Goal: Task Accomplishment & Management: Use online tool/utility

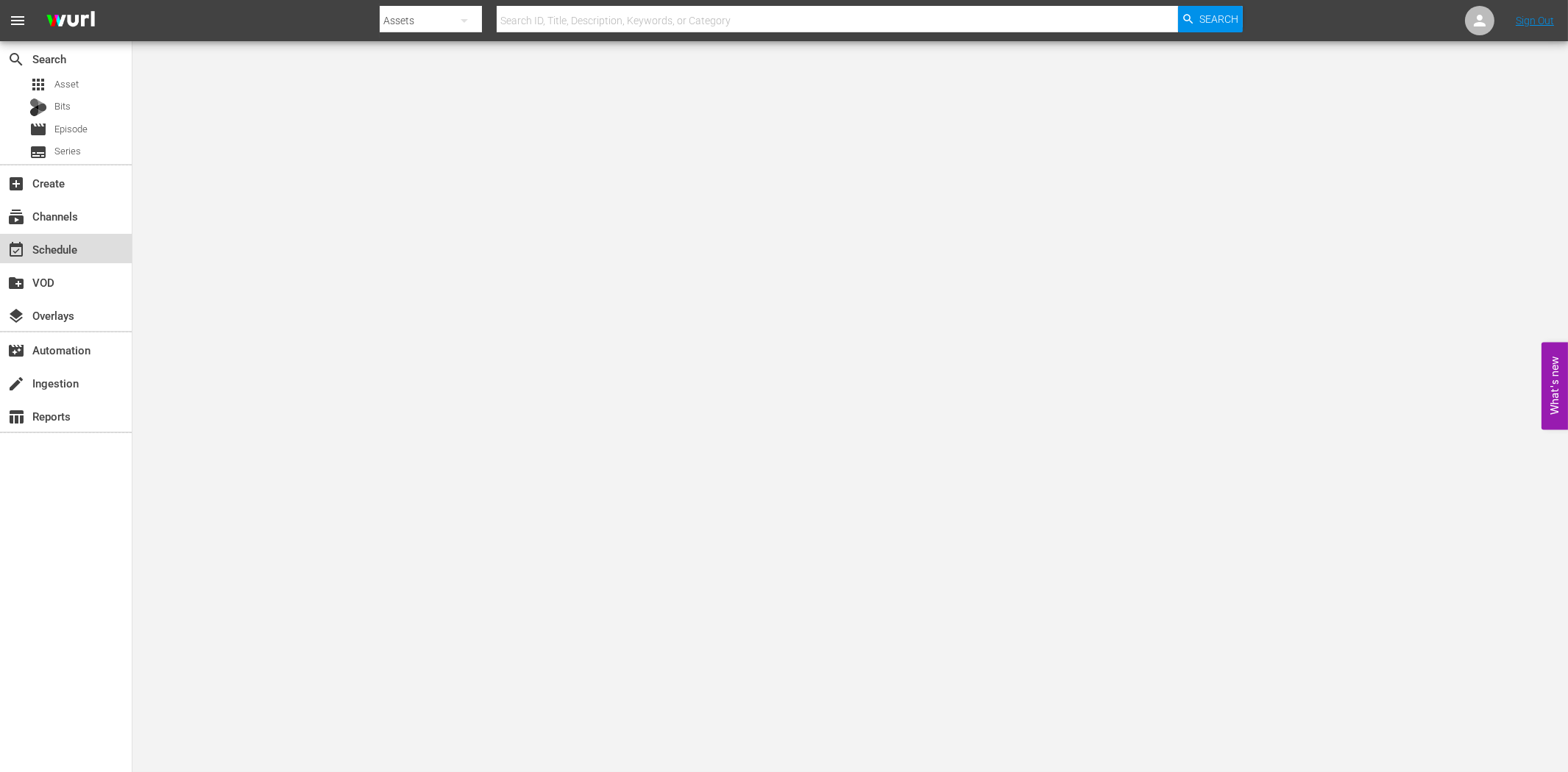
click at [79, 238] on div "event_available Schedule" at bounding box center [65, 249] width 131 height 29
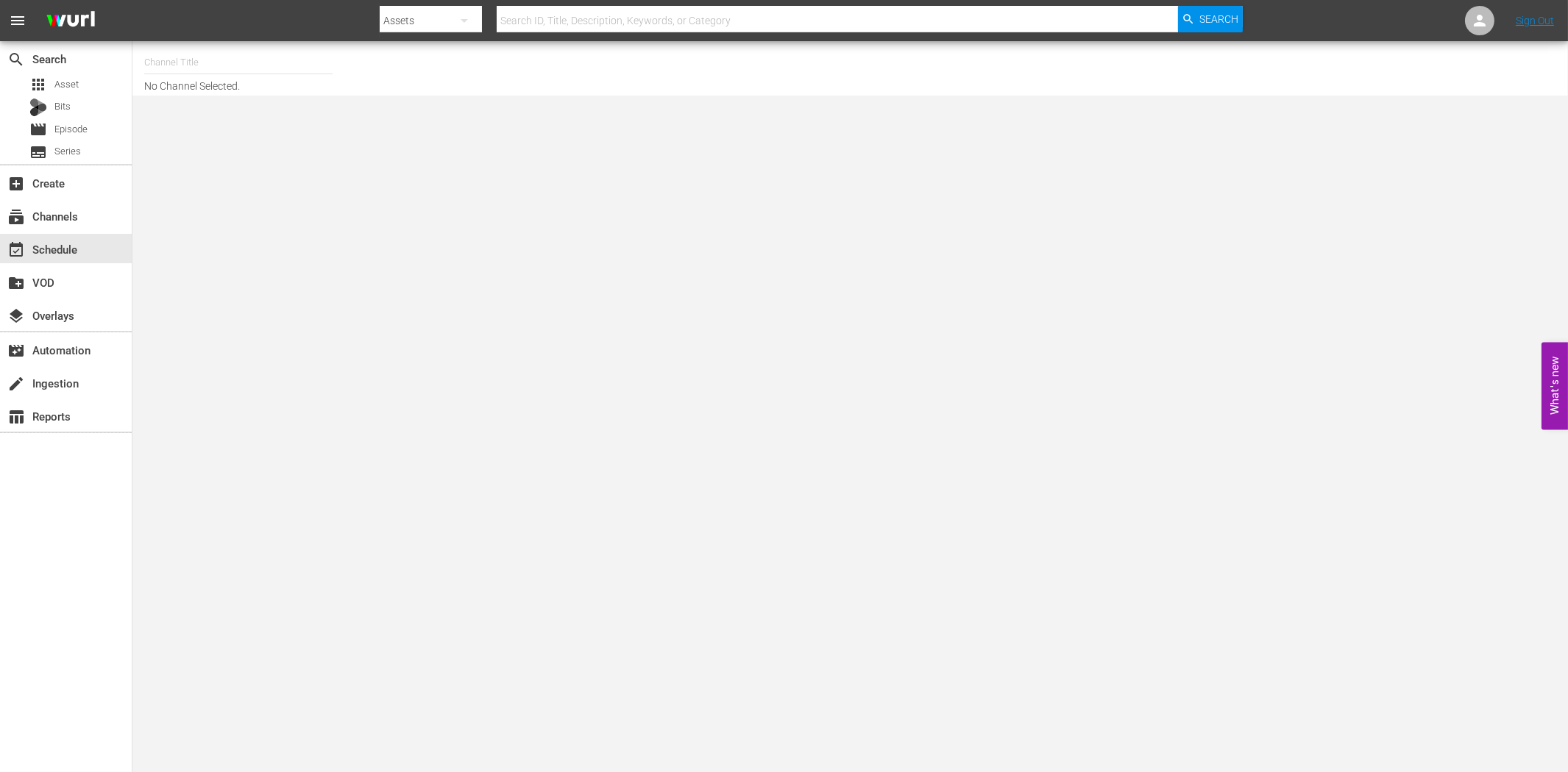
click at [424, 25] on div "Assets" at bounding box center [430, 21] width 102 height 41
click at [201, 64] on div "Channels Series Episodes Bits Assets" at bounding box center [784, 386] width 1568 height 772
click at [193, 64] on input "text" at bounding box center [238, 62] width 188 height 35
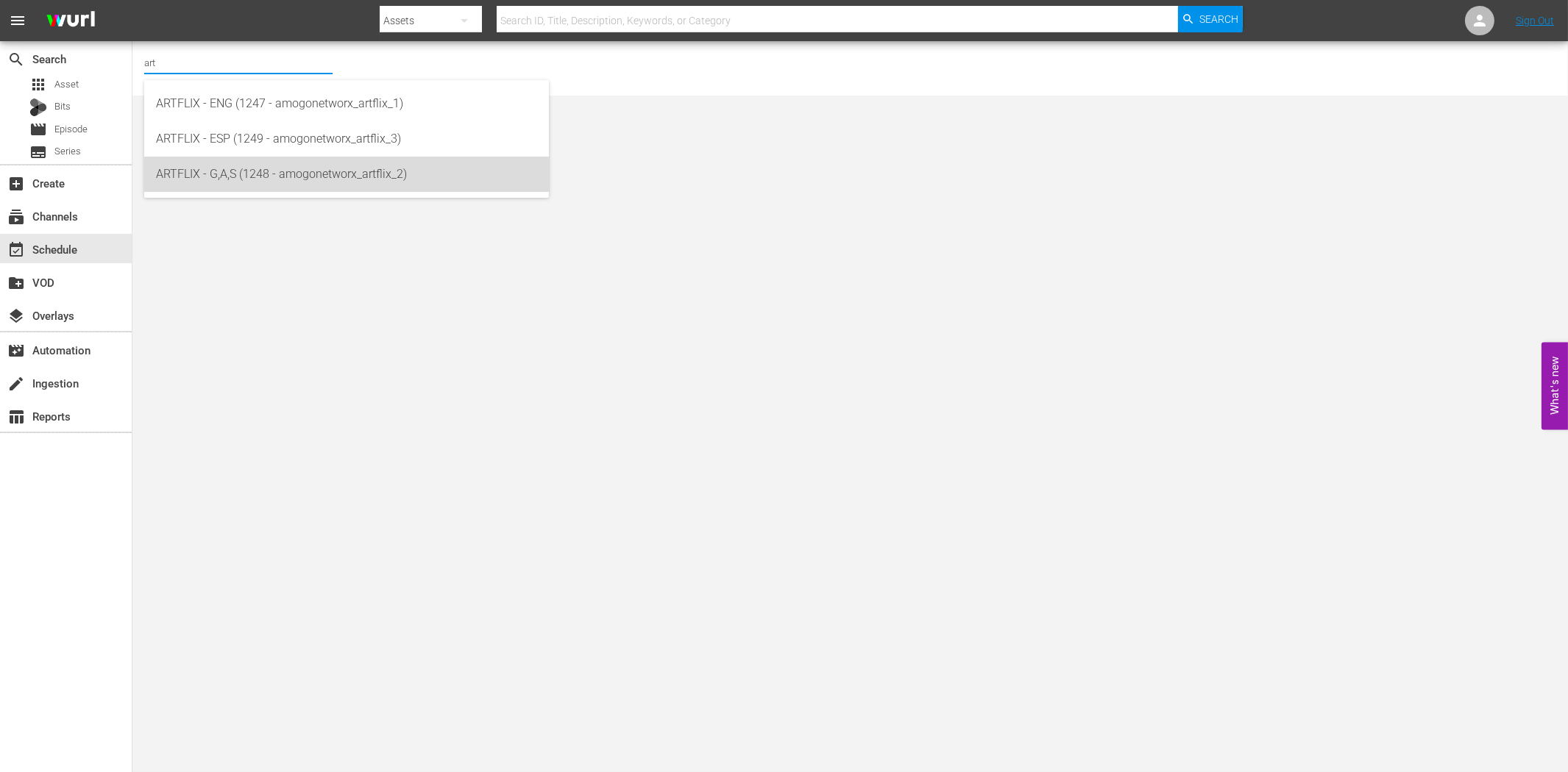
click at [291, 174] on div "ARTFLIX - G,A,S (1248 - amogonetworx_artflix_2)" at bounding box center [346, 174] width 381 height 35
type input "ARTFLIX - G,A,S (1248 - amogonetworx_artflix_2)"
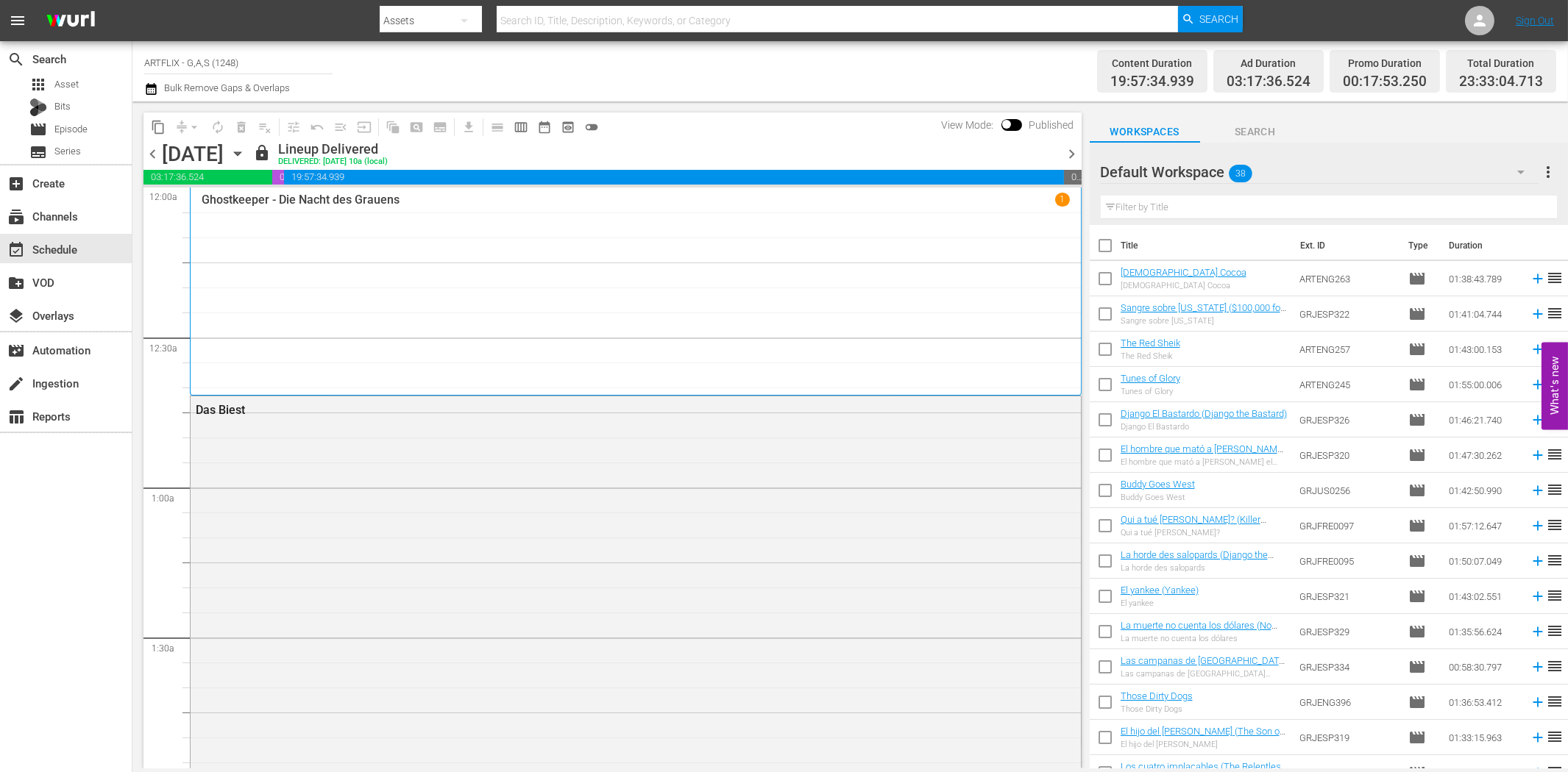
click at [240, 153] on icon "button" at bounding box center [237, 153] width 7 height 4
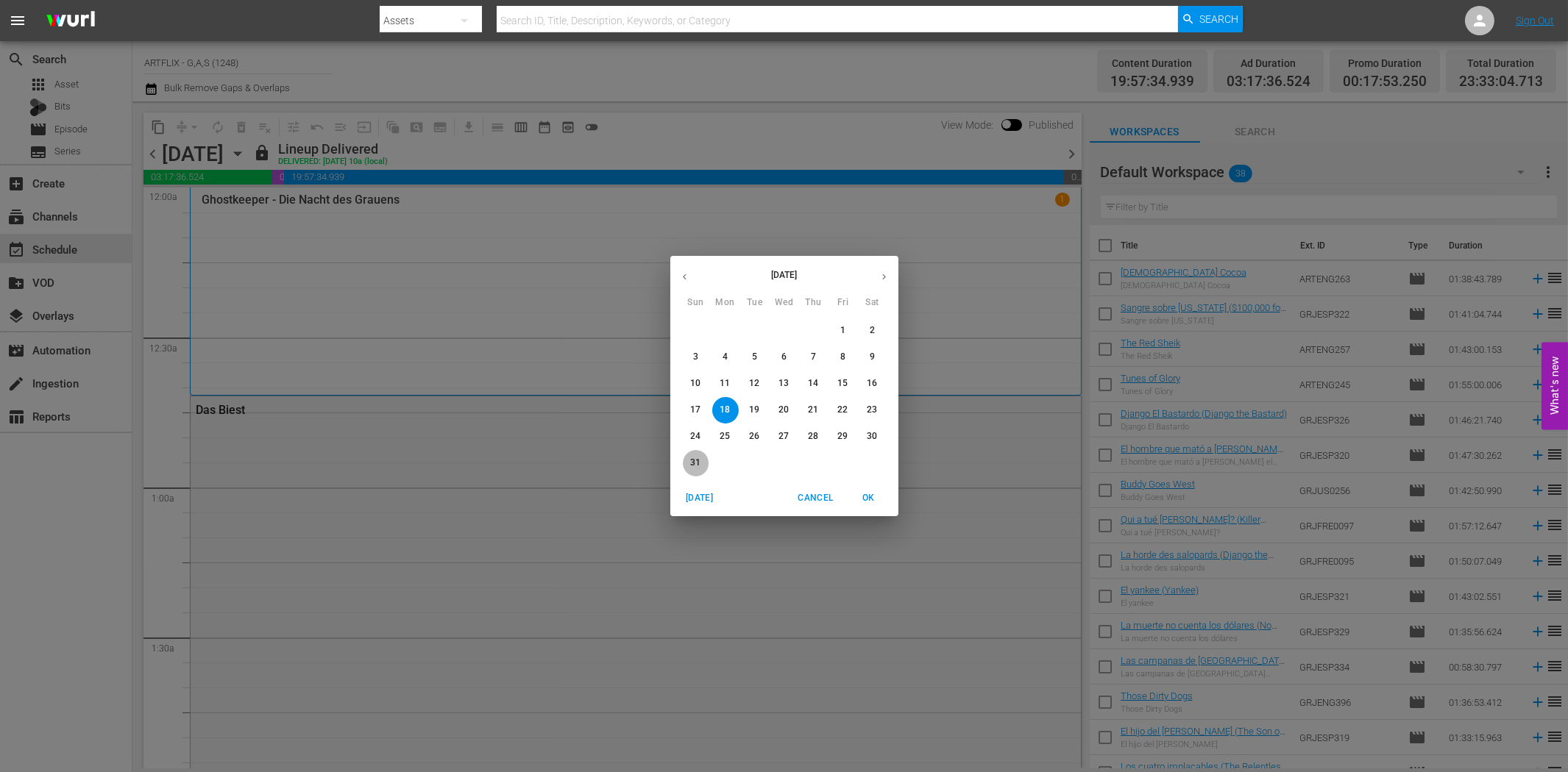
click at [693, 459] on p "31" at bounding box center [695, 463] width 10 height 12
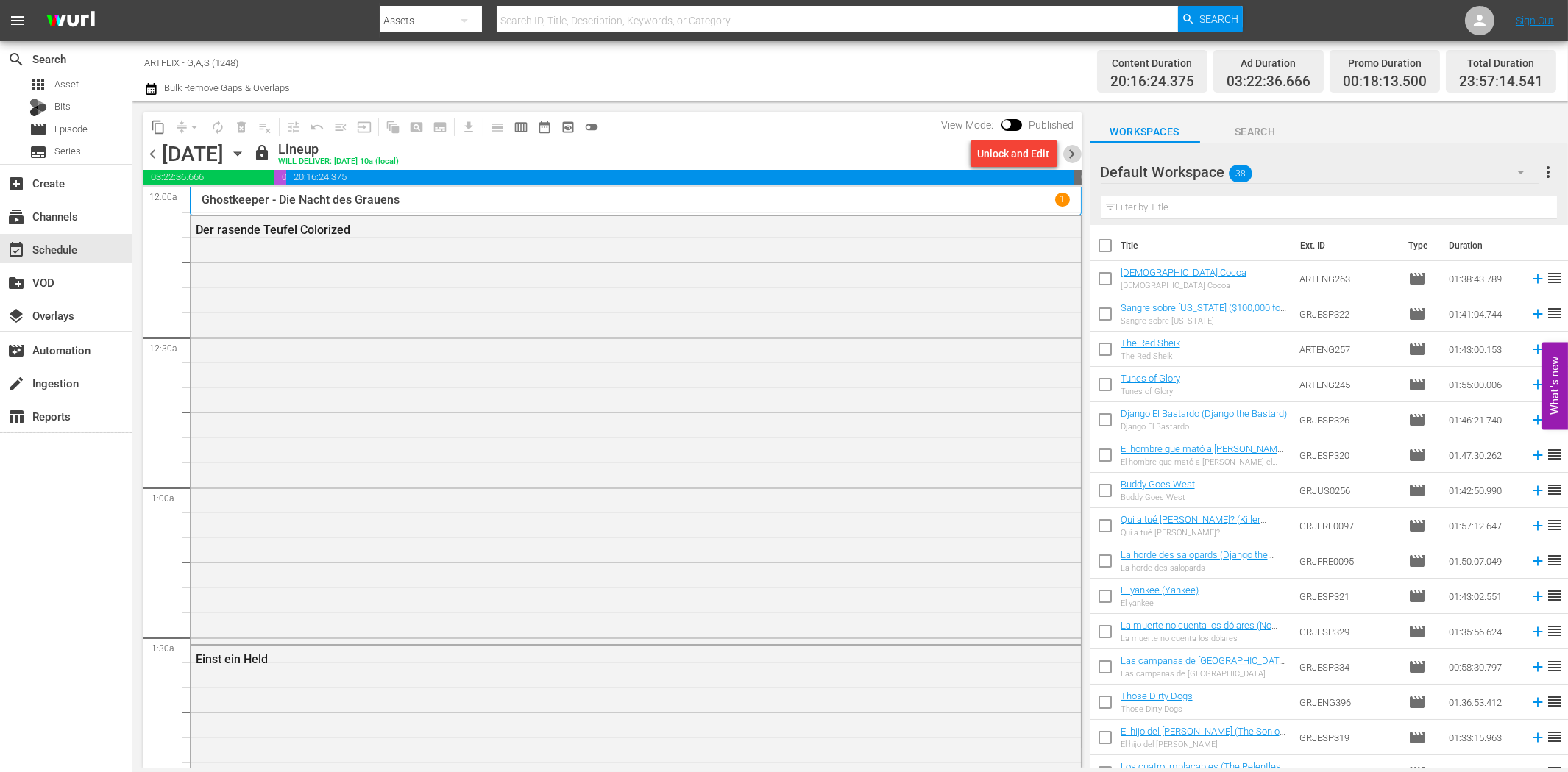
click at [1073, 149] on span "chevron_right" at bounding box center [1072, 154] width 18 height 18
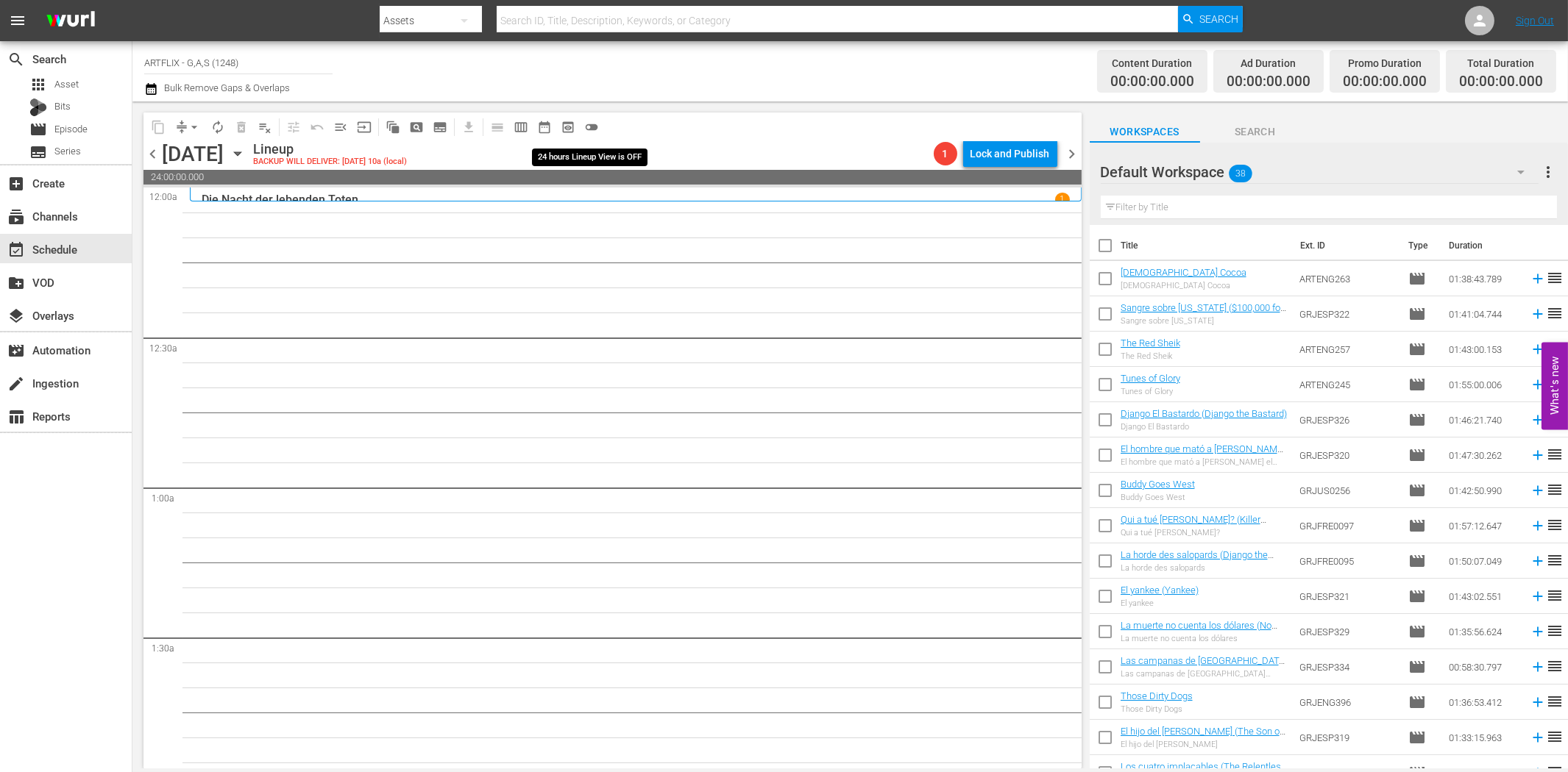
click at [587, 128] on span "toggle_off" at bounding box center [591, 127] width 15 height 15
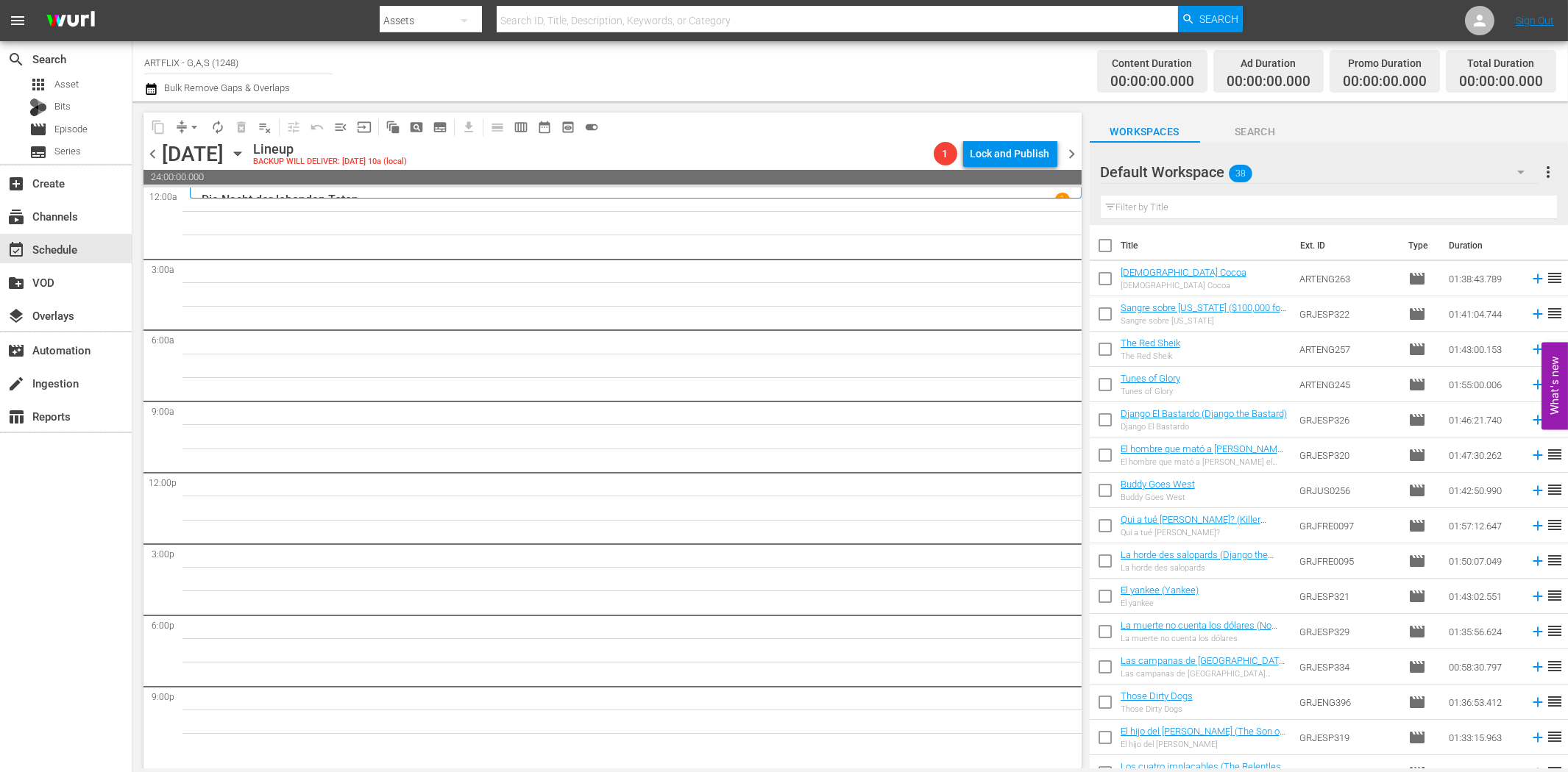
click at [1548, 170] on span "more_vert" at bounding box center [1547, 172] width 18 height 18
click at [1421, 203] on div "Clear All Workspace Items" at bounding box center [1452, 200] width 173 height 26
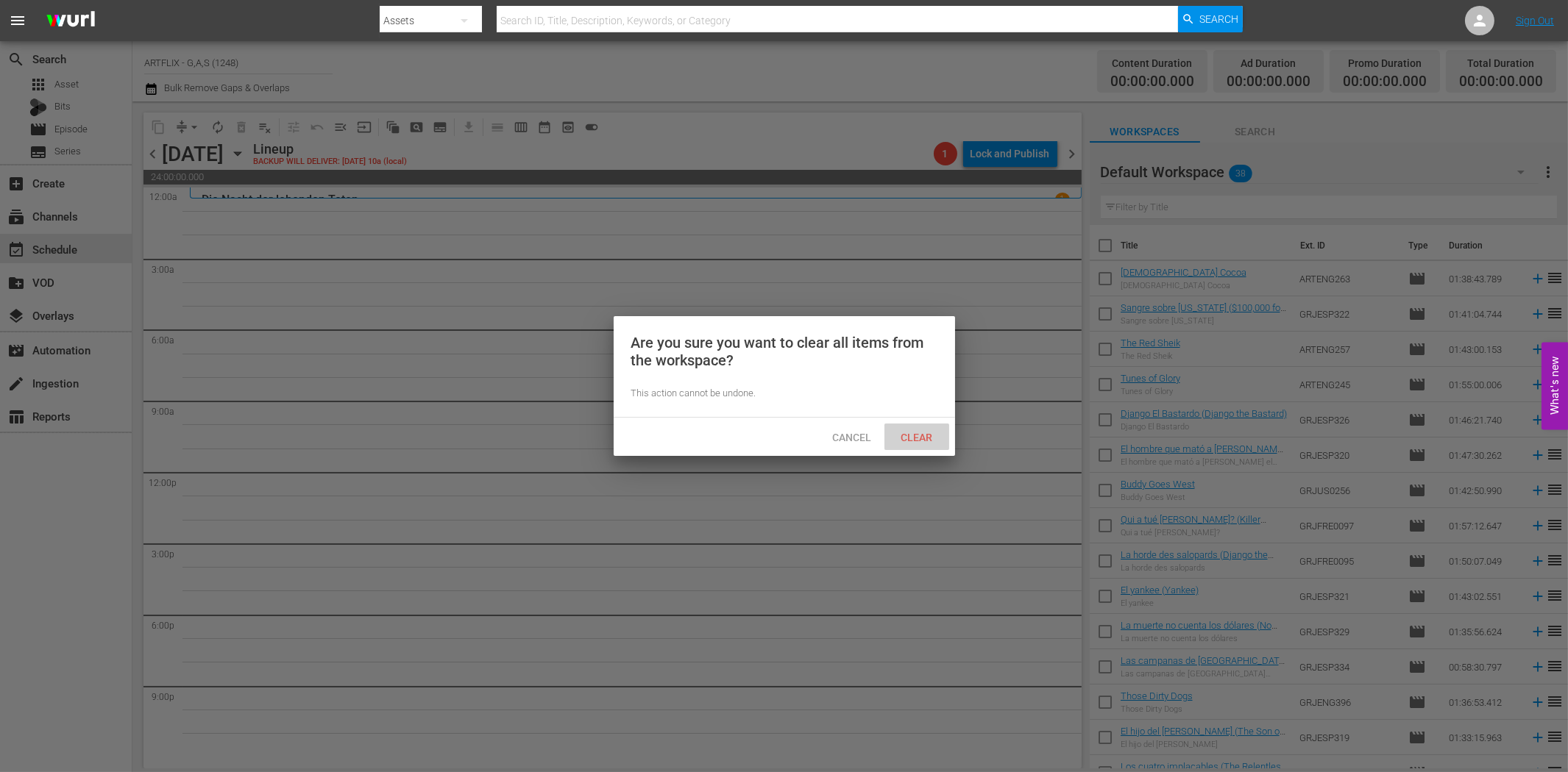
click at [908, 437] on span "Clear" at bounding box center [916, 437] width 55 height 12
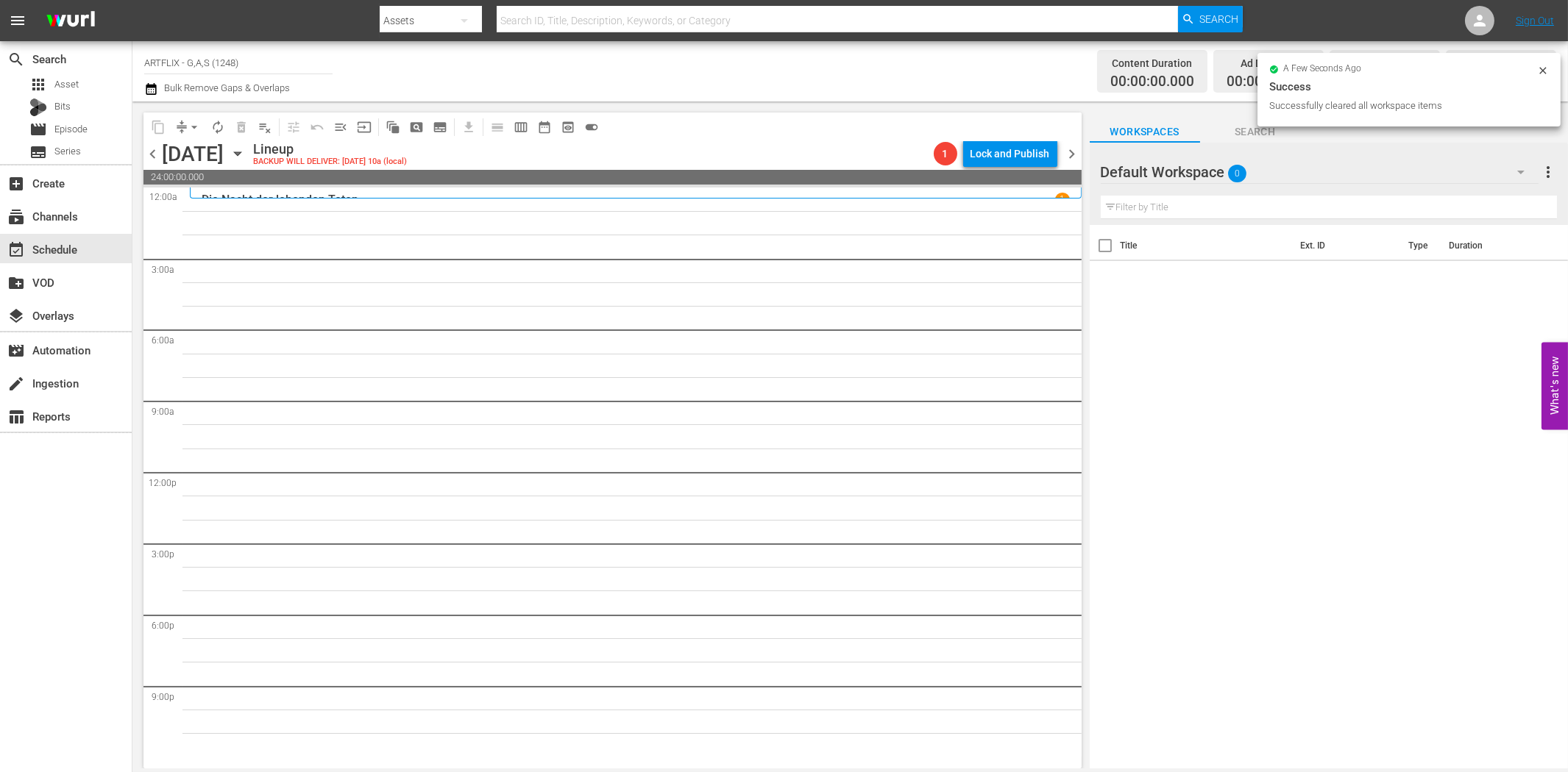
click at [1517, 171] on icon "button" at bounding box center [1520, 172] width 18 height 18
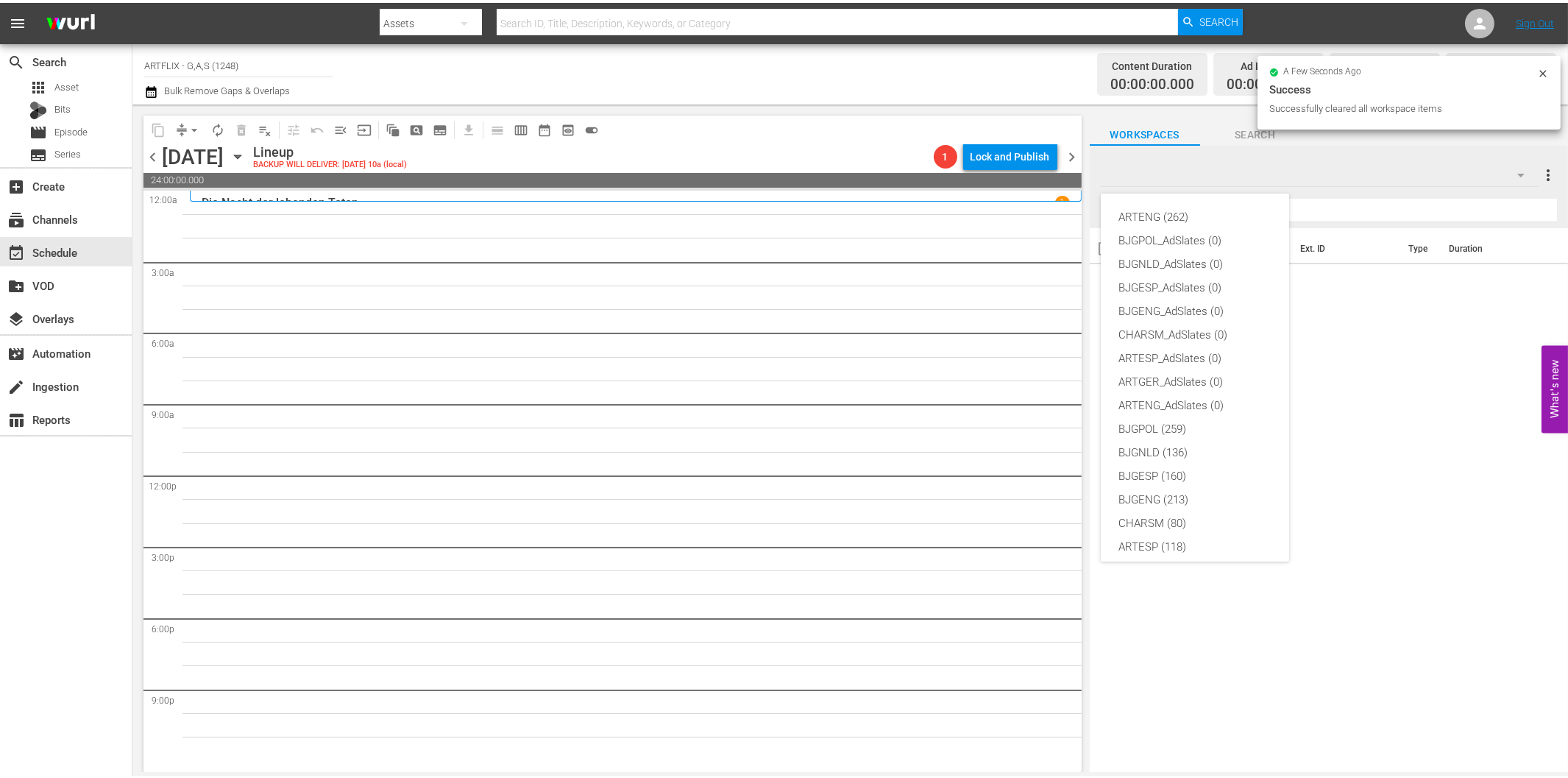
scroll to position [55, 0]
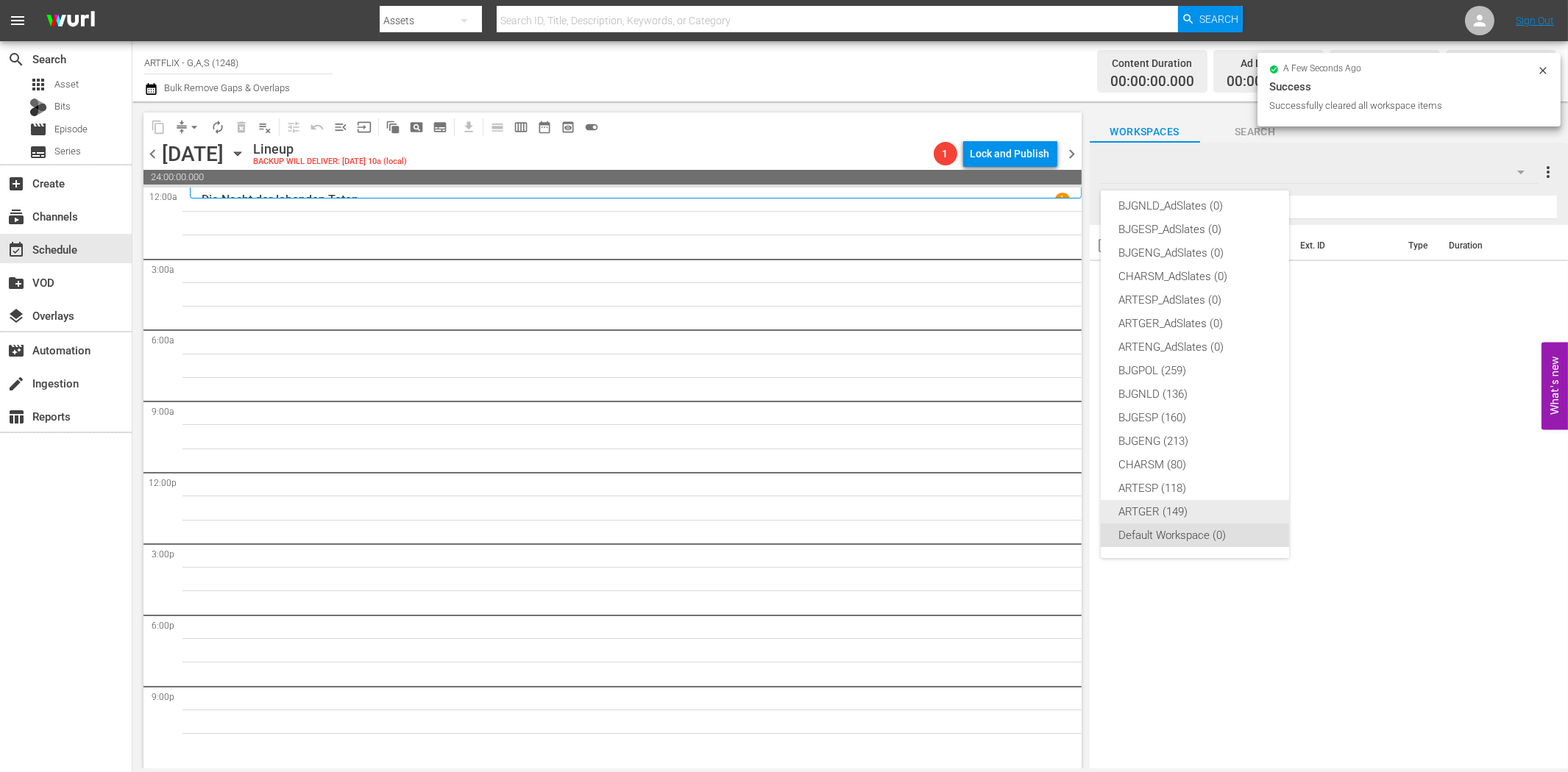
click at [1137, 508] on div "ARTGER (149)" at bounding box center [1194, 511] width 153 height 24
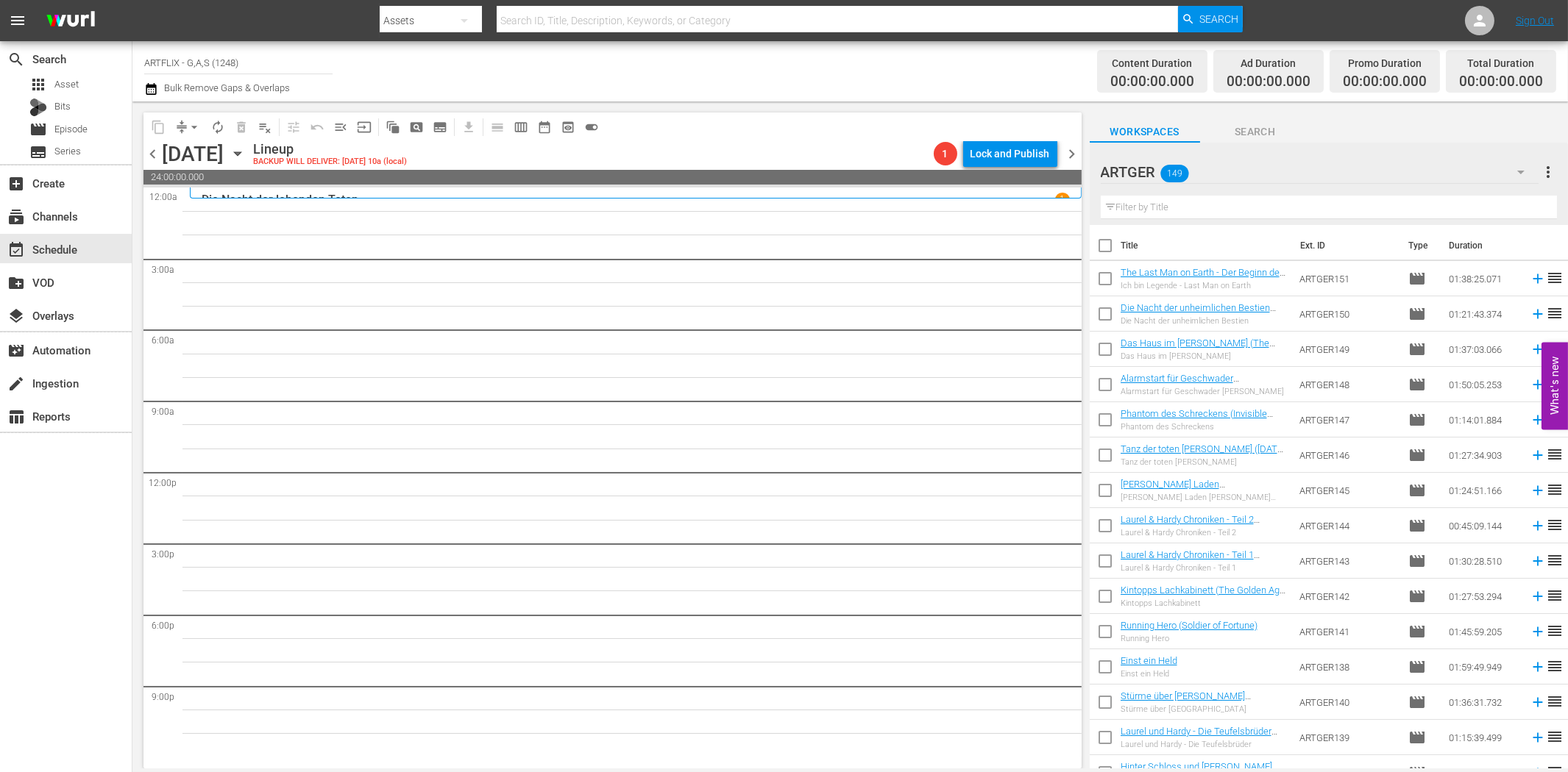
click at [1319, 206] on input "text" at bounding box center [1328, 207] width 456 height 24
paste input "Das Haus im [PERSON_NAME]"
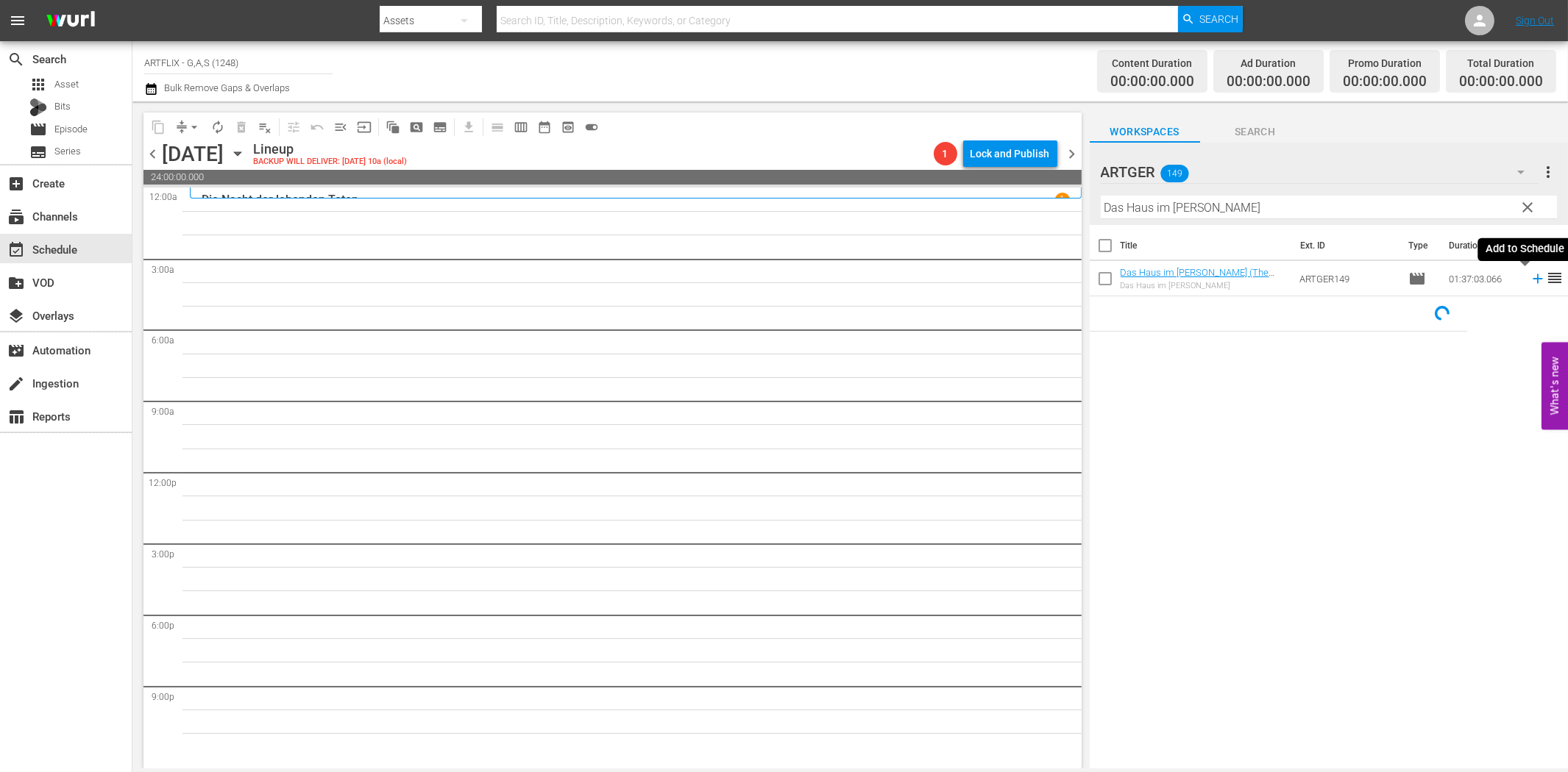
click at [1533, 279] on icon at bounding box center [1537, 279] width 9 height 9
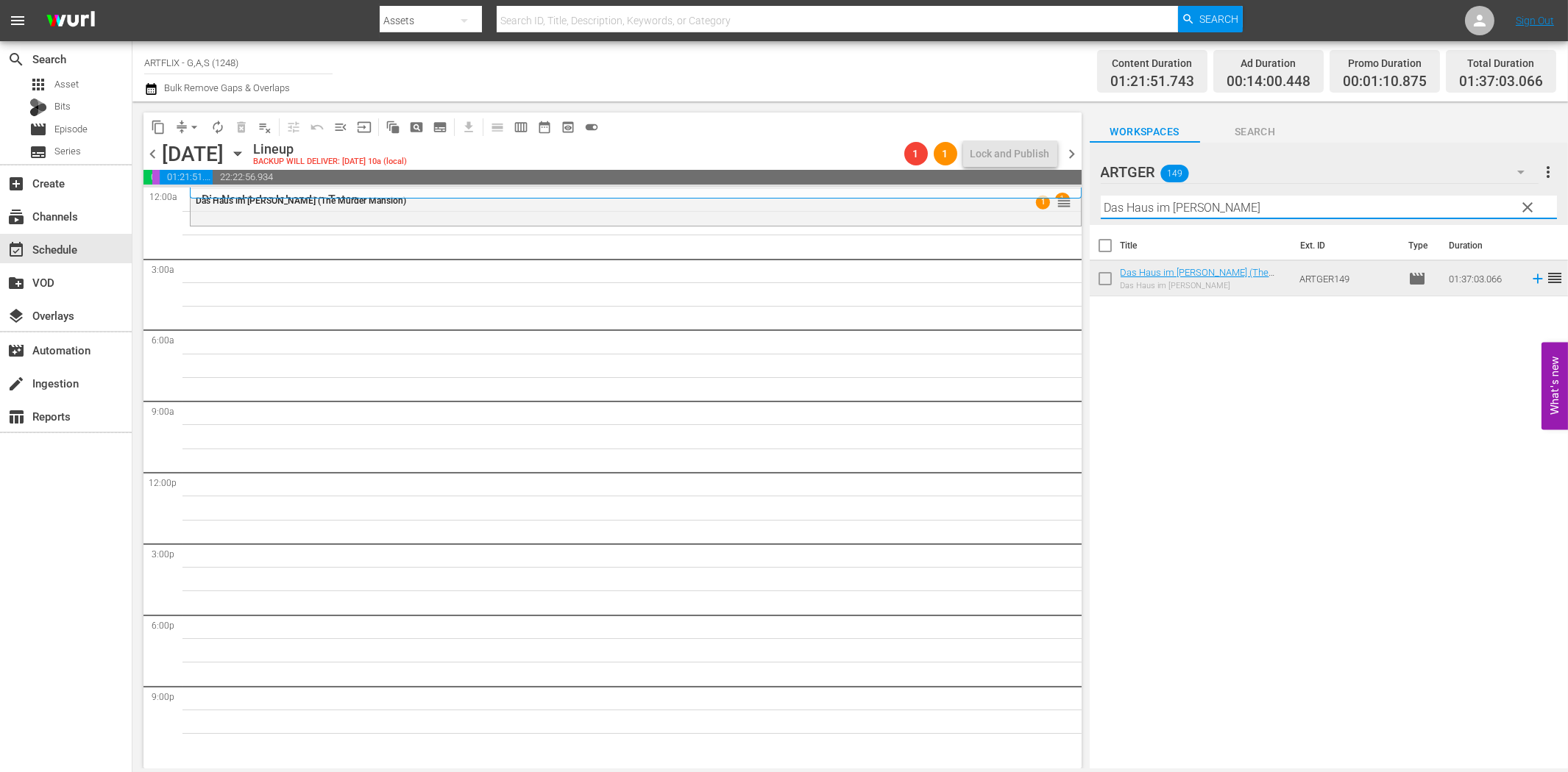
click at [1234, 216] on input "Das Haus im [PERSON_NAME]" at bounding box center [1328, 207] width 456 height 24
paste input "Blutige Schatten"
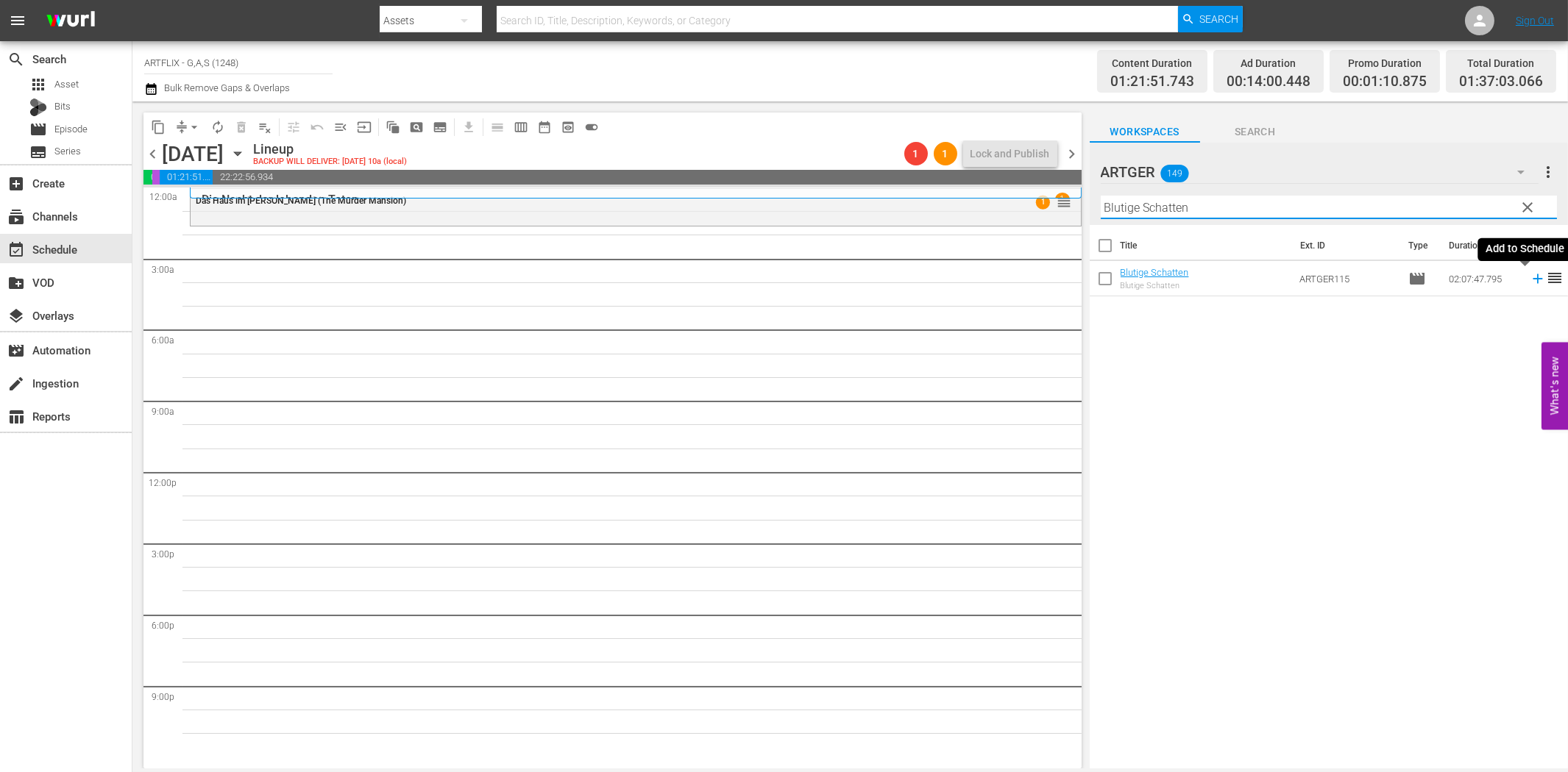
click at [1533, 279] on icon at bounding box center [1537, 279] width 9 height 9
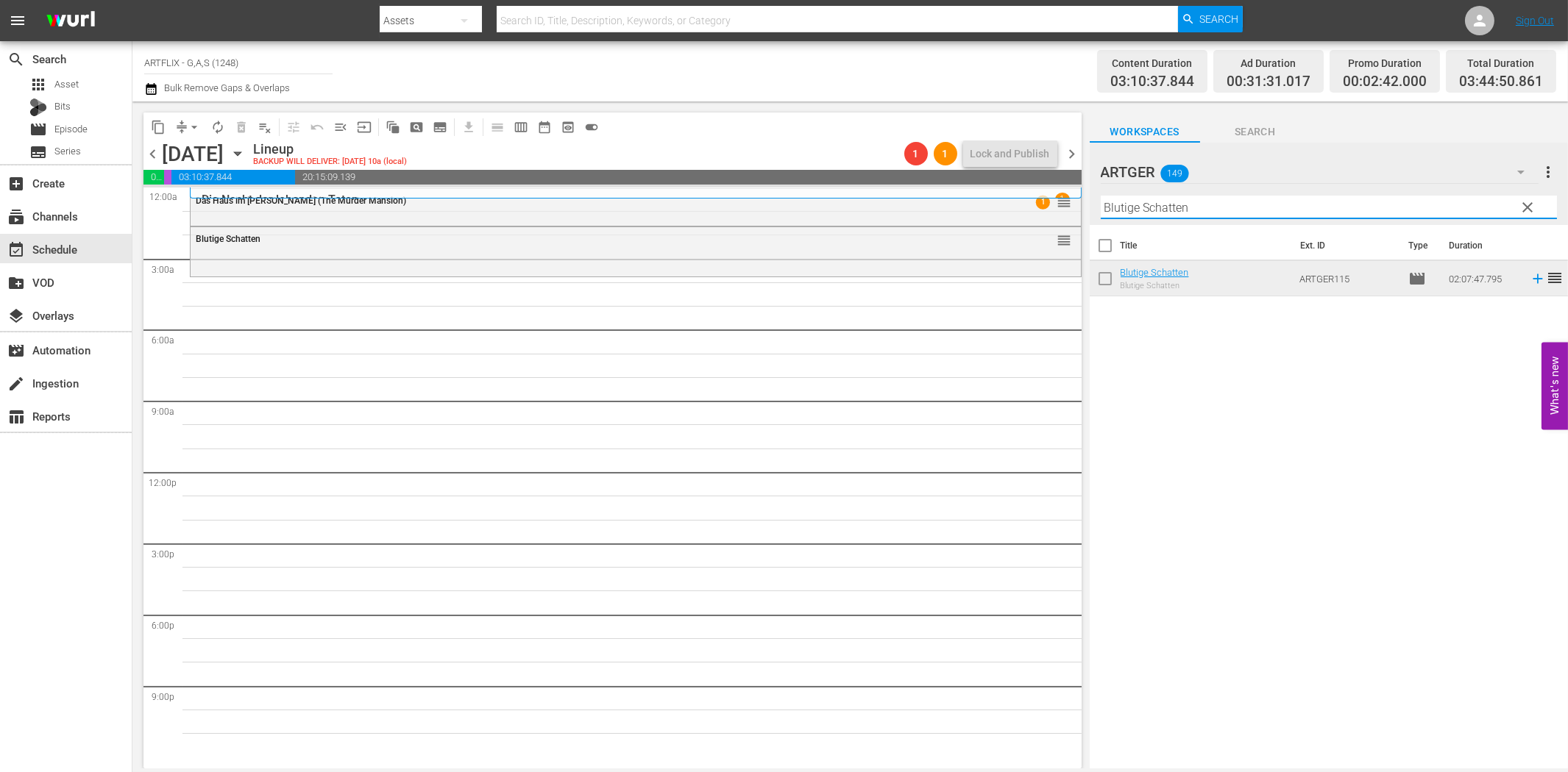
click at [1176, 211] on input "Blutige Schatten" at bounding box center [1328, 207] width 456 height 24
paste input "Die Stadt ist [PERSON_NAME] Geheimnisse"
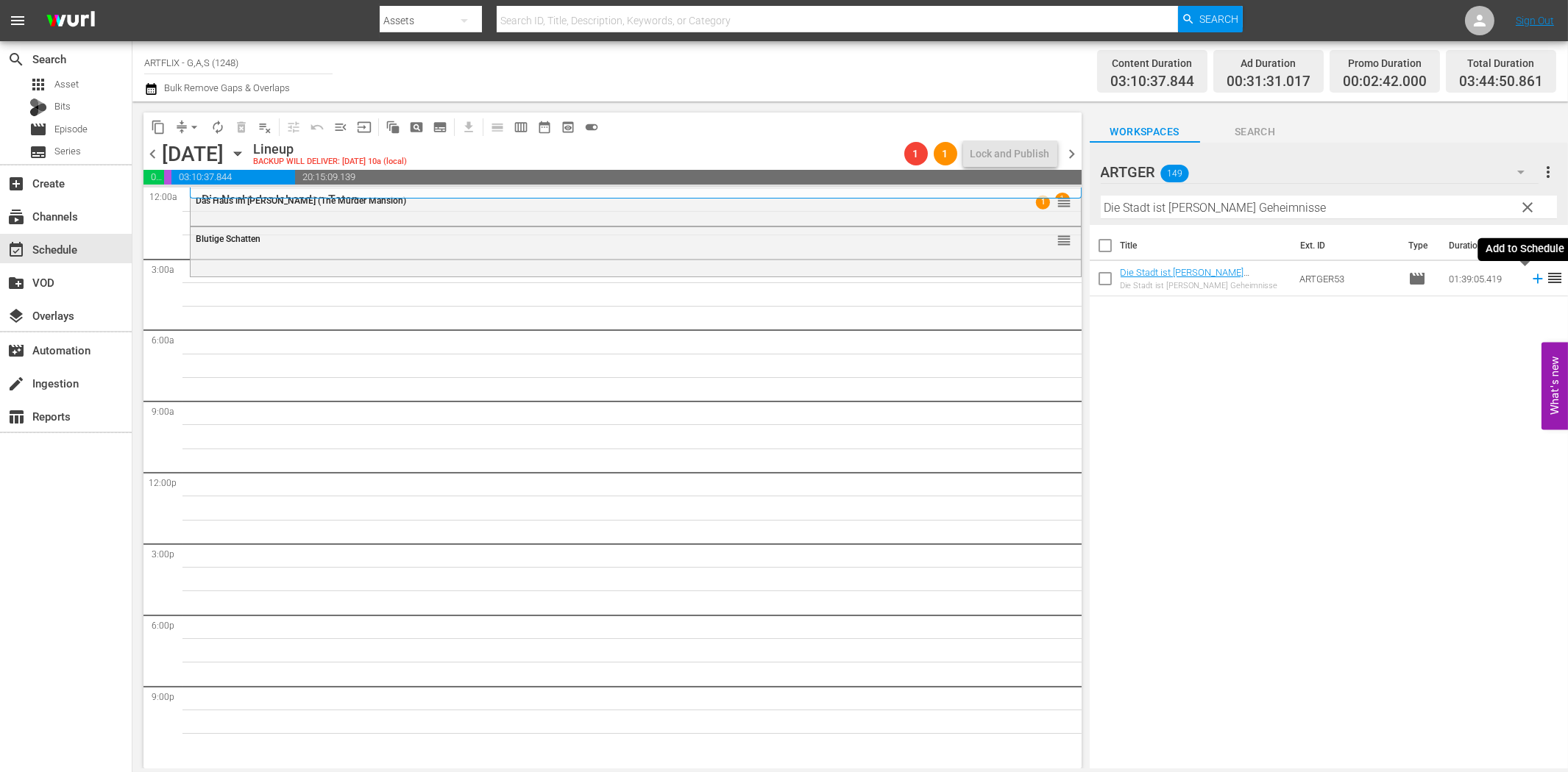
click at [1530, 280] on icon at bounding box center [1537, 279] width 16 height 16
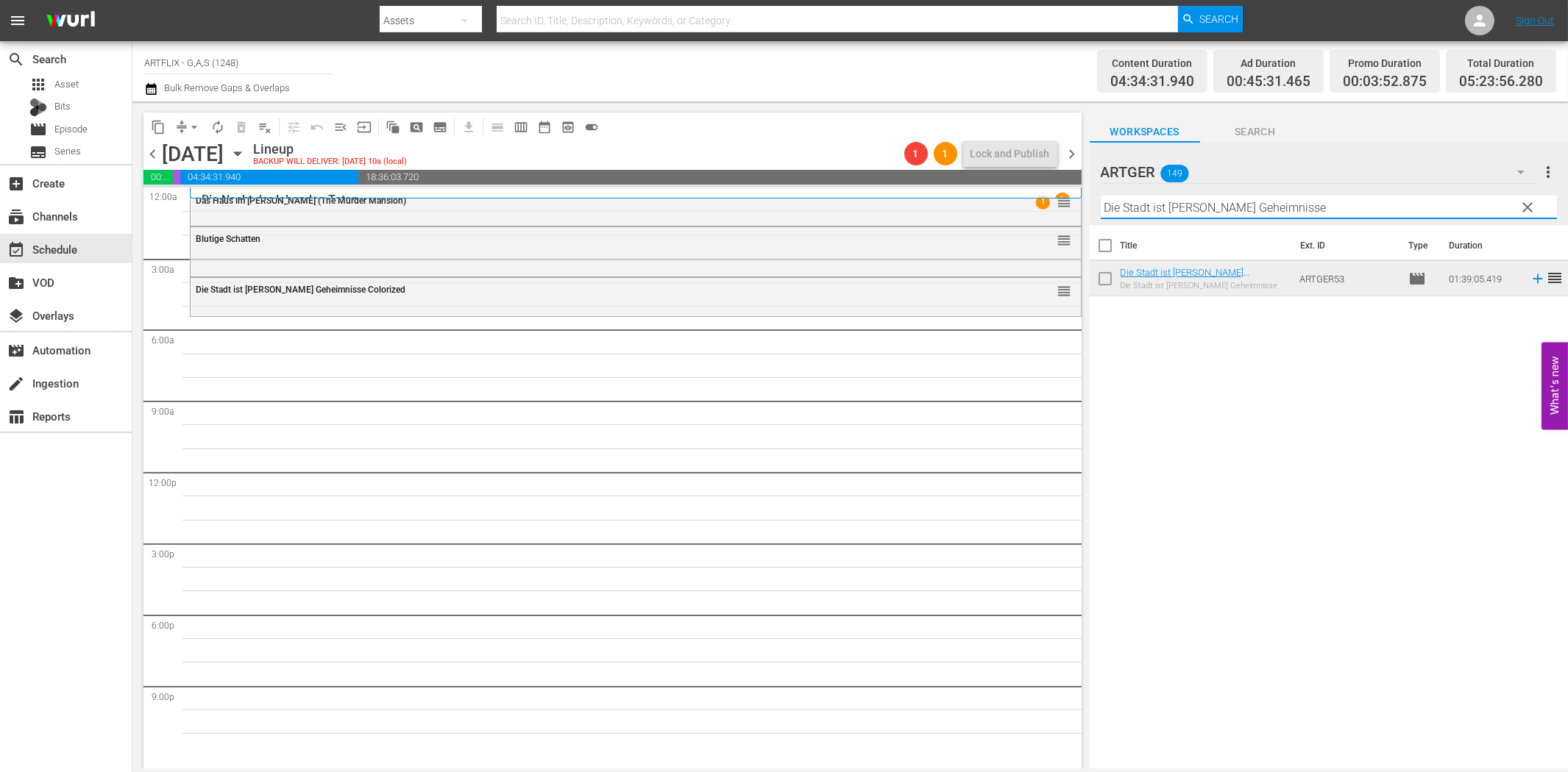
click at [1241, 209] on input "Die Stadt ist [PERSON_NAME] Geheimnisse" at bounding box center [1328, 207] width 456 height 24
paste input "rei [PERSON_NAME] auf der [PERSON_NAME]"
click at [1530, 280] on icon at bounding box center [1537, 279] width 16 height 16
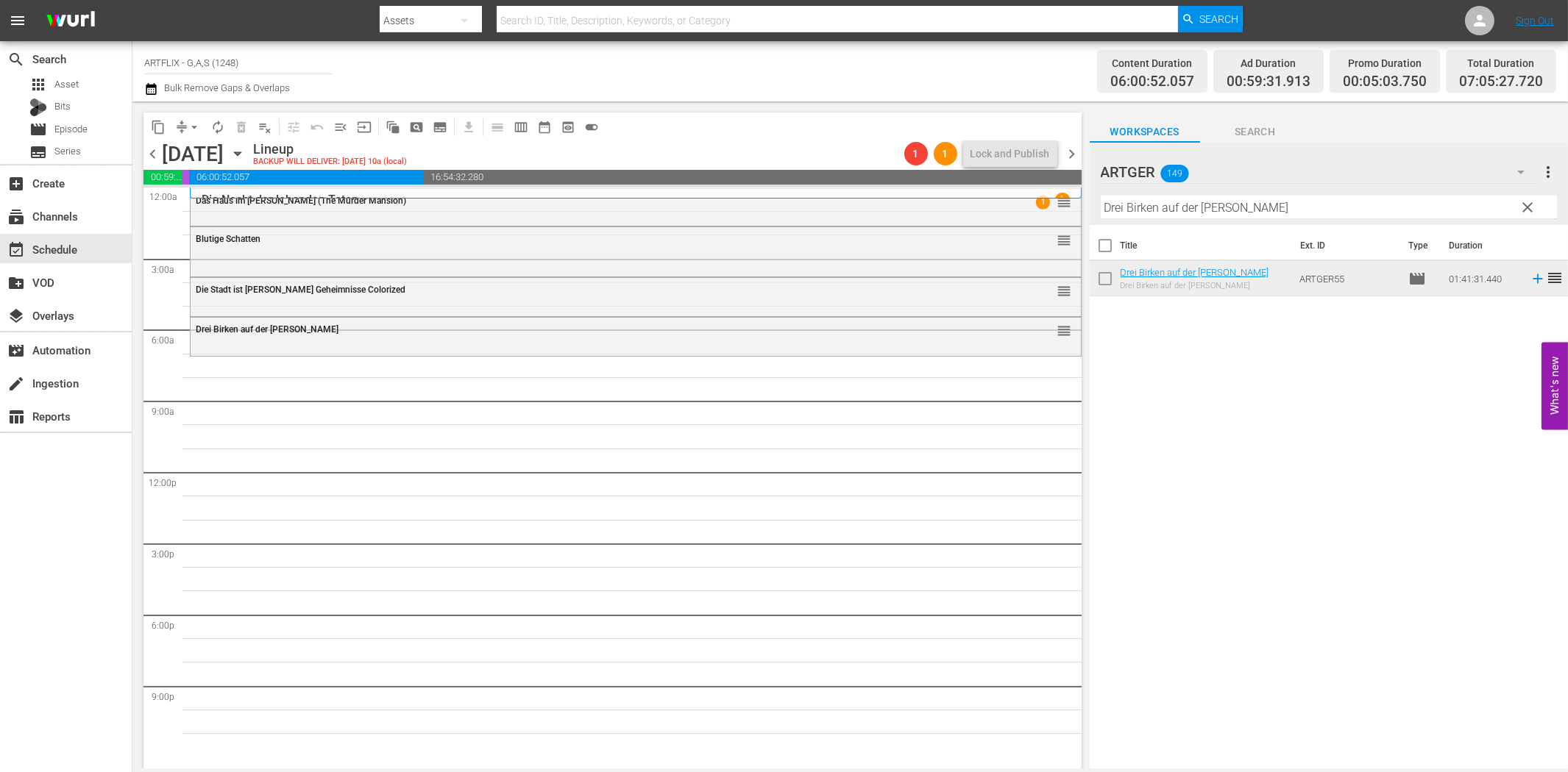
click at [1146, 219] on hr at bounding box center [1328, 219] width 456 height 1
click at [1155, 206] on input "Drei Birken auf der [PERSON_NAME]" at bounding box center [1328, 207] width 456 height 24
paste input "Unternehmen Schlafsack"
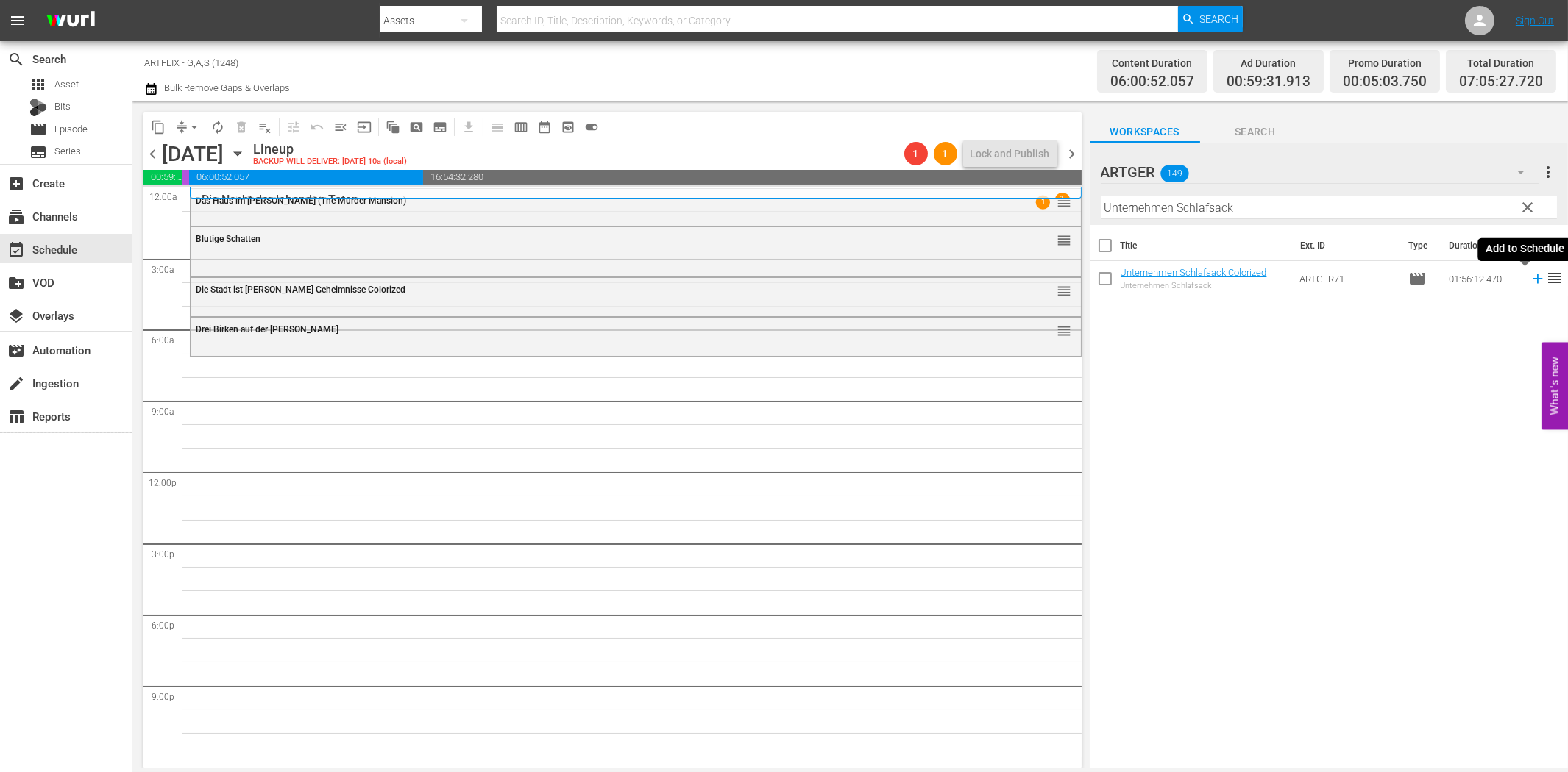
click at [1533, 282] on icon at bounding box center [1537, 279] width 9 height 9
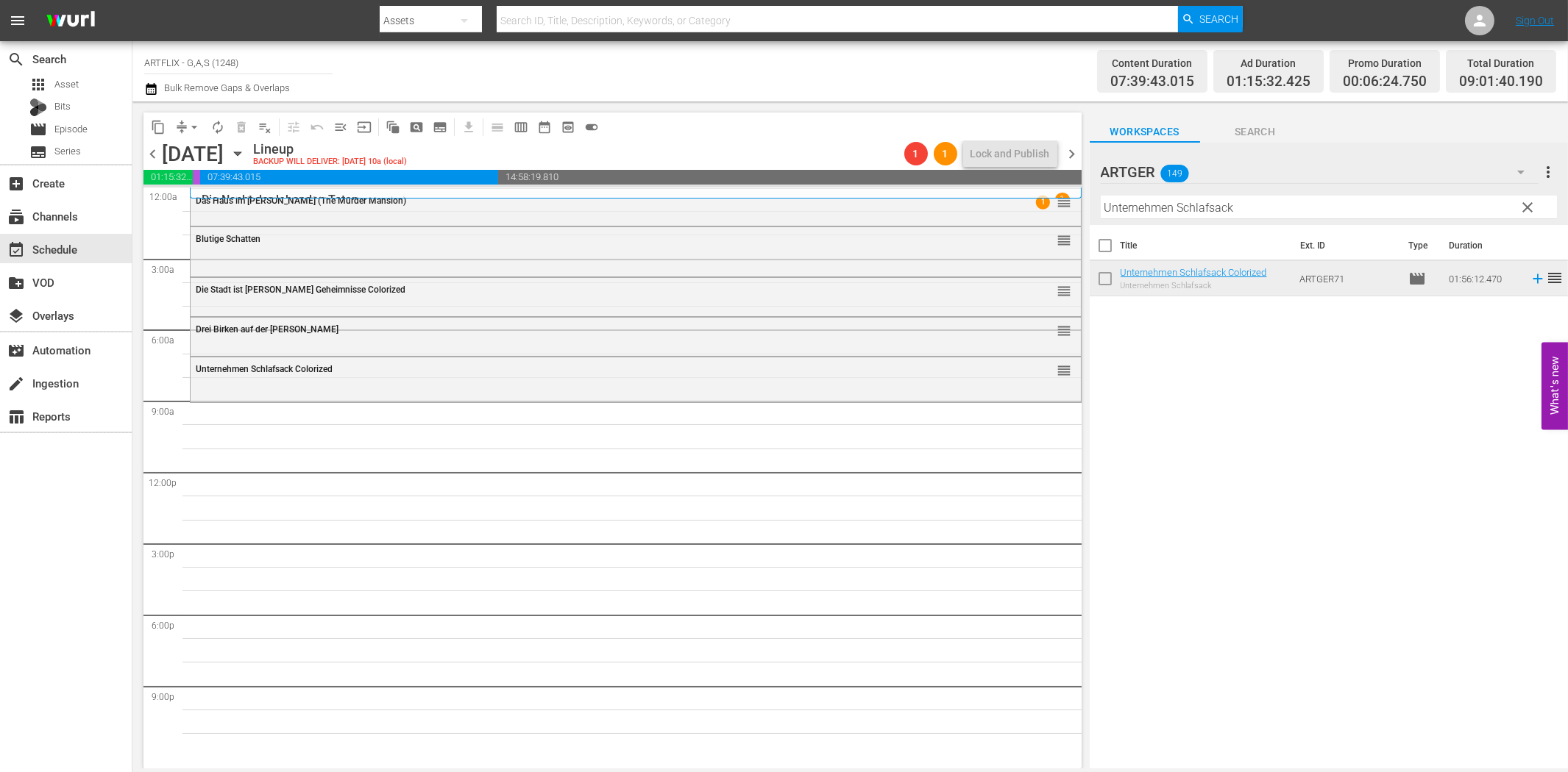
click at [1325, 209] on input "Unternehmen Schlafsack" at bounding box center [1328, 207] width 456 height 24
paste input "Das Dschungelbuch (Jungle Book 1942)"
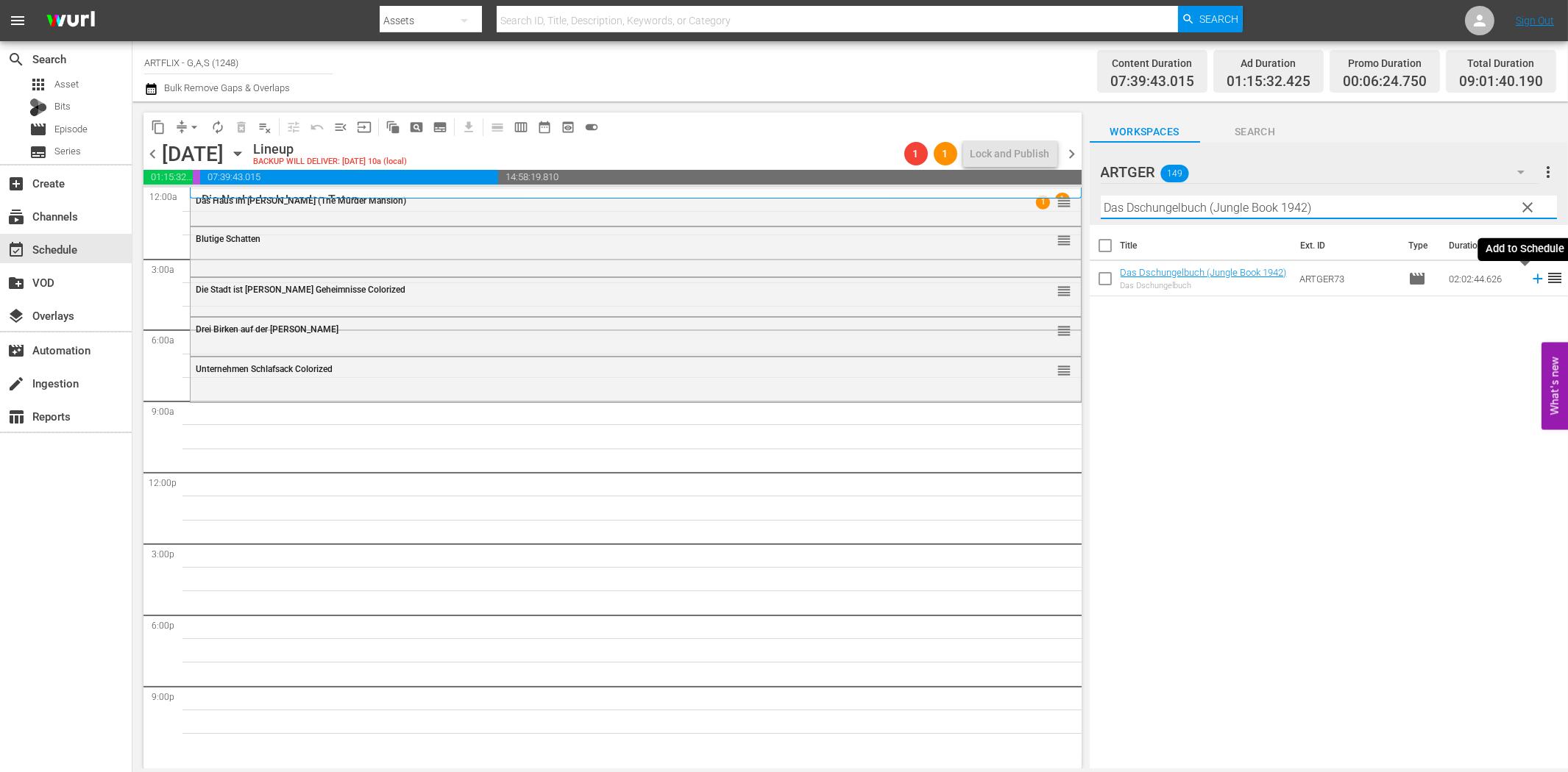
click at [1530, 281] on icon at bounding box center [1537, 279] width 16 height 16
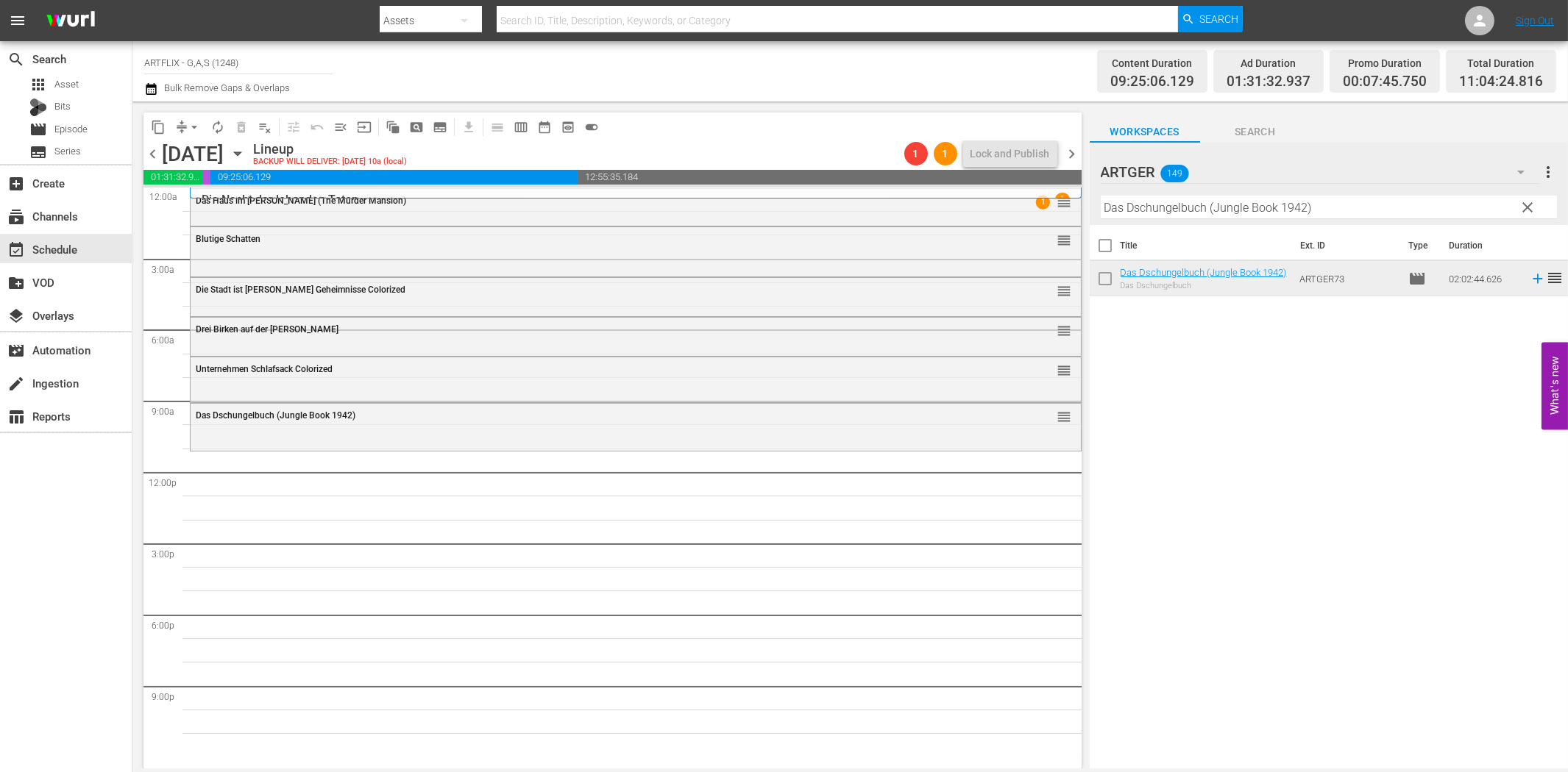
click at [1303, 210] on input "Das Dschungelbuch (Jungle Book 1942)" at bounding box center [1328, 207] width 456 height 24
paste input "[PERSON_NAME] Pirat"
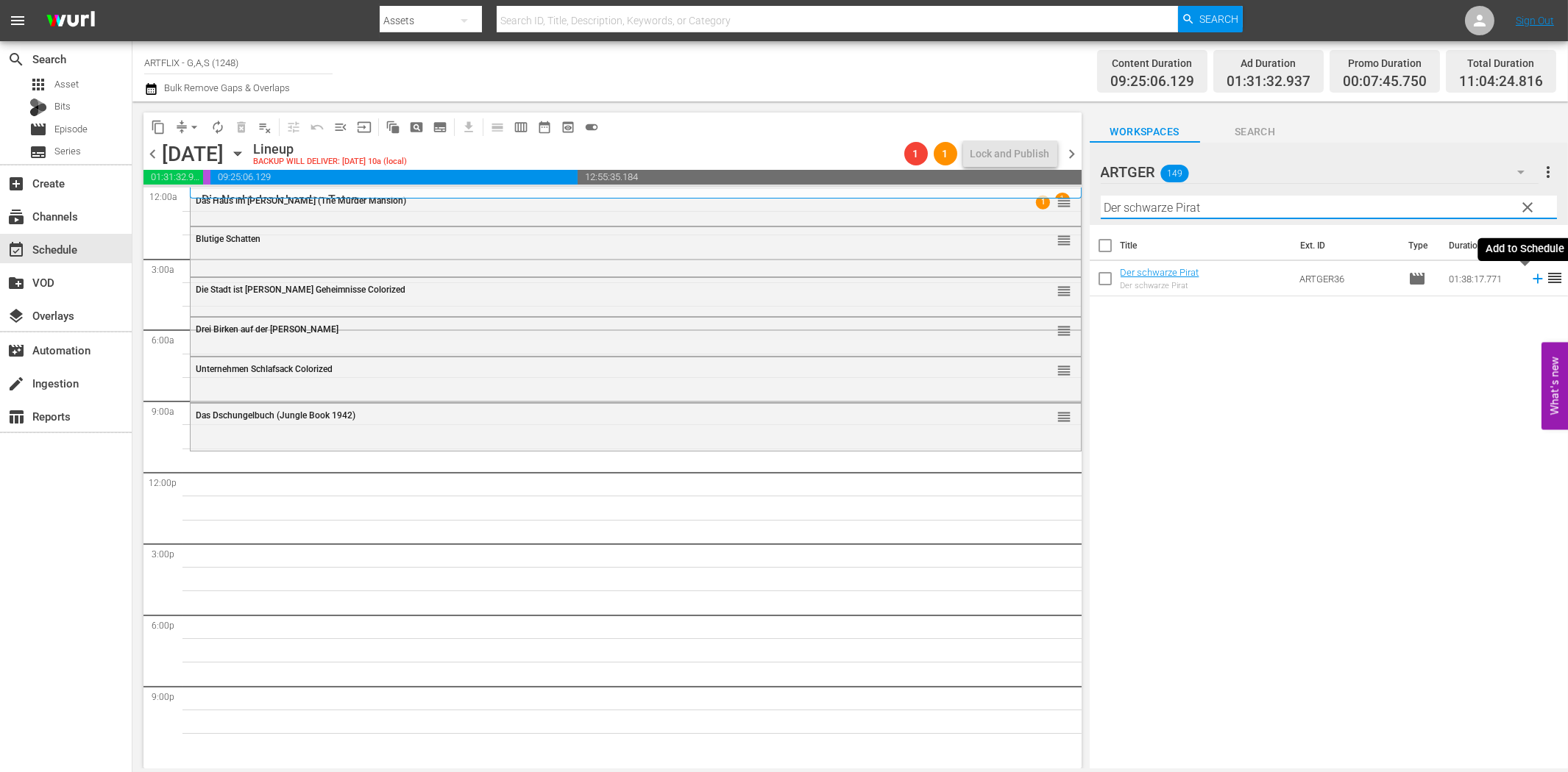
click at [1530, 282] on icon at bounding box center [1537, 279] width 16 height 16
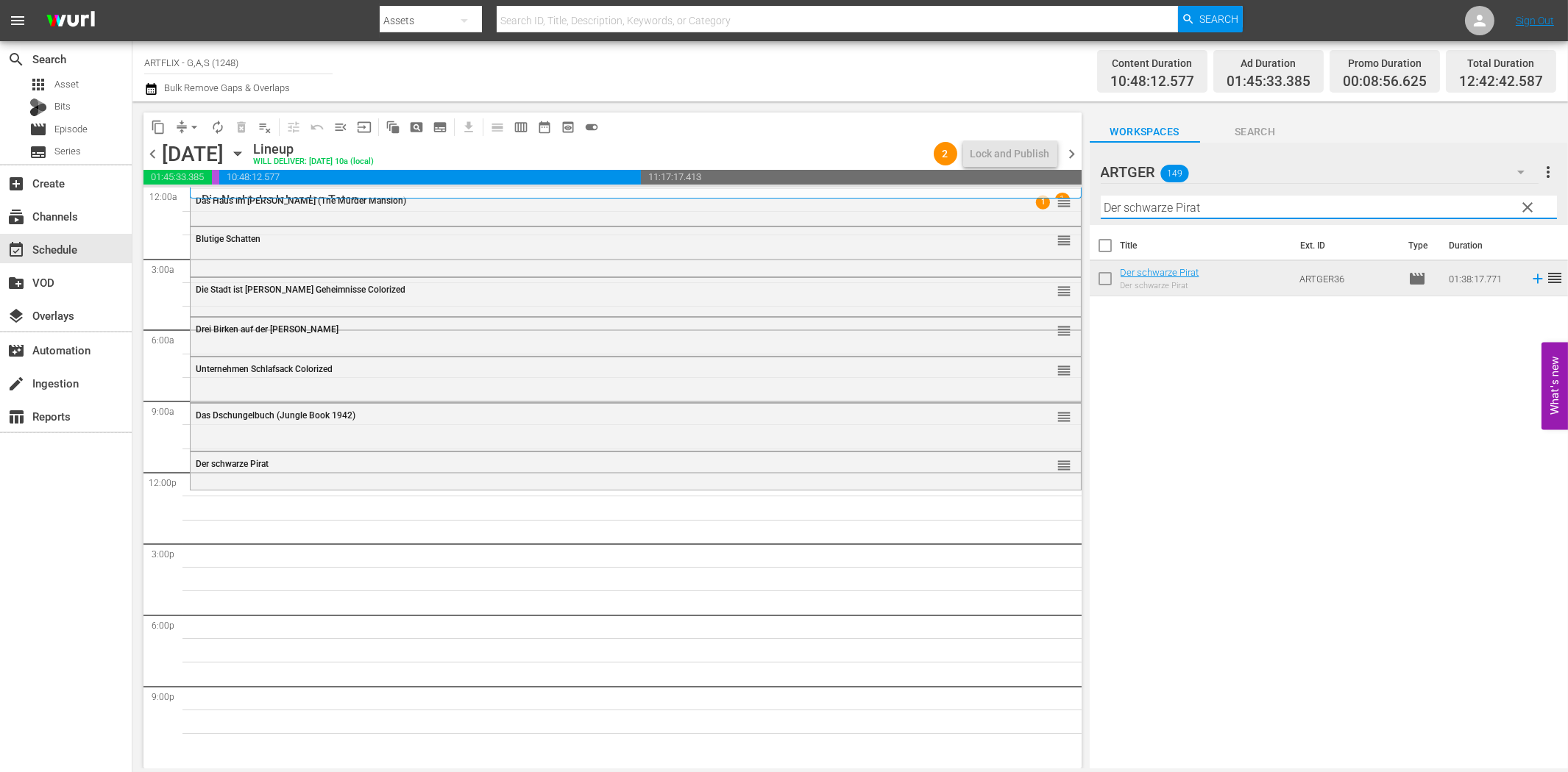
click at [1149, 206] on input "Der schwarze Pirat" at bounding box center [1328, 207] width 456 height 24
paste input "as Schwert von [PERSON_NAME]"
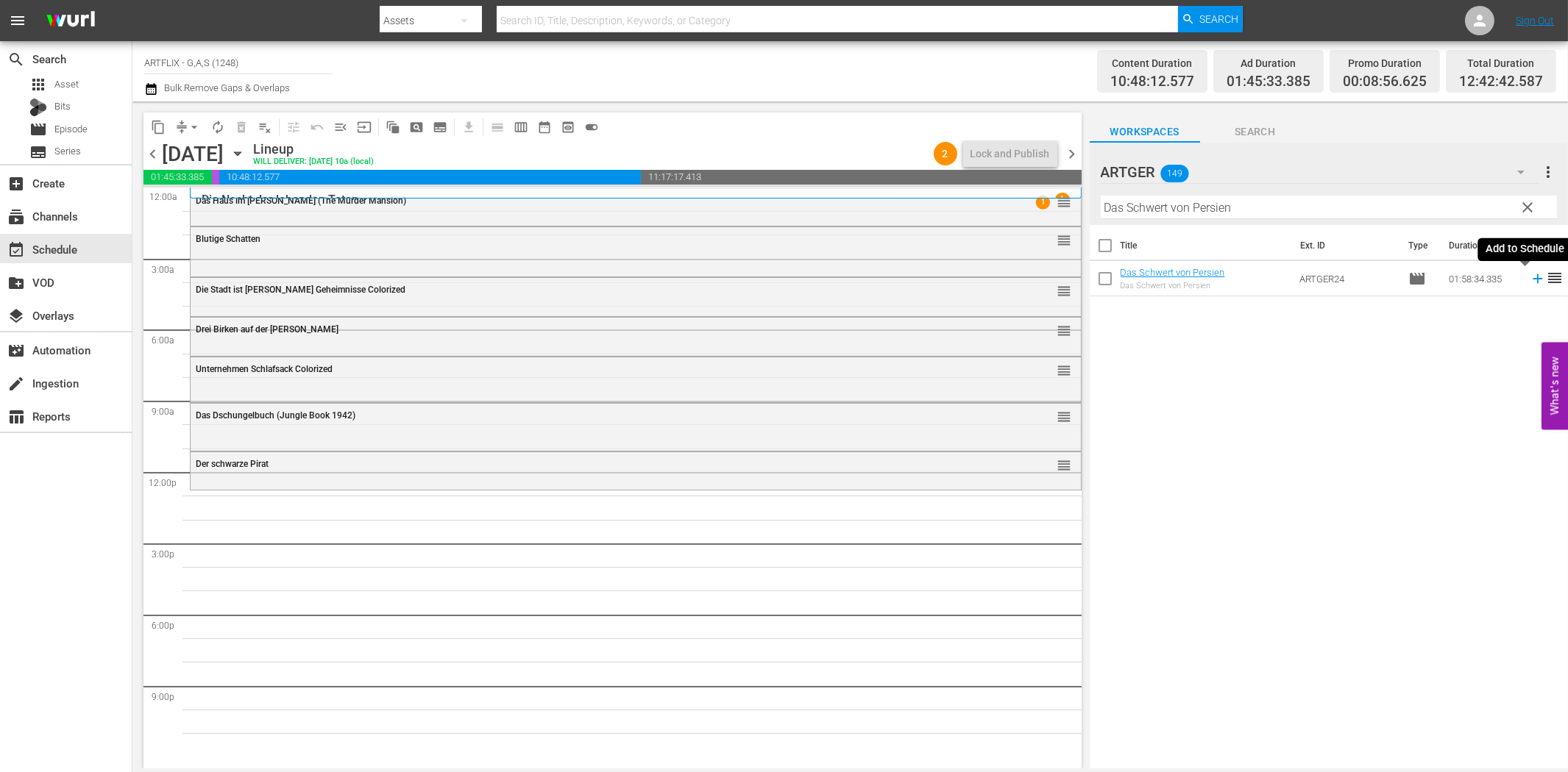
click at [1530, 280] on icon at bounding box center [1537, 279] width 16 height 16
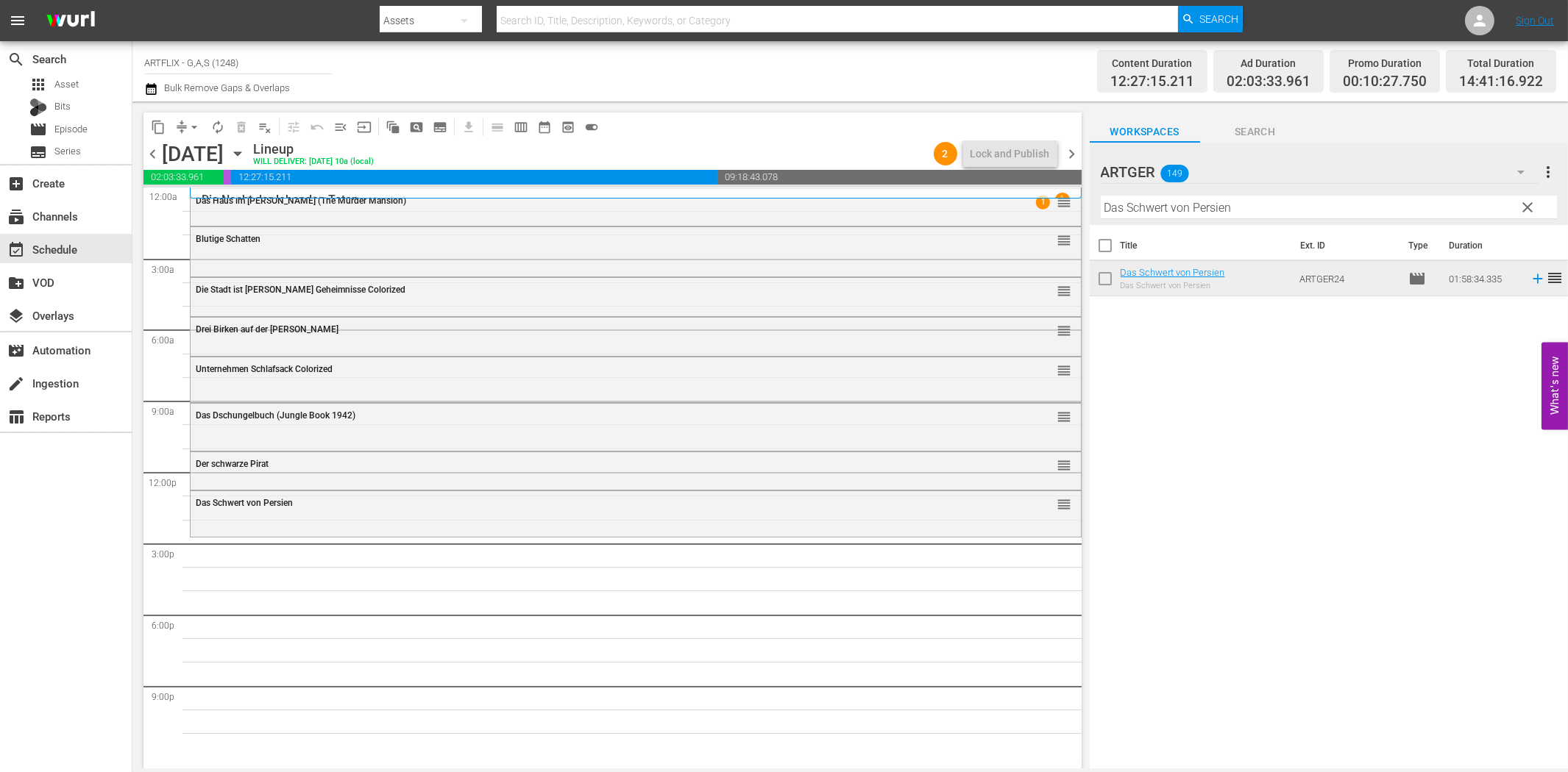
click at [1118, 211] on input "Das Schwert von Persien" at bounding box center [1328, 207] width 456 height 24
paste input "Manaos - Die Sklaventreiber vom [GEOGRAPHIC_DATA]"
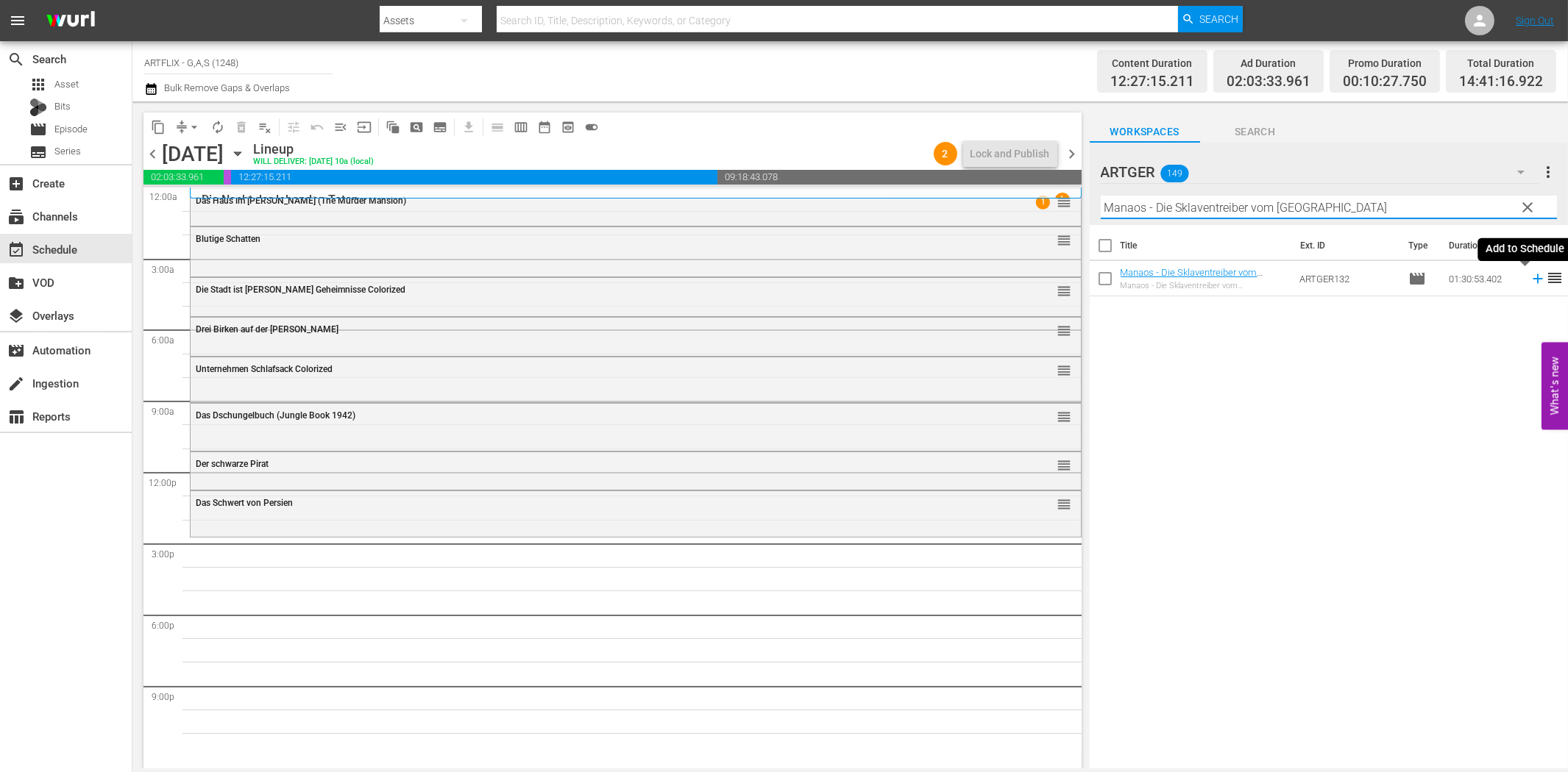
click at [1530, 276] on icon at bounding box center [1537, 279] width 16 height 16
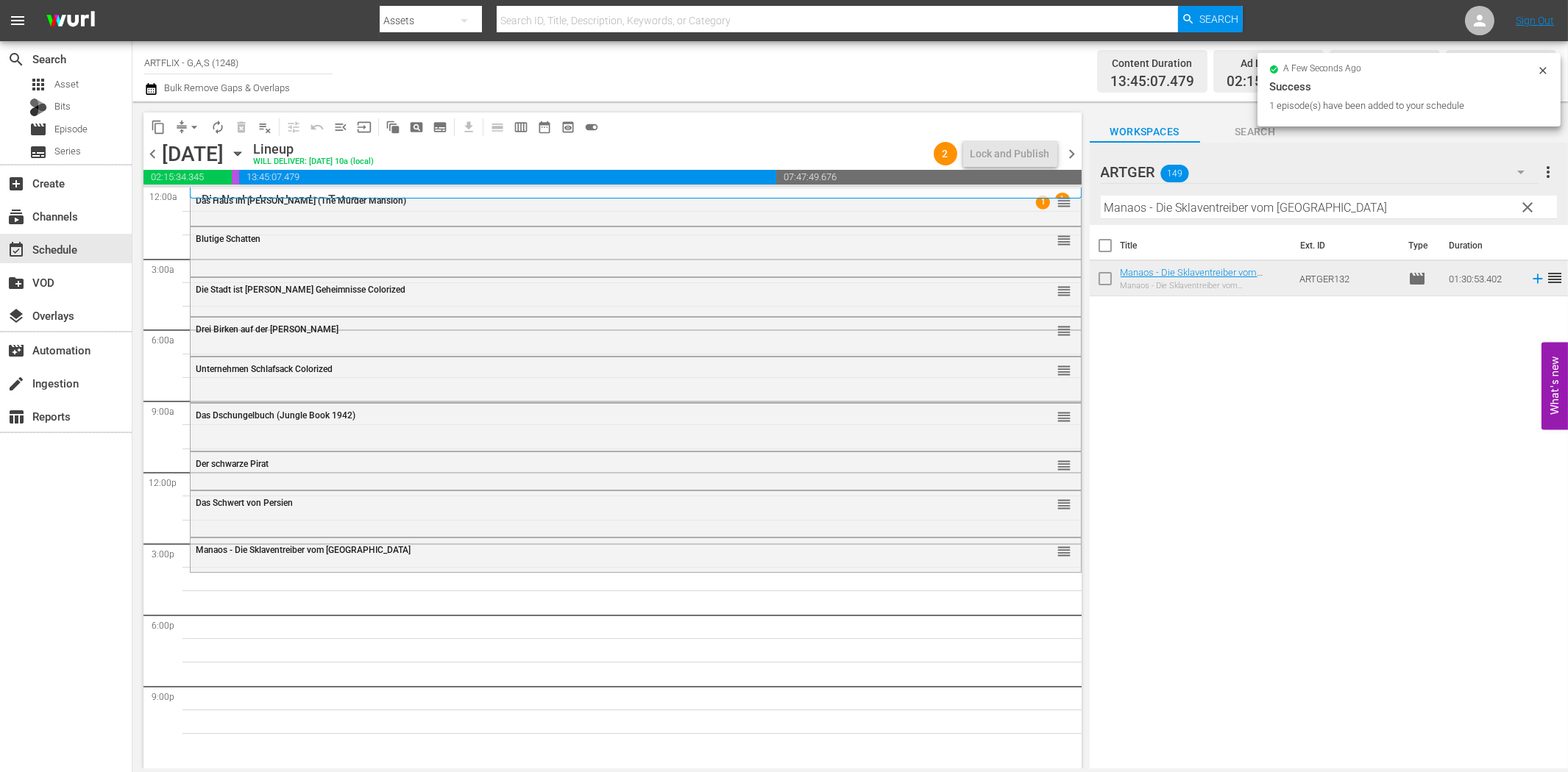
click at [1190, 202] on input "Manaos - Die Sklaventreiber vom [GEOGRAPHIC_DATA]" at bounding box center [1328, 207] width 456 height 24
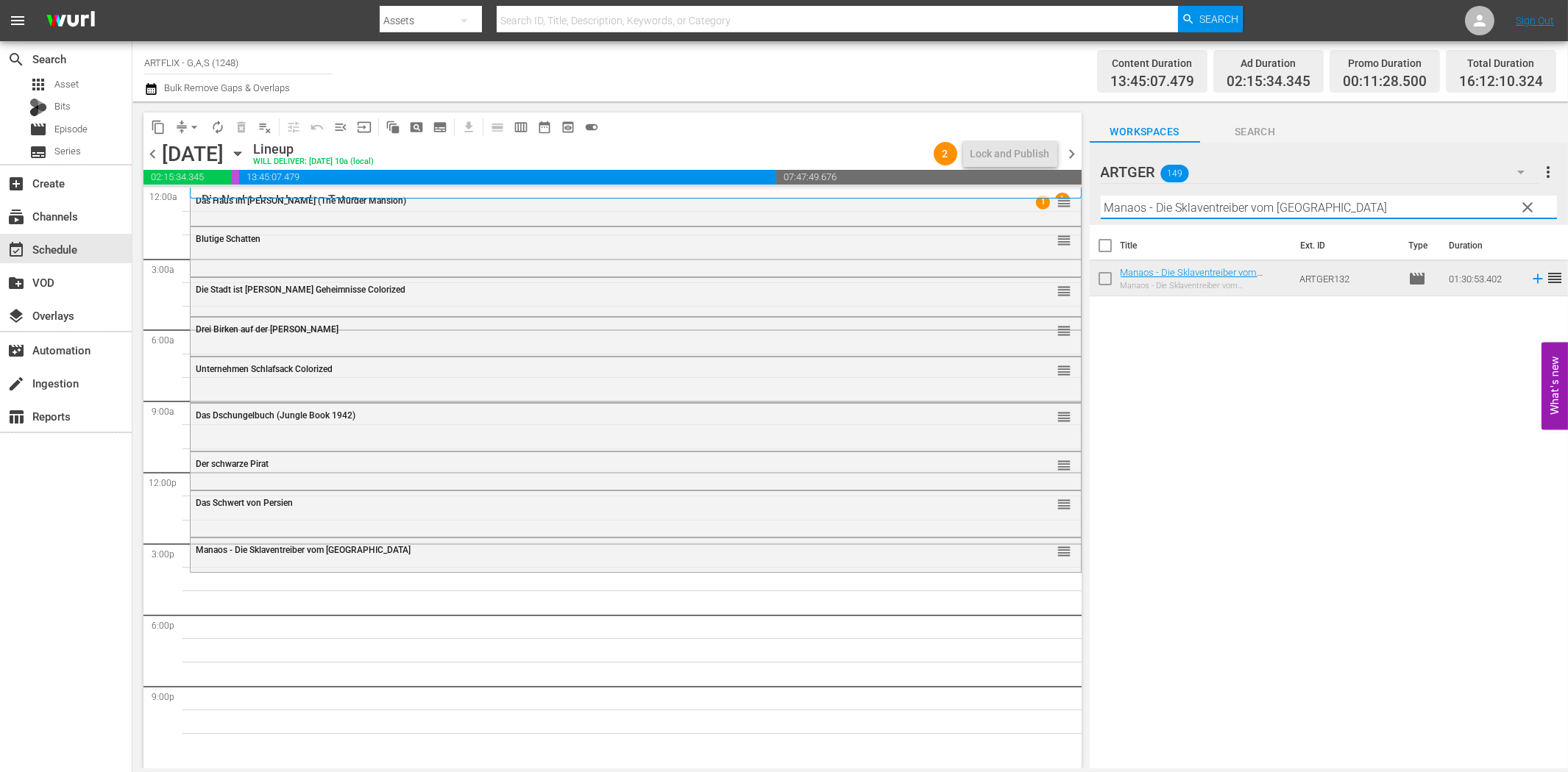
paste input "Der Diamantencoup"
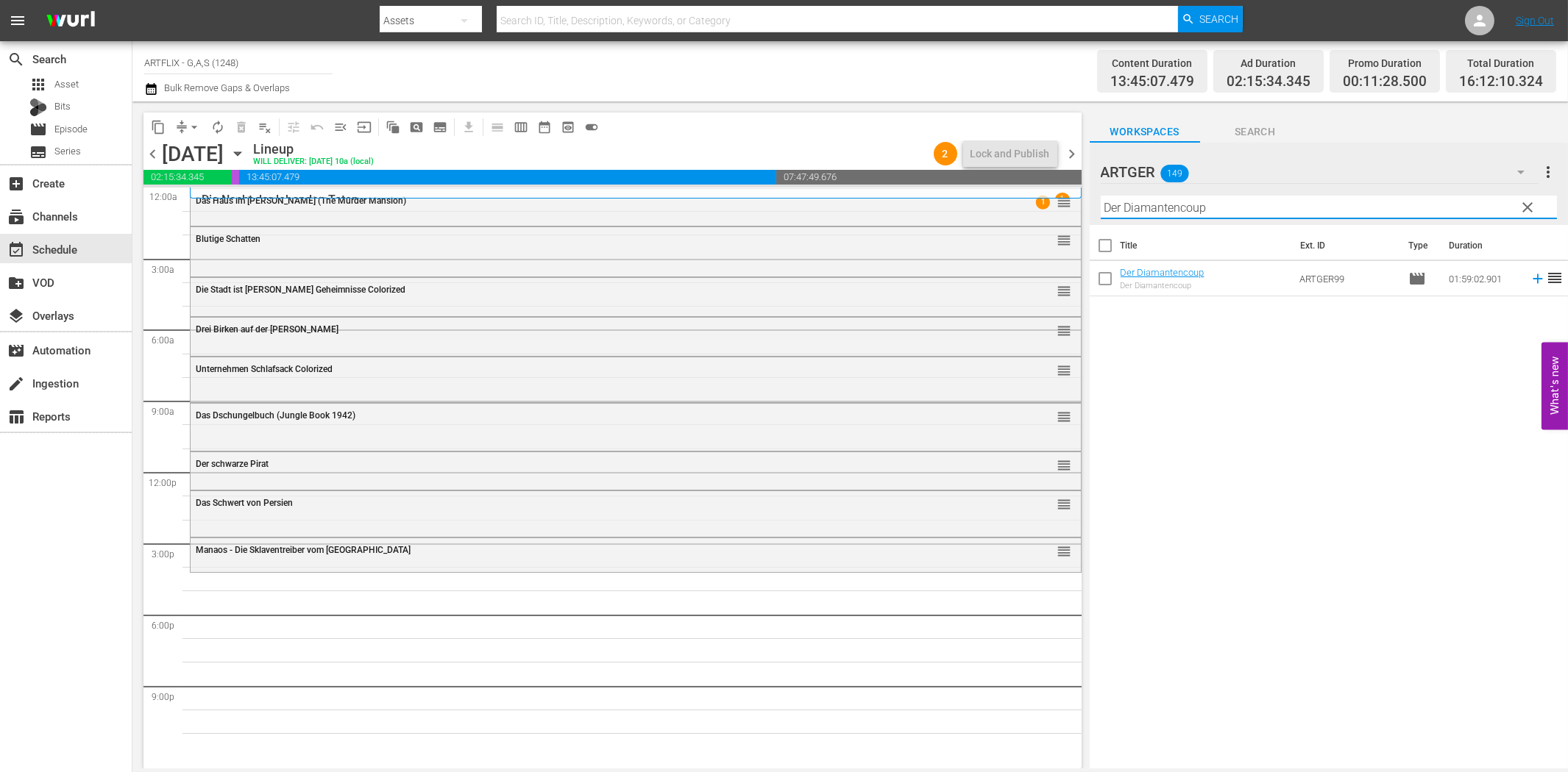
click at [1533, 279] on icon at bounding box center [1537, 279] width 9 height 9
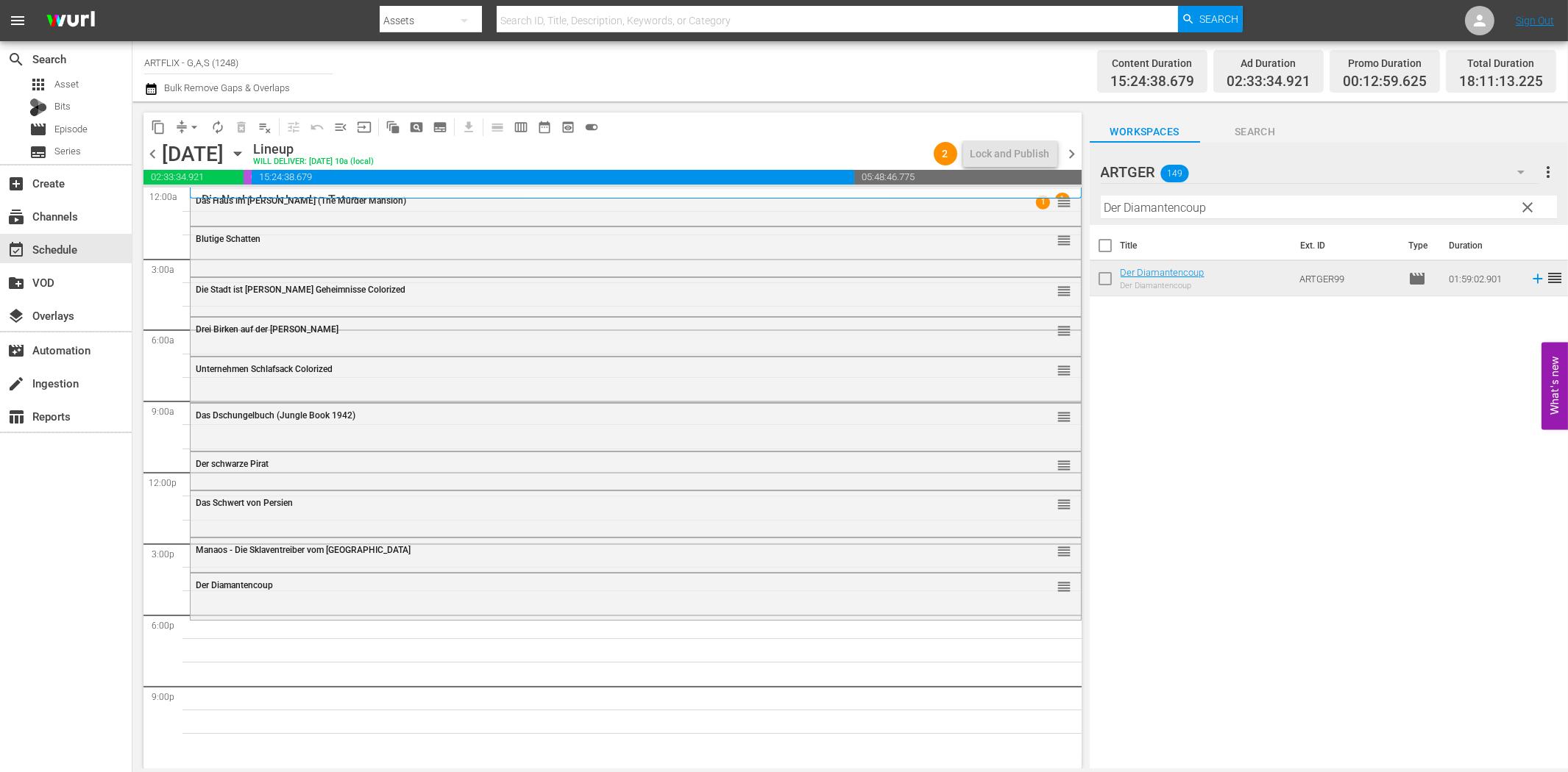
click at [1168, 203] on input "Der Diamantencoup" at bounding box center [1328, 207] width 456 height 24
paste input "ie Wunderpille"
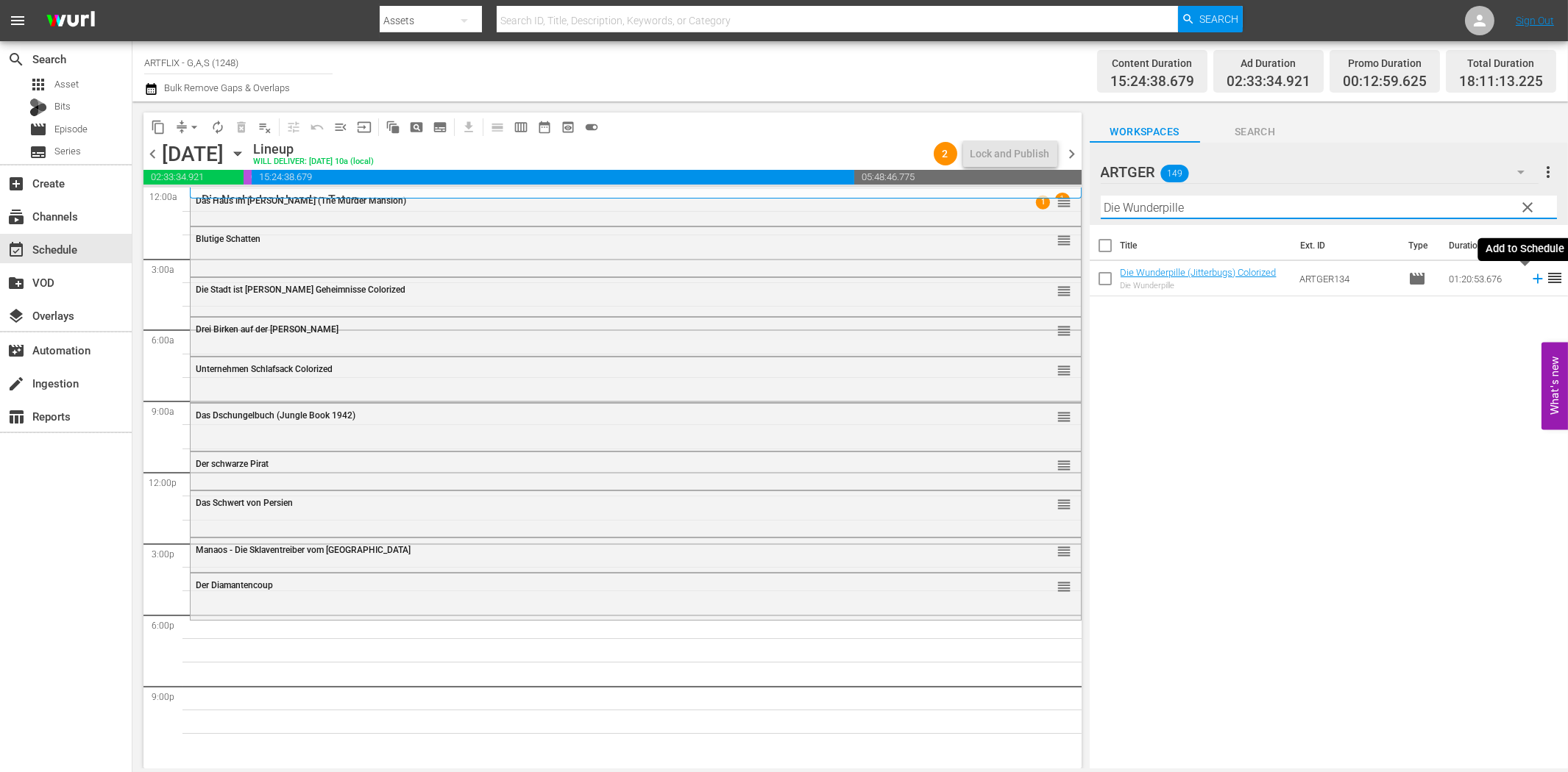
click at [1530, 276] on icon at bounding box center [1537, 279] width 16 height 16
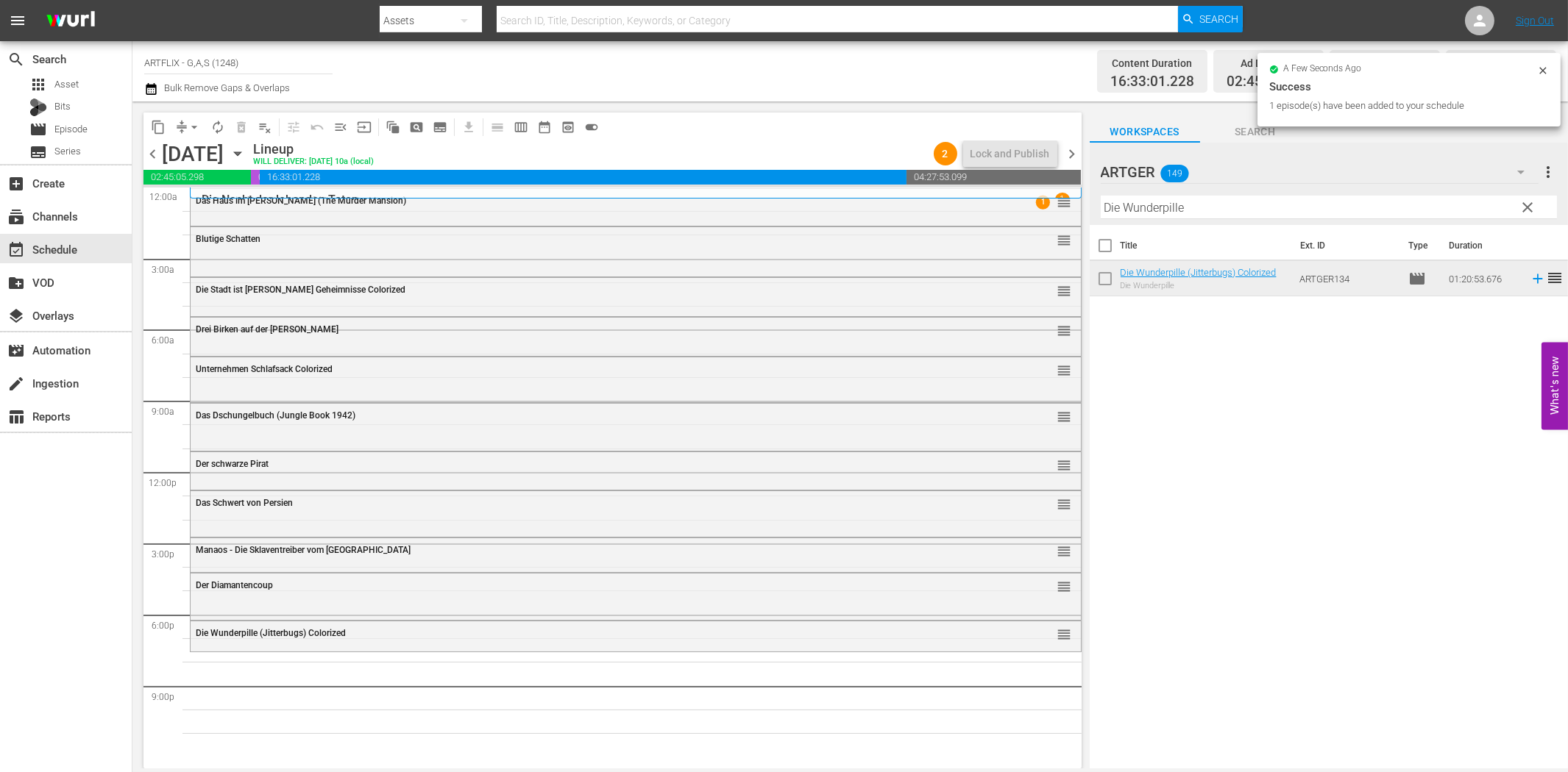
click at [1318, 202] on input "Die Wunderpille" at bounding box center [1328, 207] width 456 height 24
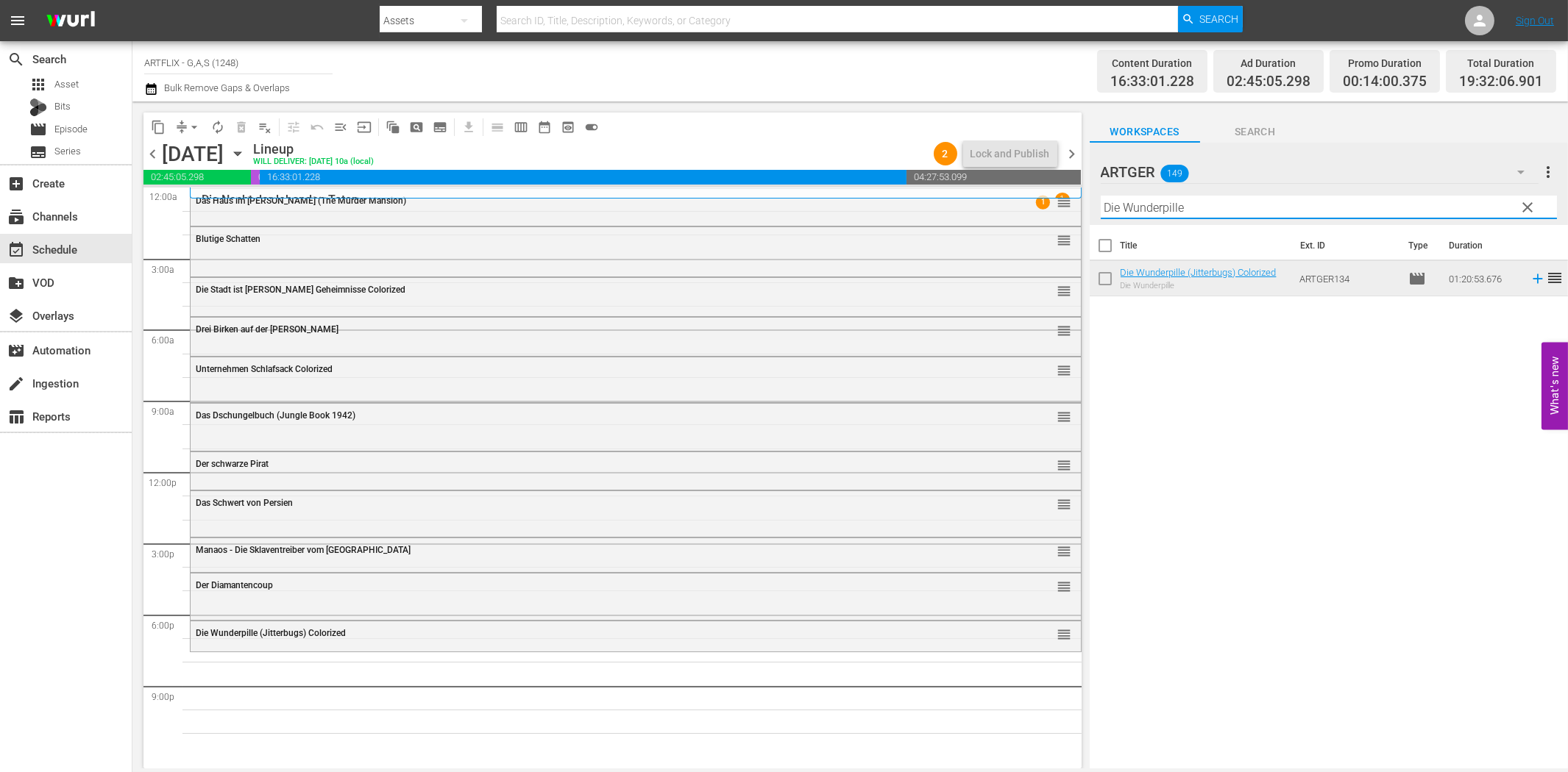
paste input "Bühne frei für [PERSON_NAME]"
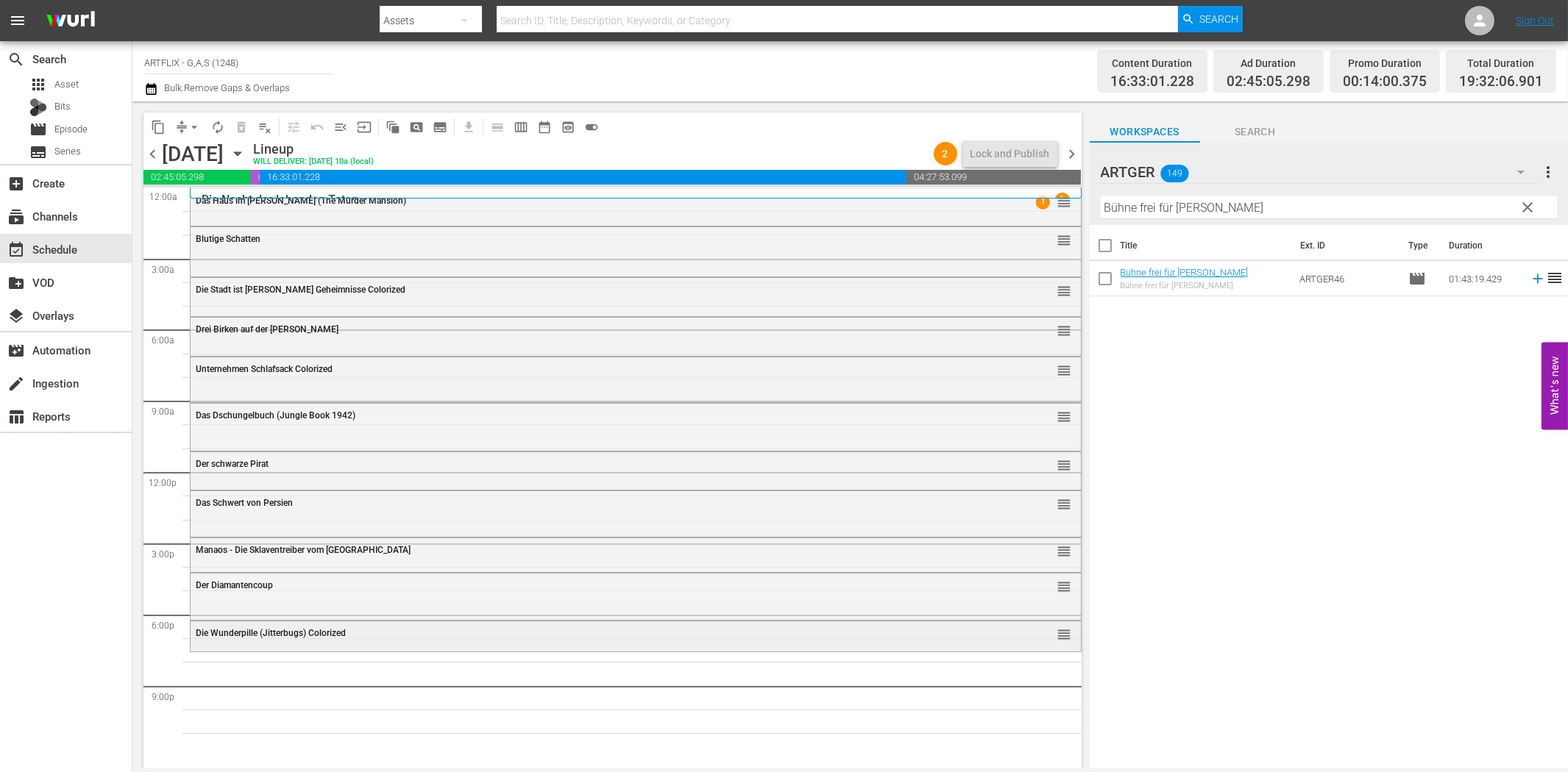
click at [537, 631] on div "Die Wunderpille (Jitterbugs) Colorized" at bounding box center [595, 632] width 799 height 10
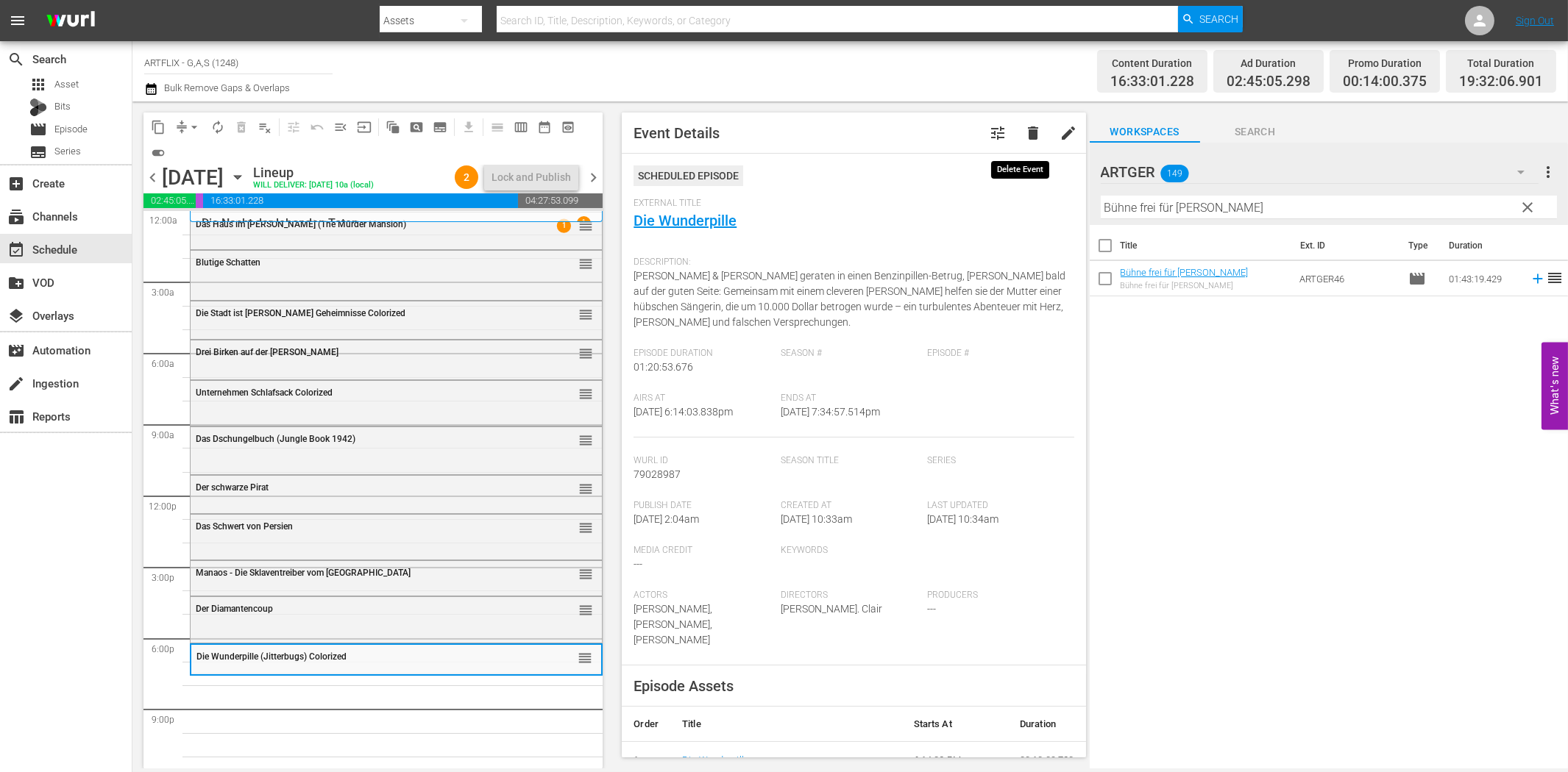
click at [1024, 130] on span "delete" at bounding box center [1033, 133] width 18 height 18
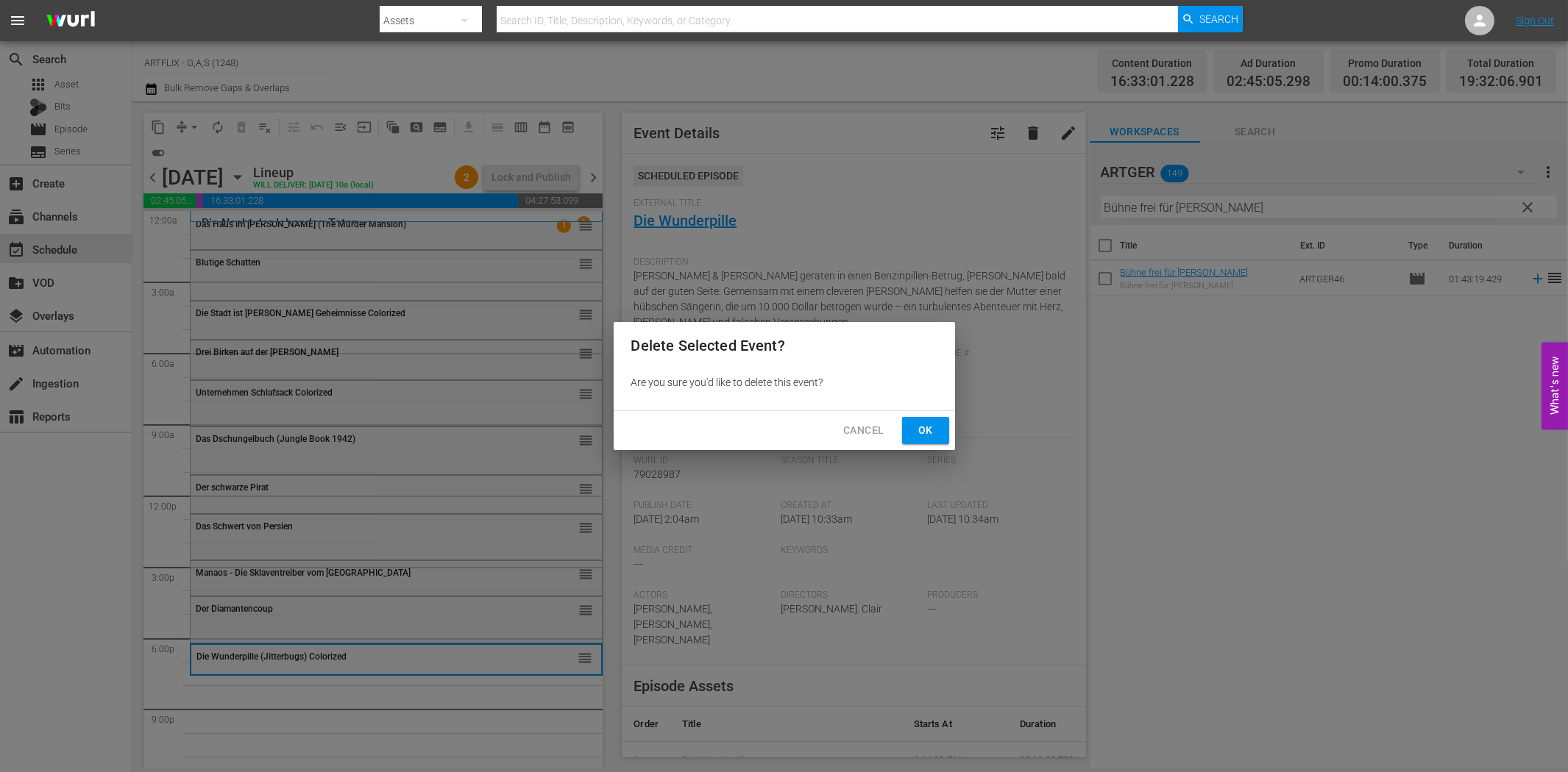
click at [927, 441] on button "Ok" at bounding box center [925, 430] width 47 height 27
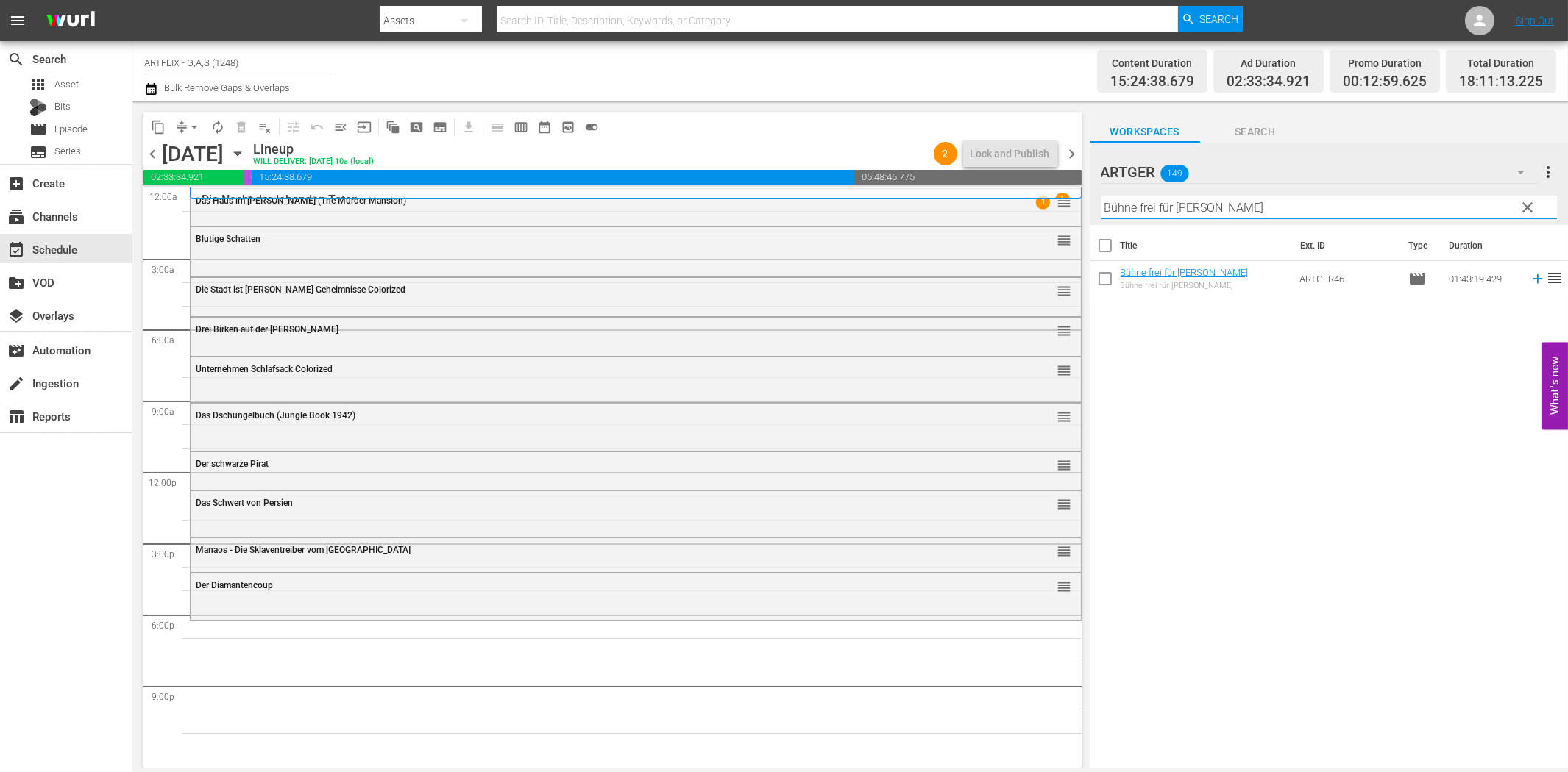
click at [1186, 204] on input "Bühne frei für [PERSON_NAME]" at bounding box center [1328, 207] width 456 height 24
click at [1533, 275] on icon at bounding box center [1537, 279] width 9 height 9
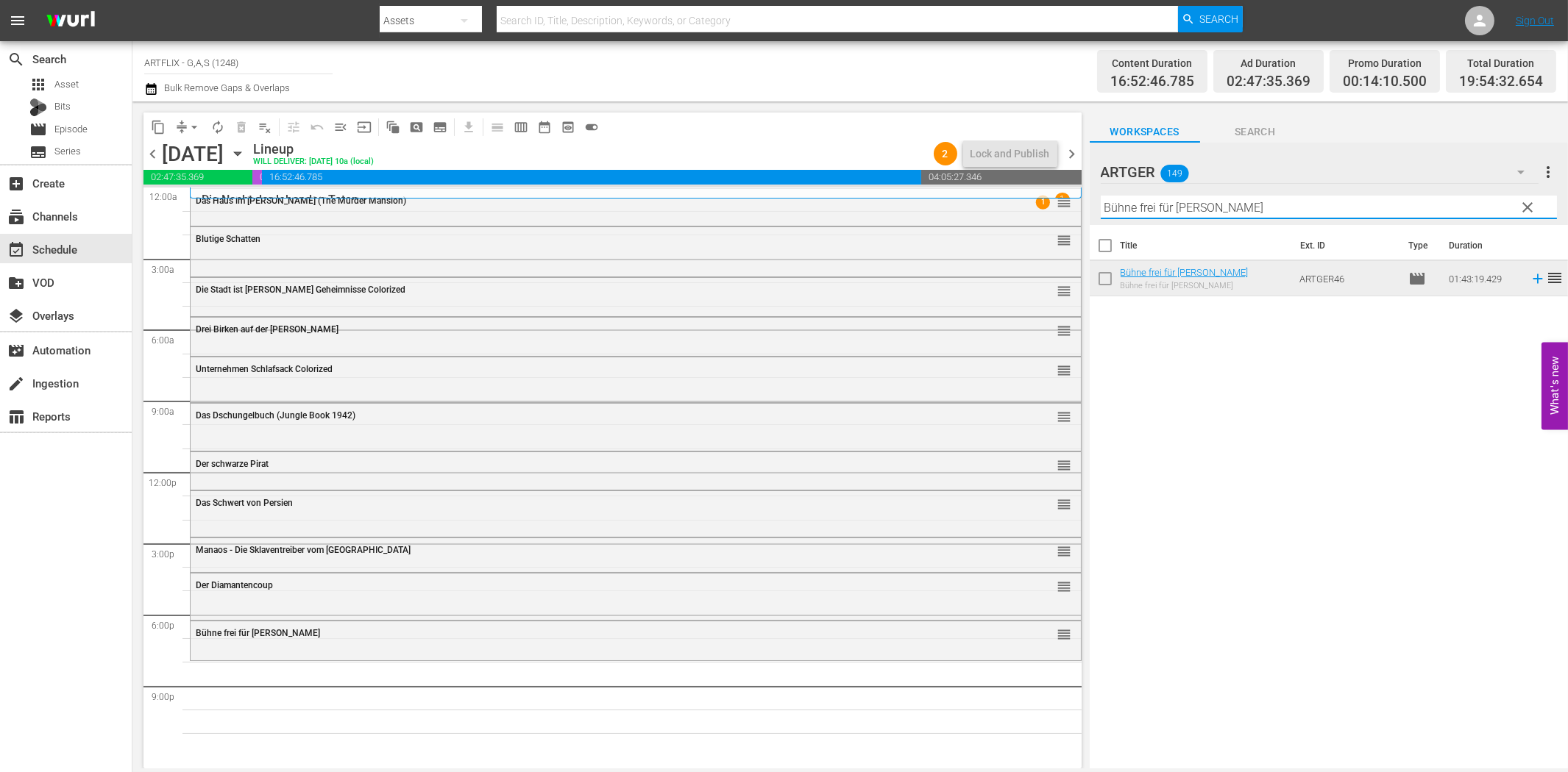
click at [1200, 208] on input "Bühne frei für [PERSON_NAME]" at bounding box center [1328, 207] width 456 height 24
paste input "Stürme über [GEOGRAPHIC_DATA]"
click at [1530, 280] on icon at bounding box center [1537, 279] width 16 height 16
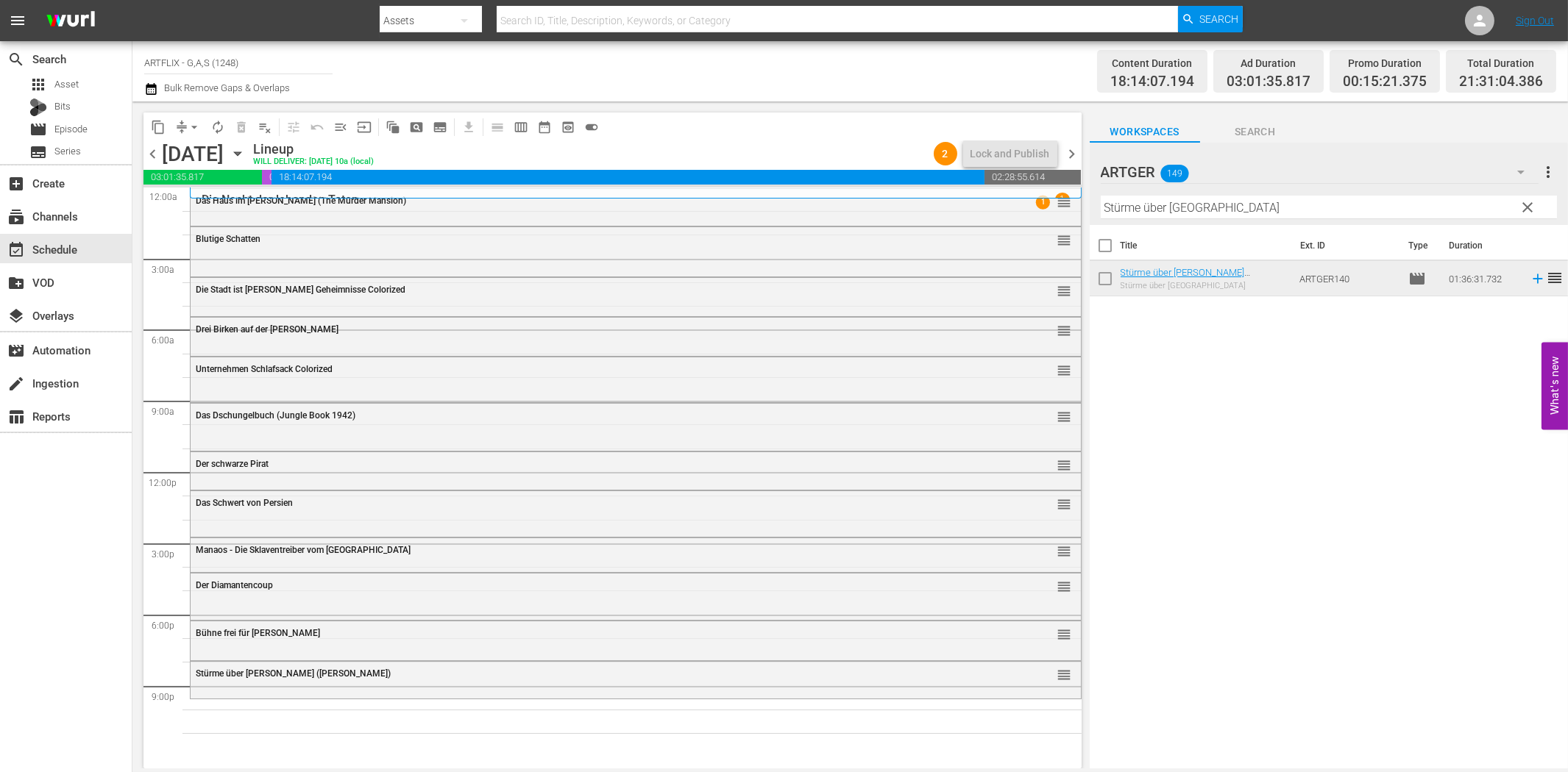
click at [1263, 194] on div "Filter by Title Stürme über [GEOGRAPHIC_DATA]" at bounding box center [1328, 207] width 456 height 35
click at [1285, 215] on input "Stürme über [GEOGRAPHIC_DATA]" at bounding box center [1328, 207] width 456 height 24
paste input "[PERSON_NAME] - Die Frau in Grün"
click at [1530, 276] on icon at bounding box center [1537, 279] width 16 height 16
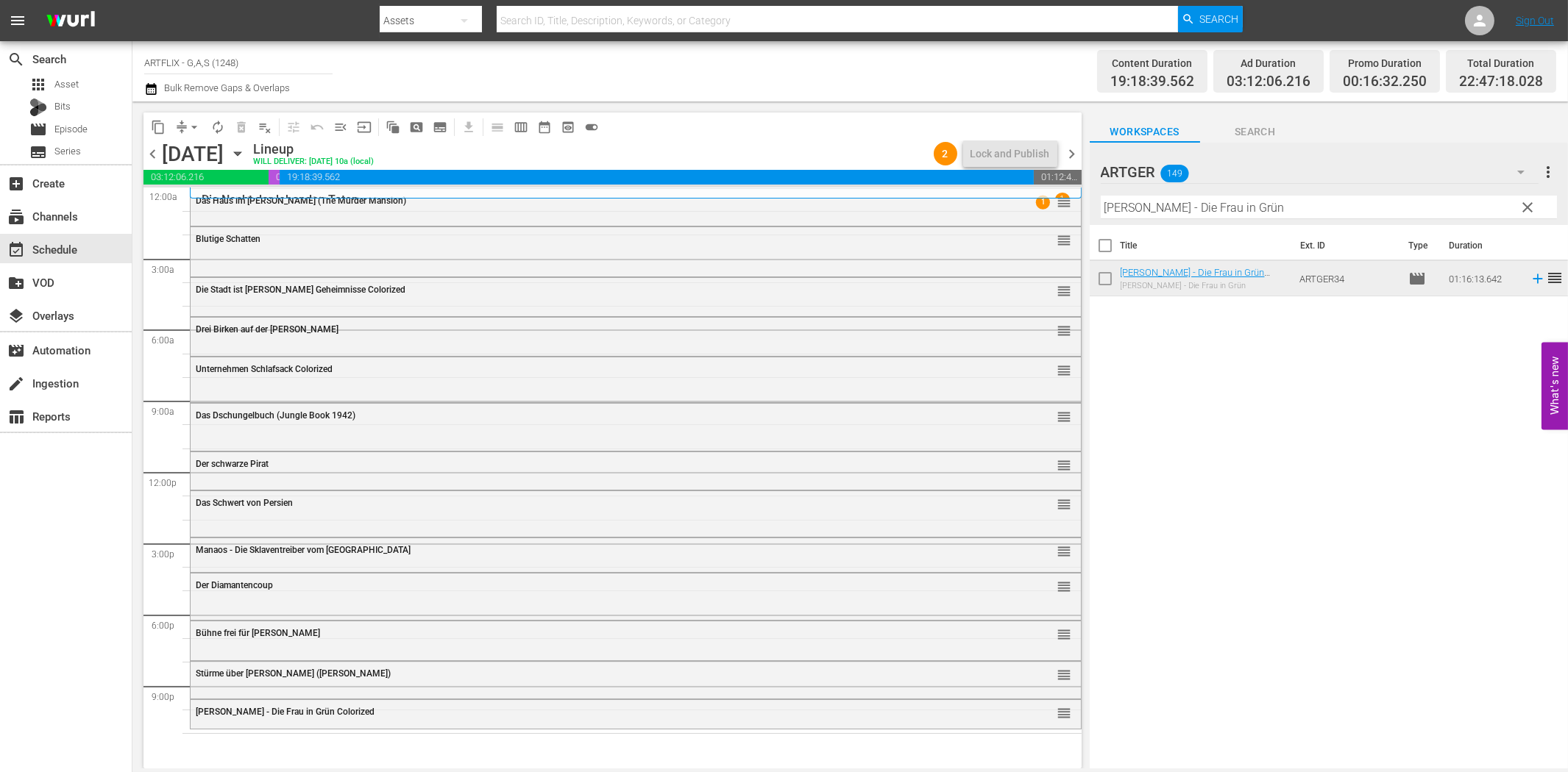
click at [1183, 206] on input "[PERSON_NAME] - Die Frau in Grün" at bounding box center [1328, 207] width 456 height 24
paste input "Juwelenraub"
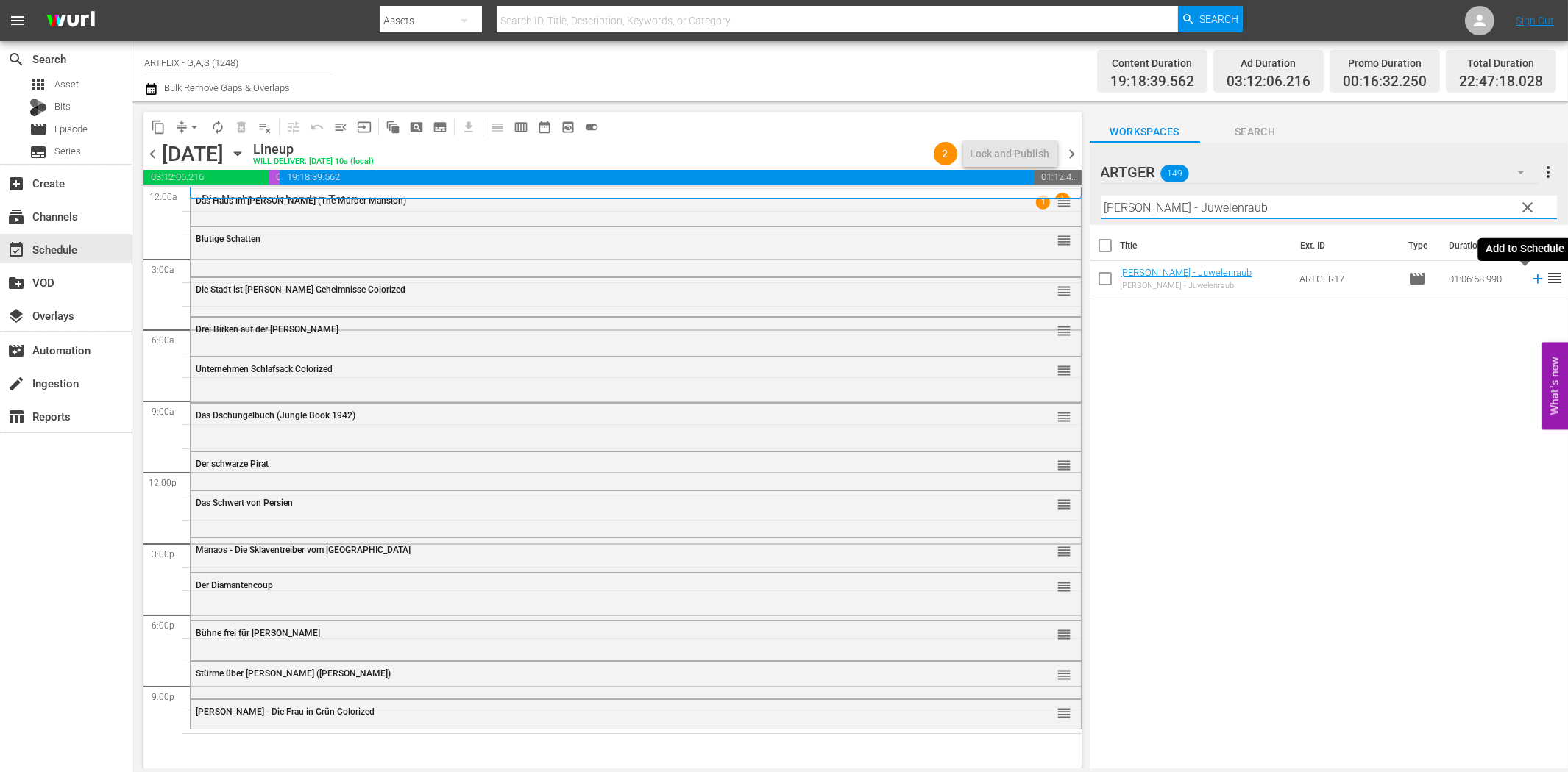
click at [1530, 280] on icon at bounding box center [1537, 279] width 16 height 16
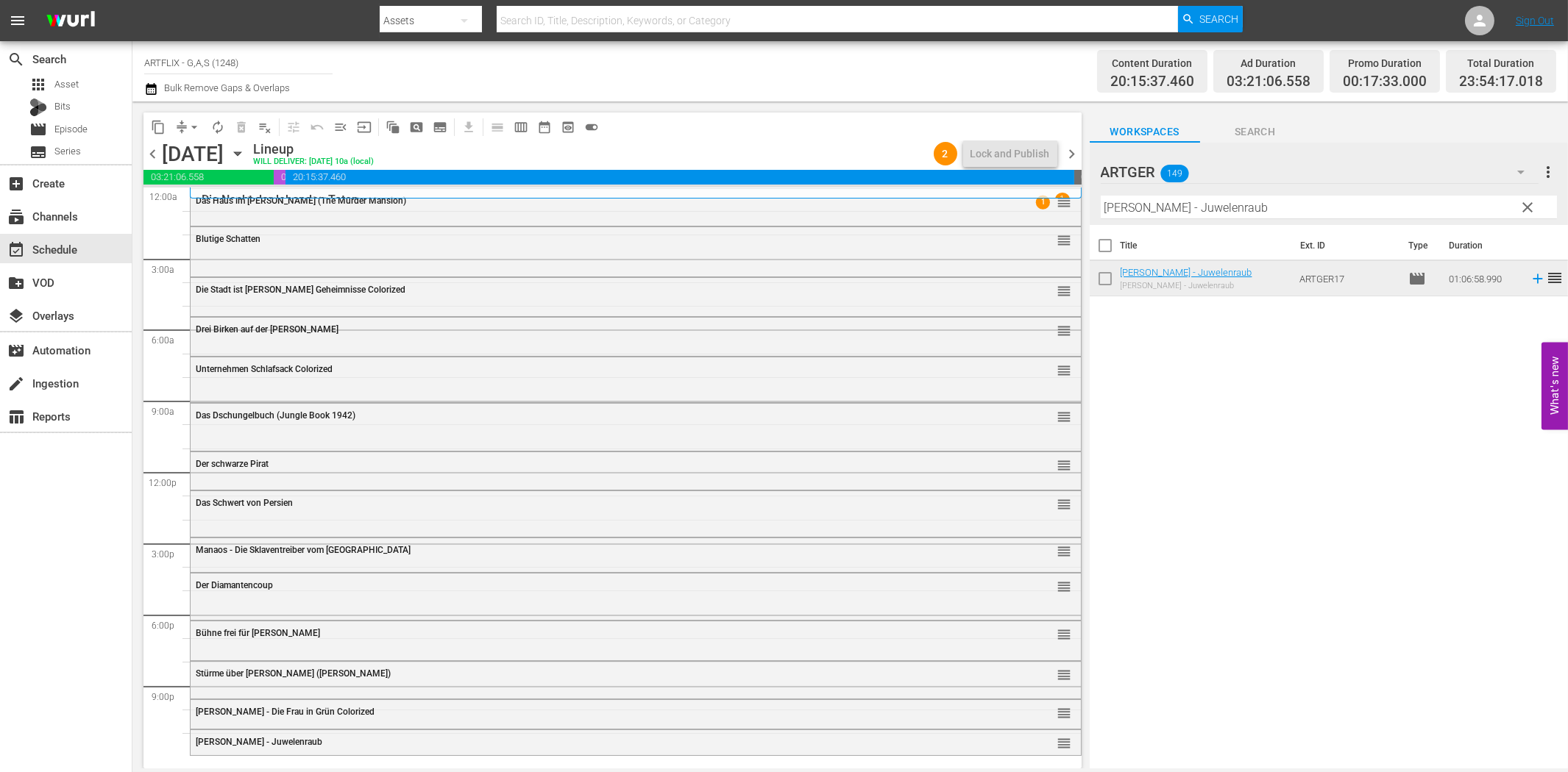
click at [1248, 206] on input "[PERSON_NAME] - Juwelenraub" at bounding box center [1328, 207] width 456 height 24
paste input "Die gnadenlosen Killer Colorized"
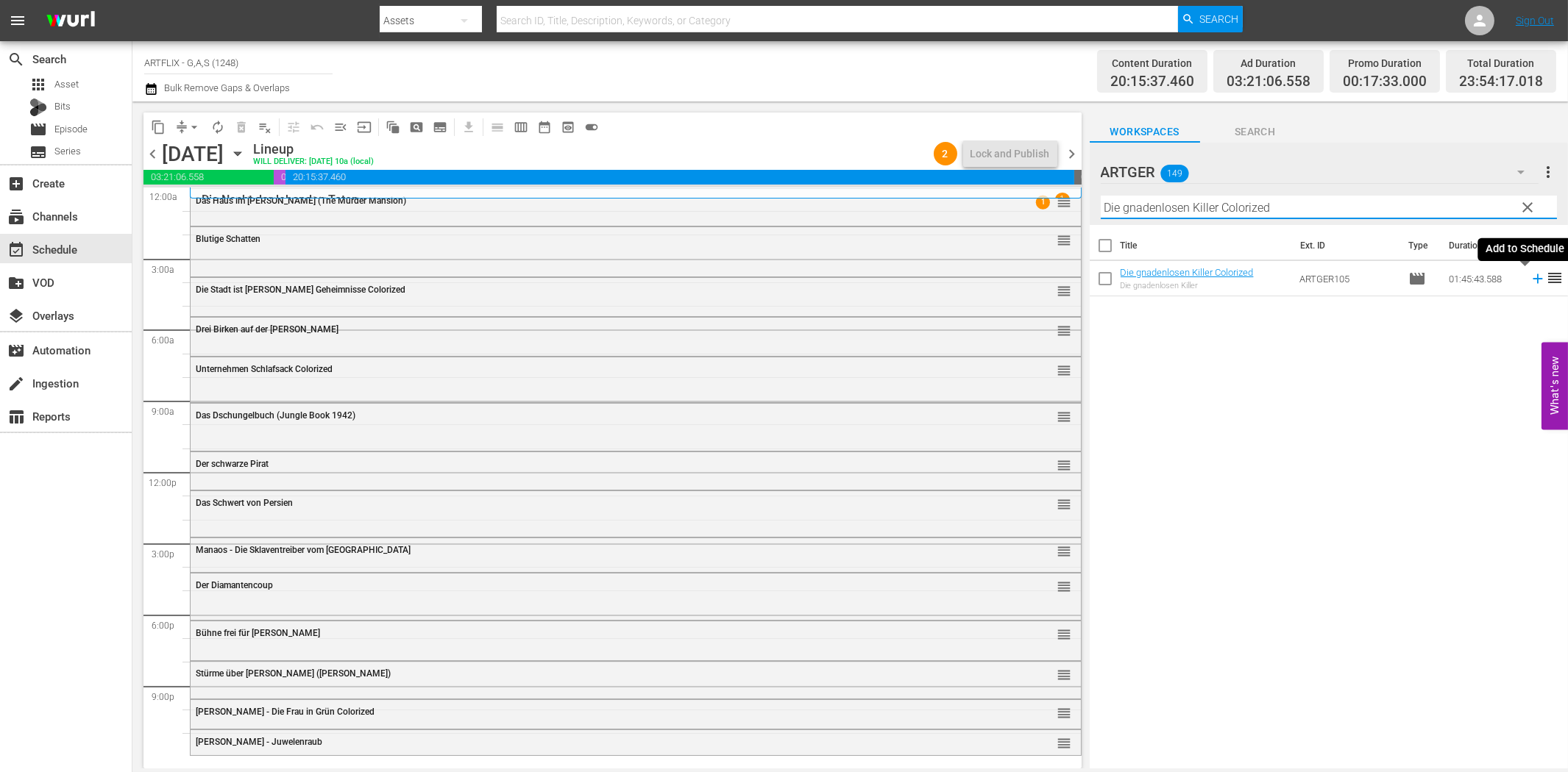
click at [1530, 280] on icon at bounding box center [1537, 279] width 16 height 16
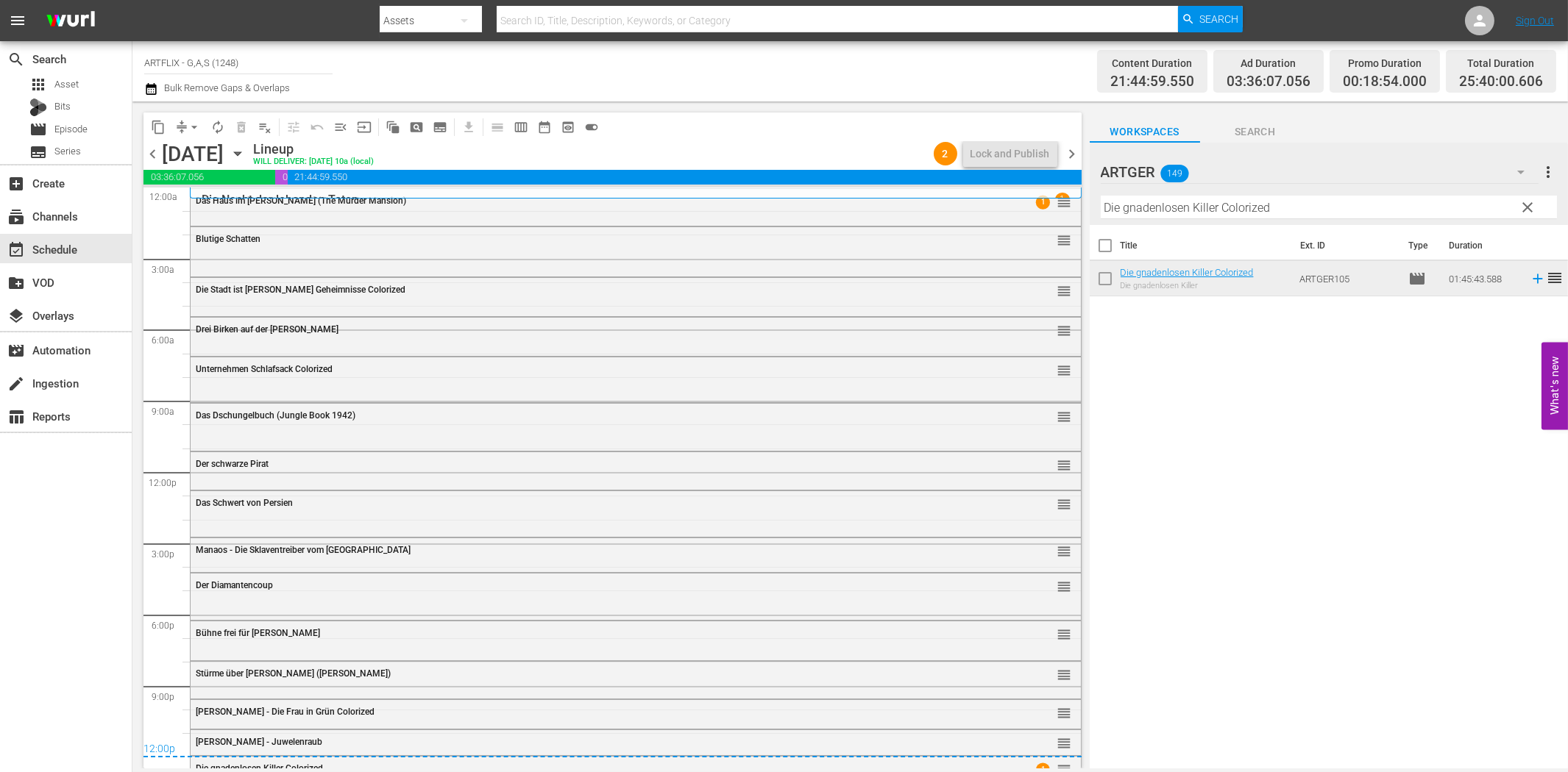
click at [69, 570] on div "search Search apps Asset Bits movie Episode subtitles Series add_box Create sub…" at bounding box center [66, 427] width 132 height 772
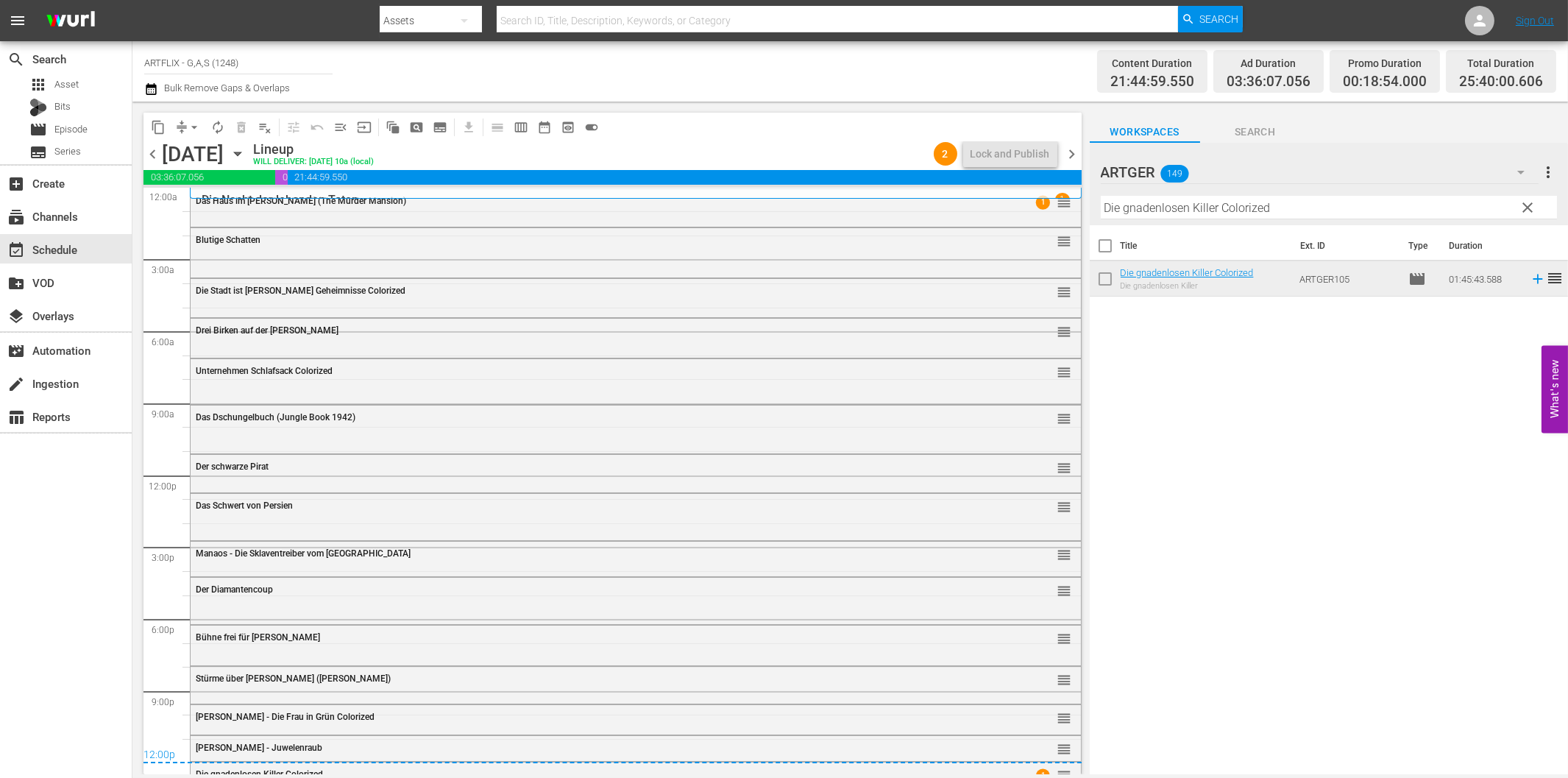
click at [64, 571] on div "search Search apps Asset Bits movie Episode subtitles Series add_box Create sub…" at bounding box center [66, 430] width 132 height 778
click at [1349, 554] on div "Title Ext. ID Type Duration Die gnadenlosen Killer Colorized Die gnadenlosen Ki…" at bounding box center [1328, 501] width 478 height 551
click at [789, 131] on div "content_copy compress arrow_drop_down autorenew_outlined delete_forever_outline…" at bounding box center [613, 127] width 938 height 28
click at [151, 156] on span "chevron_left" at bounding box center [153, 154] width 18 height 18
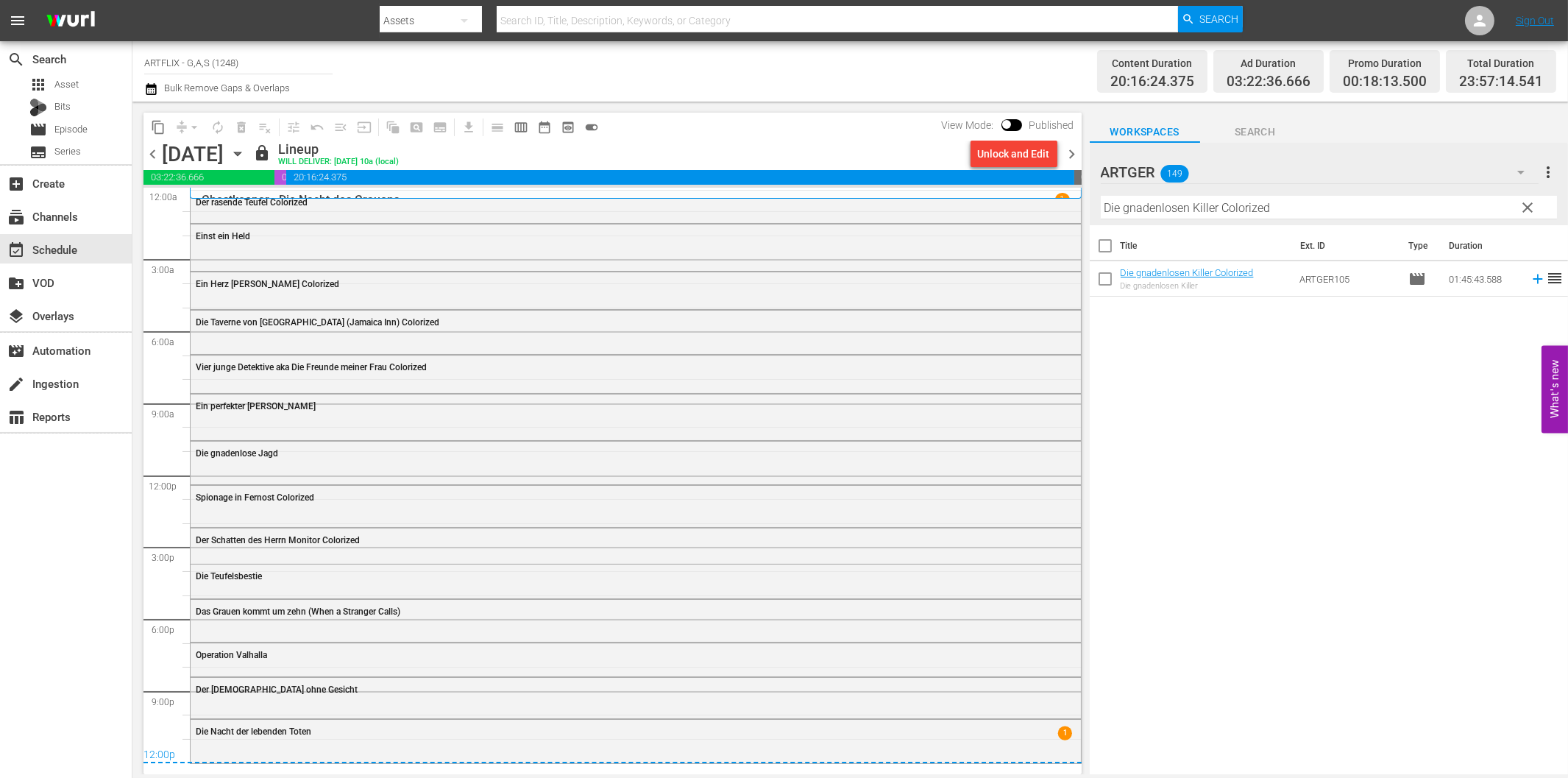
click at [1072, 154] on span "chevron_right" at bounding box center [1072, 154] width 18 height 18
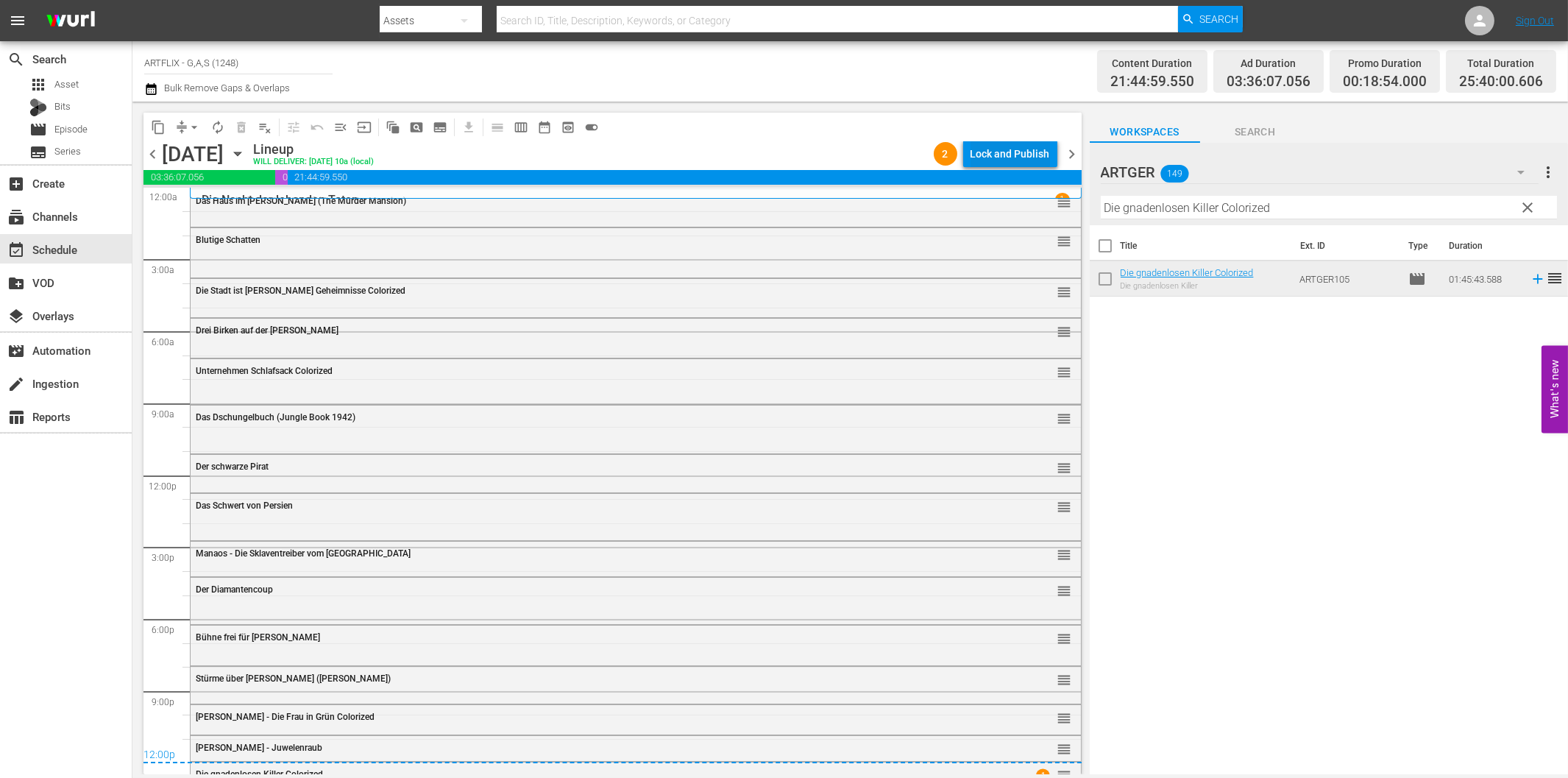
click at [1001, 149] on div "Lock and Publish" at bounding box center [1010, 154] width 79 height 26
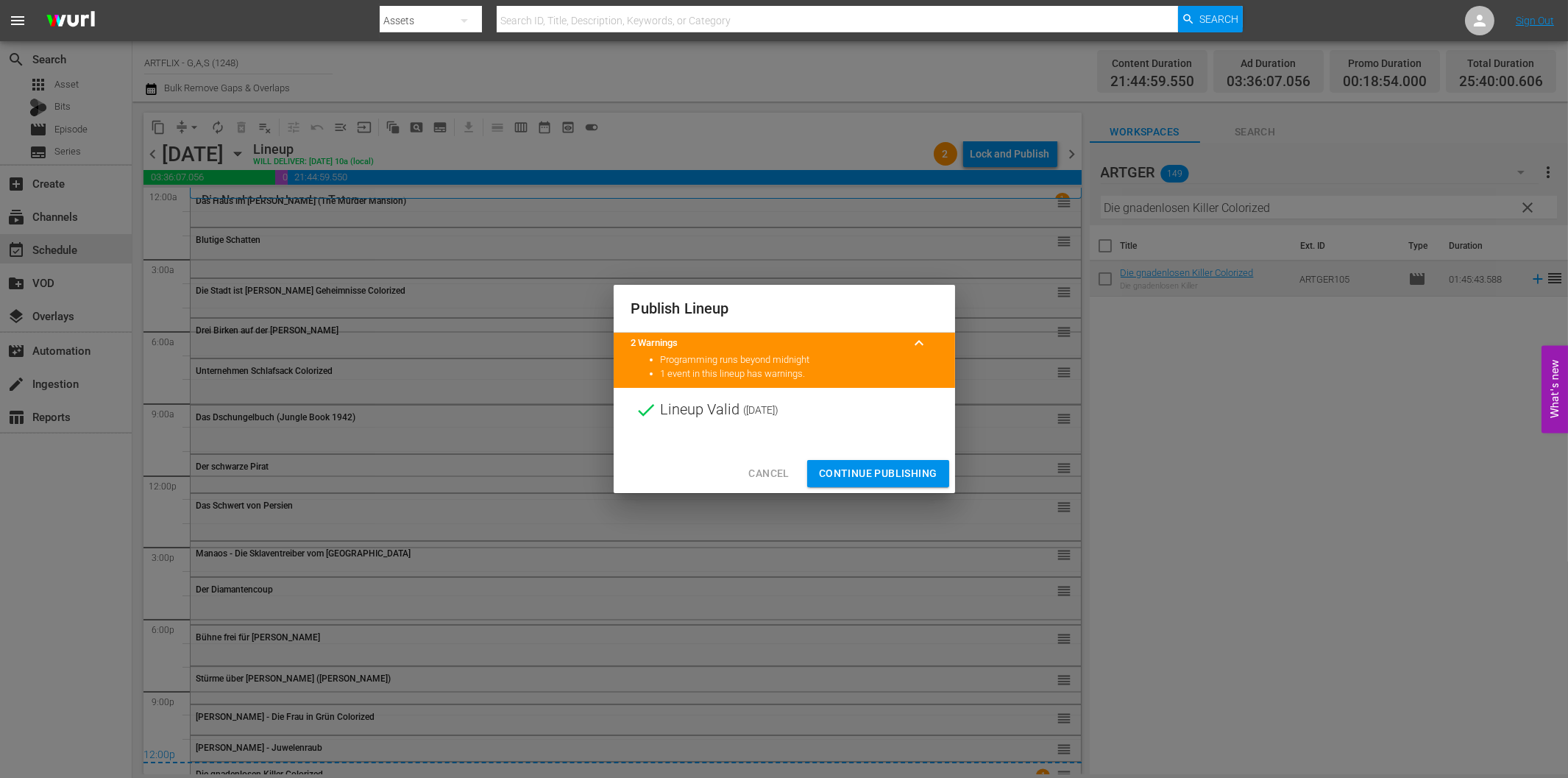
click at [909, 471] on span "Continue Publishing" at bounding box center [878, 474] width 118 height 18
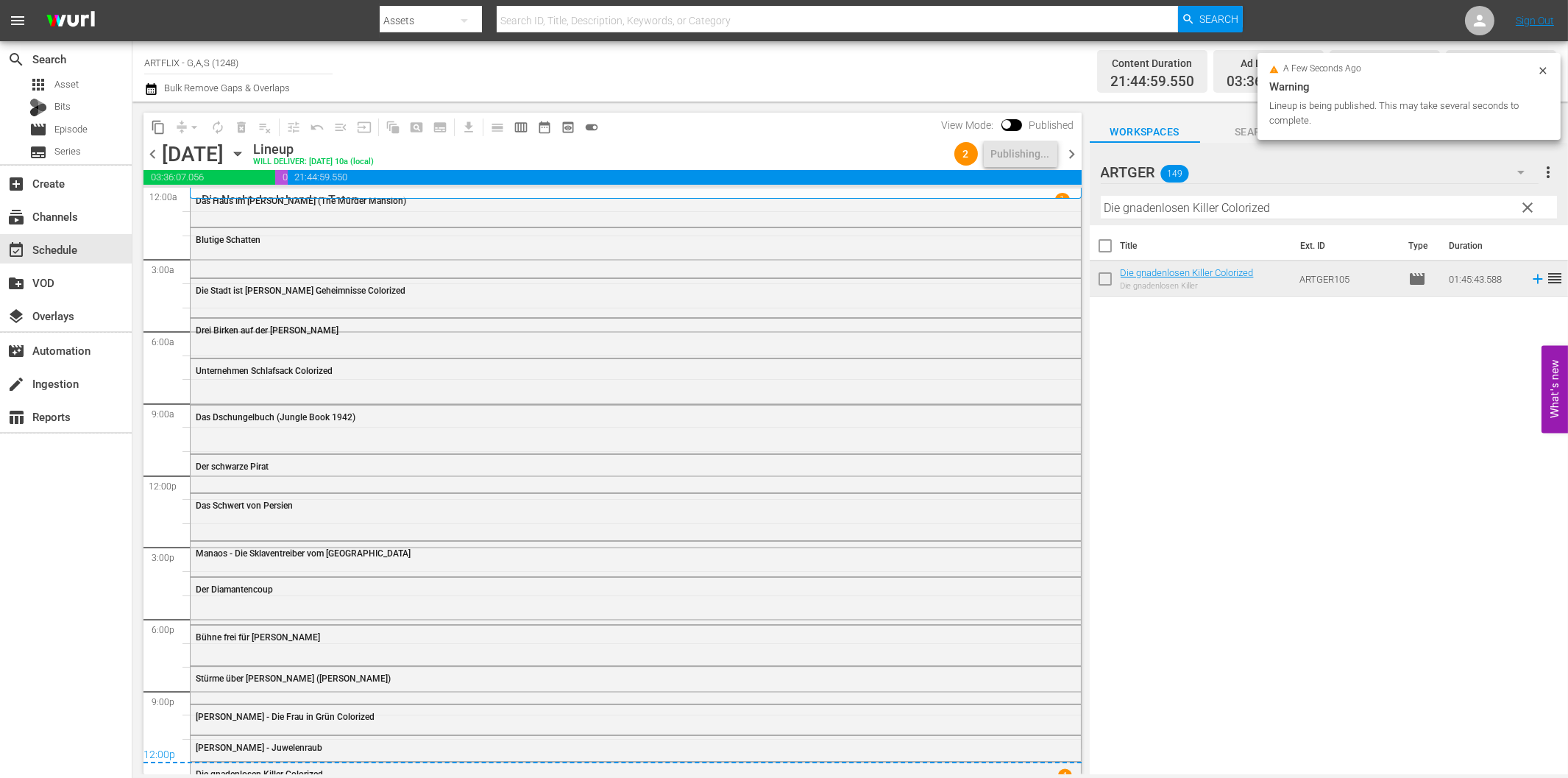
click at [1170, 465] on div "Title Ext. ID Type Duration Die gnadenlosen Killer Colorized Die gnadenlosen Ki…" at bounding box center [1328, 501] width 478 height 551
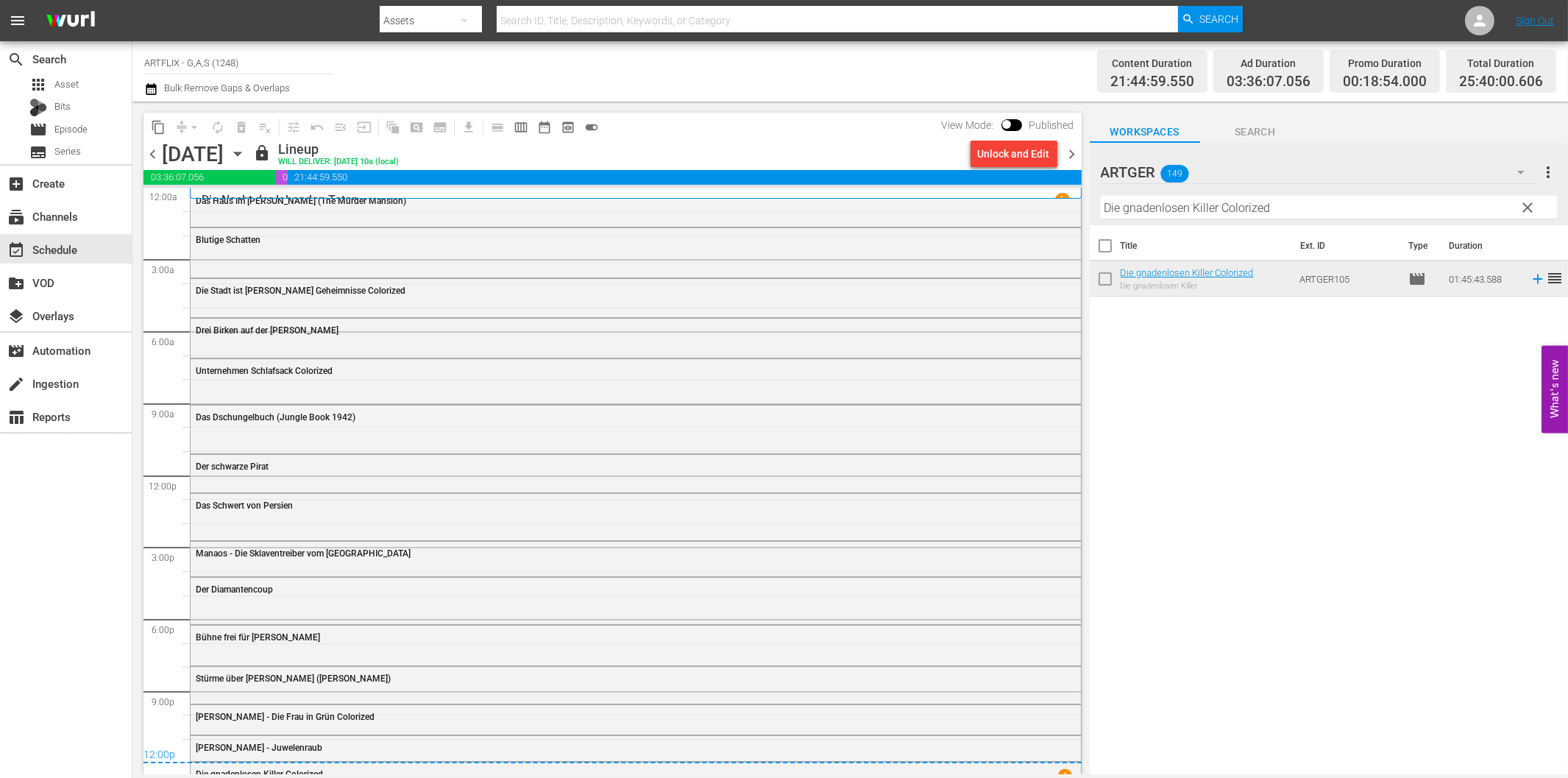
click at [1203, 482] on div "Title Ext. ID Type Duration Die gnadenlosen Killer Colorized Die gnadenlosen Ki…" at bounding box center [1328, 501] width 478 height 551
click at [120, 511] on div "search Search apps Asset Bits movie Episode subtitles Series add_box Create sub…" at bounding box center [66, 430] width 132 height 778
click at [98, 611] on div "search Search apps Asset Bits movie Episode subtitles Series add_box Create sub…" at bounding box center [66, 430] width 132 height 778
click at [1226, 559] on div "Title Ext. ID Type Duration Die gnadenlosen Killer Colorized Die gnadenlosen Ki…" at bounding box center [1328, 501] width 478 height 551
click at [1076, 152] on span "chevron_right" at bounding box center [1072, 154] width 18 height 18
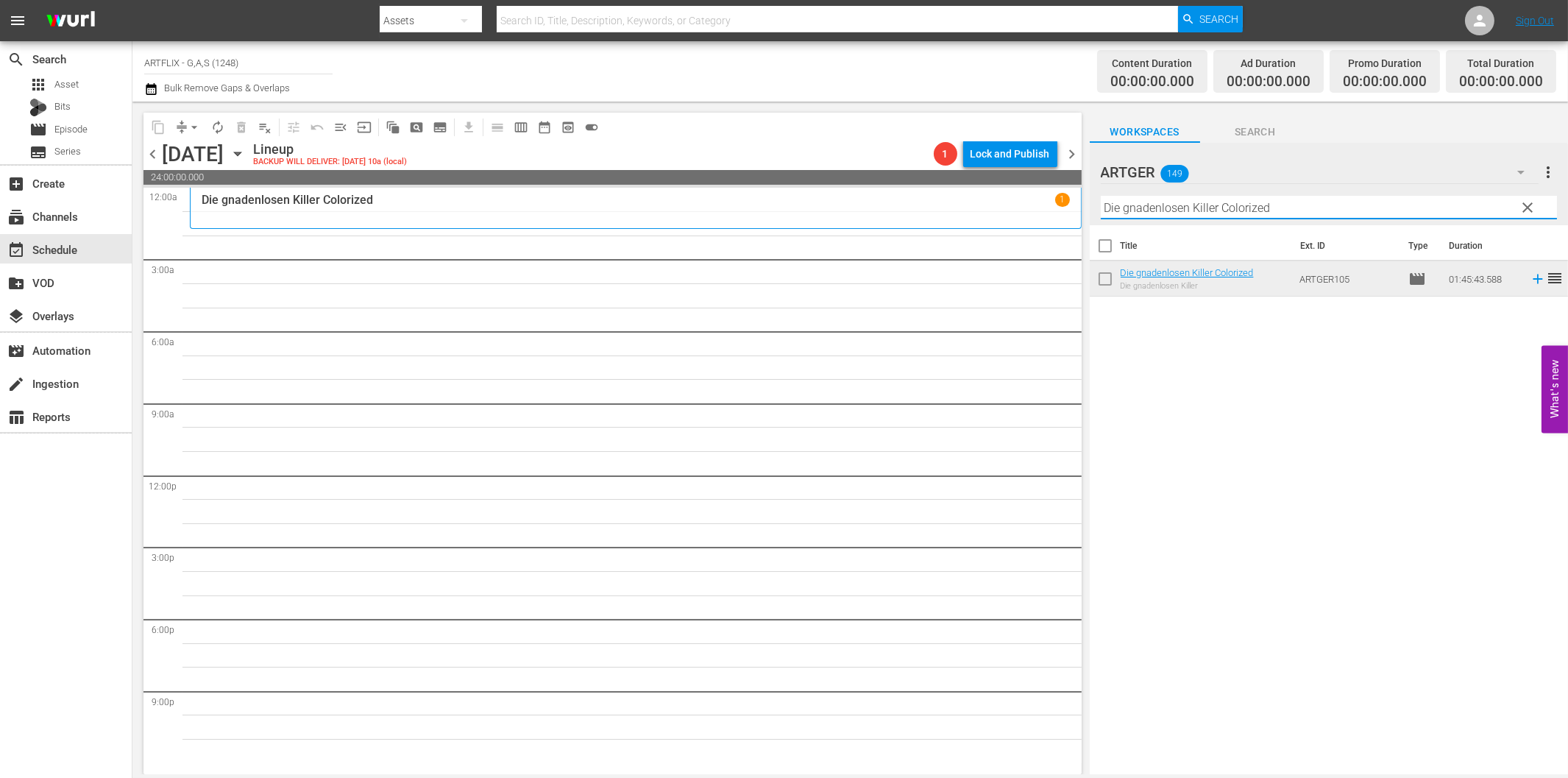
click at [1241, 211] on input "Die gnadenlosen Killer Colorized" at bounding box center [1328, 207] width 456 height 24
paste input "er [PERSON_NAME] des Stuntman [PERSON_NAME]"
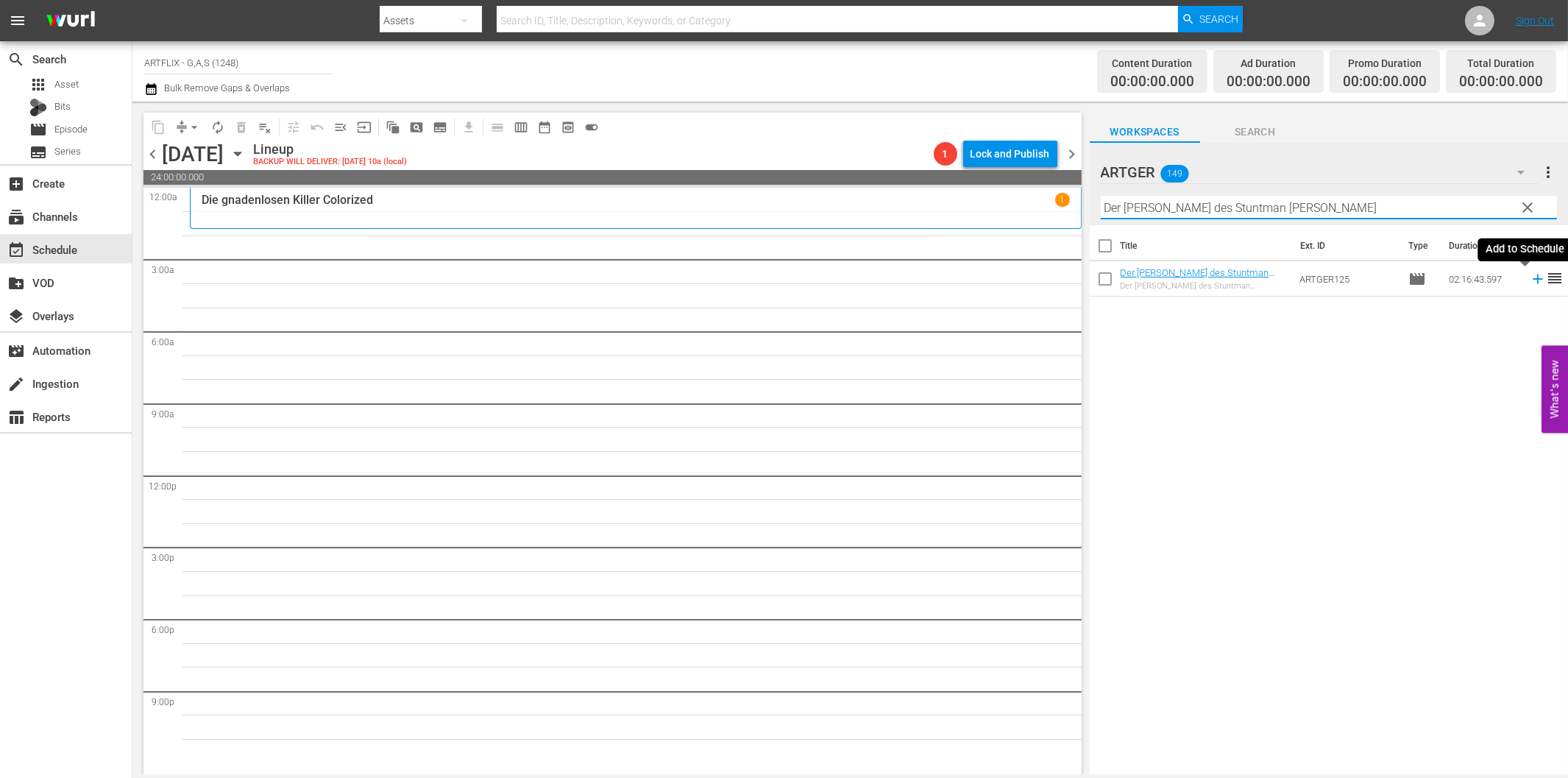
click at [1530, 277] on icon at bounding box center [1537, 279] width 16 height 16
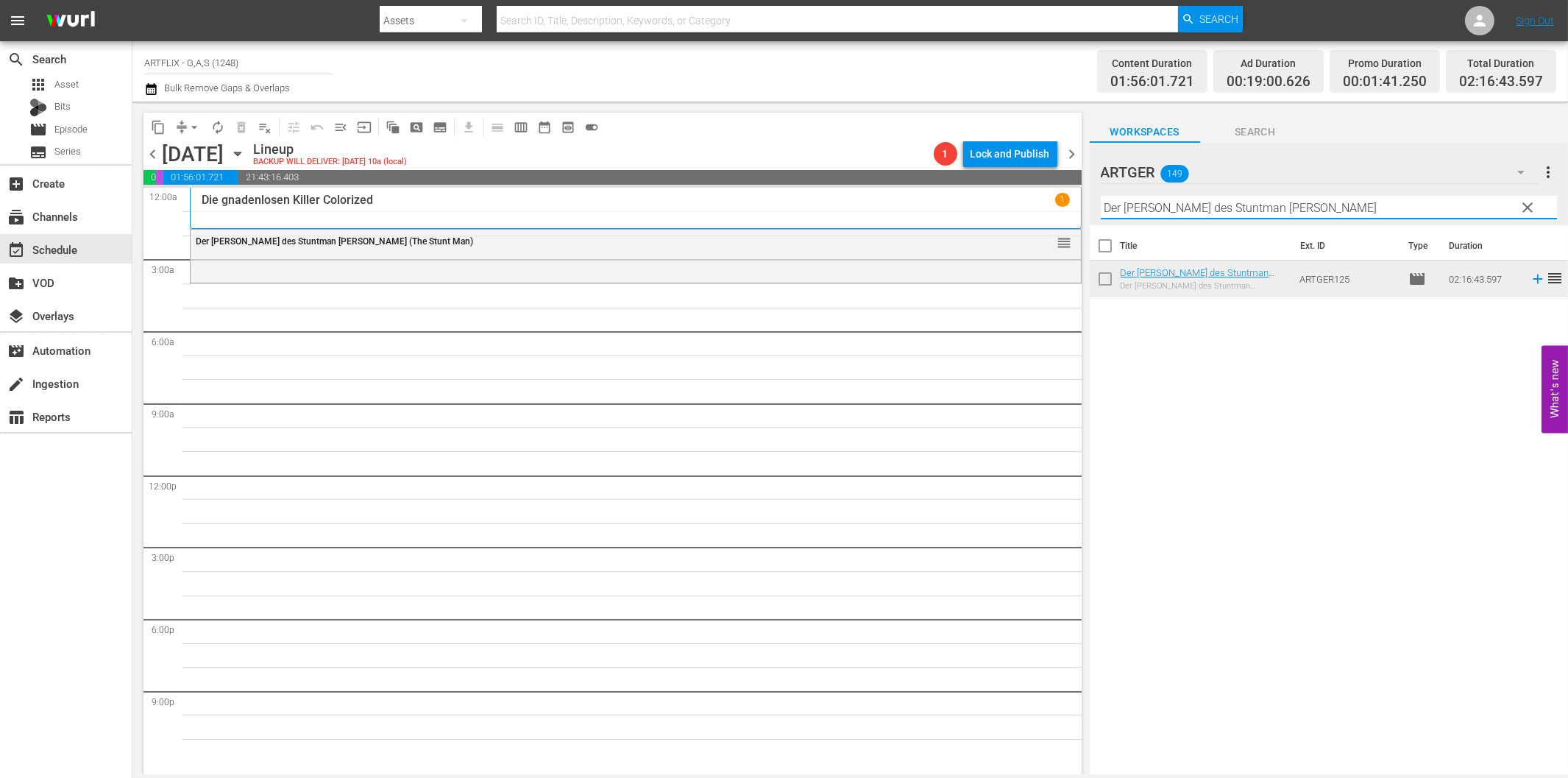
click at [1251, 208] on input "Der [PERSON_NAME] des Stuntman [PERSON_NAME]" at bounding box center [1328, 207] width 456 height 24
paste input "Geliebte Hochstapleri"
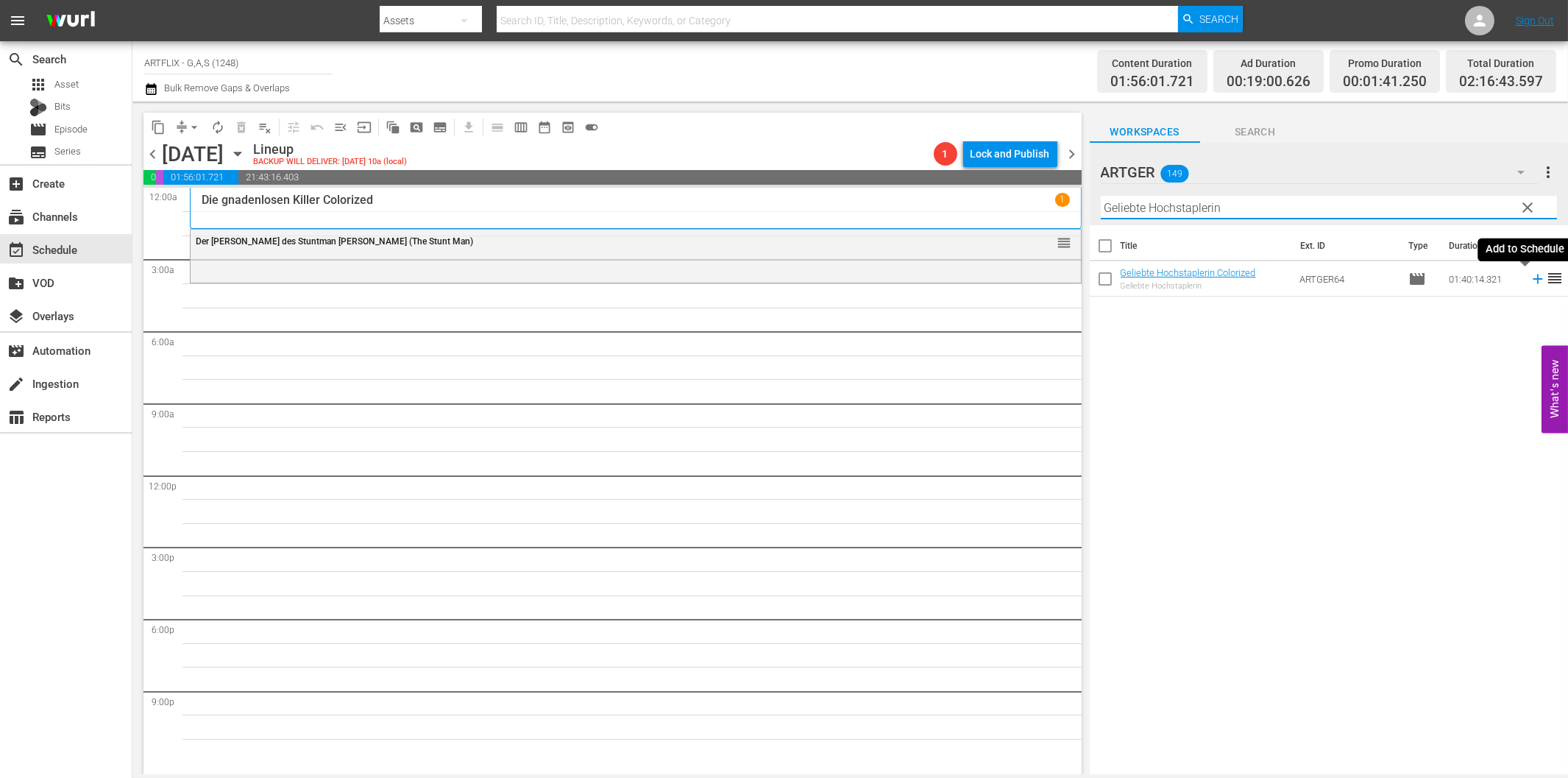
click at [1533, 277] on icon at bounding box center [1537, 279] width 9 height 9
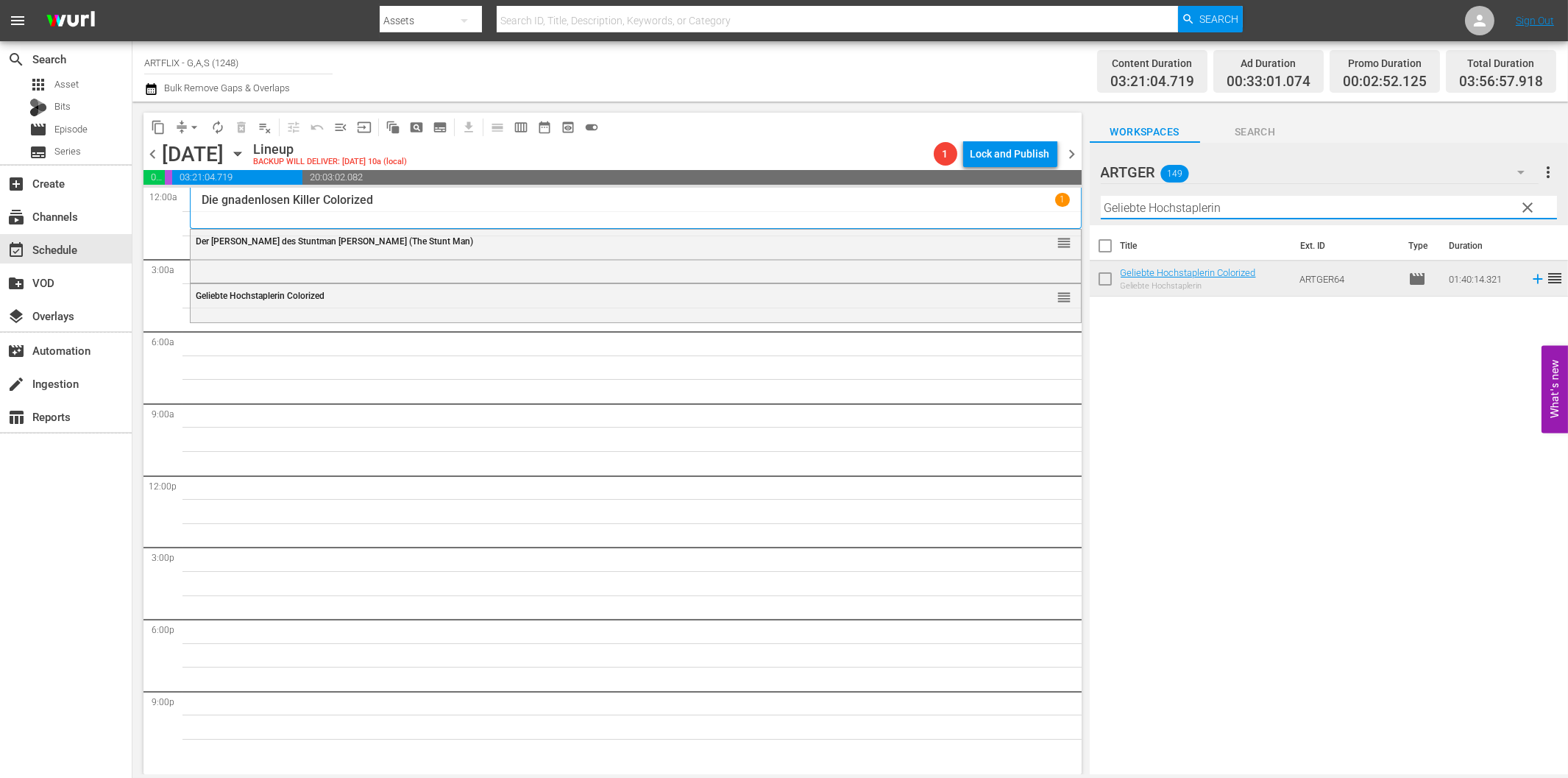
click at [1157, 210] on input "Geliebte Hochstaplerin" at bounding box center [1328, 207] width 456 height 24
paste input "Der Analphabet"
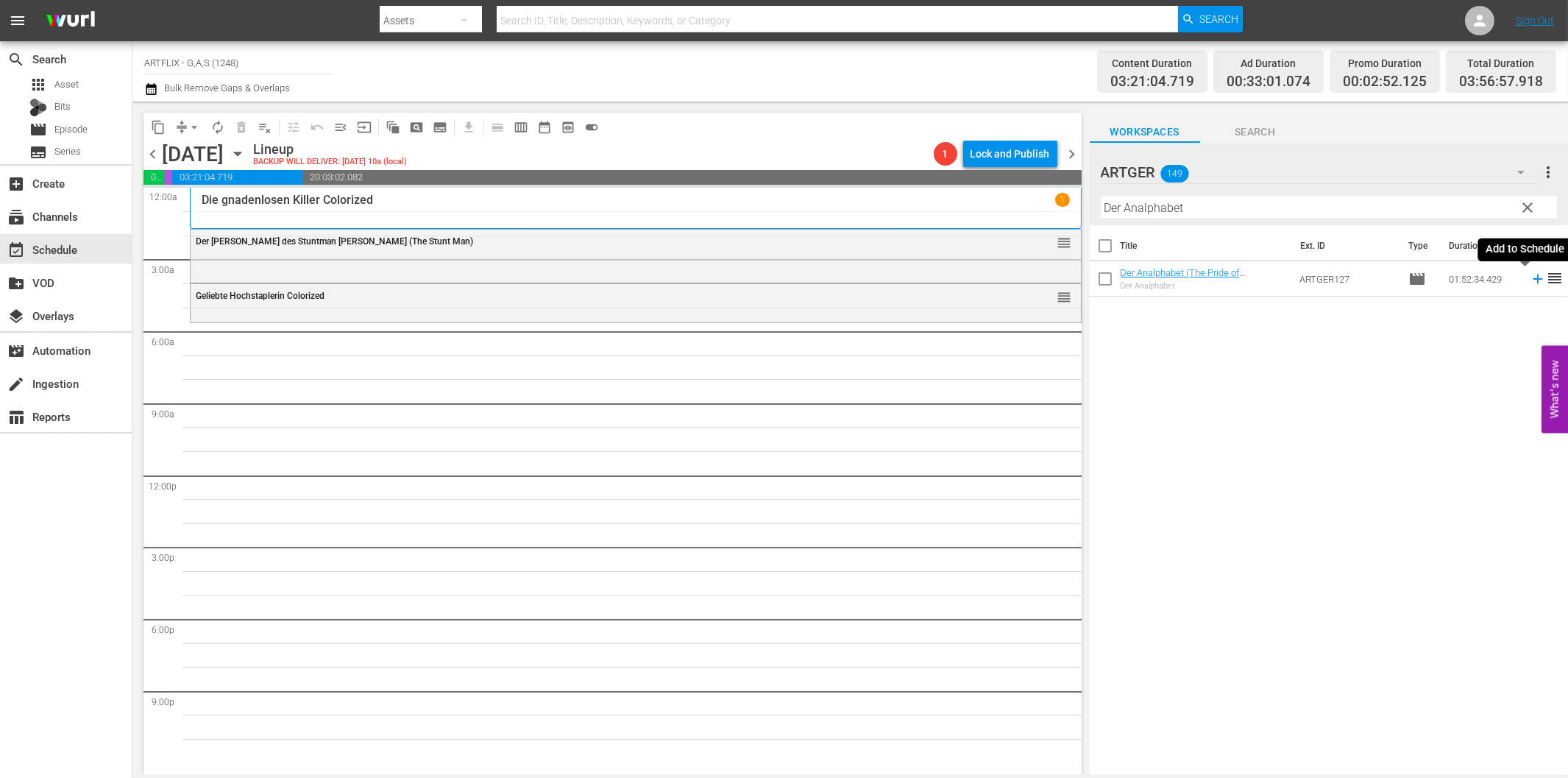
click at [1530, 276] on icon at bounding box center [1537, 279] width 16 height 16
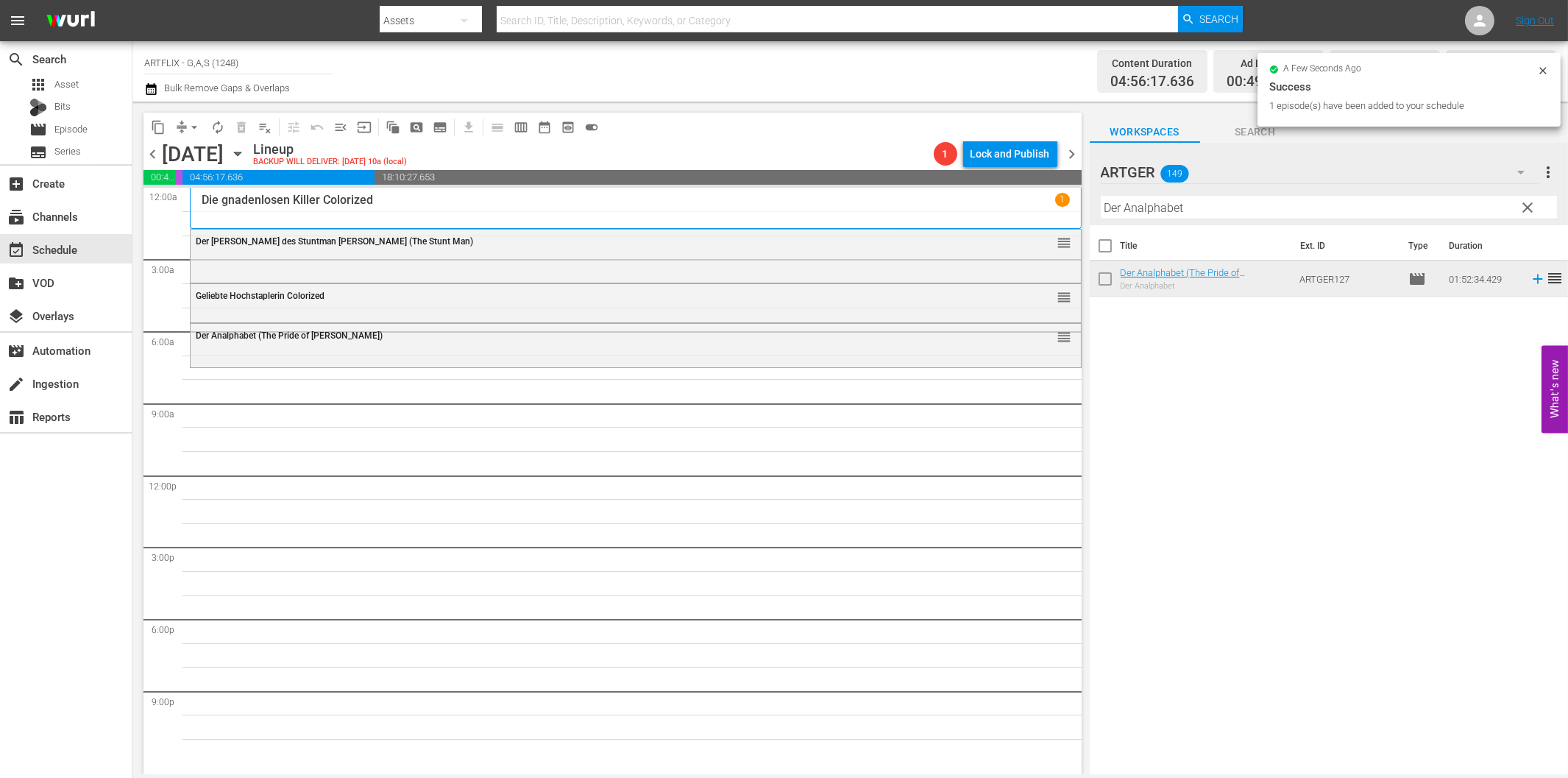
click at [1268, 212] on input "Der Analphabet" at bounding box center [1328, 207] width 456 height 24
paste input "Quackser Fortune hat '[PERSON_NAME] in der [GEOGRAPHIC_DATA]"
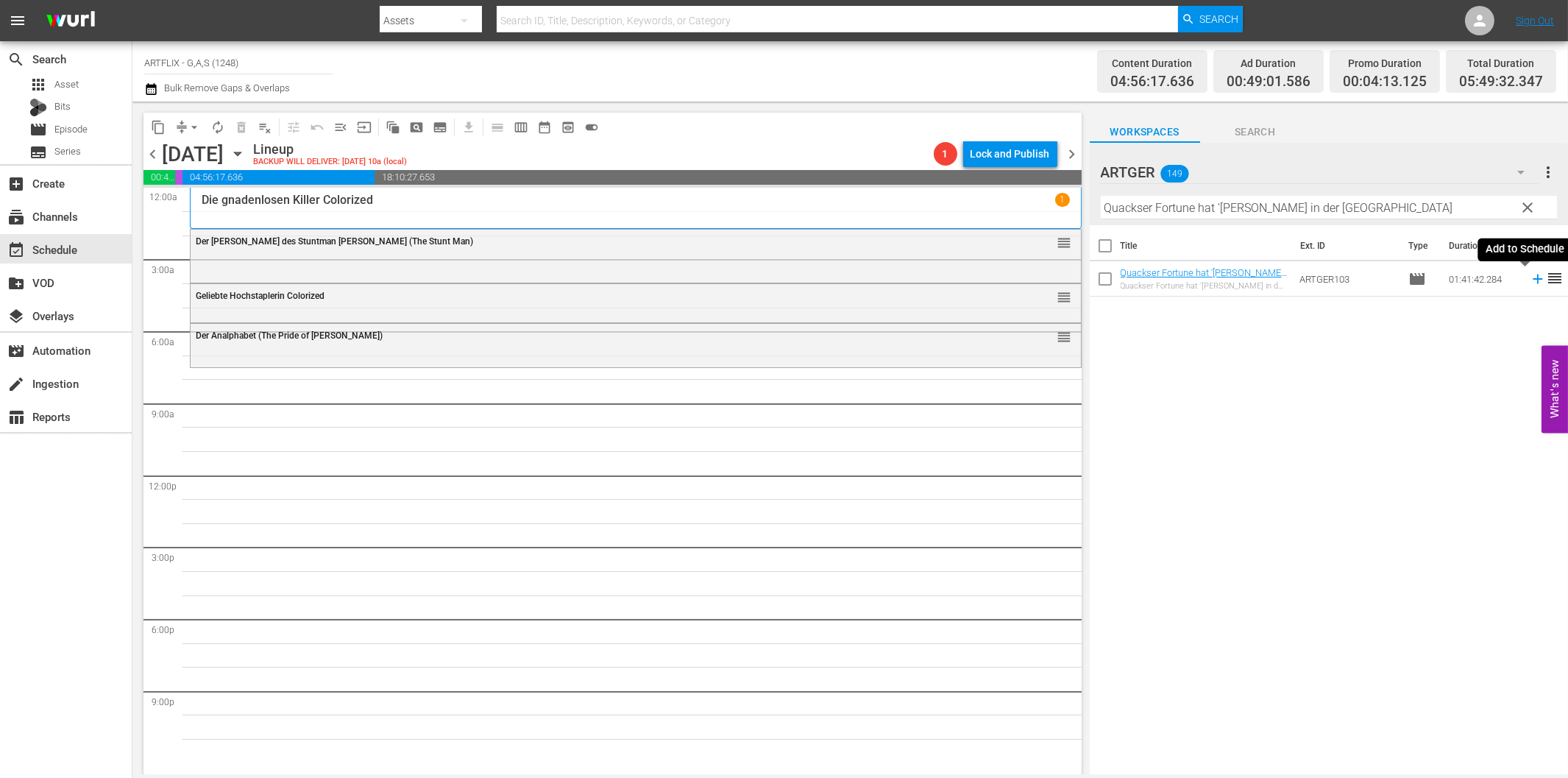
click at [1530, 282] on icon at bounding box center [1537, 279] width 16 height 16
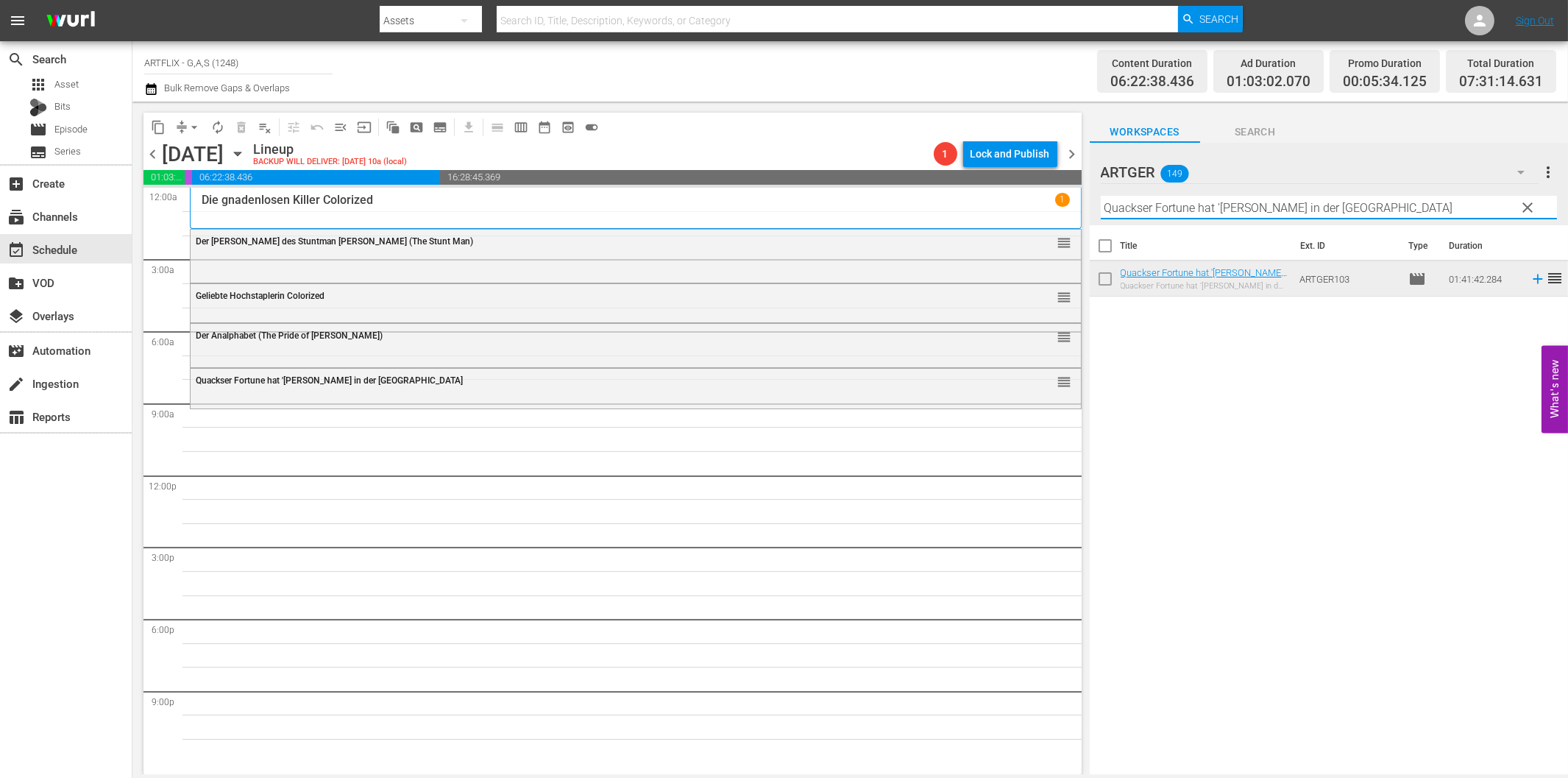
click at [1325, 208] on input "Quackser Fortune hat '[PERSON_NAME] in der [GEOGRAPHIC_DATA]" at bounding box center [1328, 207] width 456 height 24
paste input "Der Nonnenspiegel"
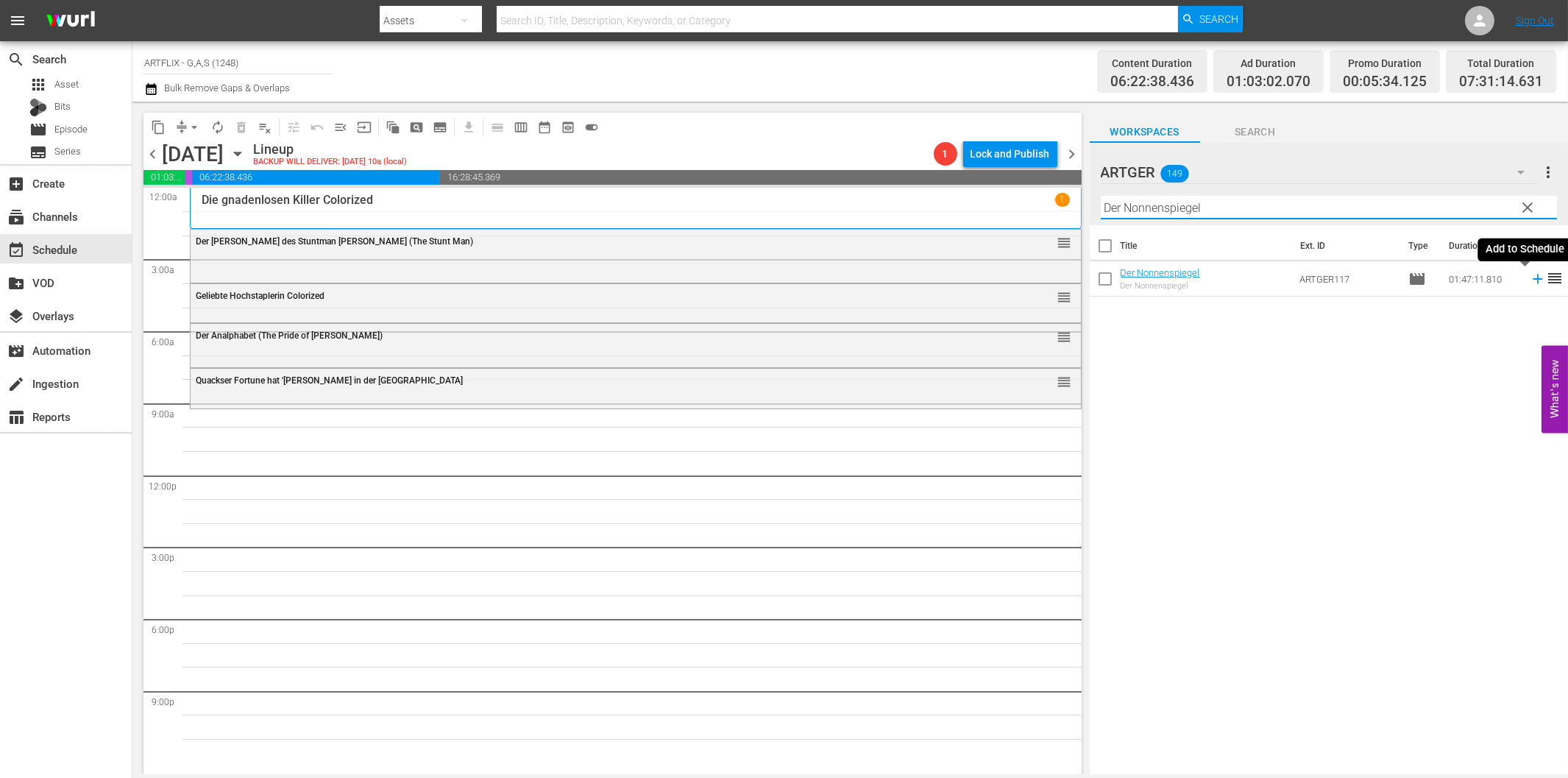
click at [1530, 271] on icon at bounding box center [1537, 279] width 16 height 16
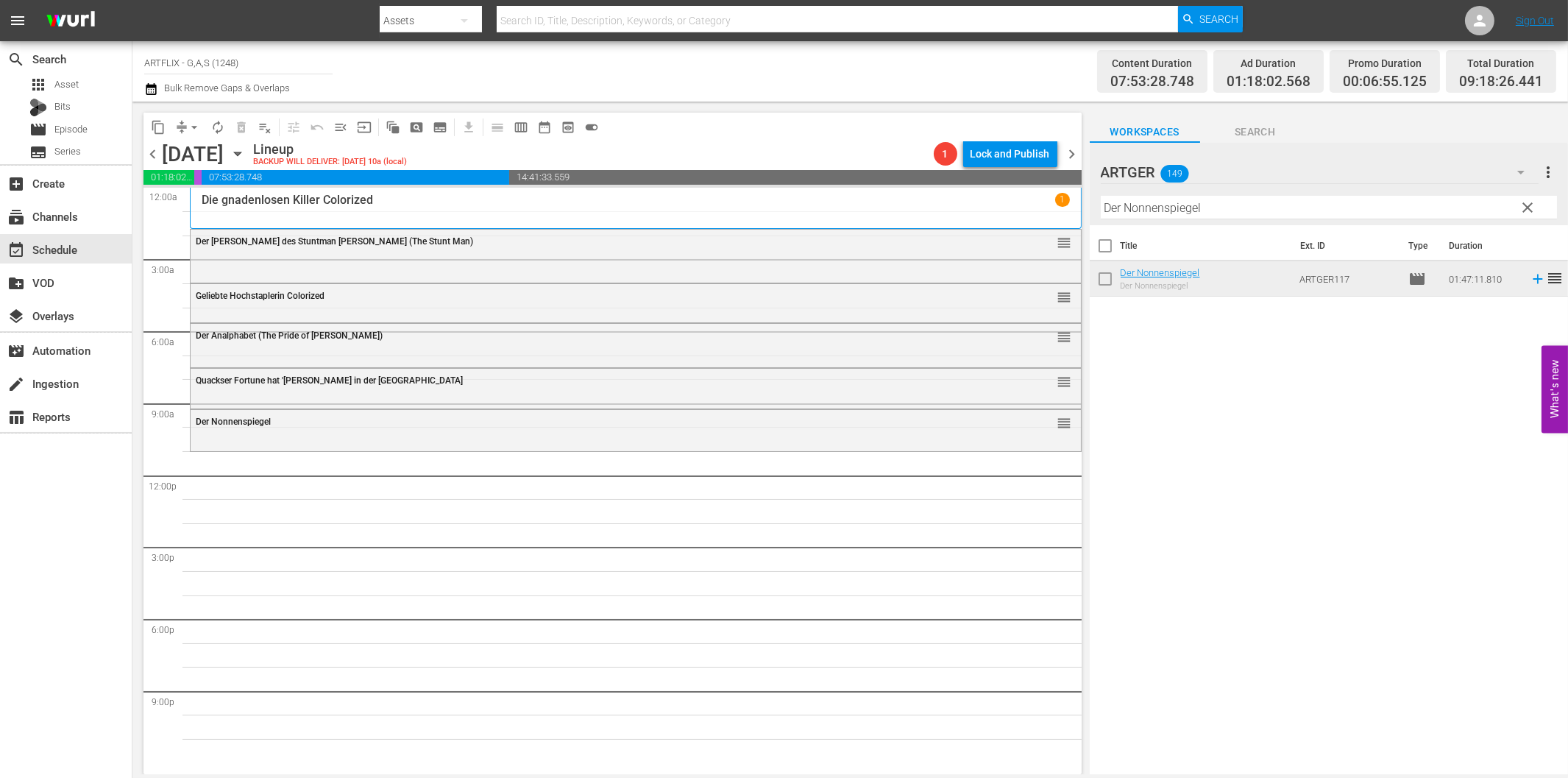
click at [1238, 217] on input "Der Nonnenspiegel" at bounding box center [1328, 207] width 456 height 24
paste input "Laurel & Hardy Chroniken - Teil 1"
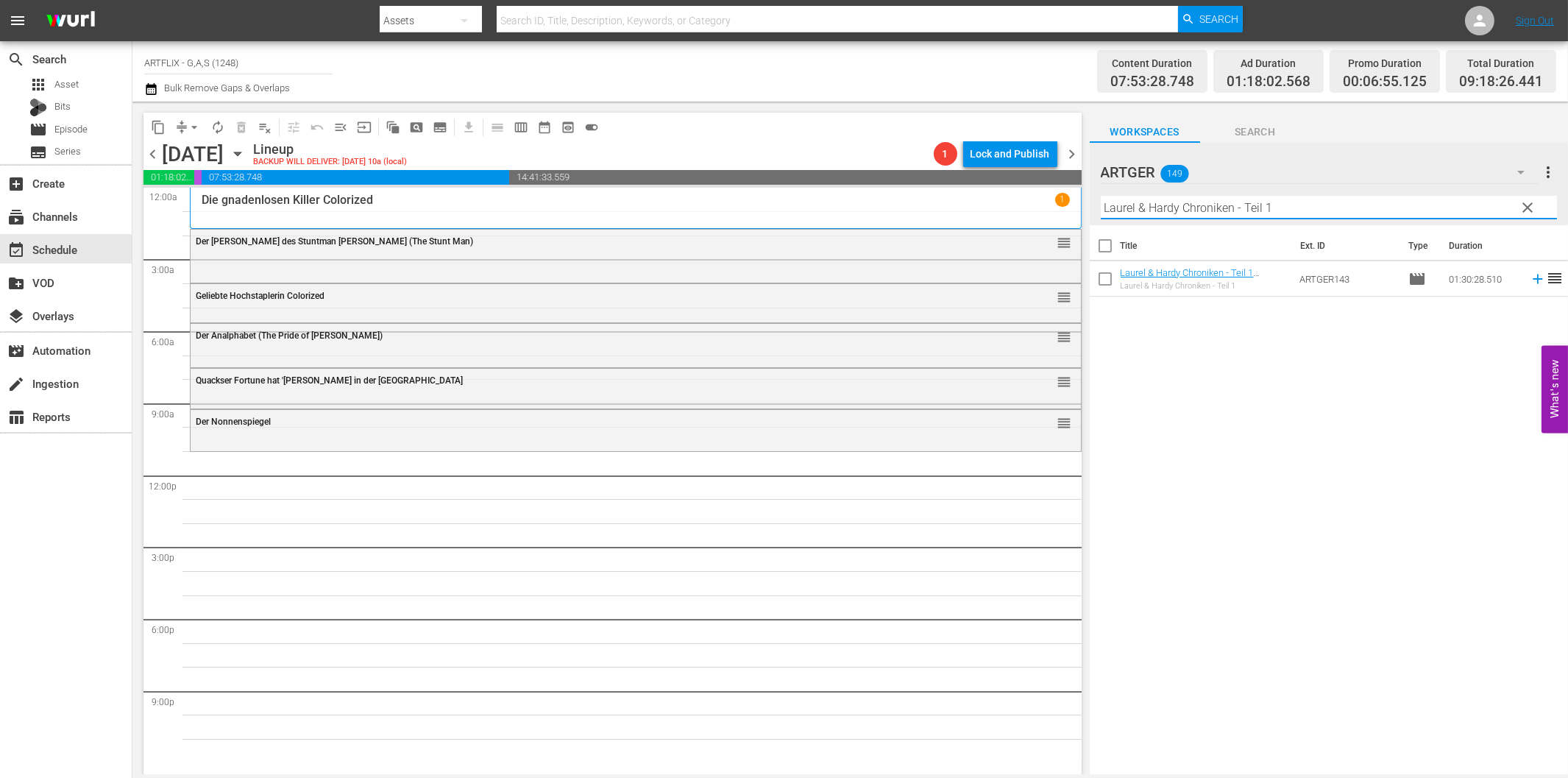
click at [1530, 282] on icon at bounding box center [1537, 279] width 16 height 16
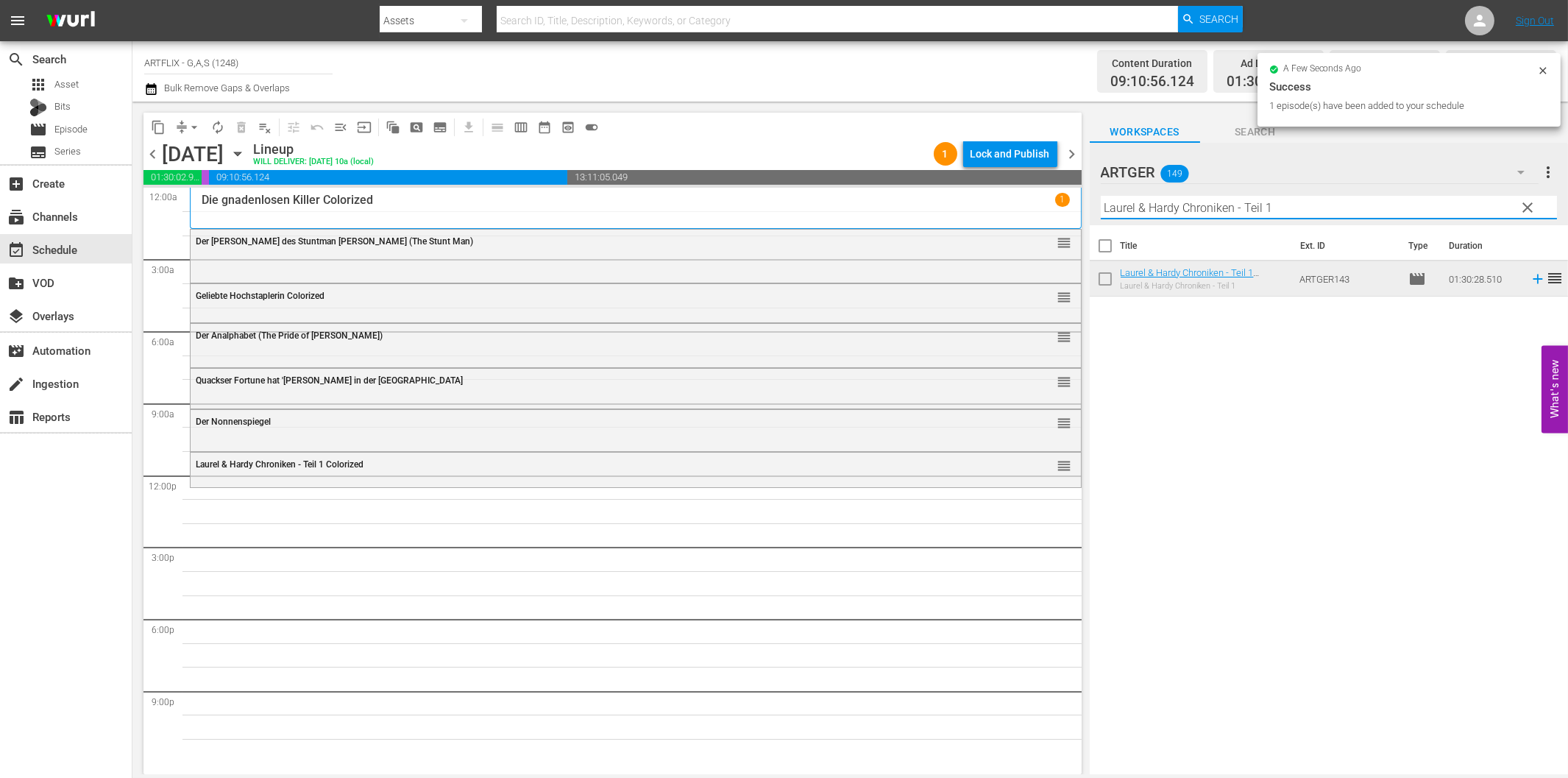
click at [1137, 207] on input "Laurel & Hardy Chroniken - Teil 1" at bounding box center [1328, 207] width 456 height 24
paste input "Dick und Doof erben eine Insel"
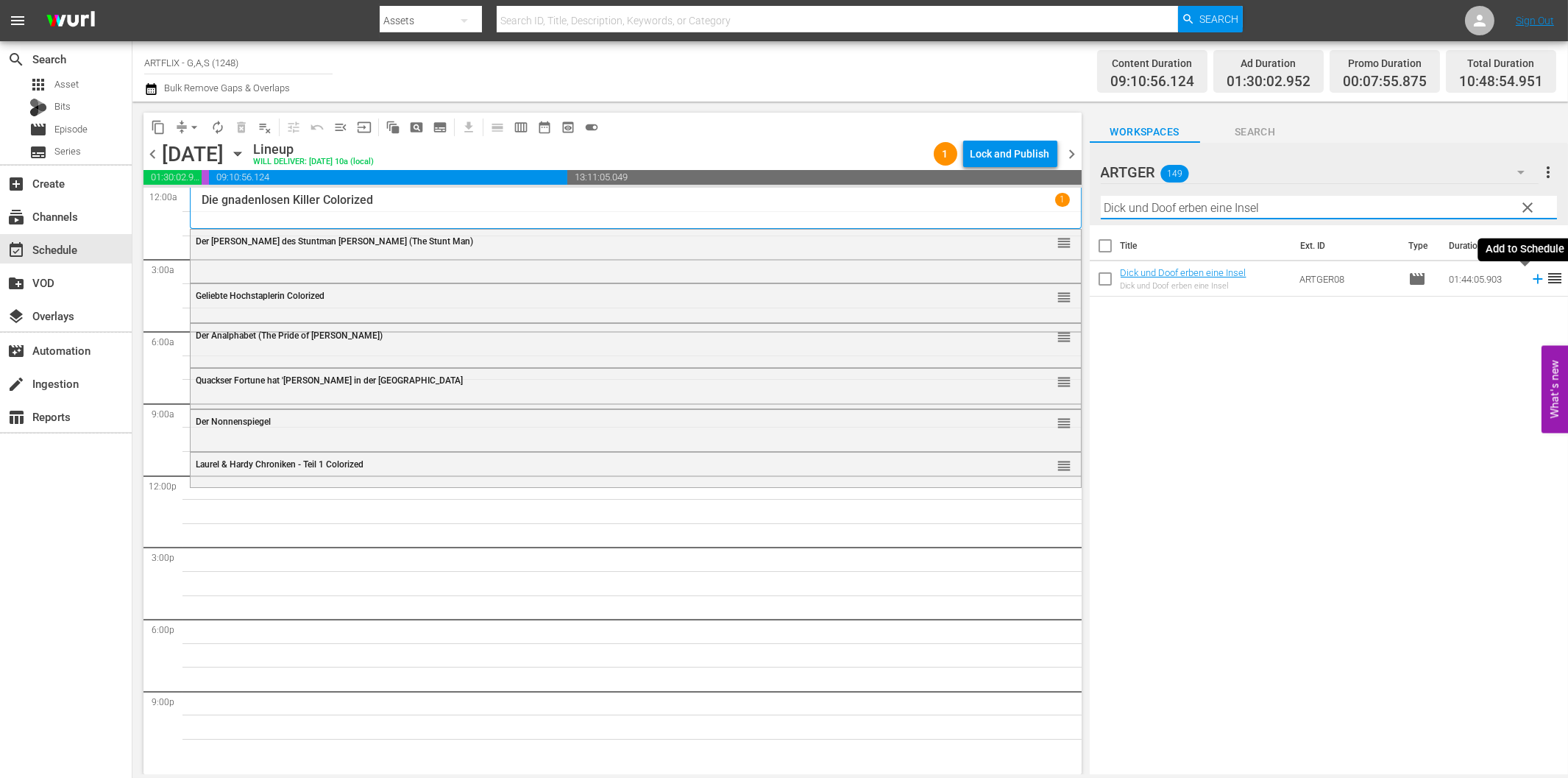
click at [1530, 277] on icon at bounding box center [1537, 279] width 16 height 16
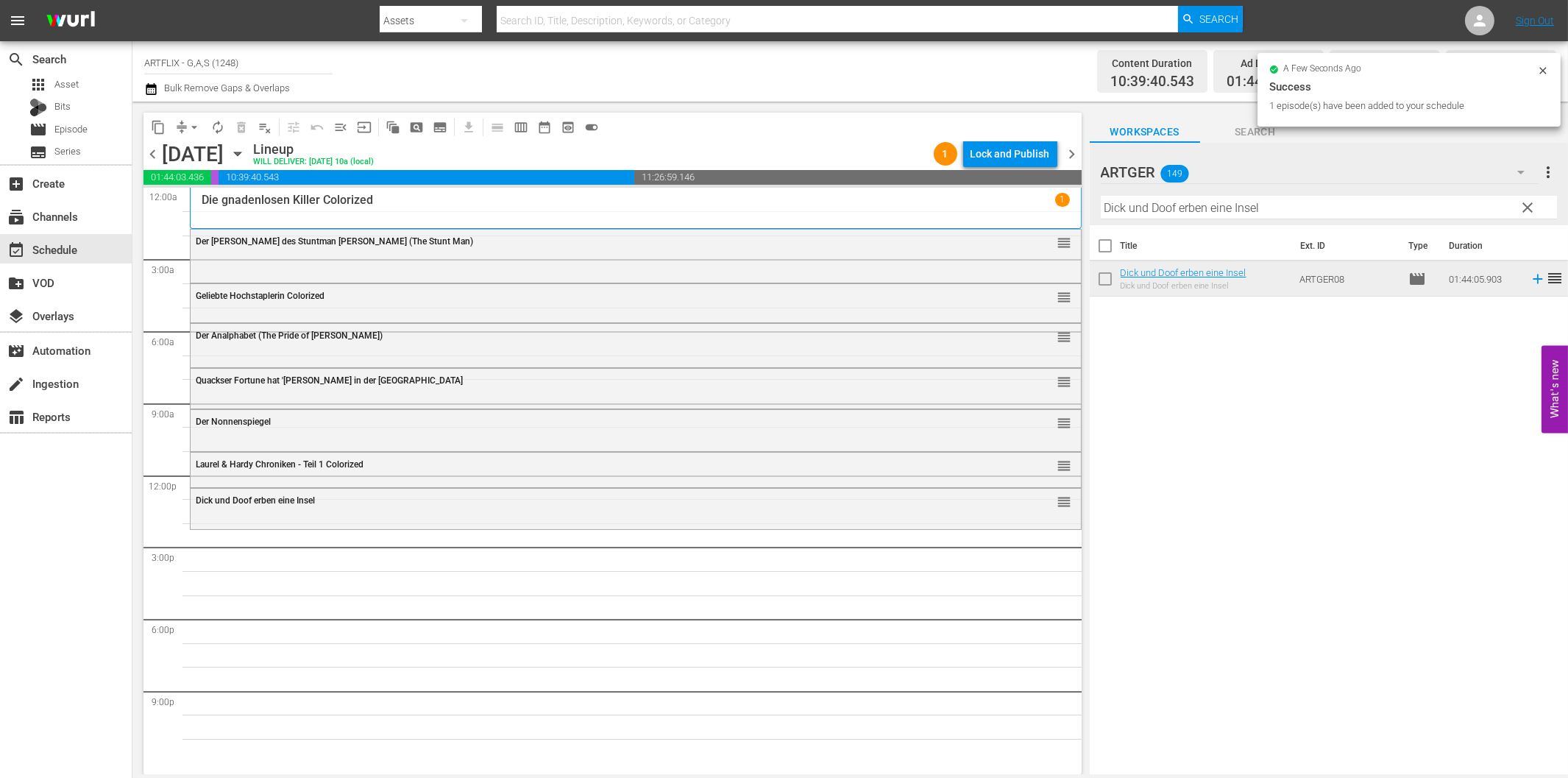
click at [1272, 212] on input "Dick und Doof erben eine Insel" at bounding box center [1328, 207] width 456 height 24
paste input "e Wunderpille"
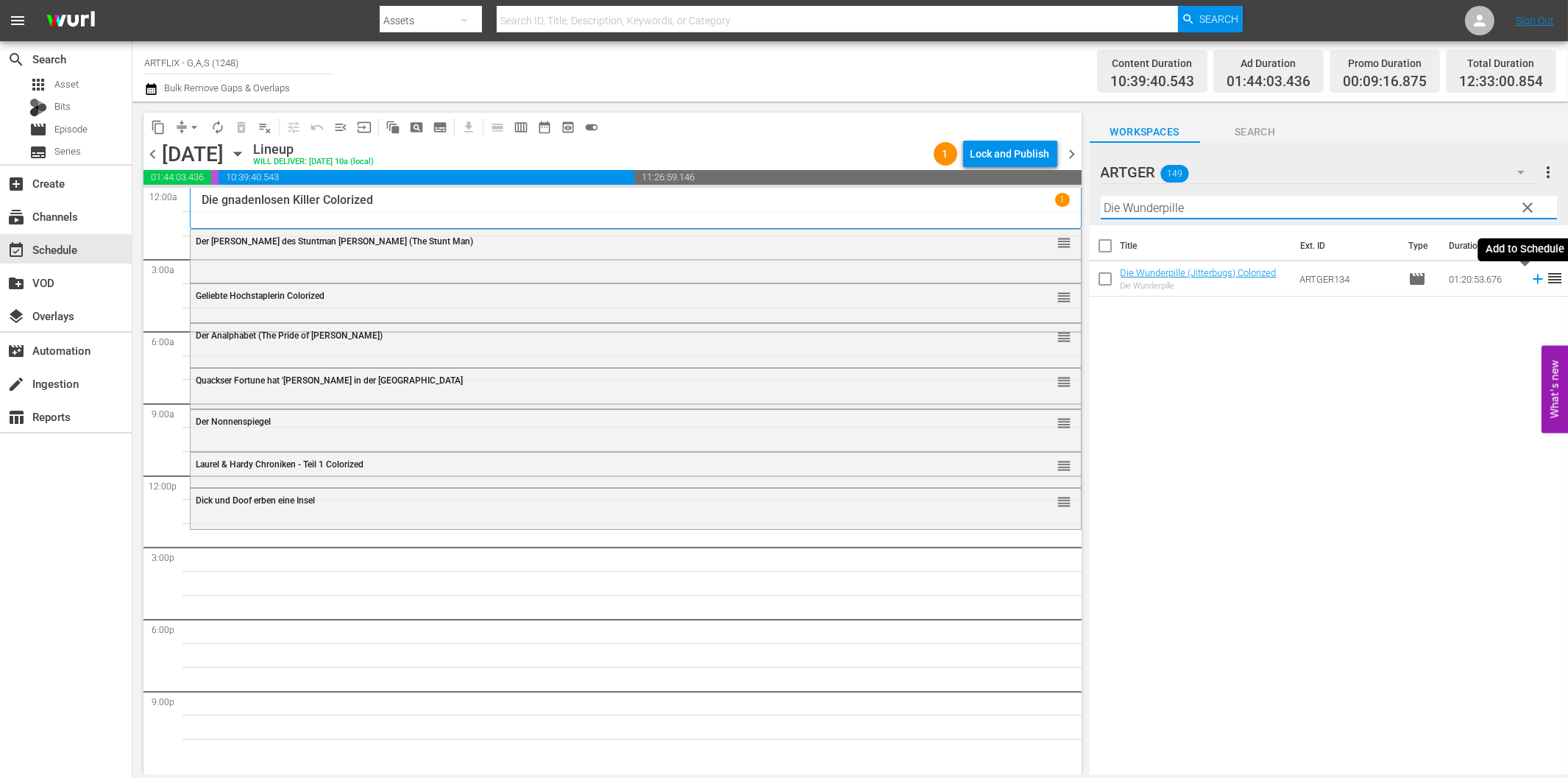
click at [1530, 282] on icon at bounding box center [1537, 279] width 16 height 16
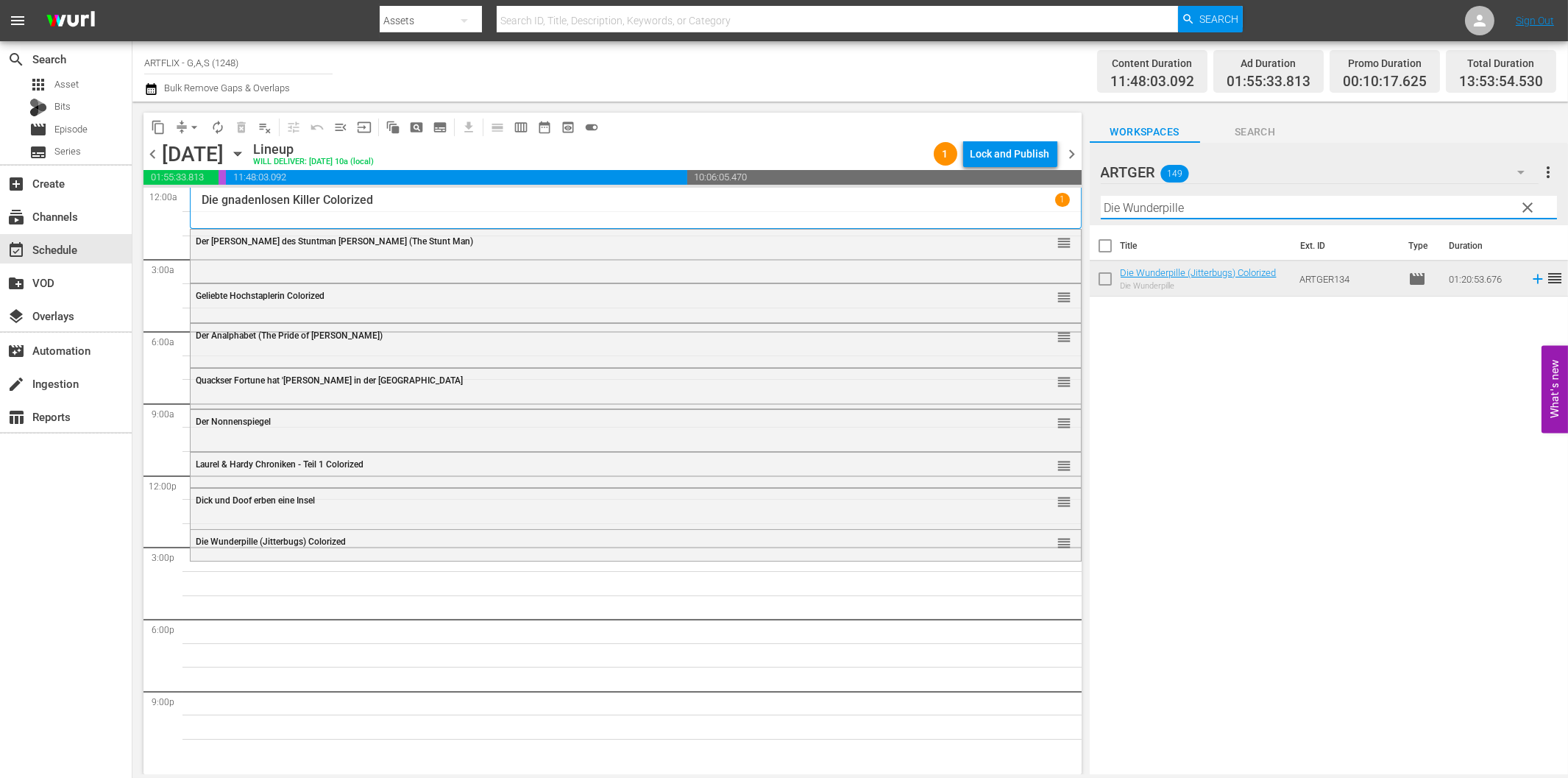
click at [1208, 201] on input "Die Wunderpille" at bounding box center [1328, 207] width 456 height 24
paste input "Wacko... da wackelt die Bud"
click at [1533, 278] on icon at bounding box center [1537, 279] width 9 height 9
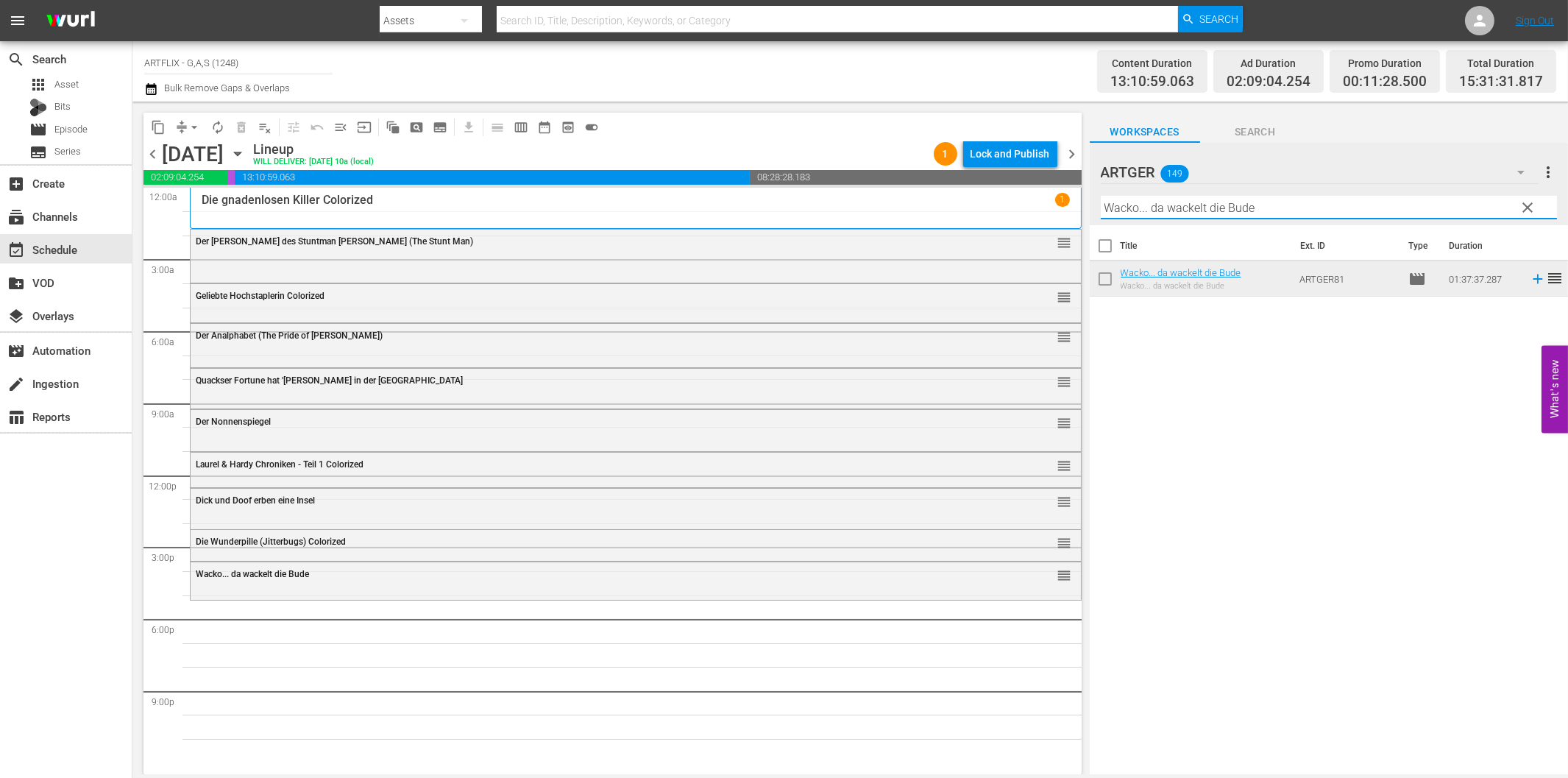
click at [1126, 210] on input "Wacko... da wackelt die Bude" at bounding box center [1328, 207] width 456 height 24
paste input "[PERSON_NAME] am Kilimandscharo"
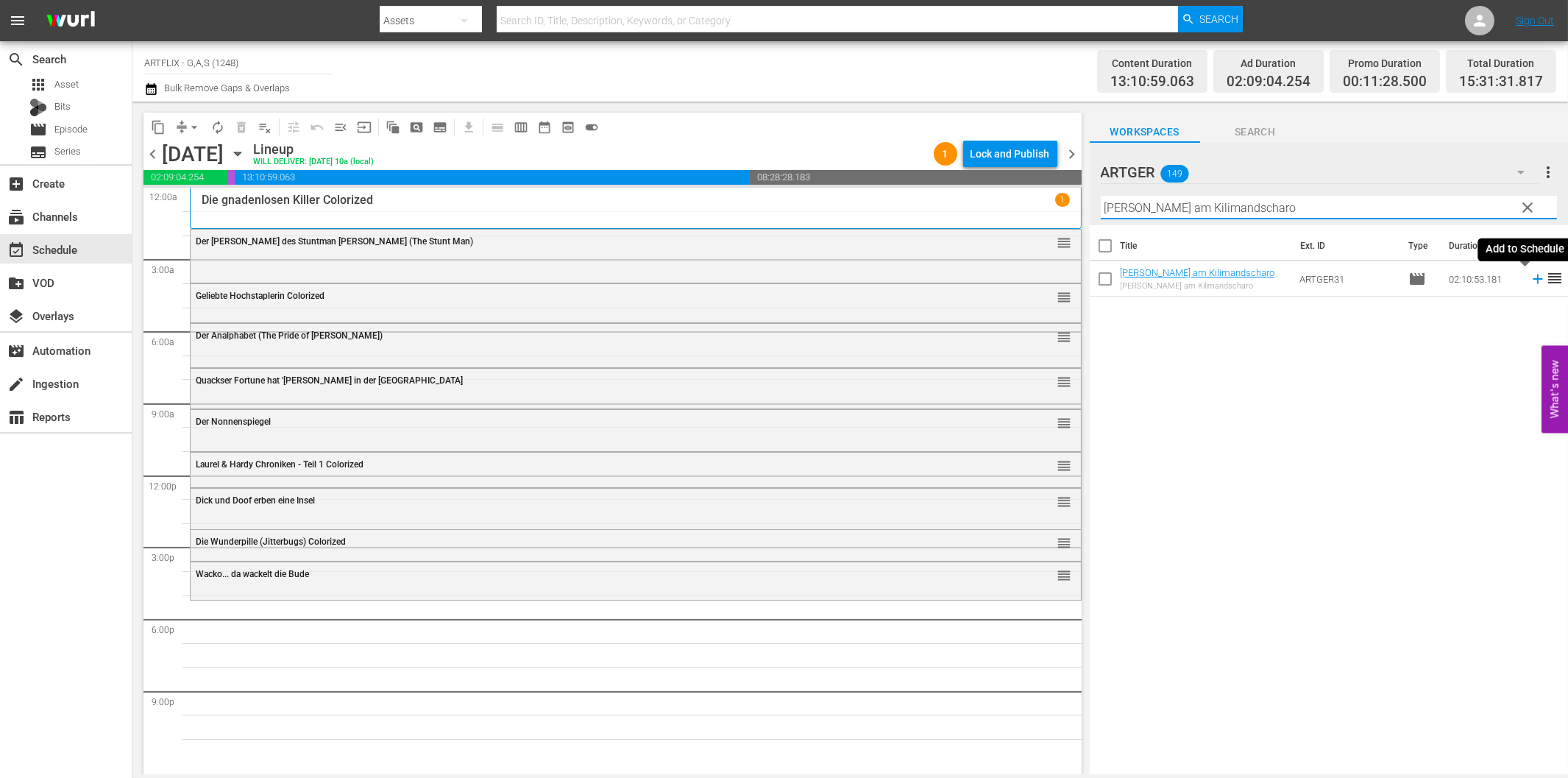
click at [1533, 280] on icon at bounding box center [1537, 279] width 9 height 9
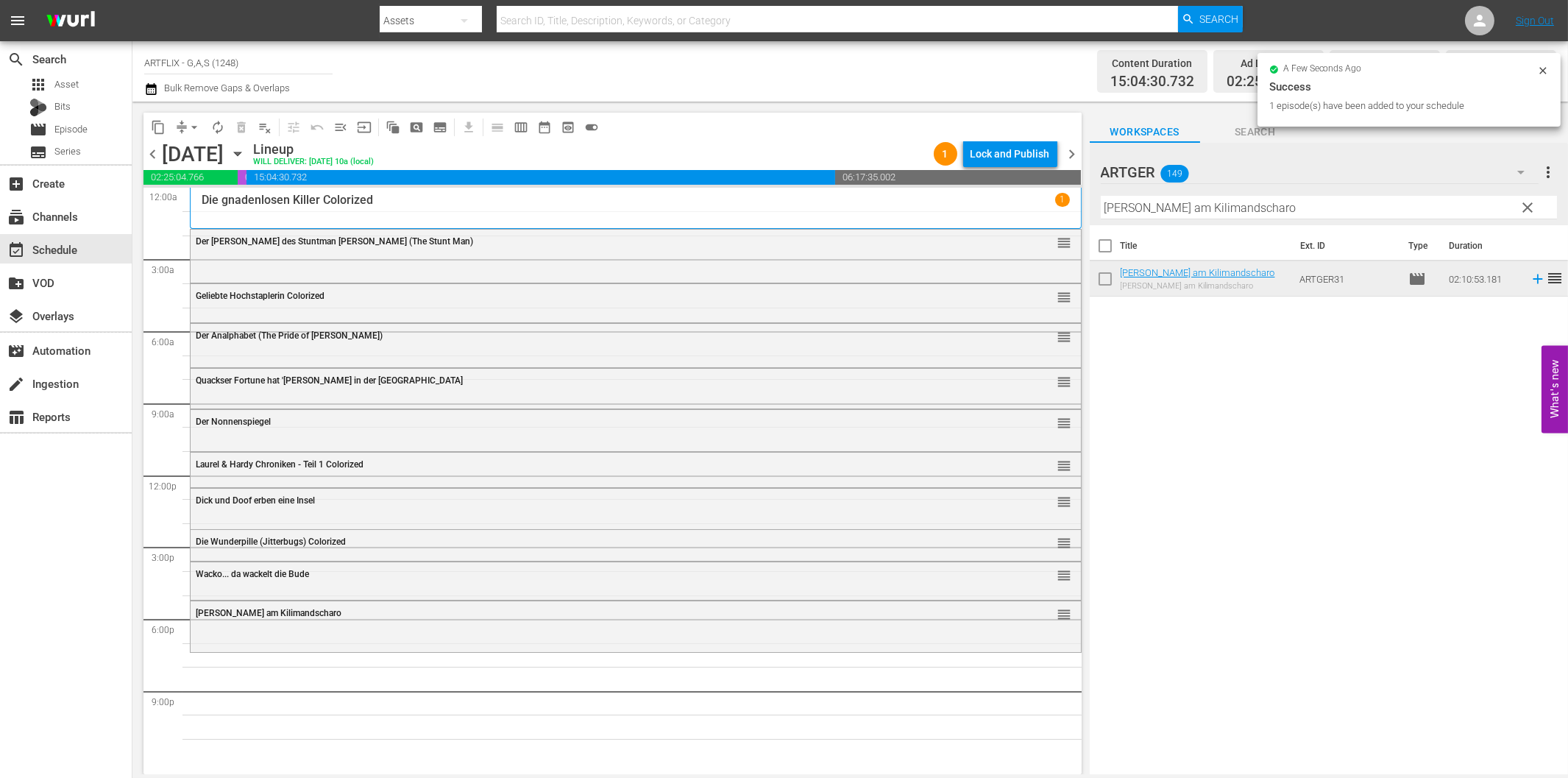
click at [1156, 204] on input "[PERSON_NAME] am Kilimandscharo" at bounding box center [1328, 207] width 456 height 24
paste input "Der wahre [PERSON_NAME]"
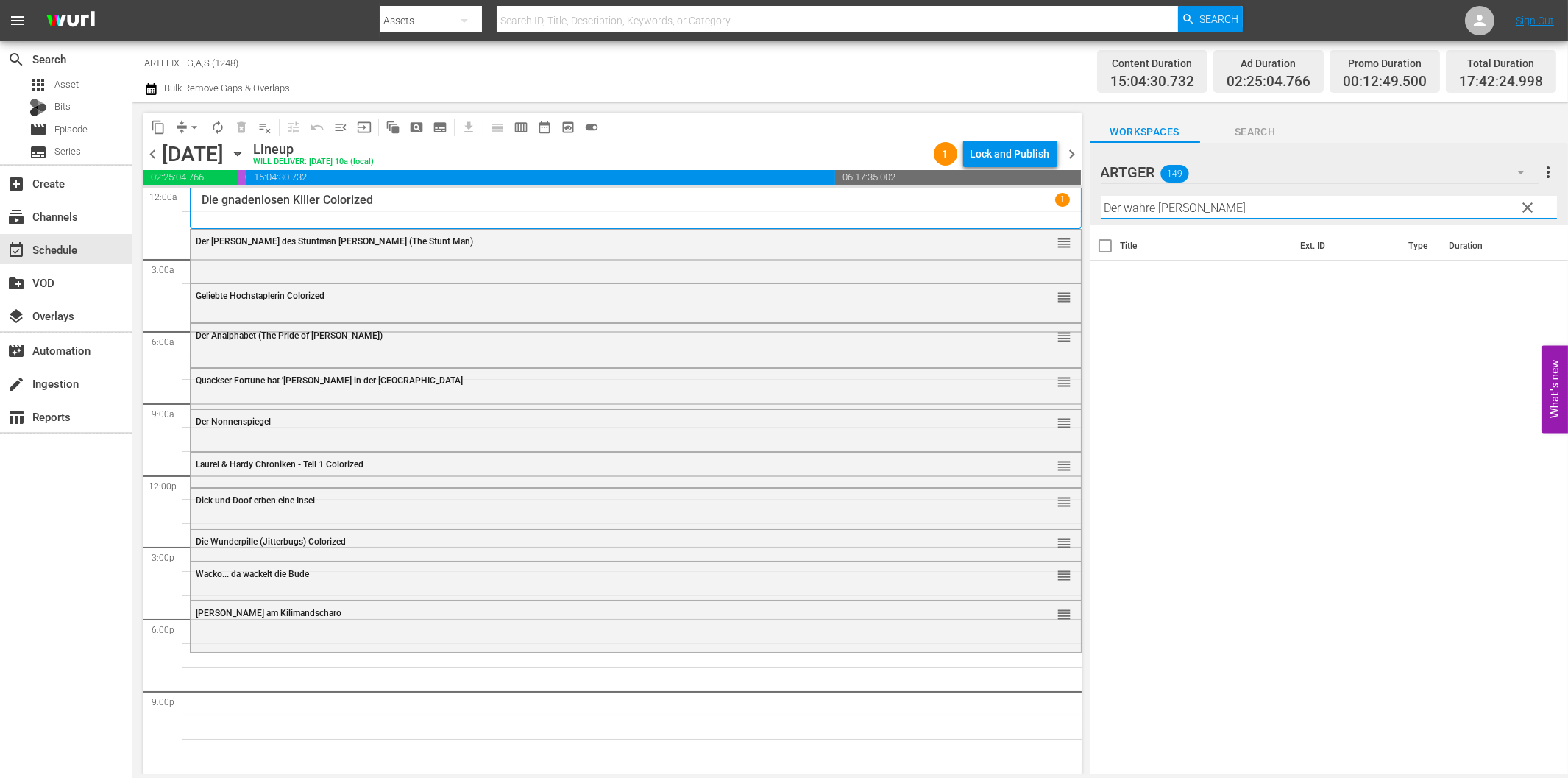
paste input "text"
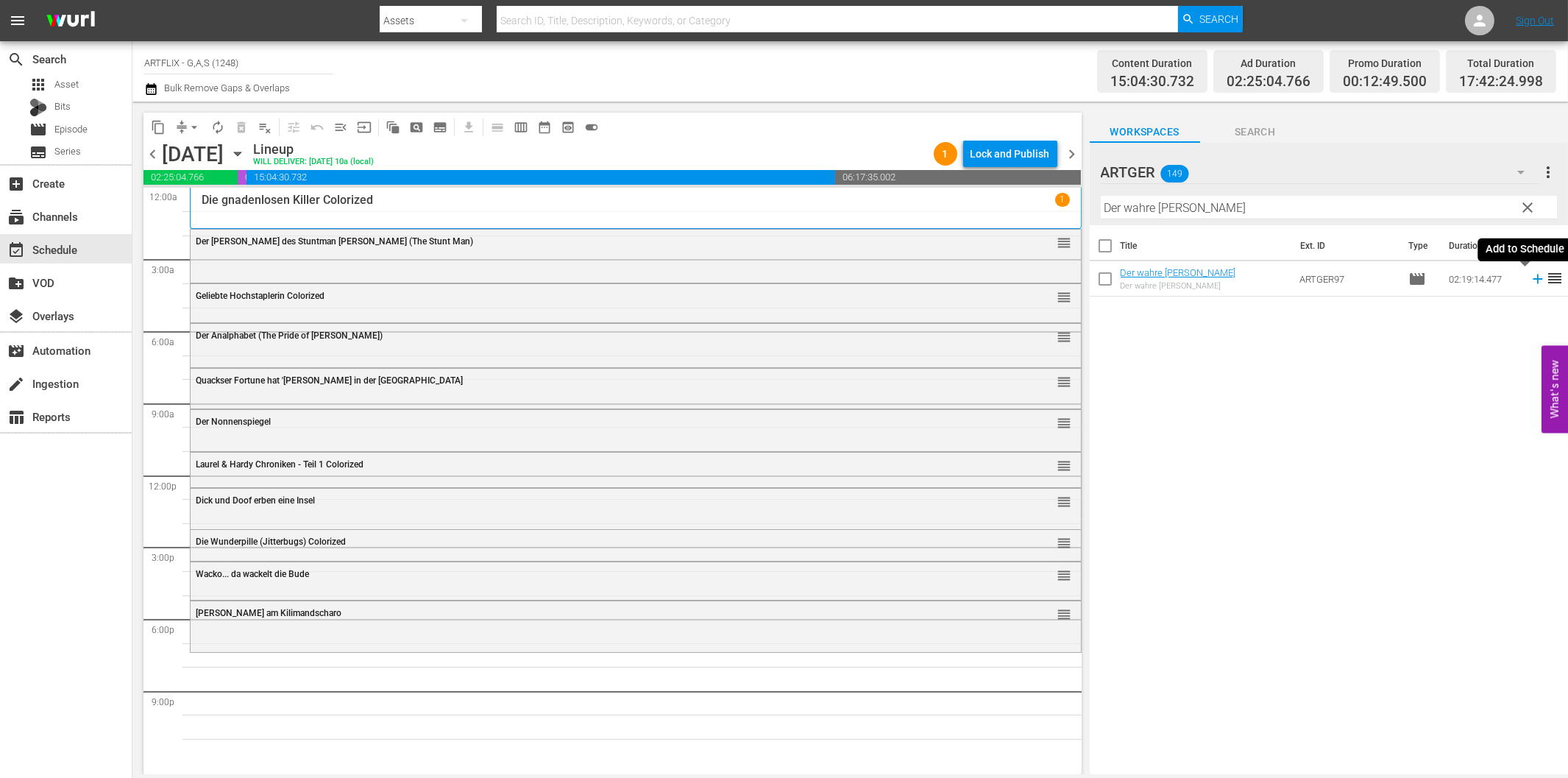
click at [1530, 276] on icon at bounding box center [1537, 279] width 16 height 16
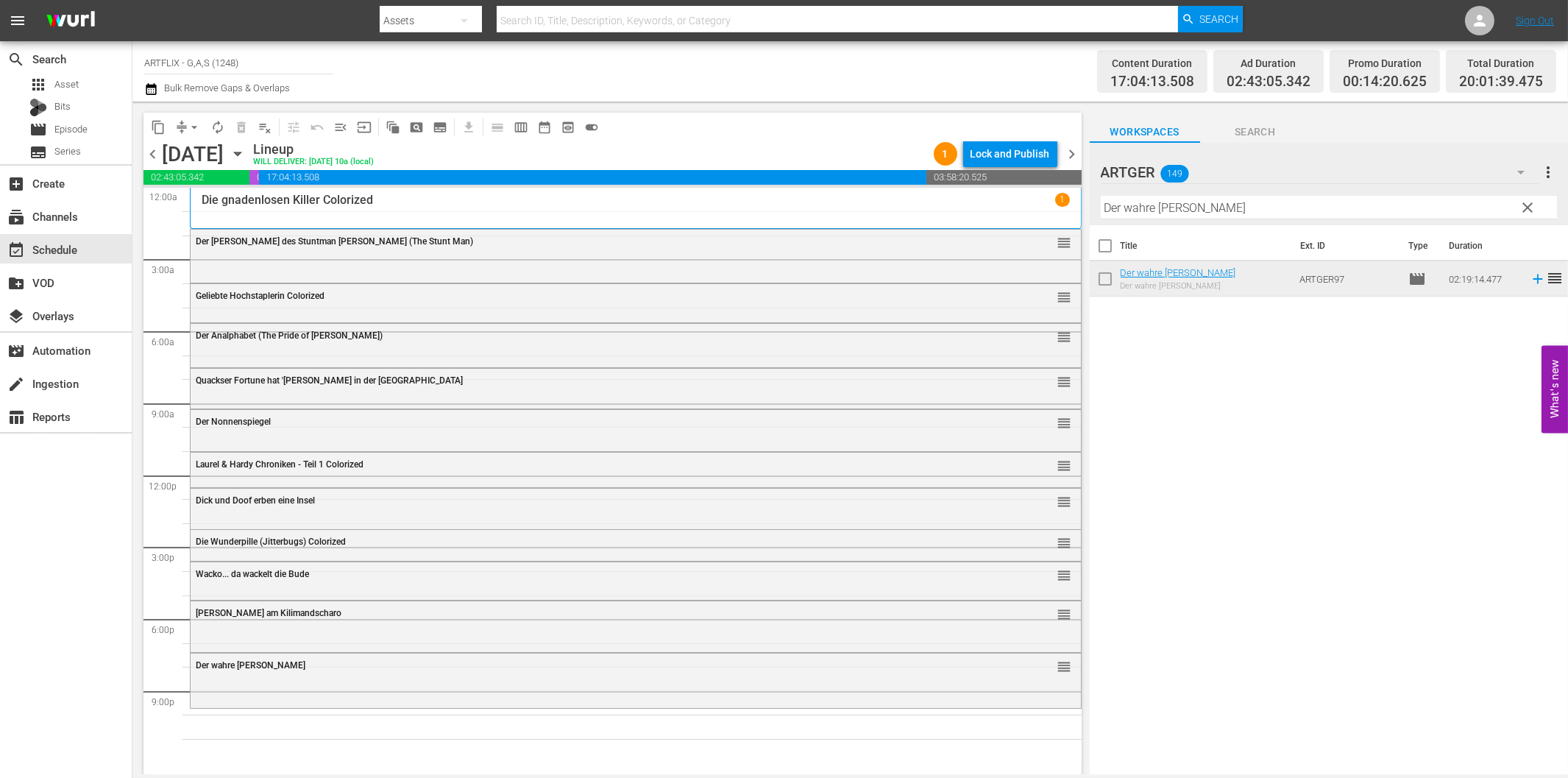
click at [1245, 210] on input "Der wahre [PERSON_NAME]" at bounding box center [1328, 207] width 456 height 24
paste input "Cagliostro - Im Schatten des Todes"
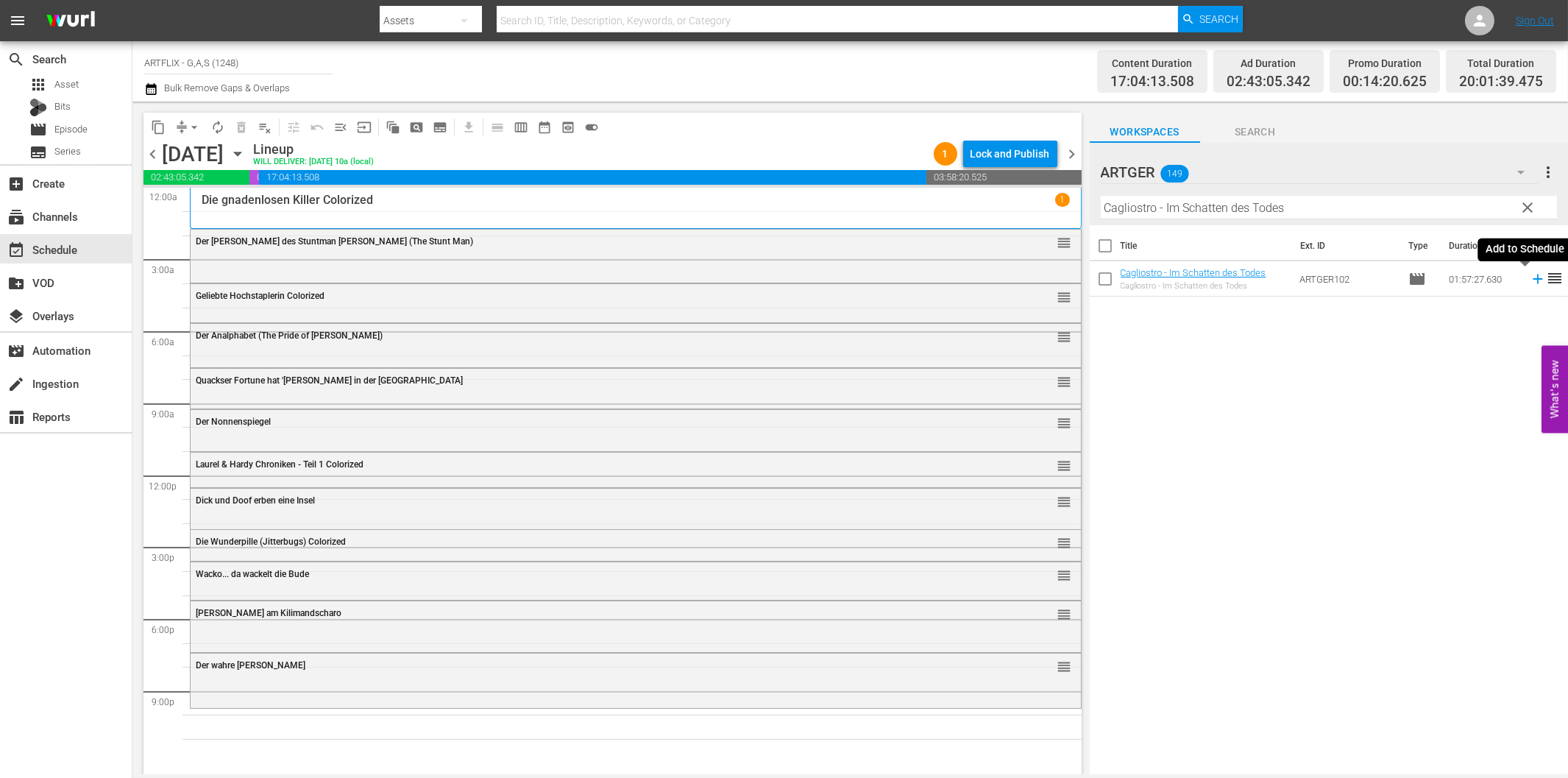
click at [1530, 273] on icon at bounding box center [1537, 279] width 16 height 16
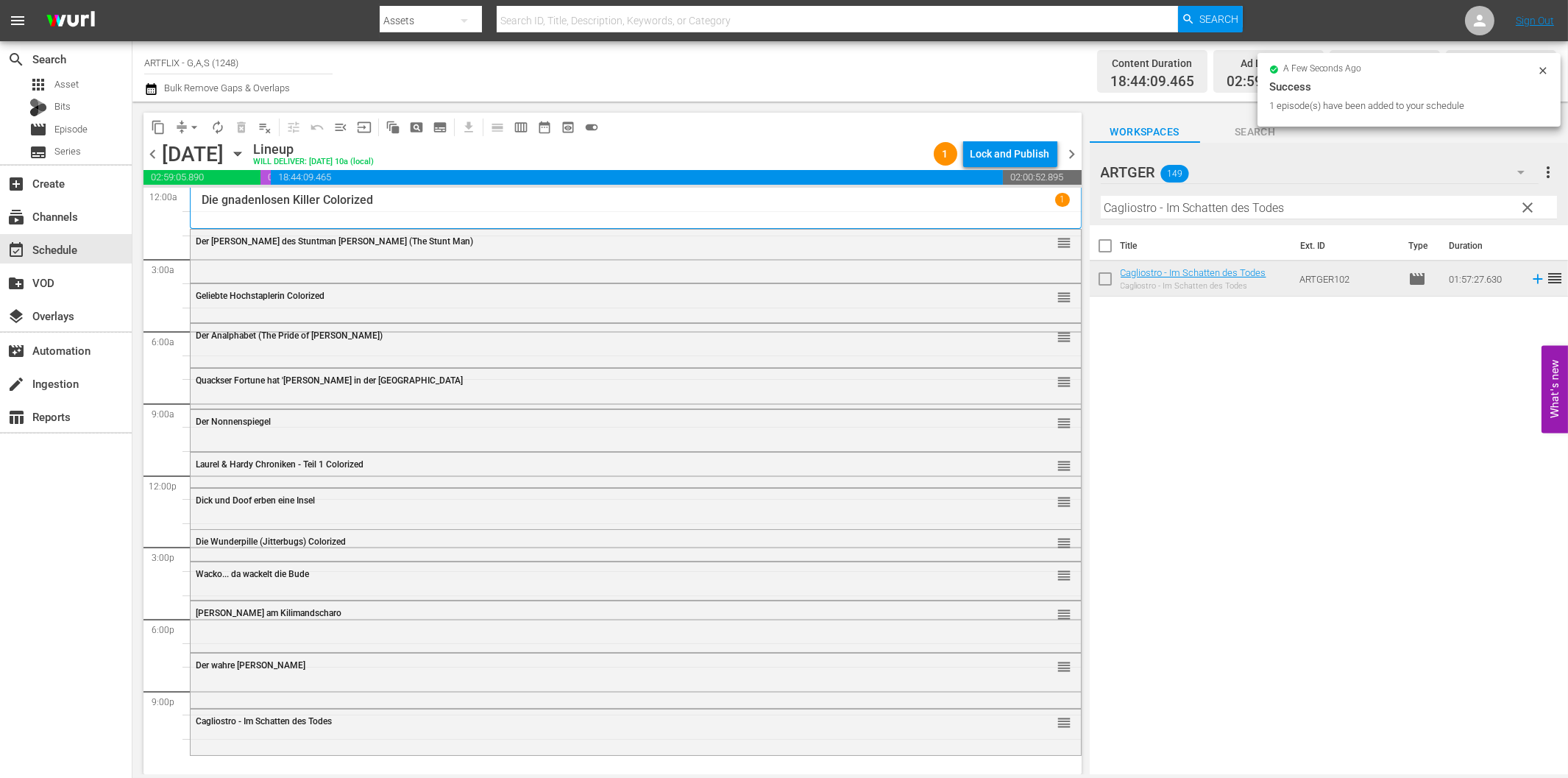
click at [1201, 214] on input "Cagliostro - Im Schatten des Todes" at bounding box center [1328, 207] width 456 height 24
paste input "Todeskommando Atlantik"
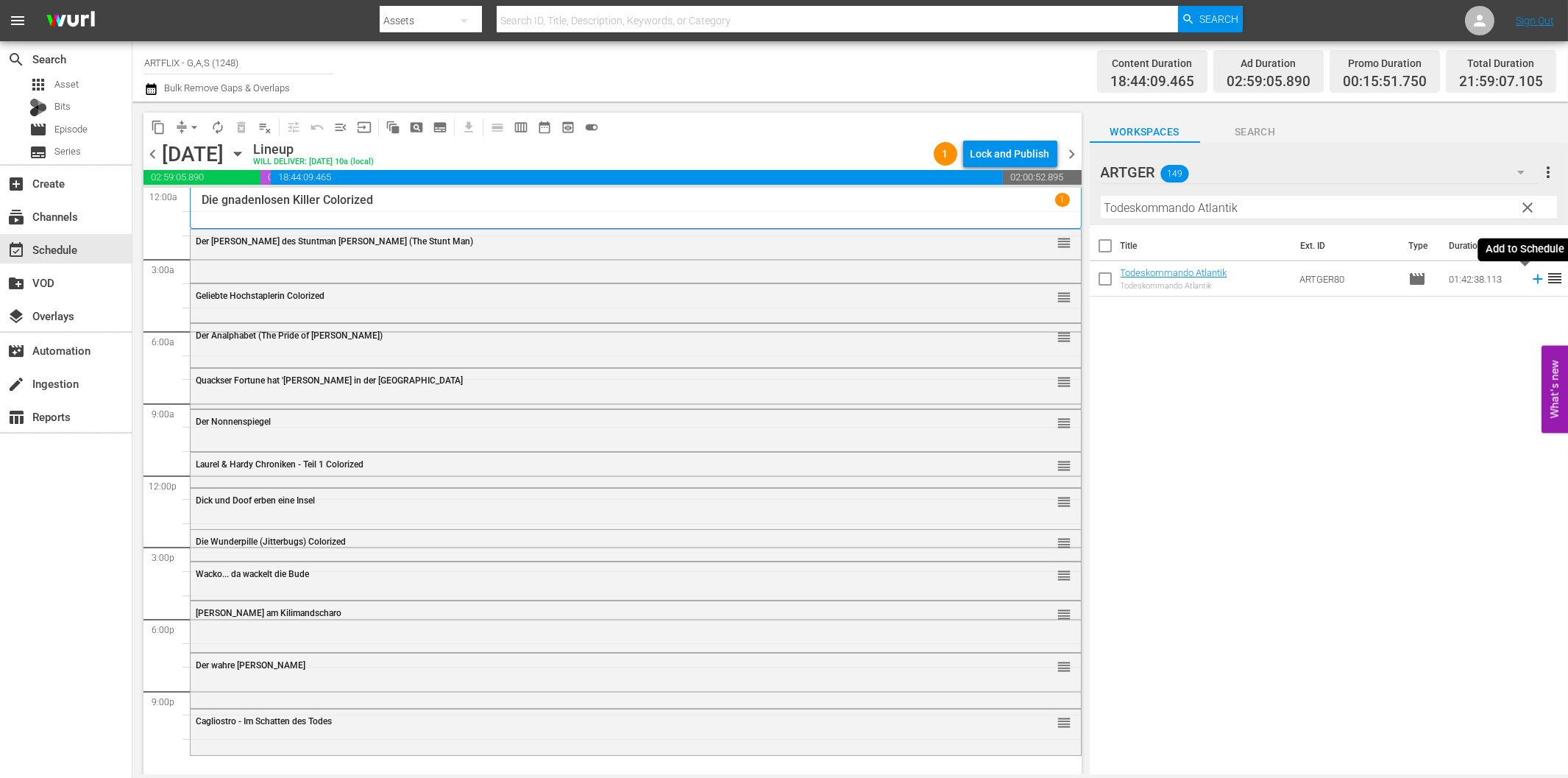
click at [1530, 276] on icon at bounding box center [1537, 279] width 16 height 16
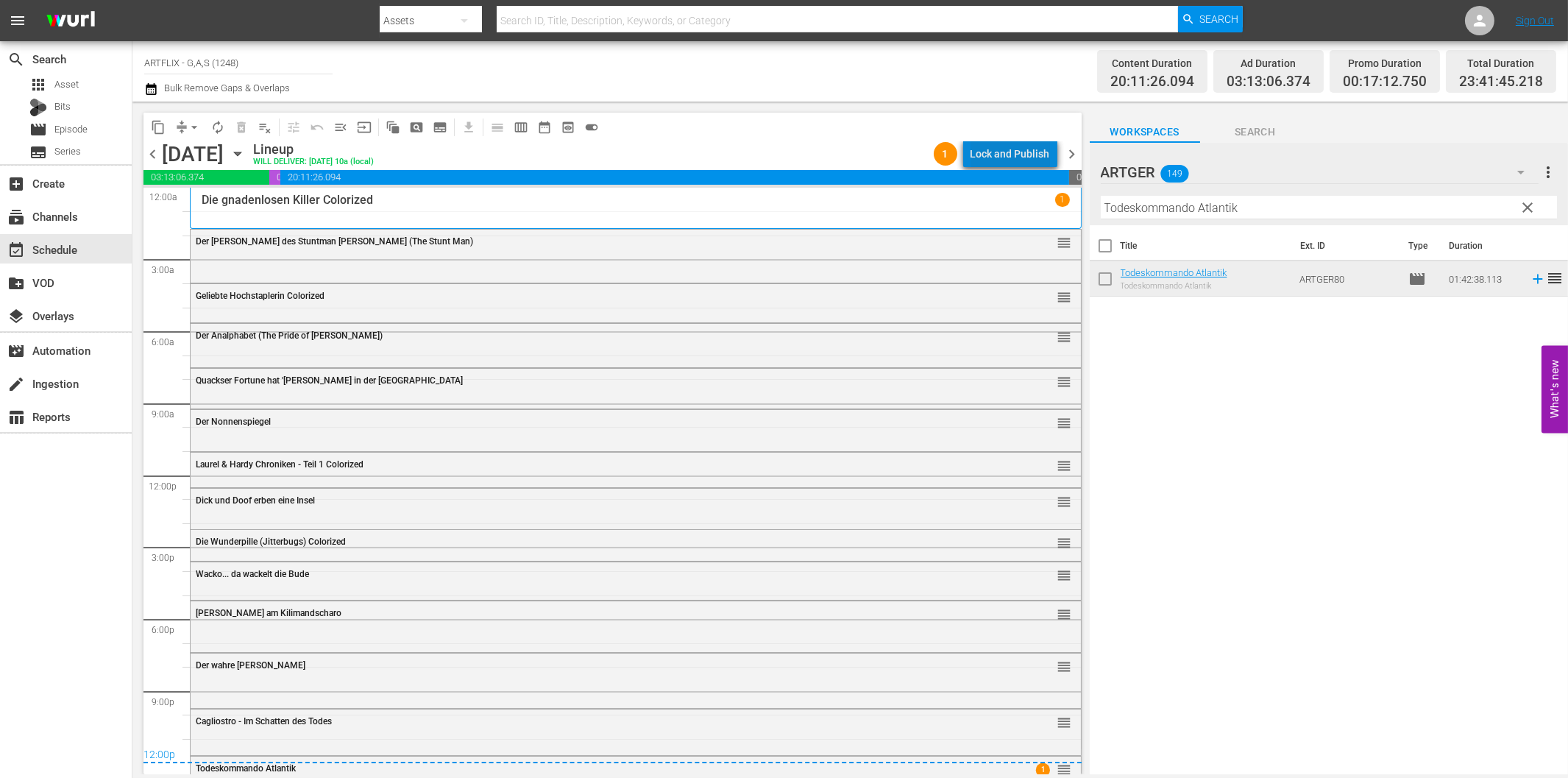
click at [1018, 156] on div "Lock and Publish" at bounding box center [1010, 154] width 79 height 26
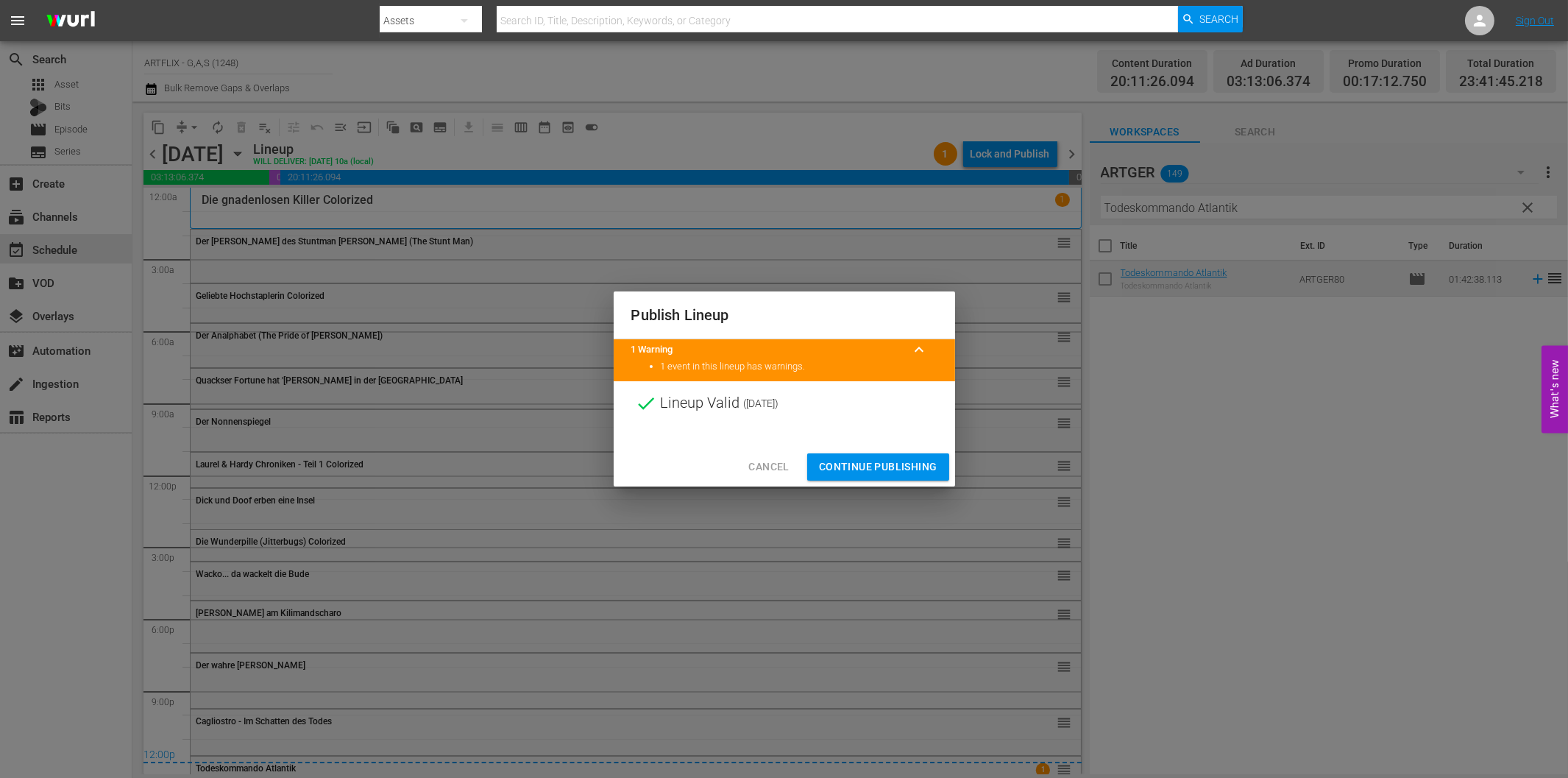
click at [858, 465] on span "Continue Publishing" at bounding box center [878, 467] width 118 height 18
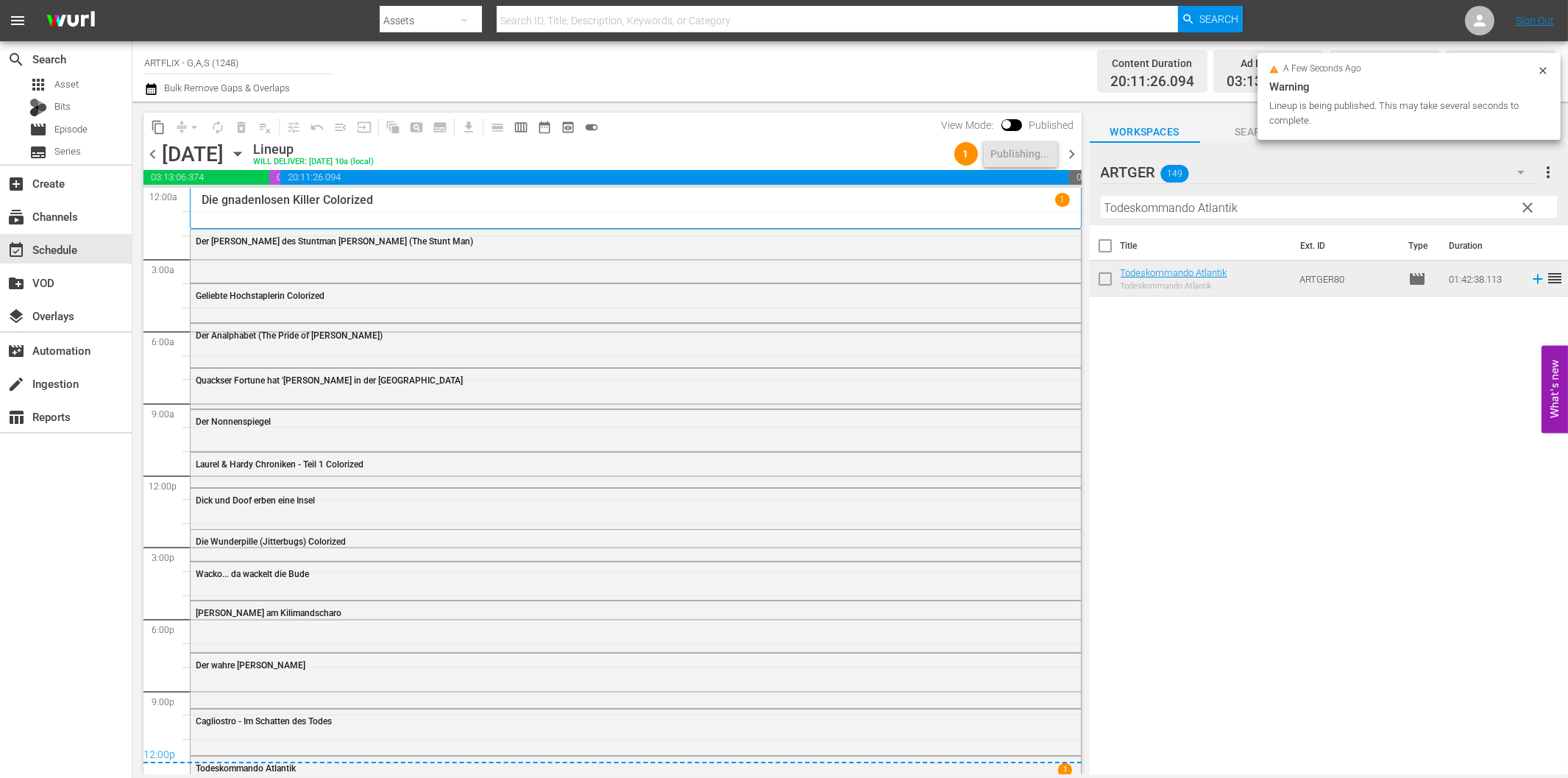
click at [155, 157] on span "chevron_left" at bounding box center [153, 154] width 18 height 18
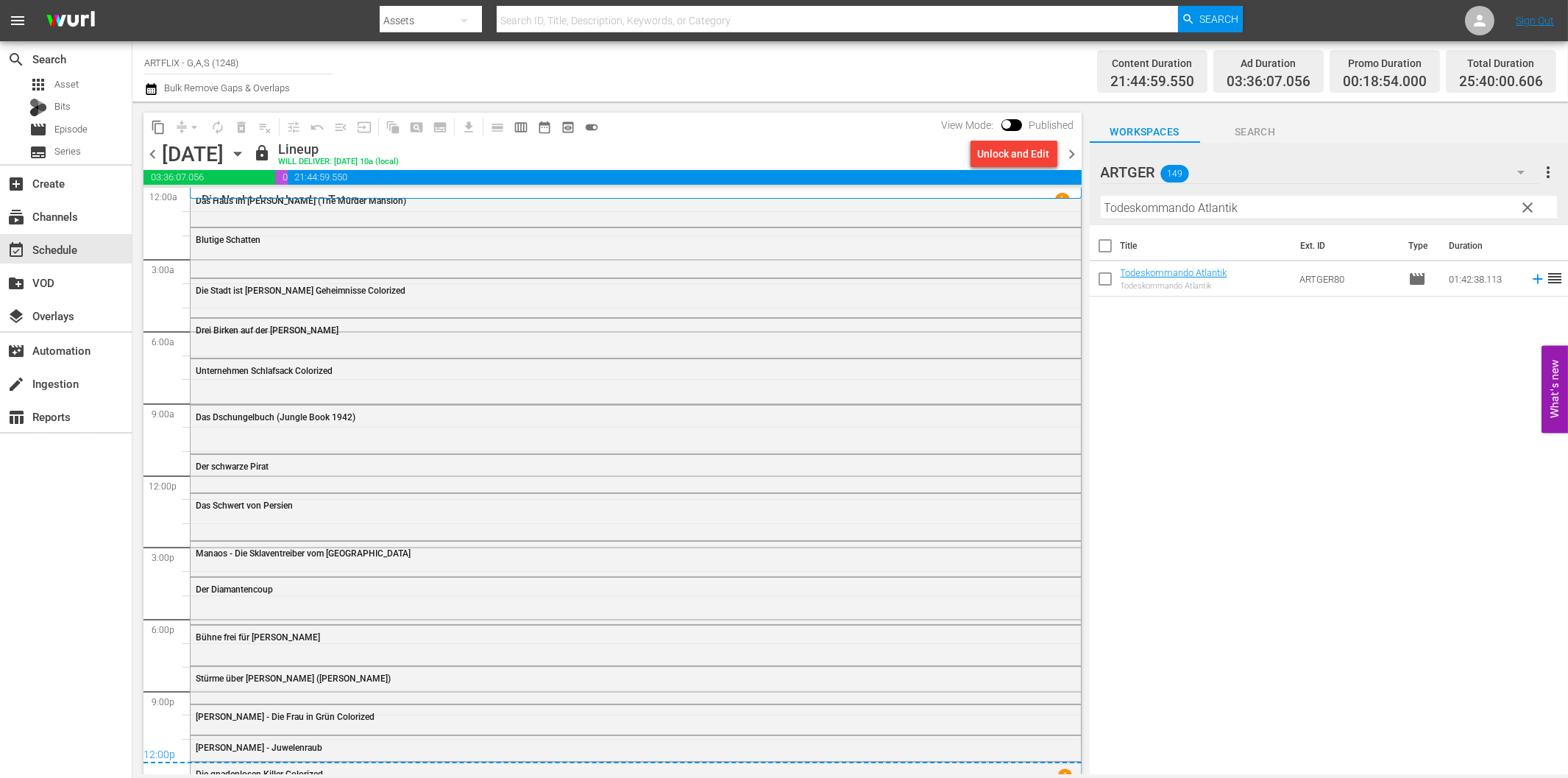
click at [1065, 148] on span "chevron_right" at bounding box center [1072, 154] width 18 height 18
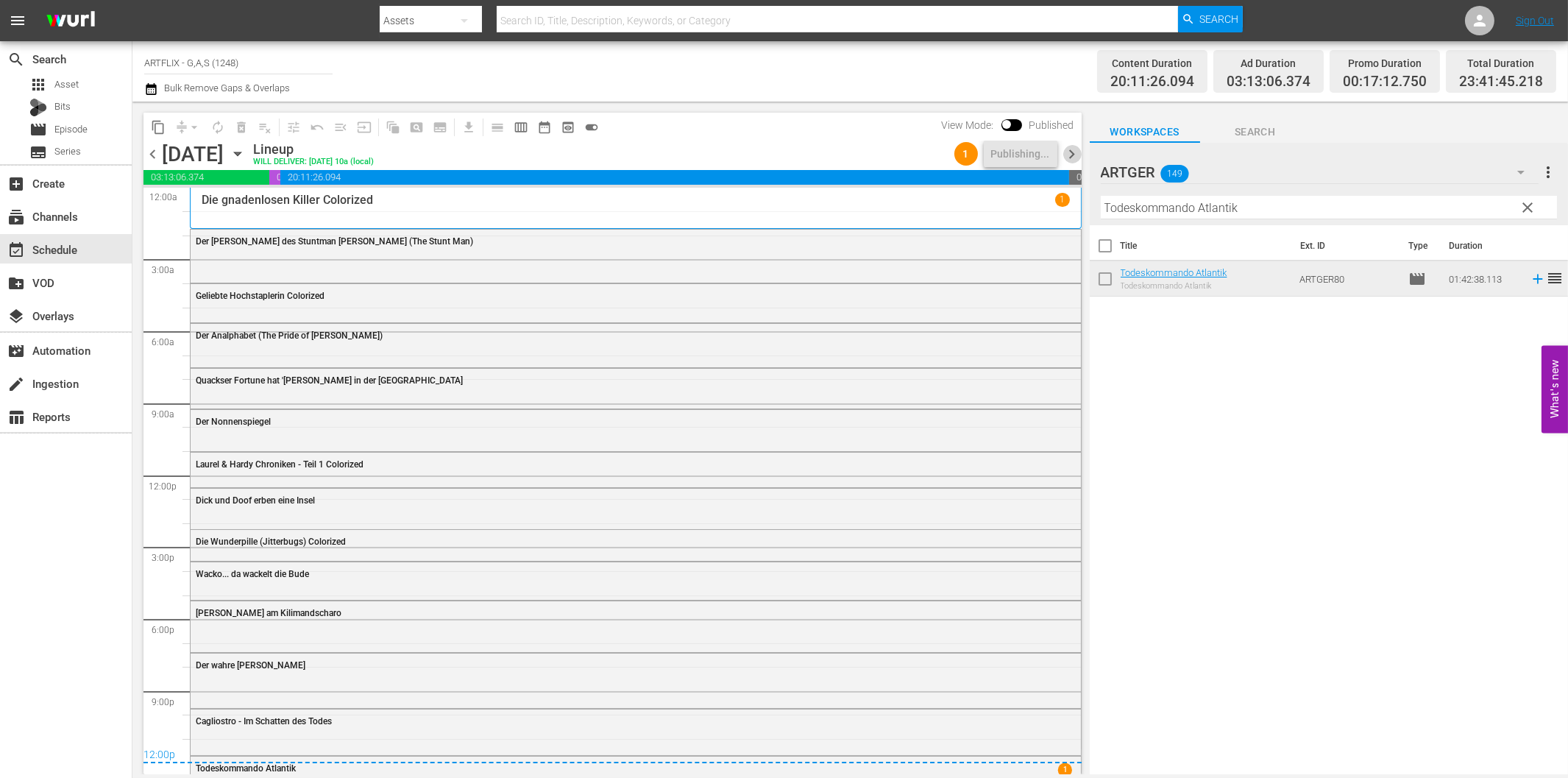
click at [1071, 148] on span "chevron_right" at bounding box center [1072, 154] width 18 height 18
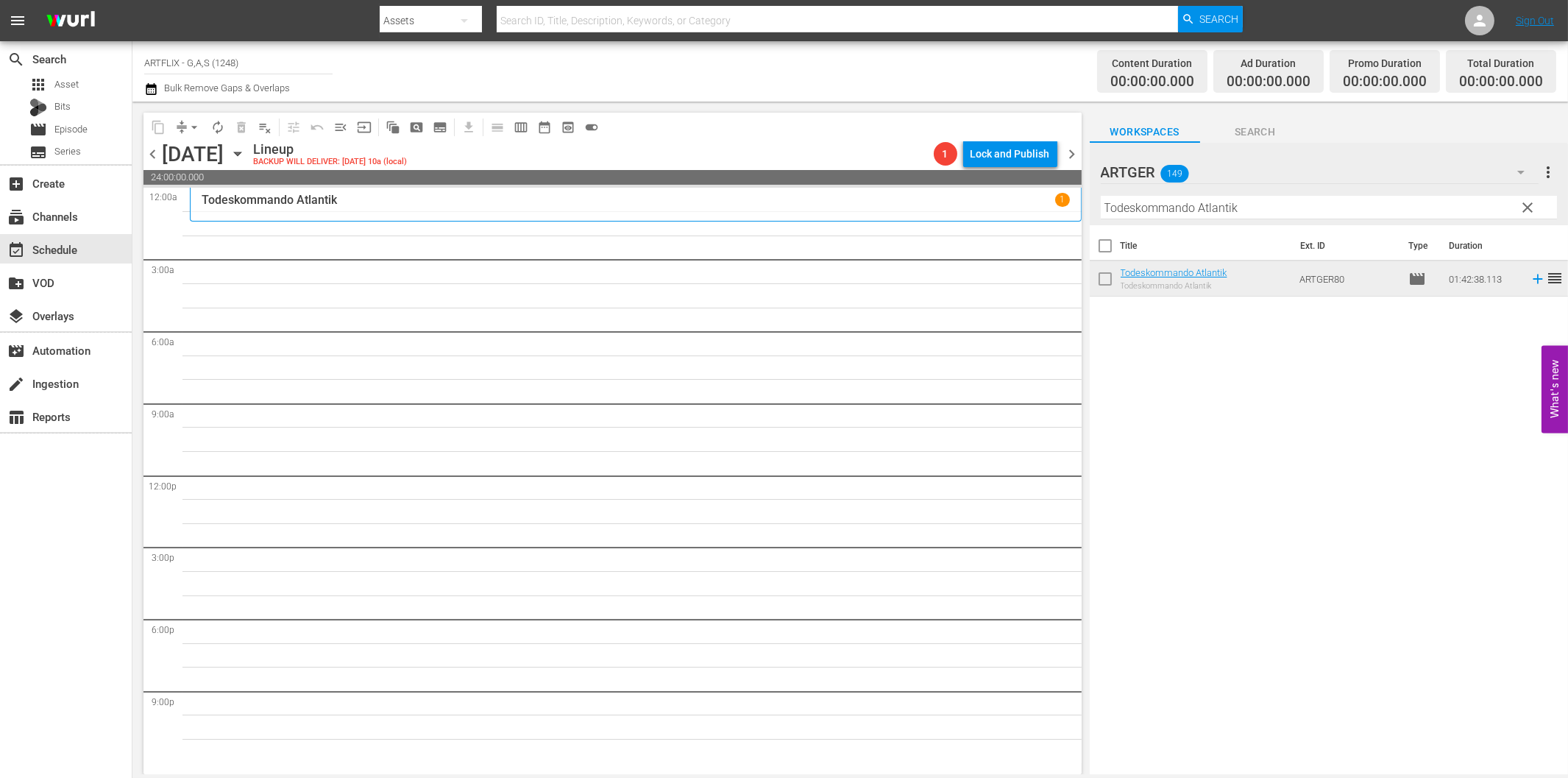
click at [1136, 208] on input "Todeskommando Atlantik" at bounding box center [1328, 207] width 456 height 24
paste input "Des Teufels verlorene Söhne"
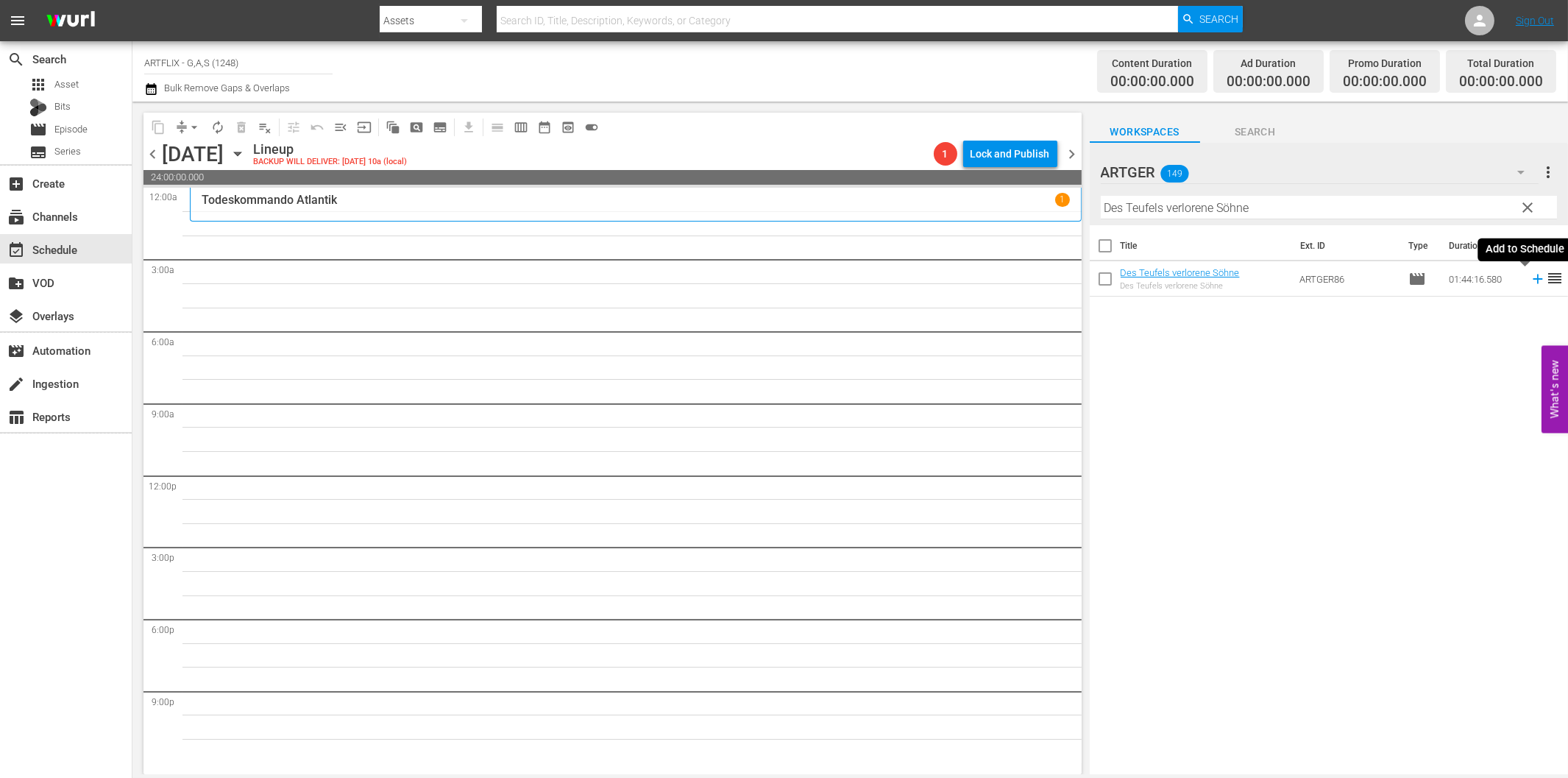
click at [1530, 275] on icon at bounding box center [1537, 279] width 16 height 16
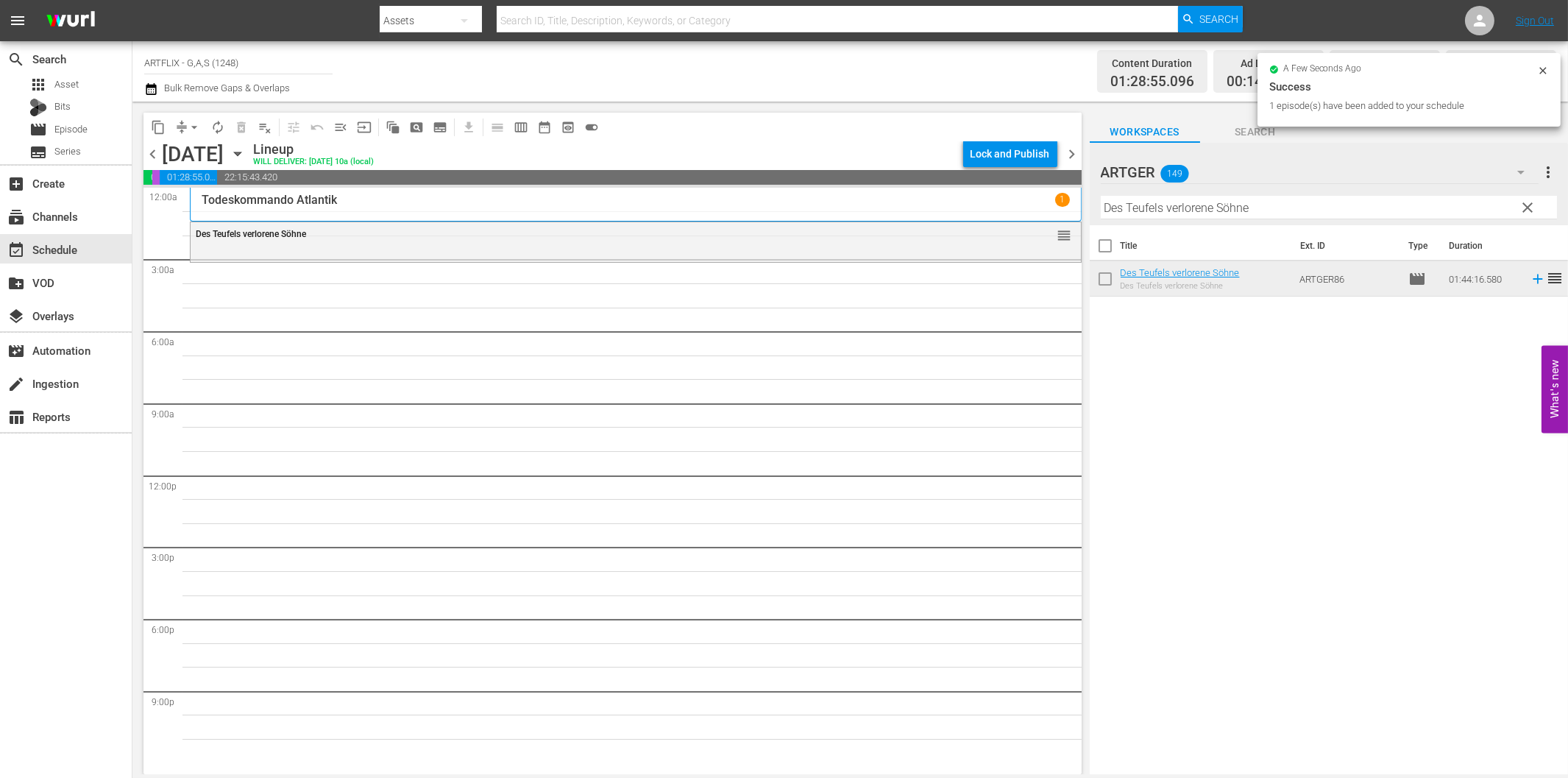
click at [1172, 214] on input "Des Teufels verlorene Söhne" at bounding box center [1328, 207] width 456 height 24
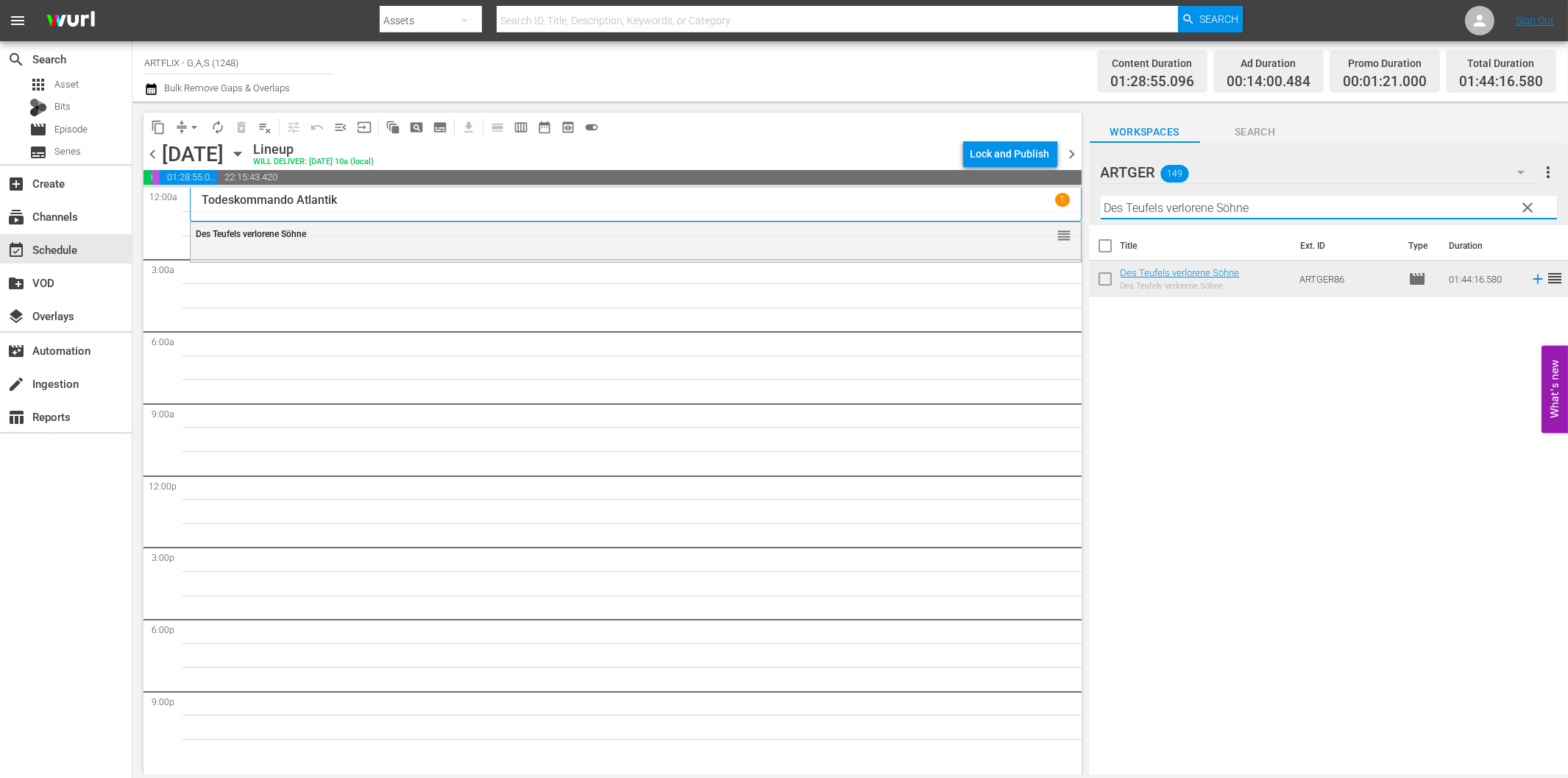
paste input "Schicksal aus zweiter Hand"
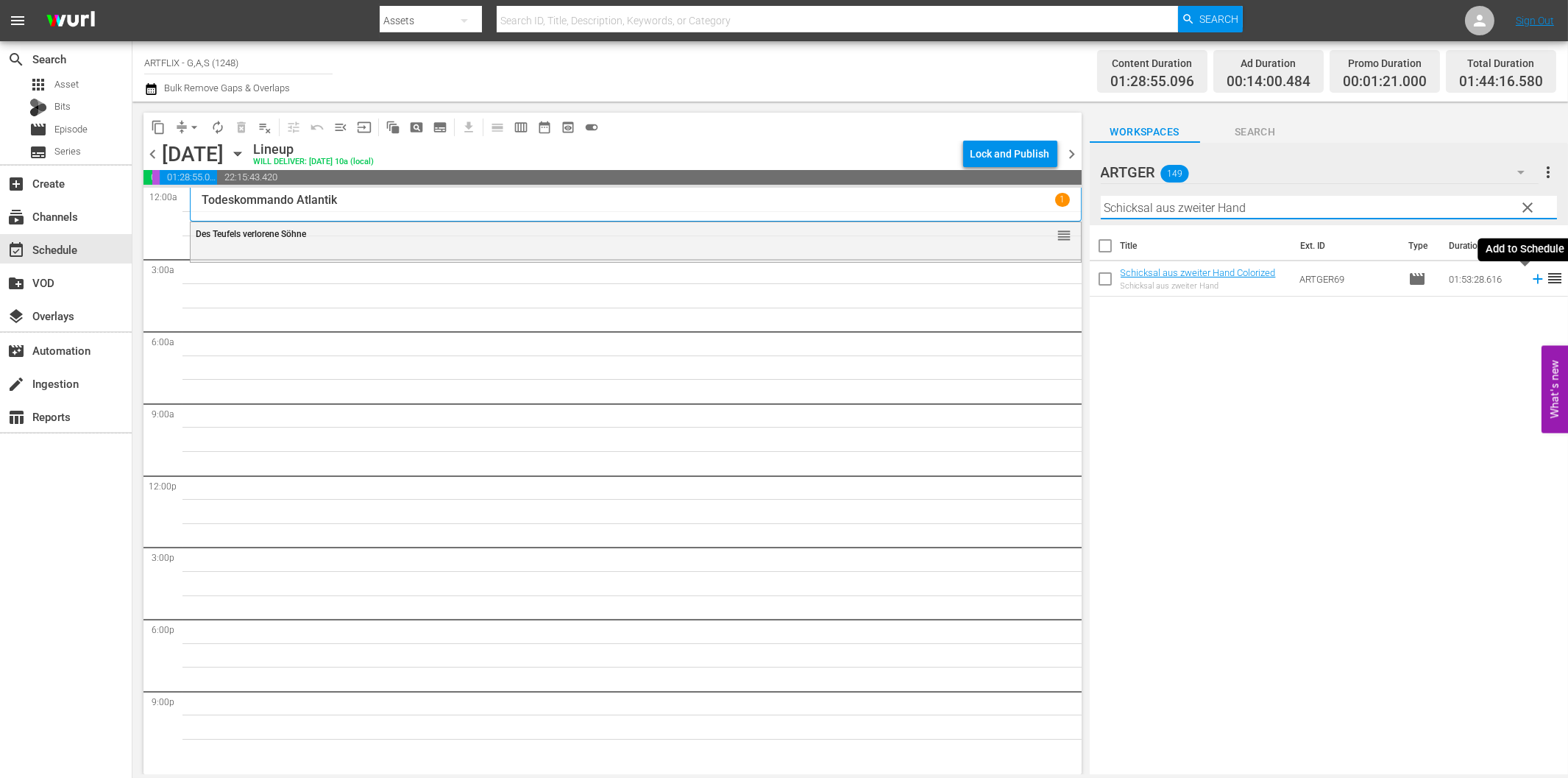
click at [1533, 281] on icon at bounding box center [1537, 279] width 9 height 9
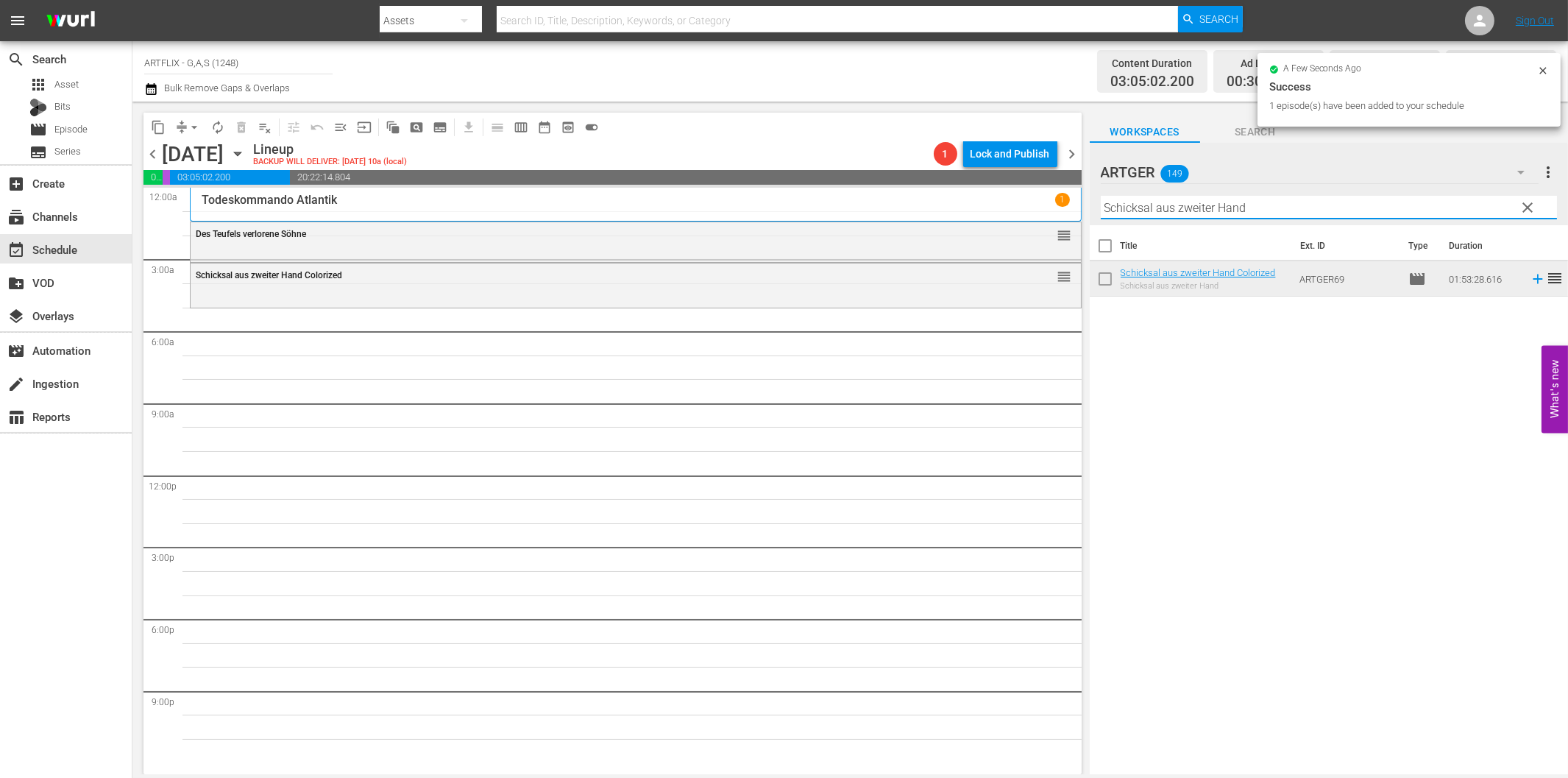
click at [1255, 203] on input "Schicksal aus zweiter Hand" at bounding box center [1328, 207] width 456 height 24
paste input "Gefährliches [PERSON_NAME] ([PERSON_NAME] Kingdom)"
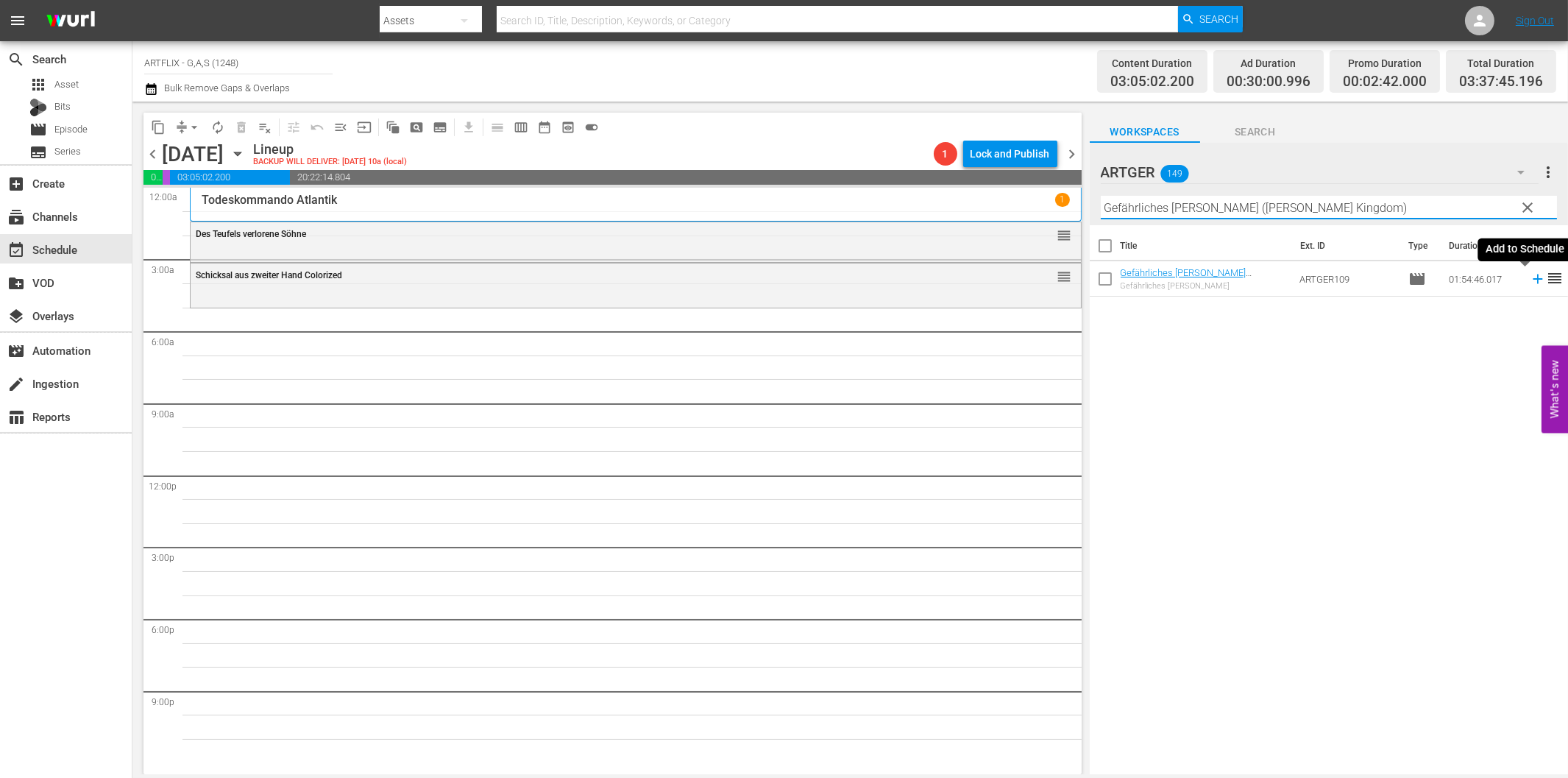
click at [1533, 280] on icon at bounding box center [1537, 279] width 9 height 9
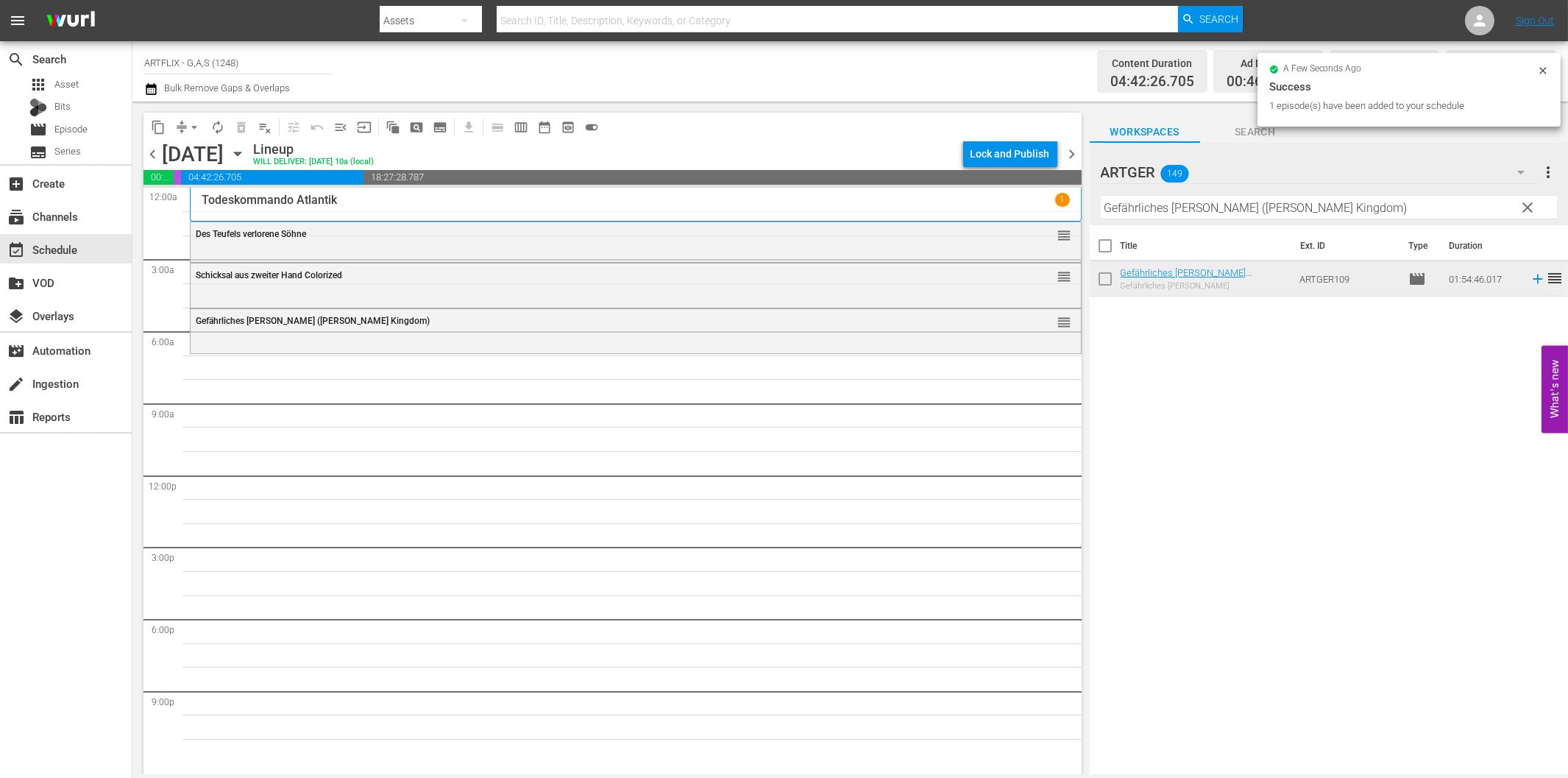
click at [1249, 211] on input "Gefährliches [PERSON_NAME] ([PERSON_NAME] Kingdom)" at bounding box center [1328, 207] width 456 height 24
paste input "Detektiv mit kleinen Fehlern"
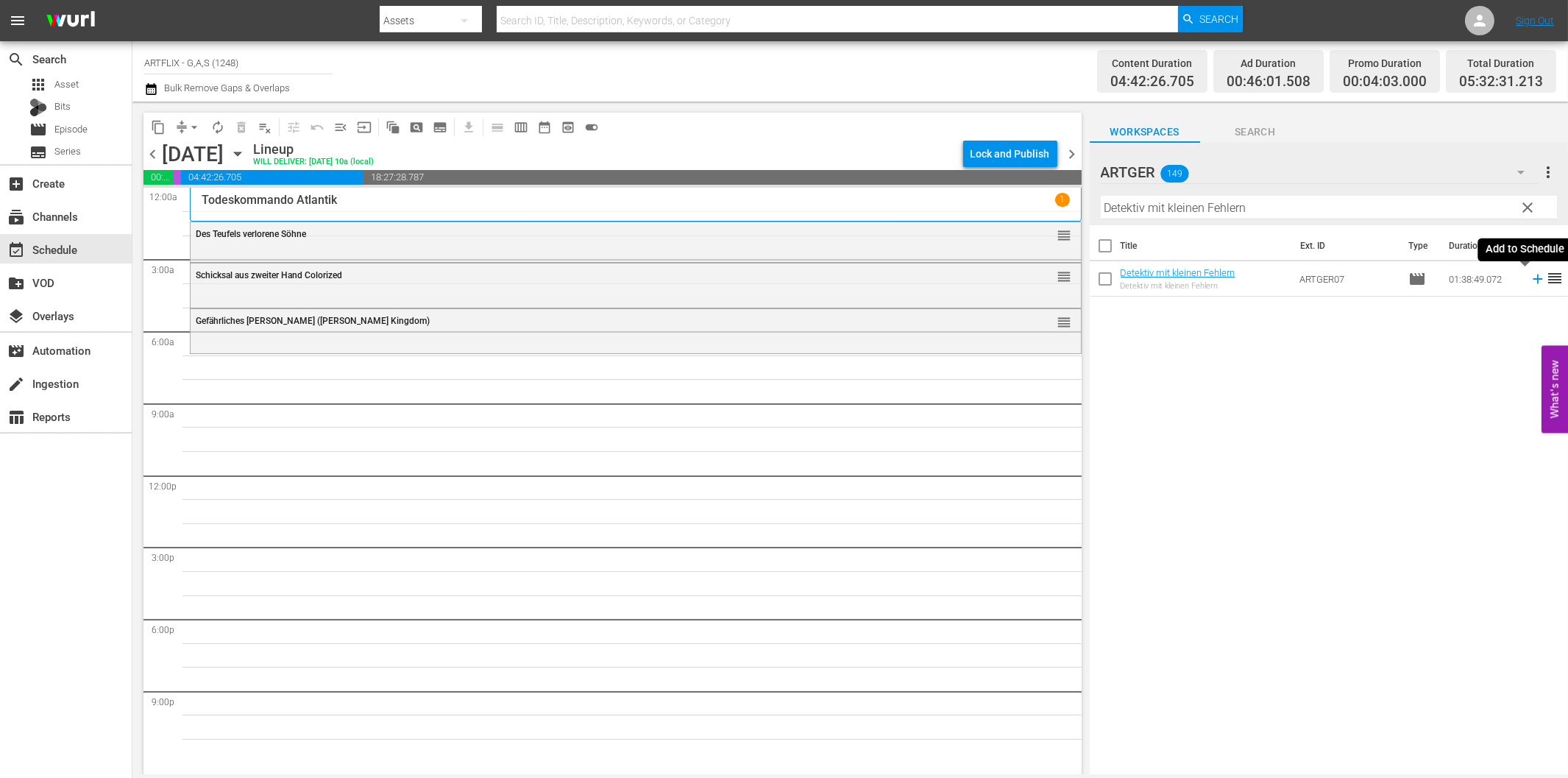
click at [1533, 274] on icon at bounding box center [1537, 279] width 9 height 9
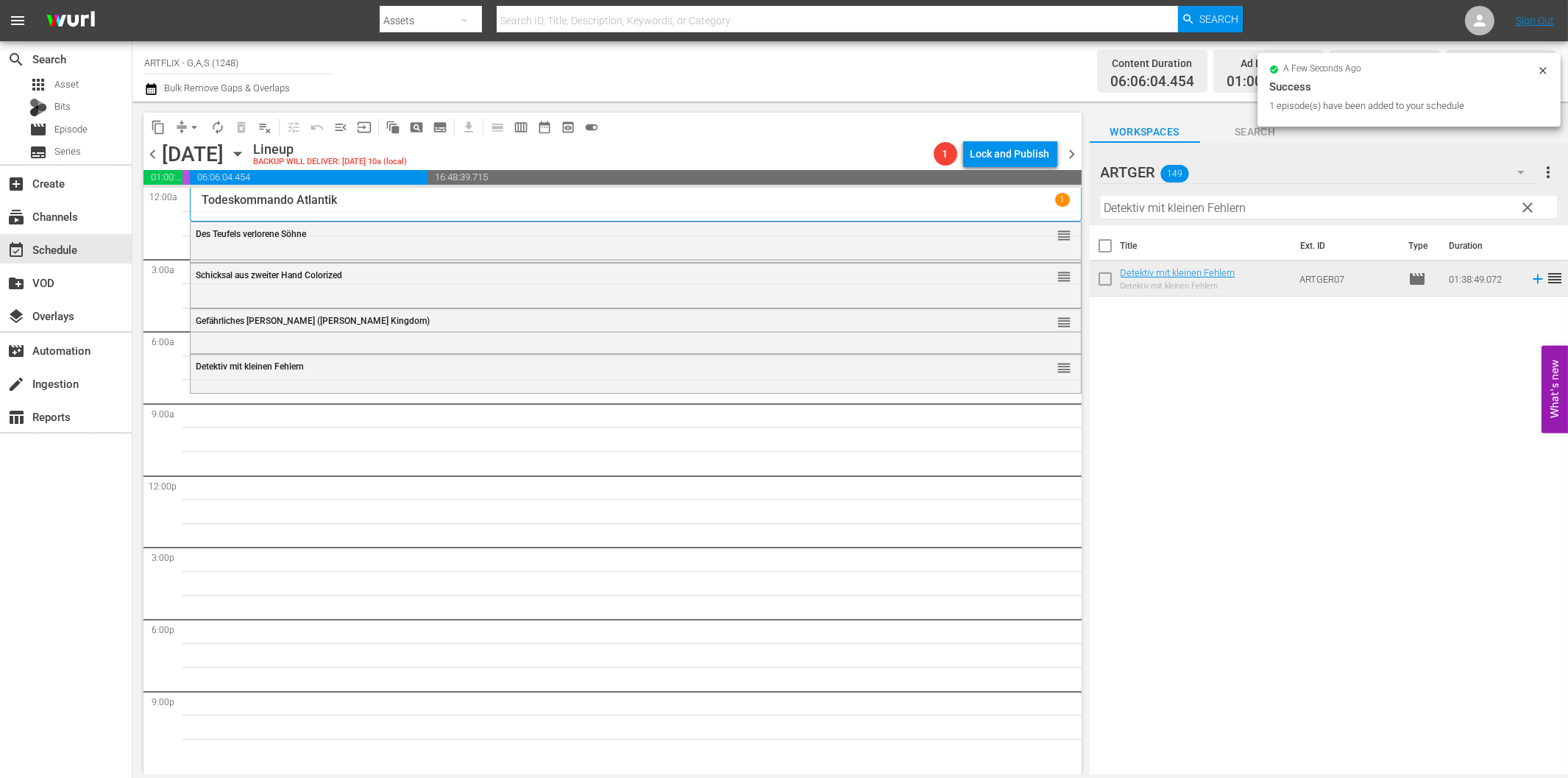
click at [1209, 197] on input "Detektiv mit kleinen Fehlern" at bounding box center [1328, 207] width 456 height 24
paste input "Ich und meine Schwiegersöhne"
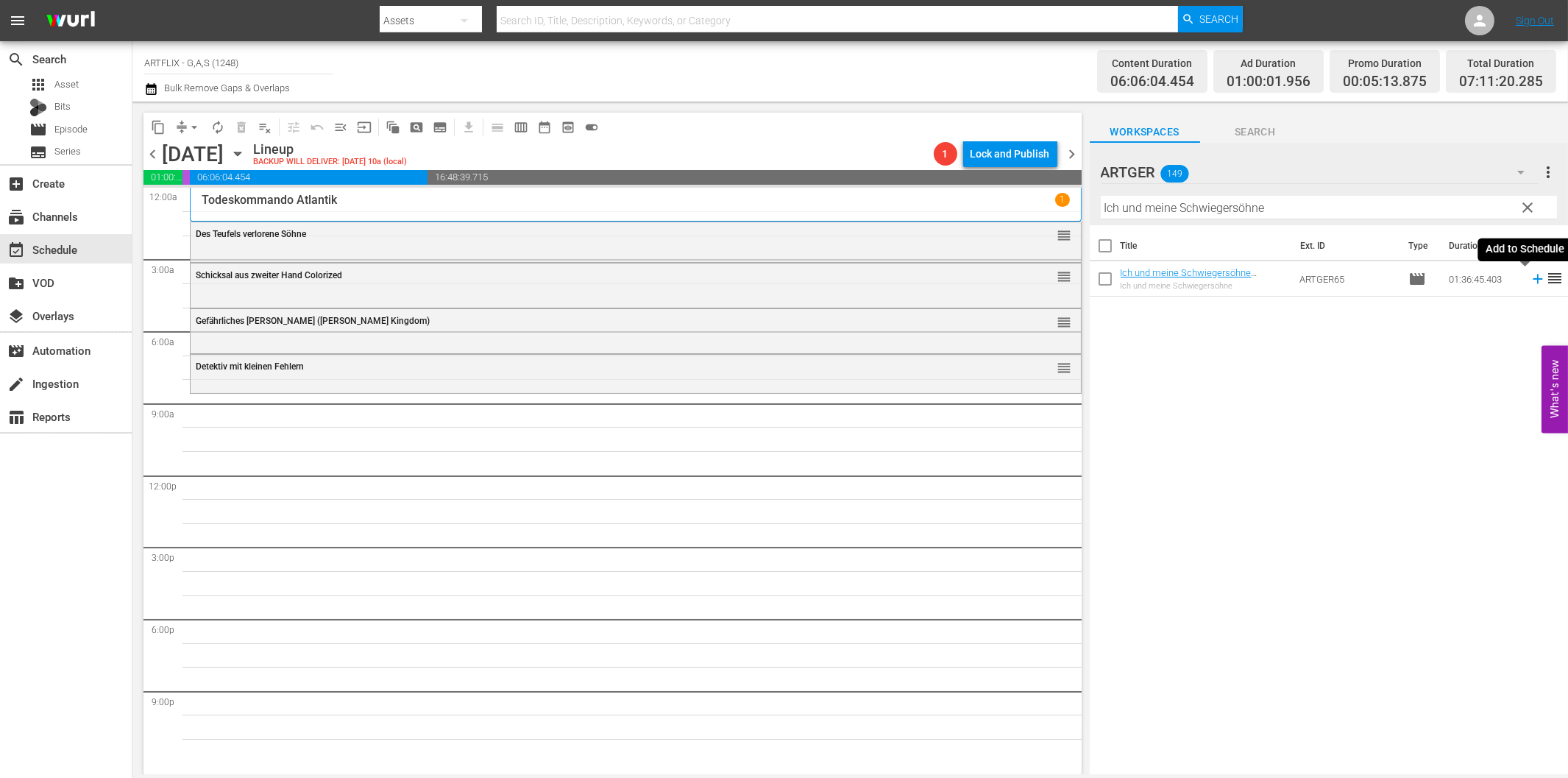
click at [1530, 282] on icon at bounding box center [1537, 279] width 16 height 16
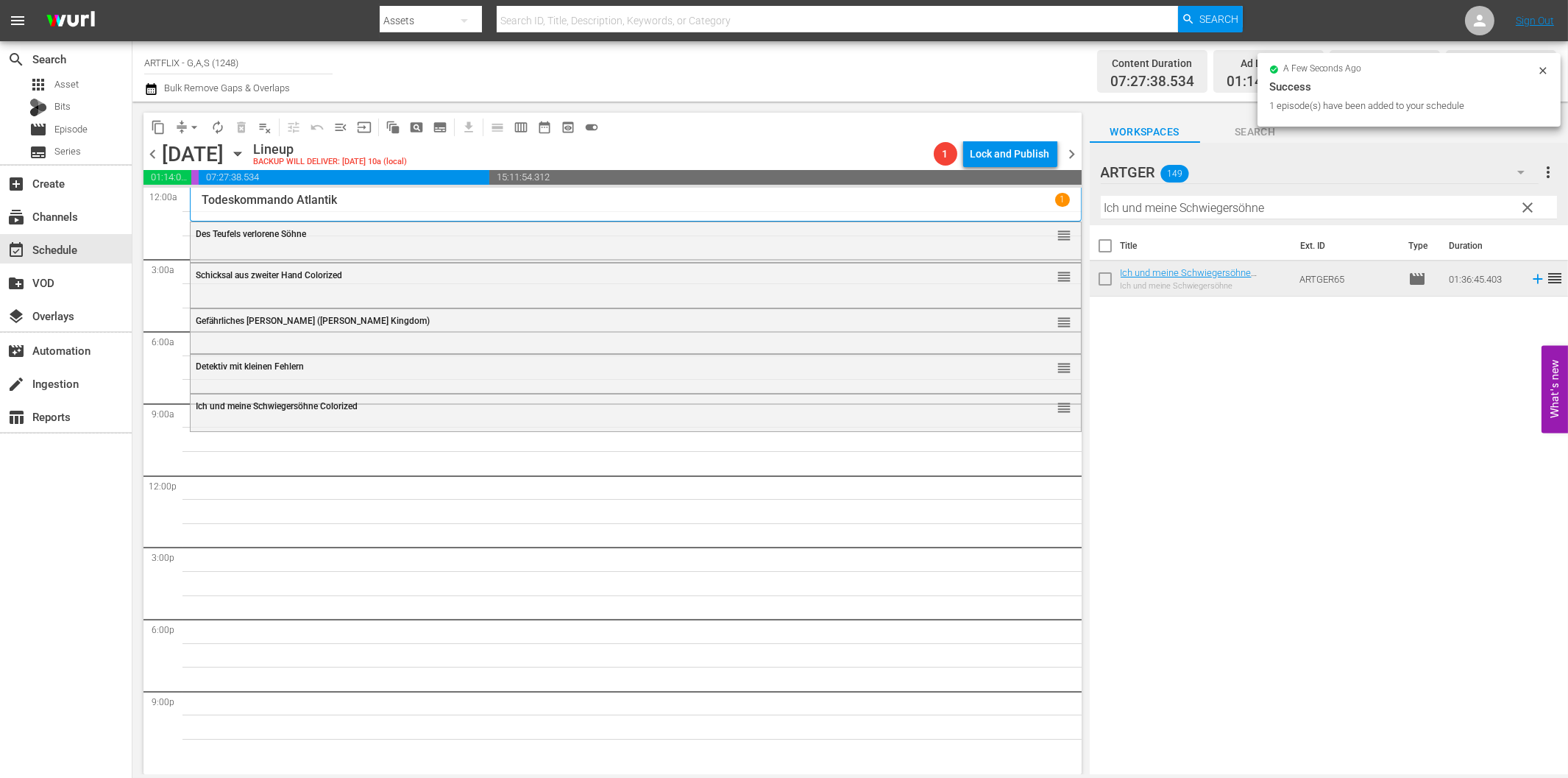
click at [1150, 215] on input "Ich und meine Schwiegersöhne" at bounding box center [1328, 207] width 456 height 24
paste input "Verrücktes Afrika"
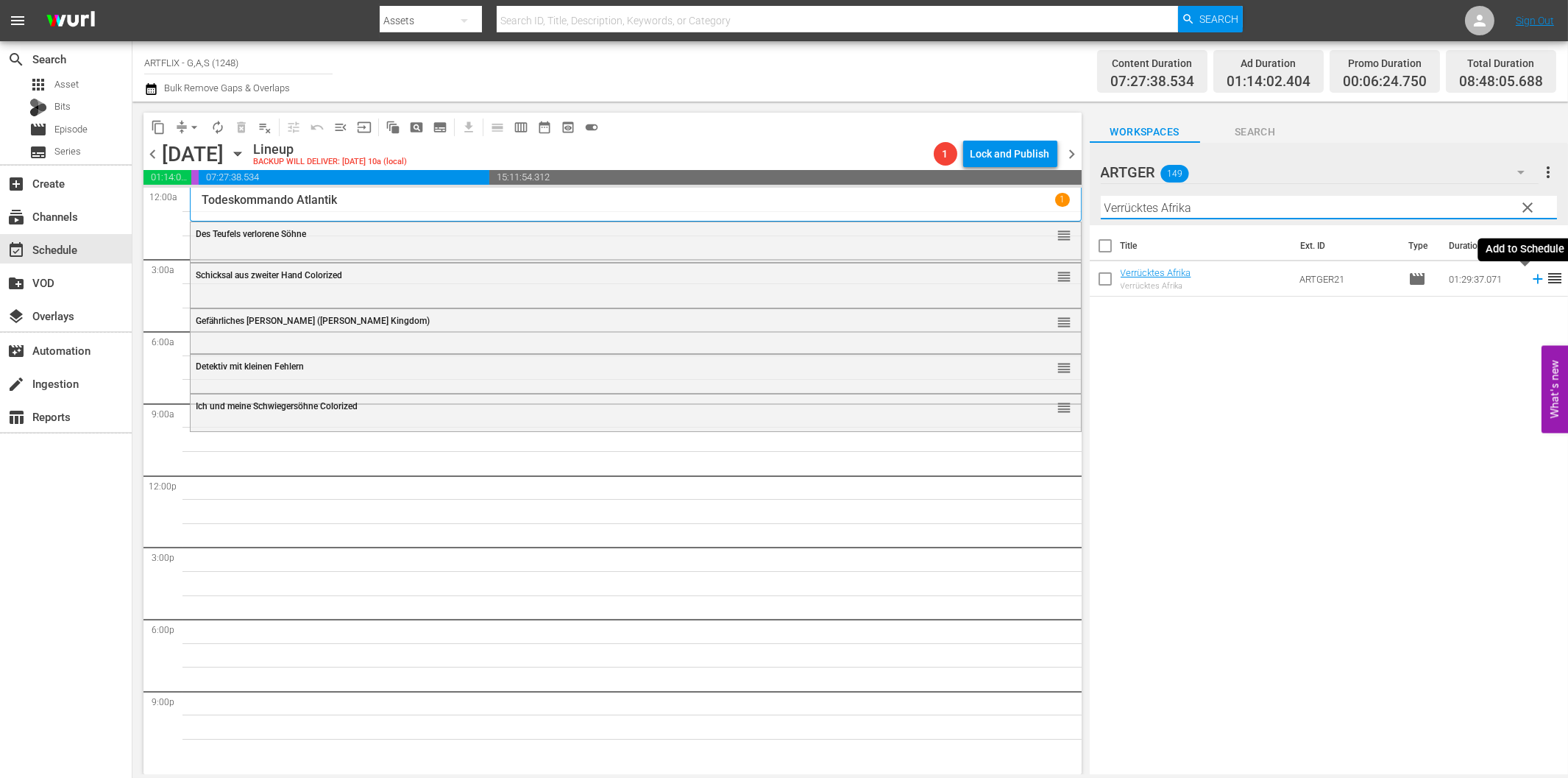
click at [1530, 276] on icon at bounding box center [1537, 279] width 16 height 16
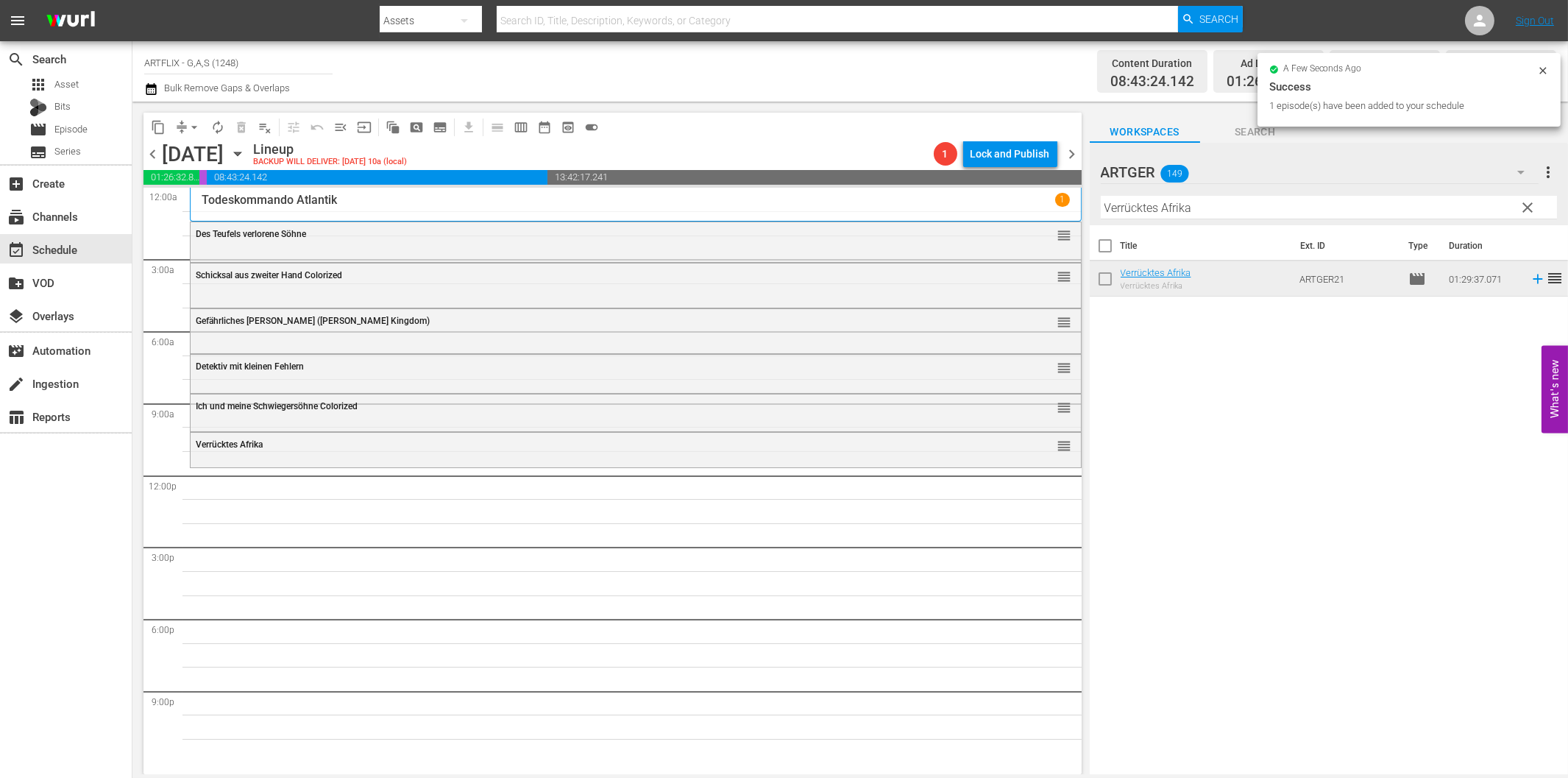
click at [1209, 194] on div "Filter by Title Verrücktes Afrika" at bounding box center [1328, 207] width 456 height 35
click at [1217, 209] on input "Verrücktes Afrika" at bounding box center [1328, 207] width 456 height 24
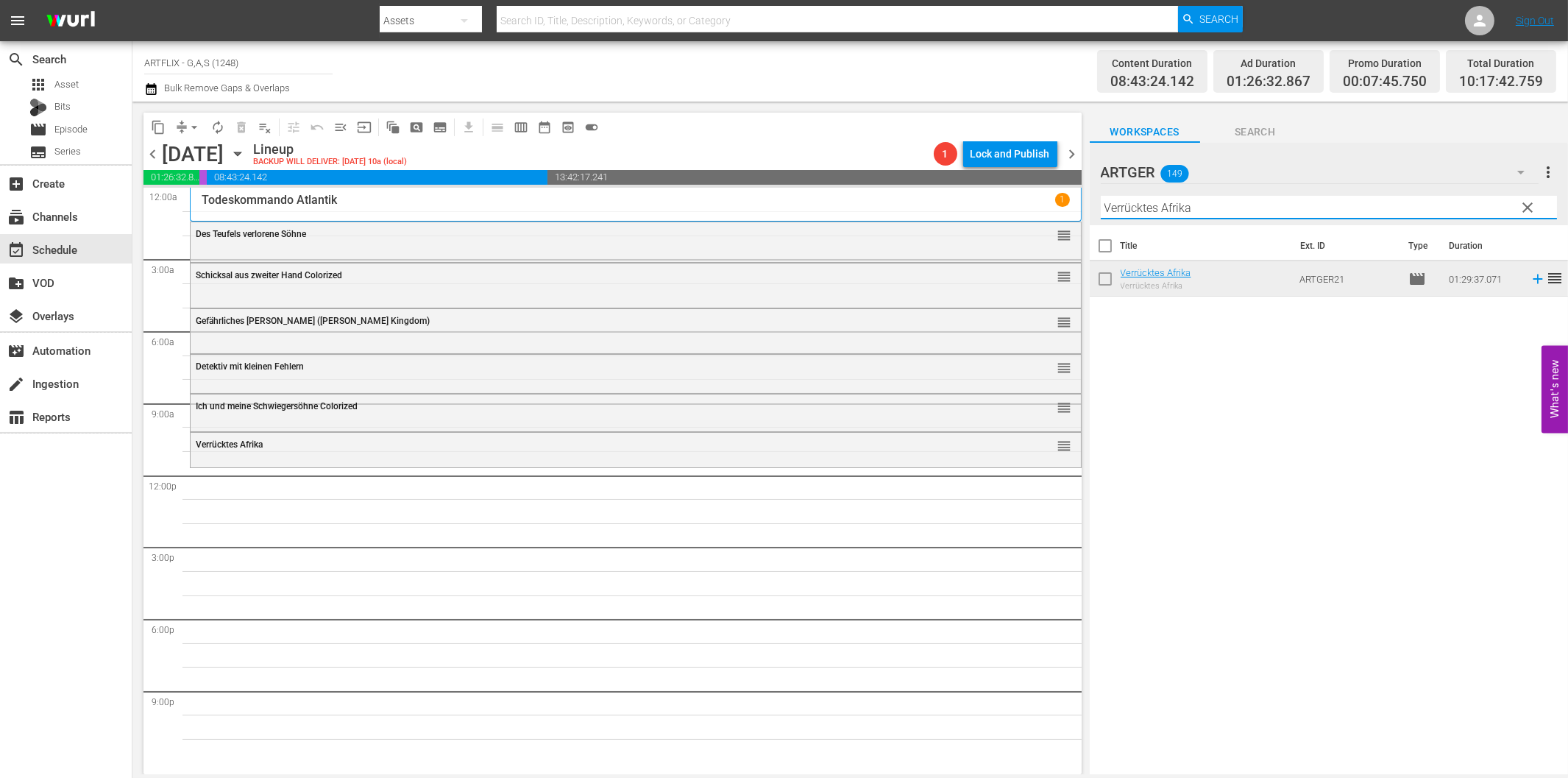
paste input "In [GEOGRAPHIC_DATA]"
click at [1533, 280] on icon at bounding box center [1537, 279] width 9 height 9
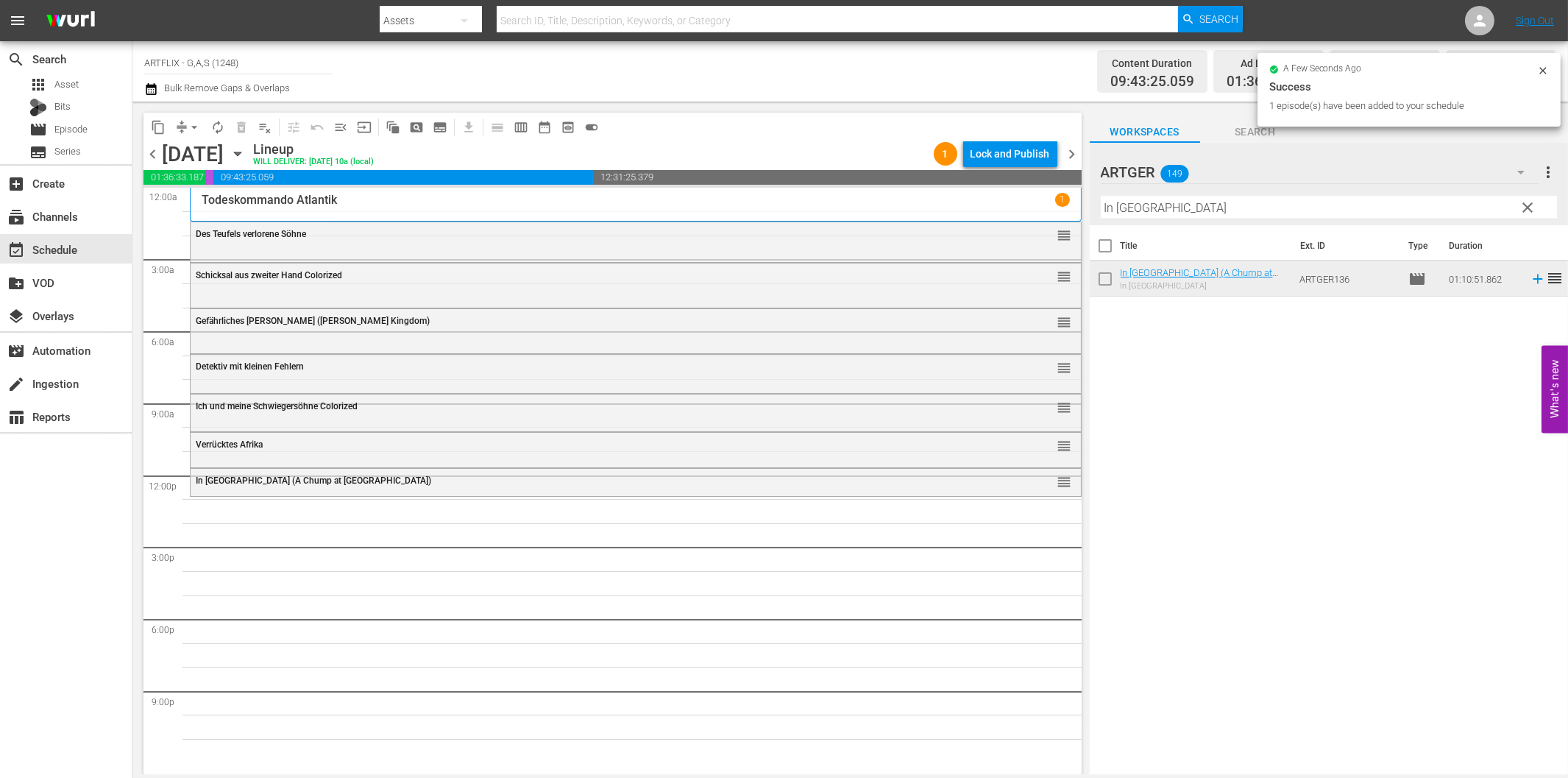
click at [1317, 207] on input "In [GEOGRAPHIC_DATA]" at bounding box center [1328, 207] width 456 height 24
paste input "Der Seeräuber"
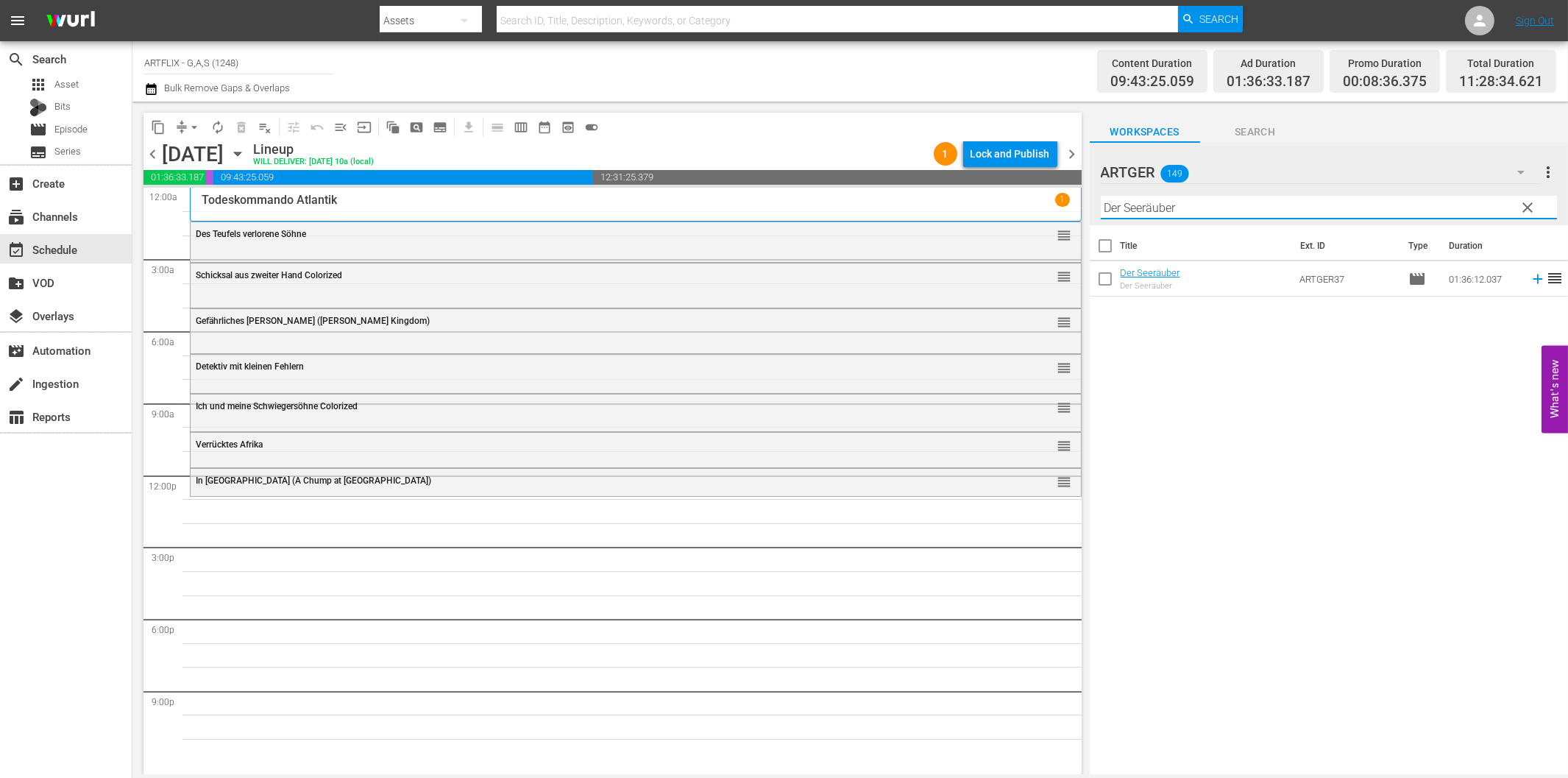
click at [1533, 275] on icon at bounding box center [1537, 279] width 9 height 9
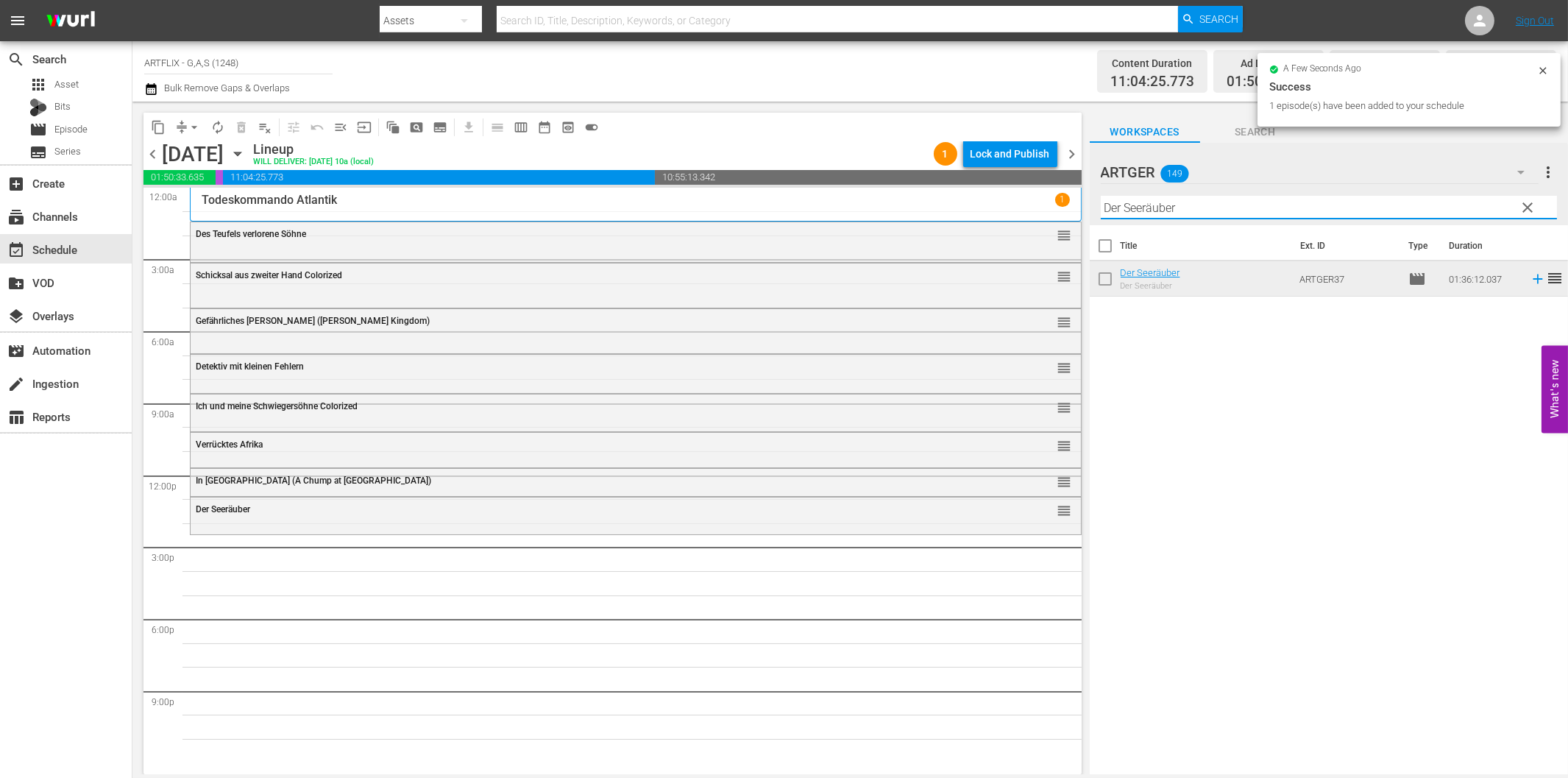
click at [1201, 207] on input "Der Seeräuber" at bounding box center [1328, 207] width 456 height 24
paste input "[PERSON_NAME]'s Life"
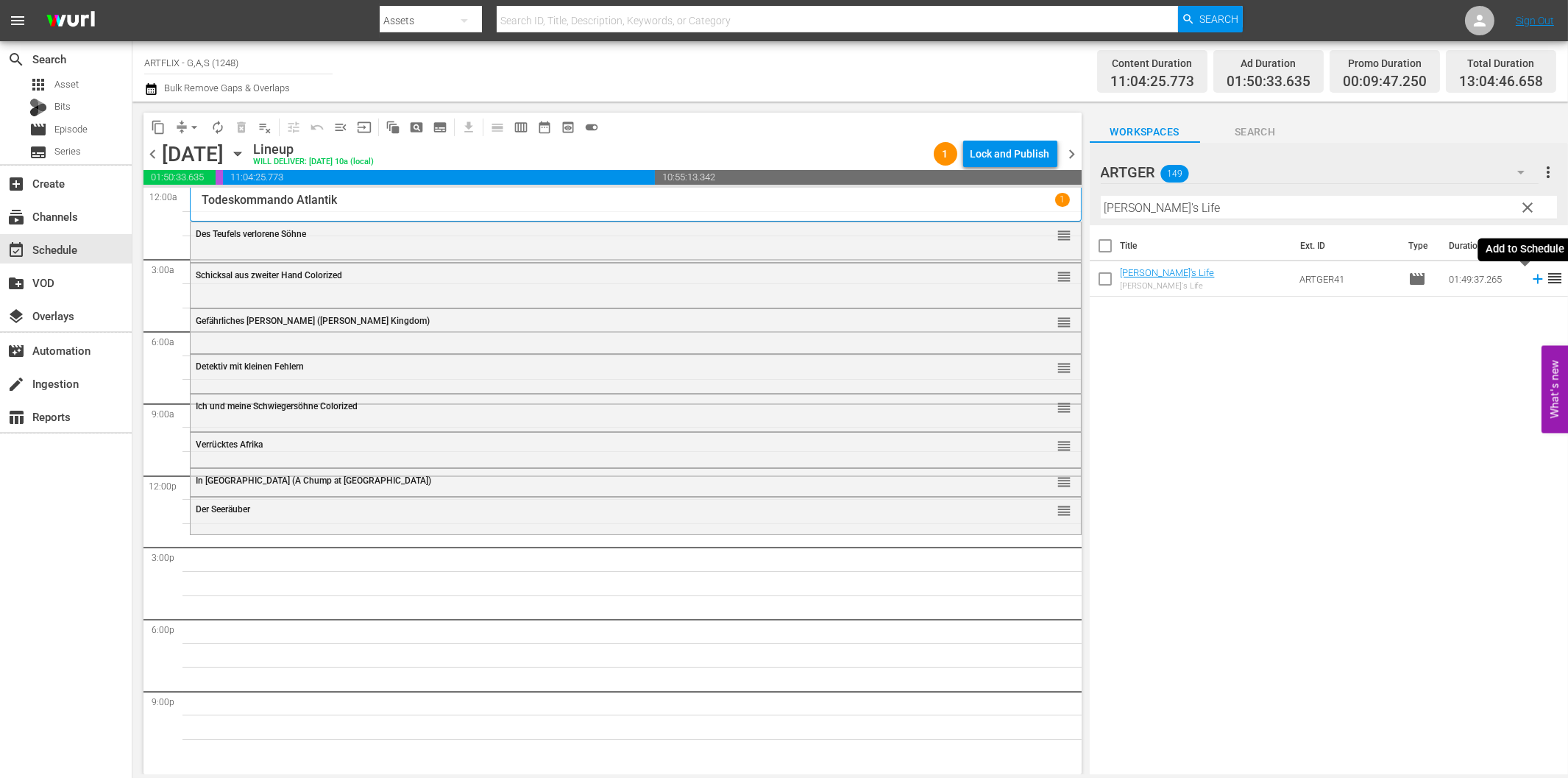
click at [1530, 280] on icon at bounding box center [1537, 279] width 16 height 16
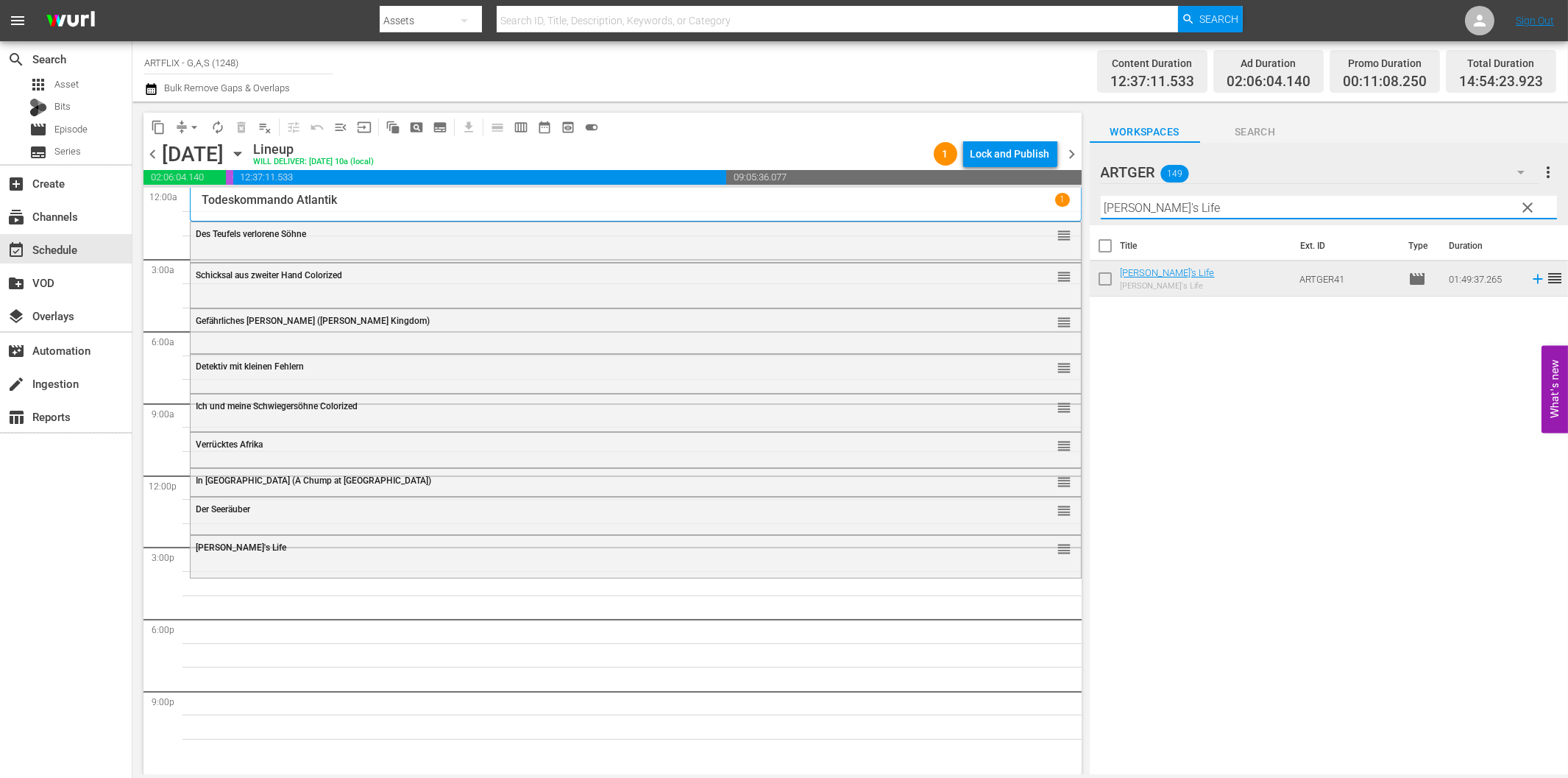
click at [1207, 210] on input "[PERSON_NAME]'s Life" at bounding box center [1328, 207] width 456 height 24
paste input "Rendezvous mit [PERSON_NAME]"
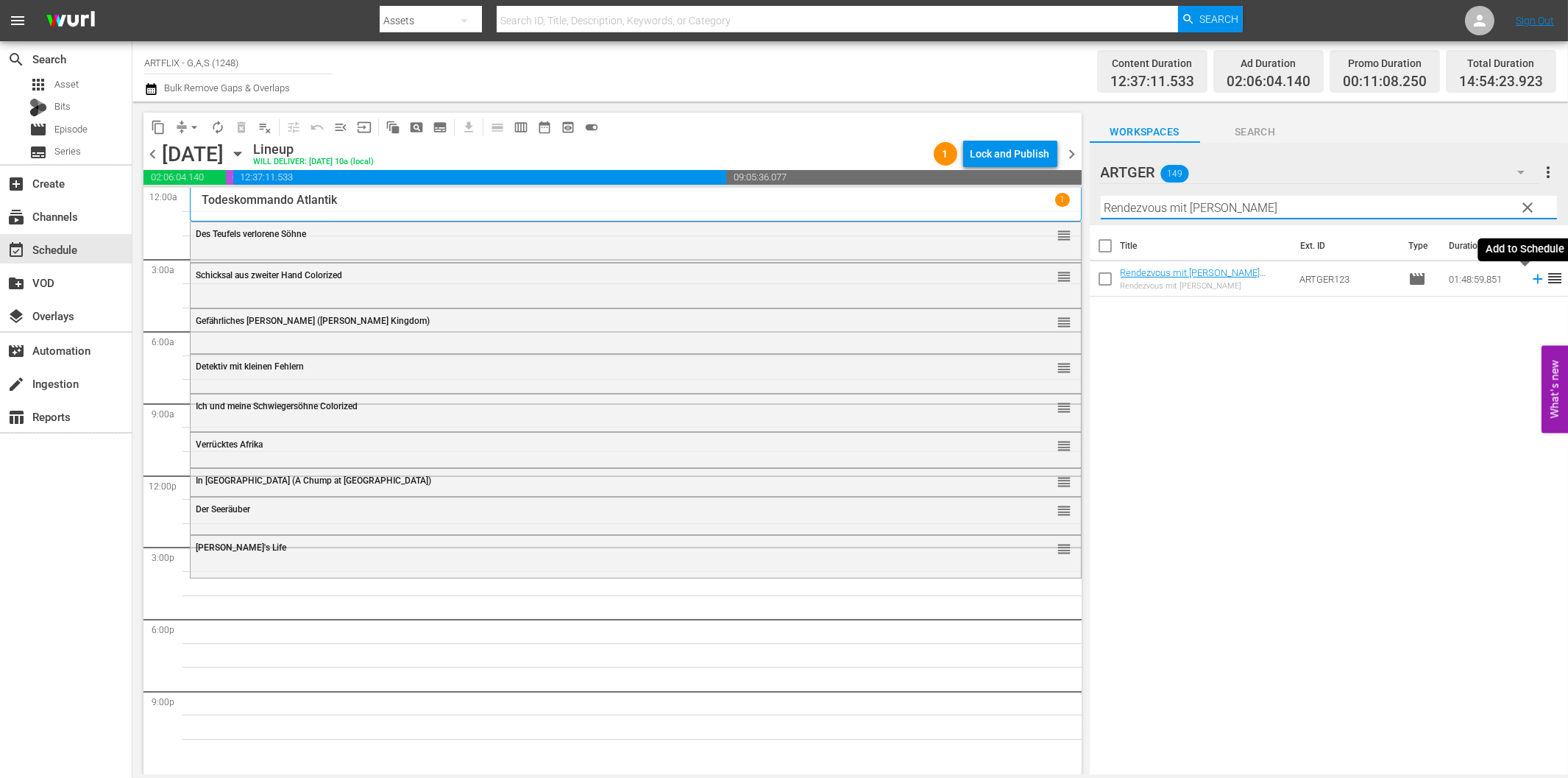
click at [1530, 280] on icon at bounding box center [1537, 279] width 16 height 16
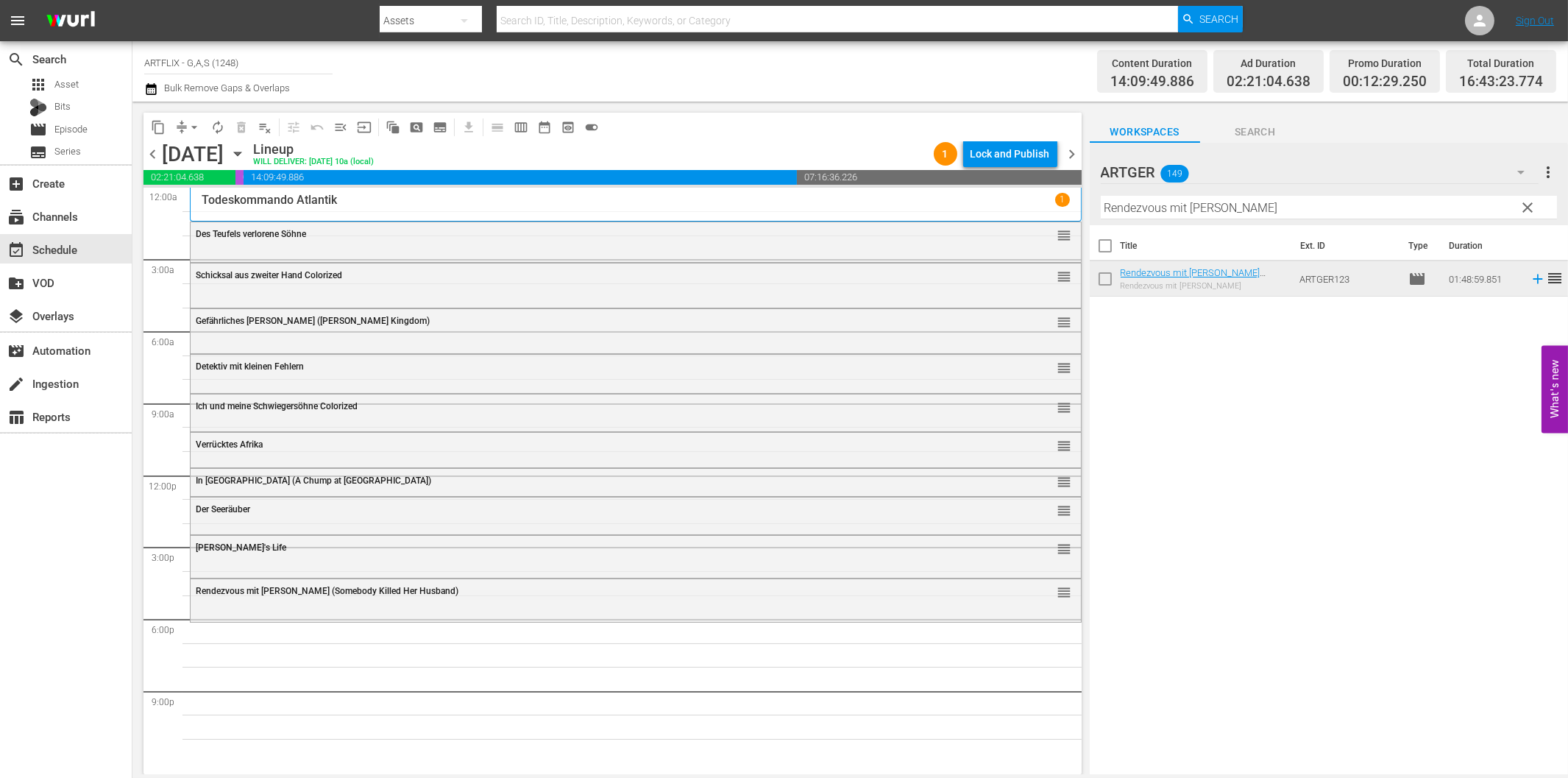
click at [1263, 202] on input "Rendezvous mit [PERSON_NAME]" at bounding box center [1328, 207] width 456 height 24
paste input "[PERSON_NAME] - Fire Dragon"
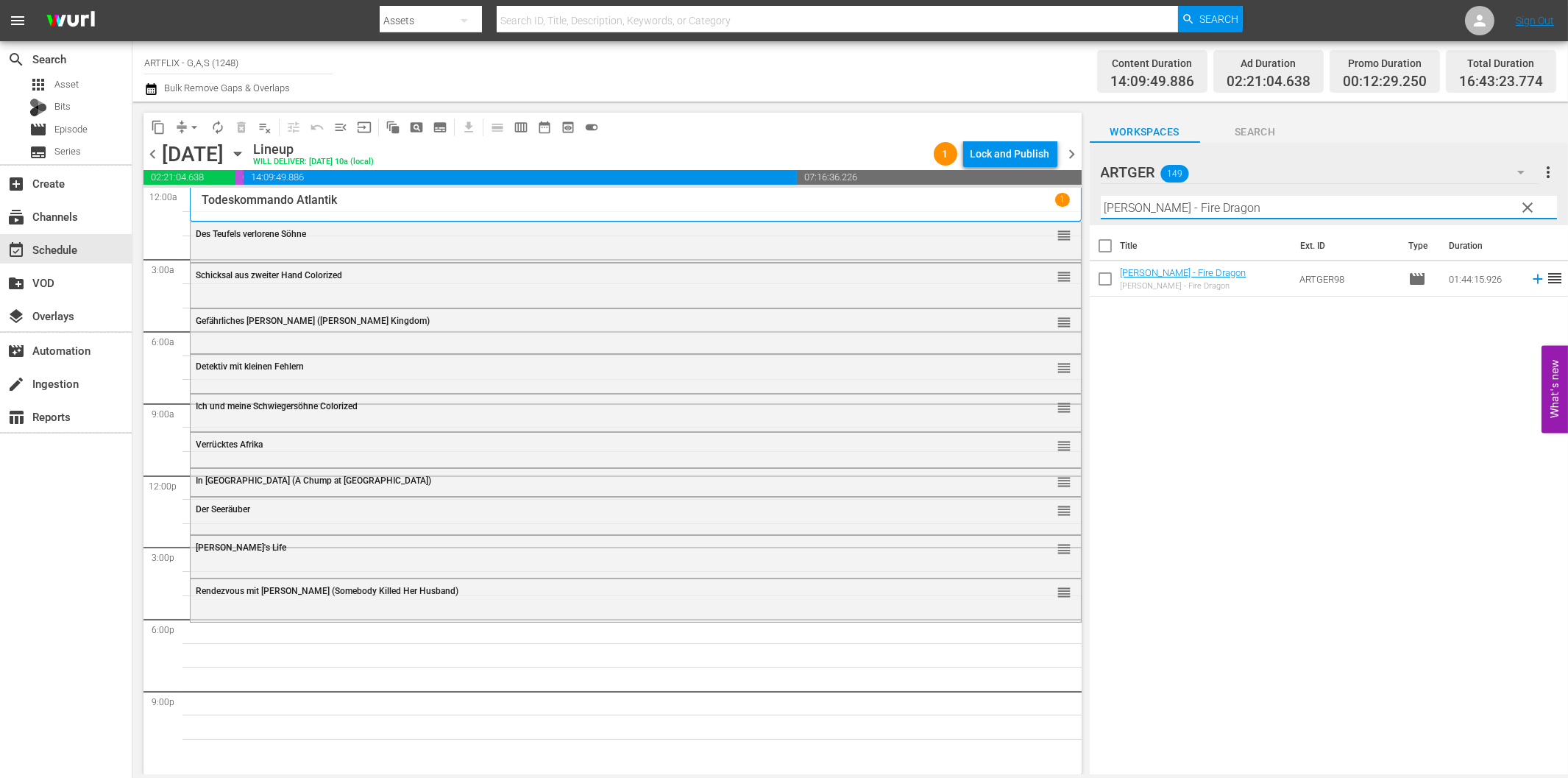
click at [1530, 281] on icon at bounding box center [1537, 279] width 16 height 16
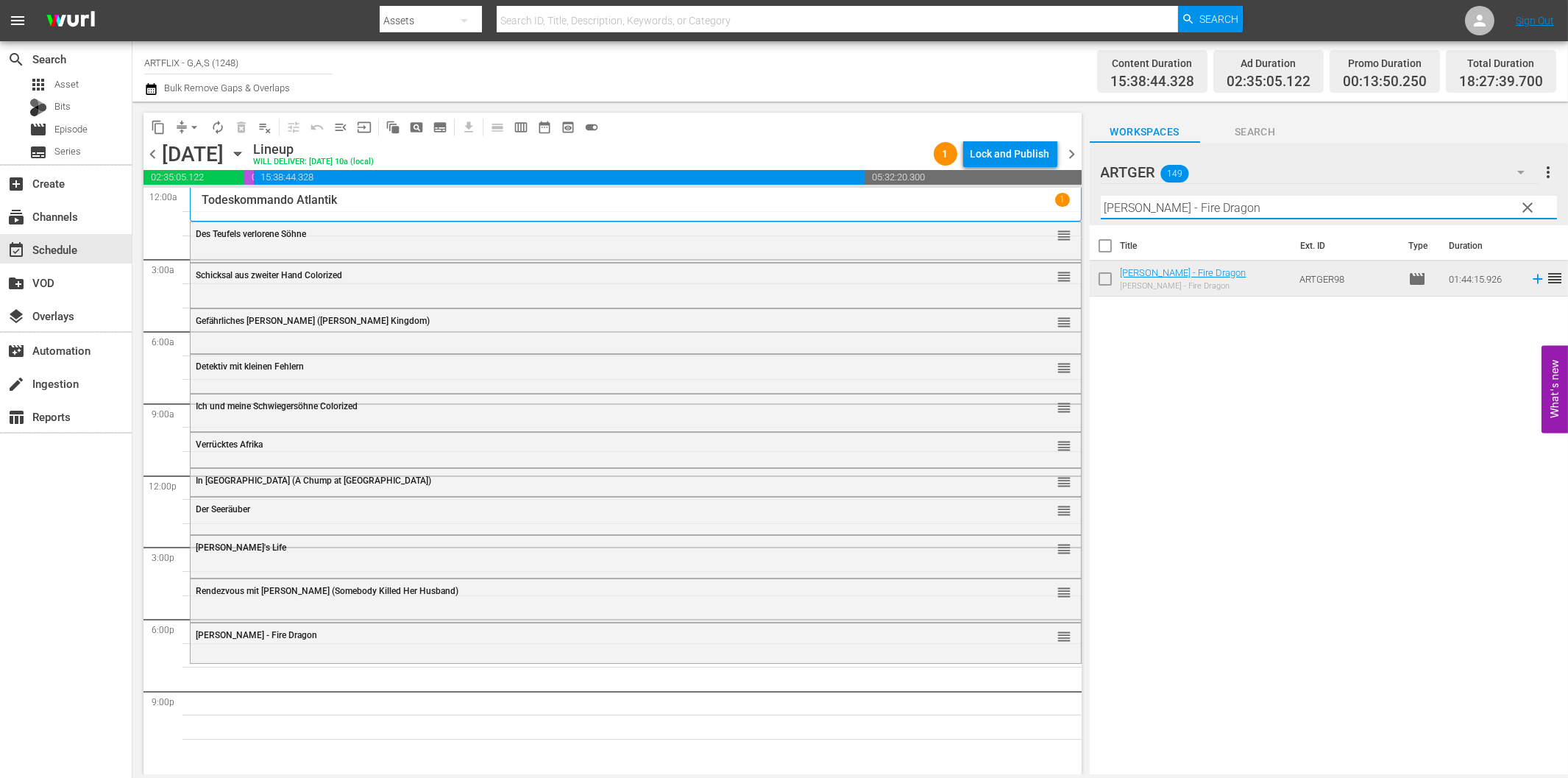
click at [1437, 202] on input "[PERSON_NAME] - Fire Dragon" at bounding box center [1328, 207] width 456 height 24
paste input "Strike Force - Die Spezialeinheit"
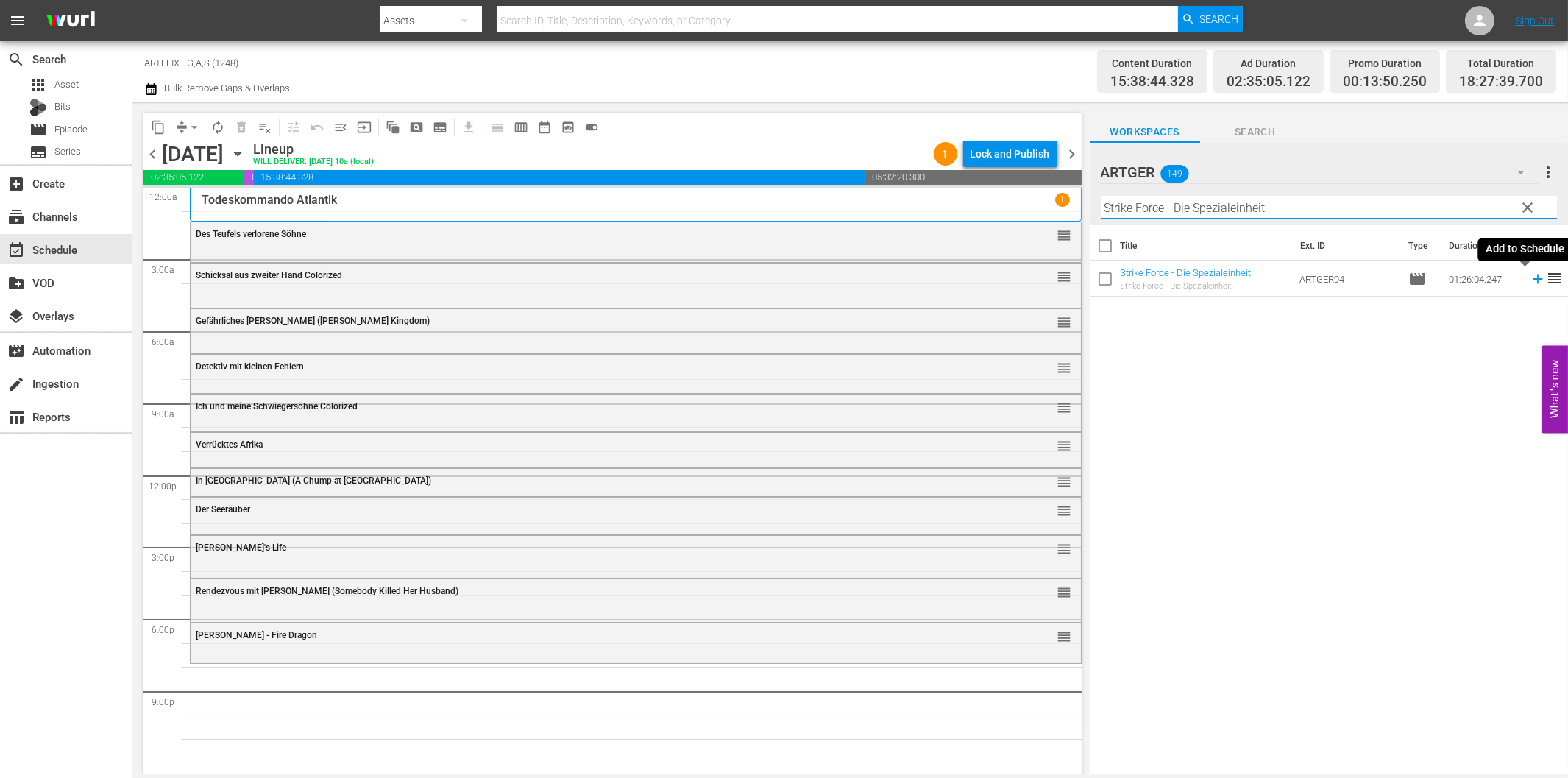
click at [1530, 285] on icon at bounding box center [1537, 279] width 16 height 16
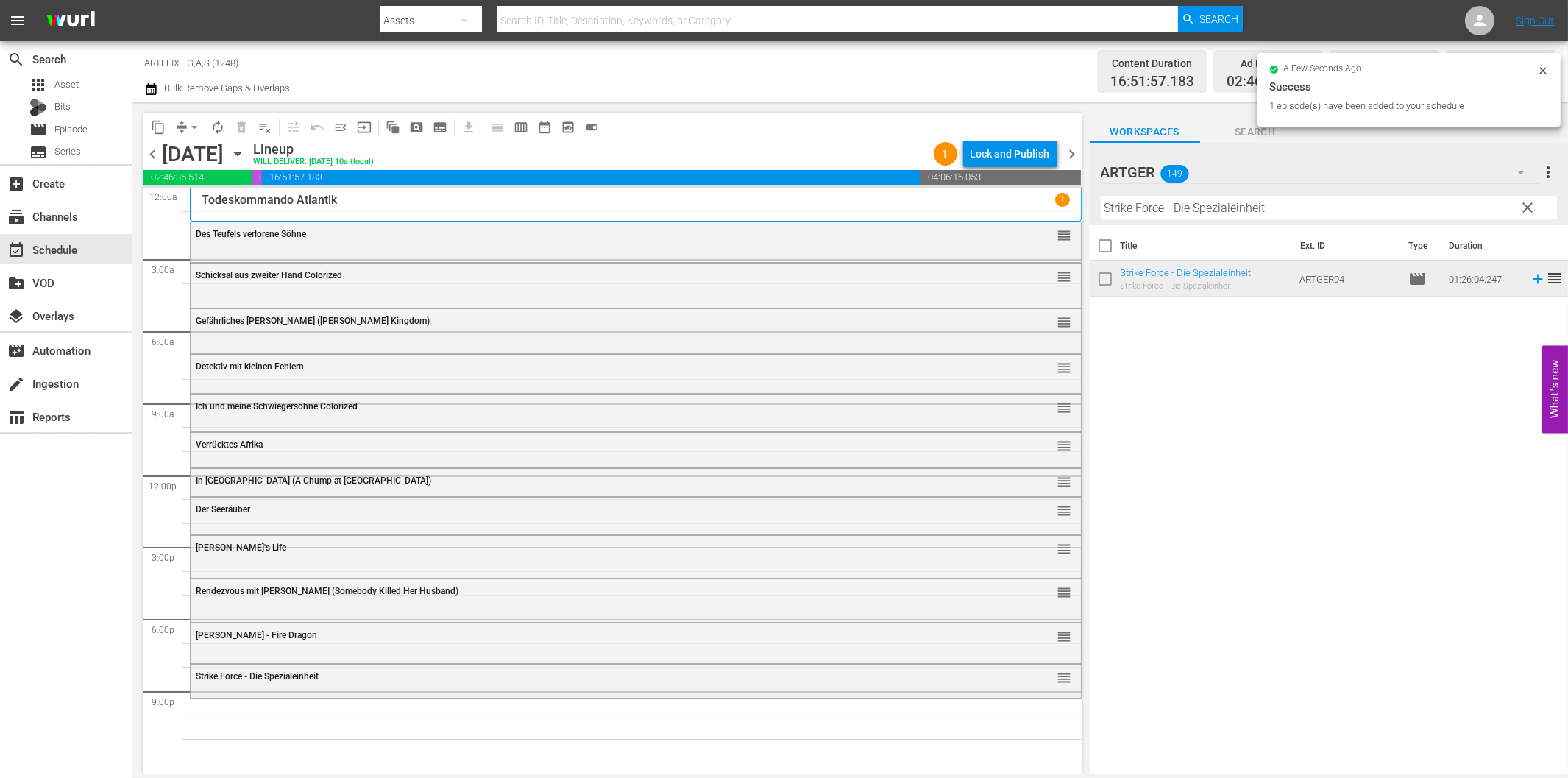
click at [1156, 210] on input "Strike Force - Die Spezialeinheit" at bounding box center [1328, 207] width 456 height 24
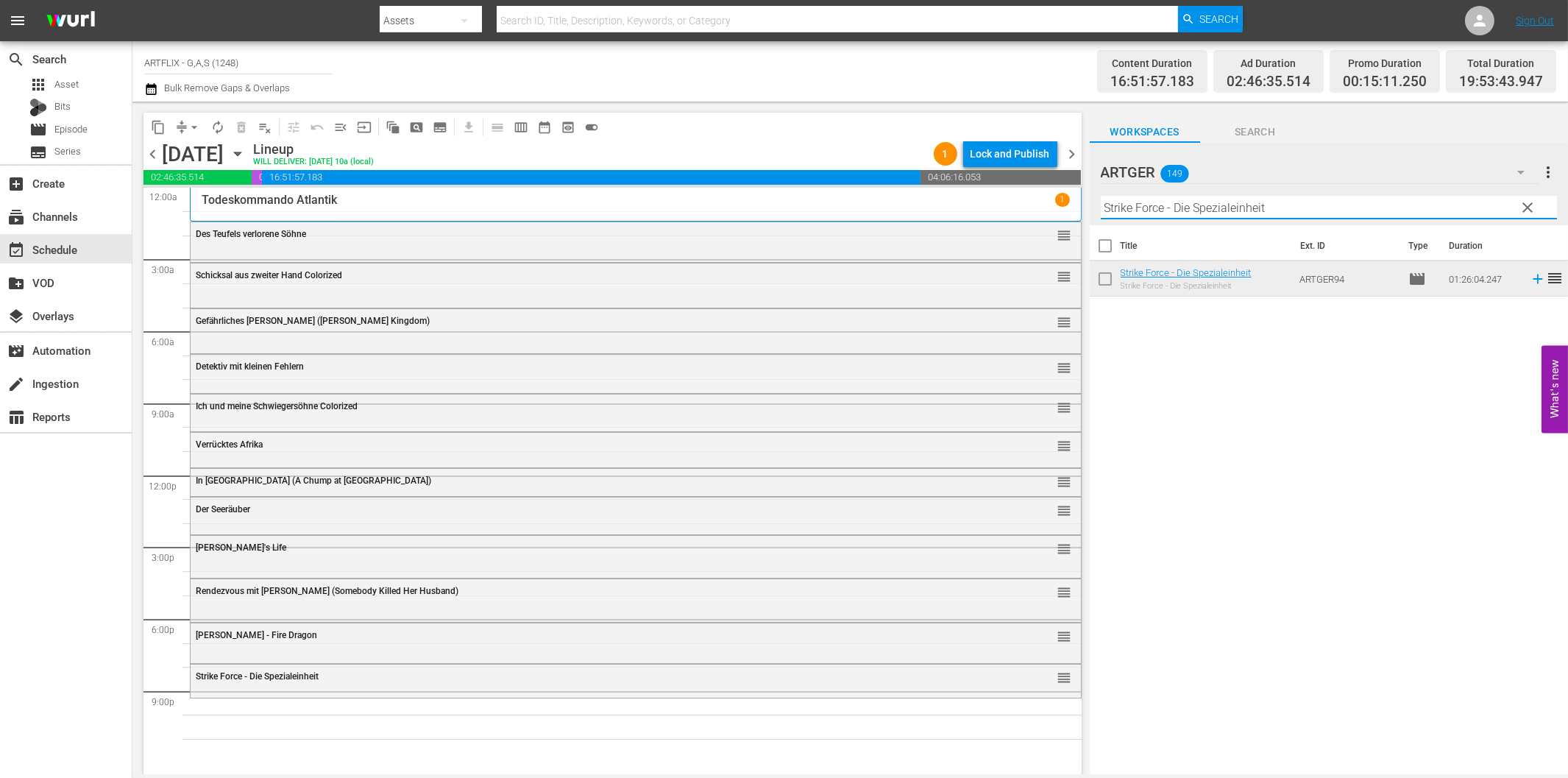
paste input "Finale"
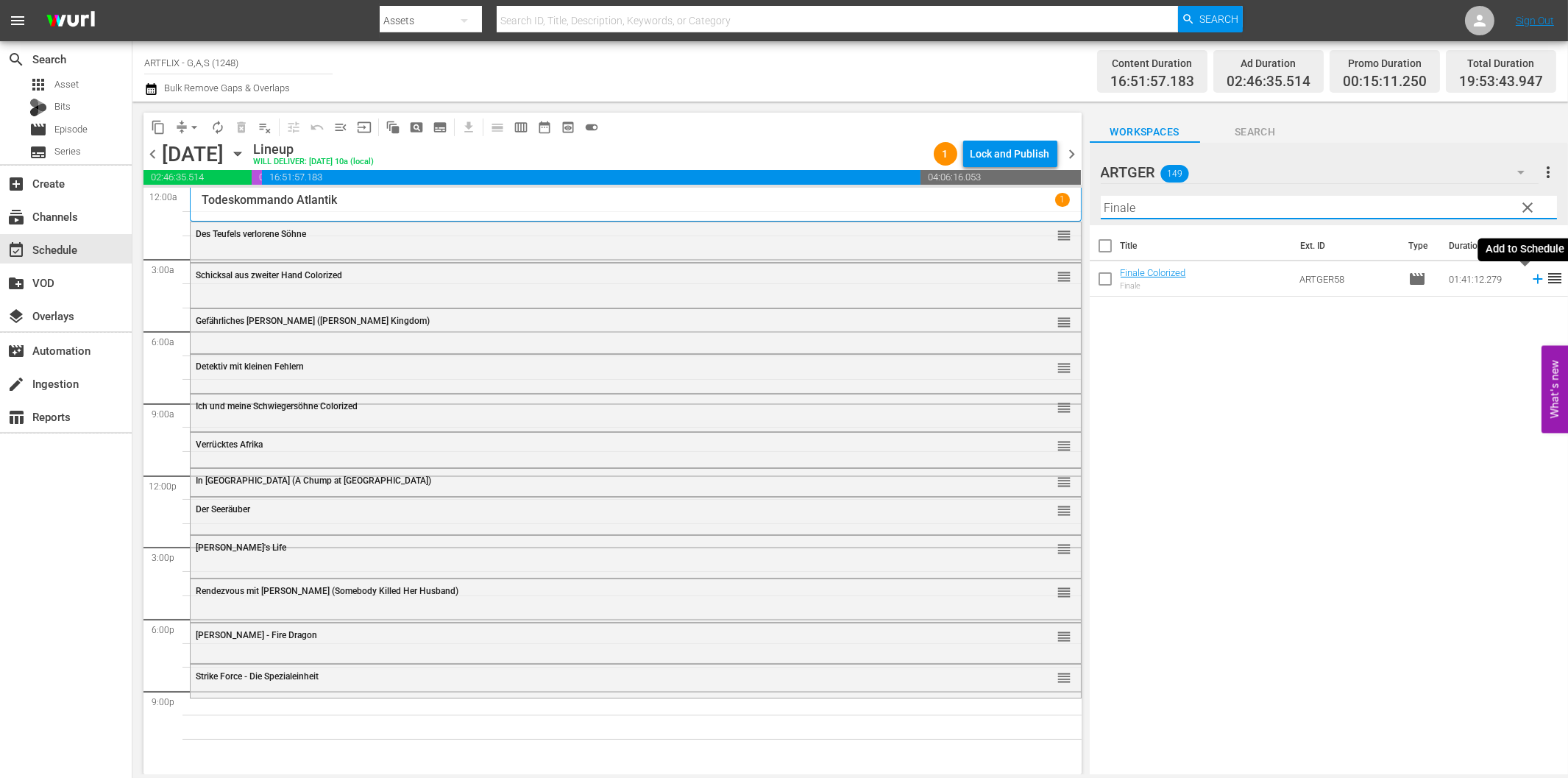
drag, startPoint x: 1521, startPoint y: 276, endPoint x: 1503, endPoint y: 281, distance: 18.7
click at [1530, 276] on icon at bounding box center [1537, 279] width 16 height 16
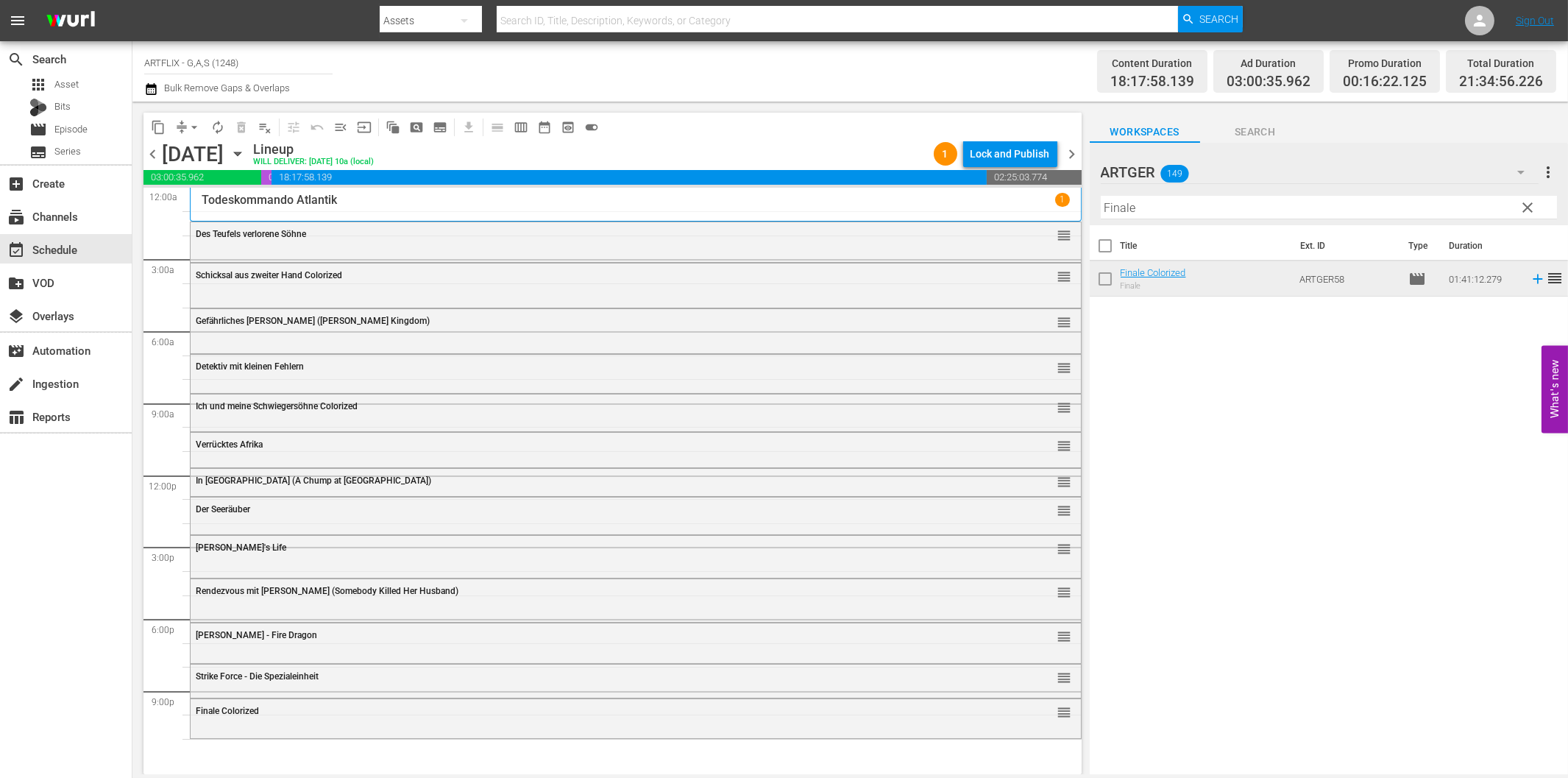
click at [1269, 210] on input "Finale" at bounding box center [1328, 207] width 456 height 24
paste input "The Terror"
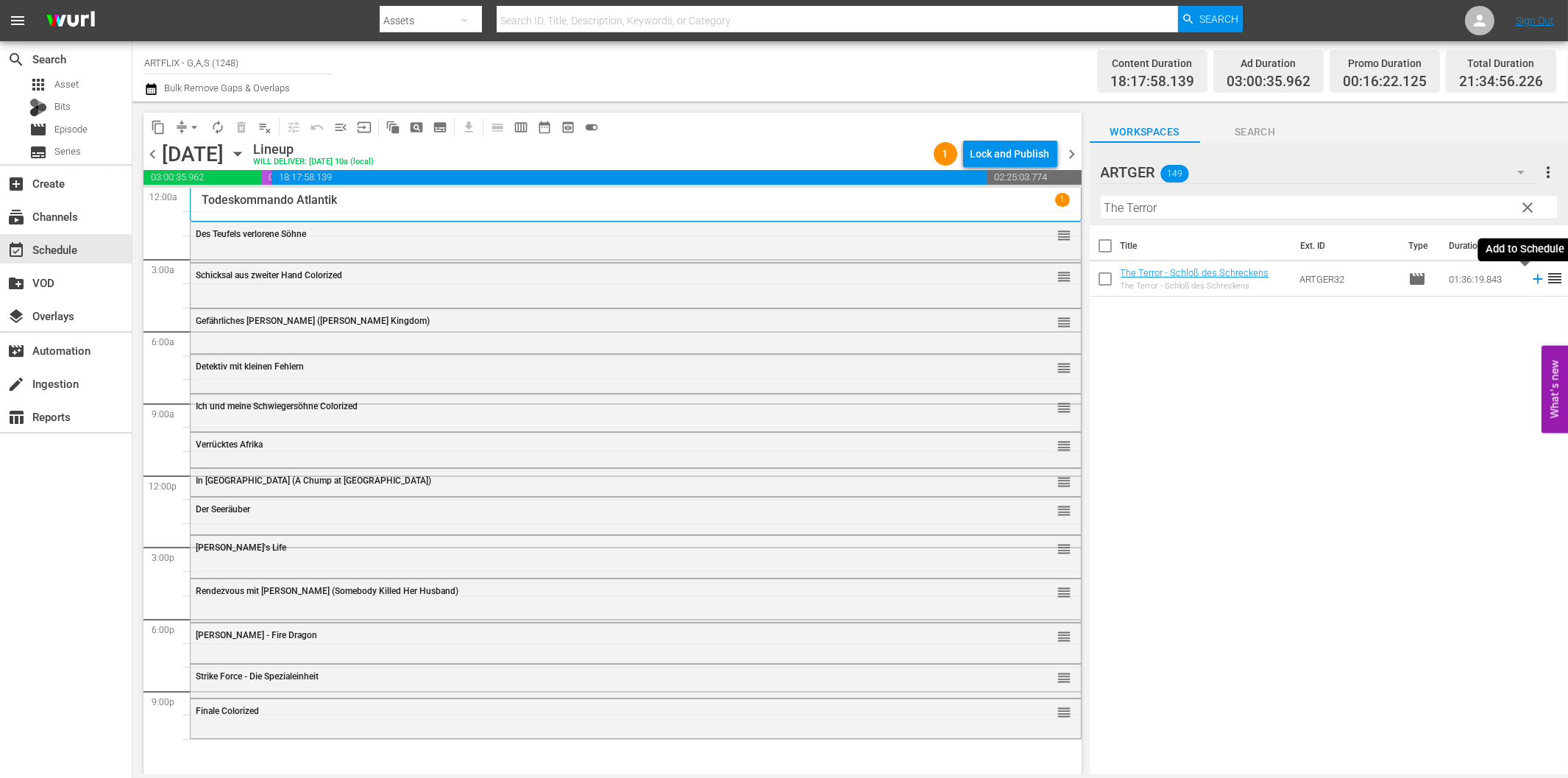
drag, startPoint x: 1526, startPoint y: 280, endPoint x: 1487, endPoint y: 288, distance: 39.8
click at [1533, 280] on icon at bounding box center [1537, 279] width 9 height 9
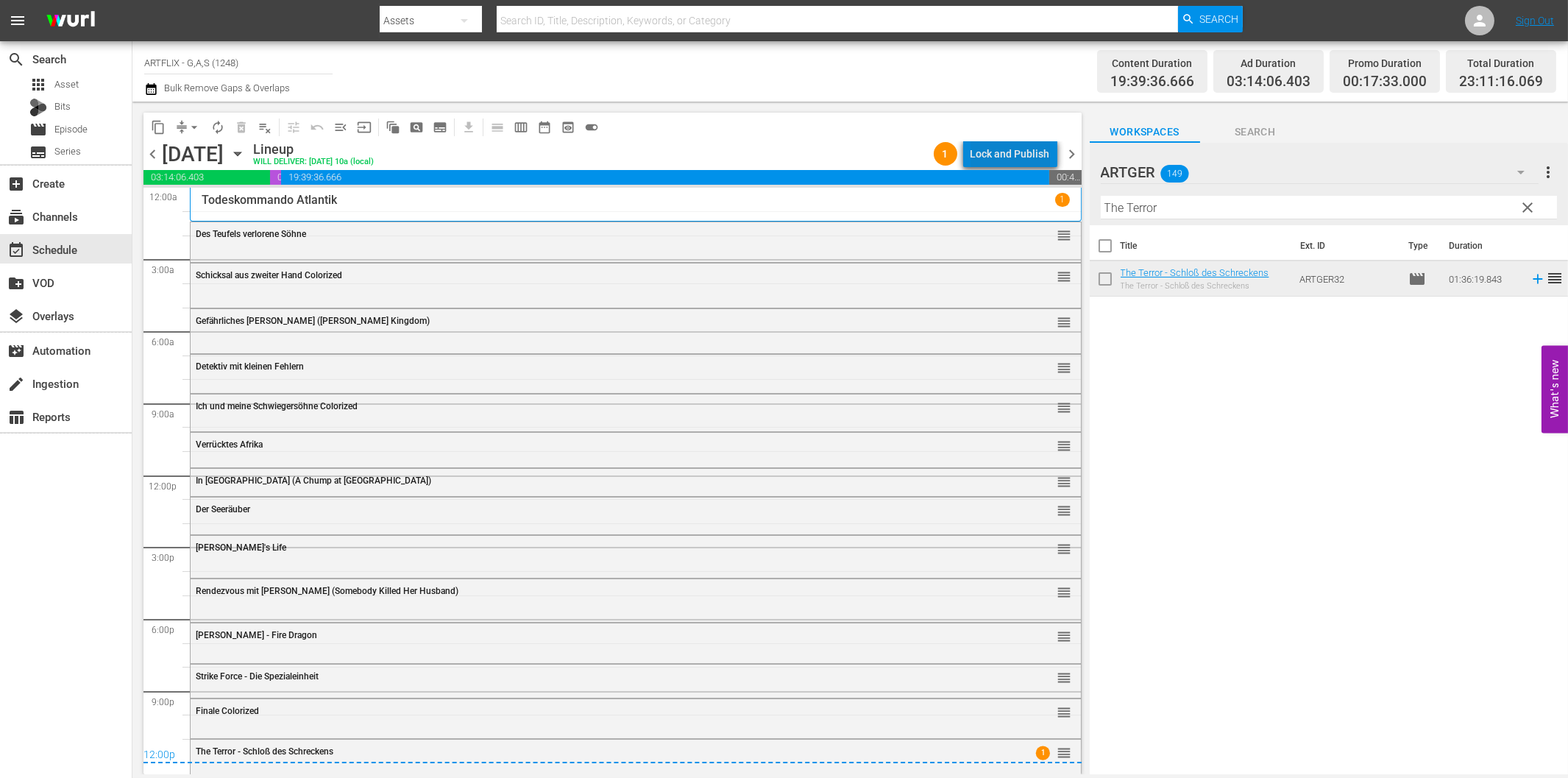
click at [1040, 155] on div "Lock and Publish" at bounding box center [1010, 154] width 79 height 26
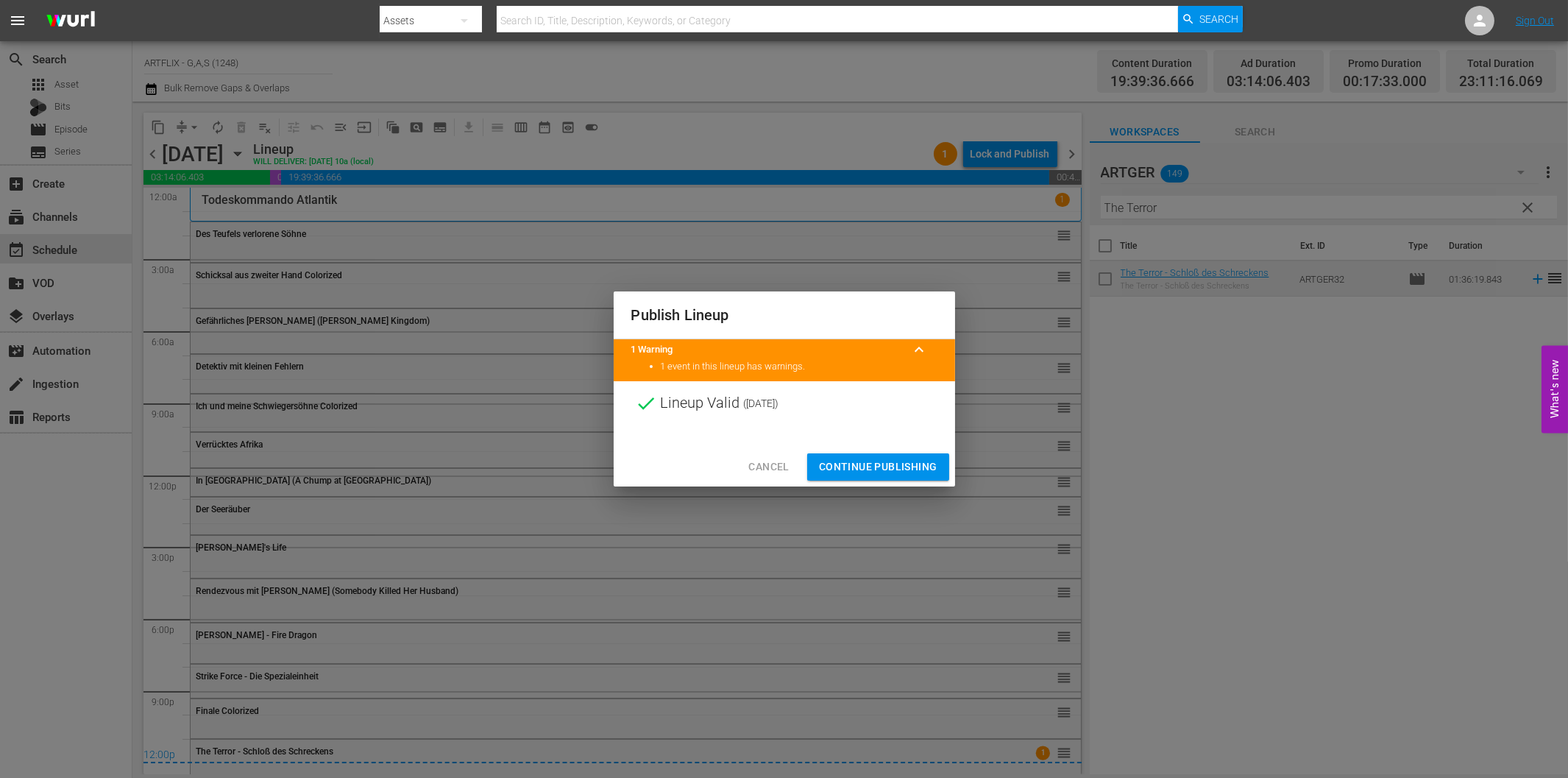
click at [881, 468] on span "Continue Publishing" at bounding box center [878, 467] width 118 height 18
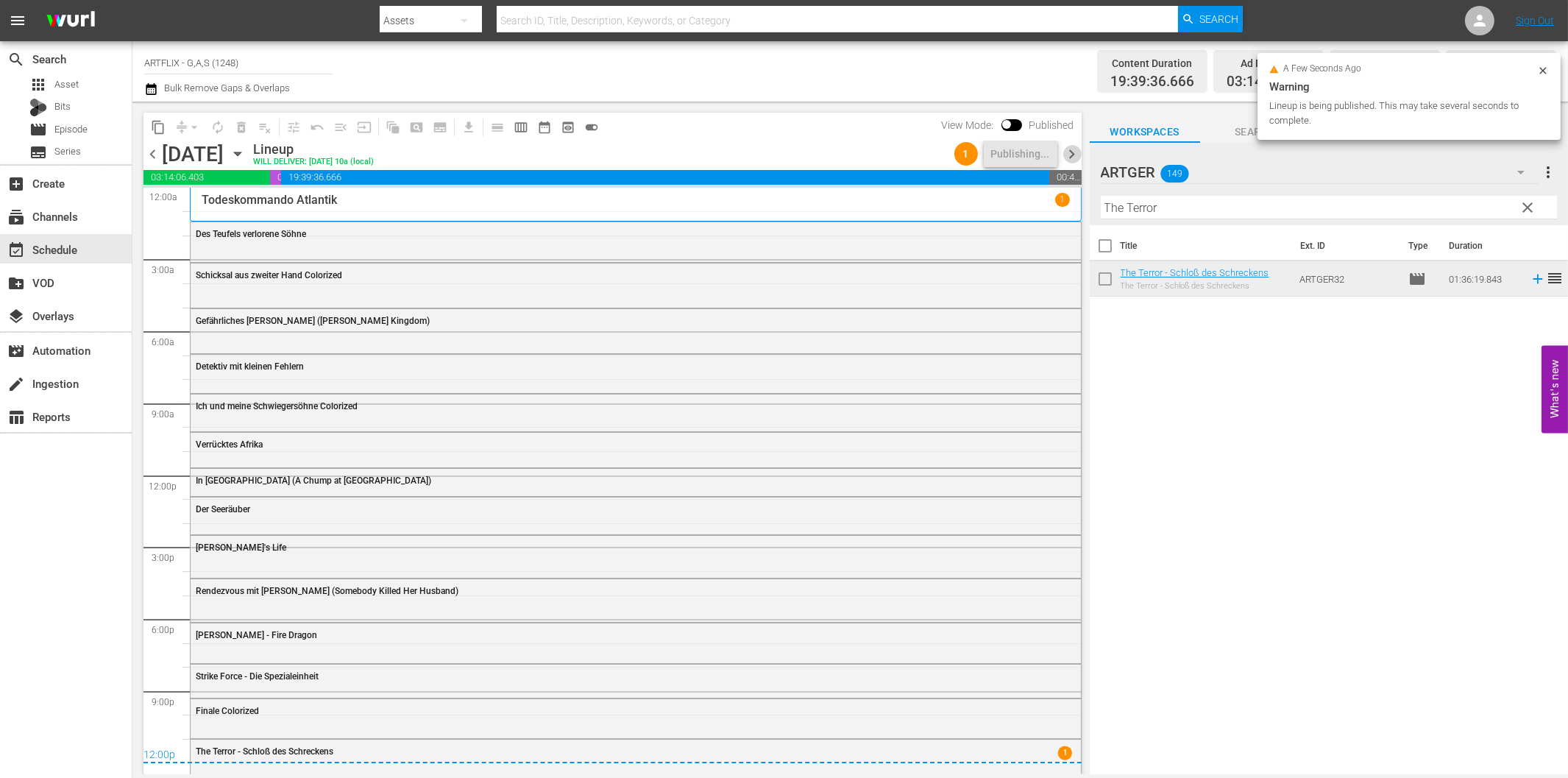
click at [1067, 153] on span "chevron_right" at bounding box center [1072, 154] width 18 height 18
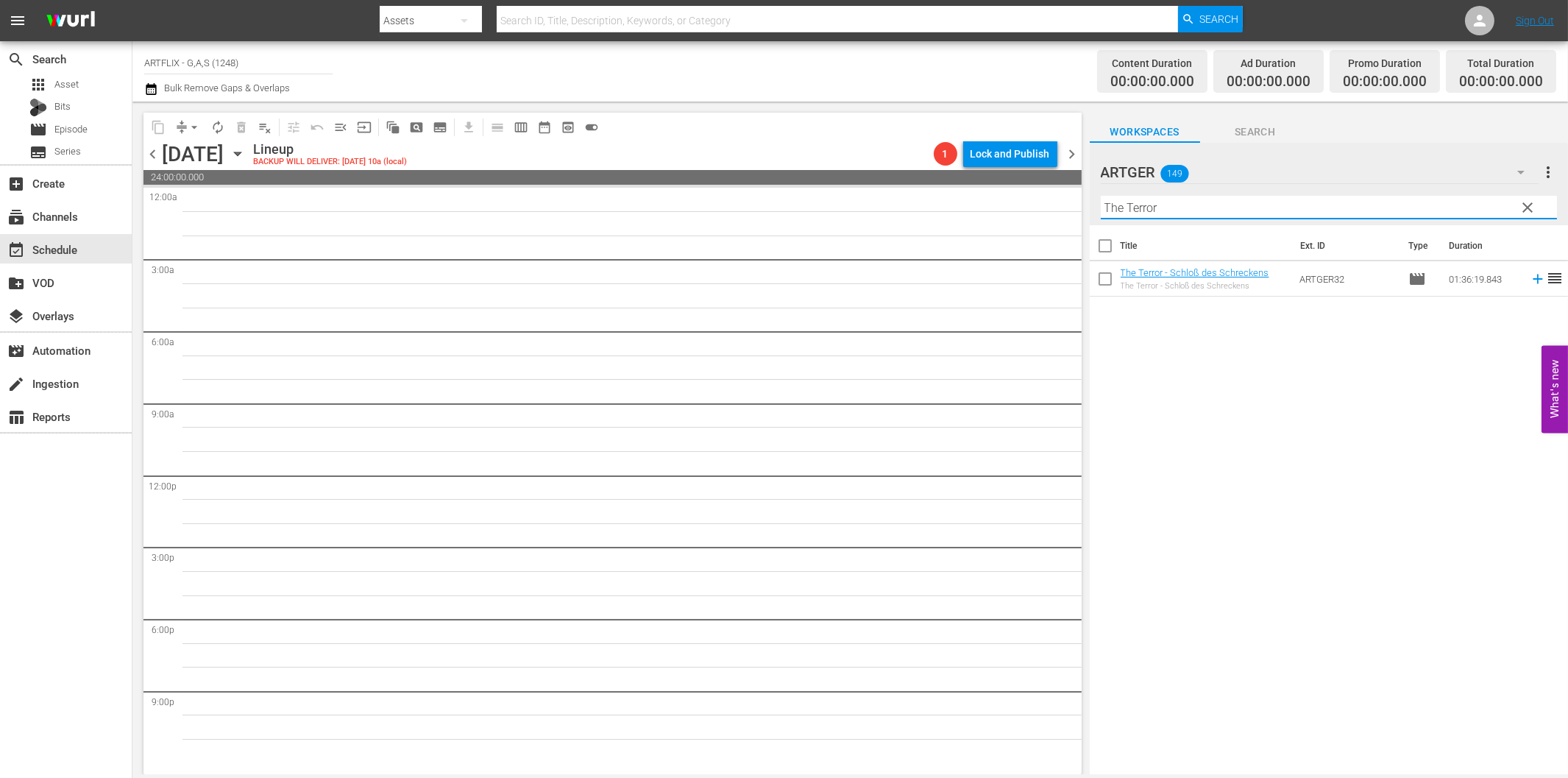
click at [1163, 204] on input "The Terror" at bounding box center [1328, 207] width 456 height 24
paste input "Der Tollwütige"
drag, startPoint x: 1528, startPoint y: 275, endPoint x: 1517, endPoint y: 280, distance: 12.1
click at [1530, 276] on icon at bounding box center [1537, 279] width 16 height 16
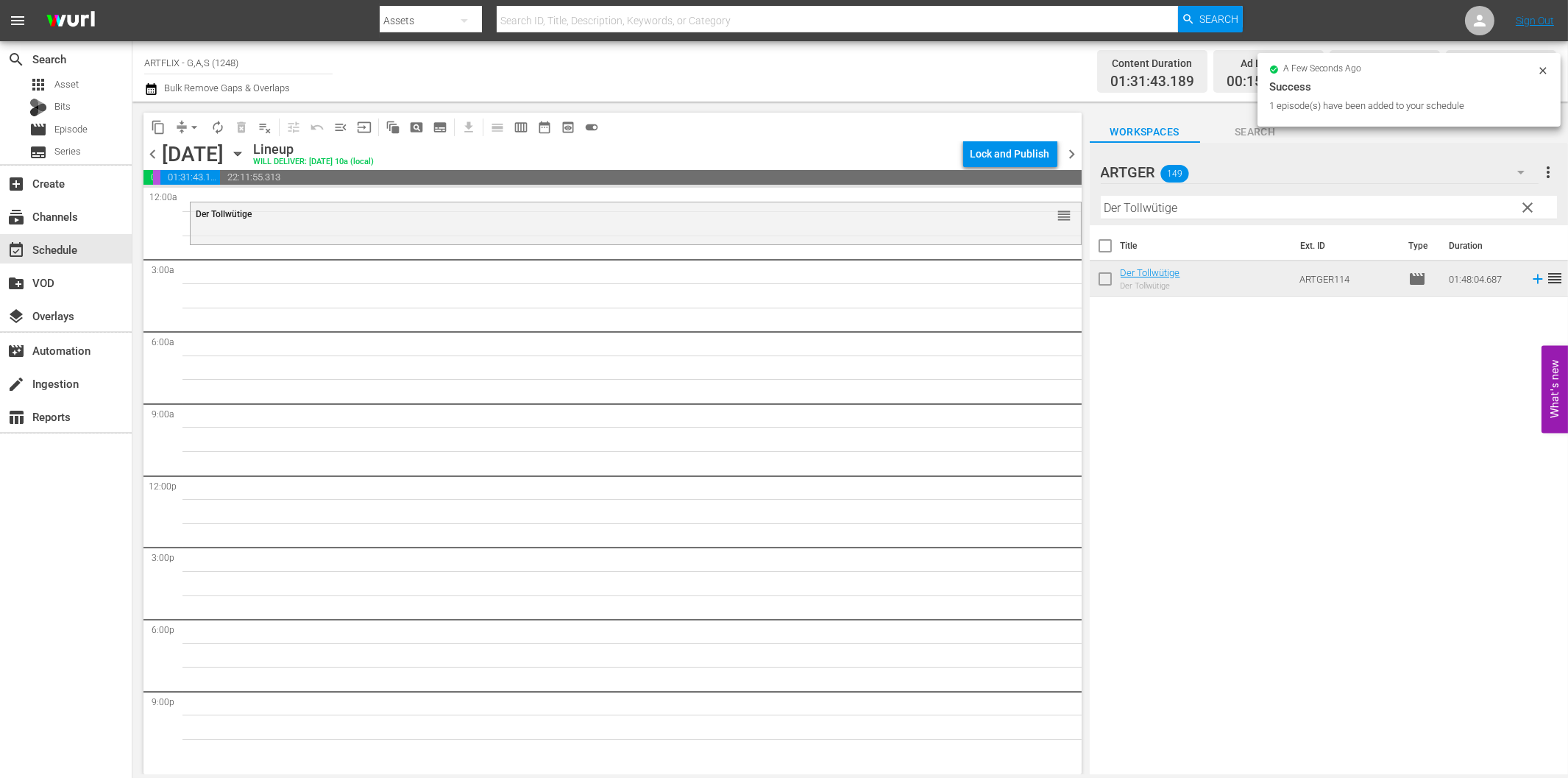
click at [1219, 203] on input "Der Tollwütige" at bounding box center [1328, 207] width 456 height 24
paste input "ie Stimme des Anderen"
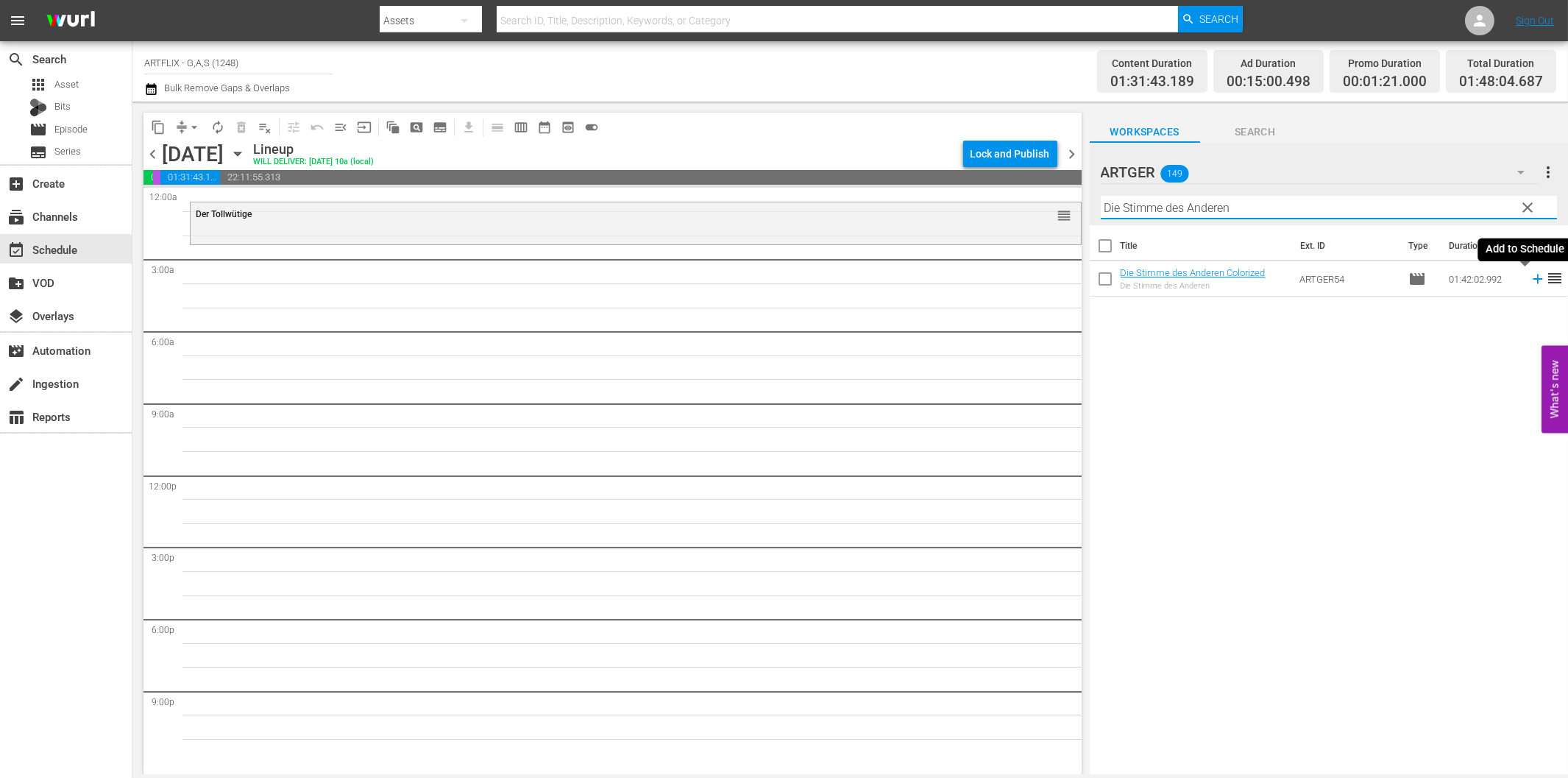
click at [1530, 284] on icon at bounding box center [1537, 279] width 16 height 16
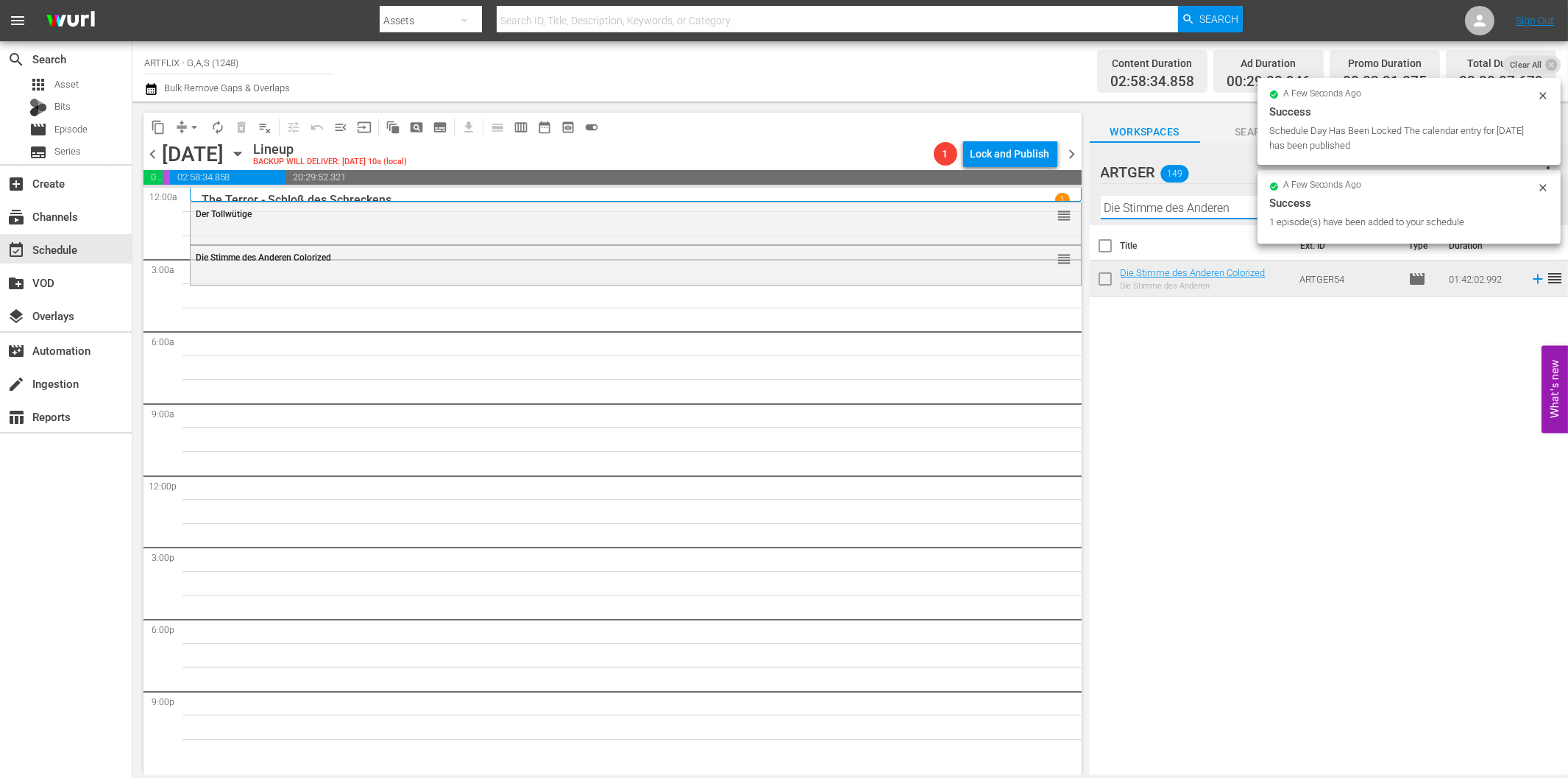
click at [1179, 207] on input "Die Stimme des Anderen" at bounding box center [1328, 207] width 456 height 24
paste input "Kommen sie am Erst"
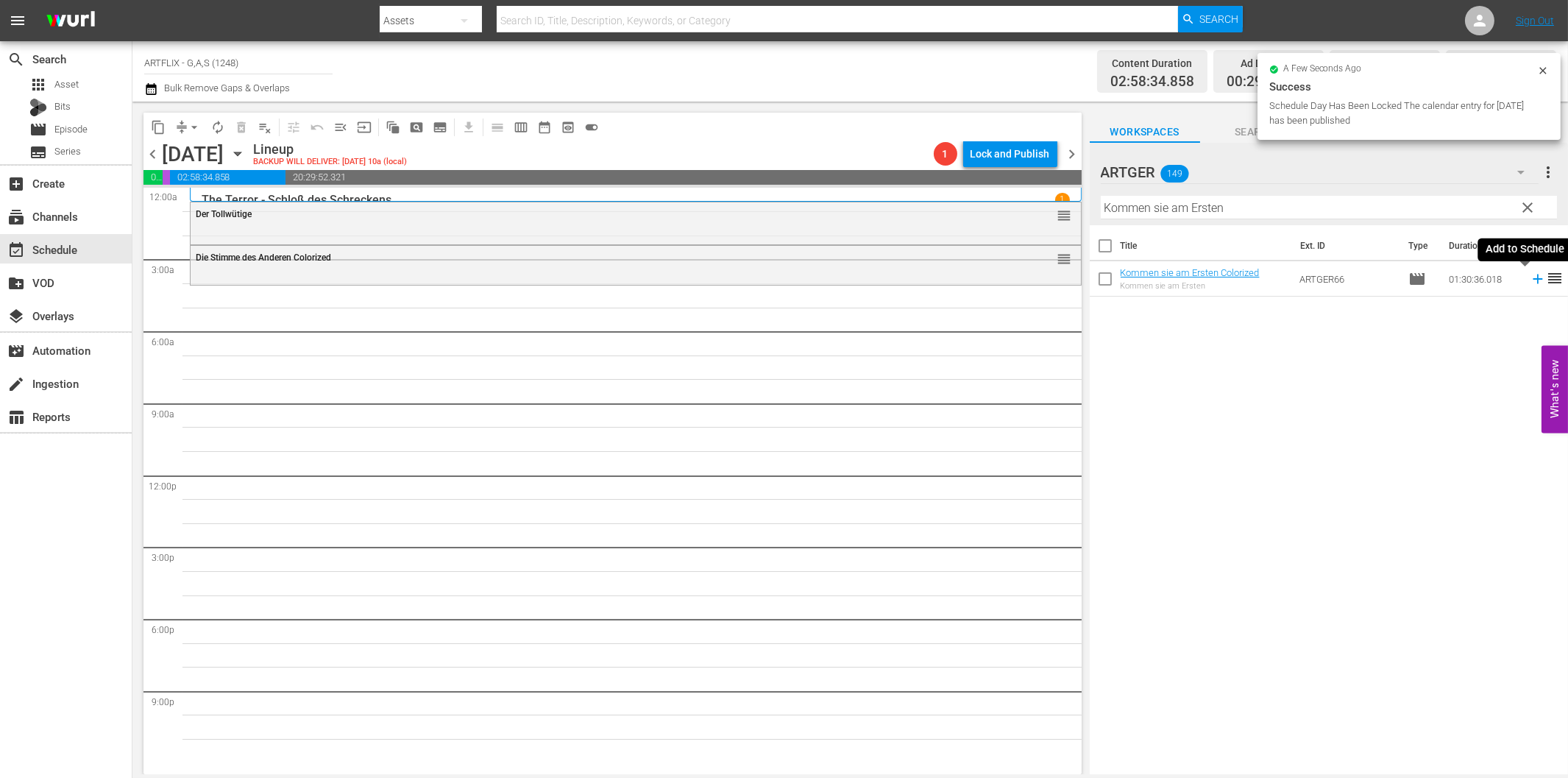
click at [1530, 276] on icon at bounding box center [1537, 279] width 16 height 16
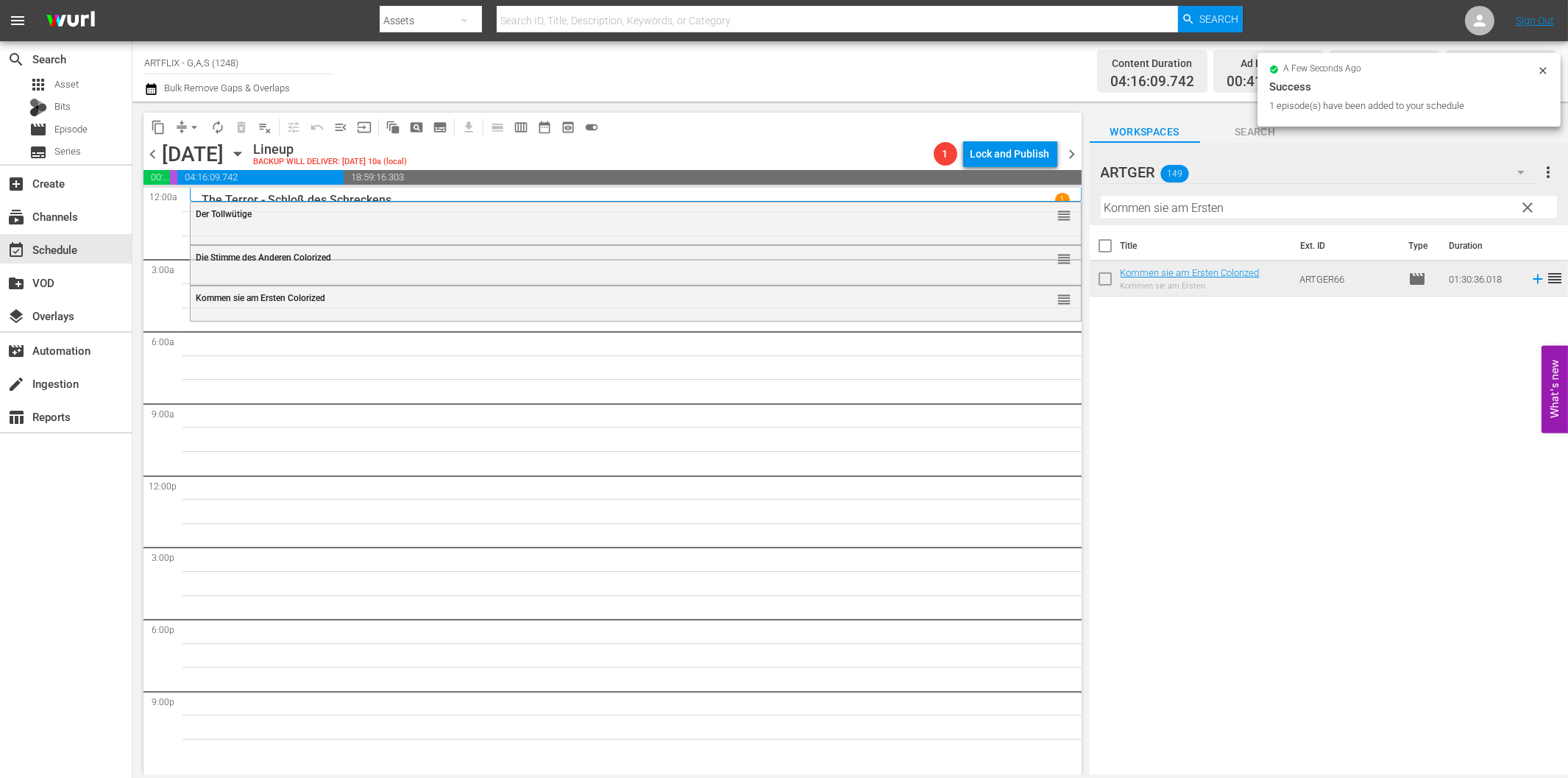
click at [1199, 210] on input "Kommen sie am Ersten" at bounding box center [1328, 207] width 456 height 24
paste input "Das Bildnis des [PERSON_NAME]"
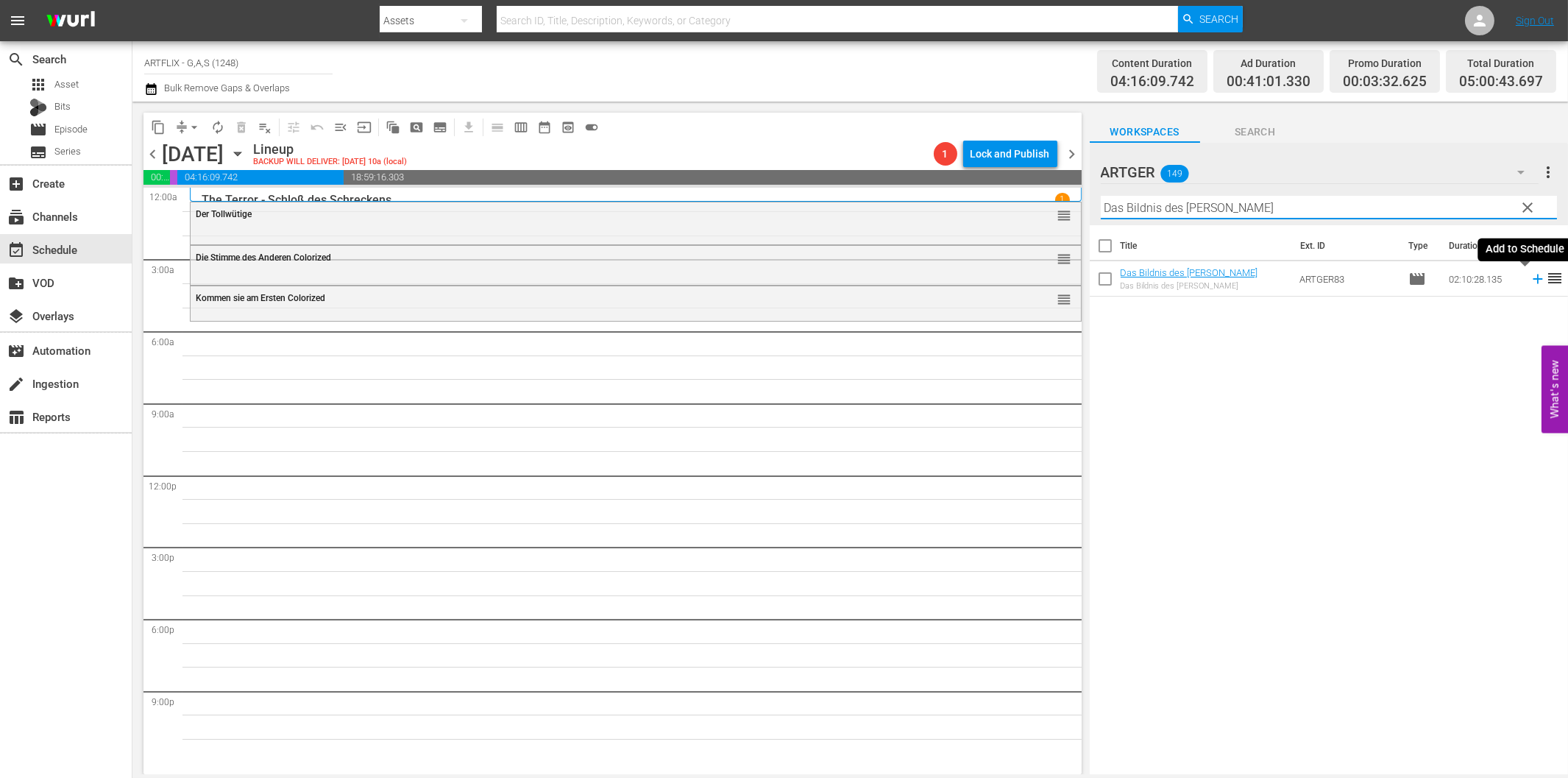
click at [1530, 280] on icon at bounding box center [1537, 279] width 16 height 16
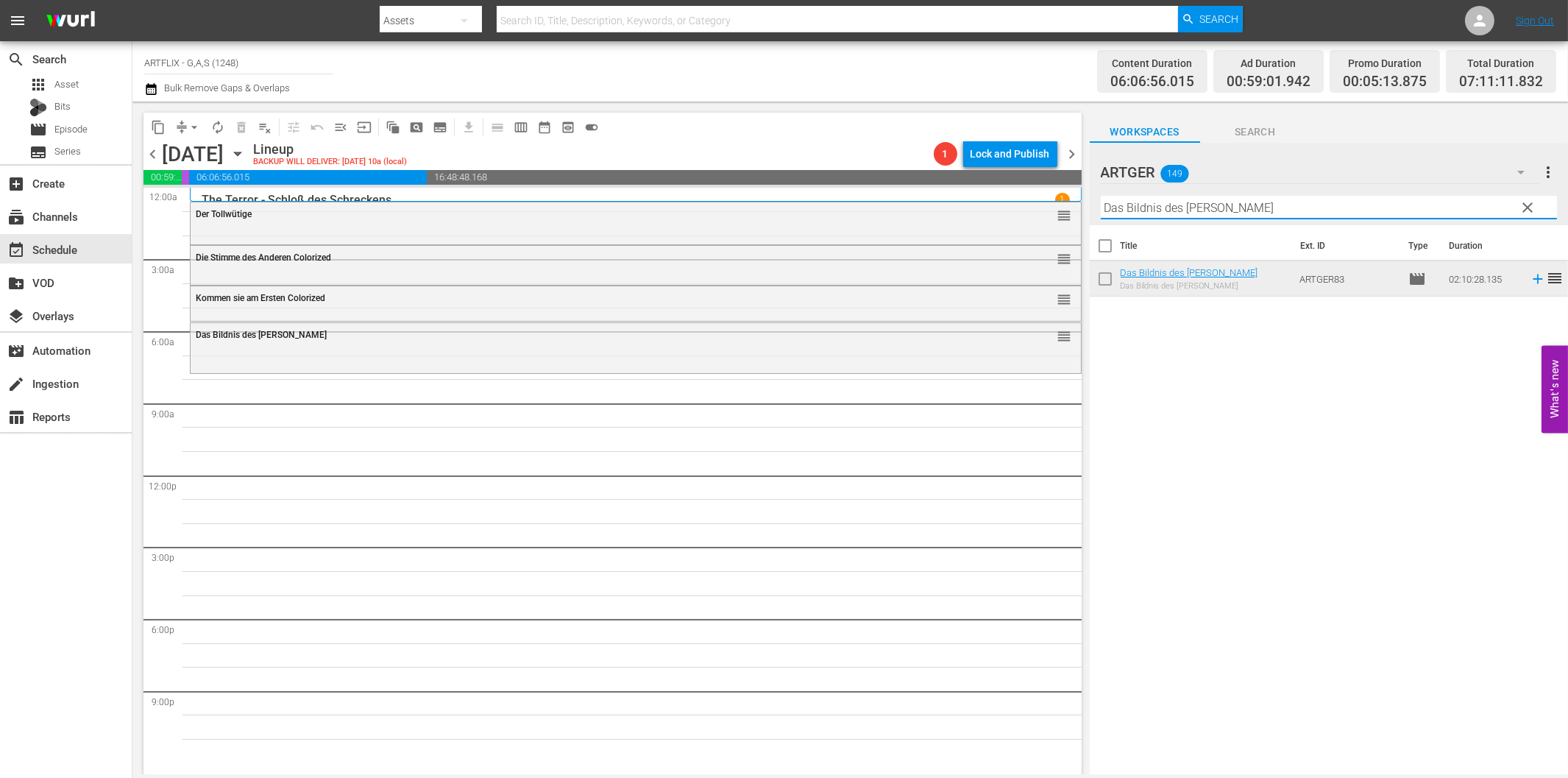
click at [1157, 214] on input "Das Bildnis des [PERSON_NAME]" at bounding box center [1328, 207] width 456 height 24
paste input "Heute gehn wir bummeln!"
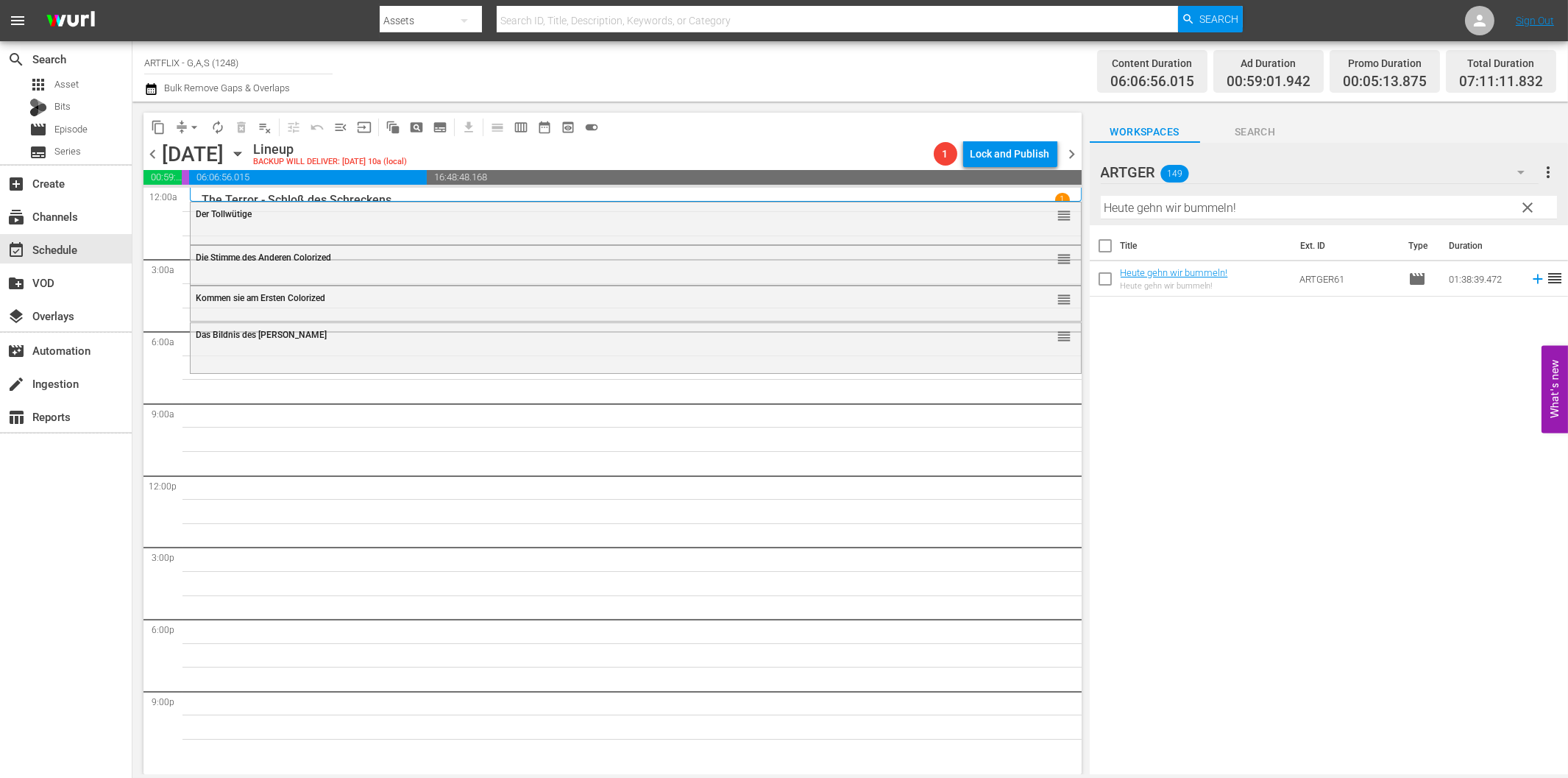
click at [1546, 283] on span "reorder" at bounding box center [1554, 278] width 18 height 18
click at [1530, 274] on icon at bounding box center [1537, 279] width 16 height 16
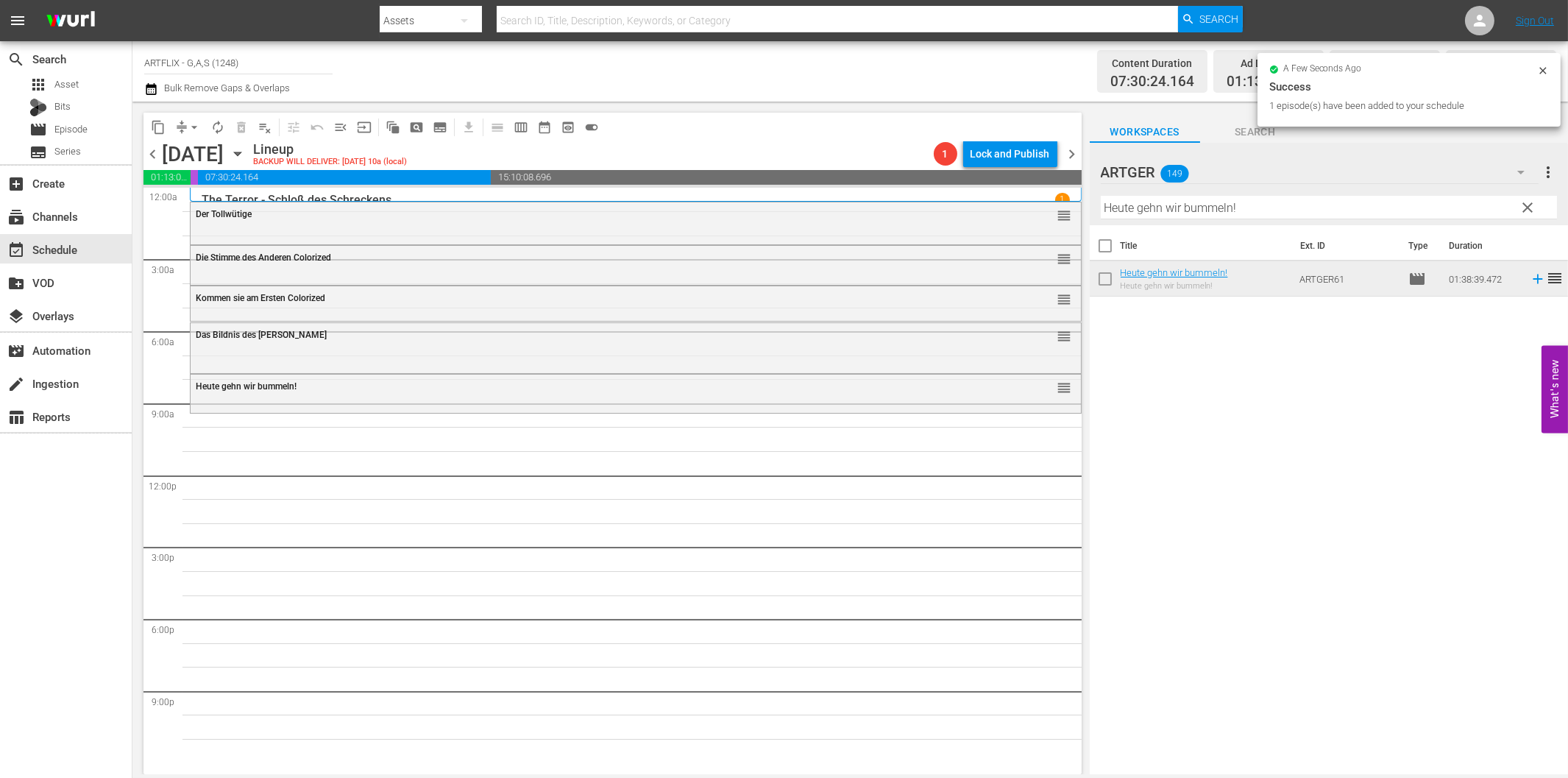
click at [1136, 200] on input "Heute gehn wir bummeln!" at bounding box center [1328, 207] width 456 height 24
paste input "Lassie und die Goldgräber"
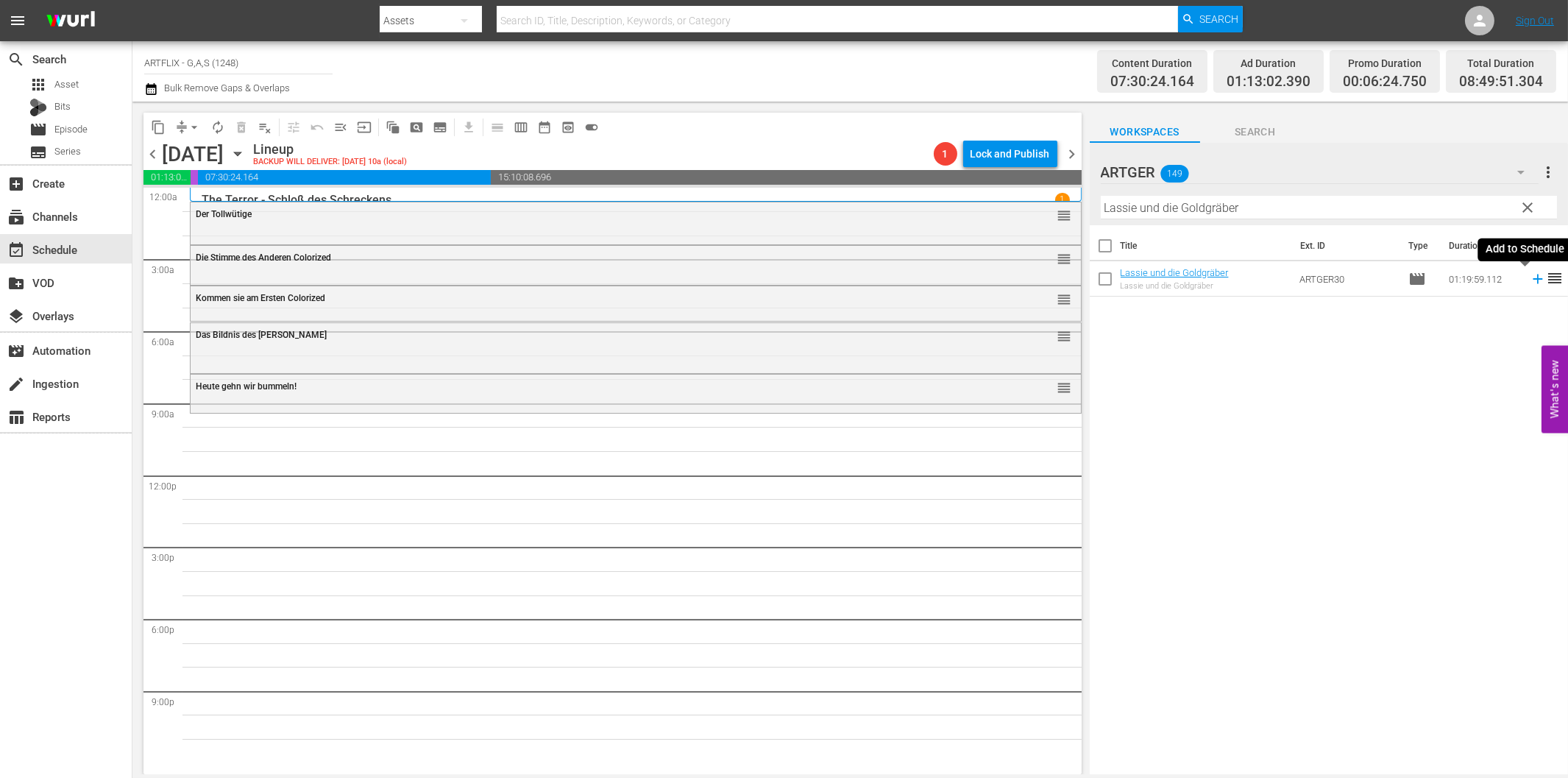
click at [1530, 280] on icon at bounding box center [1537, 279] width 16 height 16
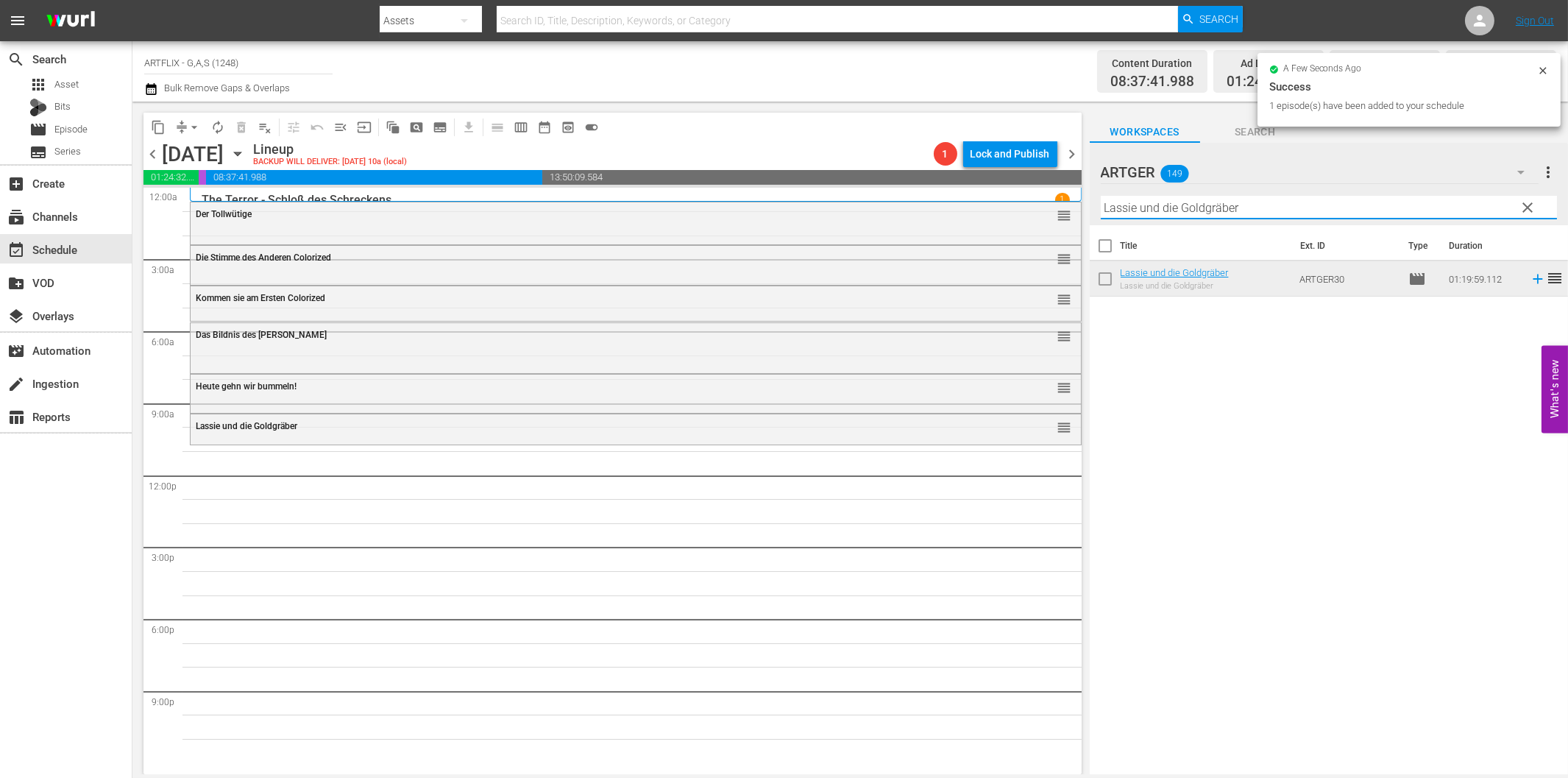
click at [1189, 210] on input "Lassie und die Goldgräber" at bounding box center [1328, 207] width 456 height 24
paste input "Die Küste der Piraten"
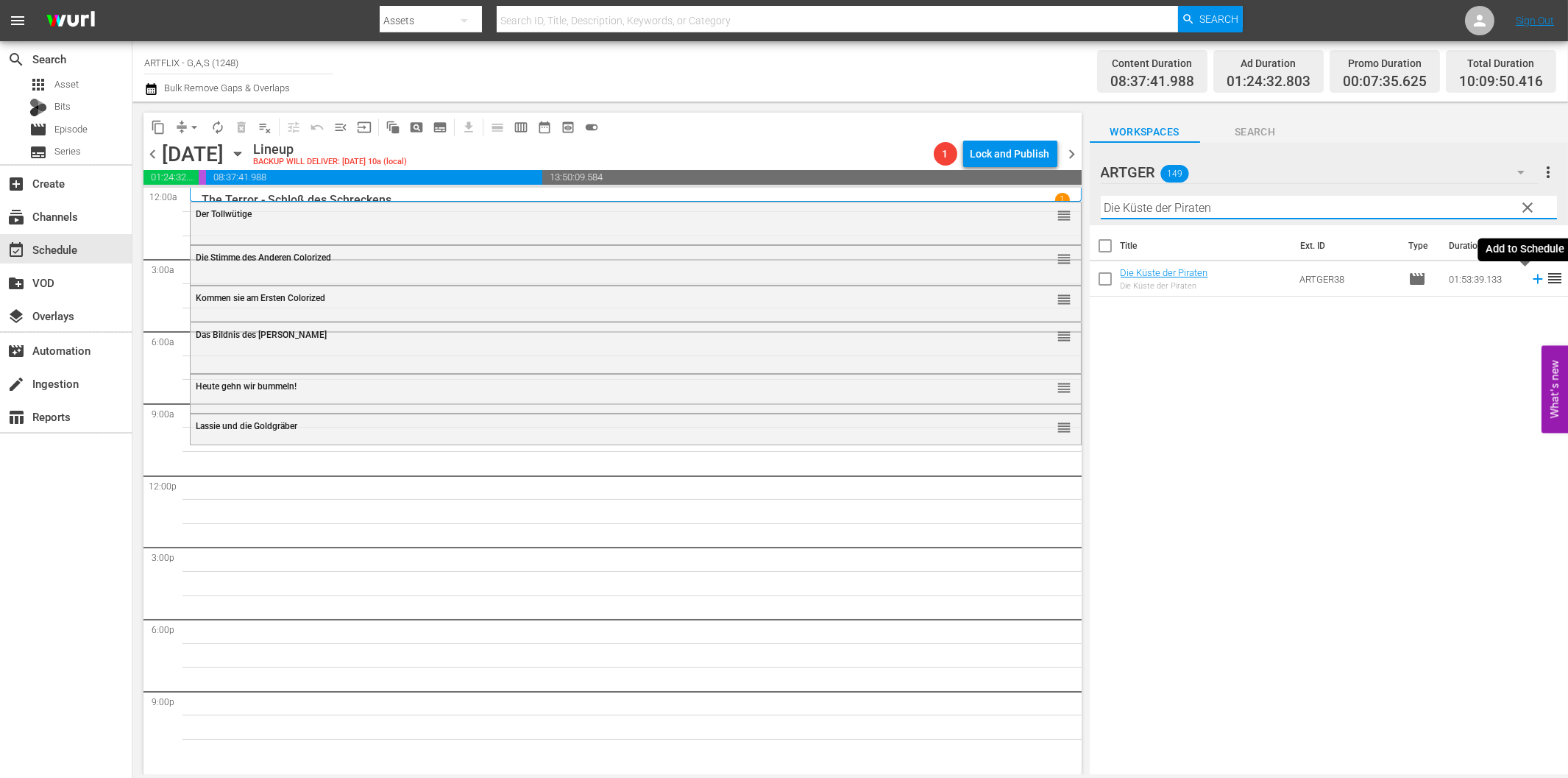
click at [1533, 278] on icon at bounding box center [1537, 279] width 9 height 9
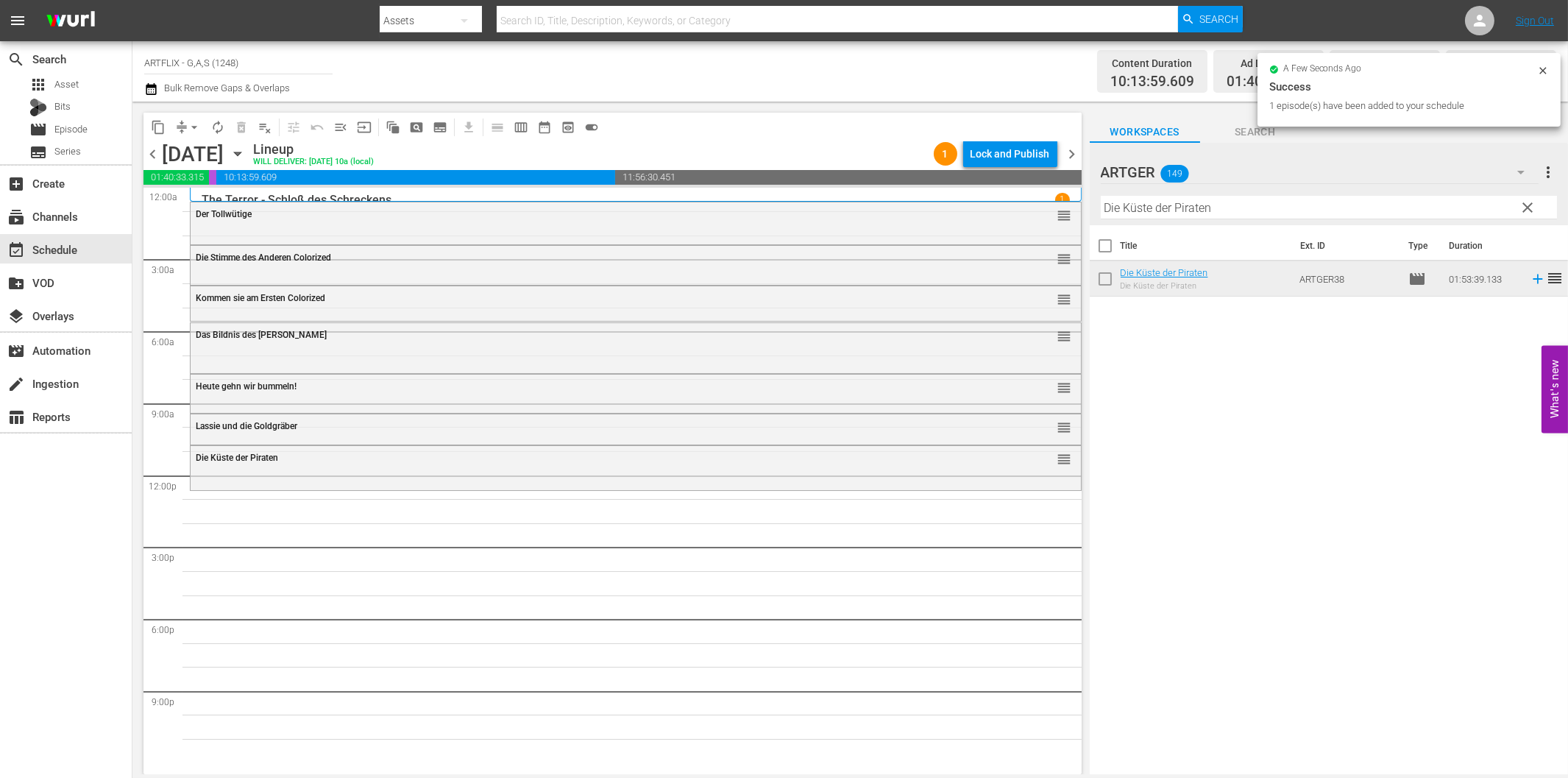
click at [1203, 196] on input "Die Küste der Piraten" at bounding box center [1328, 207] width 456 height 24
paste input "Als Geheilt entlass"
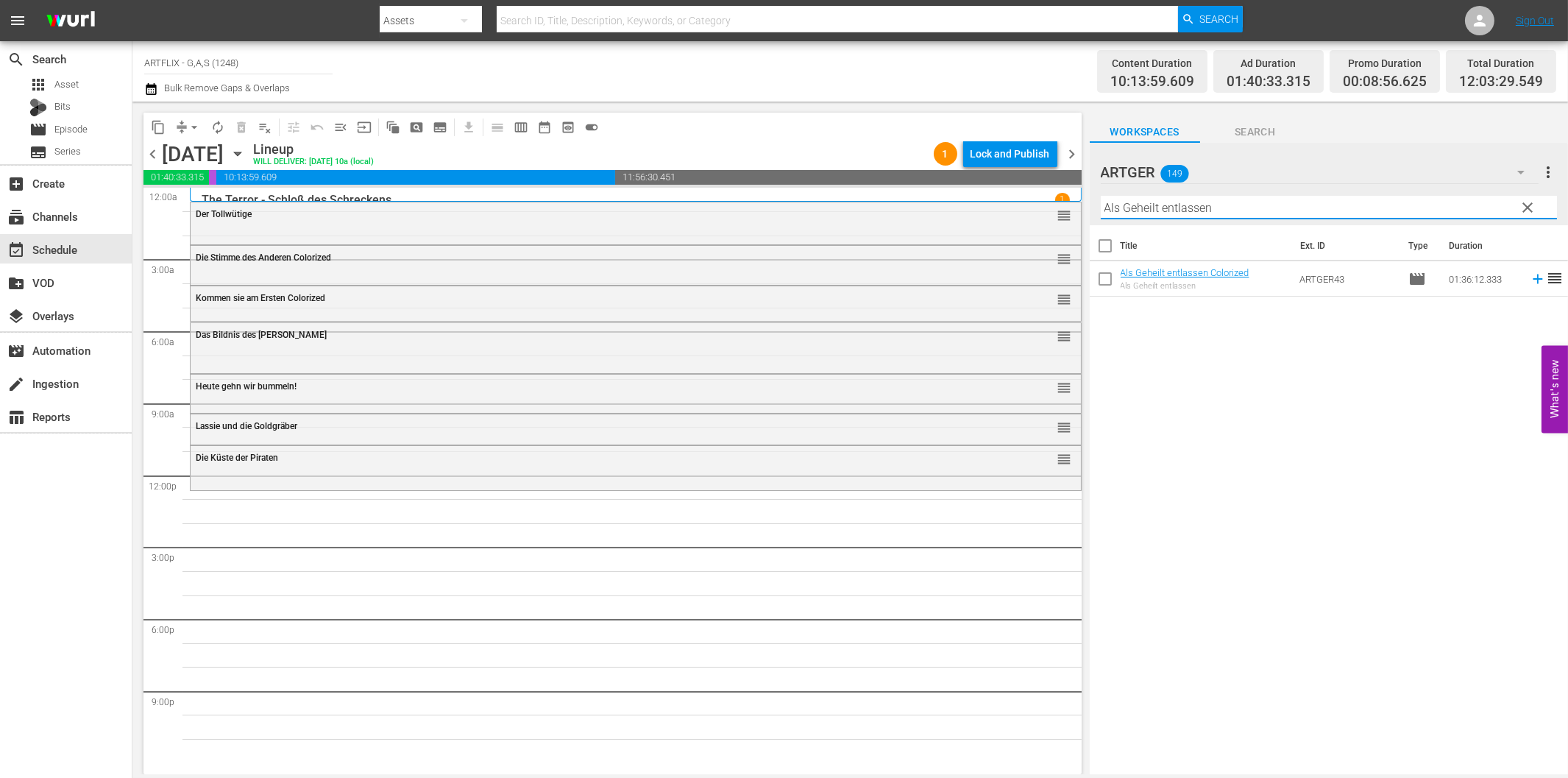
click at [1530, 282] on icon at bounding box center [1537, 279] width 16 height 16
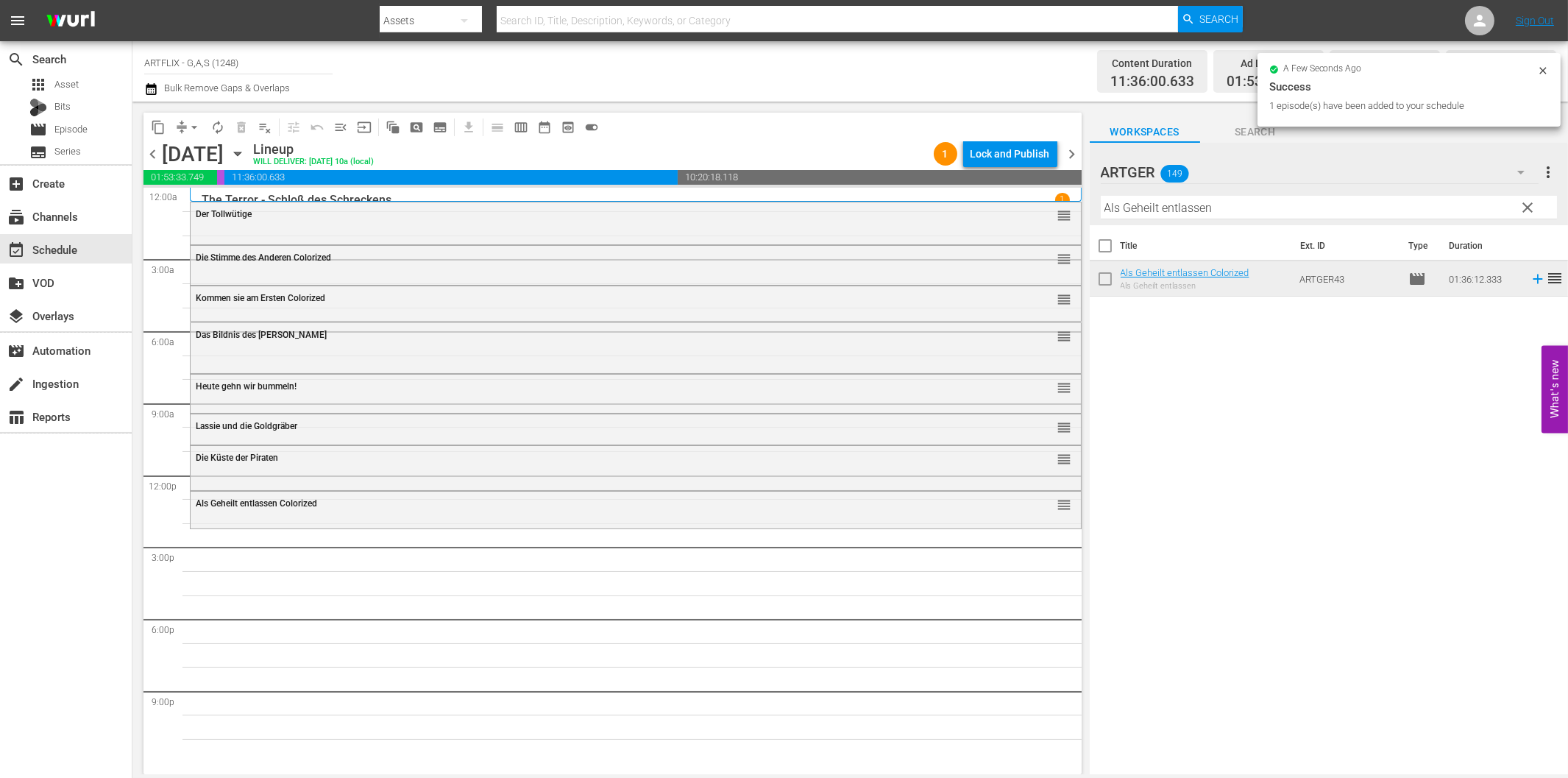
click at [1143, 207] on input "Als Geheilt entlassen" at bounding box center [1328, 207] width 456 height 24
paste input "Die [PERSON_NAME] von St. Pauli"
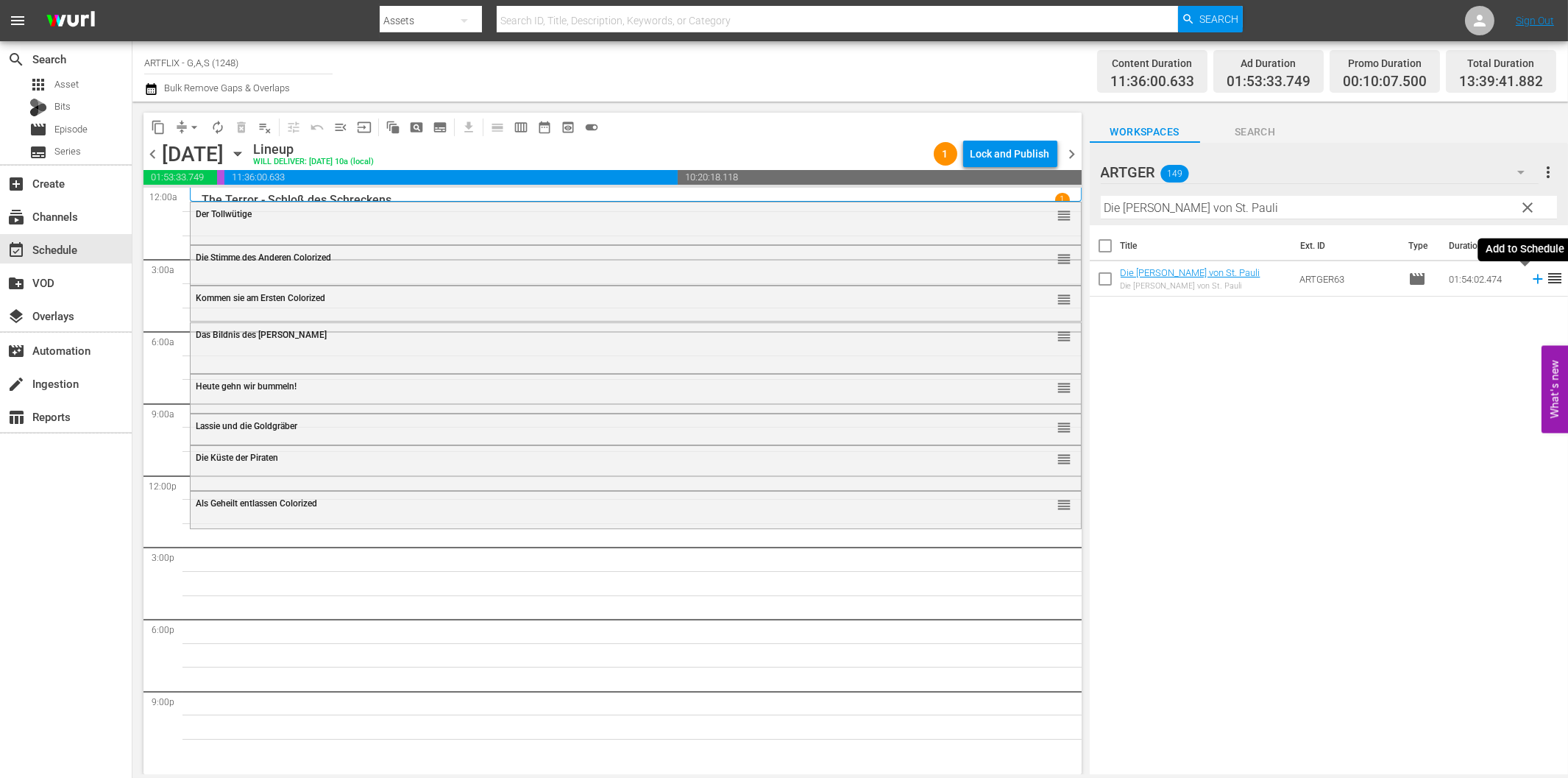
click at [1533, 278] on icon at bounding box center [1537, 279] width 9 height 9
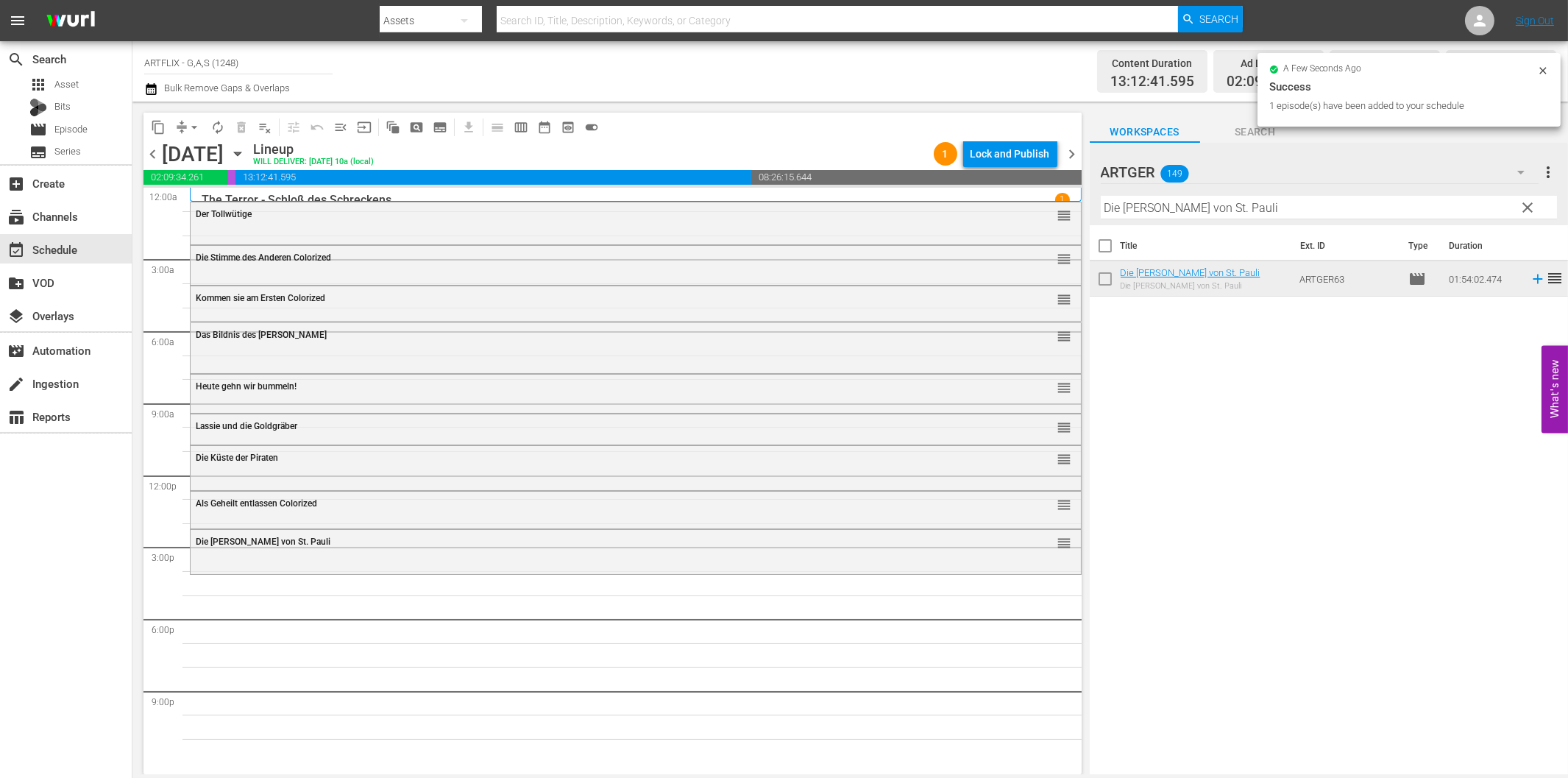
click at [1185, 216] on input "Die [PERSON_NAME] von St. Pauli" at bounding box center [1328, 207] width 456 height 24
paste input "Wings of Freedom"
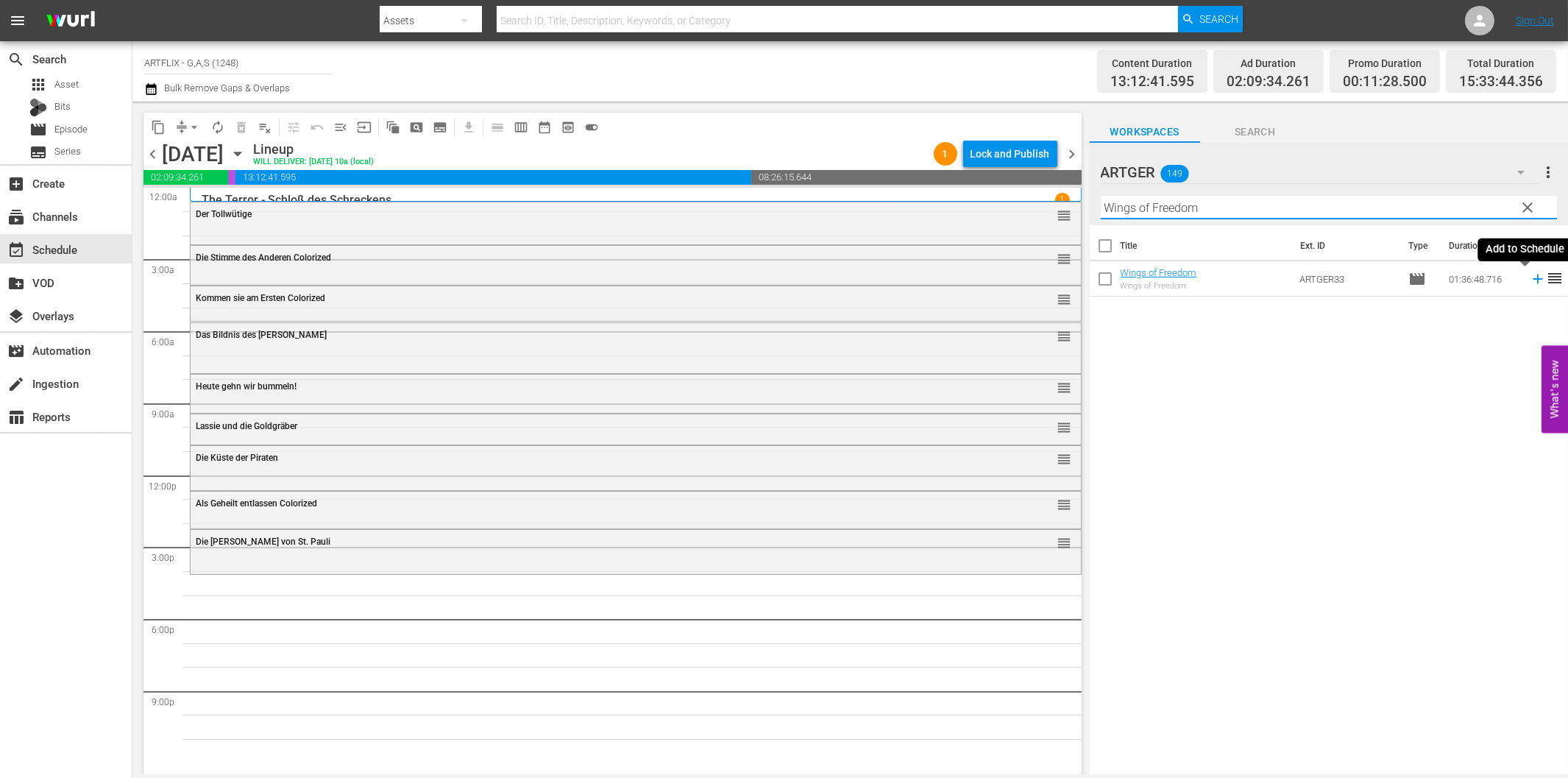
click at [1530, 280] on icon at bounding box center [1537, 279] width 16 height 16
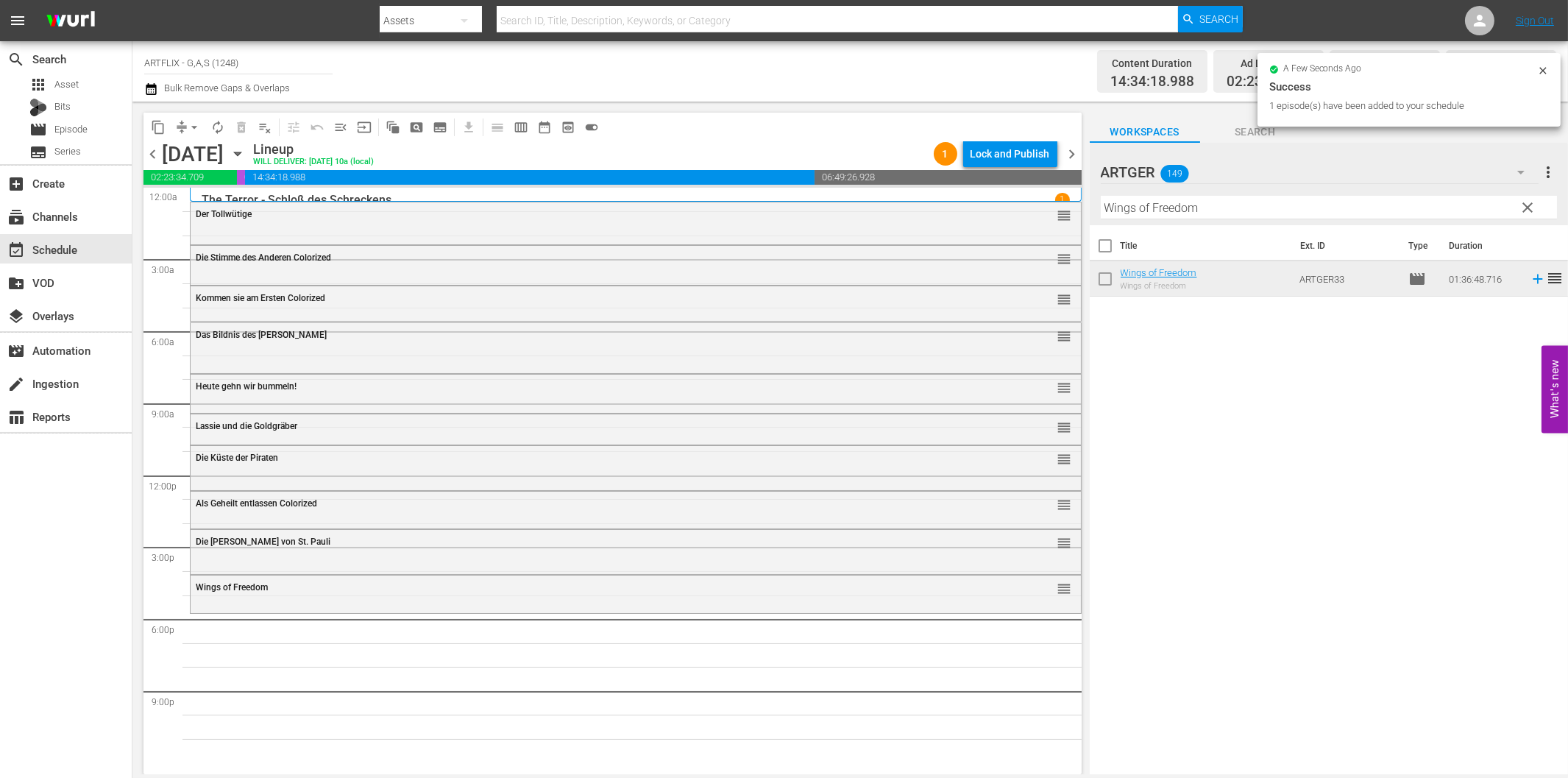
click at [1265, 210] on input "Wings of Freedom" at bounding box center [1328, 207] width 456 height 24
paste input "Die [PERSON_NAME] von [GEOGRAPHIC_DATA]"
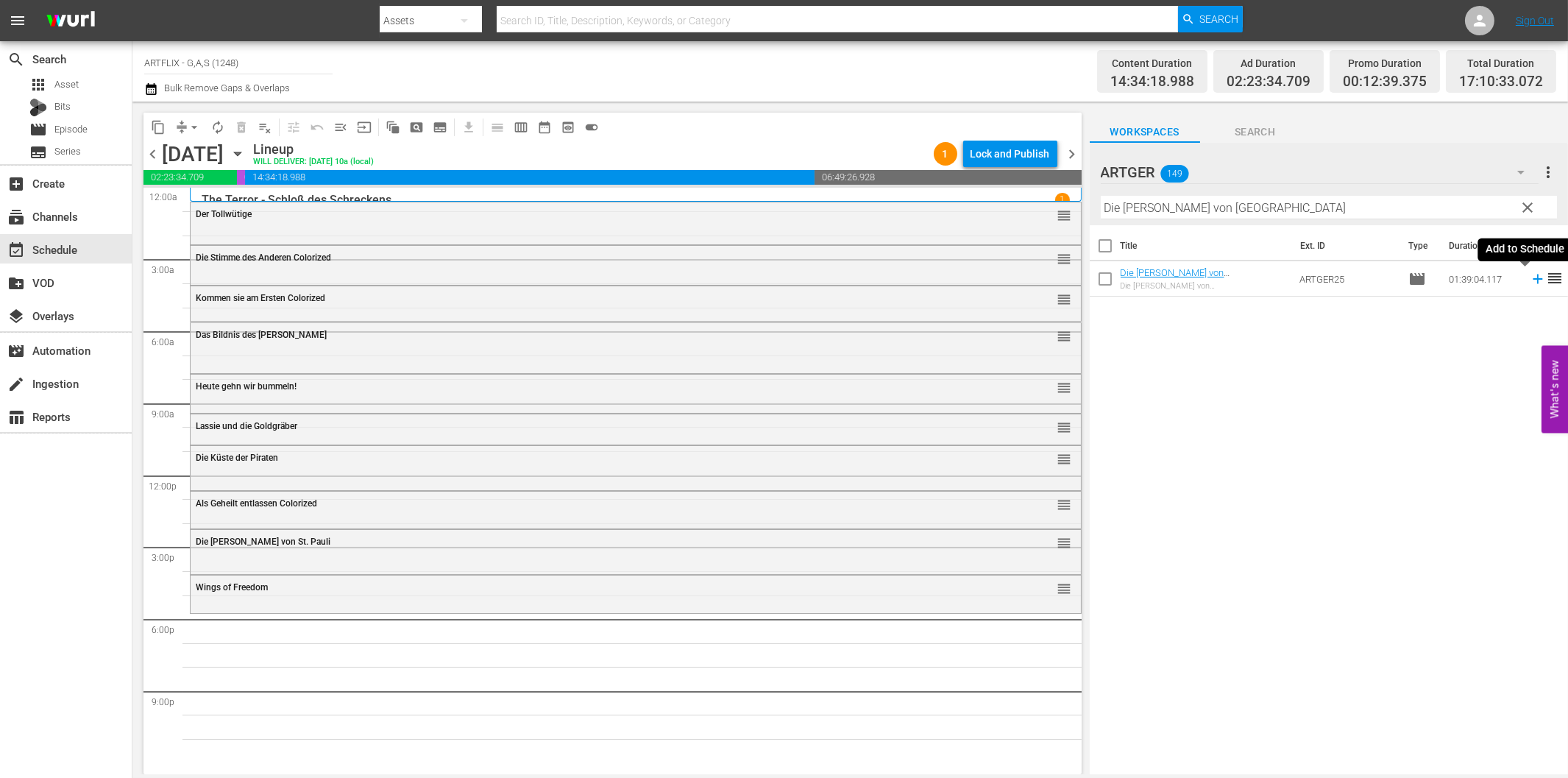
click at [1530, 280] on icon at bounding box center [1537, 279] width 16 height 16
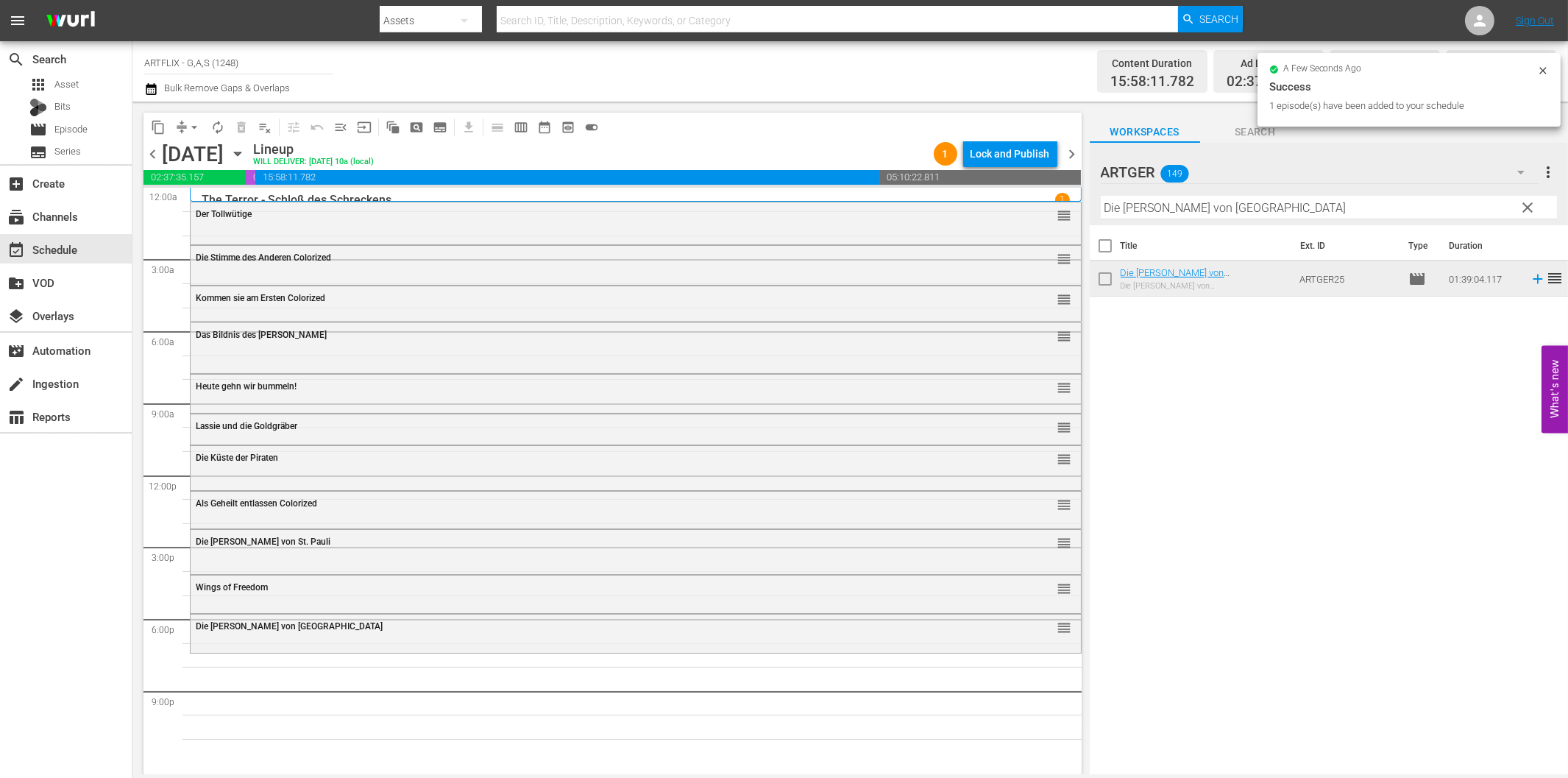
click at [1258, 214] on input "Die [PERSON_NAME] von [GEOGRAPHIC_DATA]" at bounding box center [1328, 207] width 456 height 24
paste input "Sein letzter Kampf"
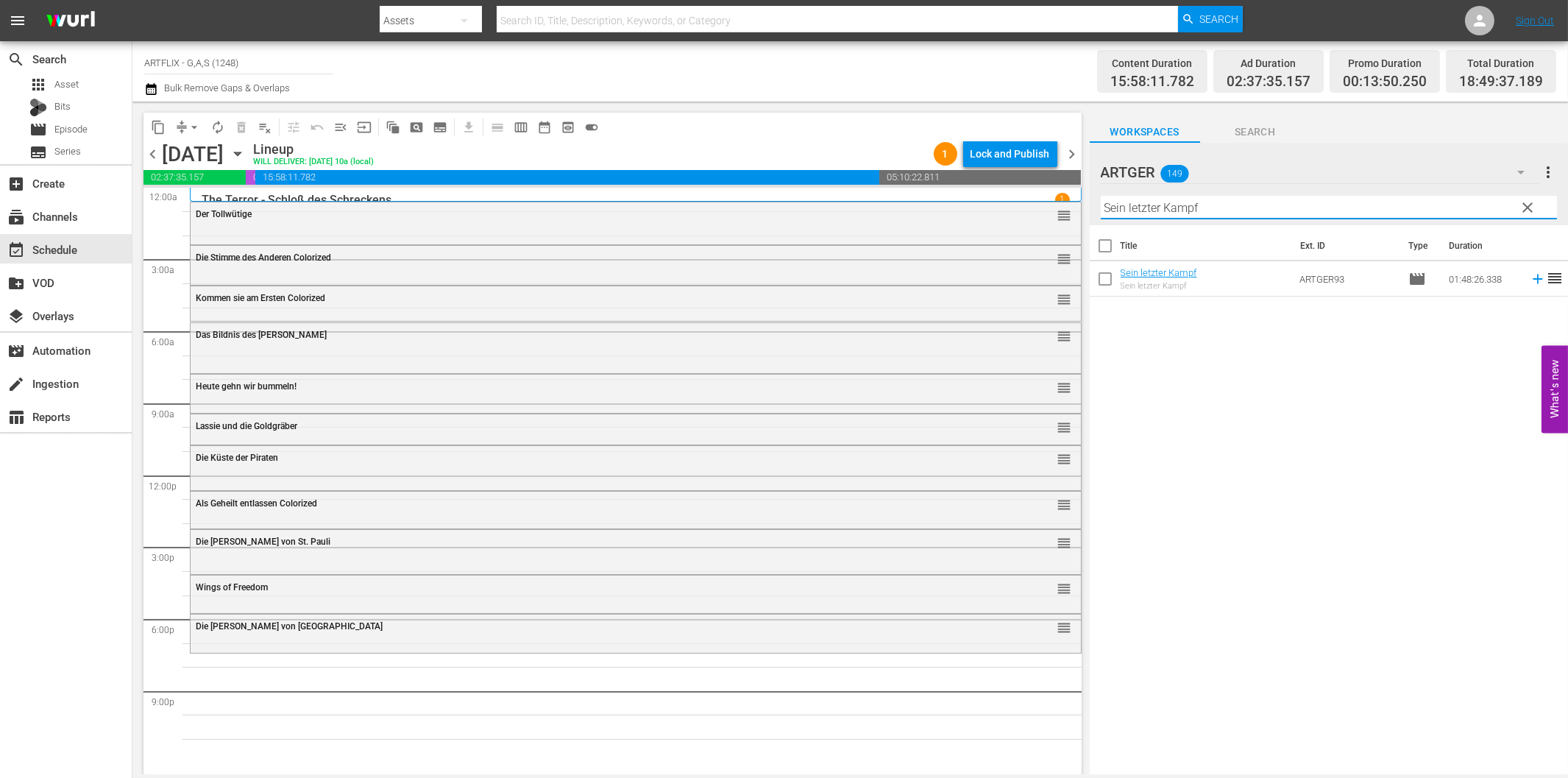
click at [1533, 280] on icon at bounding box center [1537, 279] width 9 height 9
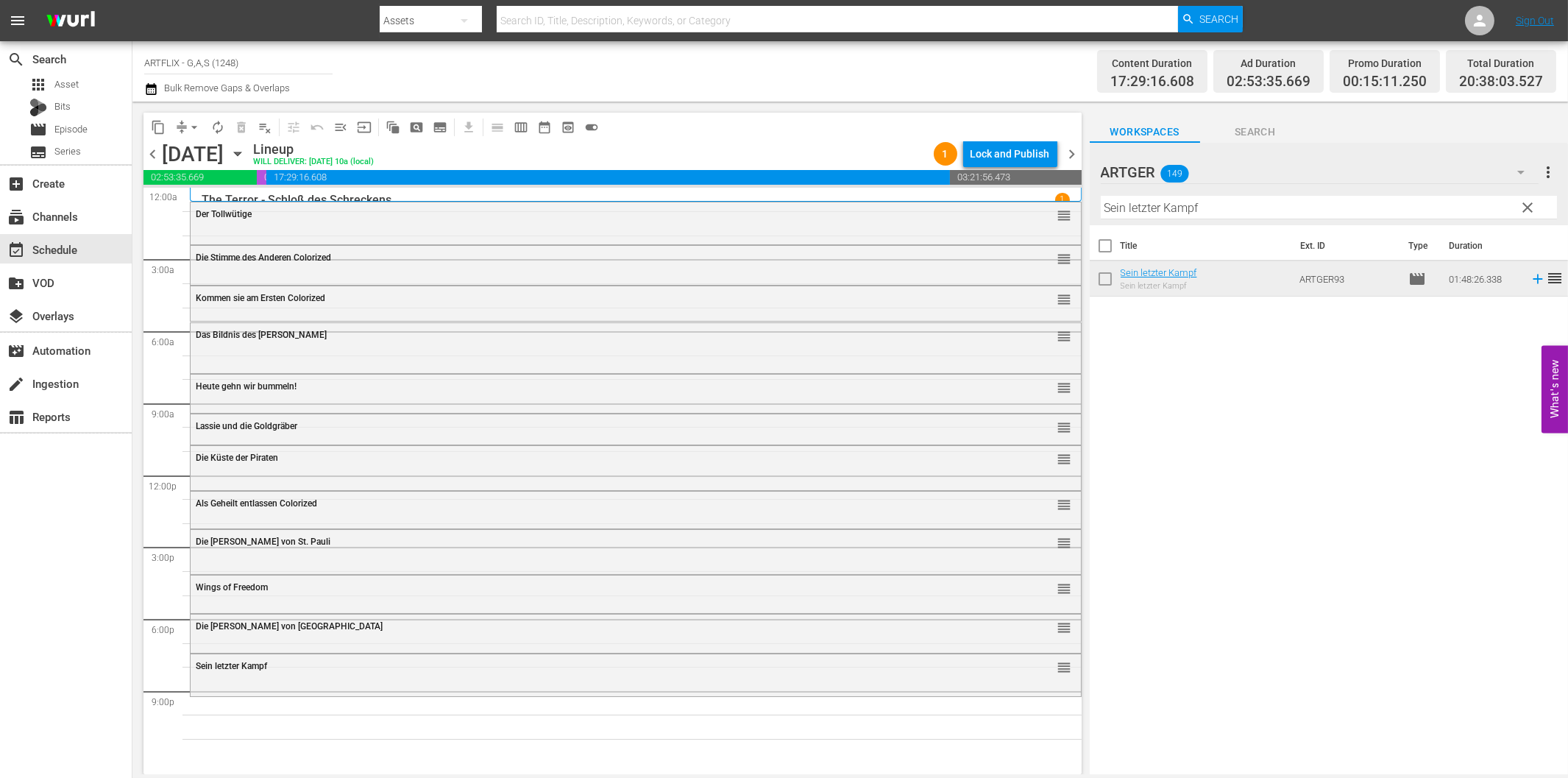
click at [1177, 200] on input "Sein letzter Kampf" at bounding box center [1328, 207] width 456 height 24
paste input "The Last Man on Earth - Der Beginn der Legende"
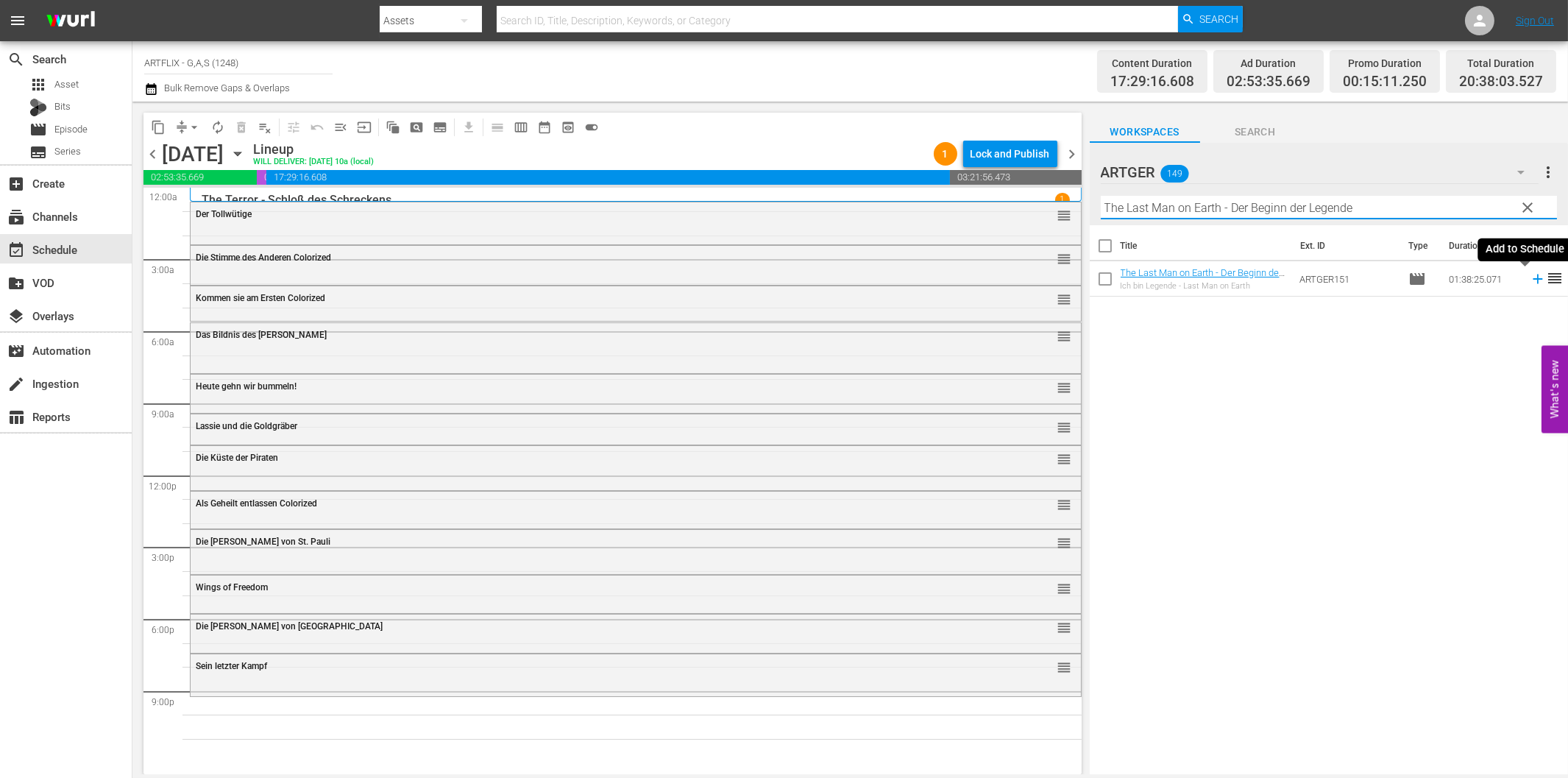
click at [1530, 274] on icon at bounding box center [1537, 279] width 16 height 16
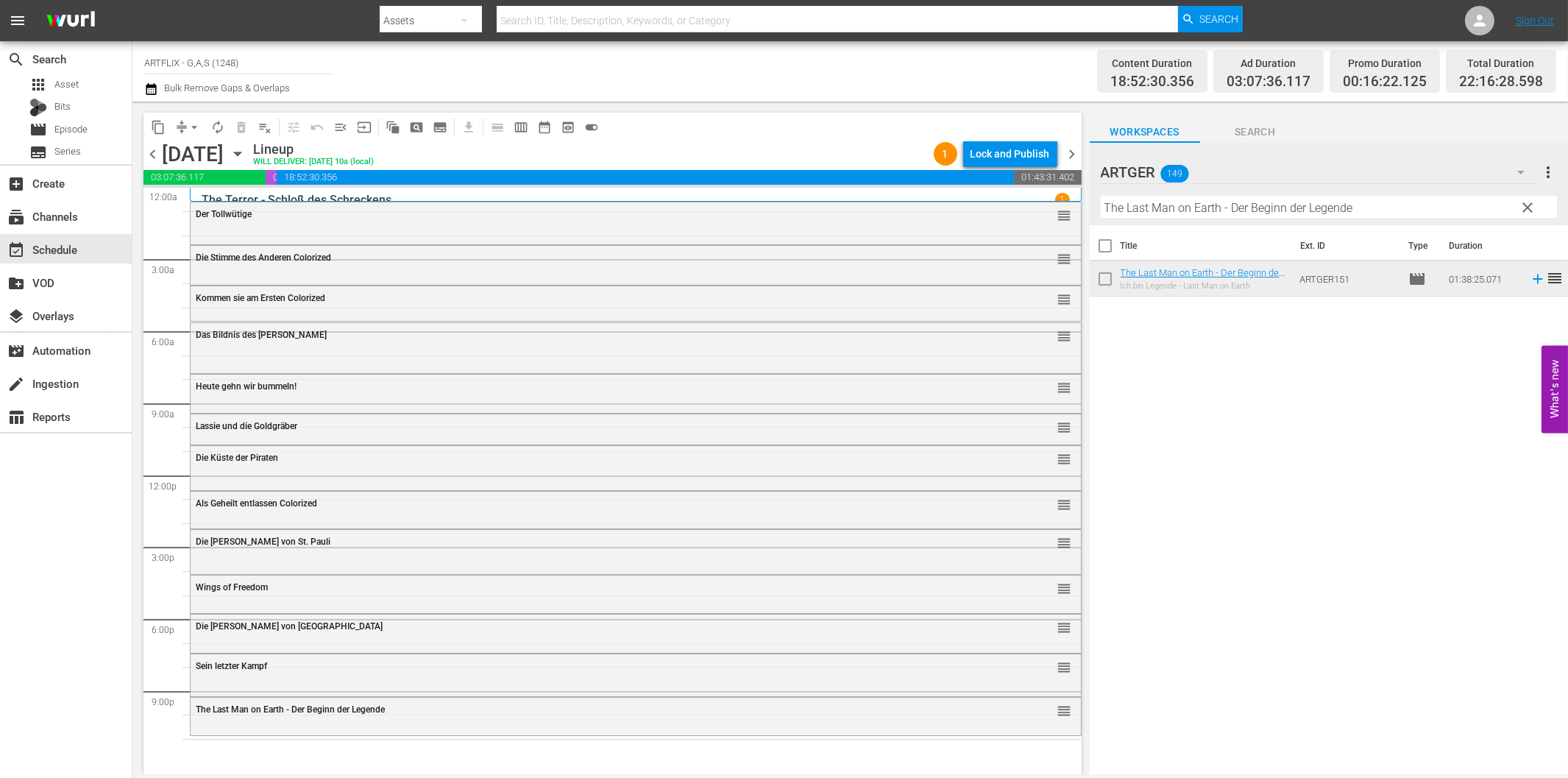
click at [1326, 216] on input "The Last Man on Earth - Der Beginn der Legende" at bounding box center [1328, 207] width 456 height 24
paste input "Phantom des Schreckens"
click at [1266, 207] on input "Phantom des Schreckens" at bounding box center [1328, 207] width 456 height 24
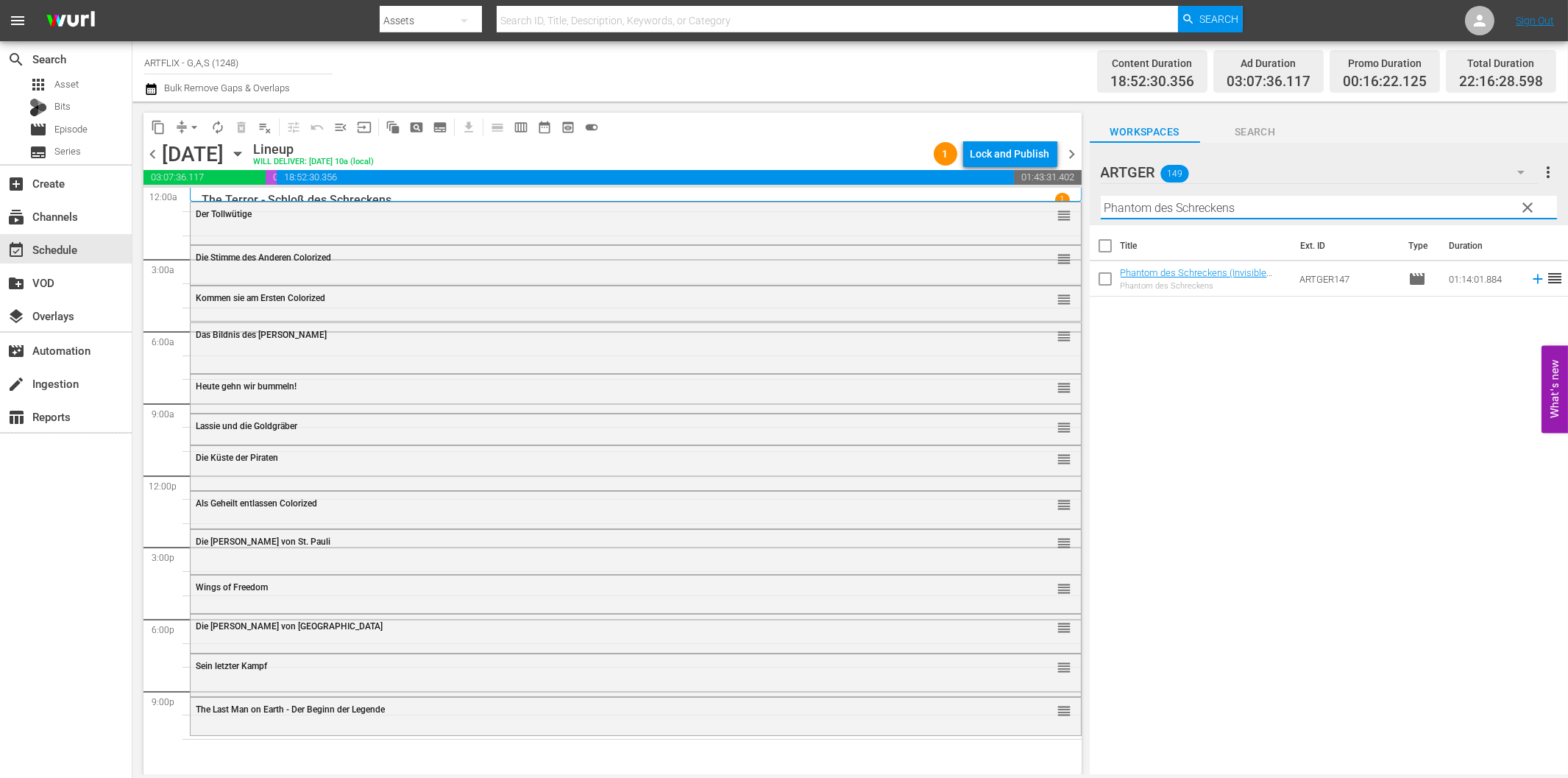
paste input "Das Antlitz des Tode"
drag, startPoint x: 1526, startPoint y: 277, endPoint x: 1408, endPoint y: 307, distance: 121.8
click at [1530, 277] on icon at bounding box center [1537, 279] width 16 height 16
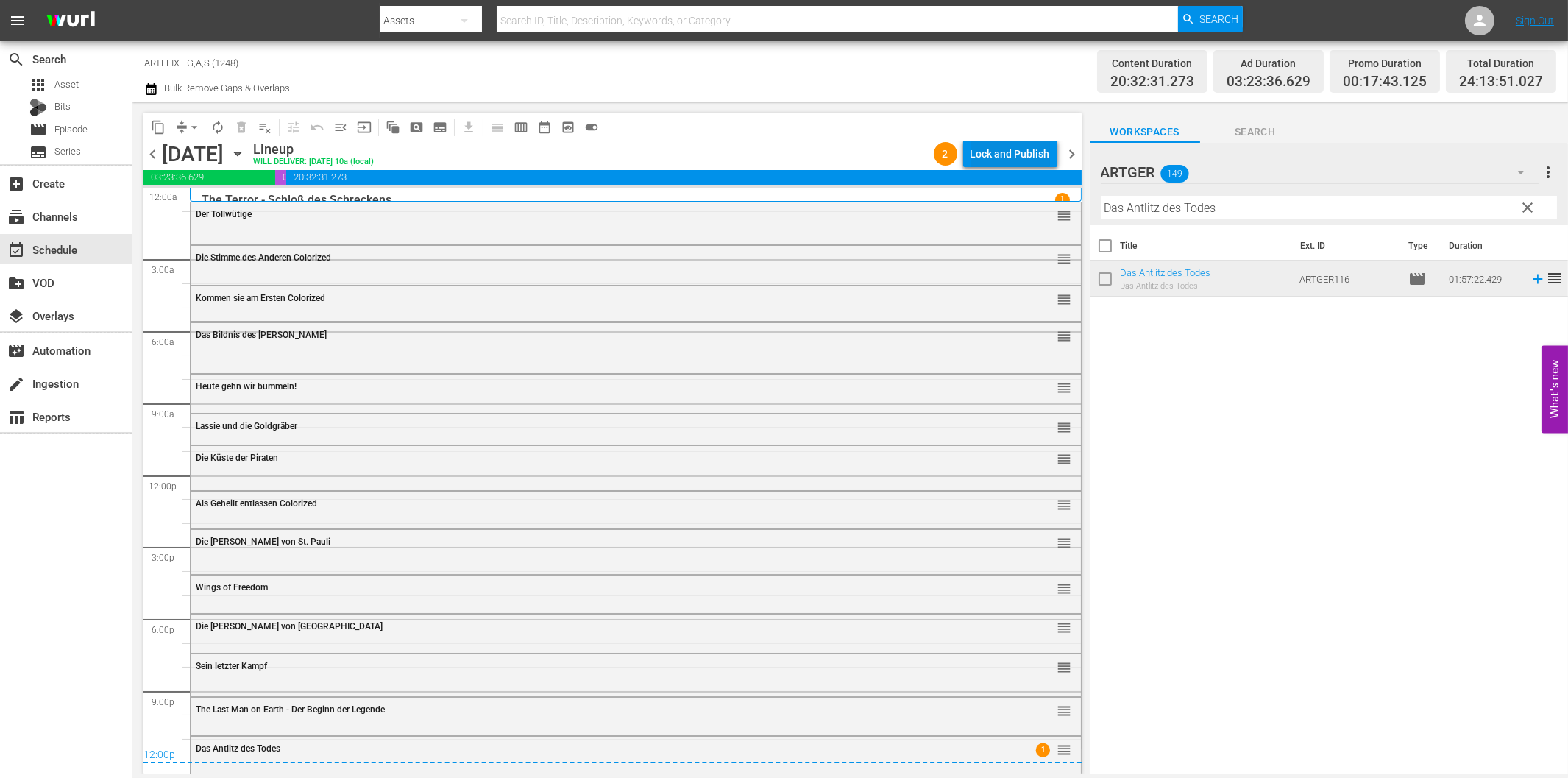
click at [1044, 150] on div "Lock and Publish" at bounding box center [1010, 154] width 79 height 26
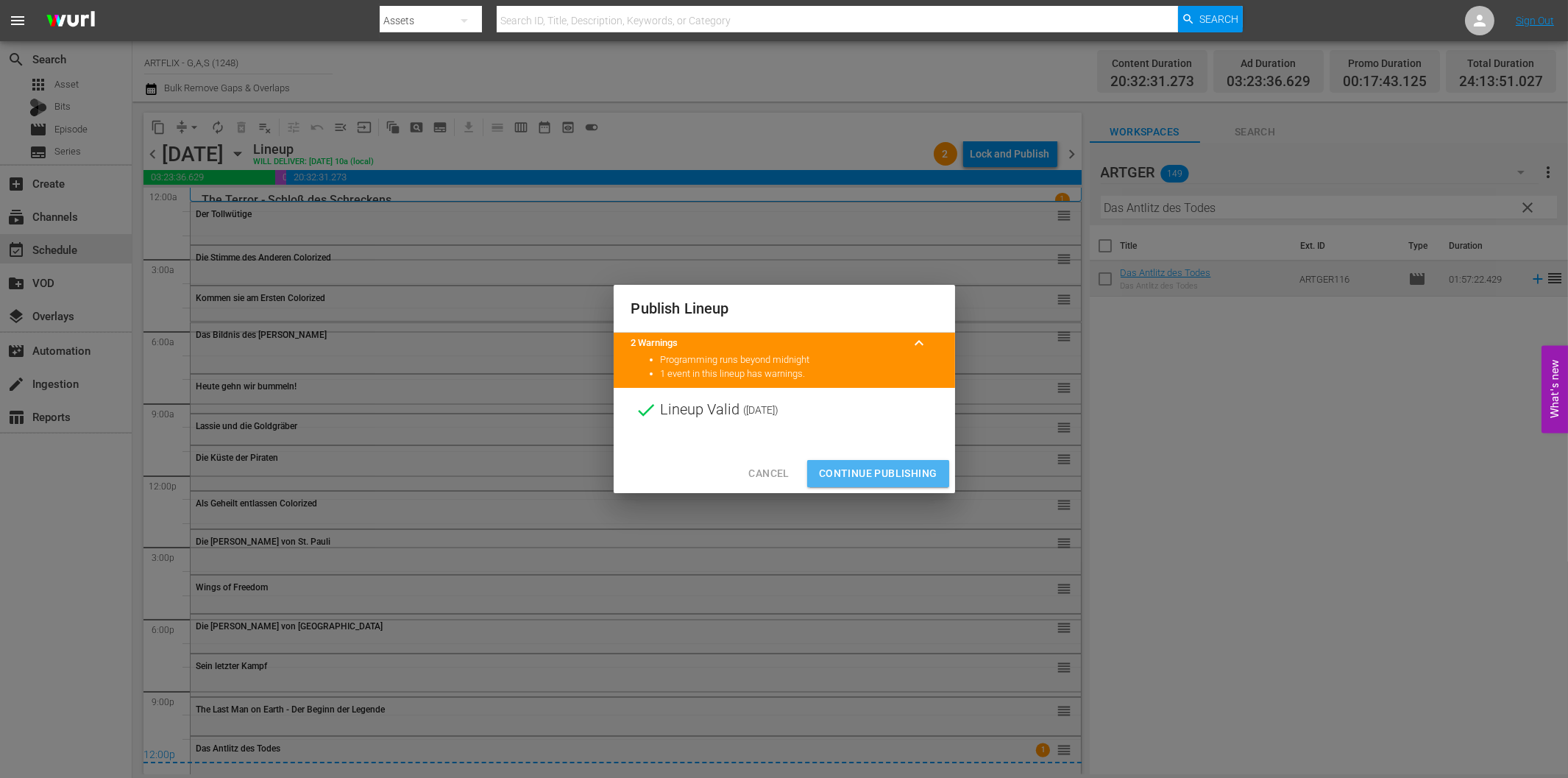
click at [885, 476] on span "Continue Publishing" at bounding box center [878, 474] width 118 height 18
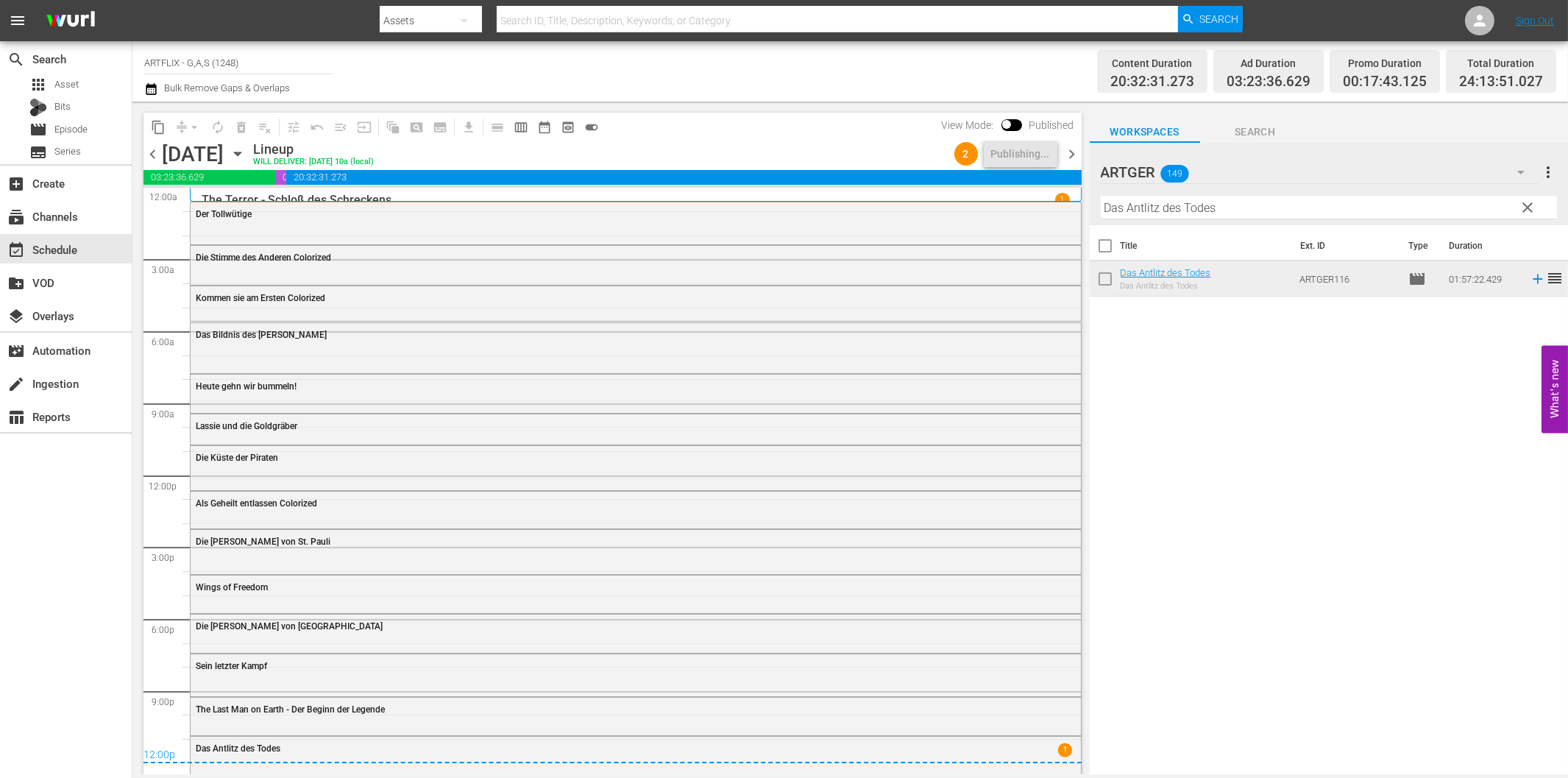
click at [1070, 154] on span "chevron_right" at bounding box center [1072, 154] width 18 height 18
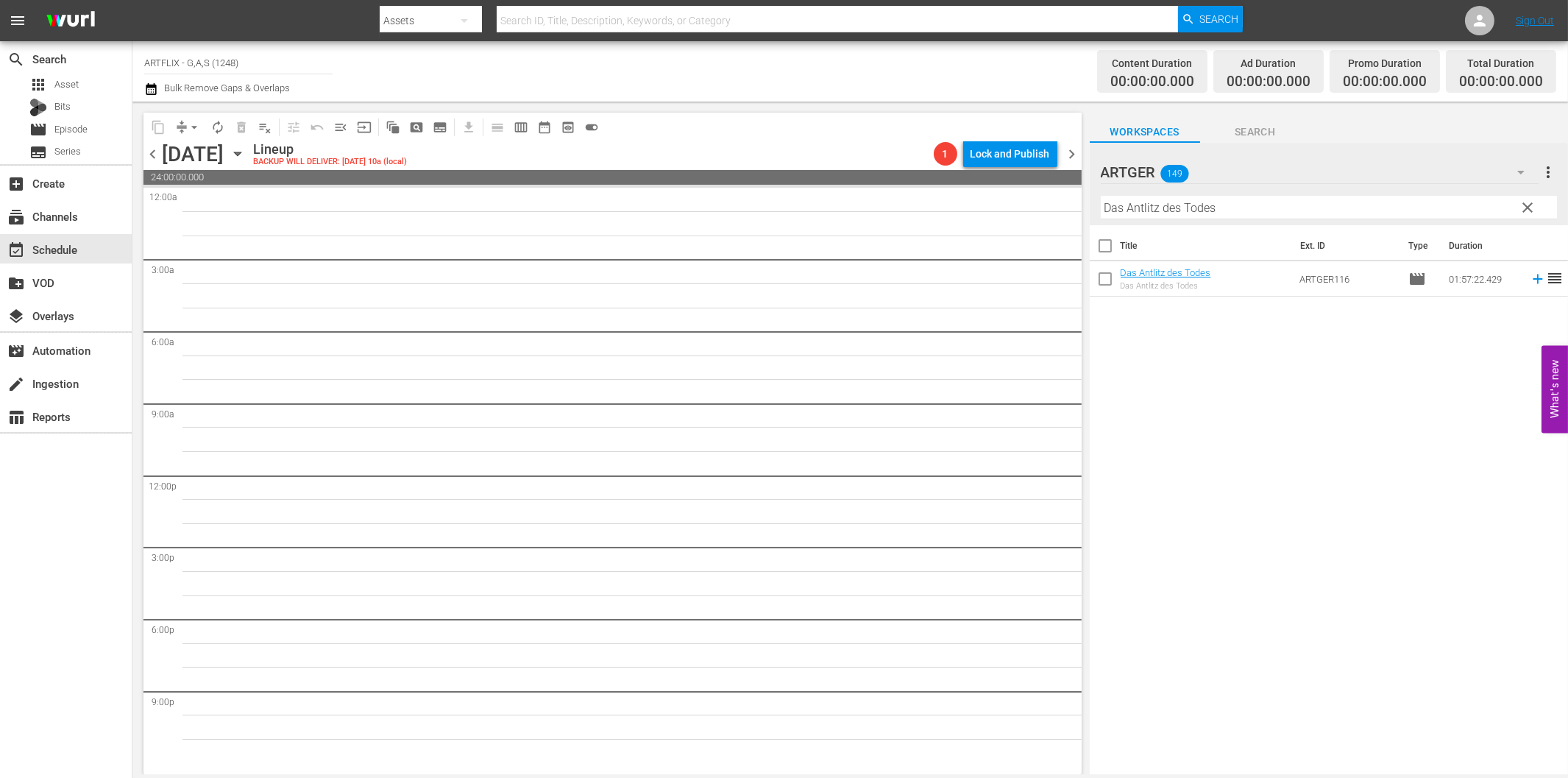
click at [1232, 214] on input "Das Antlitz des Todes" at bounding box center [1328, 207] width 456 height 24
paste input "Phantom des Schrecken"
click at [1530, 277] on icon at bounding box center [1537, 279] width 16 height 16
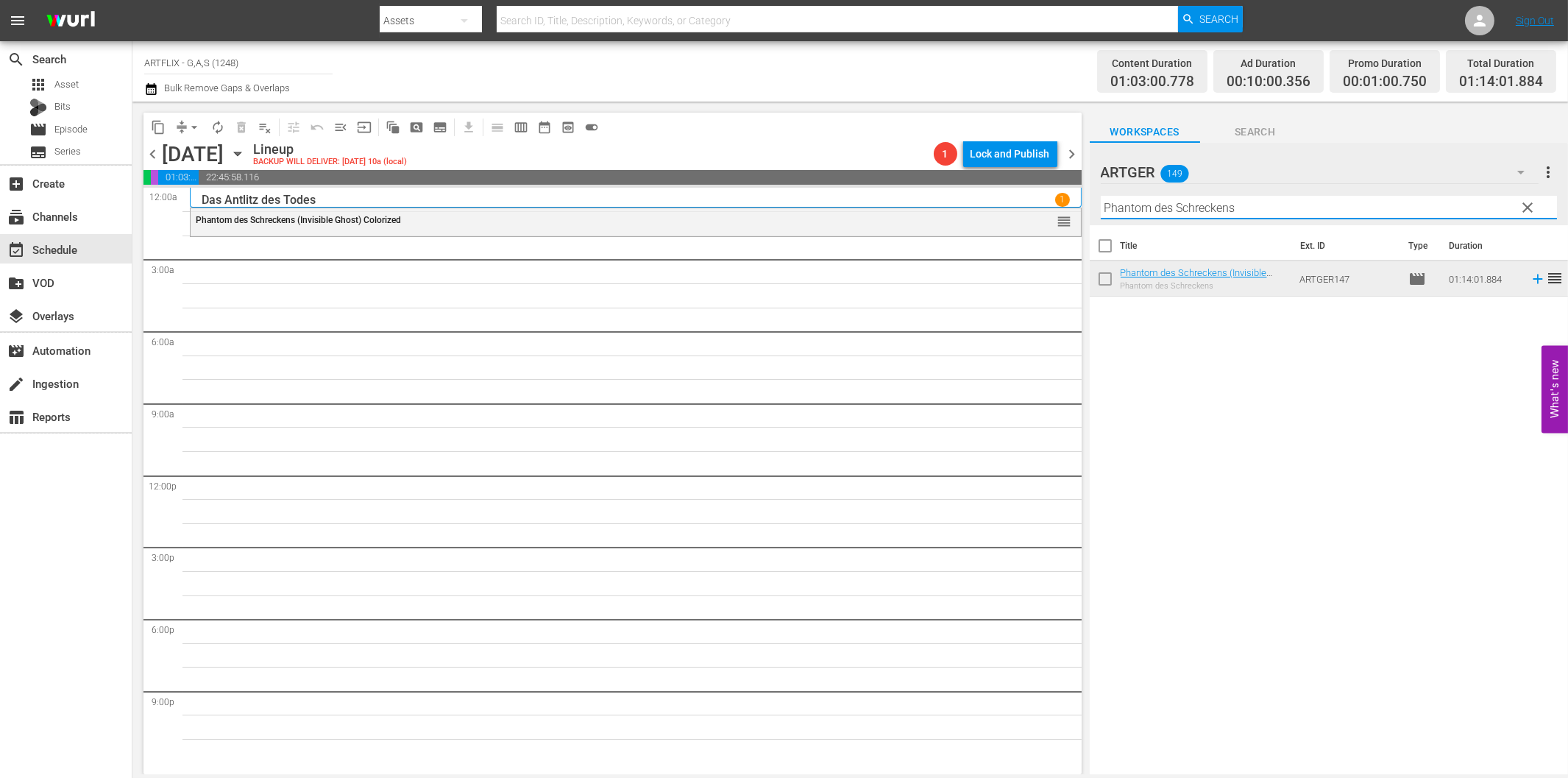
click at [1157, 214] on input "Phantom des Schreckens" at bounding box center [1328, 207] width 456 height 24
paste input "Die Brut des [PERSON_NAME]"
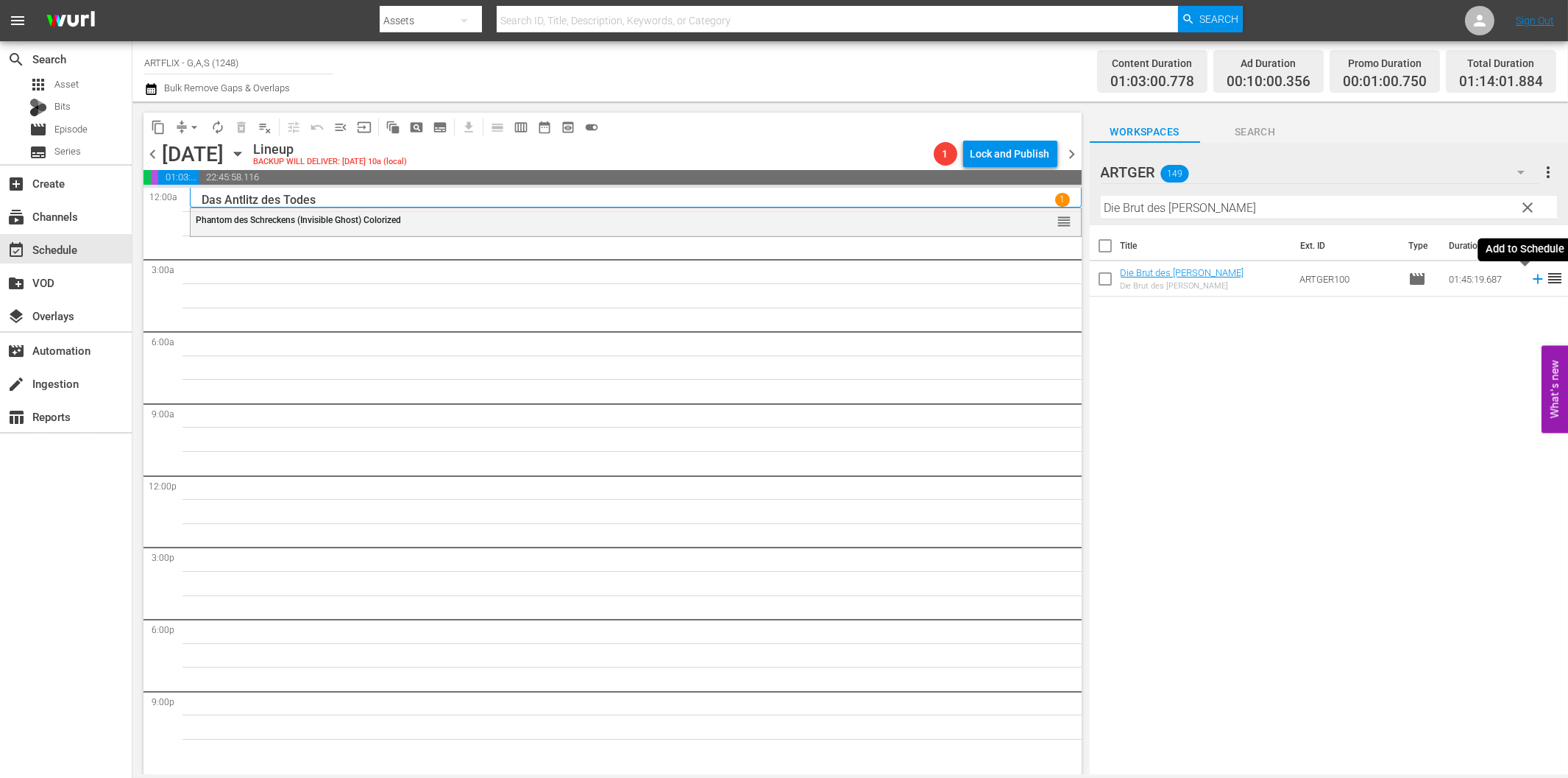
click at [1530, 276] on icon at bounding box center [1537, 279] width 16 height 16
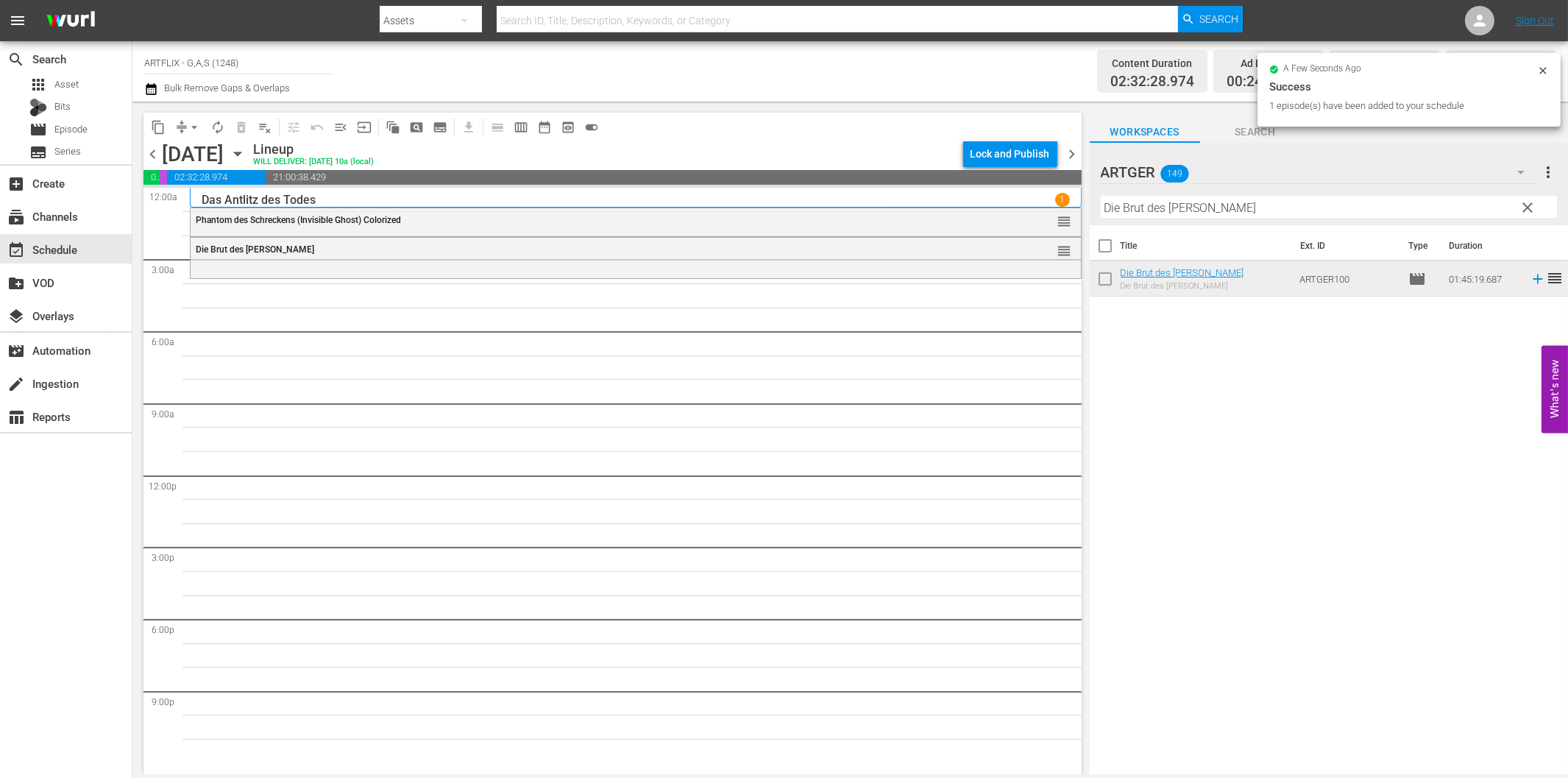
click at [1211, 207] on input "Die Brut des [PERSON_NAME]" at bounding box center [1328, 207] width 456 height 24
paste input "as Phantom der Oper"
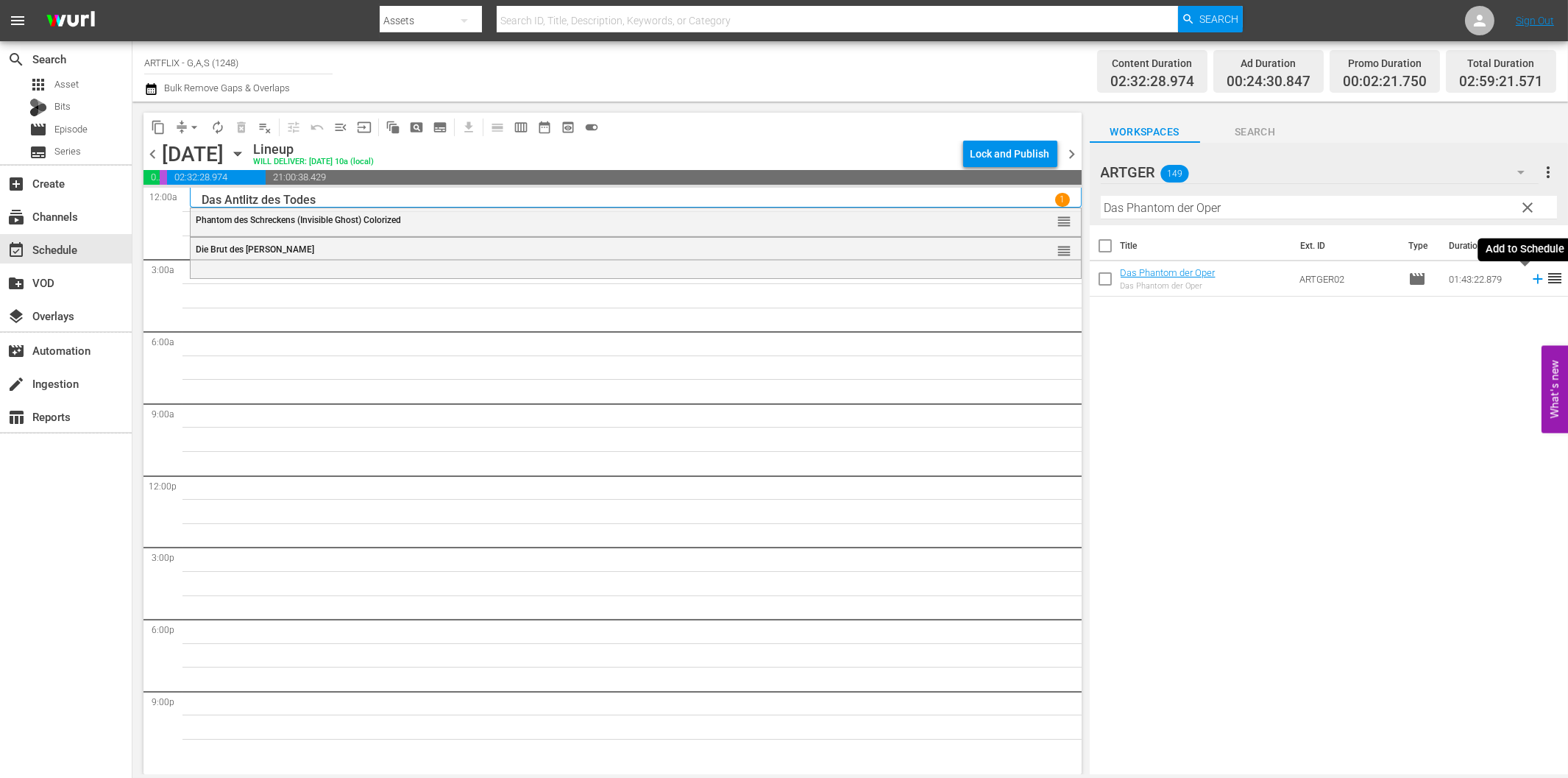
click at [1530, 275] on icon at bounding box center [1537, 279] width 16 height 16
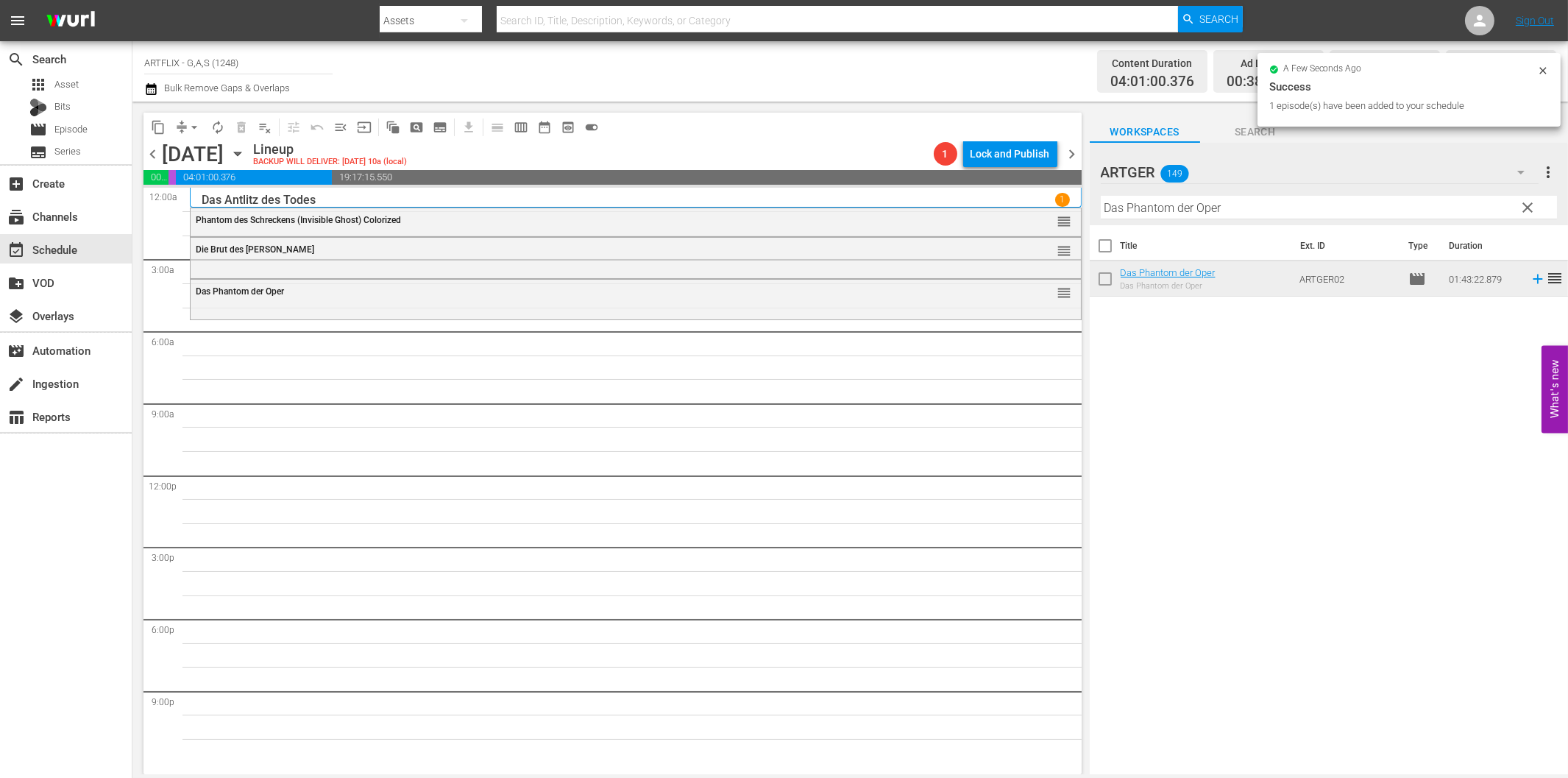
click at [1195, 210] on input "Das Phantom der Oper" at bounding box center [1328, 207] width 456 height 24
paste input "Ich hab' dir nie einen [PERSON_NAME] versprochen"
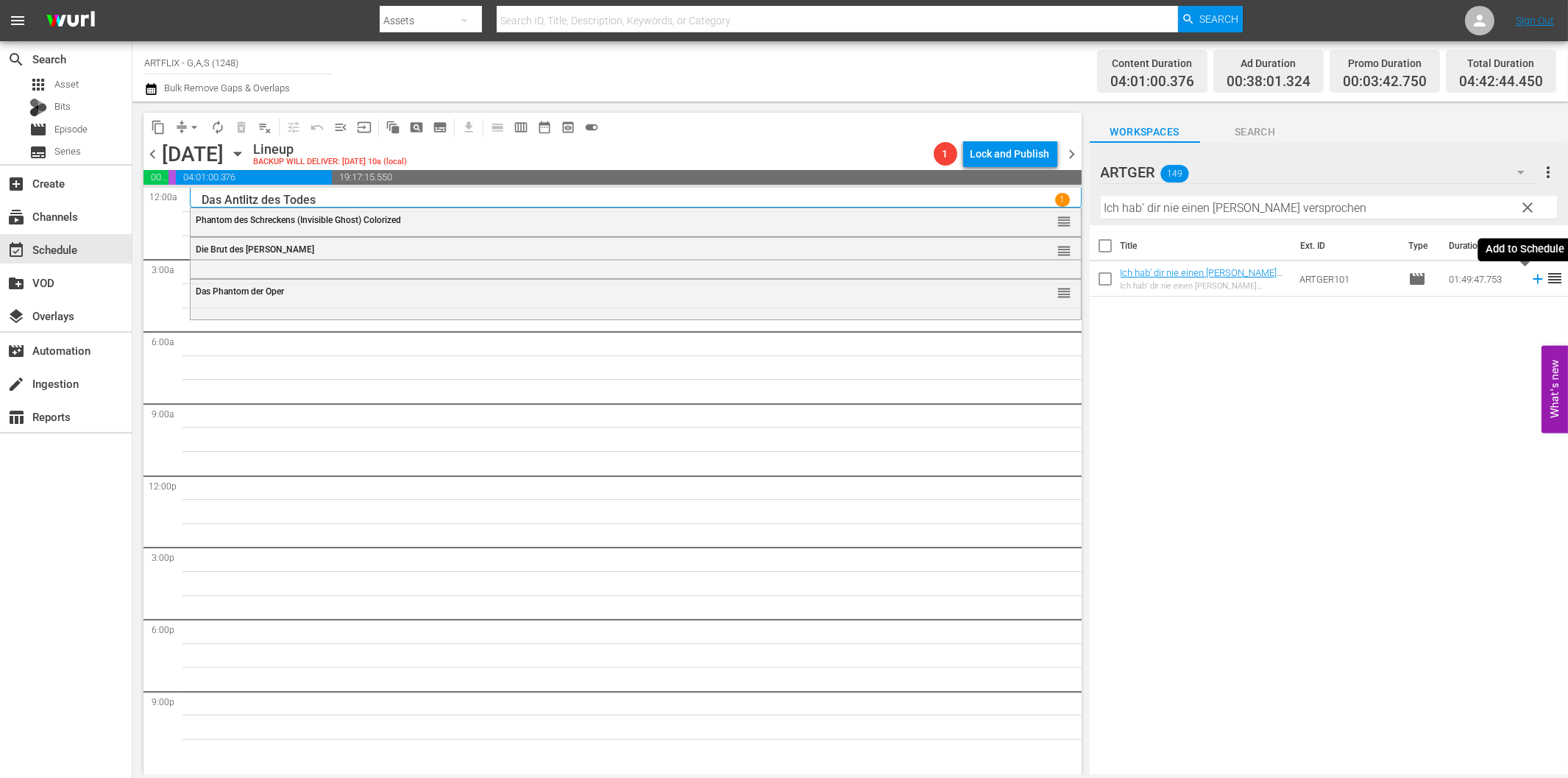
click at [1530, 281] on icon at bounding box center [1537, 279] width 16 height 16
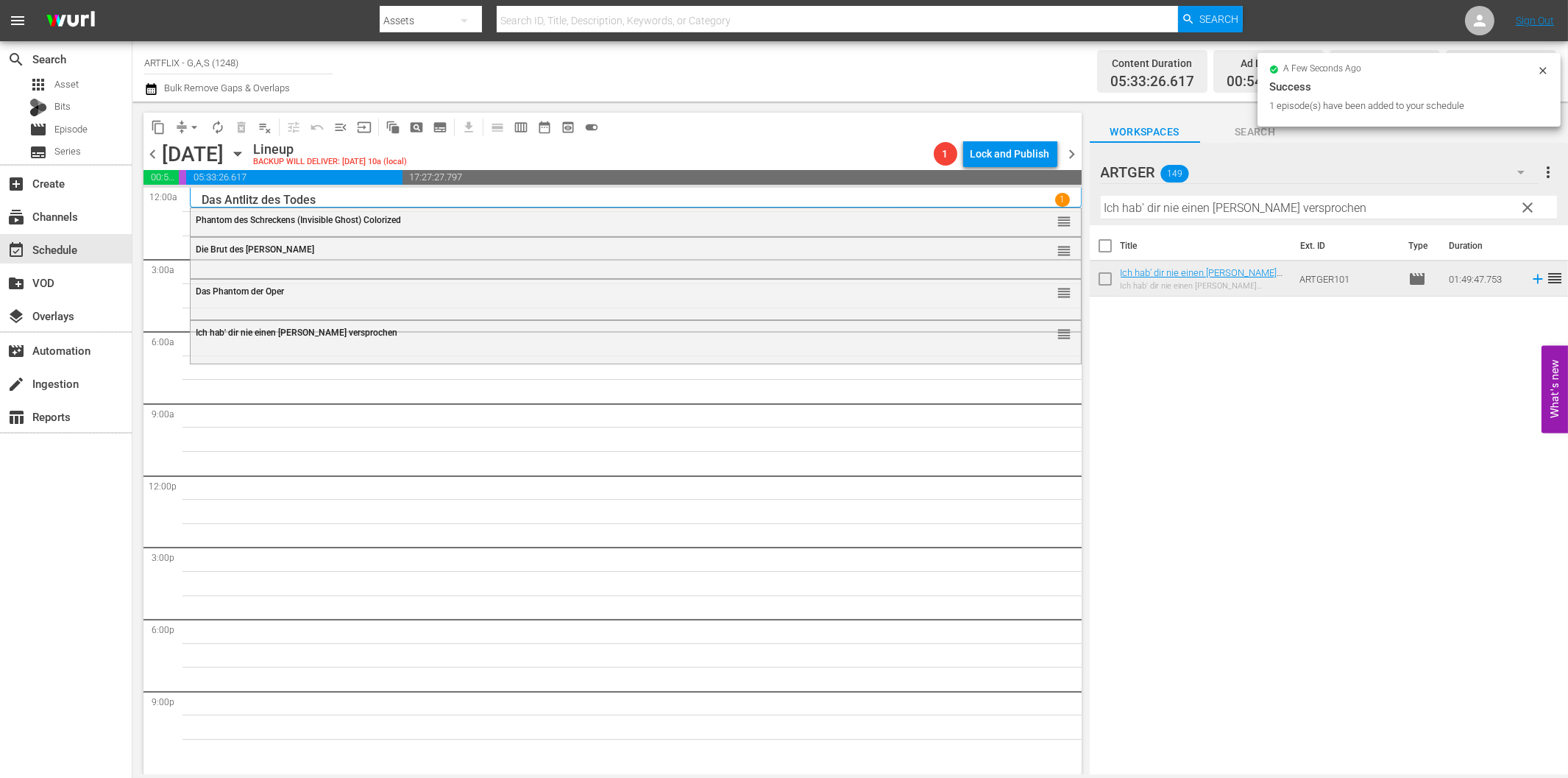
click at [1293, 209] on input "Ich hab' dir nie einen [PERSON_NAME] versprochen" at bounding box center [1328, 207] width 456 height 24
paste input "[PERSON_NAME] und unschuldig"
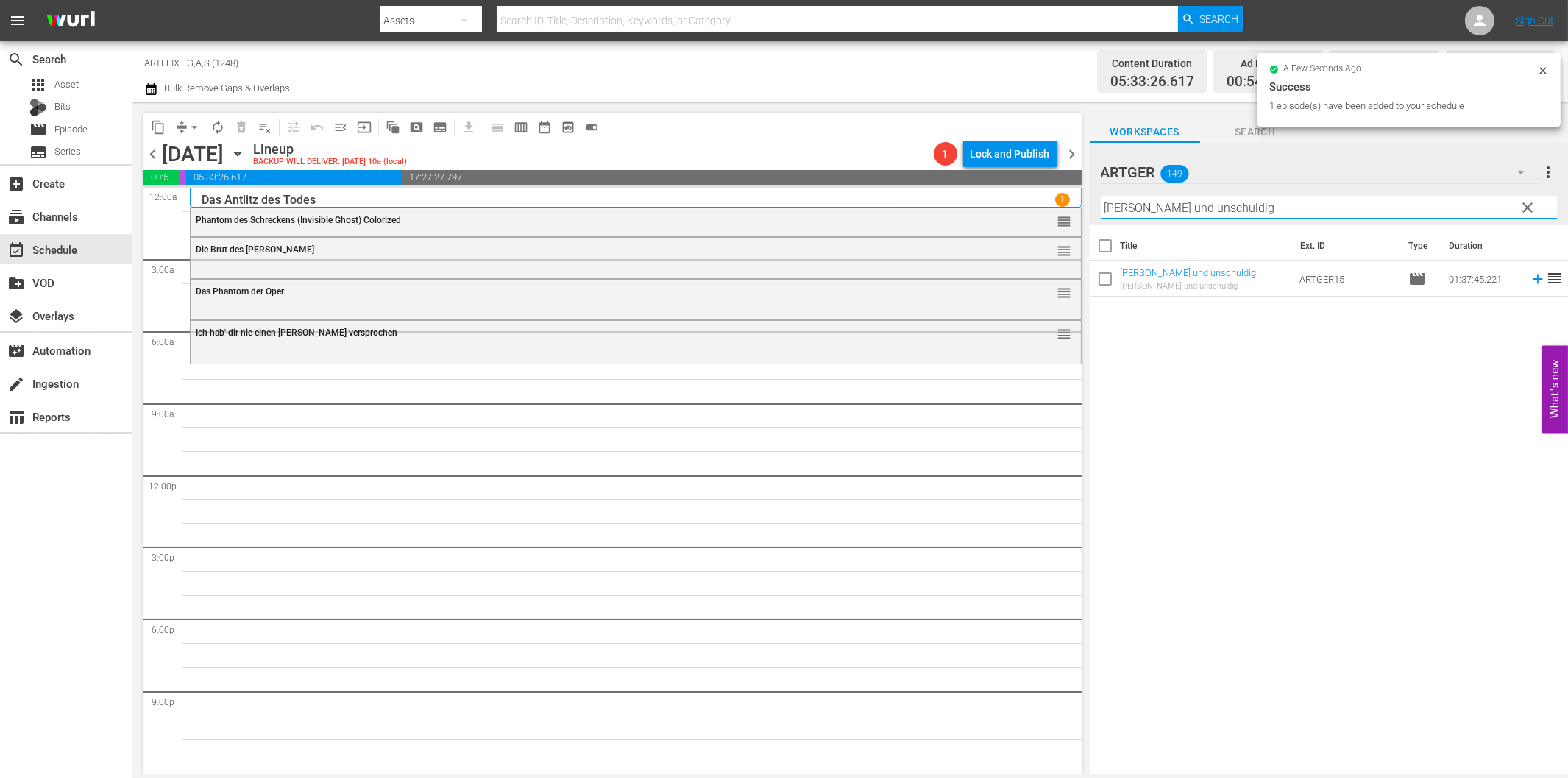
click at [1530, 277] on icon at bounding box center [1537, 279] width 16 height 16
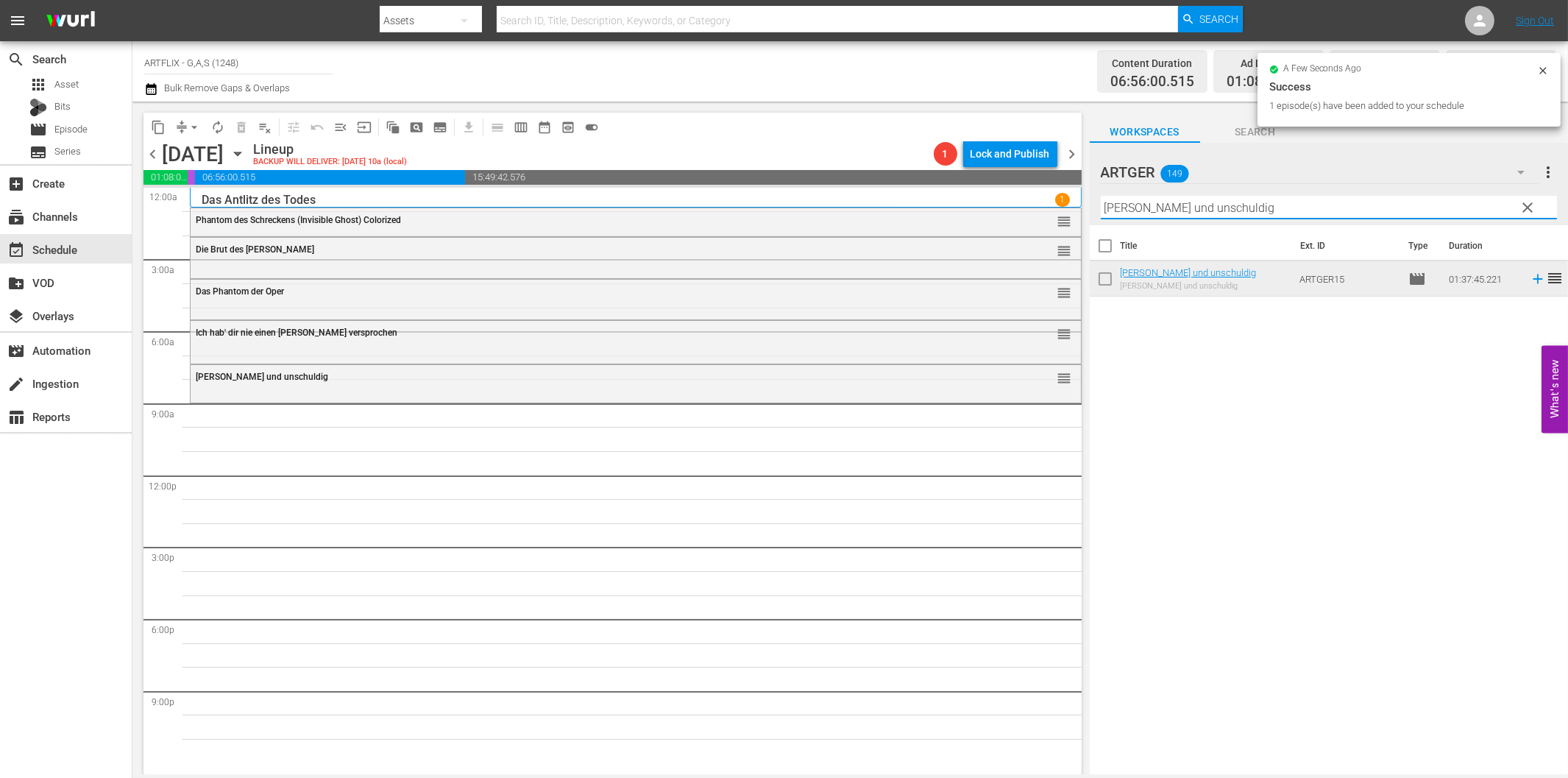
click at [1330, 209] on input "[PERSON_NAME] und unschuldig" at bounding box center [1328, 207] width 456 height 24
paste input "Schön muss man sein"
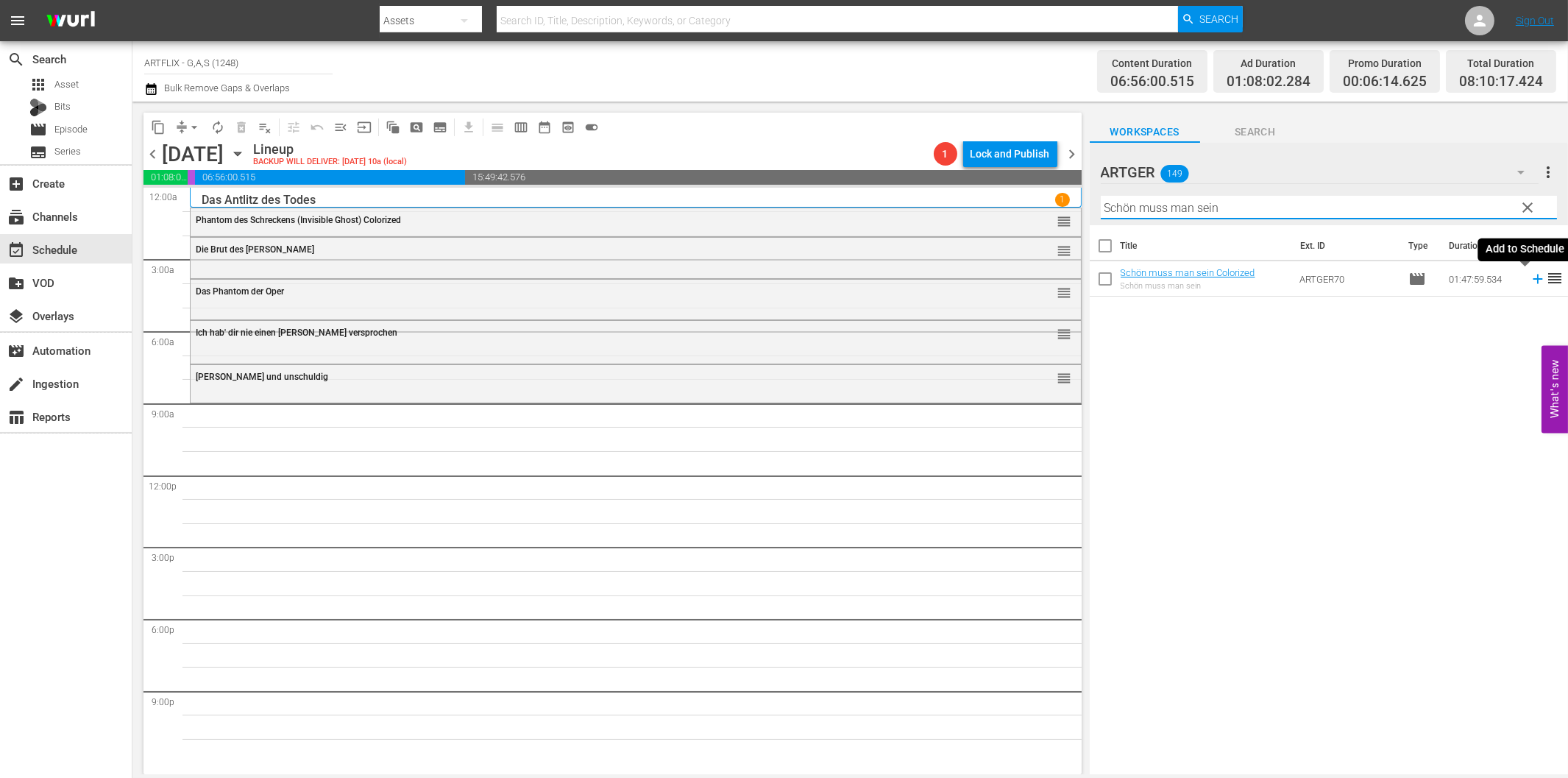
click at [1530, 276] on icon at bounding box center [1537, 279] width 16 height 16
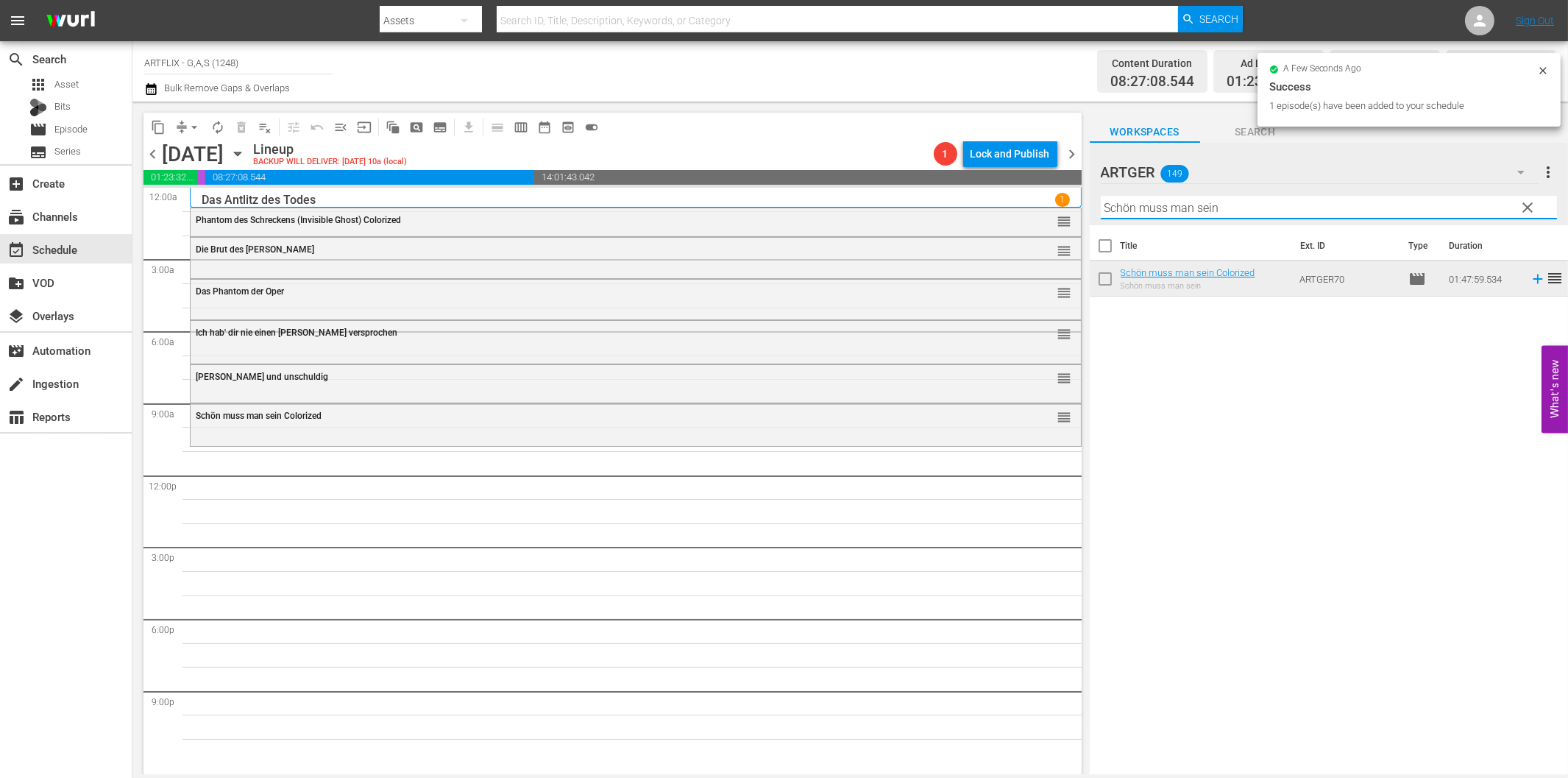
click at [1265, 210] on input "Schön muss man sein" at bounding box center [1328, 207] width 456 height 24
paste input "Unter schwarzer Flagge"
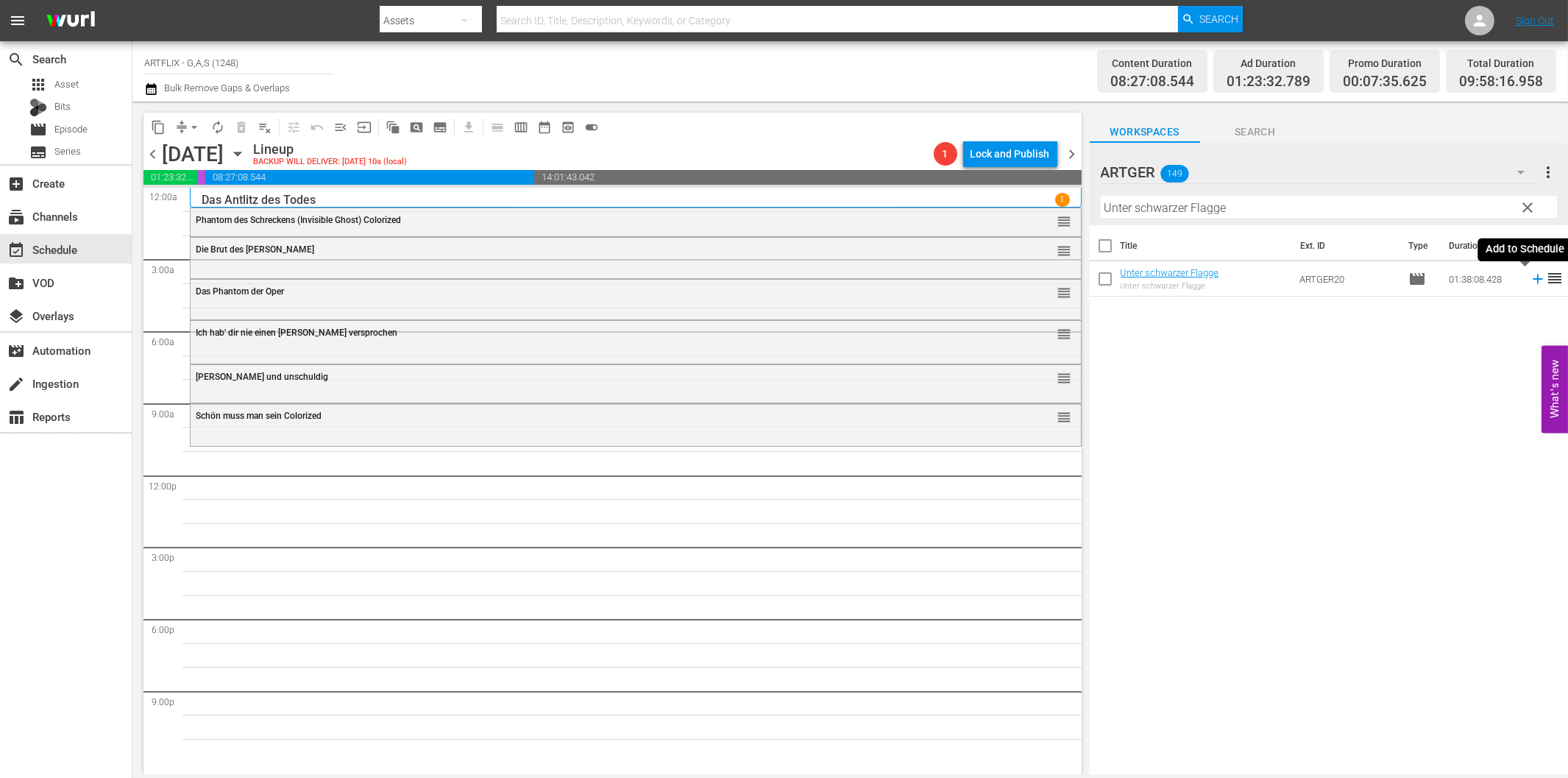
click at [1530, 281] on icon at bounding box center [1537, 279] width 16 height 16
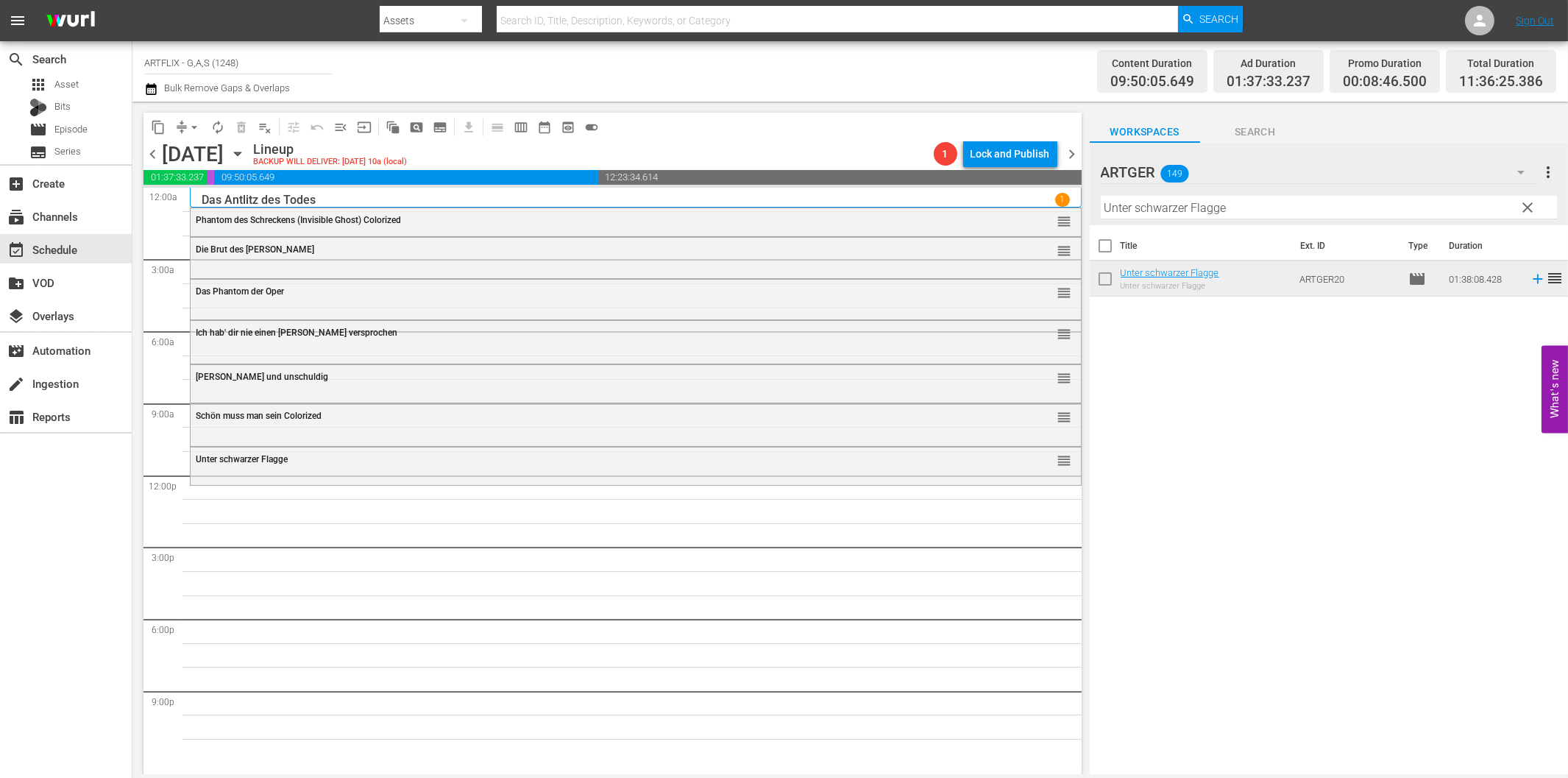
click at [1392, 210] on input "Unter schwarzer Flagge" at bounding box center [1328, 207] width 456 height 24
paste input "Titan der Gladiatoren (The Two Gladiators)"
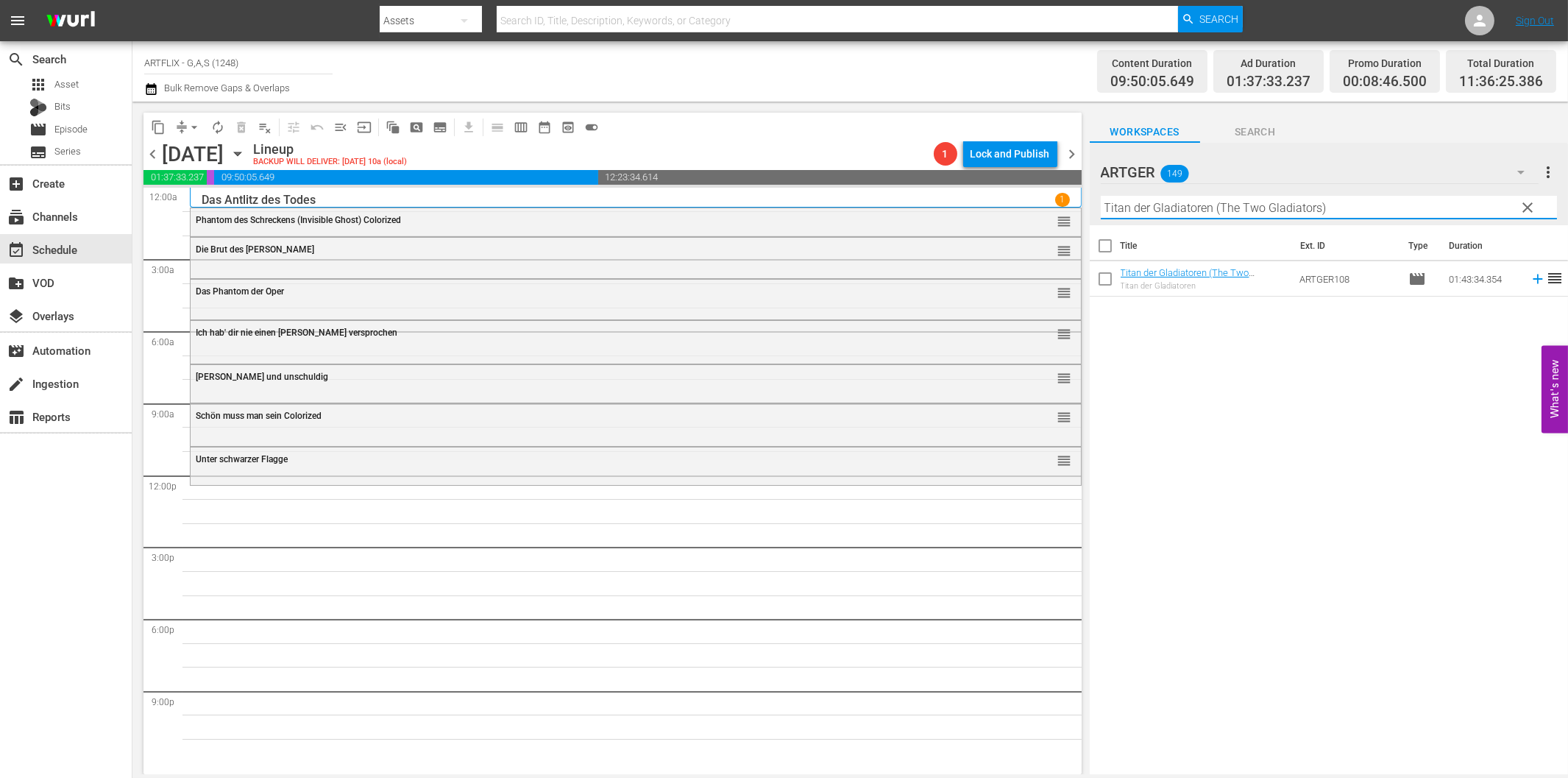
click at [1530, 283] on icon at bounding box center [1537, 279] width 16 height 16
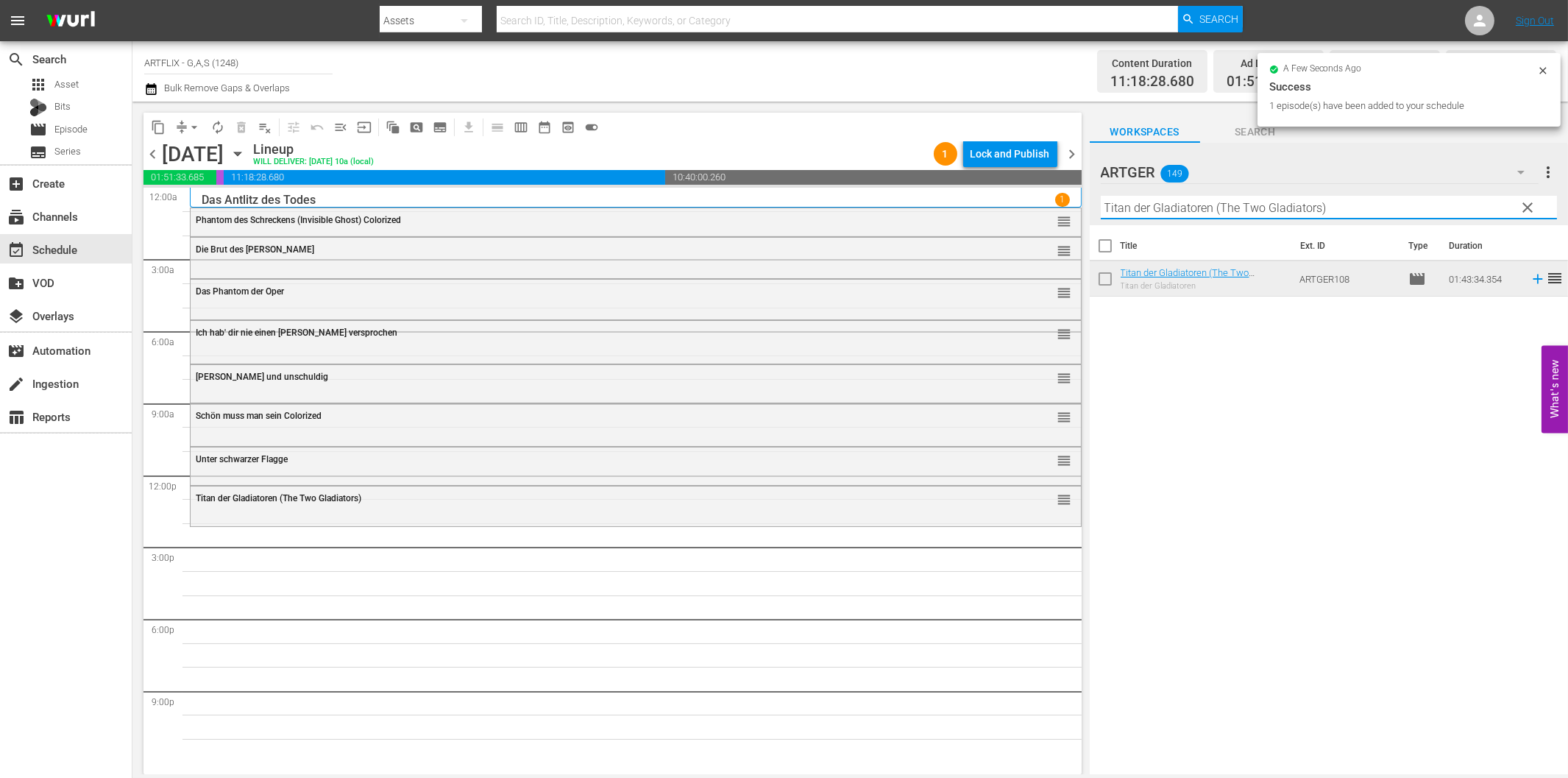
click at [1173, 214] on input "Titan der Gladiatoren (The Two Gladiators)" at bounding box center [1328, 207] width 456 height 24
paste input "[PERSON_NAME], der Tyrann von Rom"
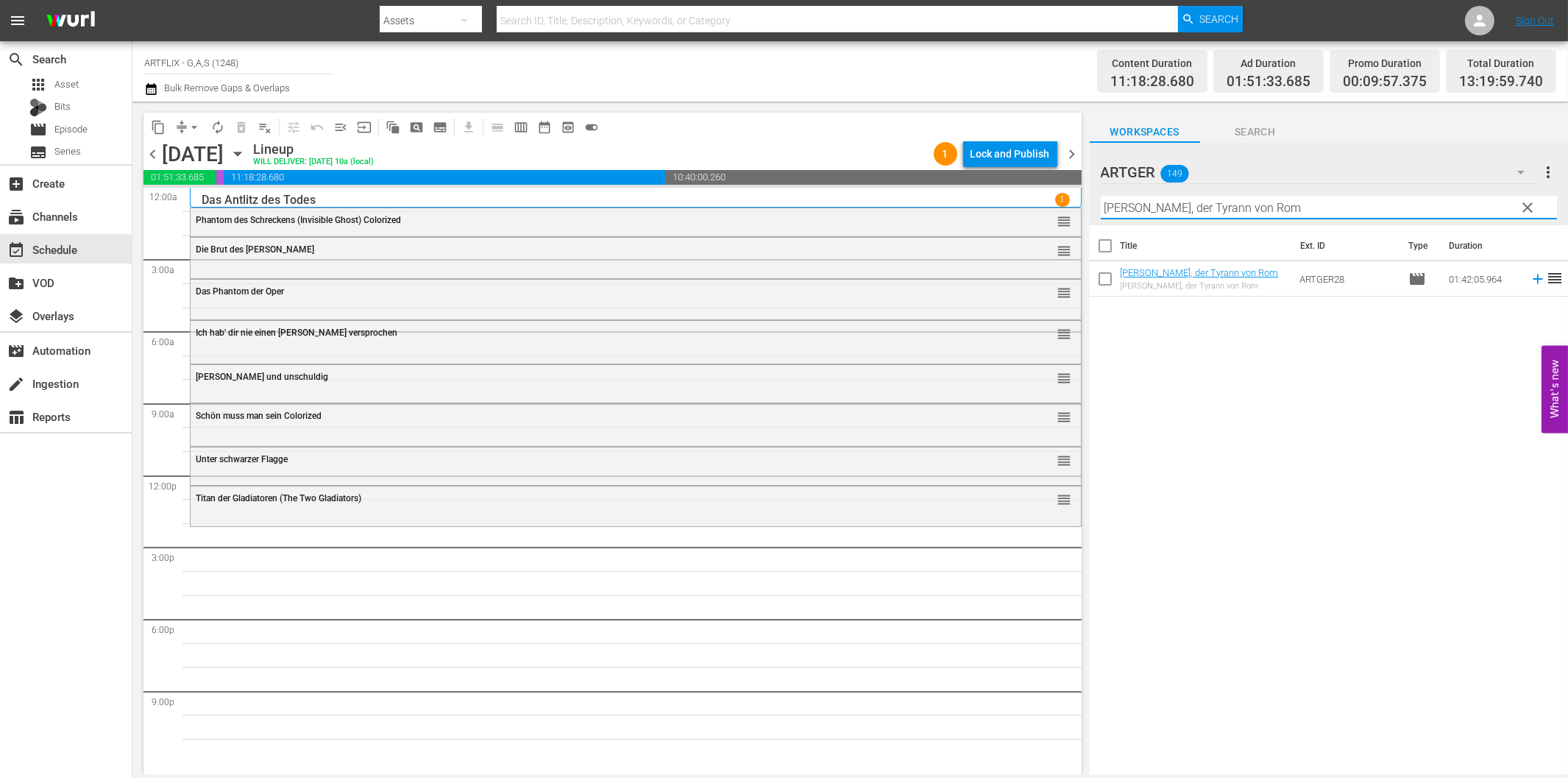
click at [1530, 276] on icon at bounding box center [1537, 279] width 16 height 16
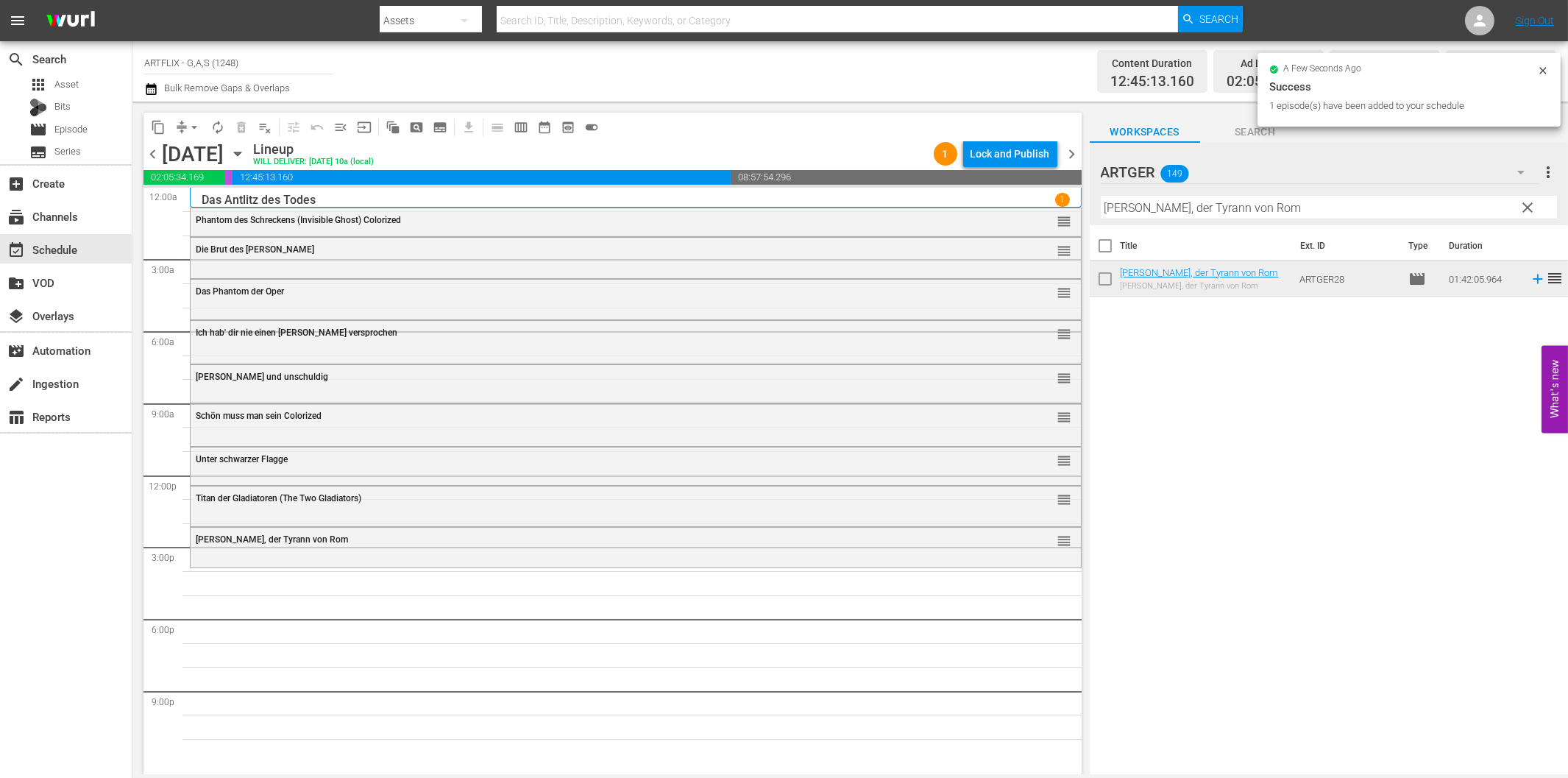
click at [1202, 202] on input "[PERSON_NAME], der Tyrann von Rom" at bounding box center [1328, 207] width 456 height 24
paste input "Recht und Leidenschaft"
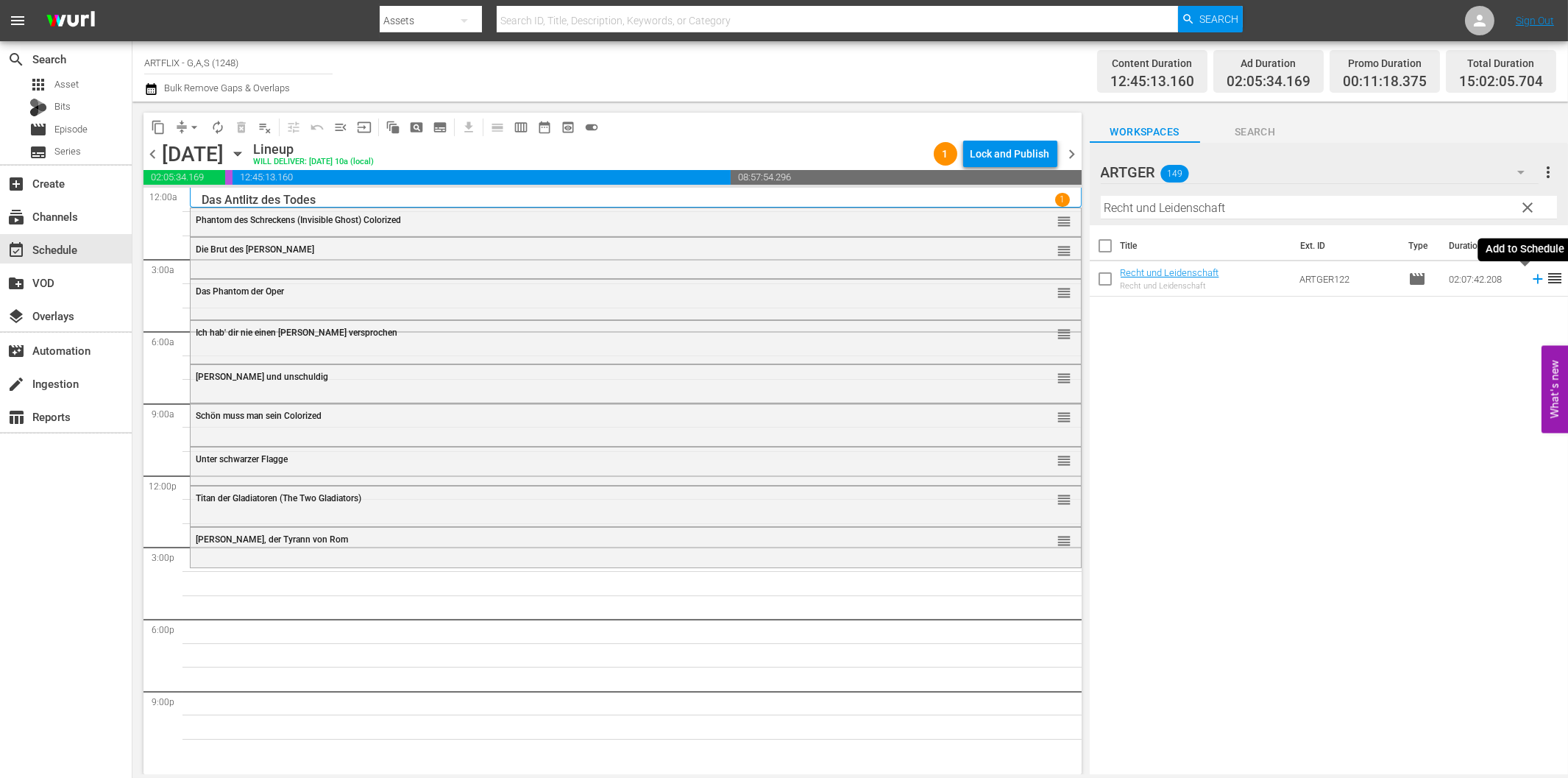
click at [1530, 277] on icon at bounding box center [1537, 279] width 16 height 16
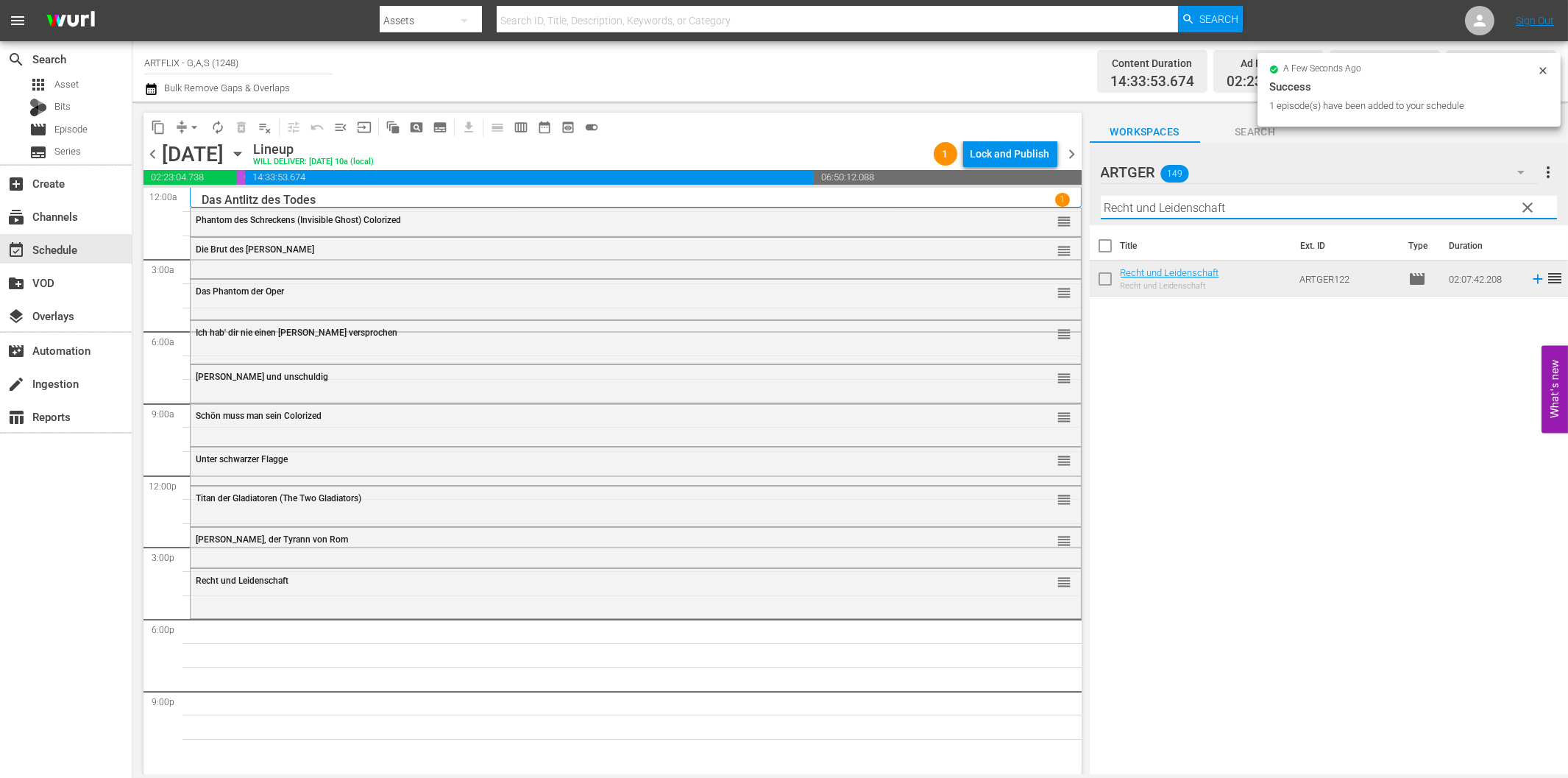
click at [1111, 207] on input "Recht und Leidenschaft" at bounding box center [1328, 207] width 456 height 24
paste input "Ein explosiver [PERSON_NAME]"
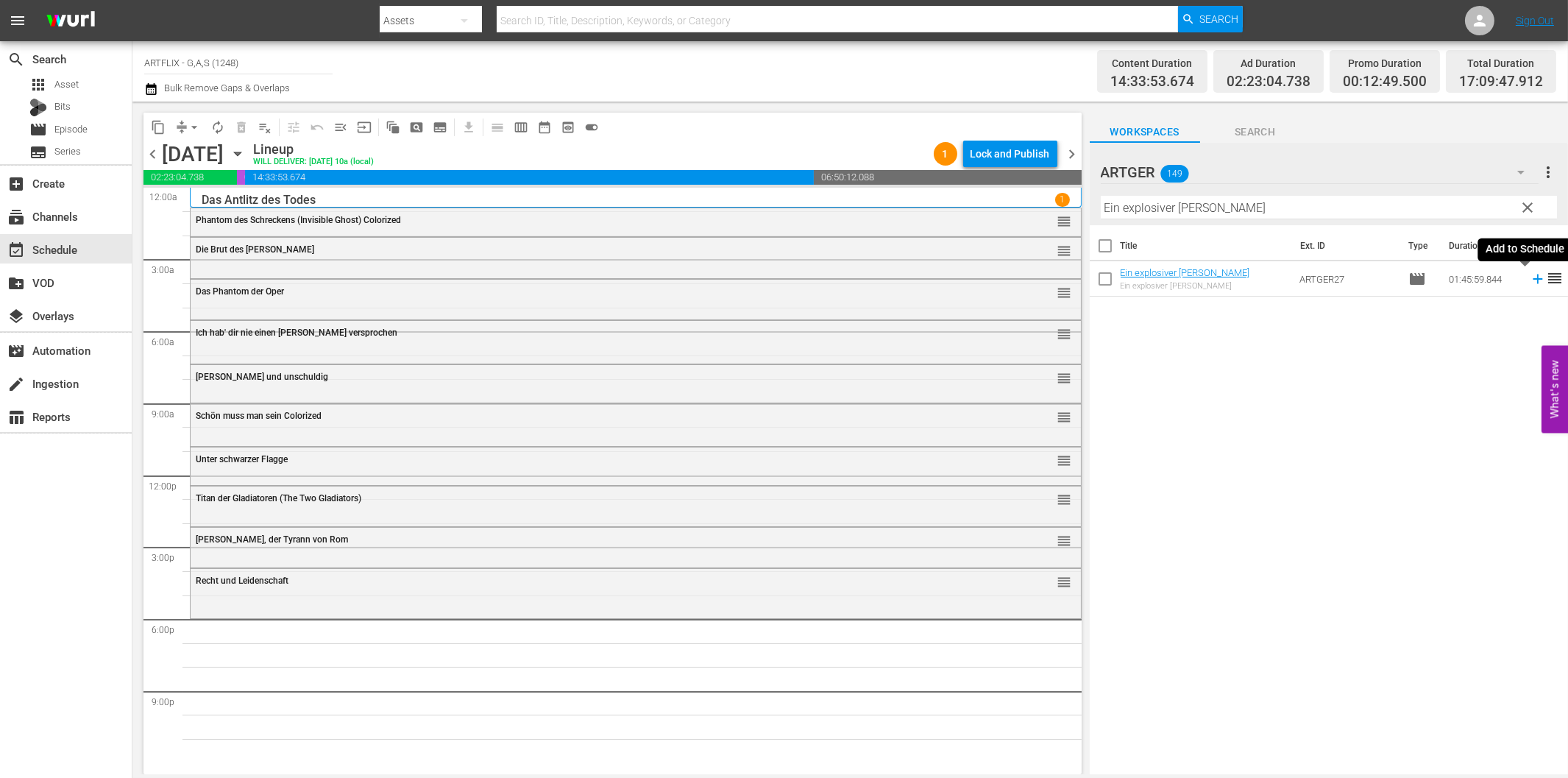
click at [1530, 276] on icon at bounding box center [1537, 279] width 16 height 16
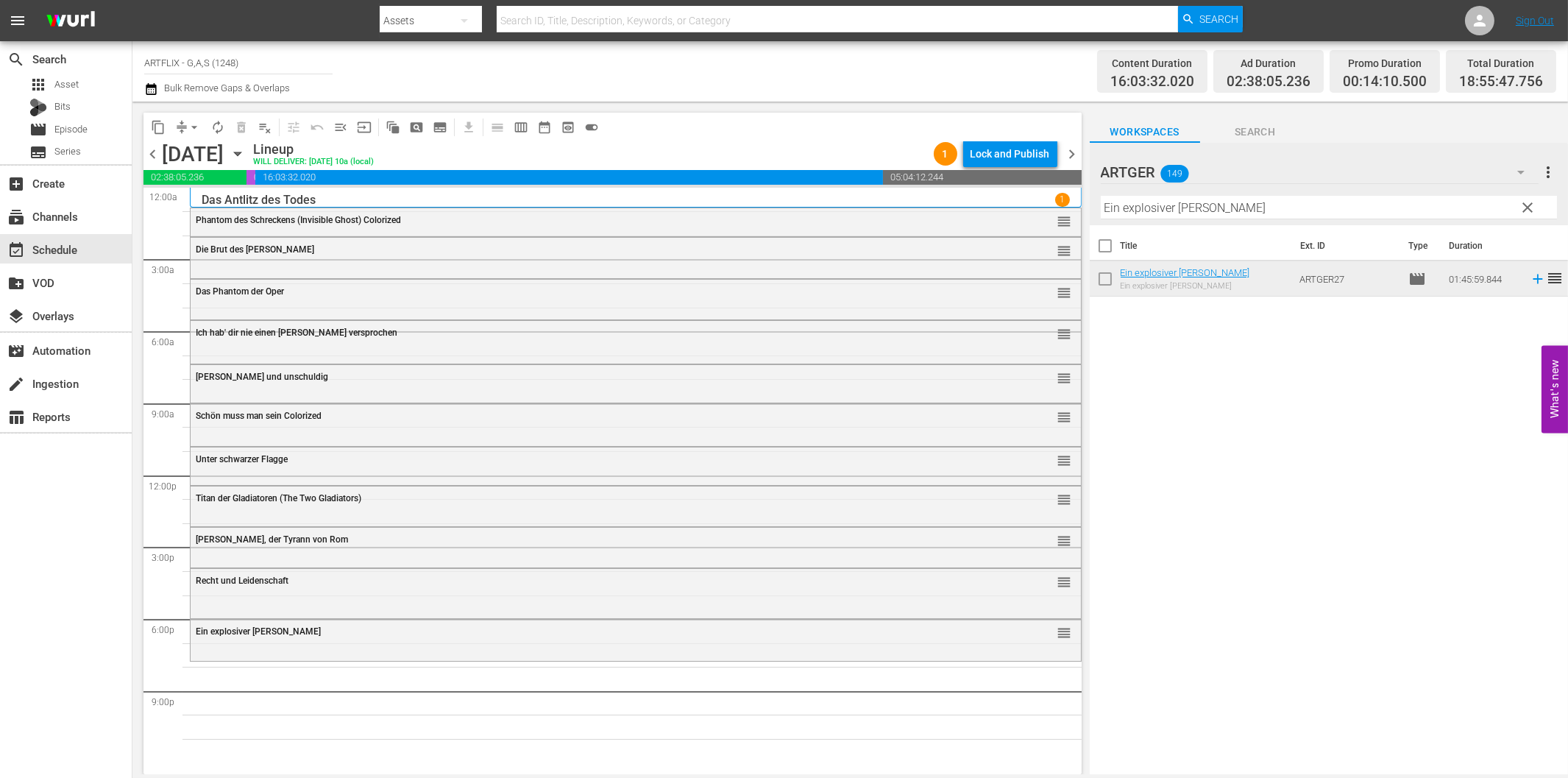
click at [1209, 210] on input "Ein explosiver [PERSON_NAME]" at bounding box center [1328, 207] width 456 height 24
paste input "Die Abenteuer des Fu Man Chu Colorized"
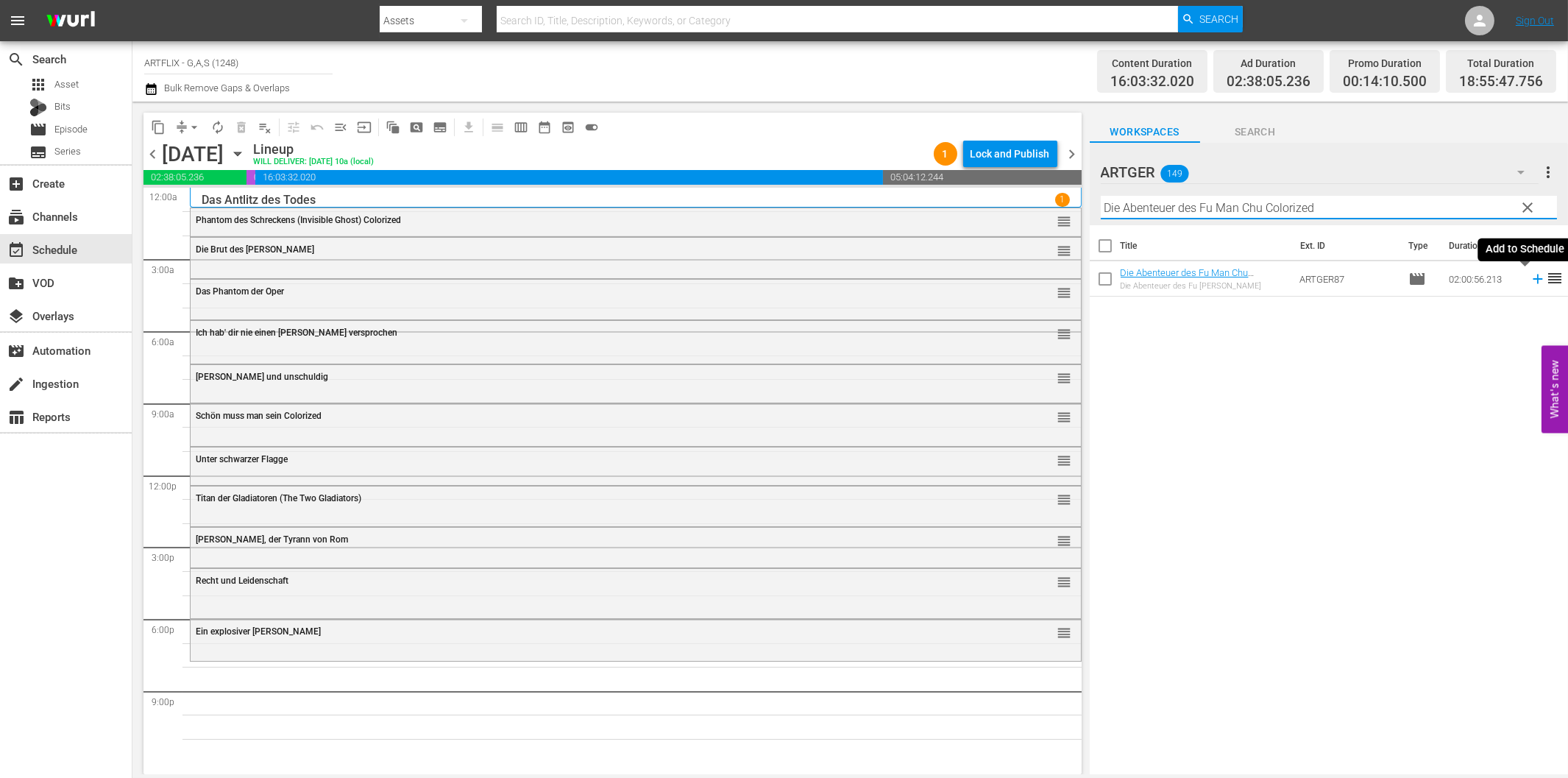
click at [1530, 280] on icon at bounding box center [1537, 279] width 16 height 16
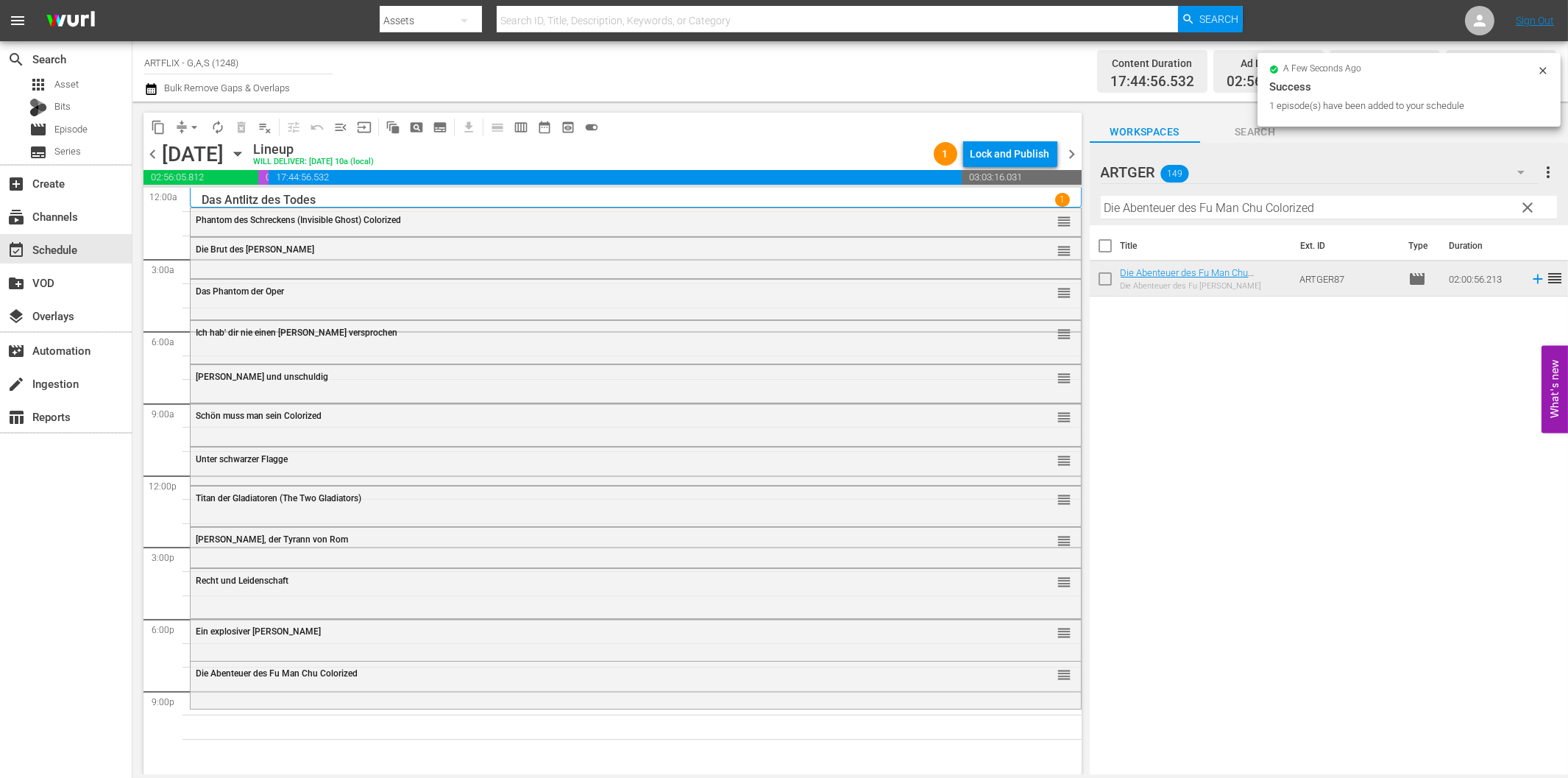
click at [1366, 210] on input "Die Abenteuer des Fu Man Chu Colorized" at bounding box center [1328, 207] width 456 height 24
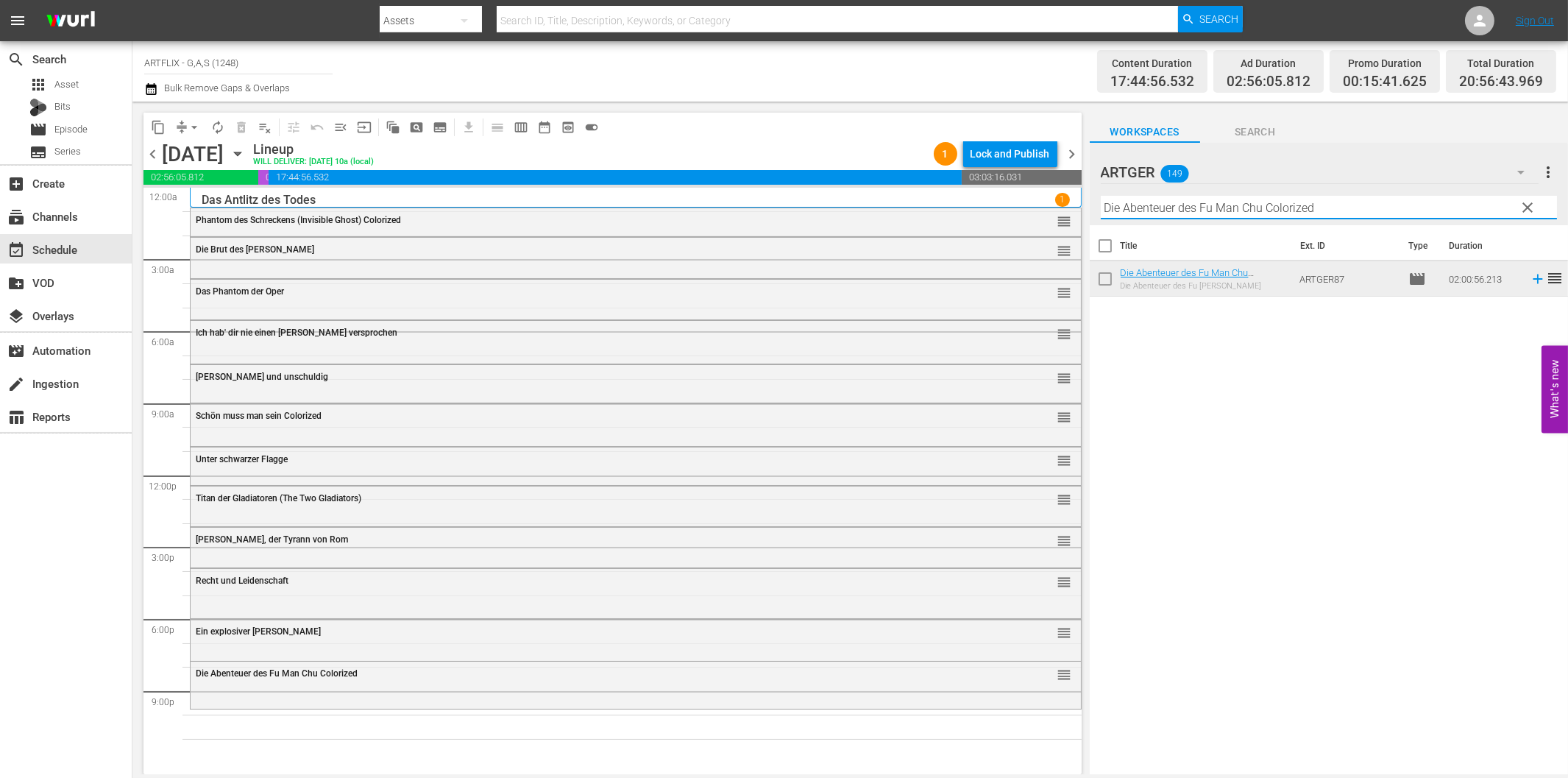
paste input "Alarmstart für Geschwader [PERSON_NAME]"
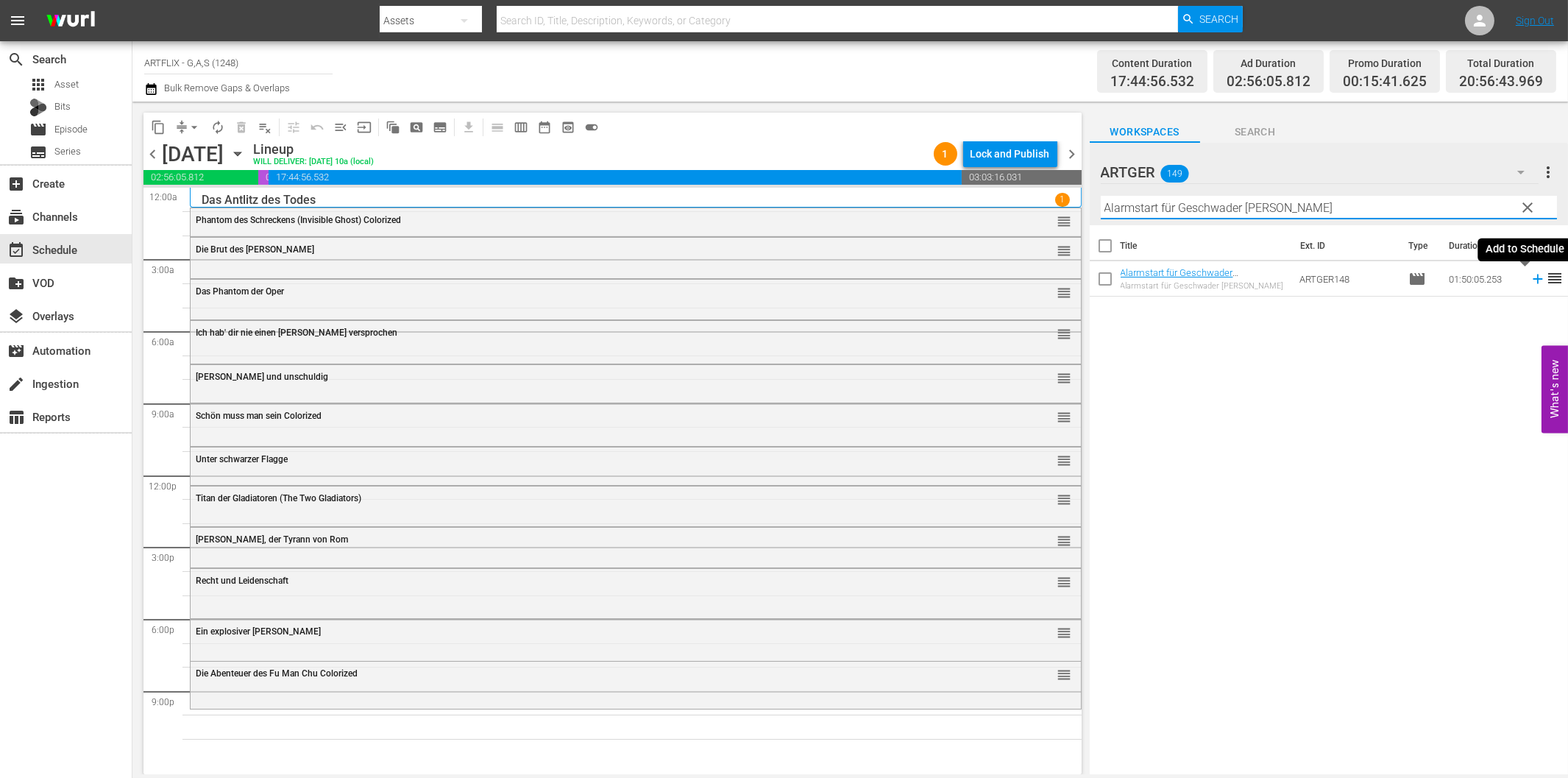
drag, startPoint x: 1527, startPoint y: 280, endPoint x: 1438, endPoint y: 306, distance: 92.7
click at [1530, 280] on icon at bounding box center [1537, 279] width 16 height 16
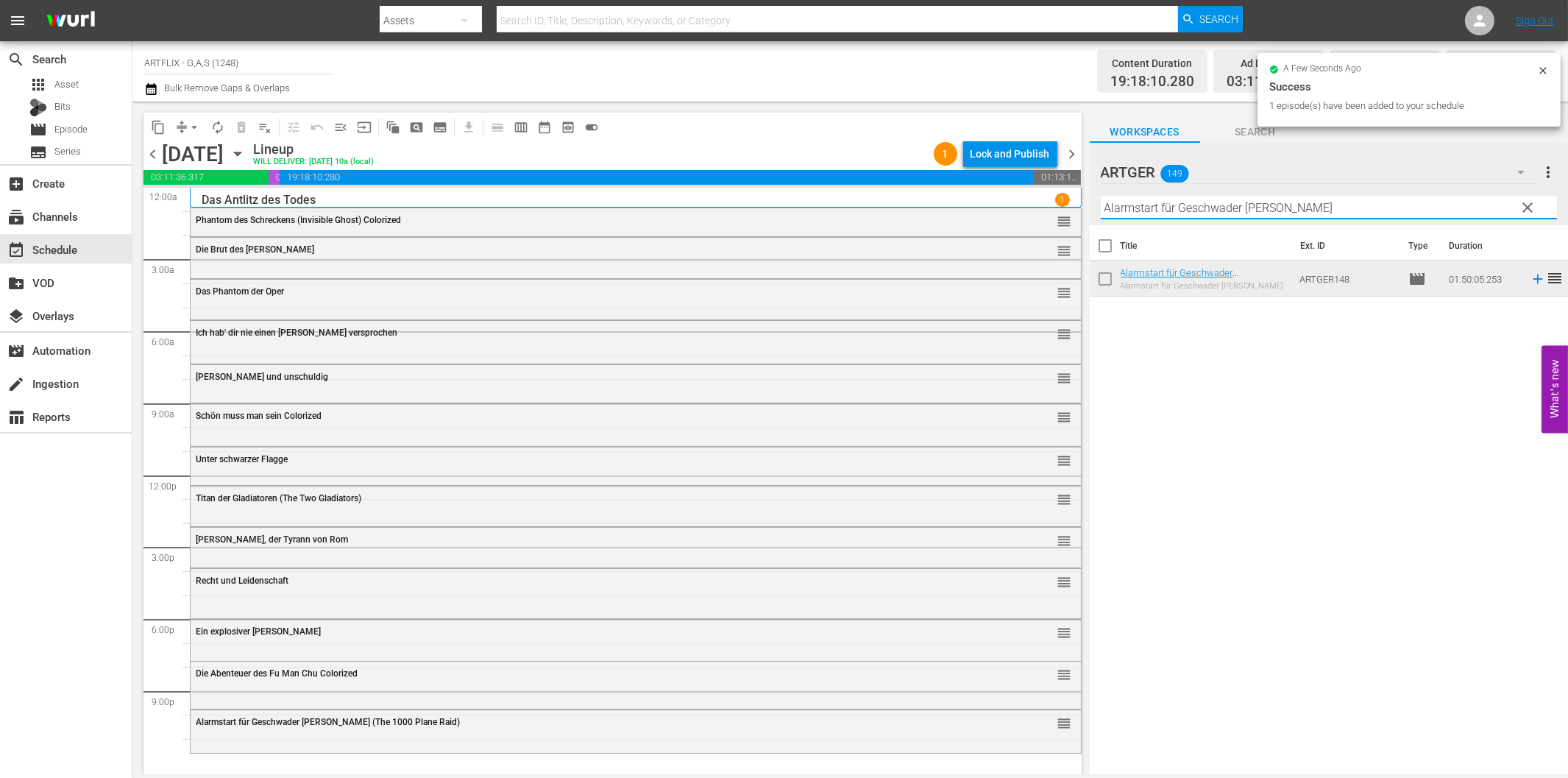
click at [1202, 203] on input "Alarmstart für Geschwader [PERSON_NAME]" at bounding box center [1328, 207] width 456 height 24
paste input "Tanz der toten [PERSON_NAME]"
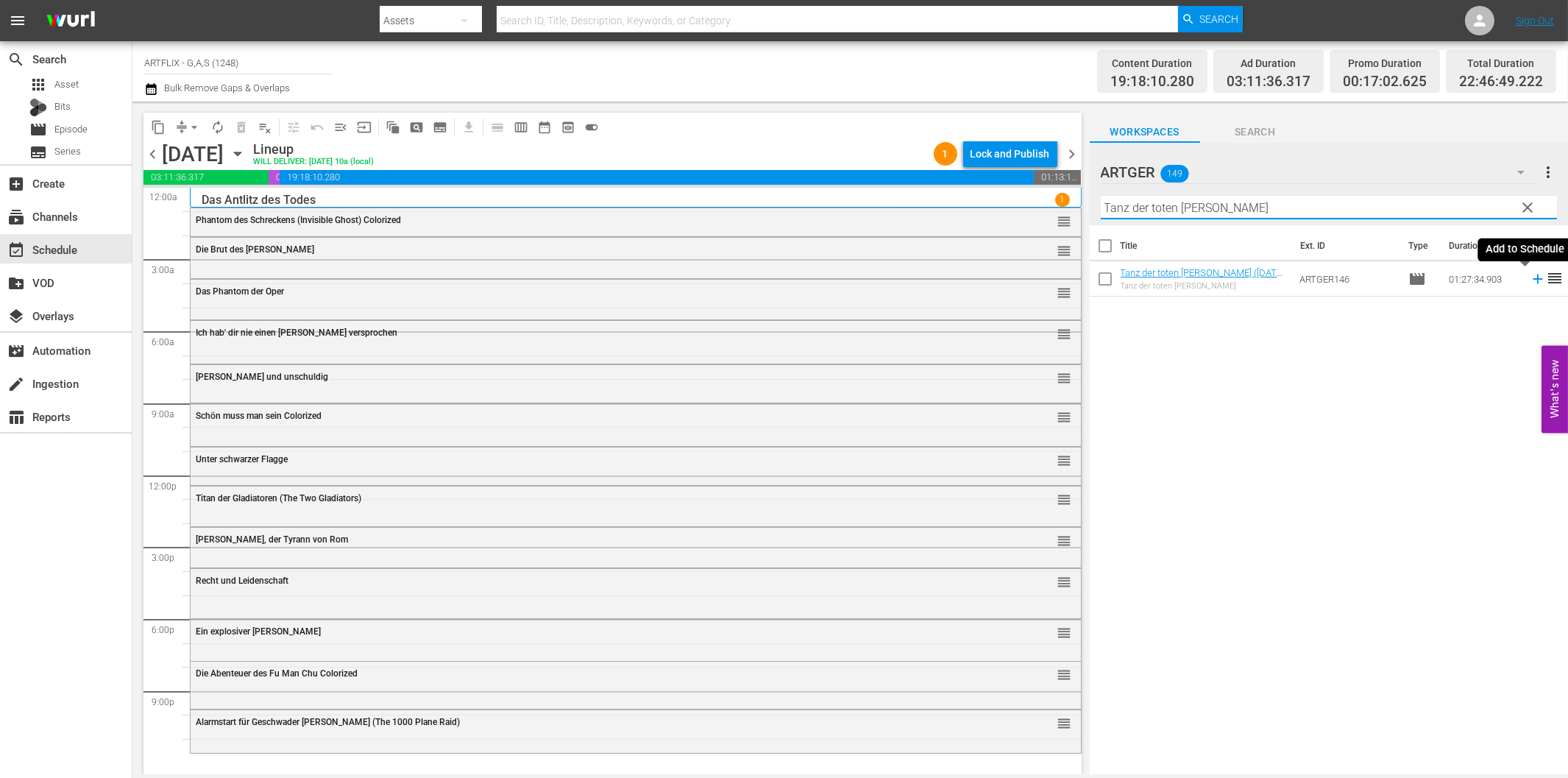
click at [1530, 281] on icon at bounding box center [1537, 279] width 16 height 16
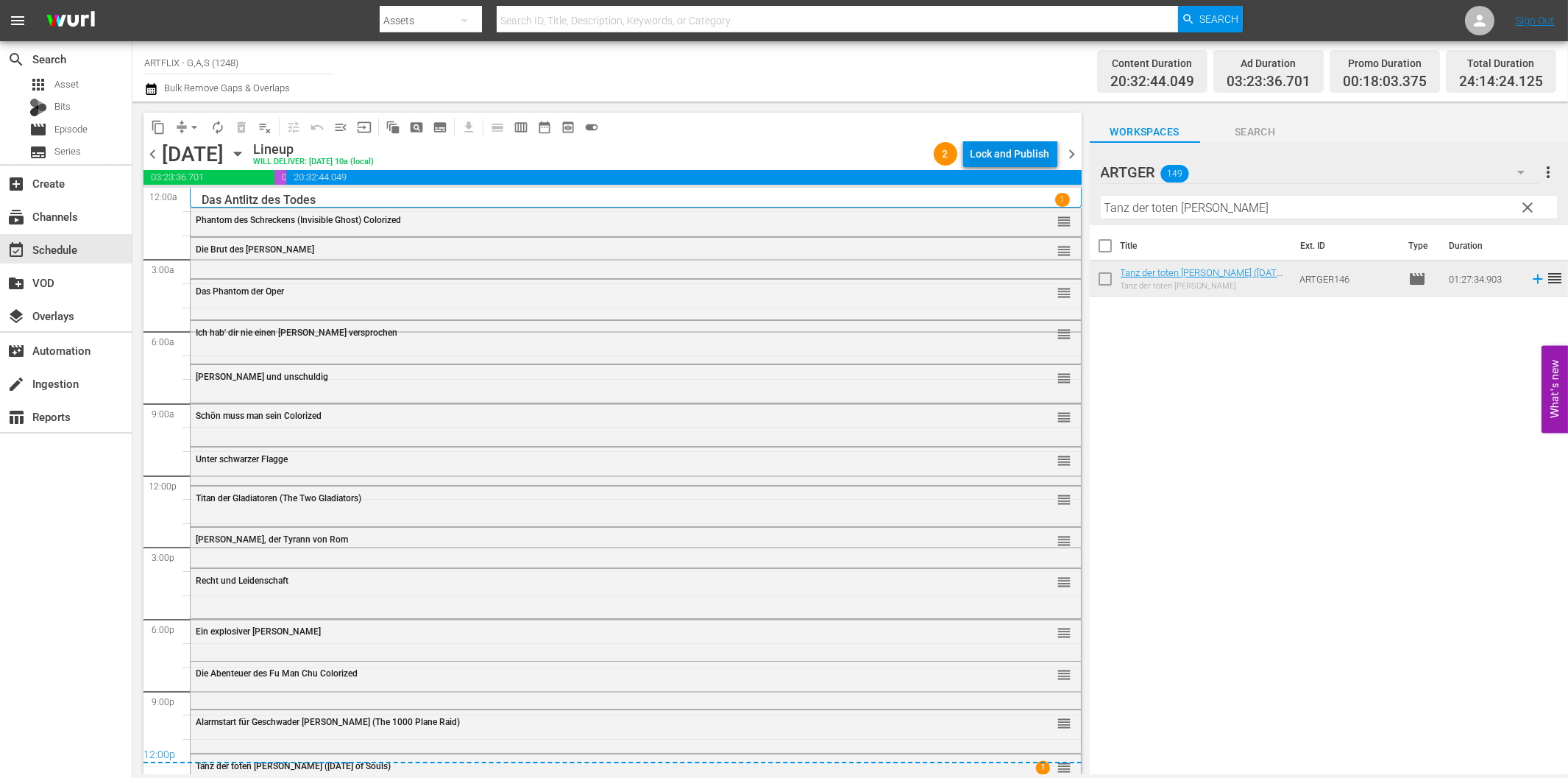
click at [1015, 157] on div "Lock and Publish" at bounding box center [1010, 154] width 79 height 26
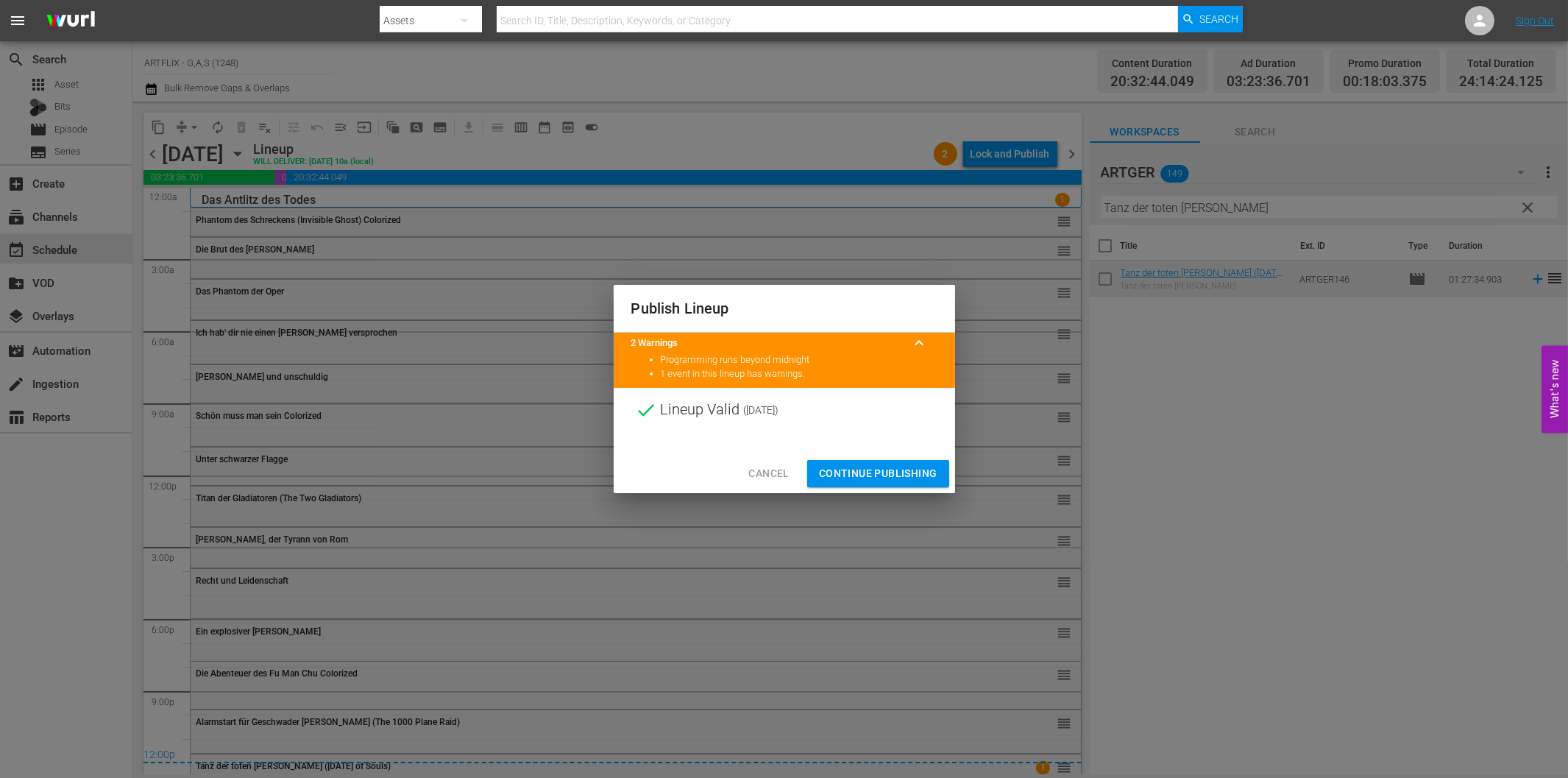
click at [911, 472] on span "Continue Publishing" at bounding box center [878, 474] width 118 height 18
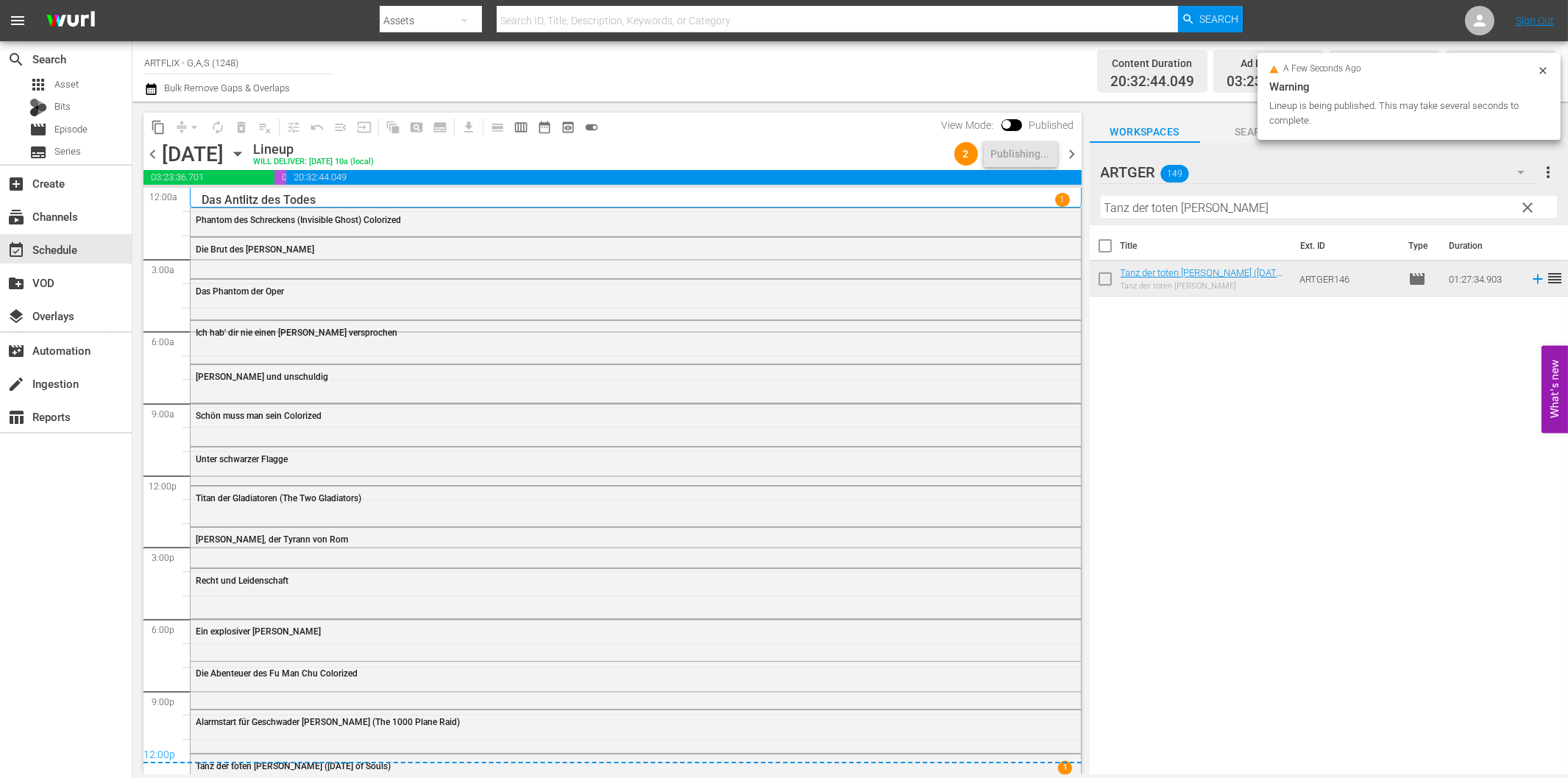
click at [1069, 158] on span "chevron_right" at bounding box center [1072, 154] width 18 height 18
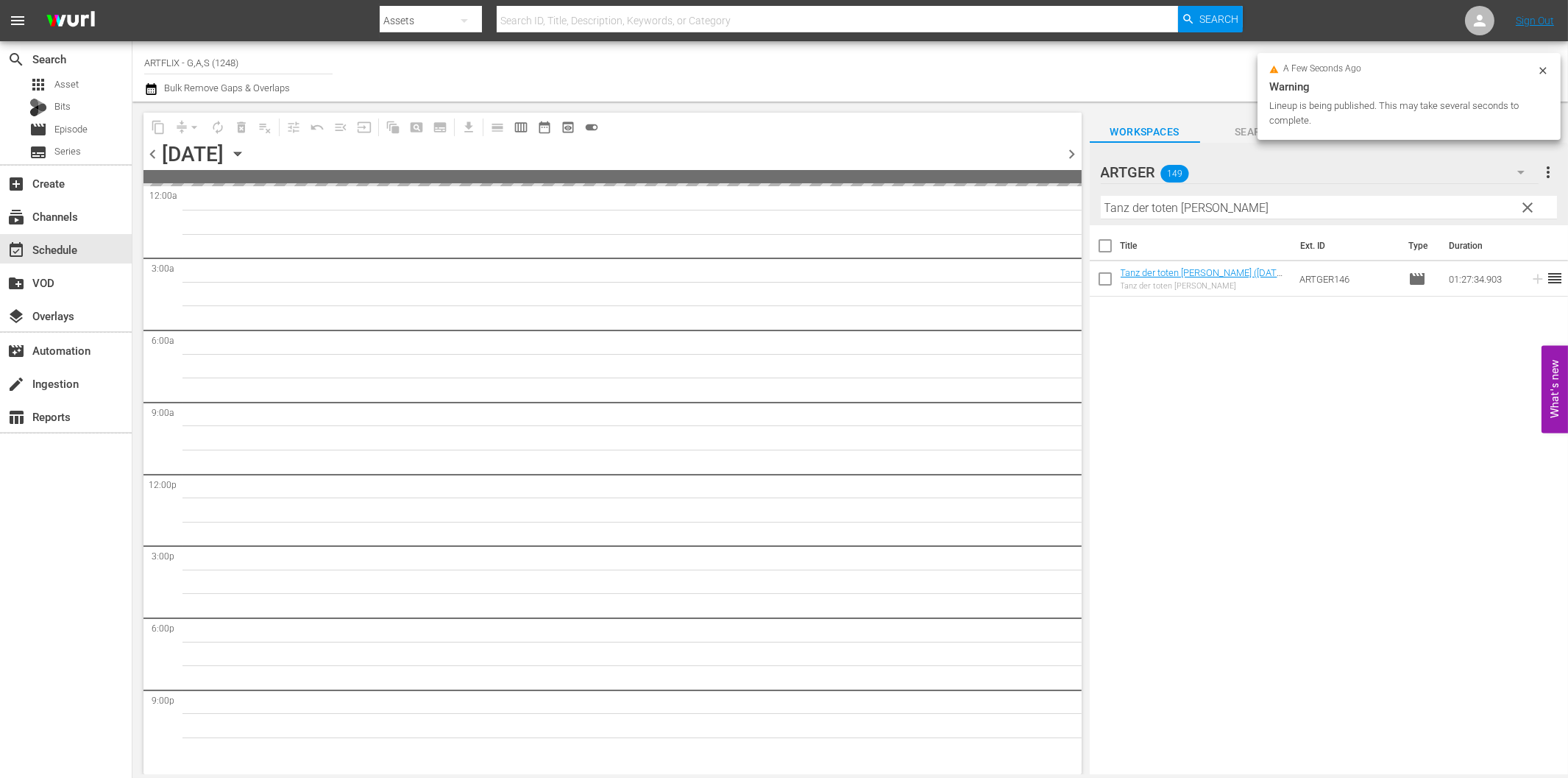
click at [1183, 208] on input "Tanz der toten [PERSON_NAME]" at bounding box center [1328, 207] width 456 height 24
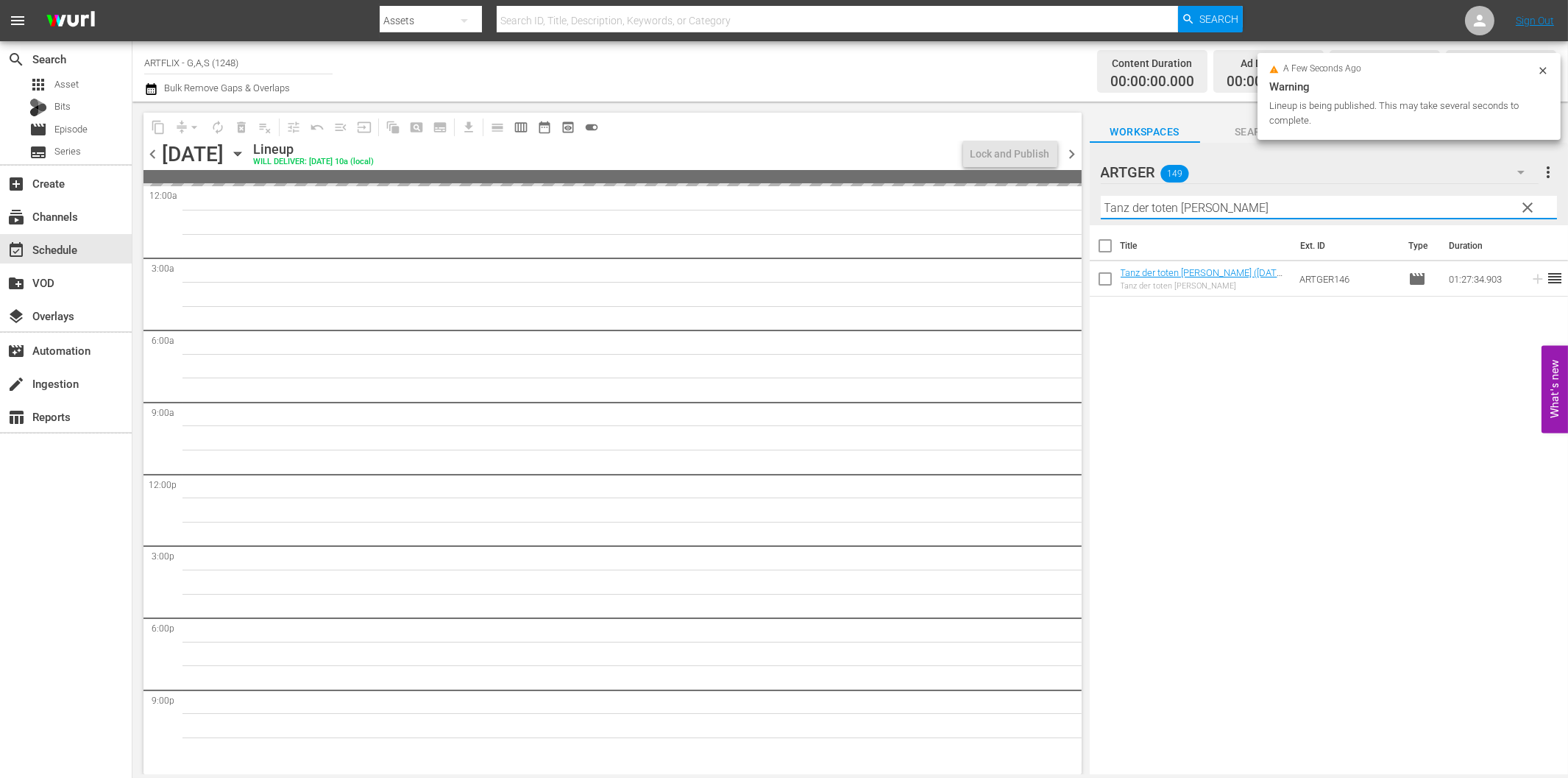
paste input "Die Nacht der unheimlichen Besti"
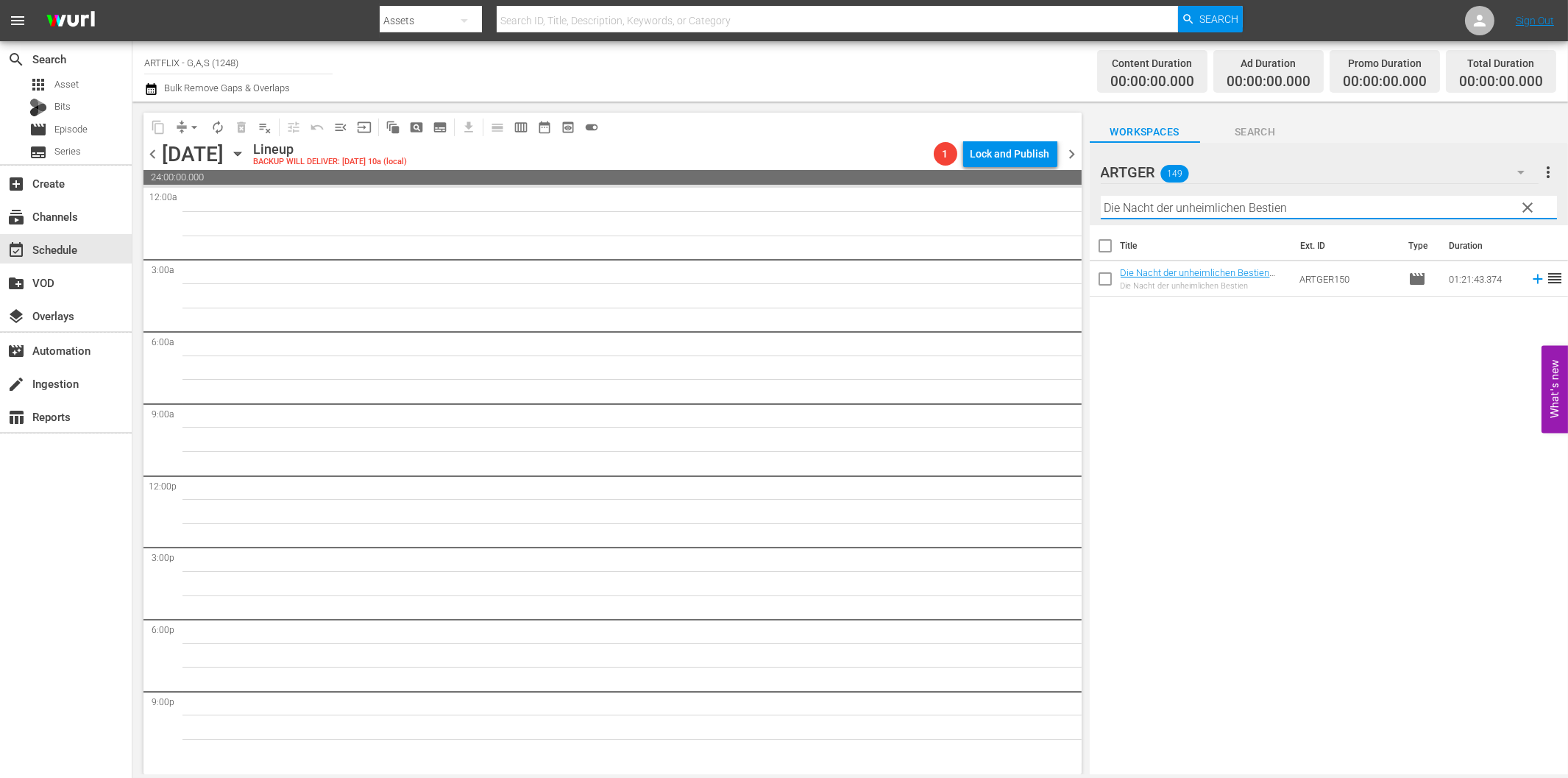
click at [1530, 277] on icon at bounding box center [1537, 279] width 16 height 16
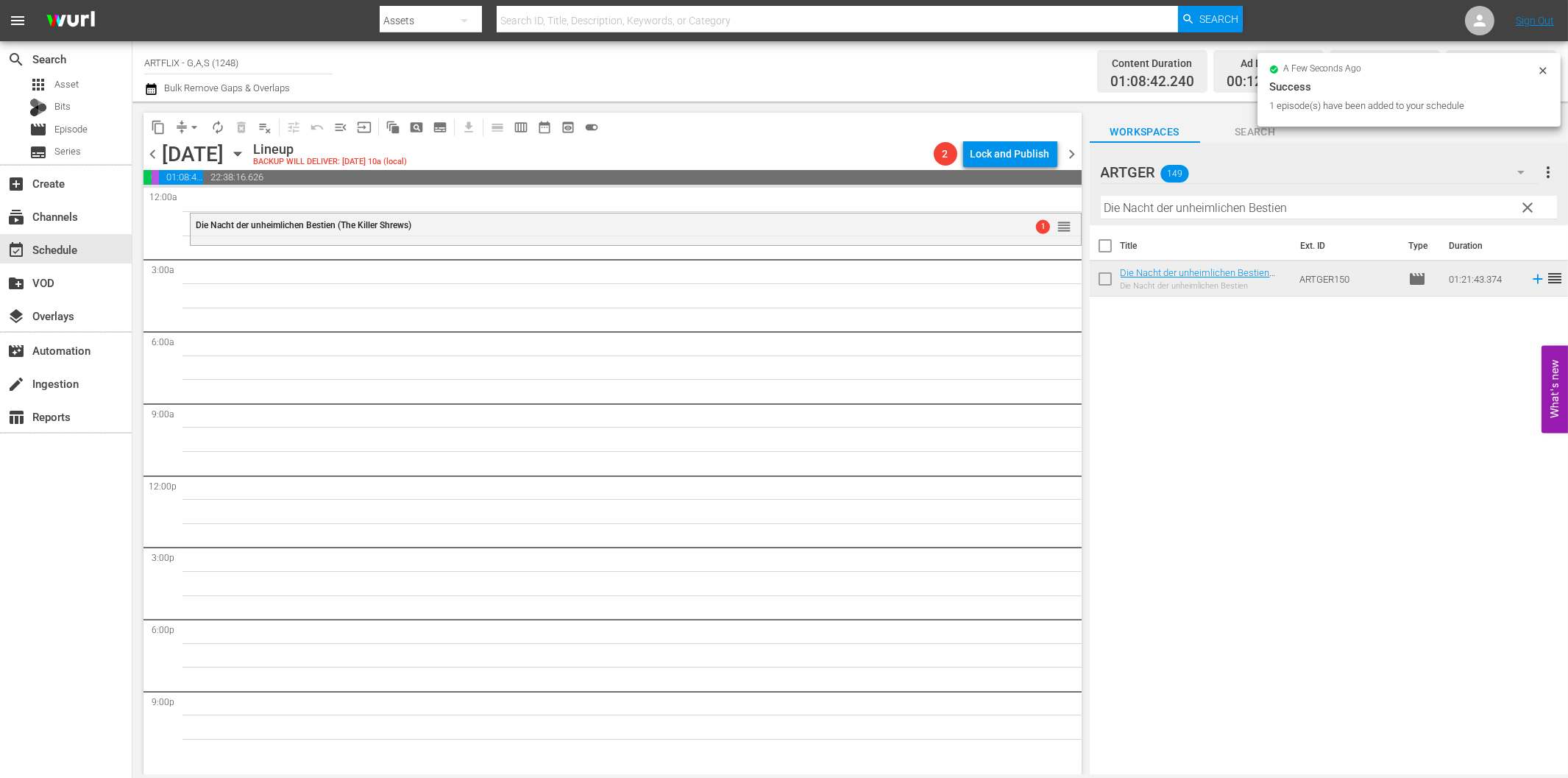
click at [1199, 209] on input "Die Nacht der unheimlichen Bestien" at bounding box center [1328, 207] width 456 height 24
paste input "[PERSON_NAME]"
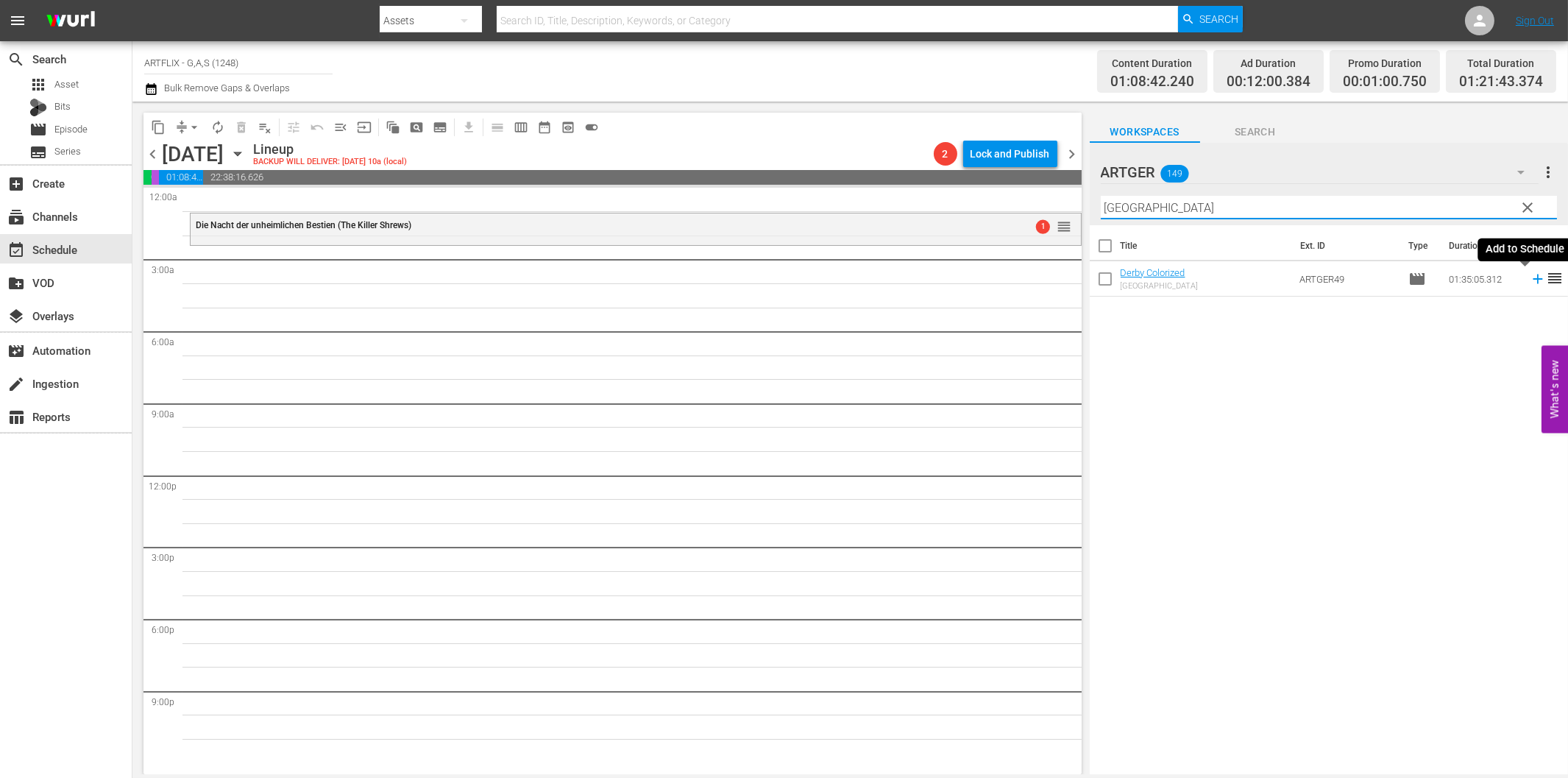
click at [1530, 277] on icon at bounding box center [1537, 279] width 16 height 16
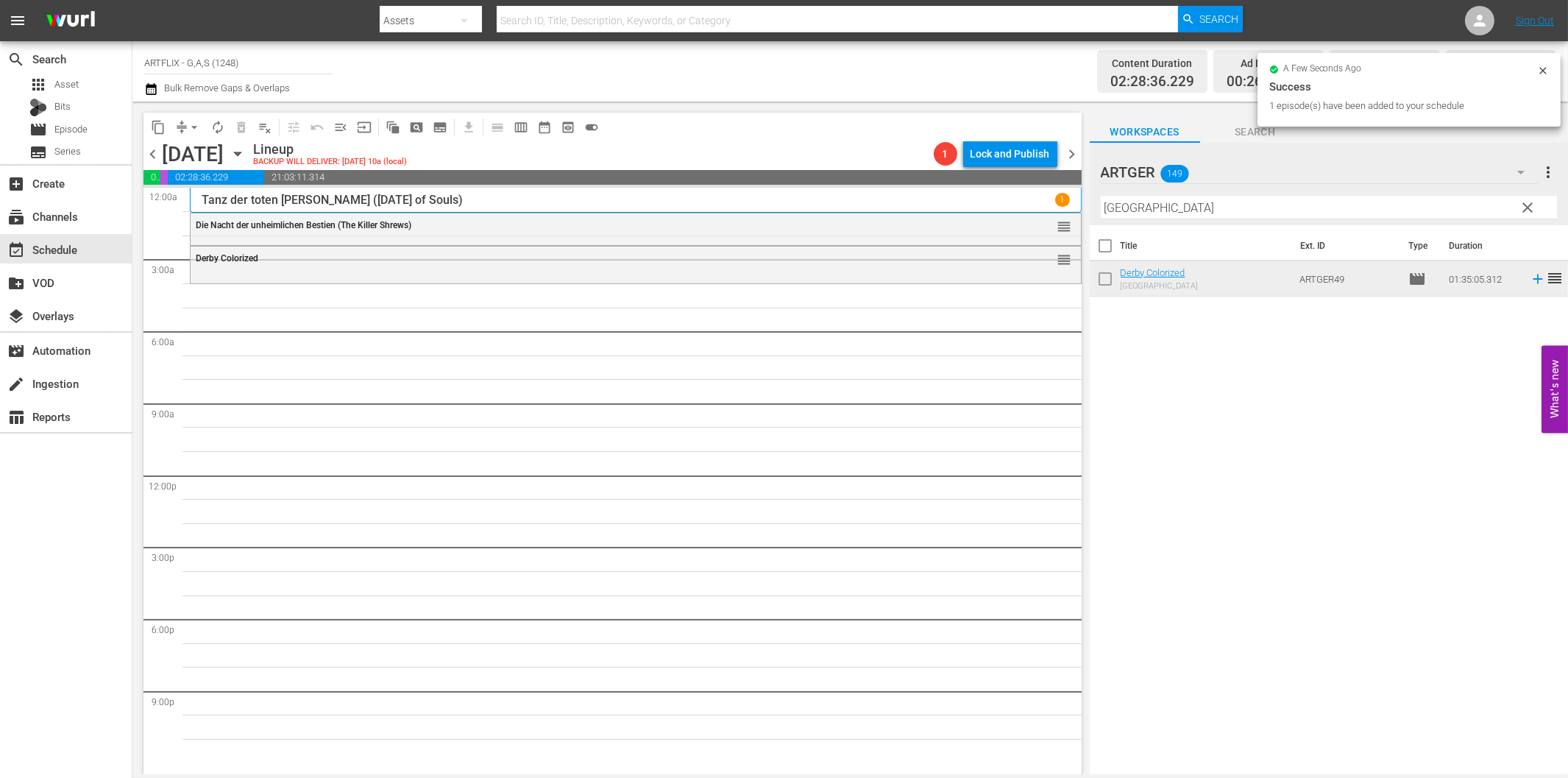
click at [1136, 209] on input "[GEOGRAPHIC_DATA]" at bounding box center [1328, 207] width 456 height 24
paste input "Home Town Story Colorized"
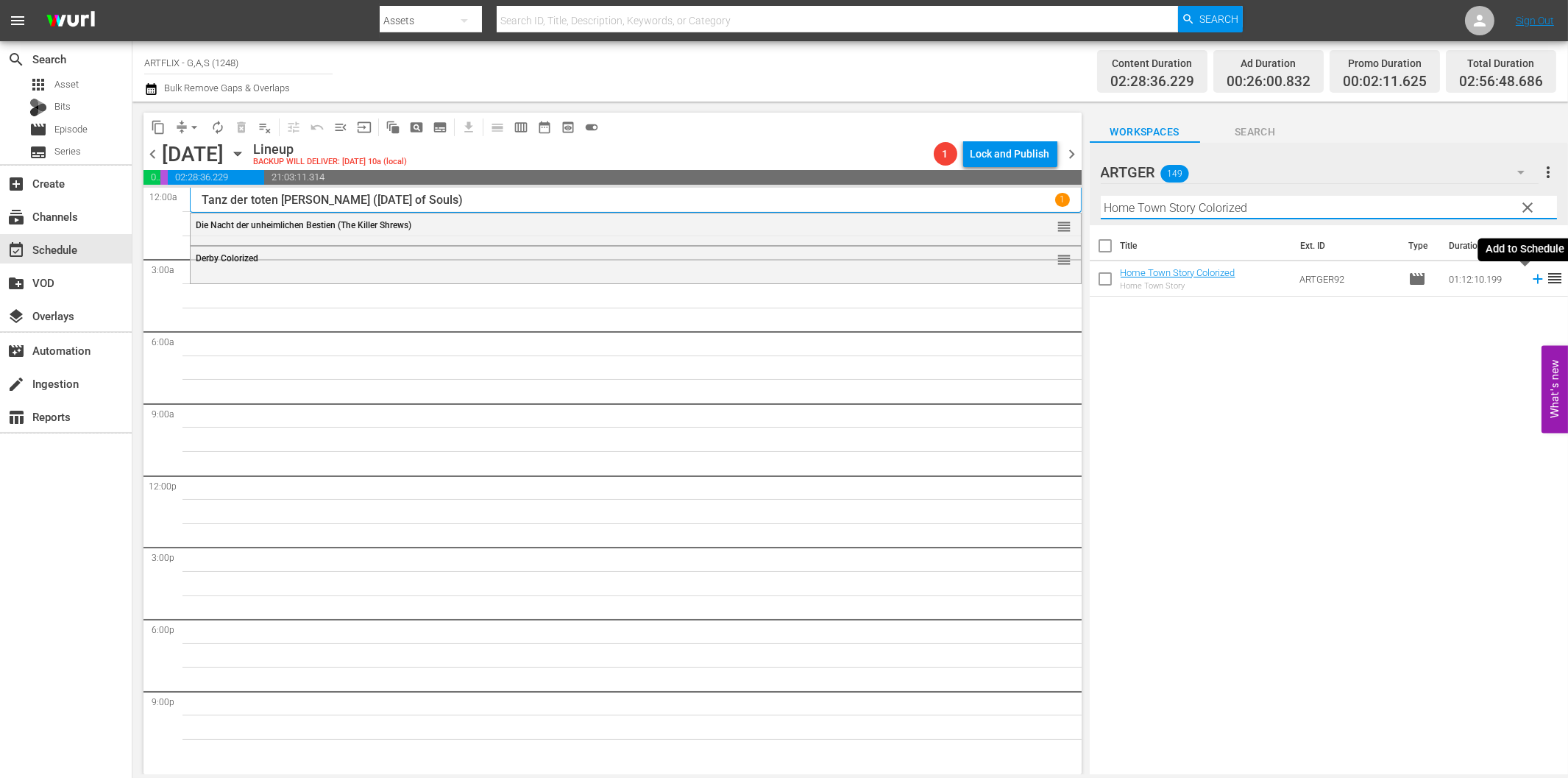
click at [1530, 276] on icon at bounding box center [1537, 279] width 16 height 16
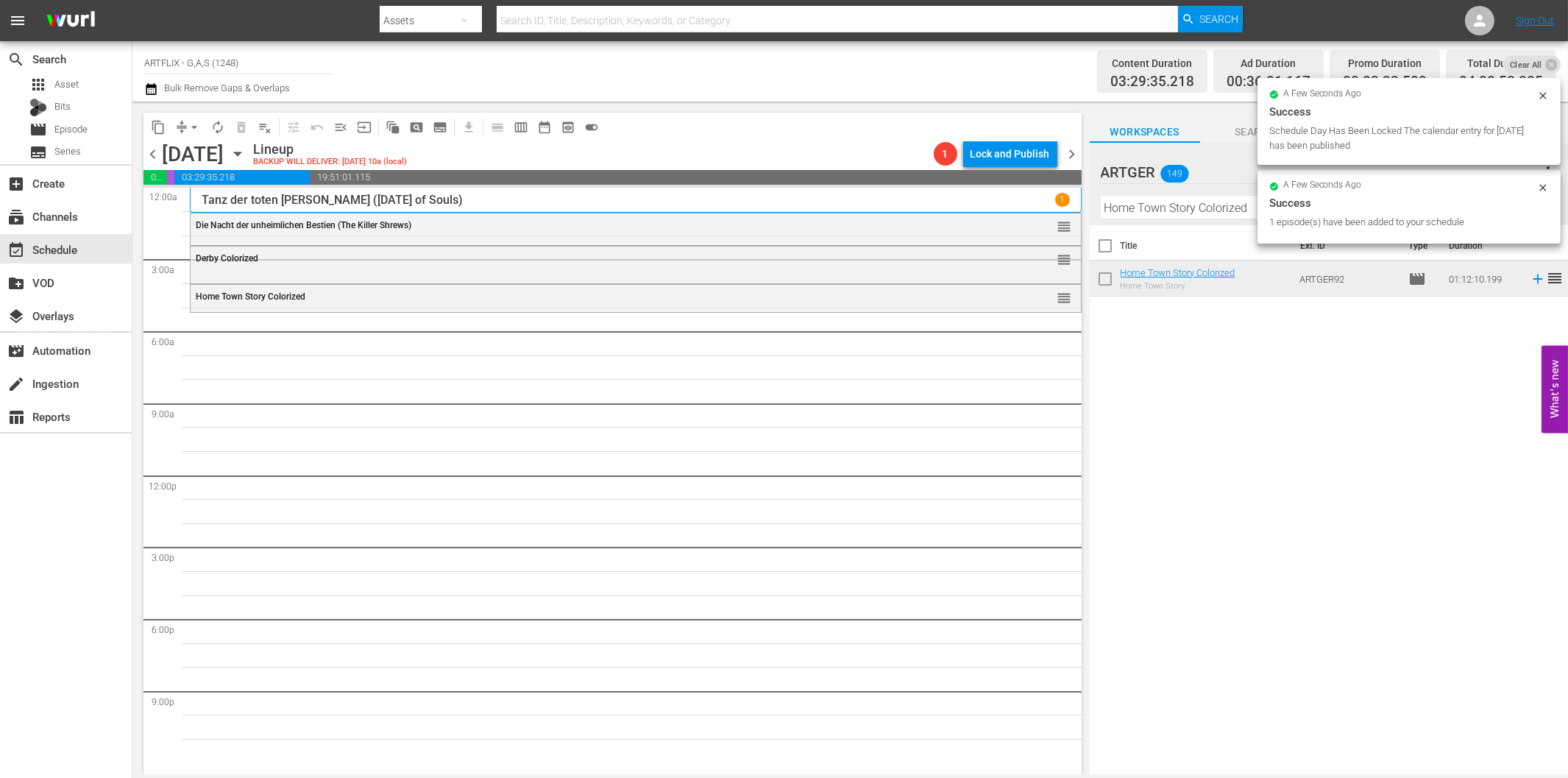
click at [1219, 207] on input "Home Town Story Colorized" at bounding box center [1328, 207] width 456 height 24
paste input "Unser Leben mit Vater"
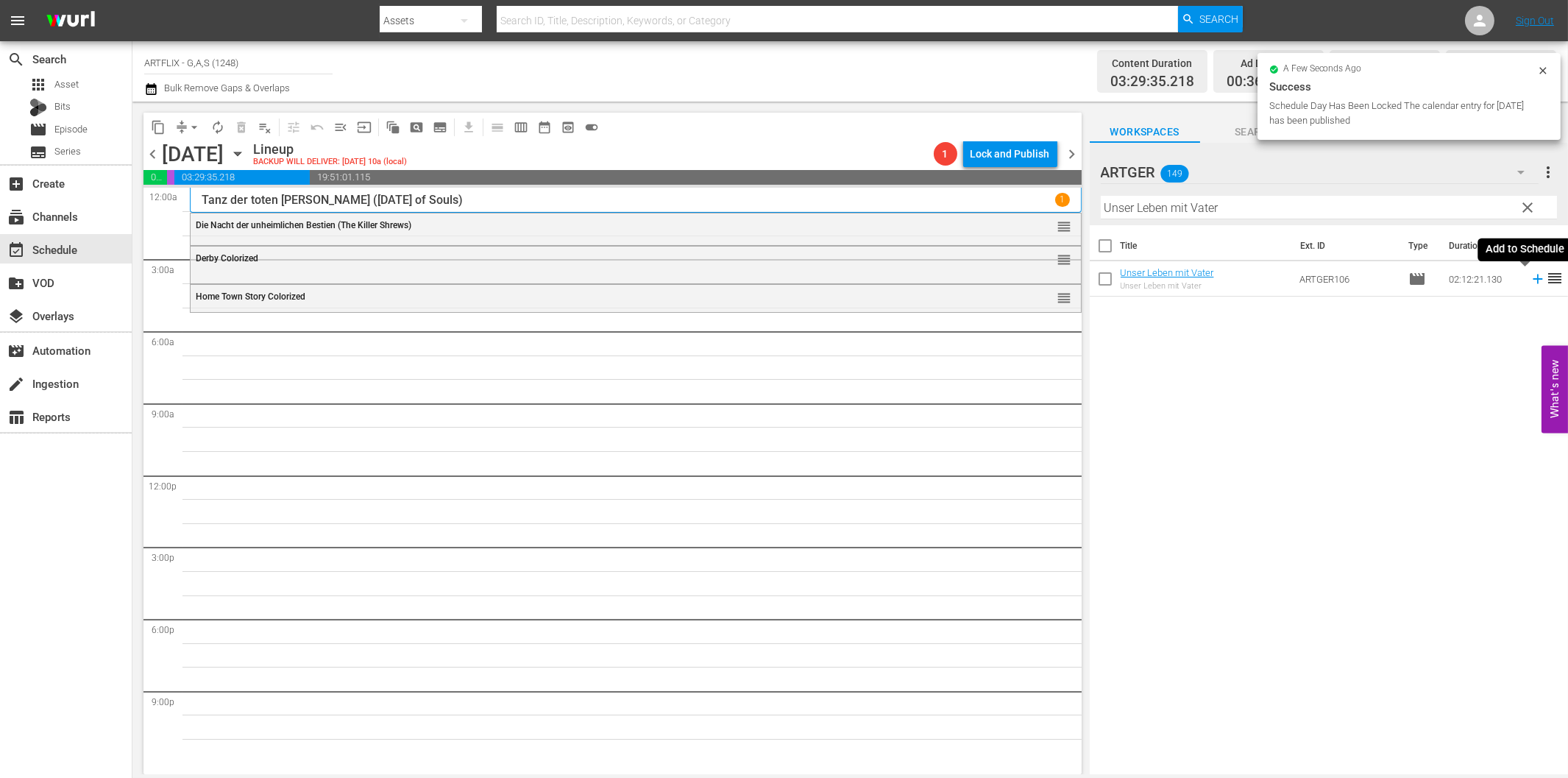
click at [1530, 283] on icon at bounding box center [1537, 279] width 16 height 16
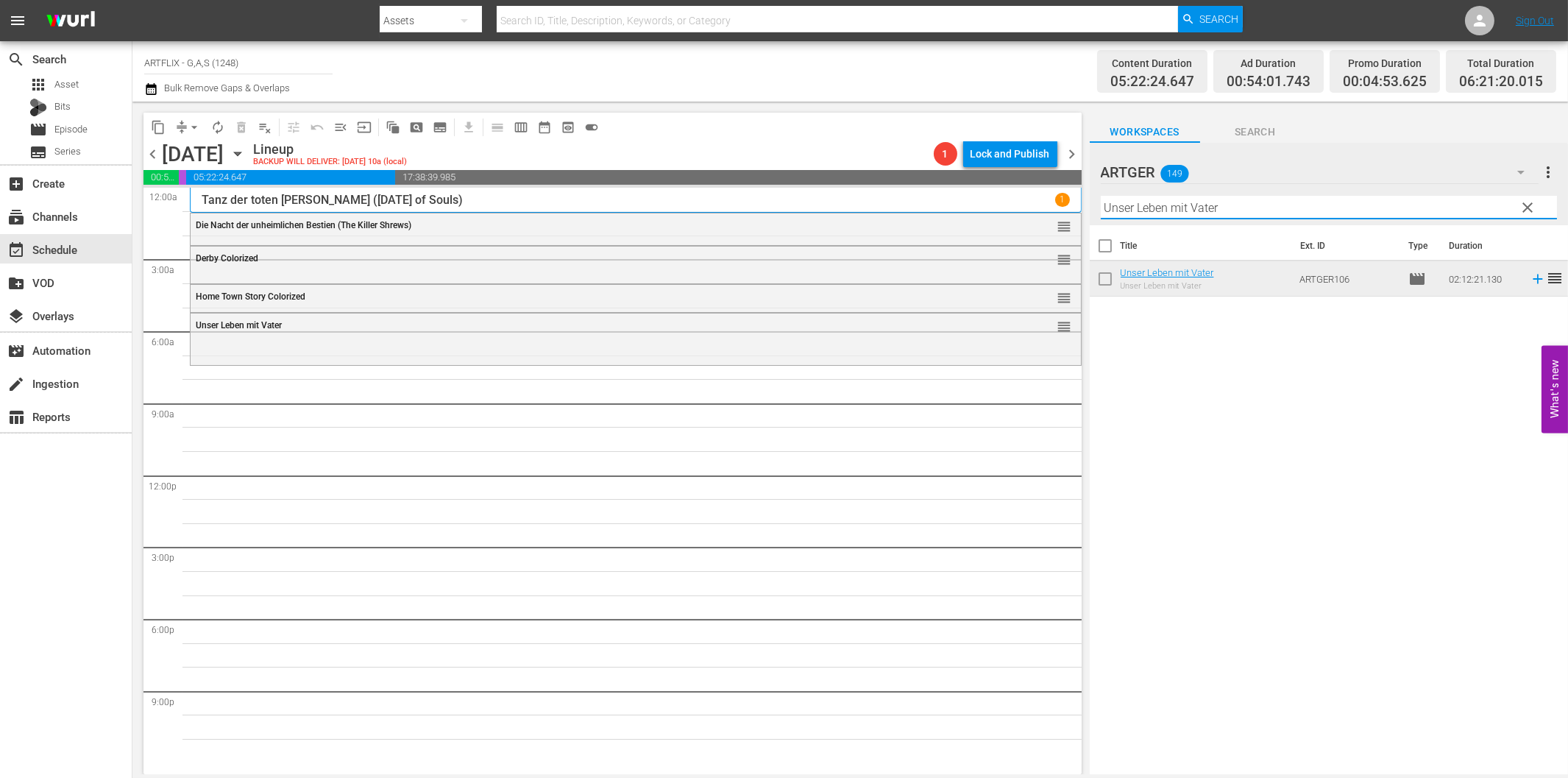
click at [1210, 209] on input "Unser Leben mit Vater" at bounding box center [1328, 207] width 456 height 24
paste input "Die kleine Prinzessin"
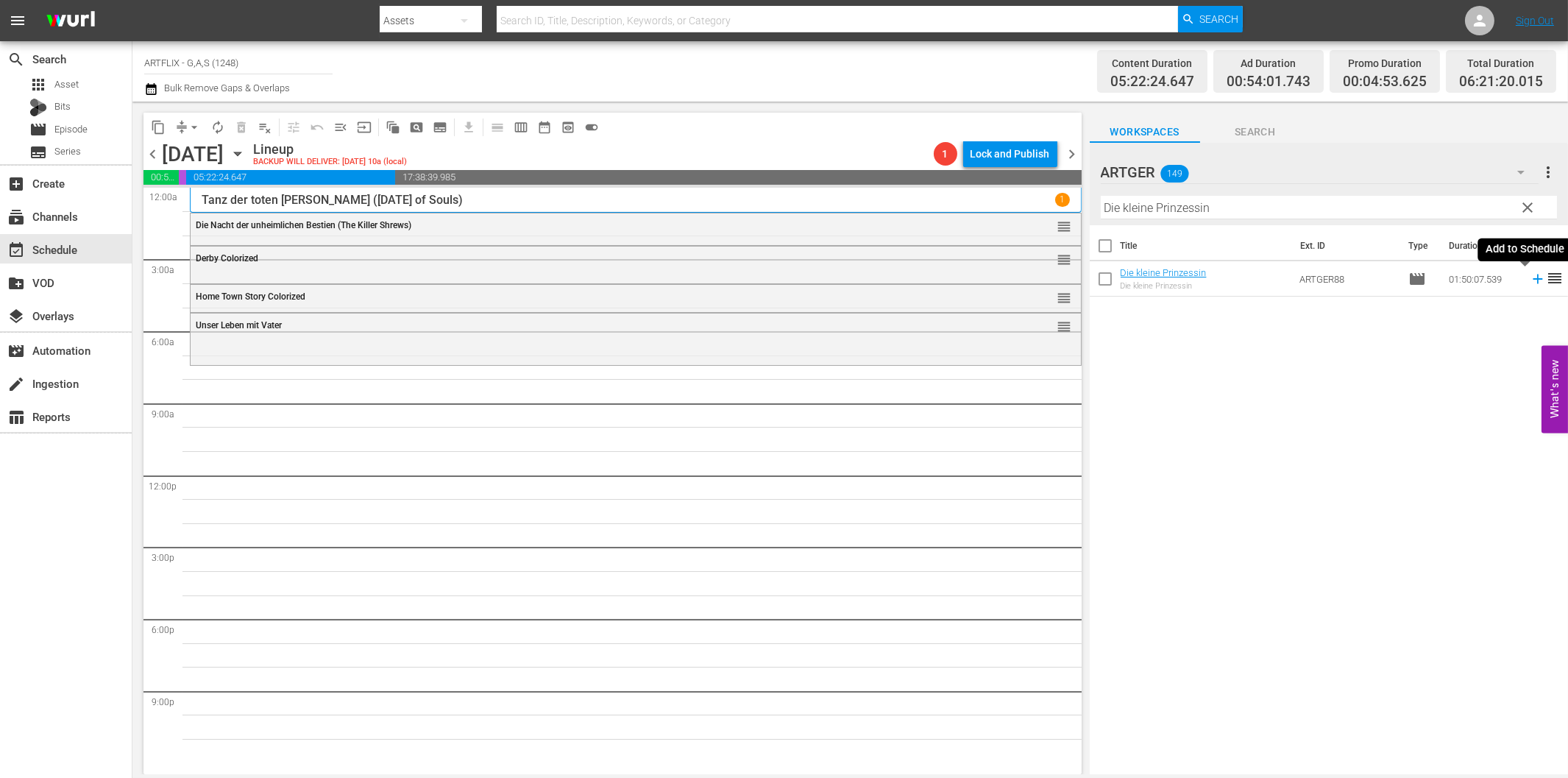
click at [1530, 275] on icon at bounding box center [1537, 279] width 16 height 16
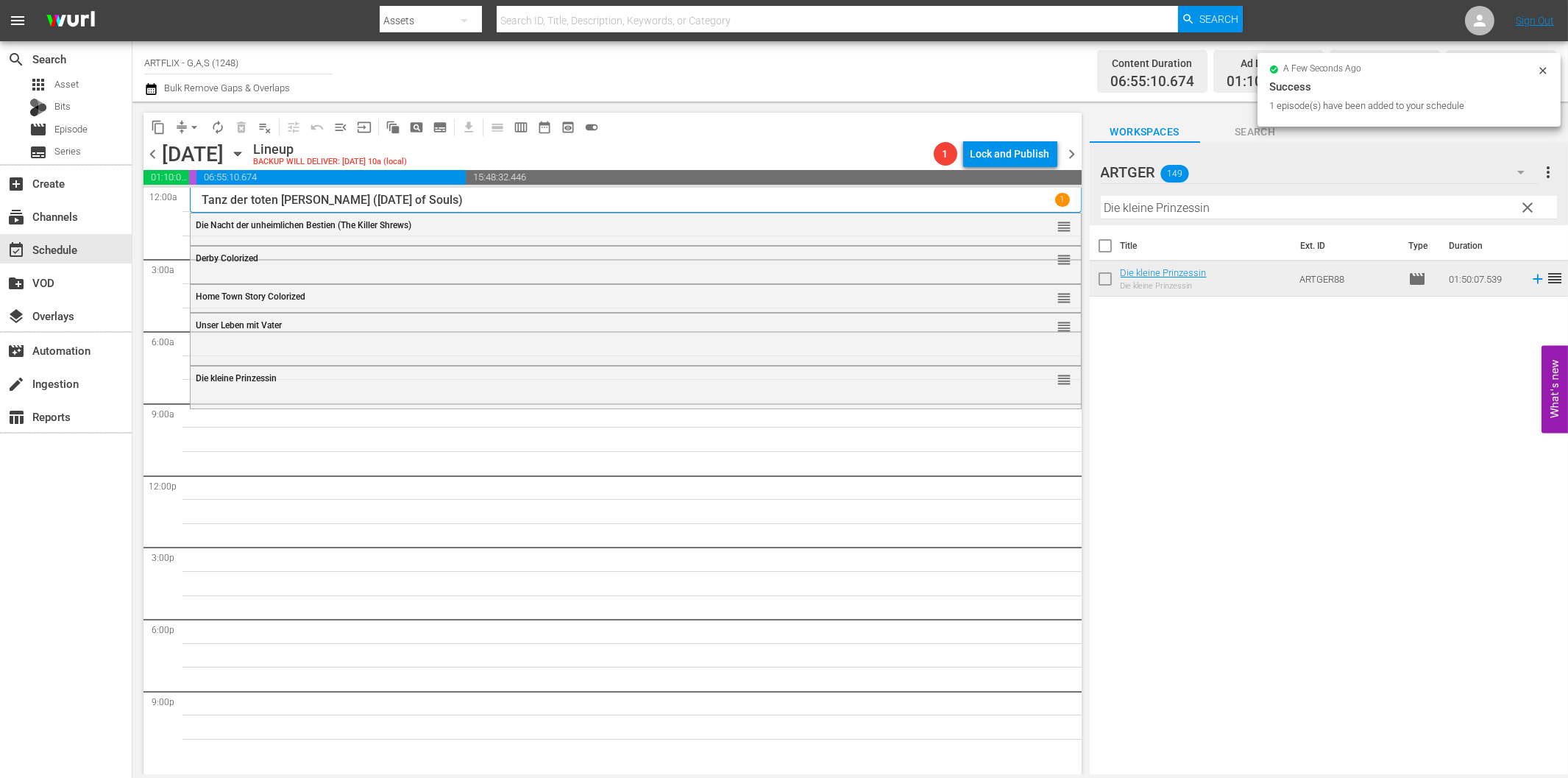
click at [1267, 196] on input "Die kleine Prinzessin" at bounding box center [1328, 207] width 456 height 24
paste input "Vier junge Detektive"
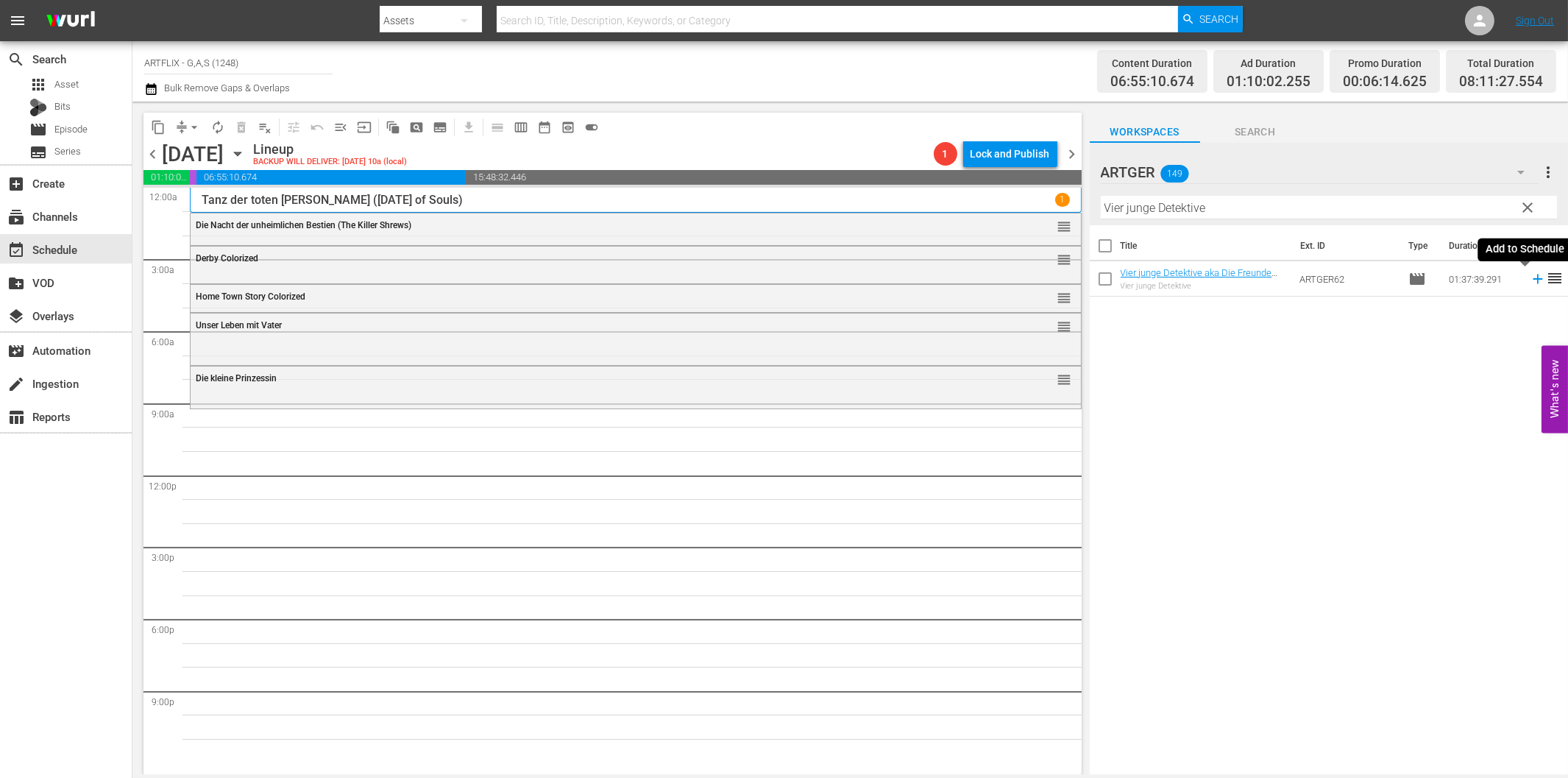
drag, startPoint x: 1526, startPoint y: 283, endPoint x: 1468, endPoint y: 299, distance: 60.2
click at [1530, 283] on icon at bounding box center [1537, 279] width 16 height 16
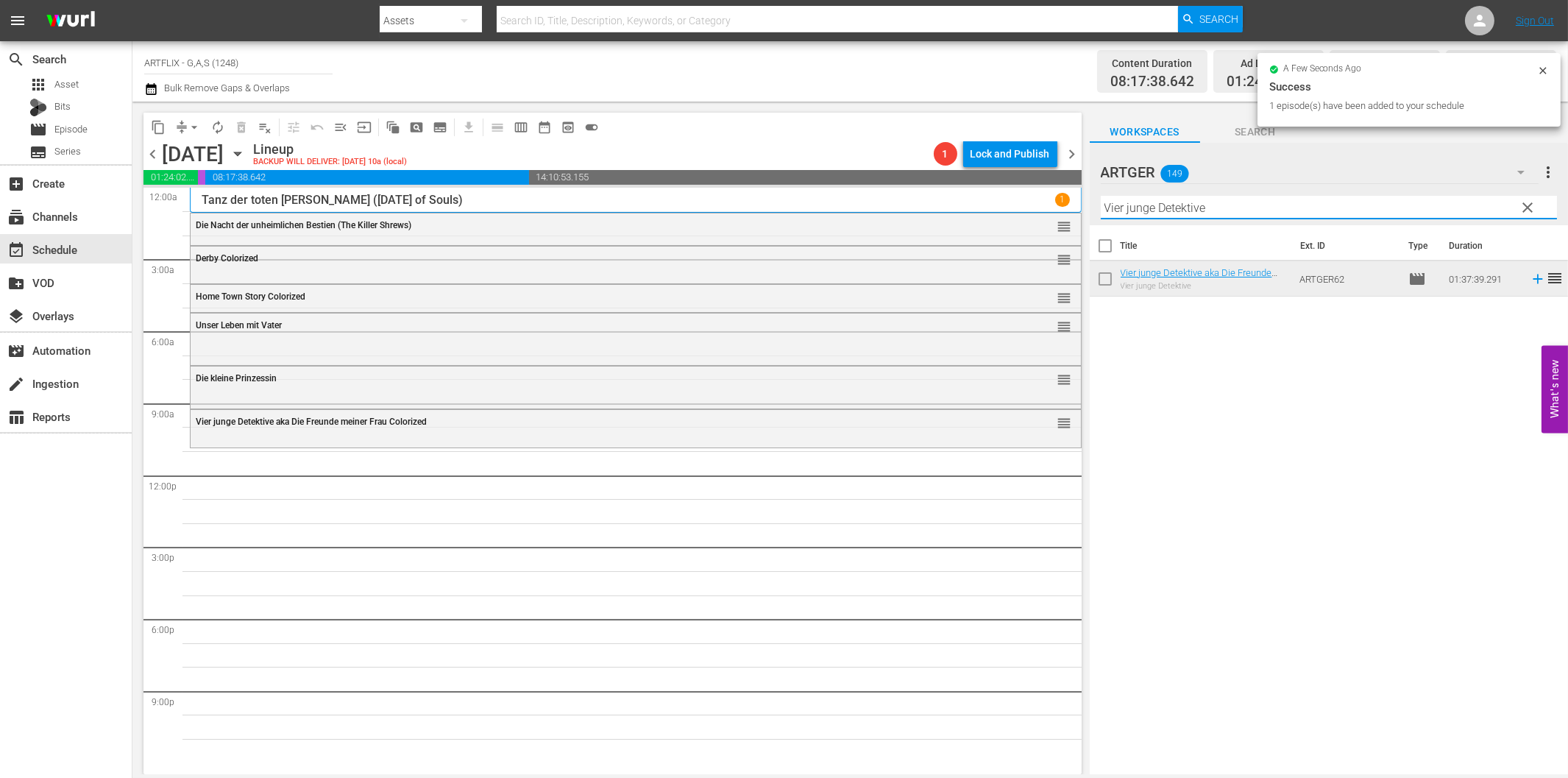
click at [1237, 215] on input "Vier junge Detektive" at bounding box center [1328, 207] width 456 height 24
paste input "The Three Stooges"
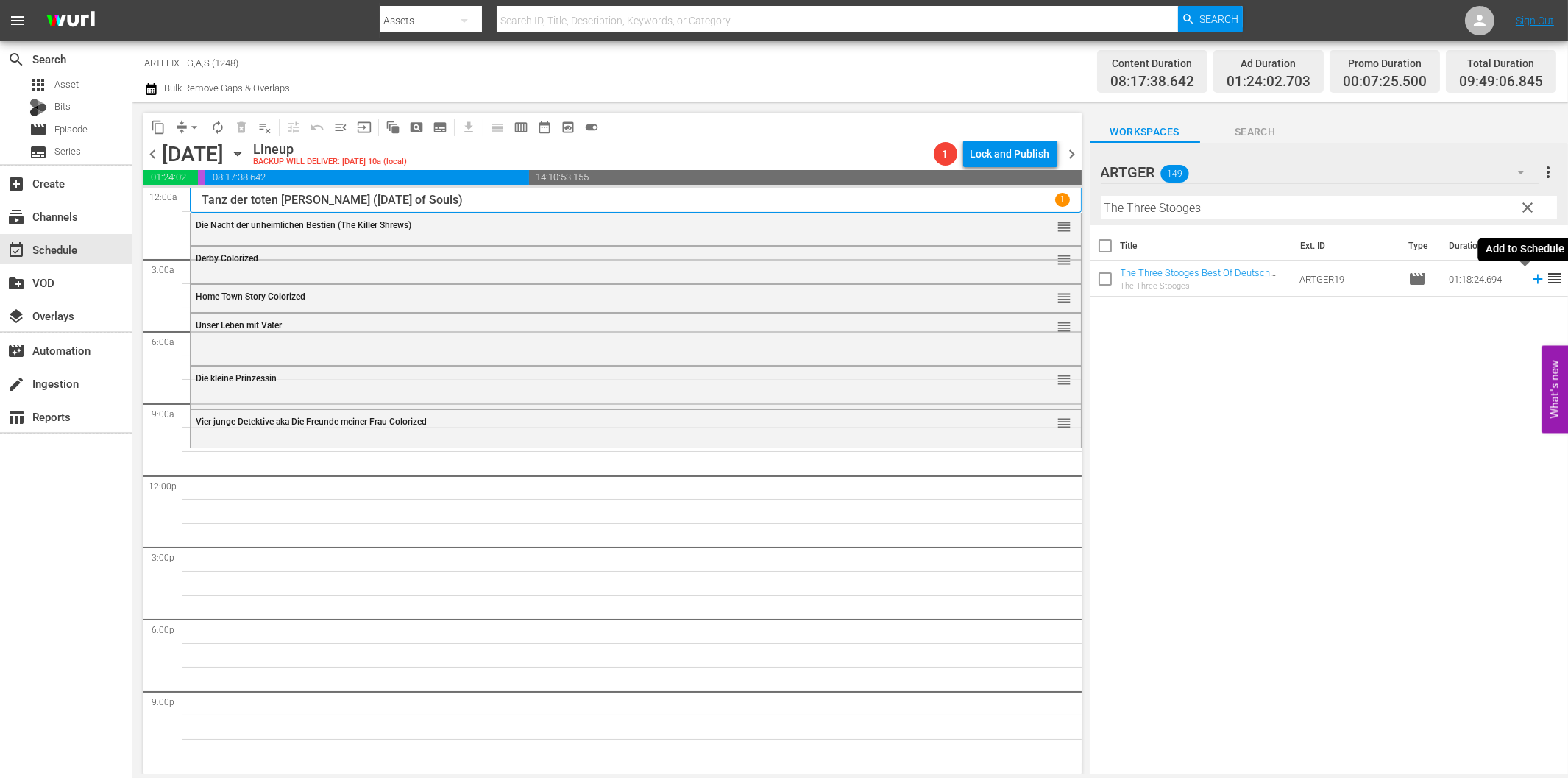
click at [1530, 281] on icon at bounding box center [1537, 279] width 16 height 16
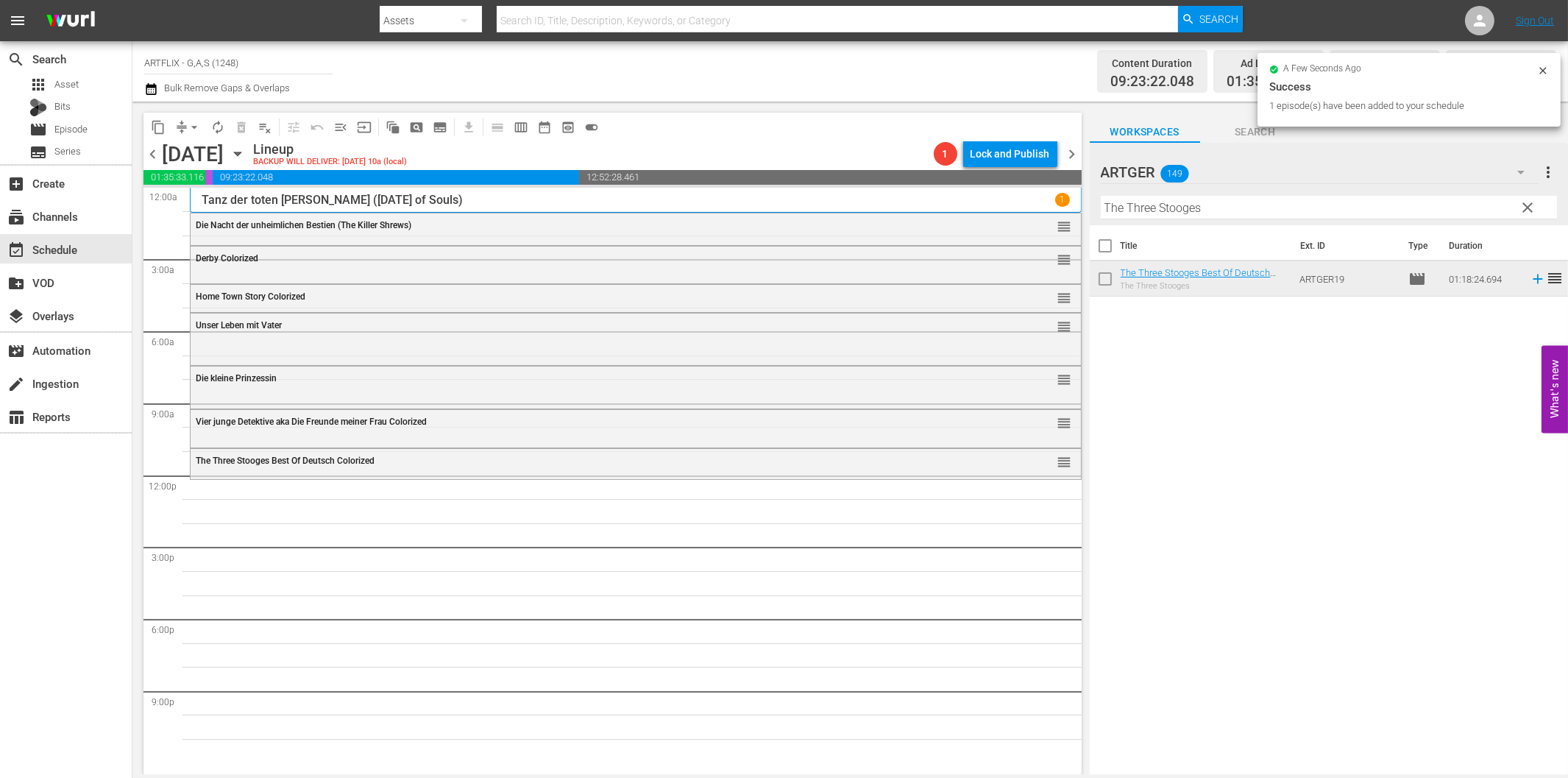
click at [1241, 208] on input "The Three Stooges" at bounding box center [1328, 207] width 456 height 24
paste input "Dick und Doof in der Fremdenlegion"
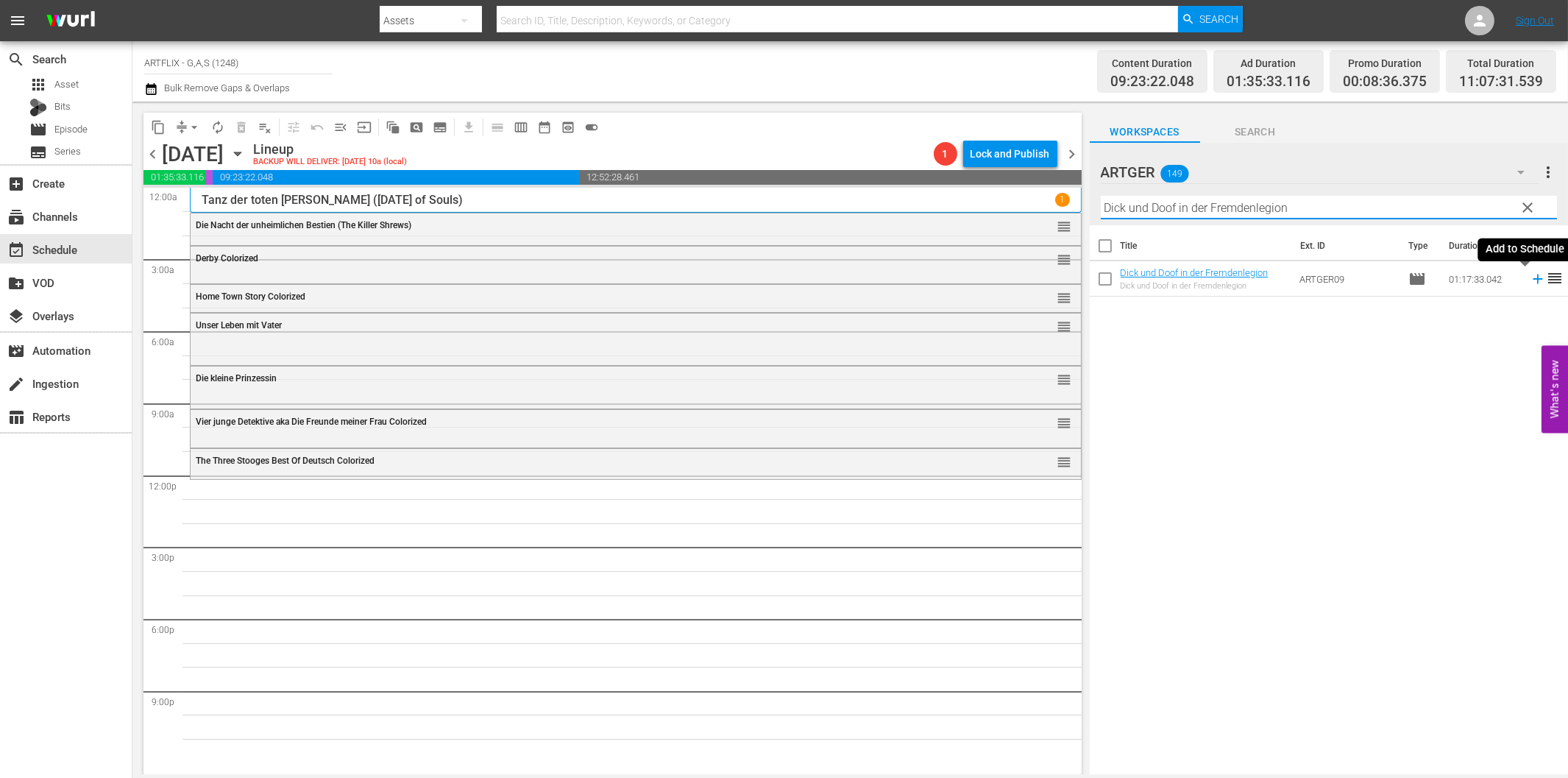
click at [1530, 273] on icon at bounding box center [1537, 279] width 16 height 16
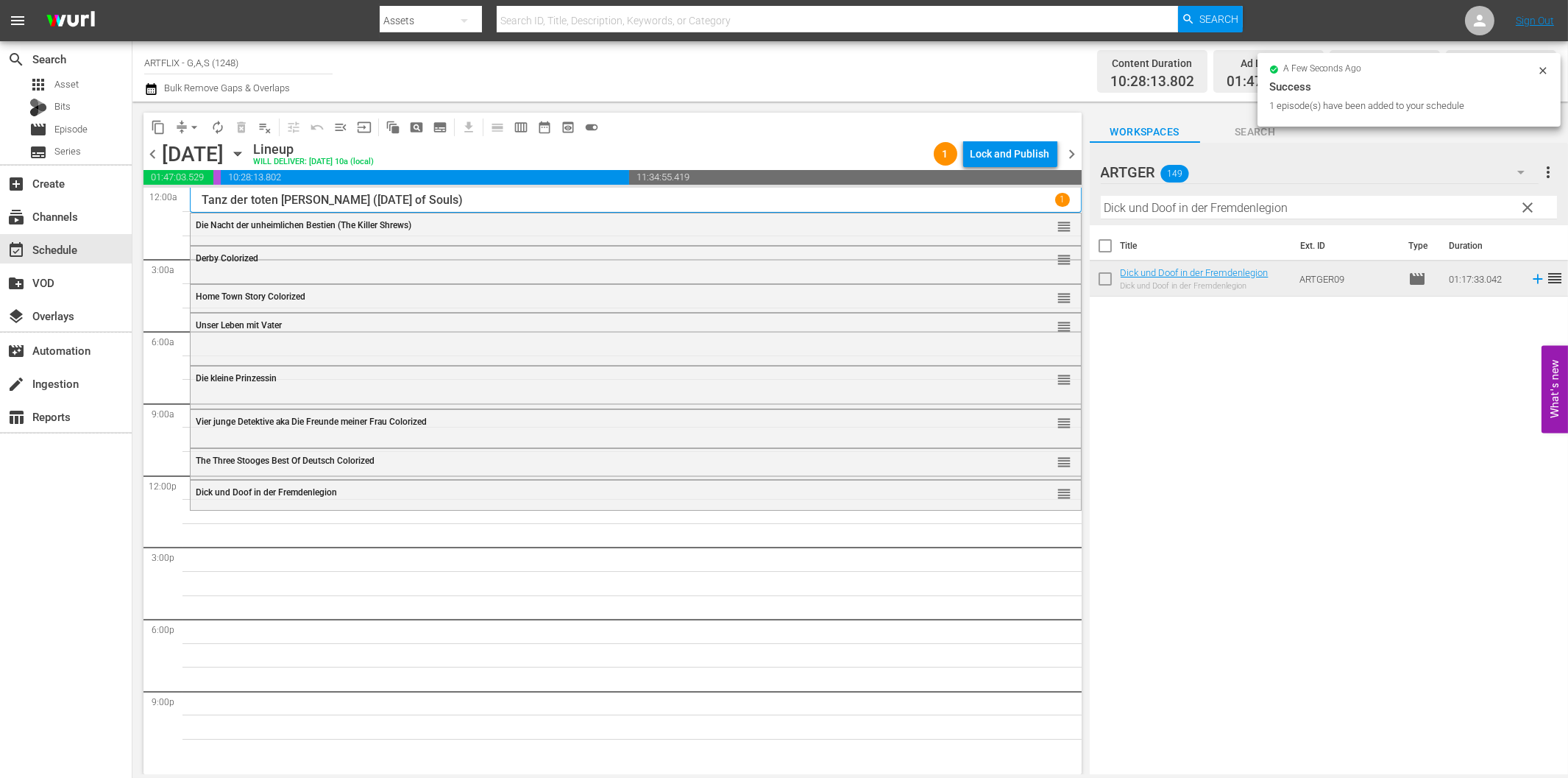
click at [1322, 202] on input "Dick und Doof in der Fremdenlegion" at bounding box center [1328, 207] width 456 height 24
paste input "[PERSON_NAME] mit der Kompanie"
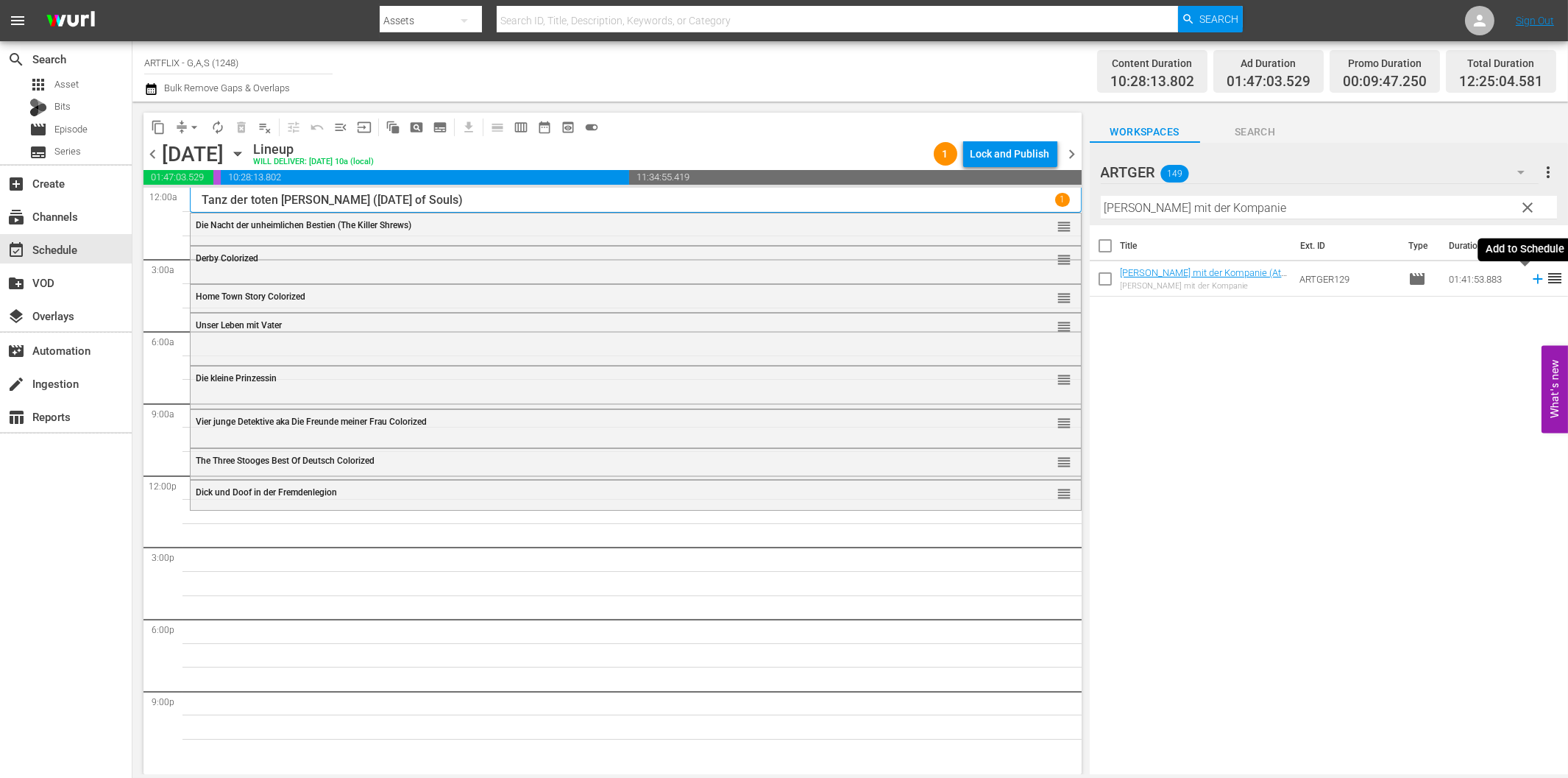
click at [1530, 282] on icon at bounding box center [1537, 279] width 16 height 16
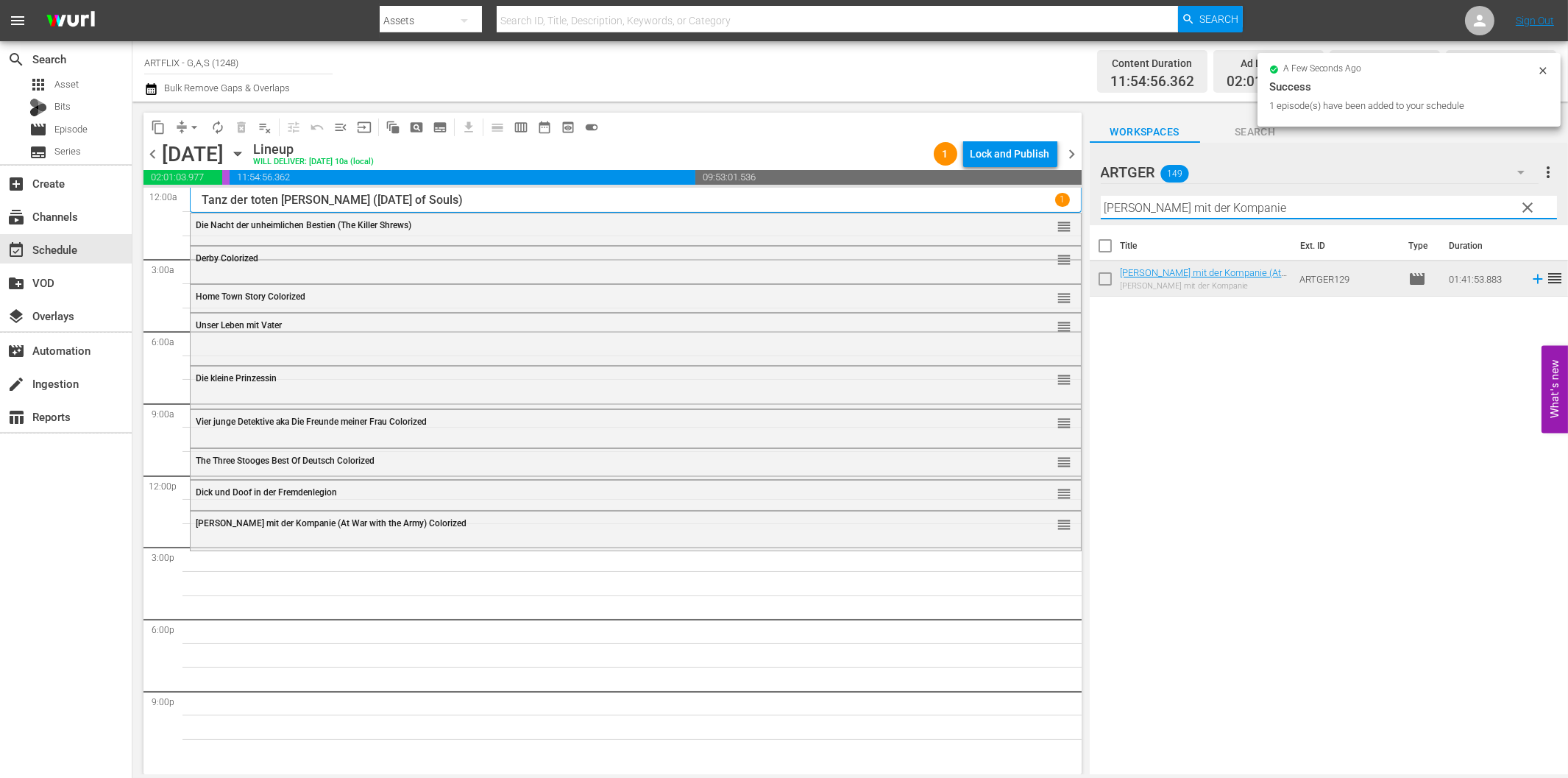
click at [1139, 211] on input "[PERSON_NAME] mit der Kompanie" at bounding box center [1328, 207] width 456 height 24
paste input "Die Rache des Gorilla Colorized"
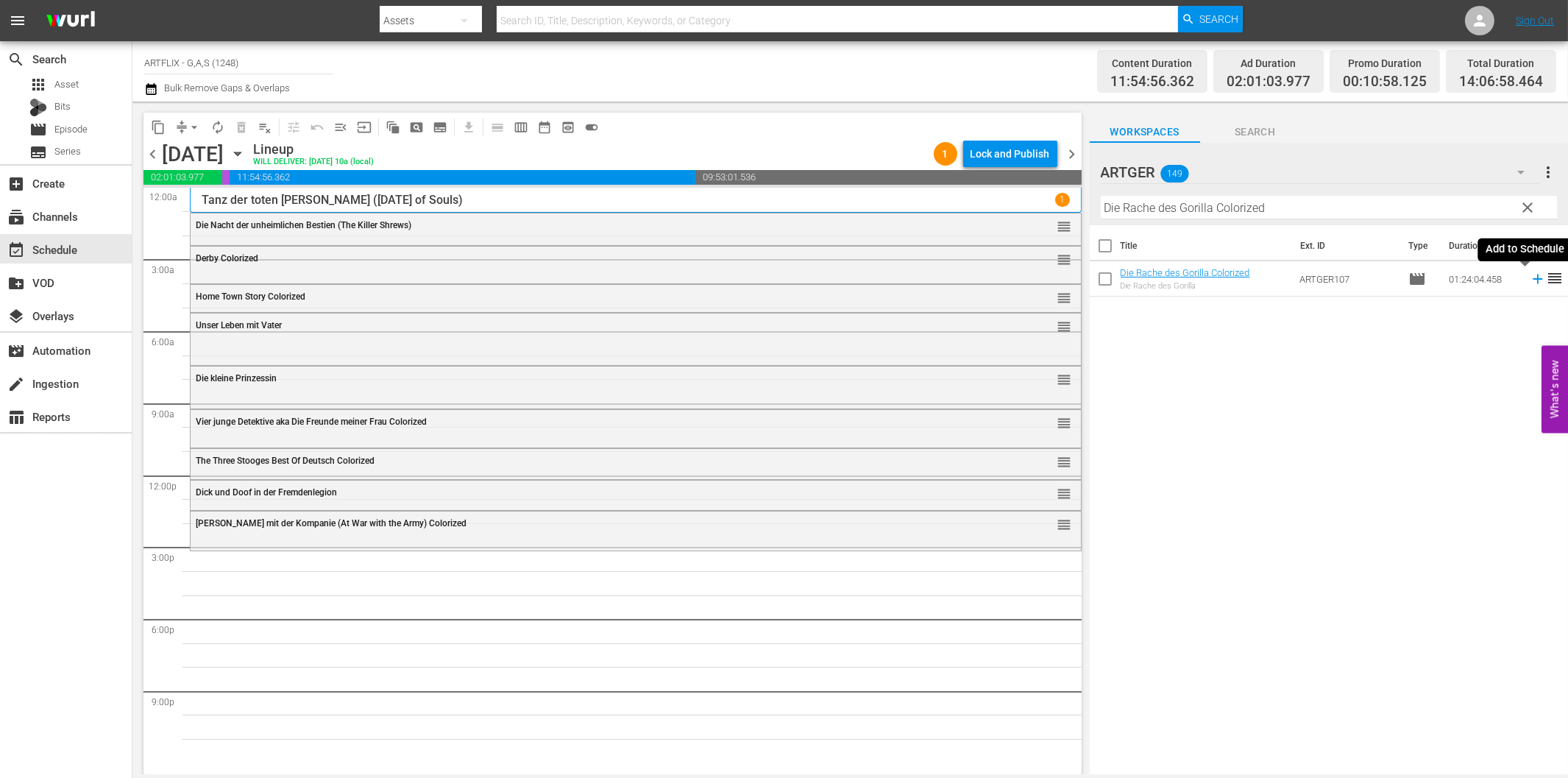
click at [1533, 280] on icon at bounding box center [1537, 279] width 9 height 9
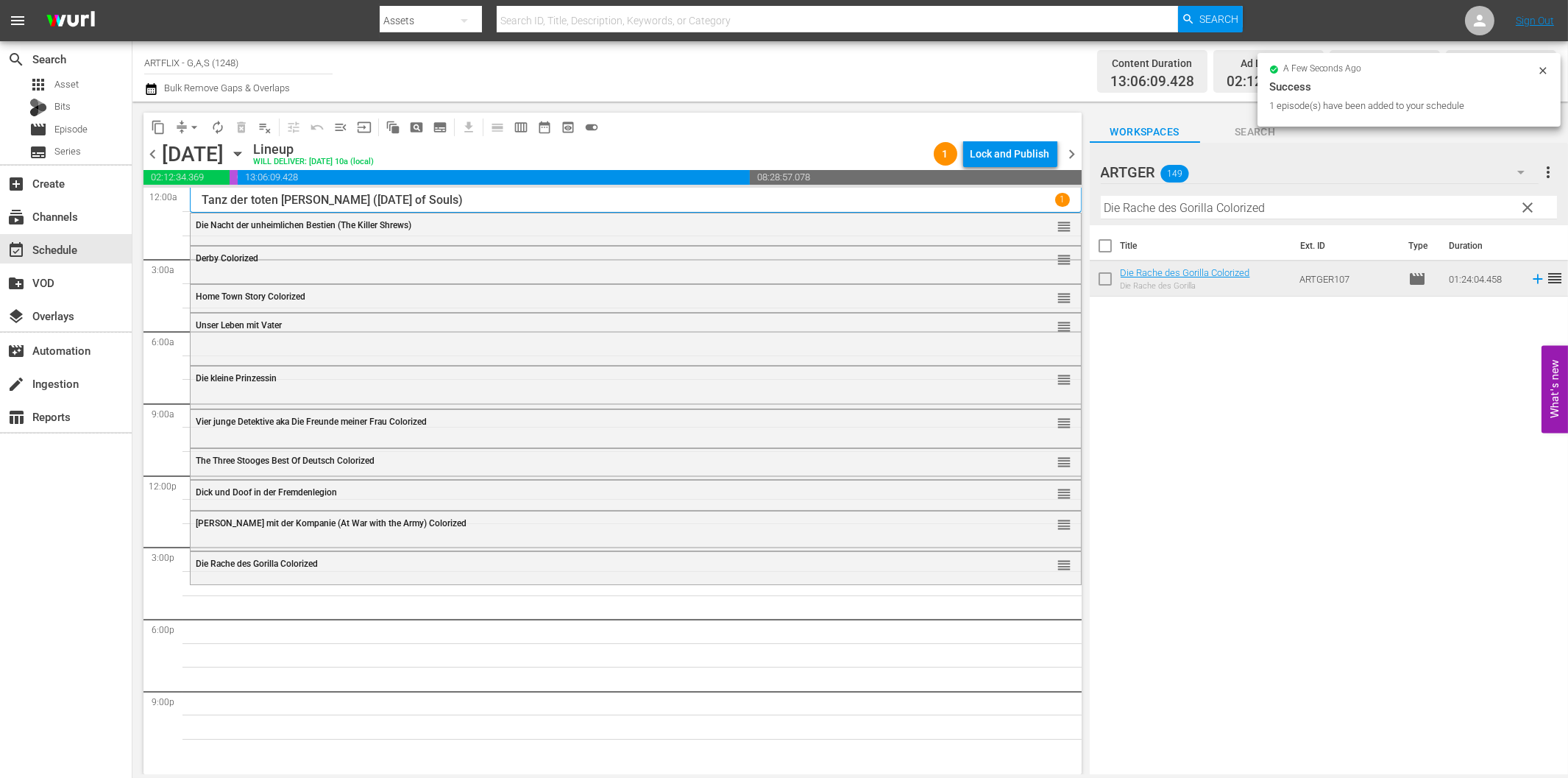
click at [1170, 207] on input "Die Rache des Gorilla Colorized" at bounding box center [1328, 207] width 456 height 24
paste input "schingis Khan - Die Horde des Schreckens"
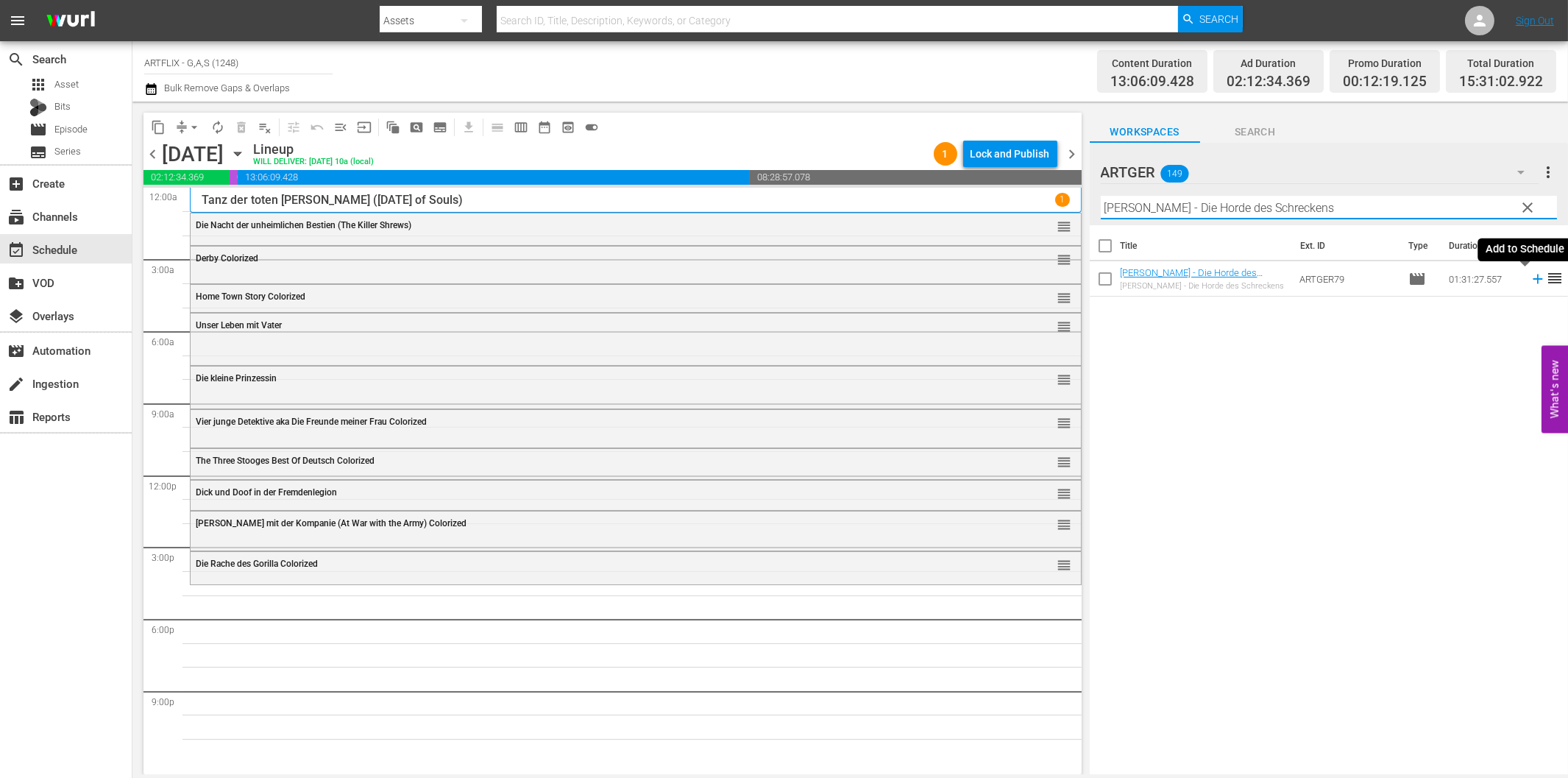
click at [1530, 285] on icon at bounding box center [1537, 279] width 16 height 16
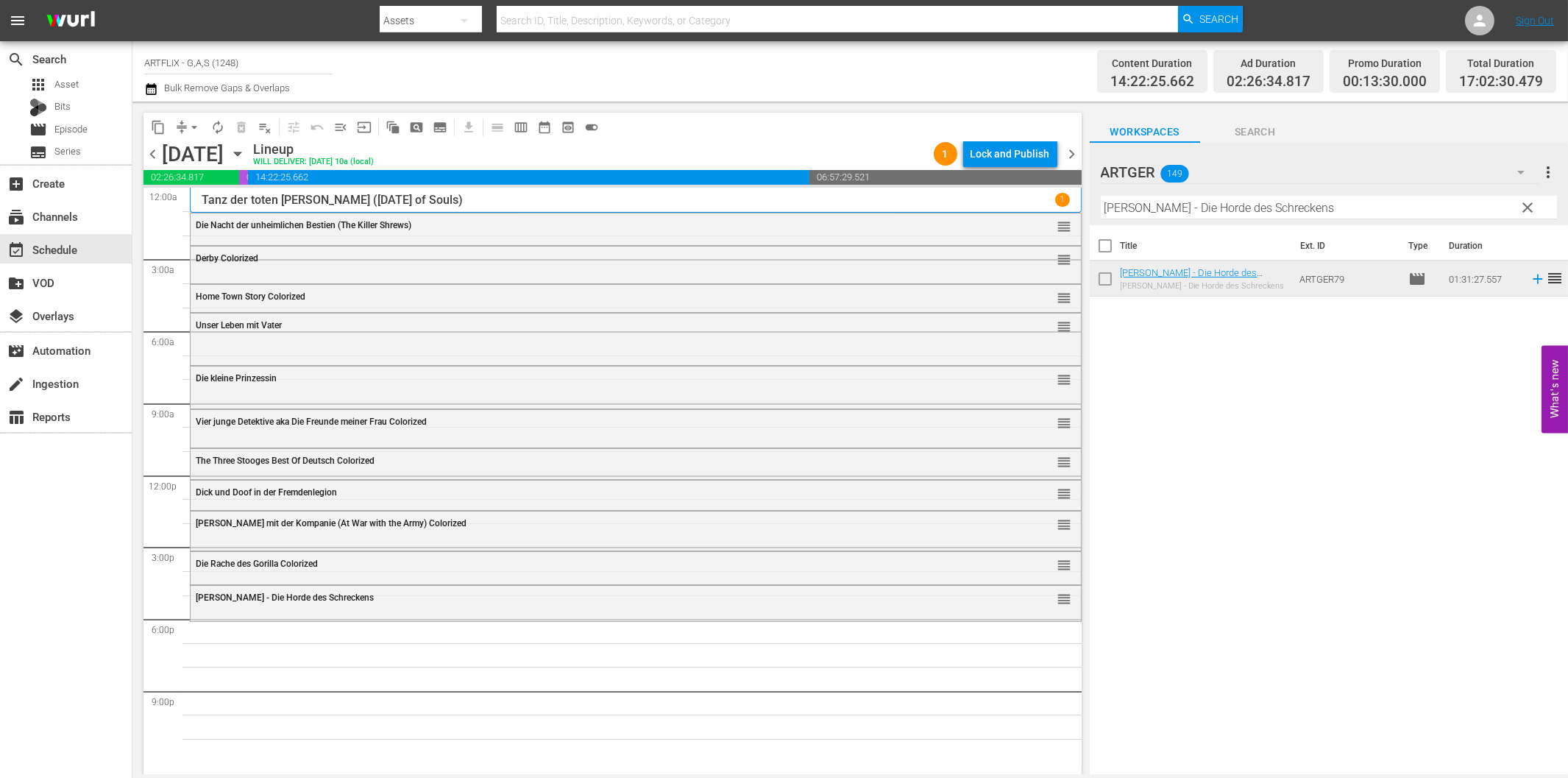
click at [1365, 207] on input "[PERSON_NAME] - Die Horde des Schreckens" at bounding box center [1328, 207] width 456 height 24
paste input "[PERSON_NAME] auf Spieldosen"
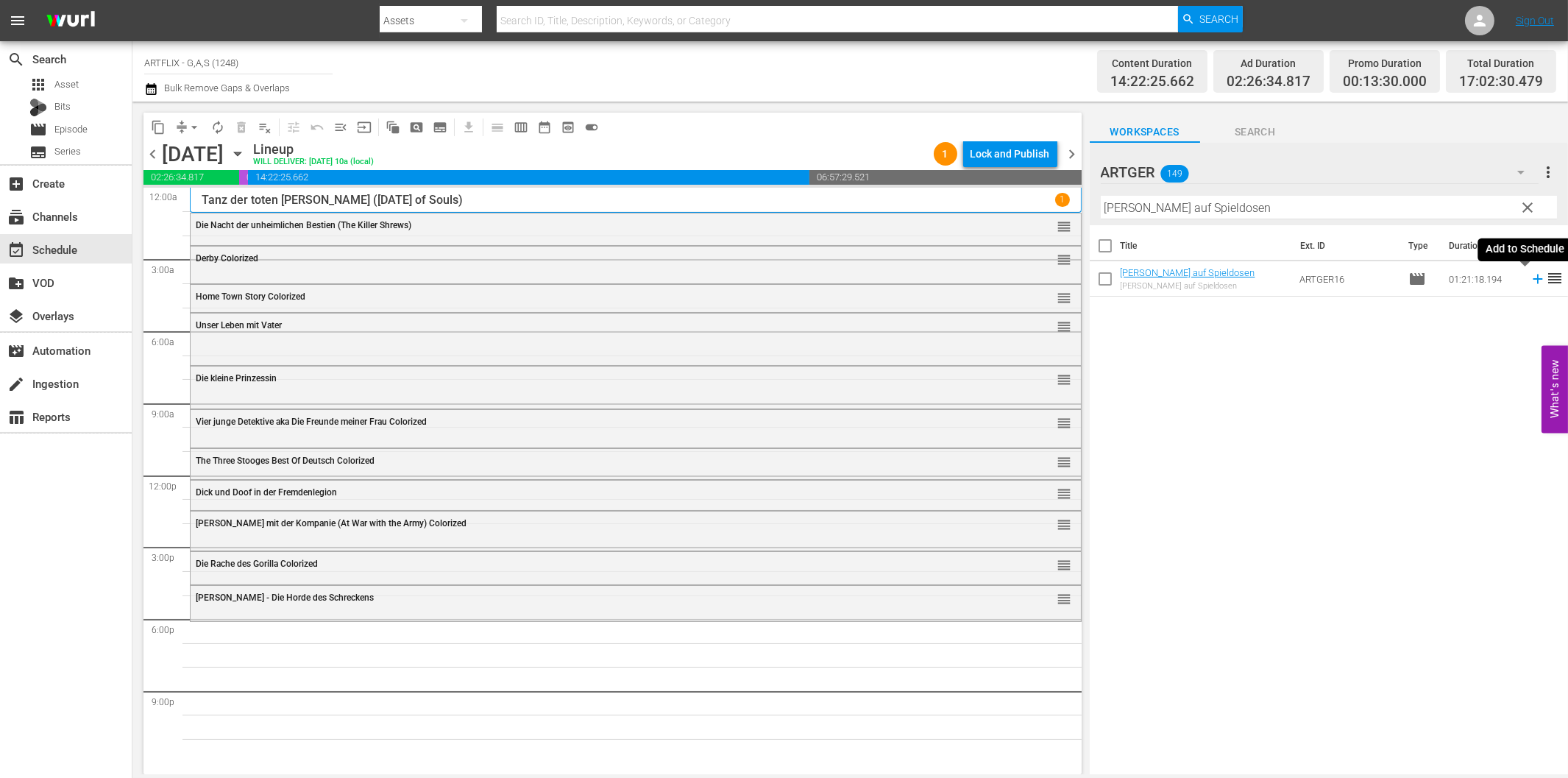
click at [1530, 276] on icon at bounding box center [1537, 279] width 16 height 16
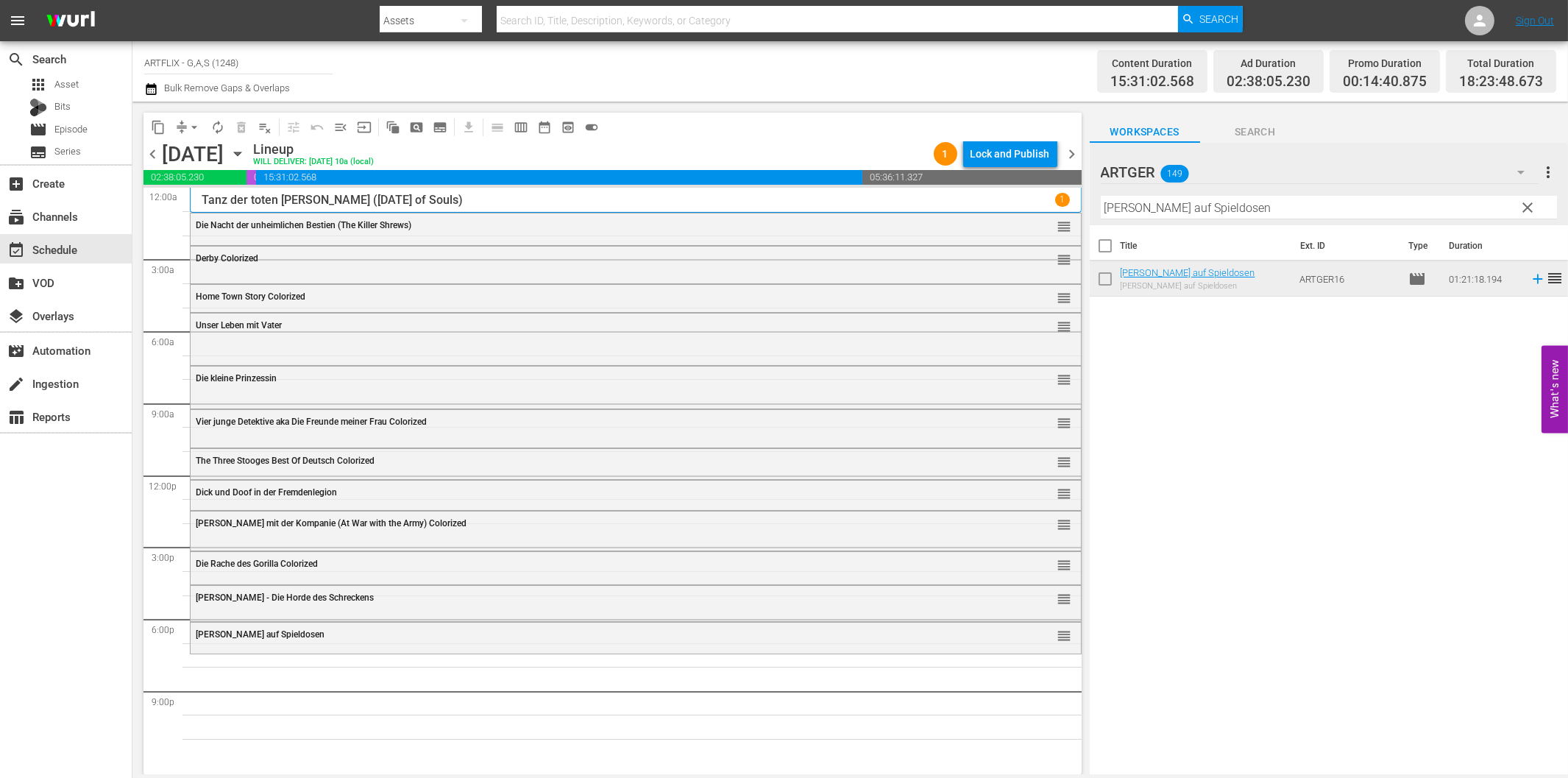
click at [1241, 207] on input "[PERSON_NAME] auf Spieldosen" at bounding box center [1328, 207] width 456 height 24
paste input "Der vierte Man"
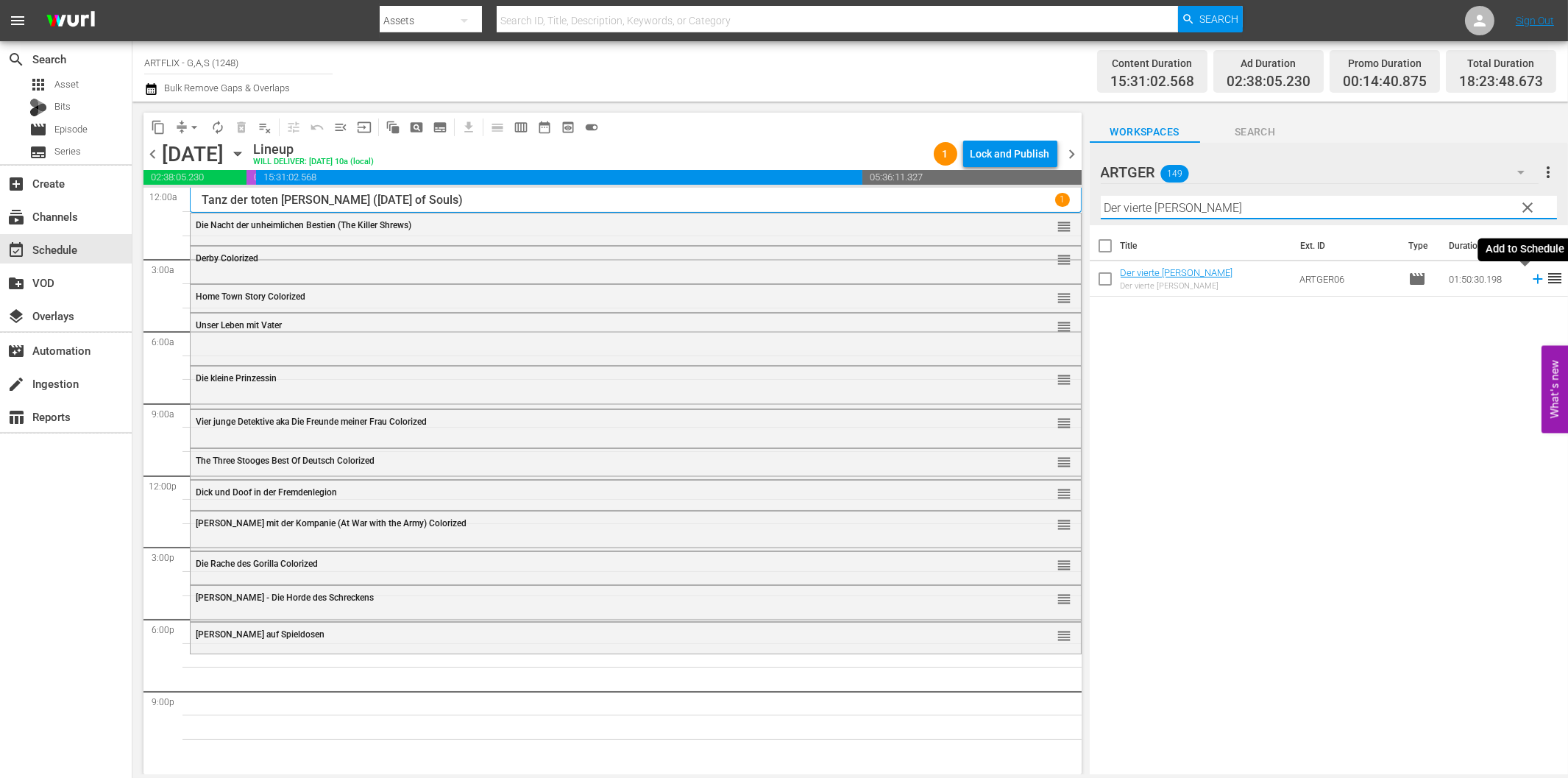
click at [1530, 278] on icon at bounding box center [1537, 279] width 16 height 16
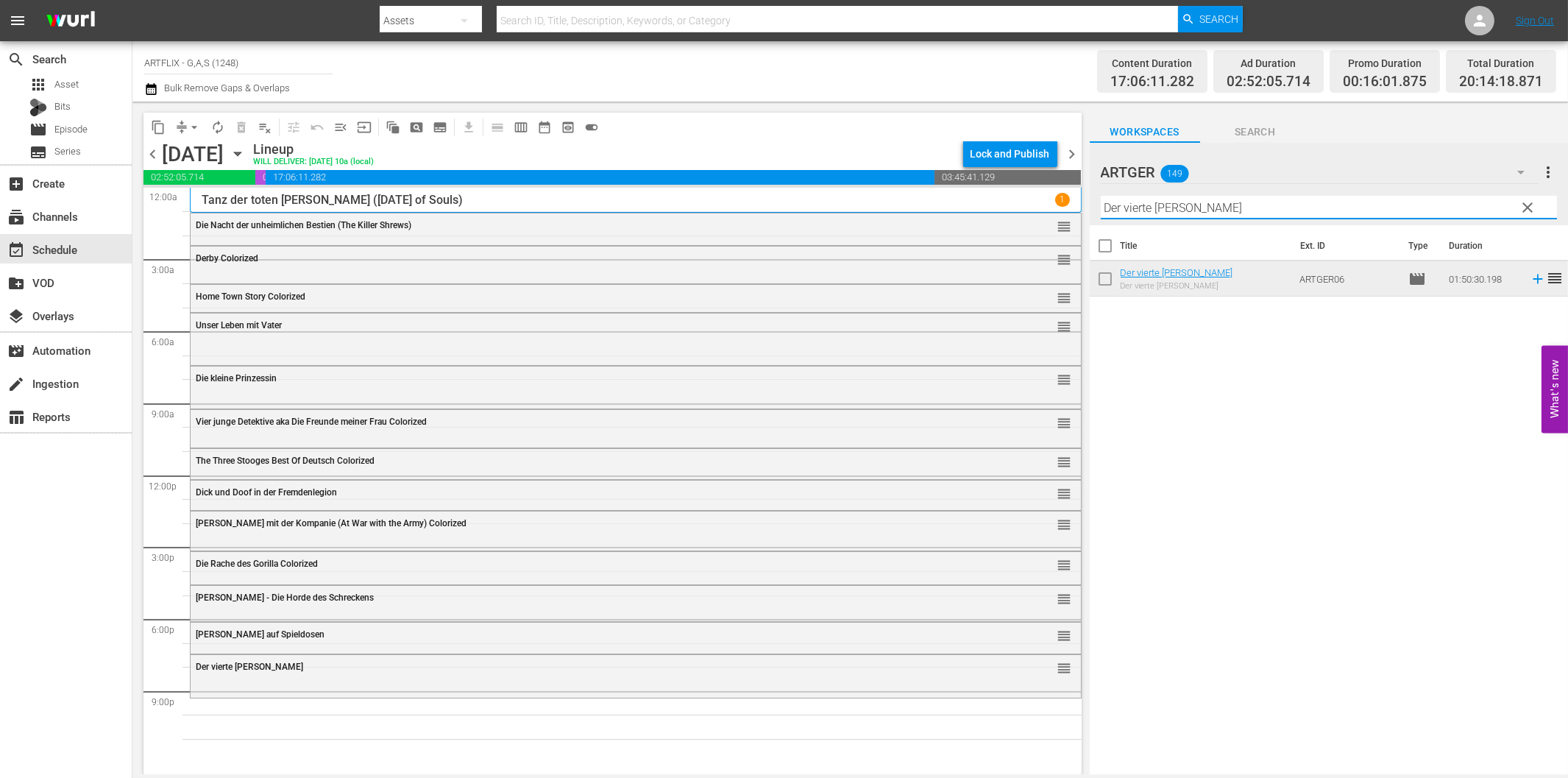
click at [1384, 211] on input "Der vierte [PERSON_NAME]" at bounding box center [1328, 207] width 456 height 24
paste input "ie Teufelsbestie"
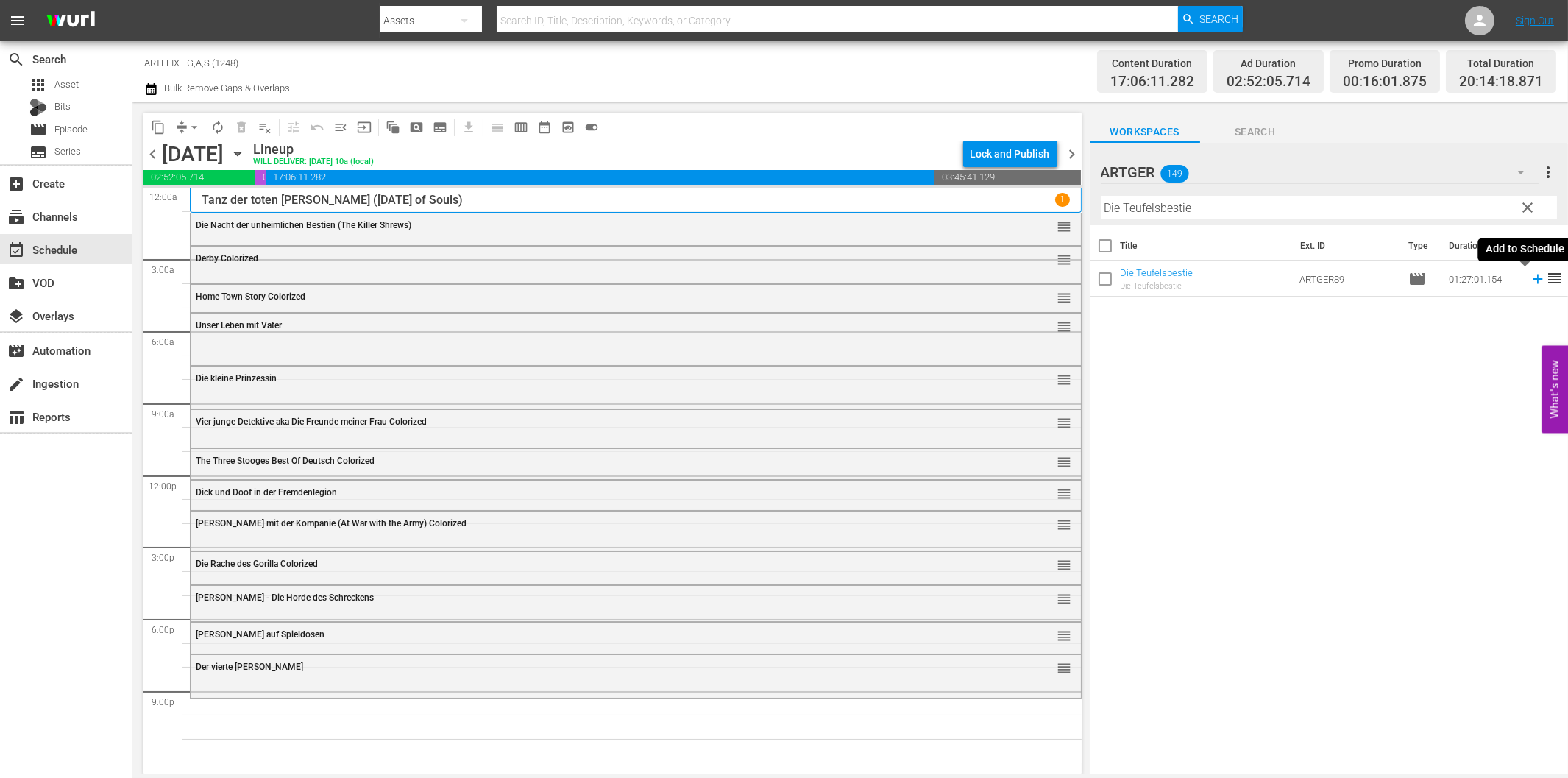
drag, startPoint x: 1521, startPoint y: 273, endPoint x: 1450, endPoint y: 303, distance: 77.1
click at [1530, 274] on icon at bounding box center [1537, 279] width 16 height 16
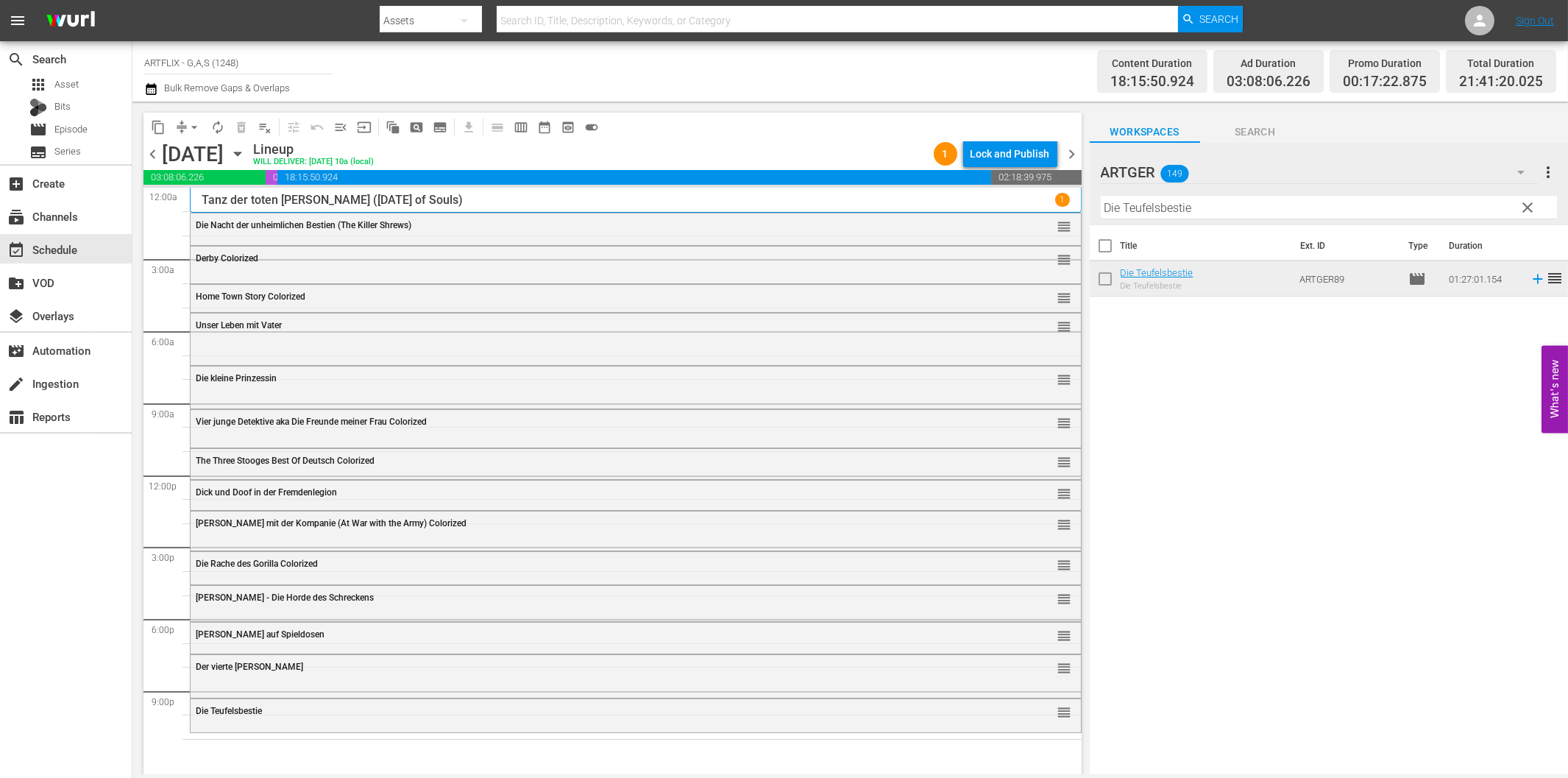
click at [1245, 216] on input "Die Teufelsbestie" at bounding box center [1328, 207] width 456 height 24
paste input "ead End - Sackgass"
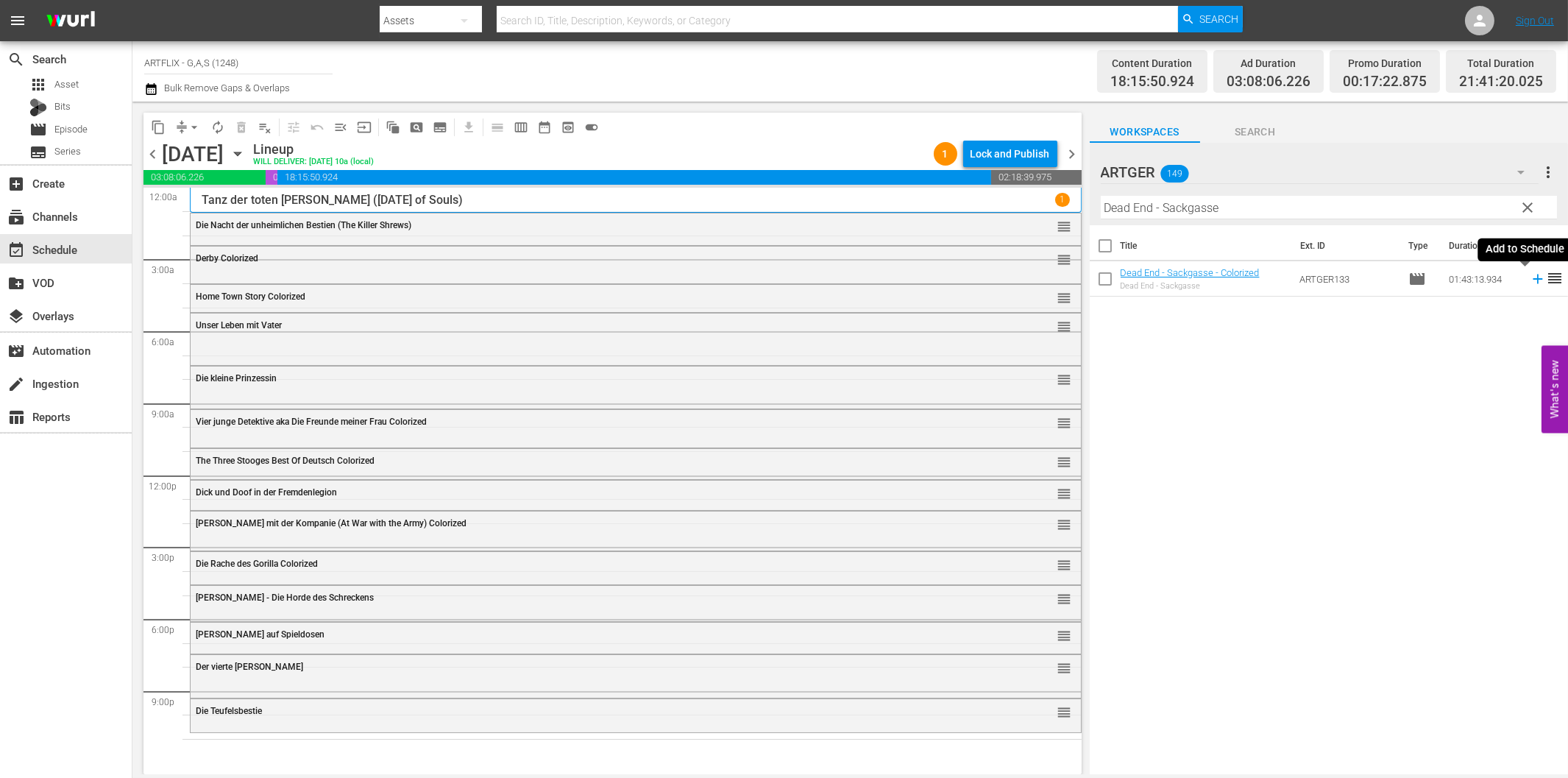
click at [1530, 282] on icon at bounding box center [1537, 279] width 16 height 16
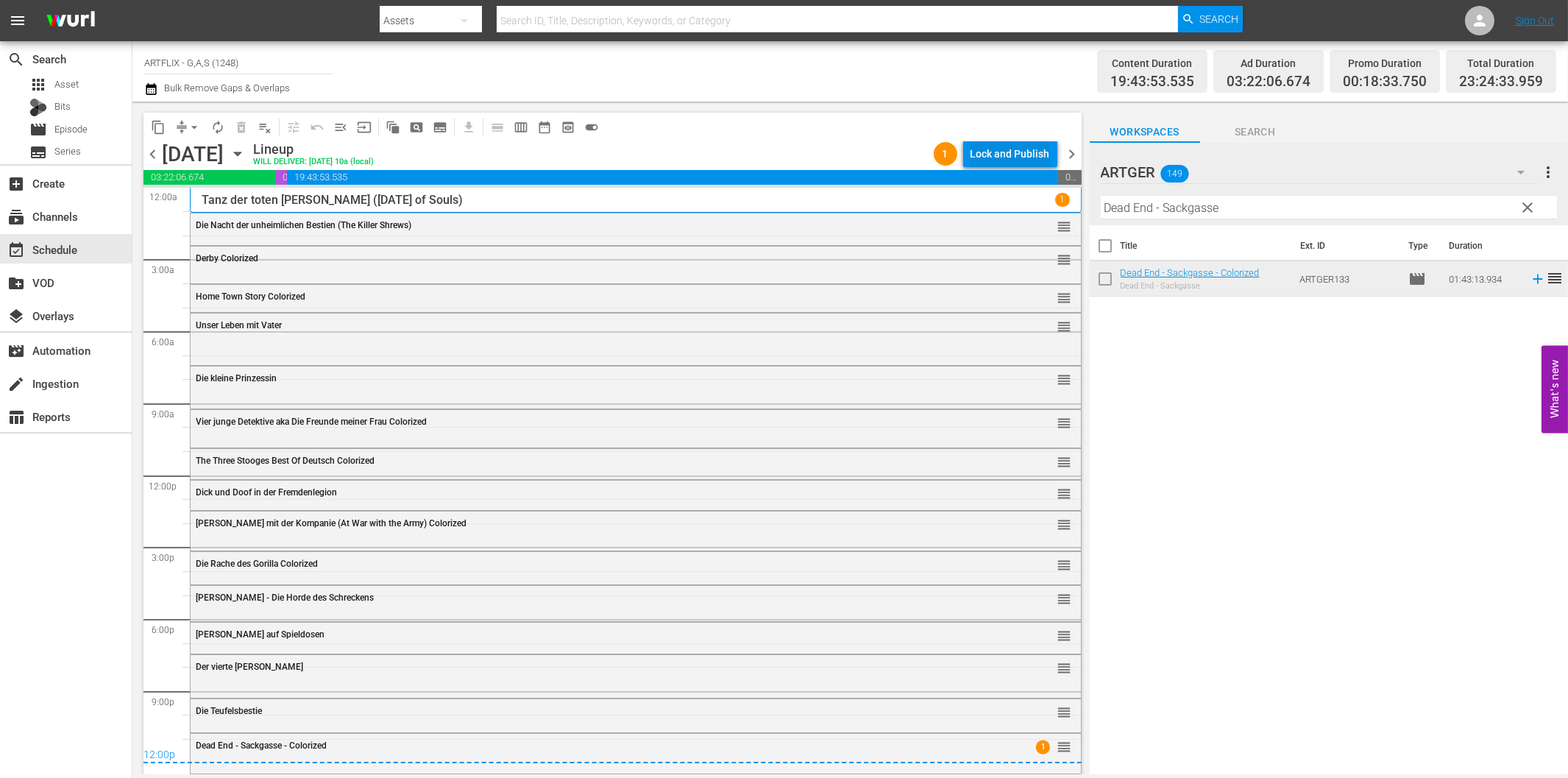
click at [1028, 157] on div "Lock and Publish" at bounding box center [1010, 154] width 79 height 26
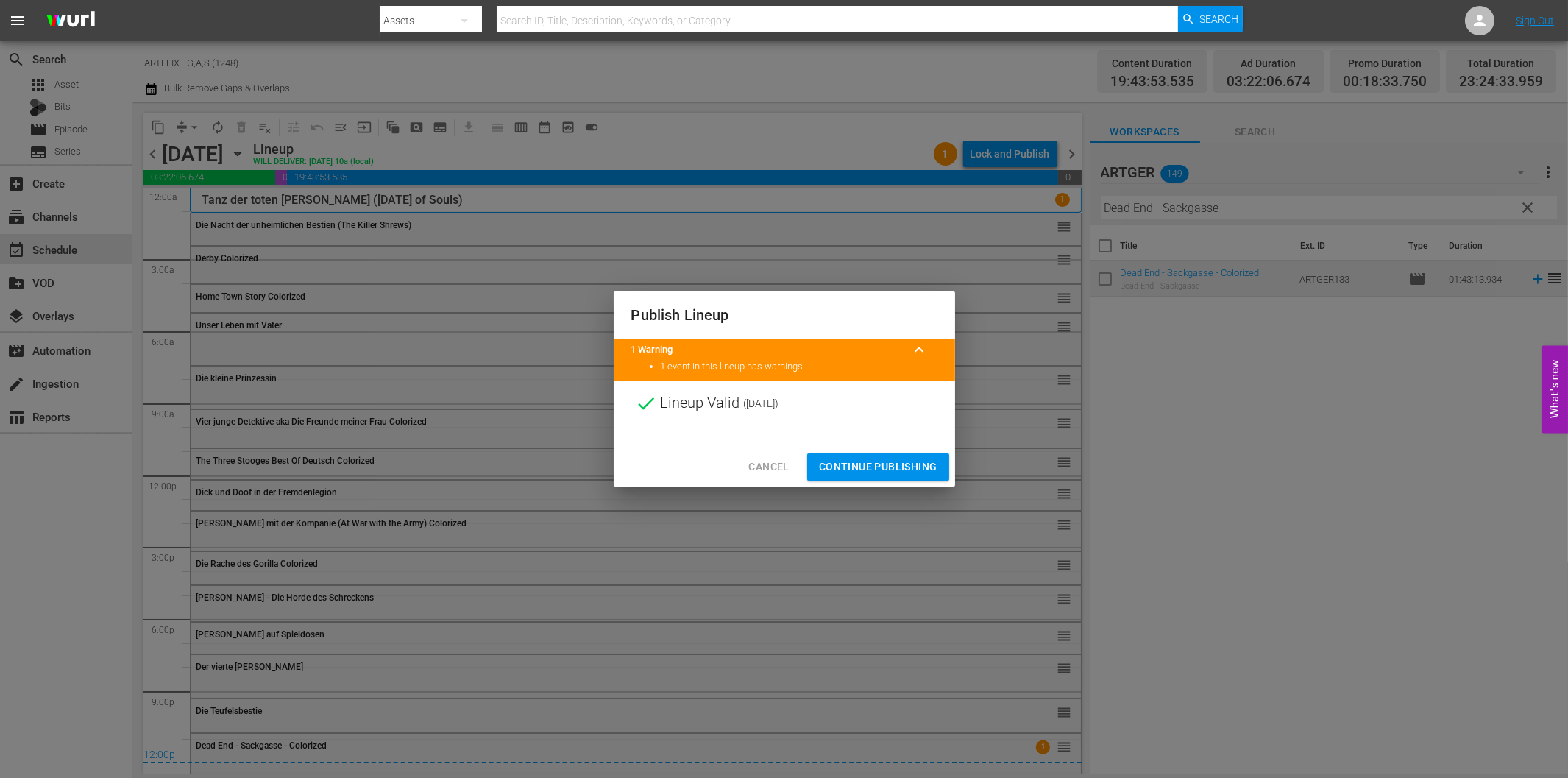
click at [888, 479] on button "Continue Publishing" at bounding box center [878, 466] width 142 height 27
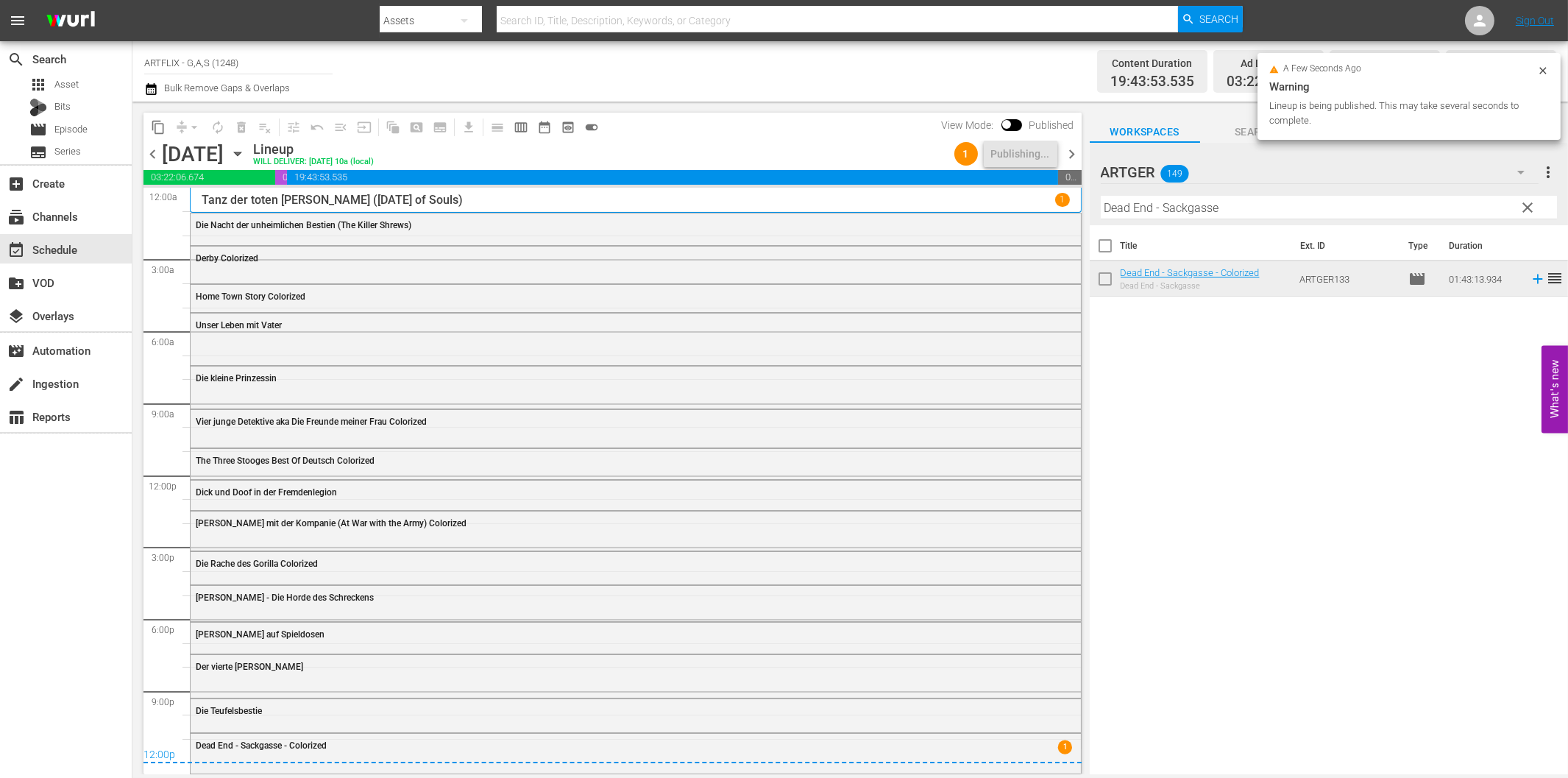
click at [1079, 157] on span "chevron_right" at bounding box center [1072, 154] width 18 height 18
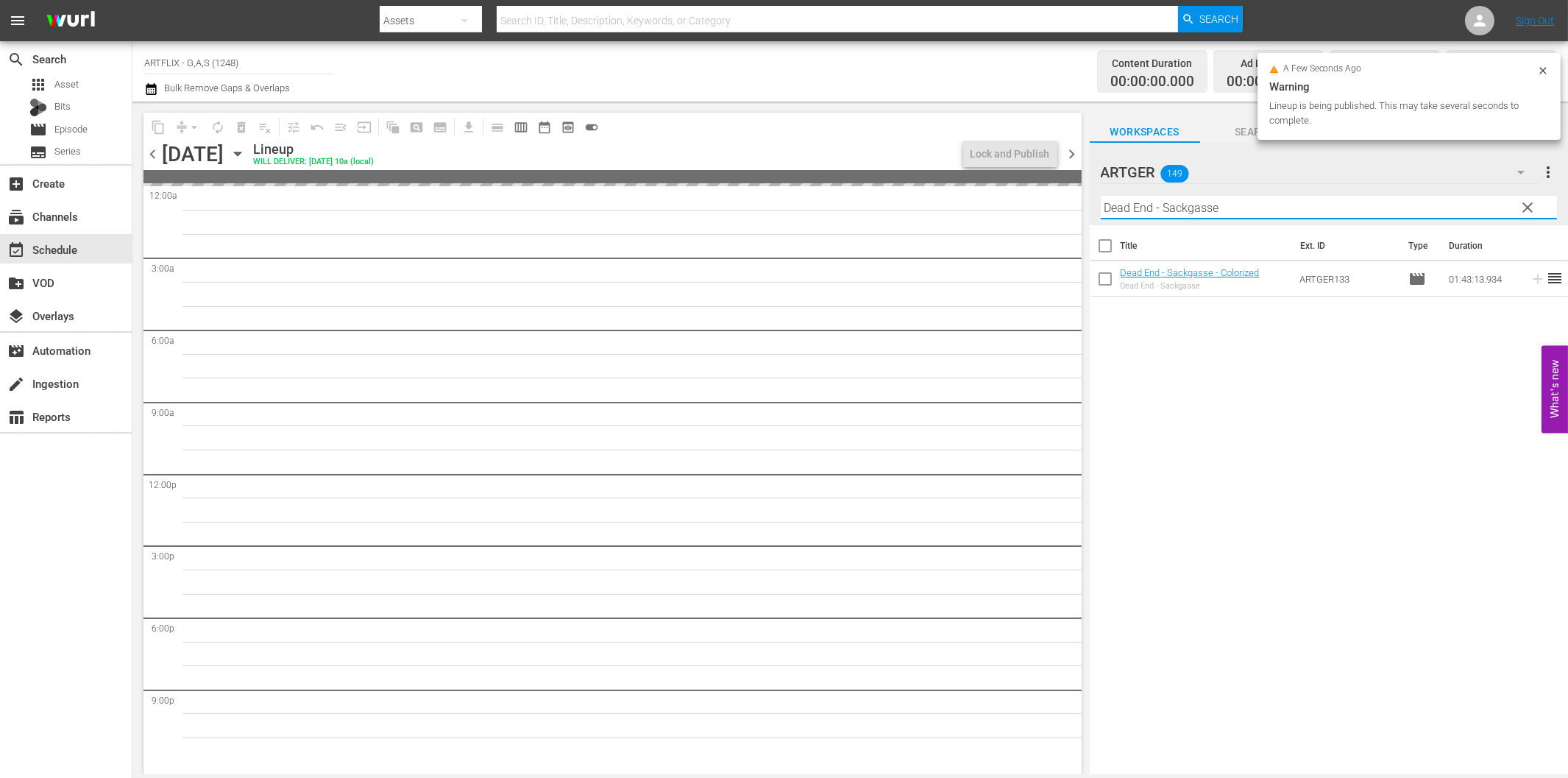
click at [1159, 207] on input "Dead End - Sackgasse" at bounding box center [1328, 207] width 456 height 24
paste input "r letzte Alarm"
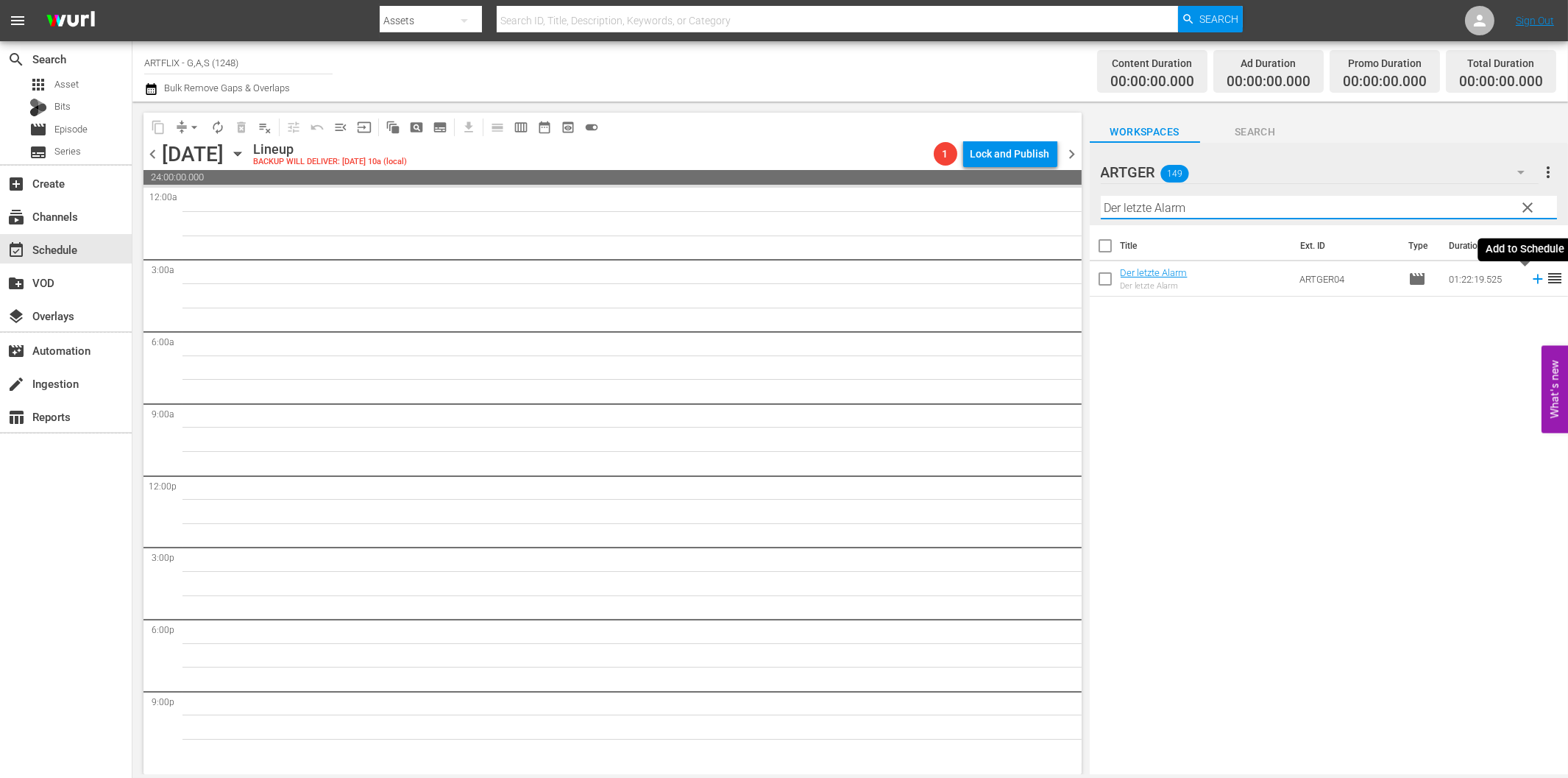
click at [1530, 273] on icon at bounding box center [1537, 279] width 16 height 16
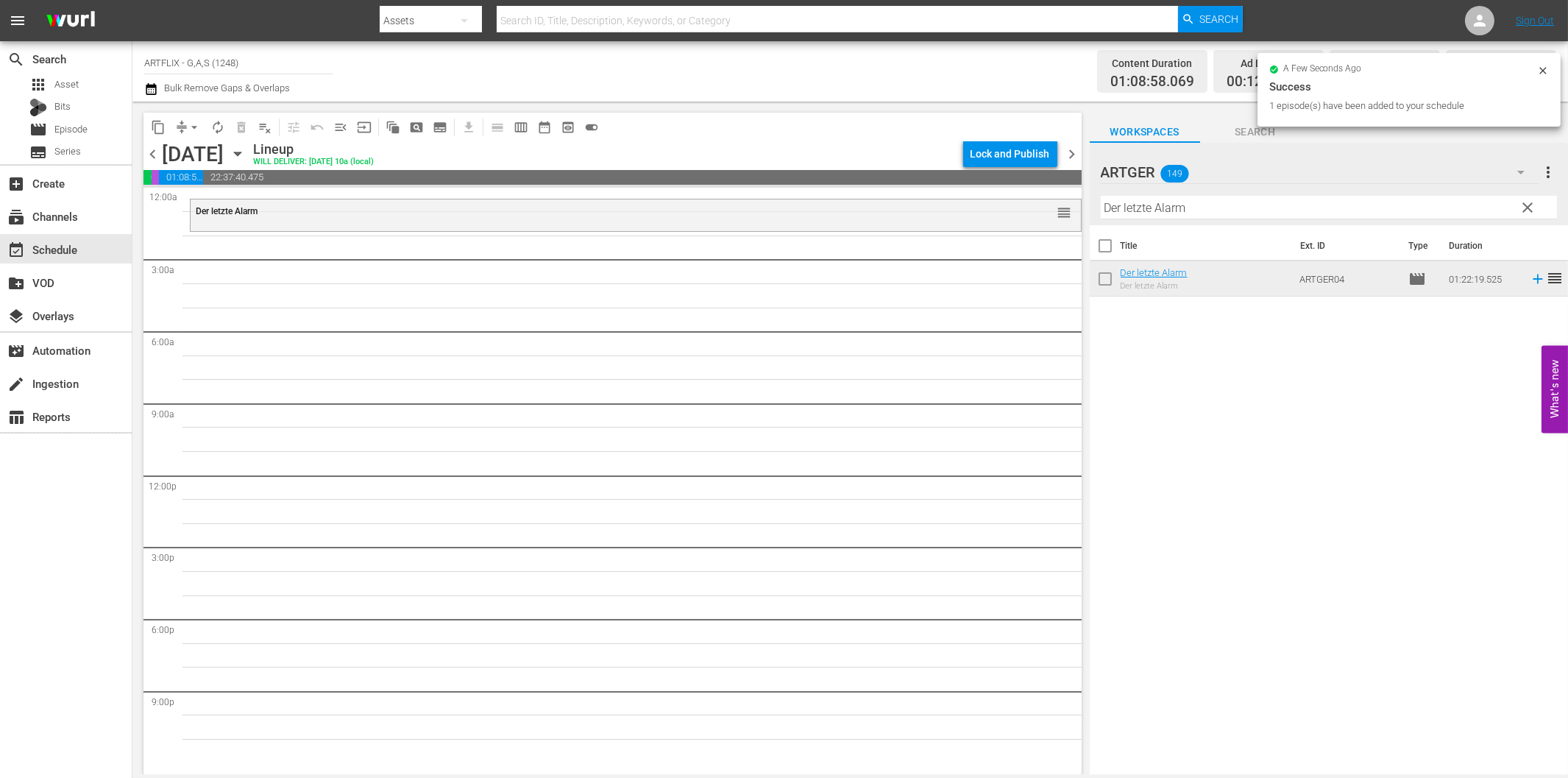
click at [1158, 206] on input "Der letzte Alarm" at bounding box center [1328, 207] width 456 height 24
paste input "rasende Teufel Colorized"
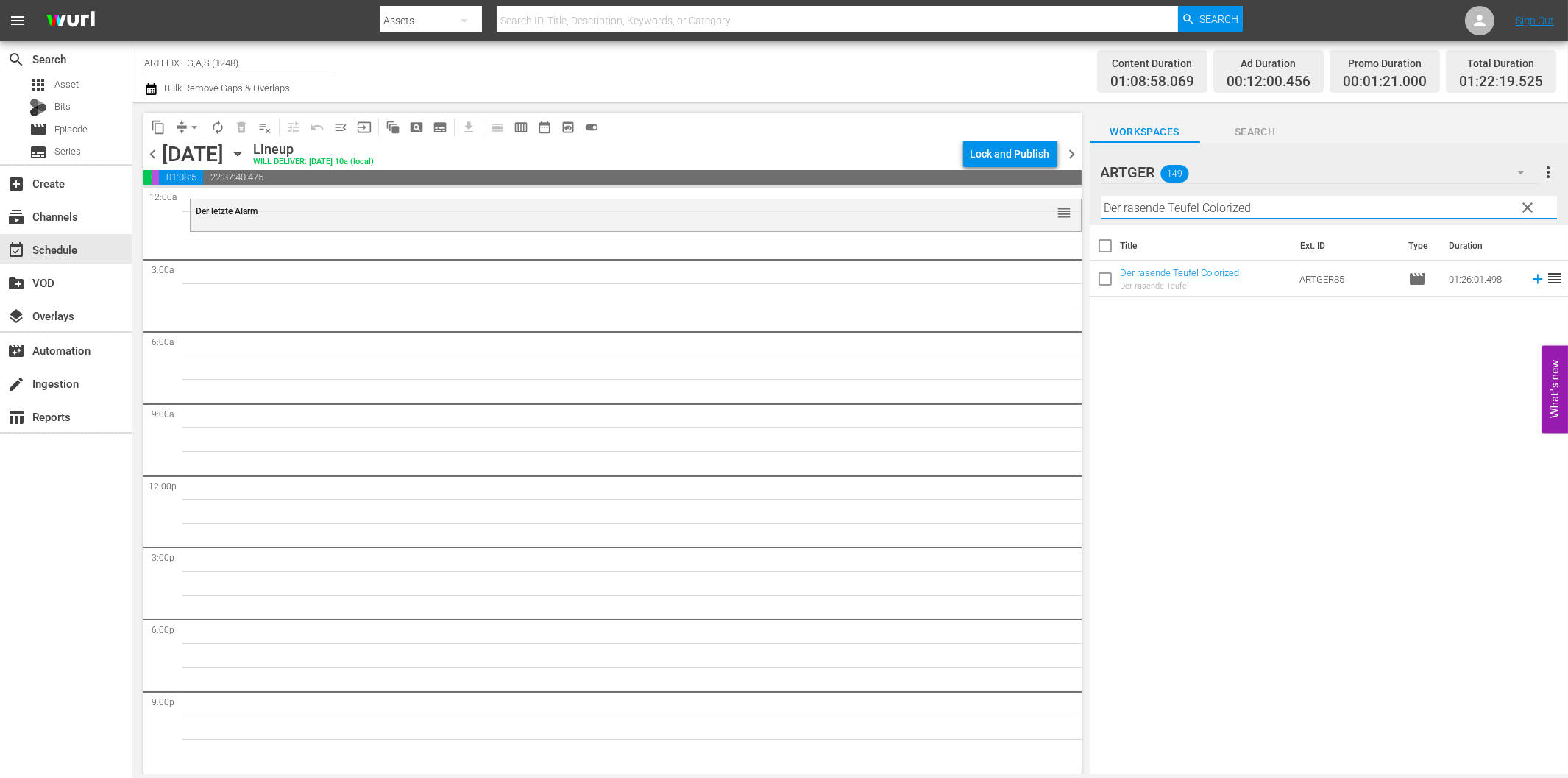
drag, startPoint x: 1528, startPoint y: 277, endPoint x: 1516, endPoint y: 281, distance: 12.6
click at [1530, 277] on icon at bounding box center [1537, 279] width 16 height 16
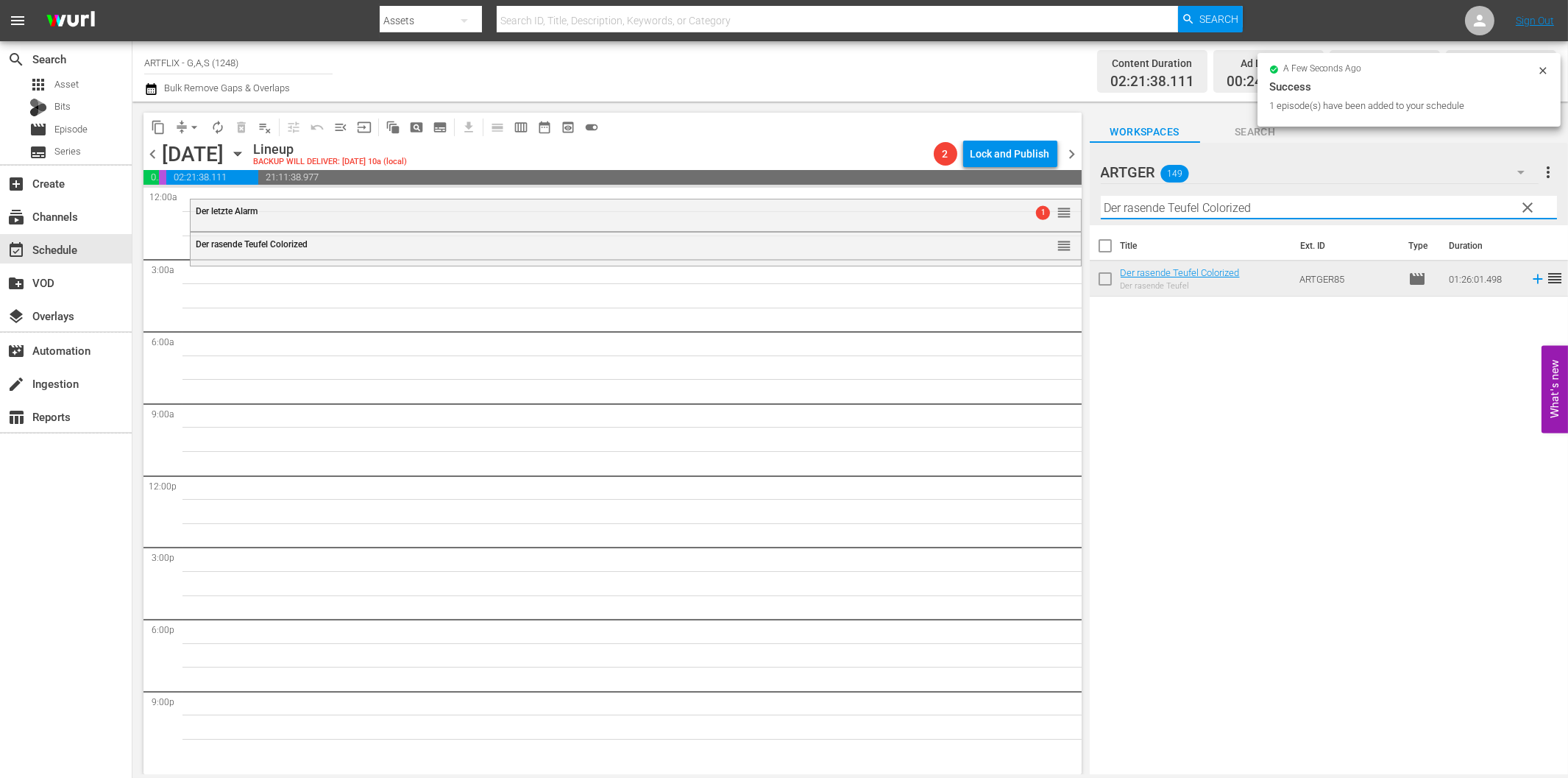
click at [1156, 201] on input "Der rasende Teufel Colorized" at bounding box center [1328, 207] width 456 height 24
paste input "Hier ist [PERSON_NAME]"
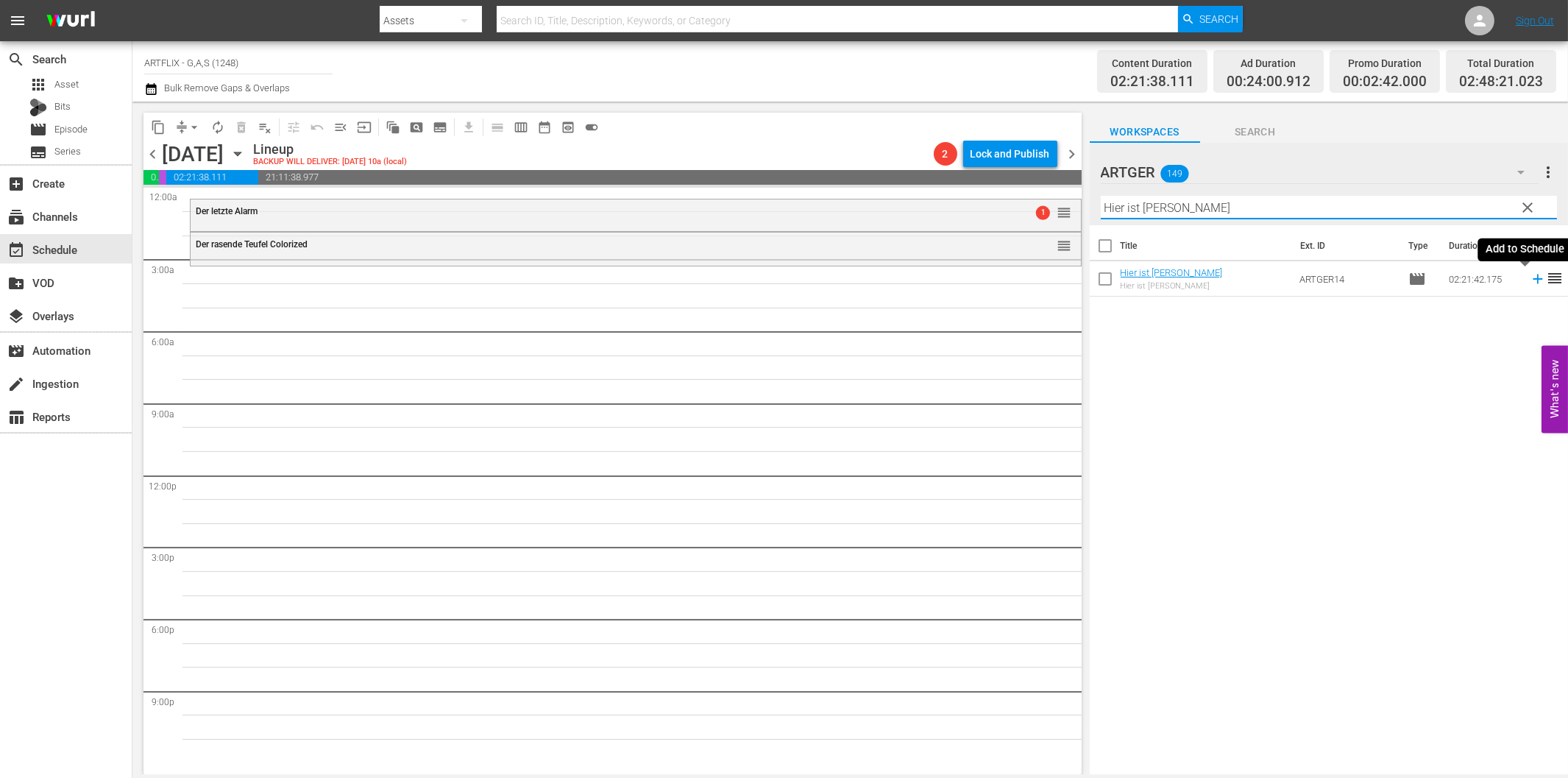
click at [1530, 281] on icon at bounding box center [1537, 279] width 16 height 16
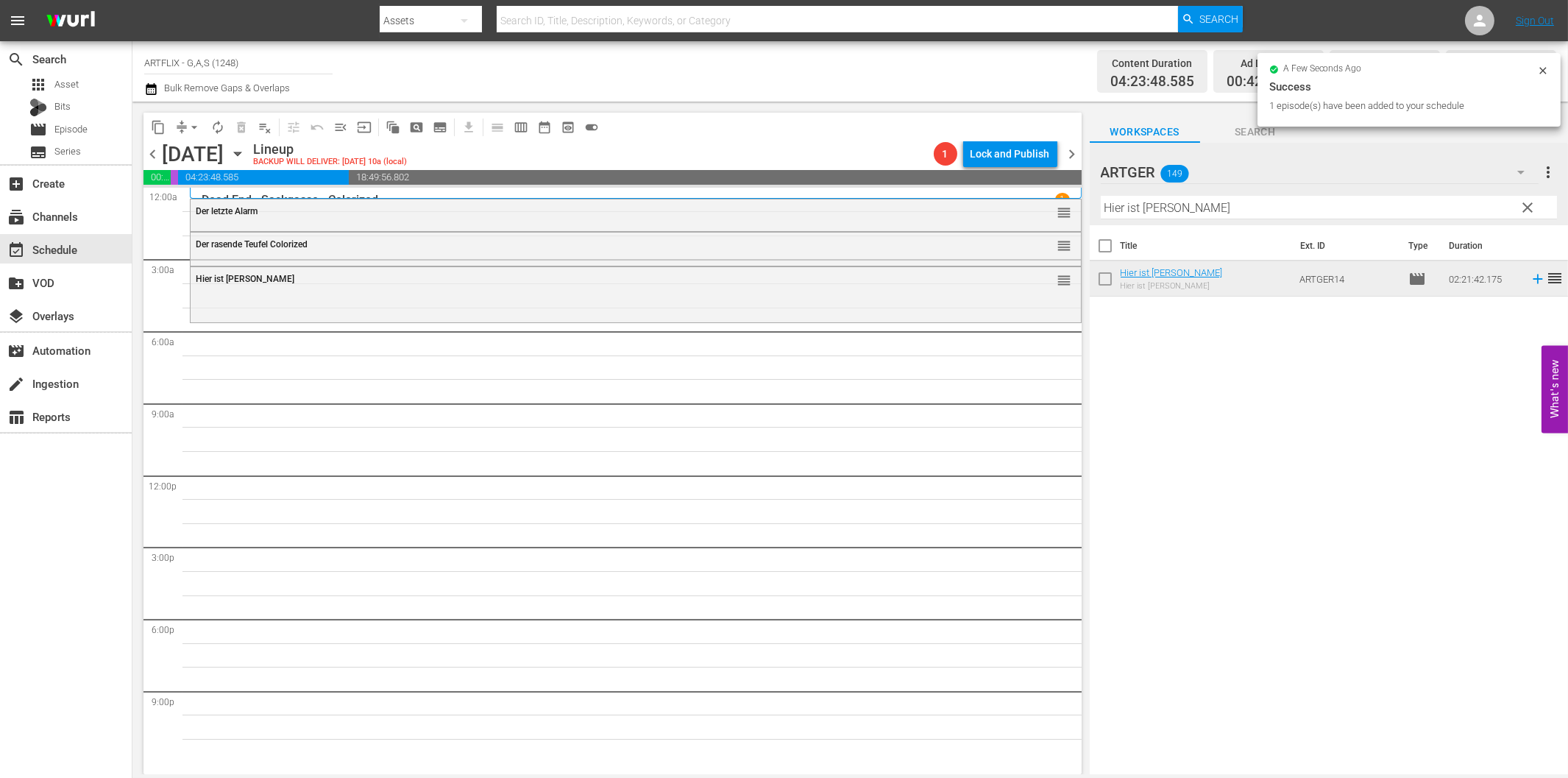
click at [1244, 204] on input "Hier ist [PERSON_NAME]" at bounding box center [1328, 207] width 456 height 24
paste input "Mit dem [PERSON_NAME] durch die Wand"
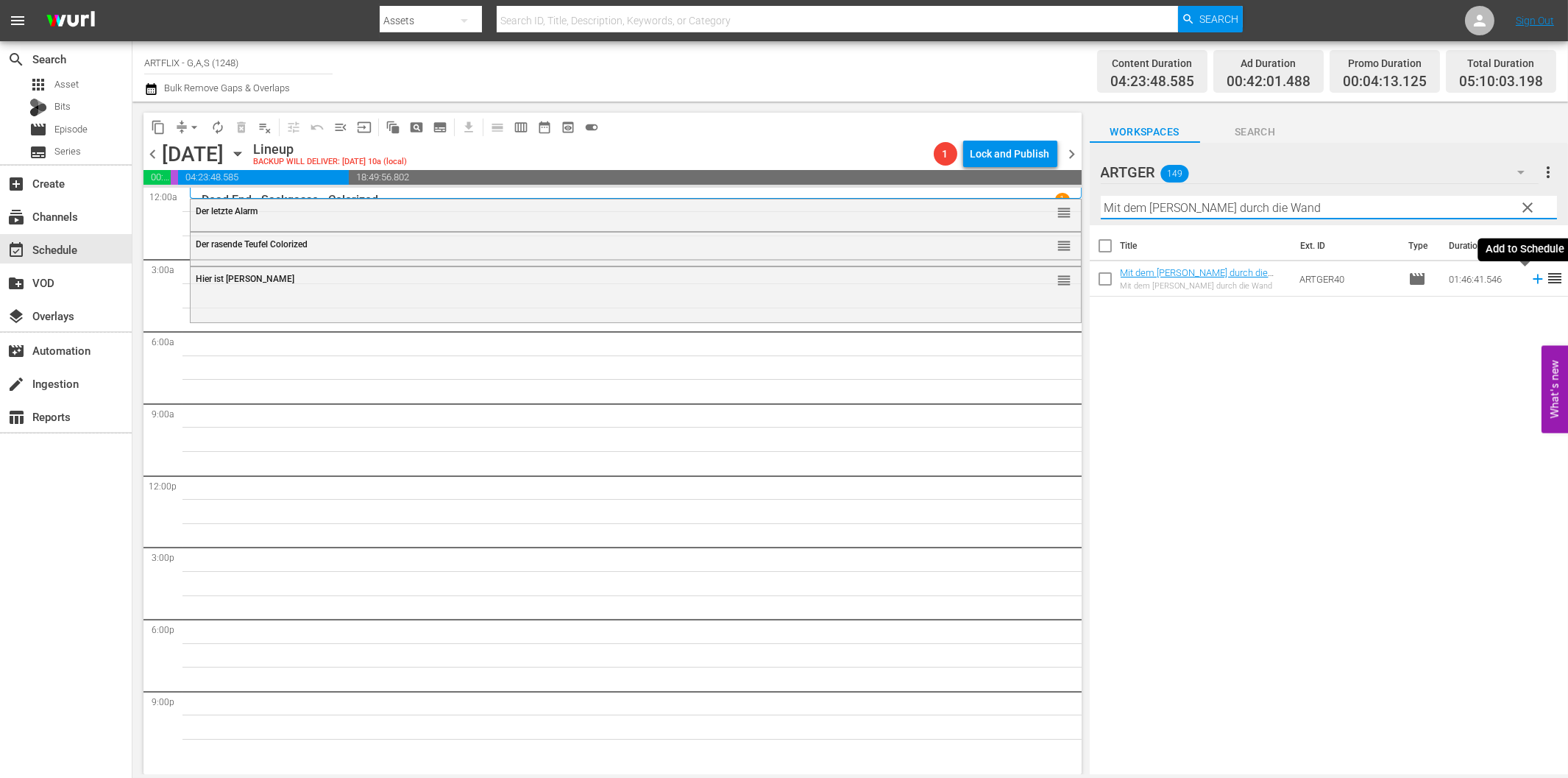
click at [1533, 280] on icon at bounding box center [1537, 279] width 9 height 9
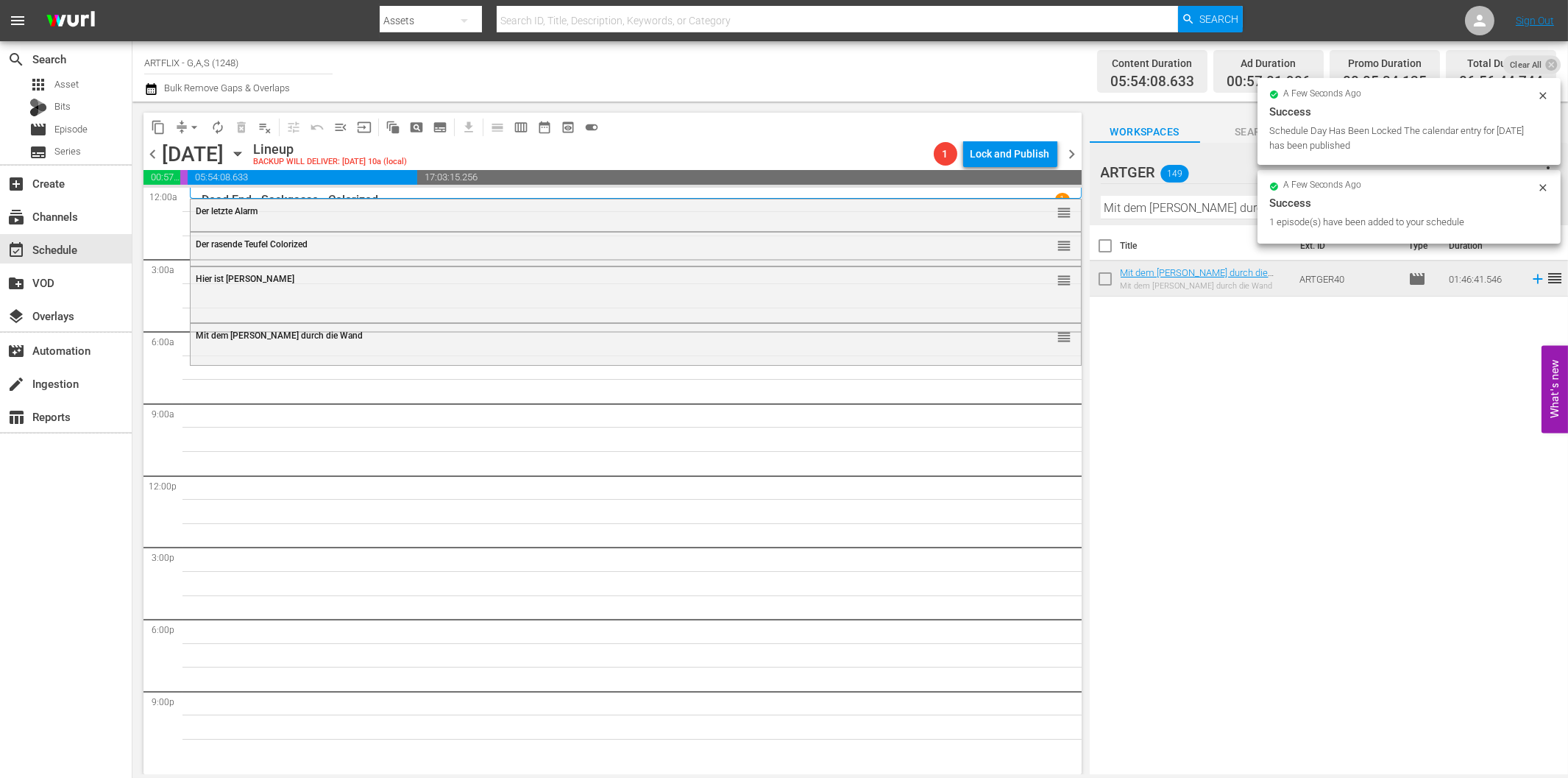
click at [1276, 209] on div "Success" at bounding box center [1409, 203] width 280 height 18
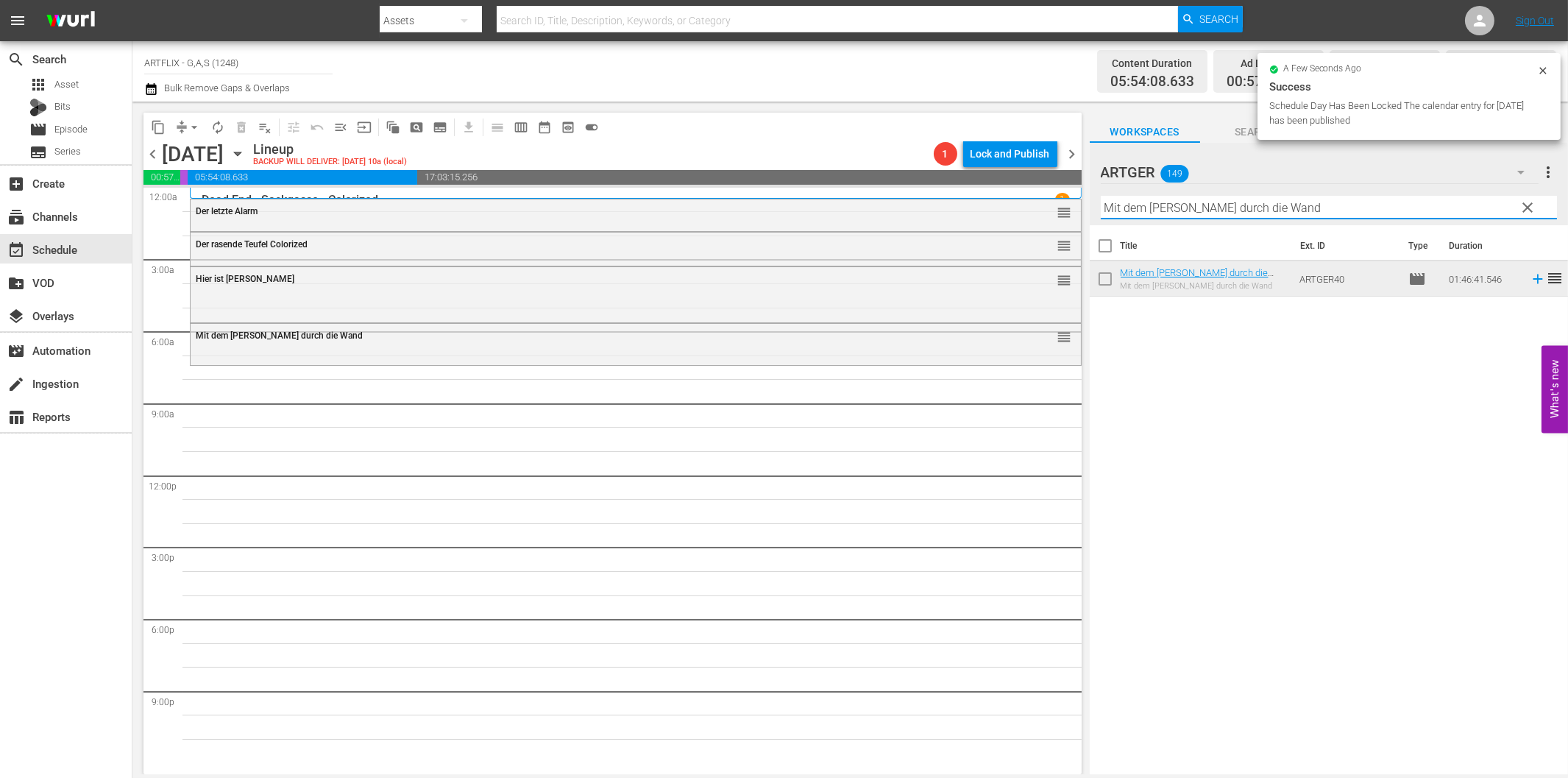
click at [1232, 217] on input "Mit dem [PERSON_NAME] durch die Wand" at bounding box center [1328, 207] width 456 height 24
paste input "Unternehmen Schlafsack"
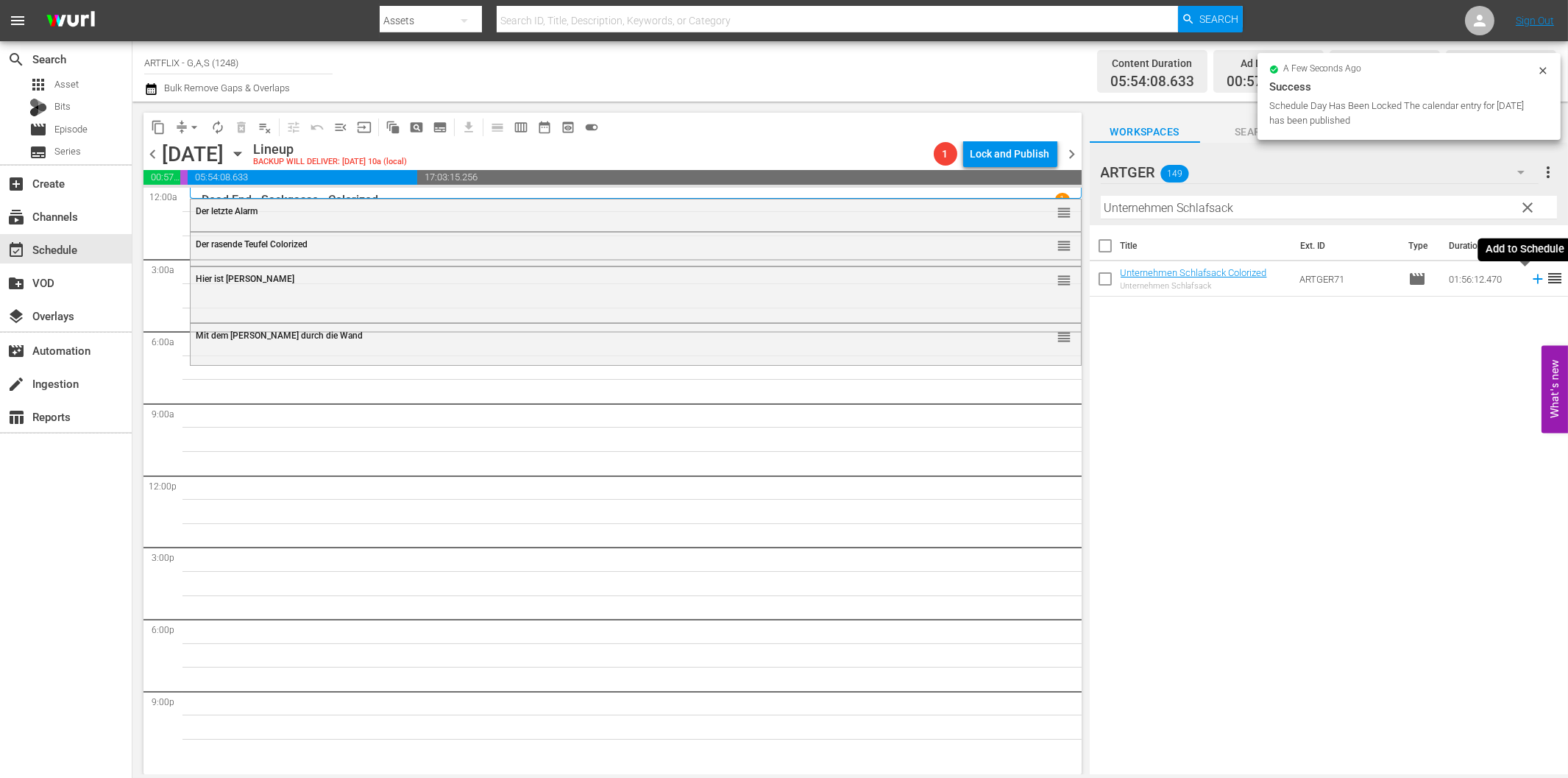
click at [1530, 283] on icon at bounding box center [1537, 279] width 16 height 16
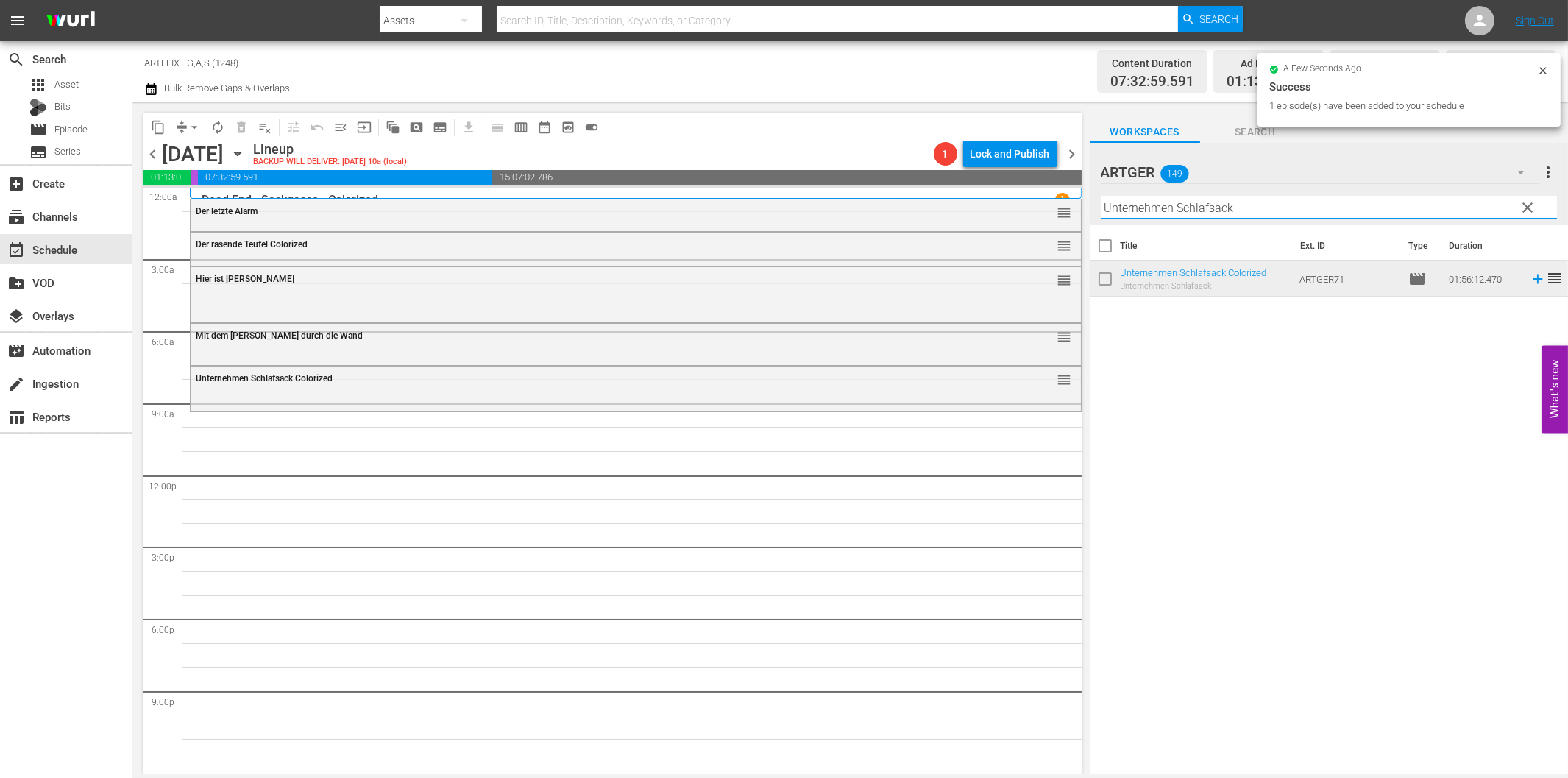
click at [1344, 207] on input "Unternehmen Schlafsack" at bounding box center [1328, 207] width 456 height 24
paste input "Das Dschungelbuch (Jungle Book 1942)"
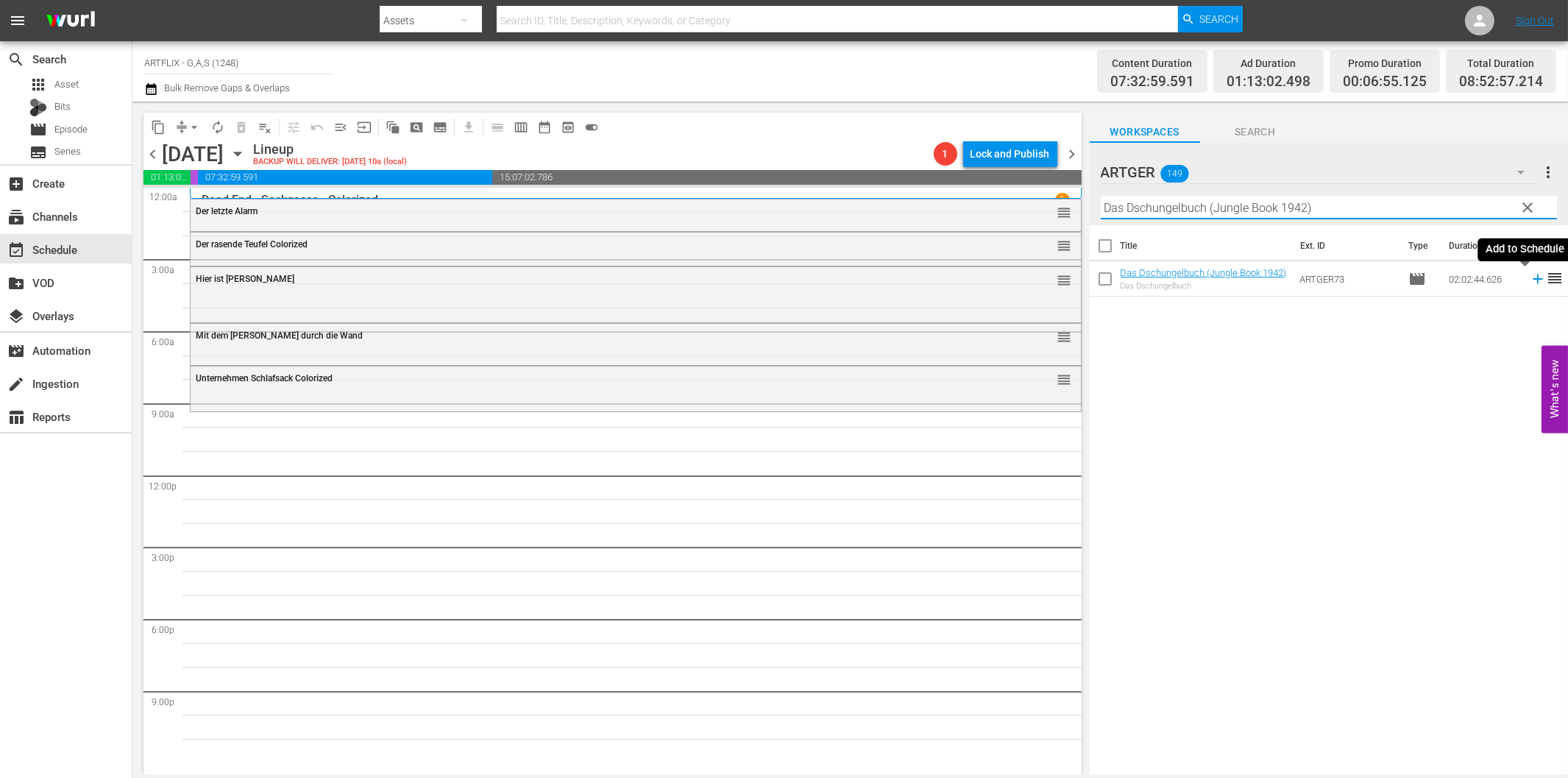
click at [1533, 277] on icon at bounding box center [1537, 279] width 9 height 9
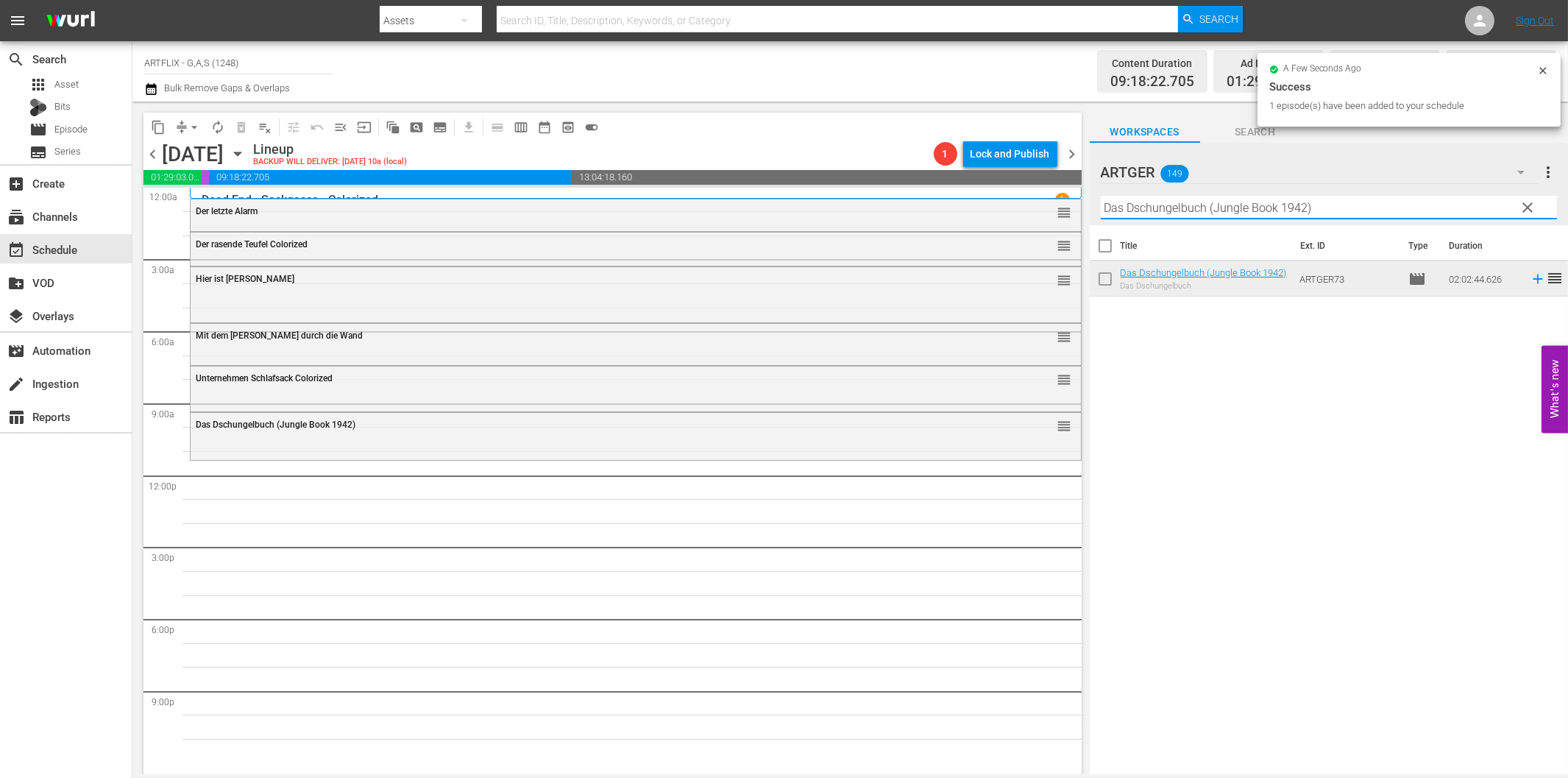
click at [1232, 208] on input "Das Dschungelbuch (Jungle Book 1942)" at bounding box center [1328, 207] width 456 height 24
paste input "Laurel und [PERSON_NAME]: Die Teufelsbrüder"
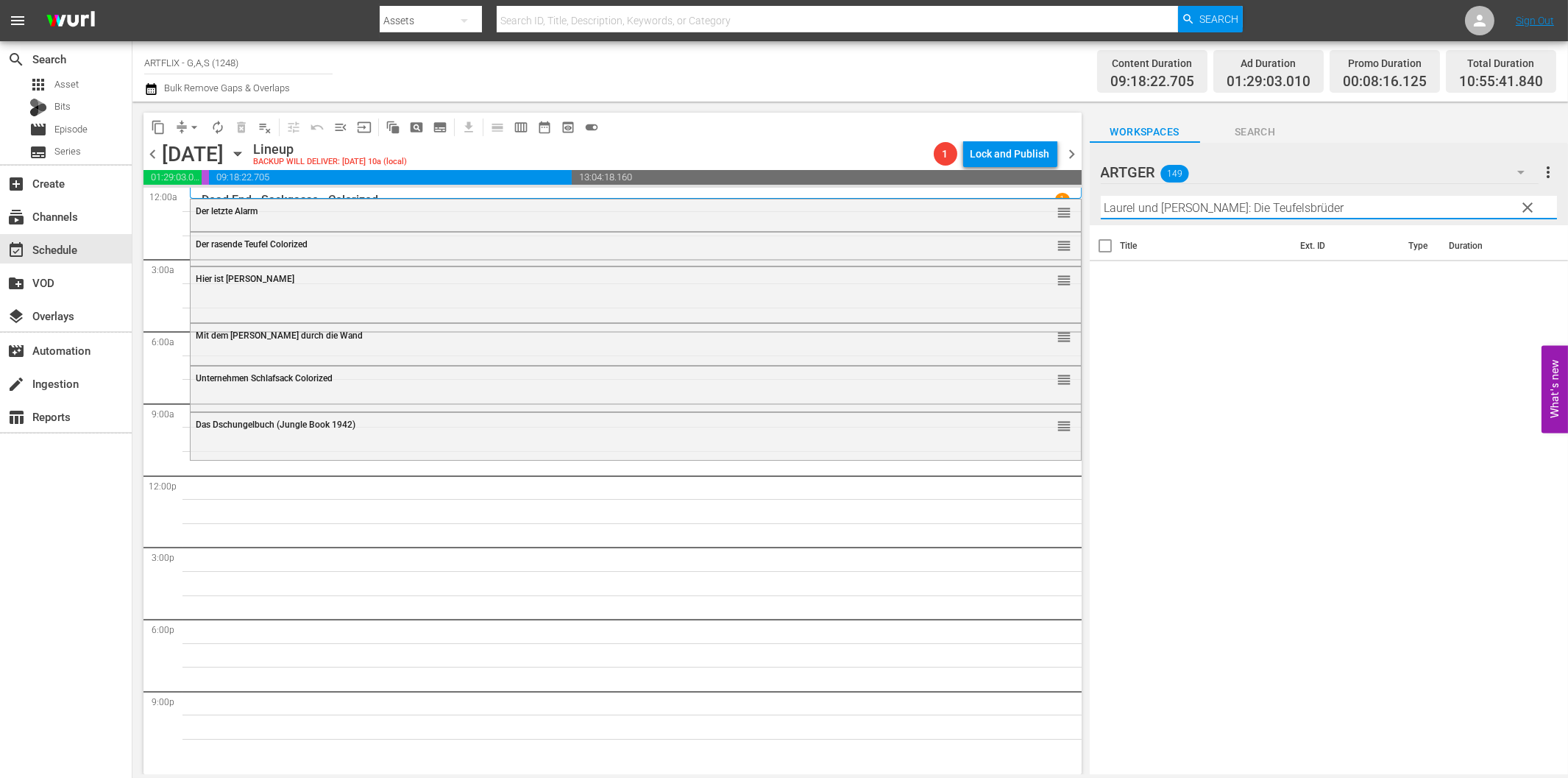
paste input "text"
drag, startPoint x: 1201, startPoint y: 209, endPoint x: 1441, endPoint y: 228, distance: 240.8
click at [1441, 227] on div "ARTGER 149 ARTGER more_vert clear Filter by Title [PERSON_NAME] und [PERSON_NAM…" at bounding box center [1328, 462] width 478 height 640
drag, startPoint x: 1525, startPoint y: 280, endPoint x: 1508, endPoint y: 284, distance: 17.5
click at [1533, 280] on icon at bounding box center [1537, 279] width 9 height 9
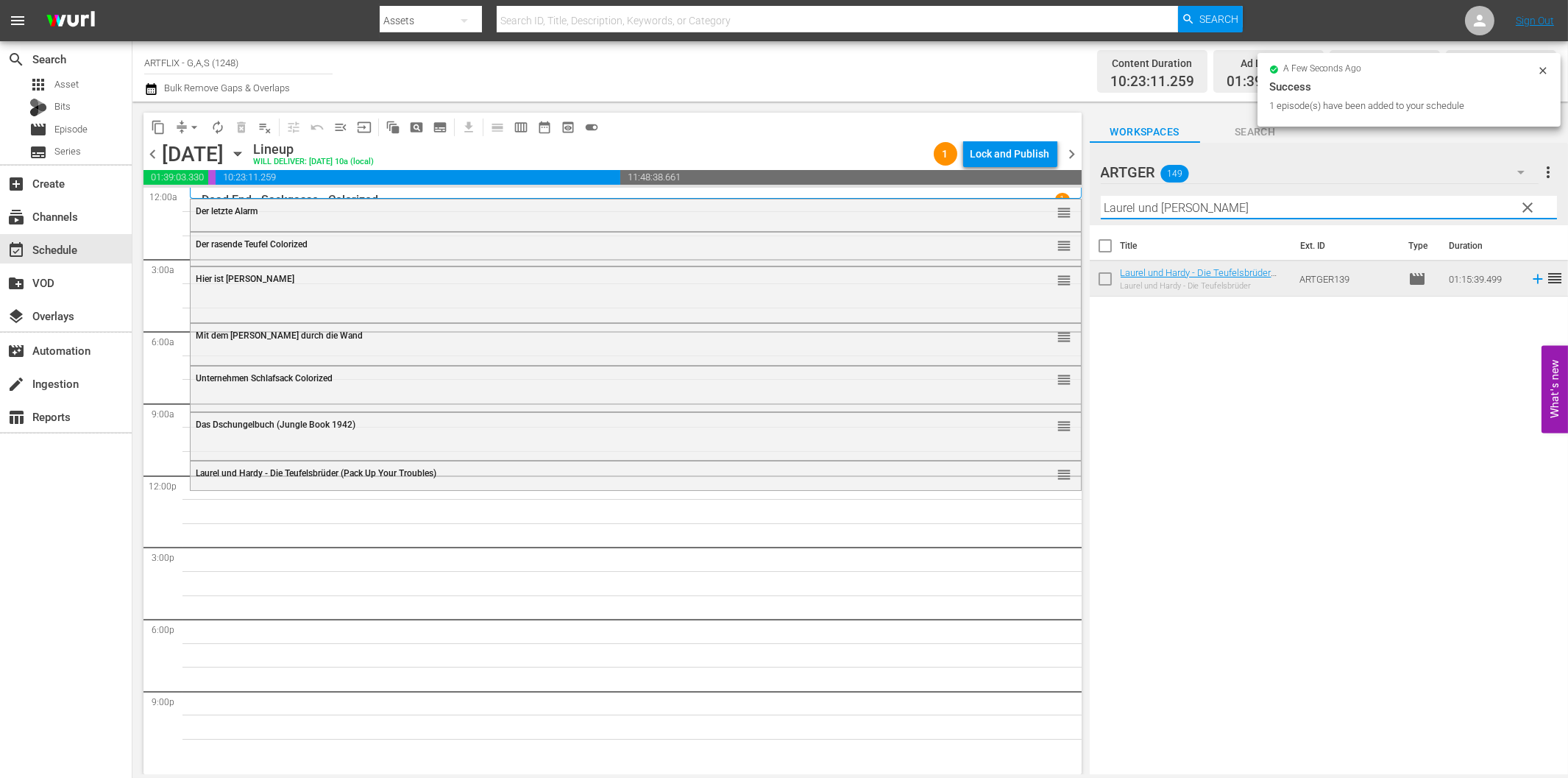
click at [1205, 208] on input "Laurel und [PERSON_NAME]" at bounding box center [1328, 207] width 456 height 24
paste input "Beach Girls - Strandhasen"
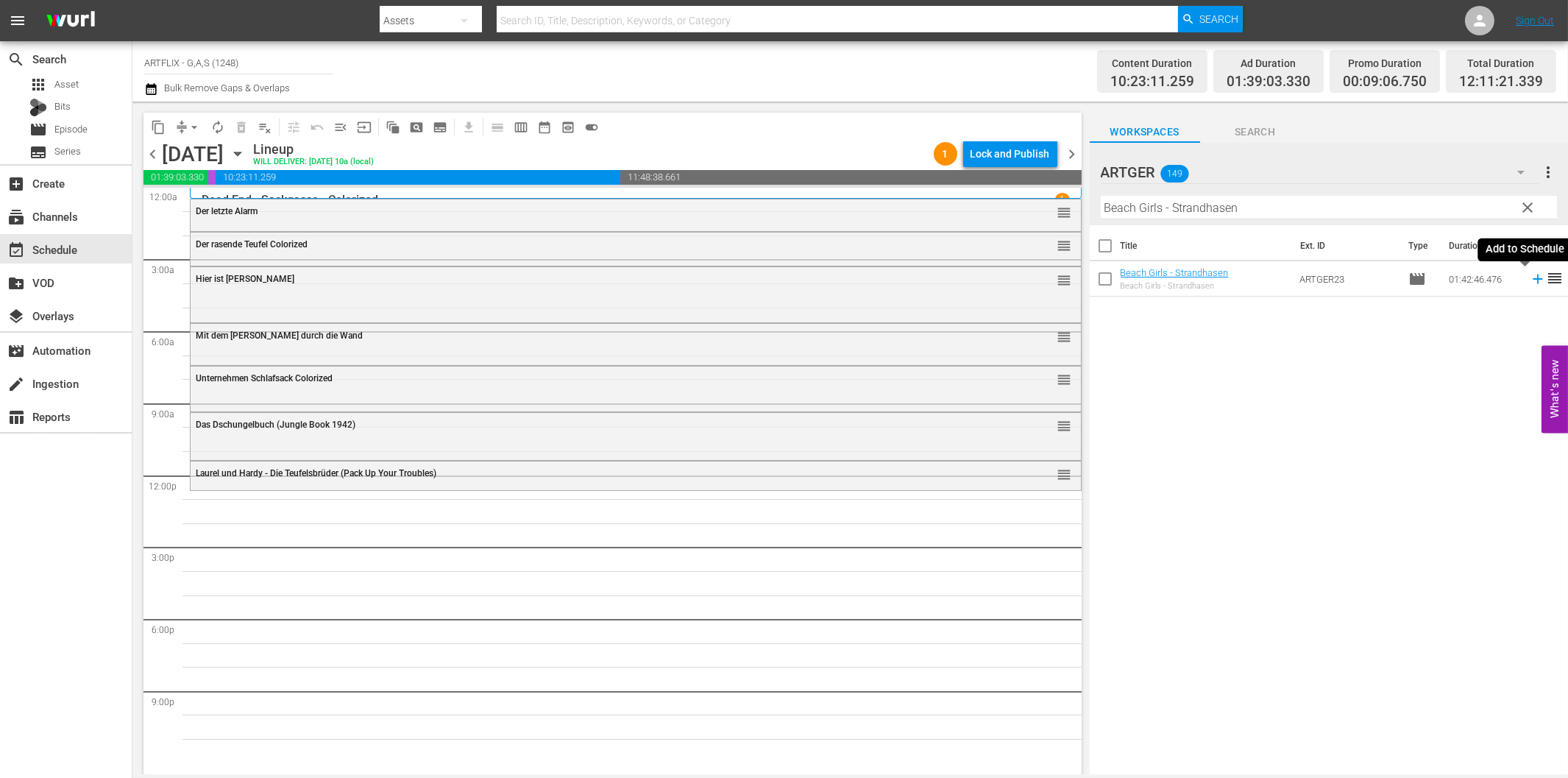
click at [1533, 283] on icon at bounding box center [1537, 279] width 9 height 9
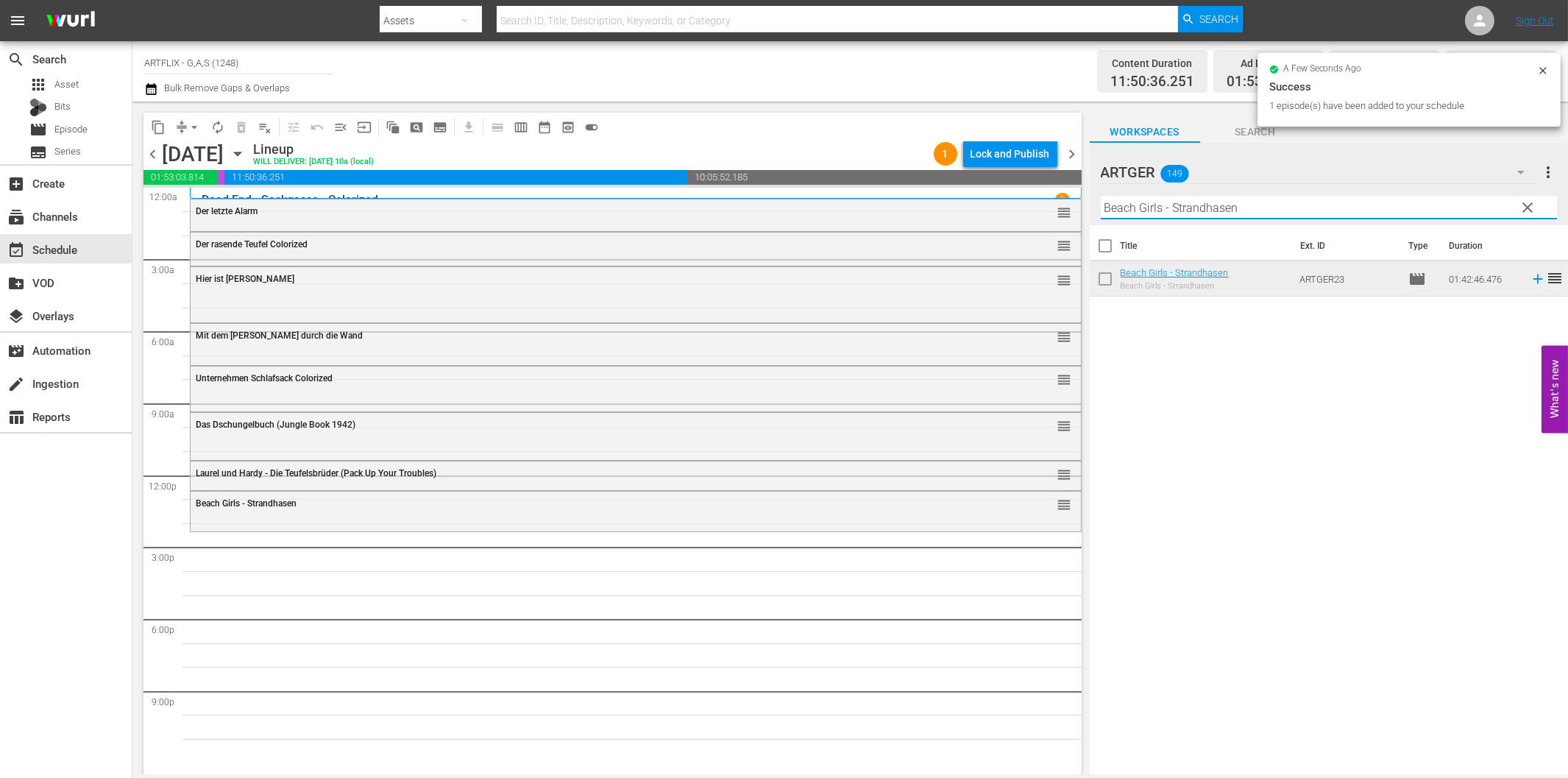
click at [1315, 204] on input "Beach Girls - Strandhasen" at bounding box center [1328, 207] width 456 height 24
paste input "Tarzan - Der Furchtlose"
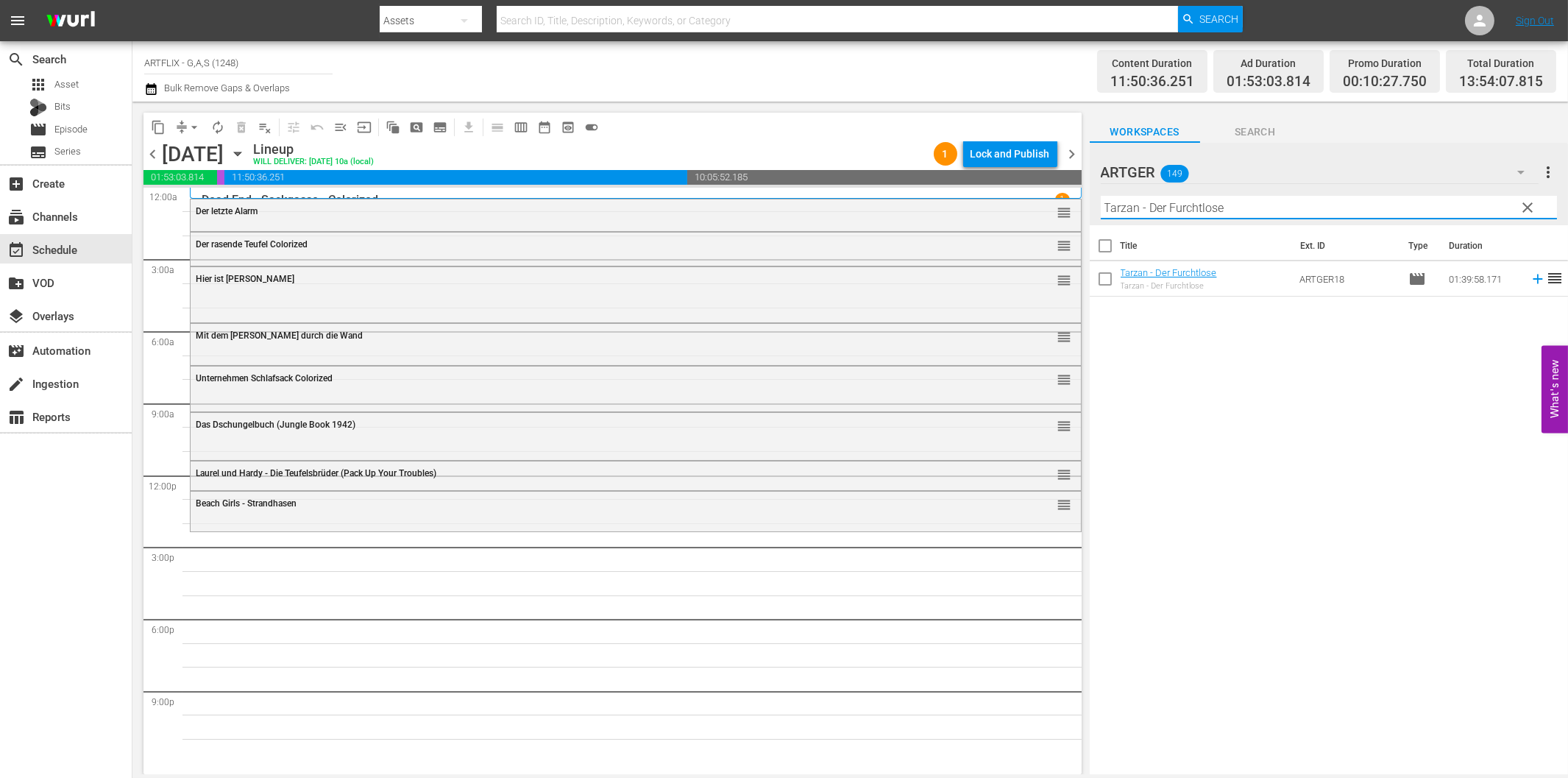
click at [1533, 282] on icon at bounding box center [1537, 279] width 9 height 9
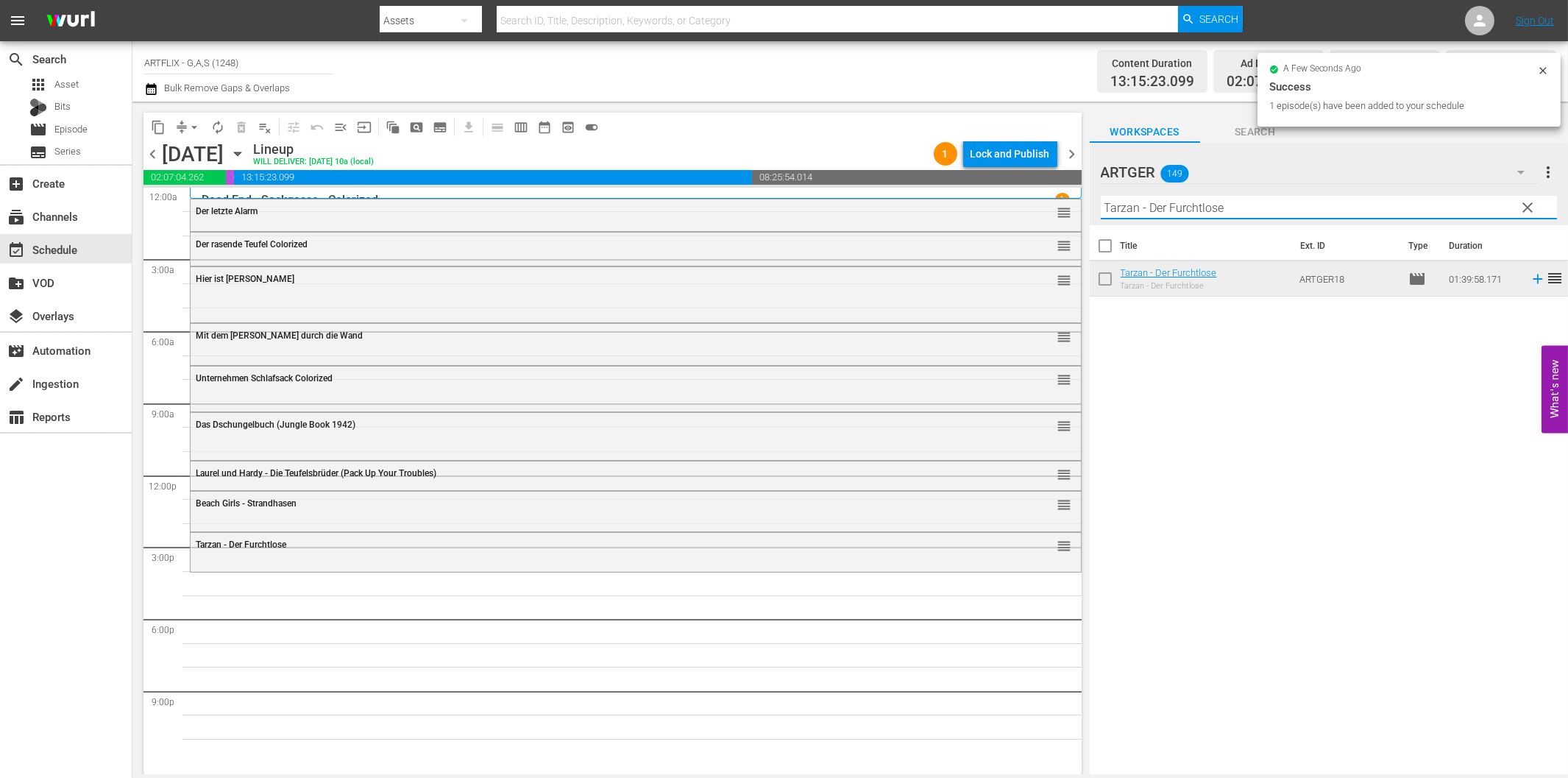
click at [1179, 206] on input "Tarzan - Der Furchtlose" at bounding box center [1328, 207] width 456 height 24
paste input "Drei Birken auf der [PERSON_NAME]"
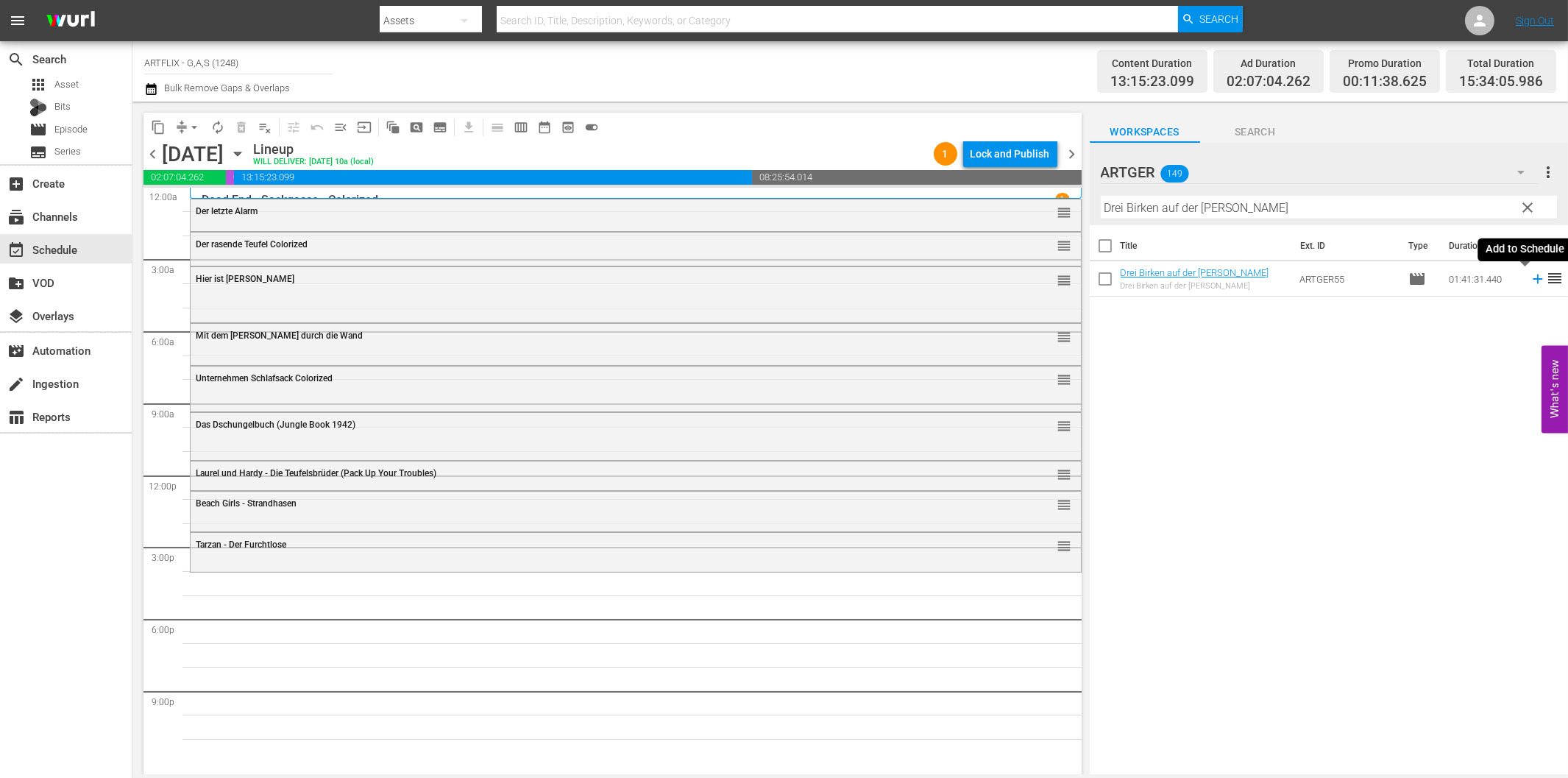
click at [1533, 278] on icon at bounding box center [1537, 279] width 9 height 9
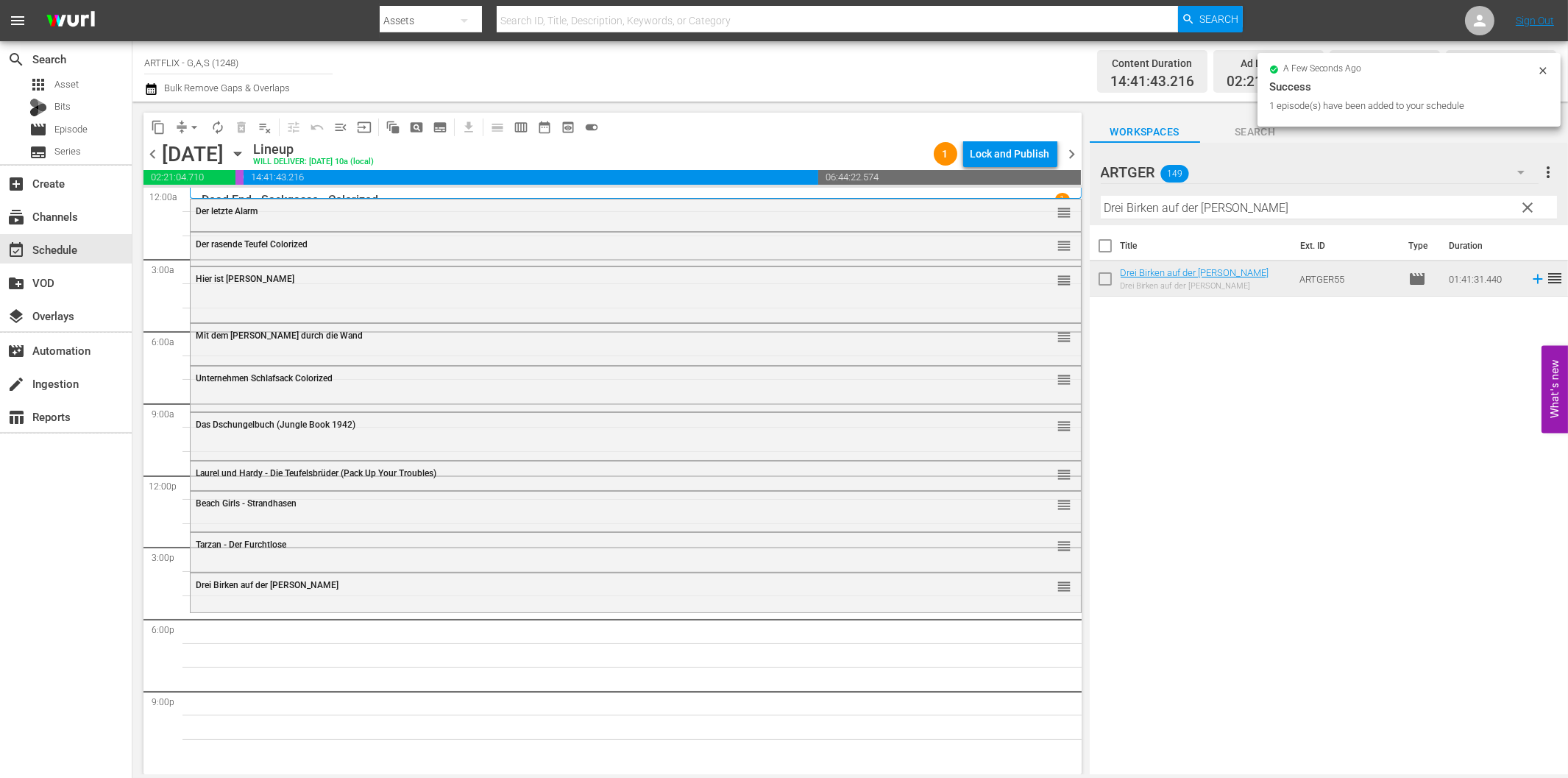
click at [1145, 209] on input "Drei Birken auf der [PERSON_NAME]" at bounding box center [1328, 207] width 456 height 24
paste input "ie [DEMOGRAPHIC_DATA] von [GEOGRAPHIC_DATA]"
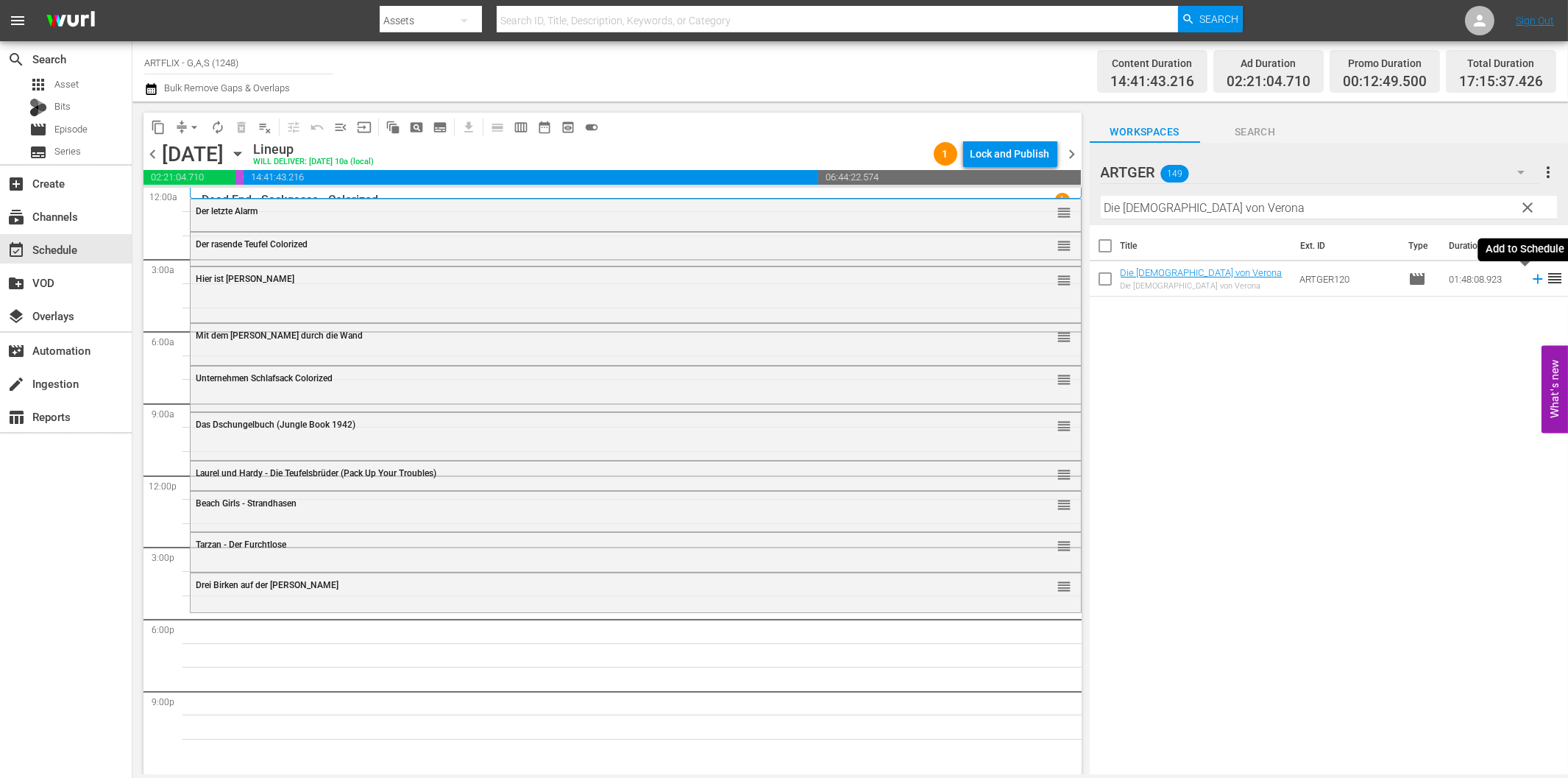
drag, startPoint x: 1523, startPoint y: 275, endPoint x: 1510, endPoint y: 281, distance: 14.3
click at [1530, 275] on icon at bounding box center [1537, 279] width 16 height 16
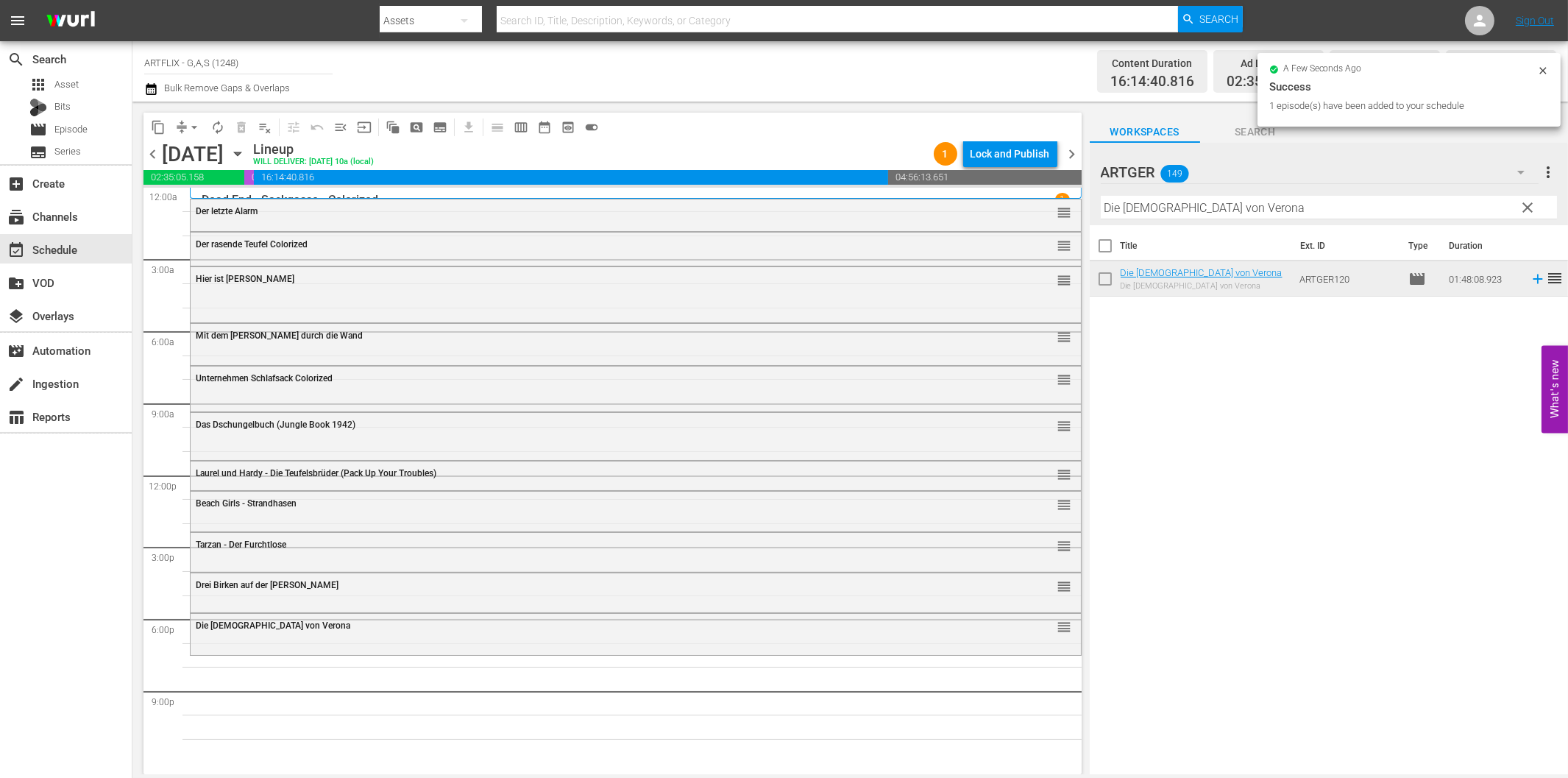
click at [1249, 210] on input "Die [DEMOGRAPHIC_DATA] von Verona" at bounding box center [1328, 207] width 456 height 24
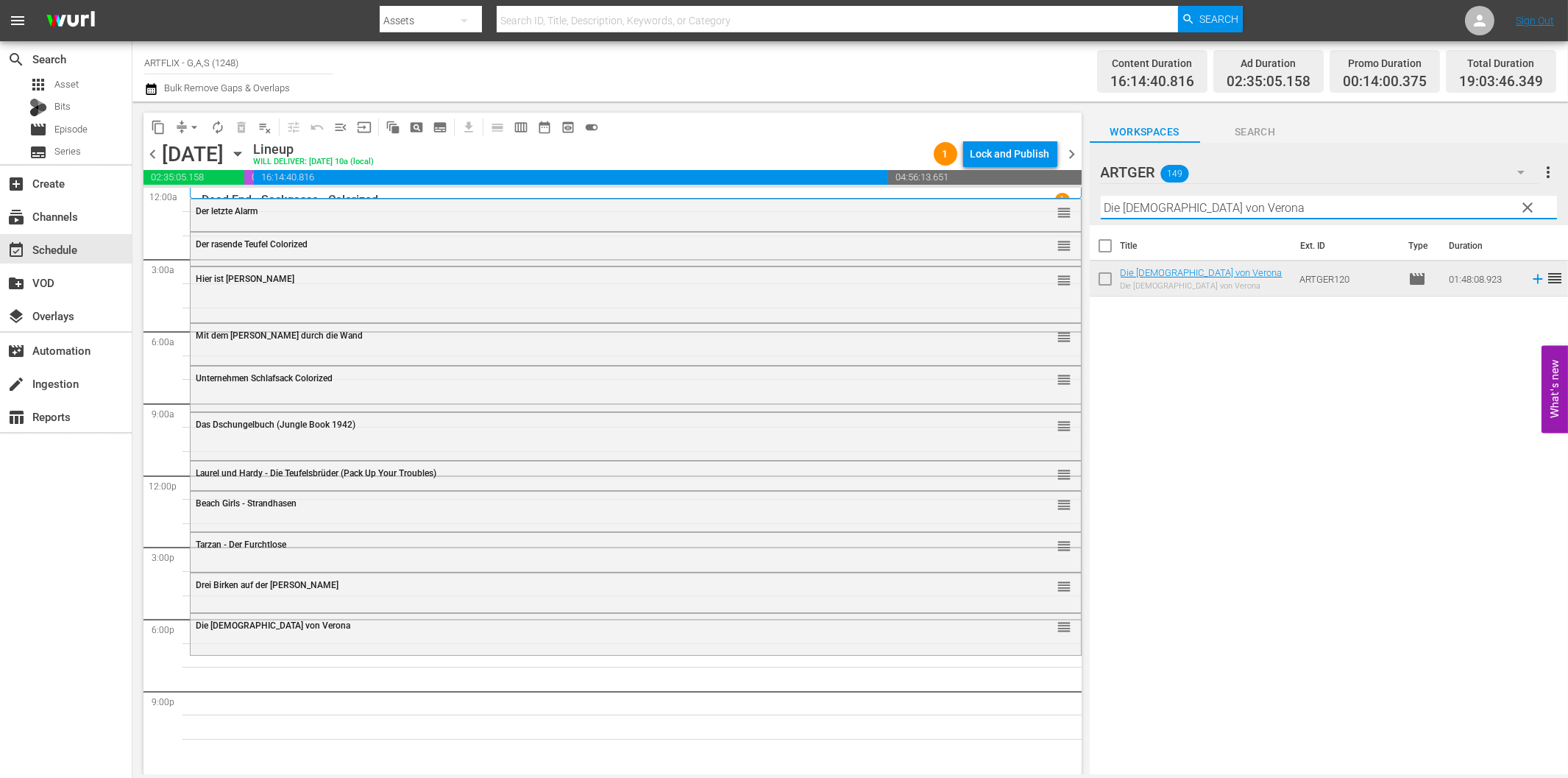
paste
click at [1530, 283] on icon at bounding box center [1537, 279] width 16 height 16
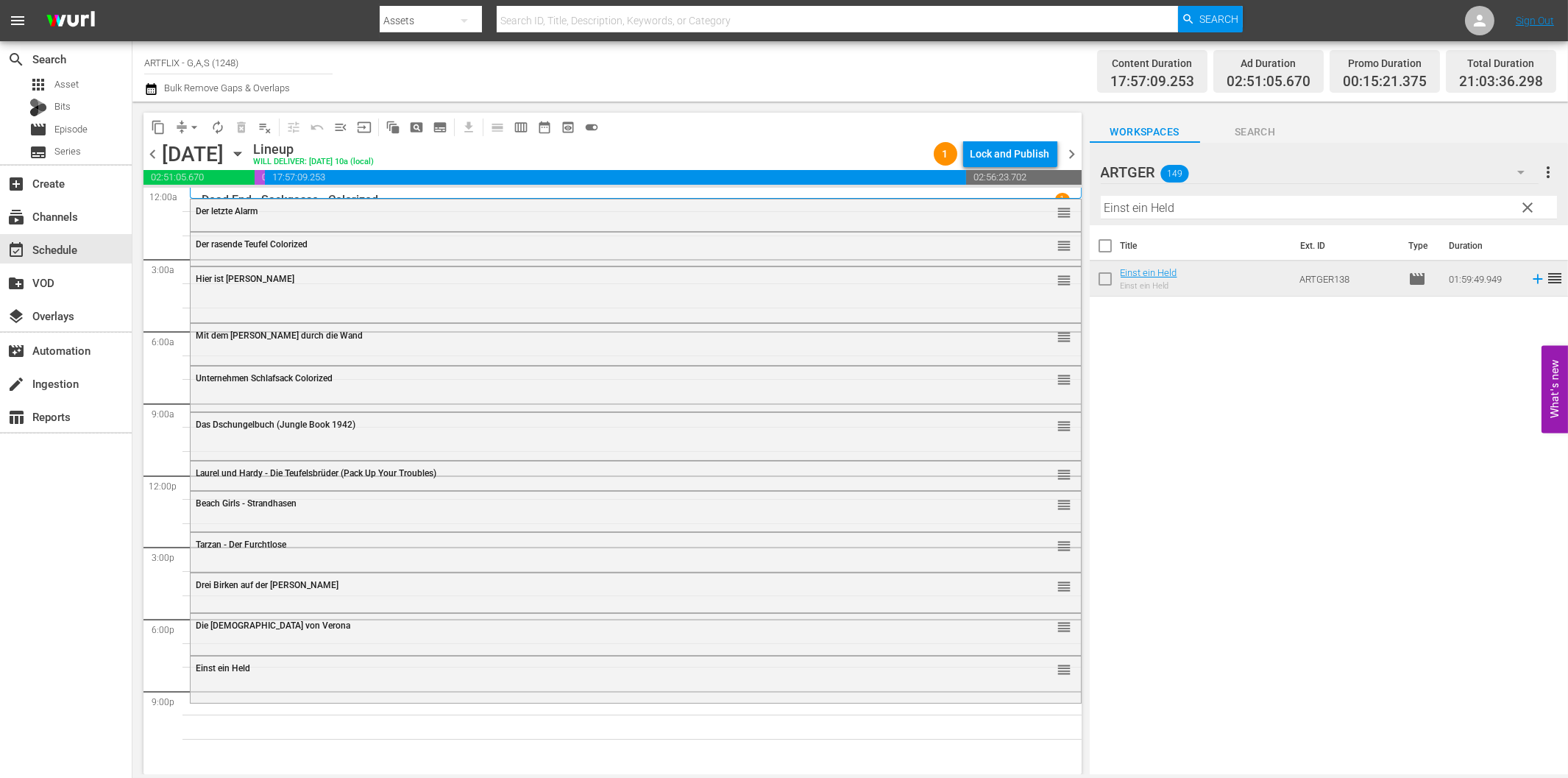
click at [1268, 210] on input "Einst ein Held" at bounding box center [1328, 207] width 456 height 24
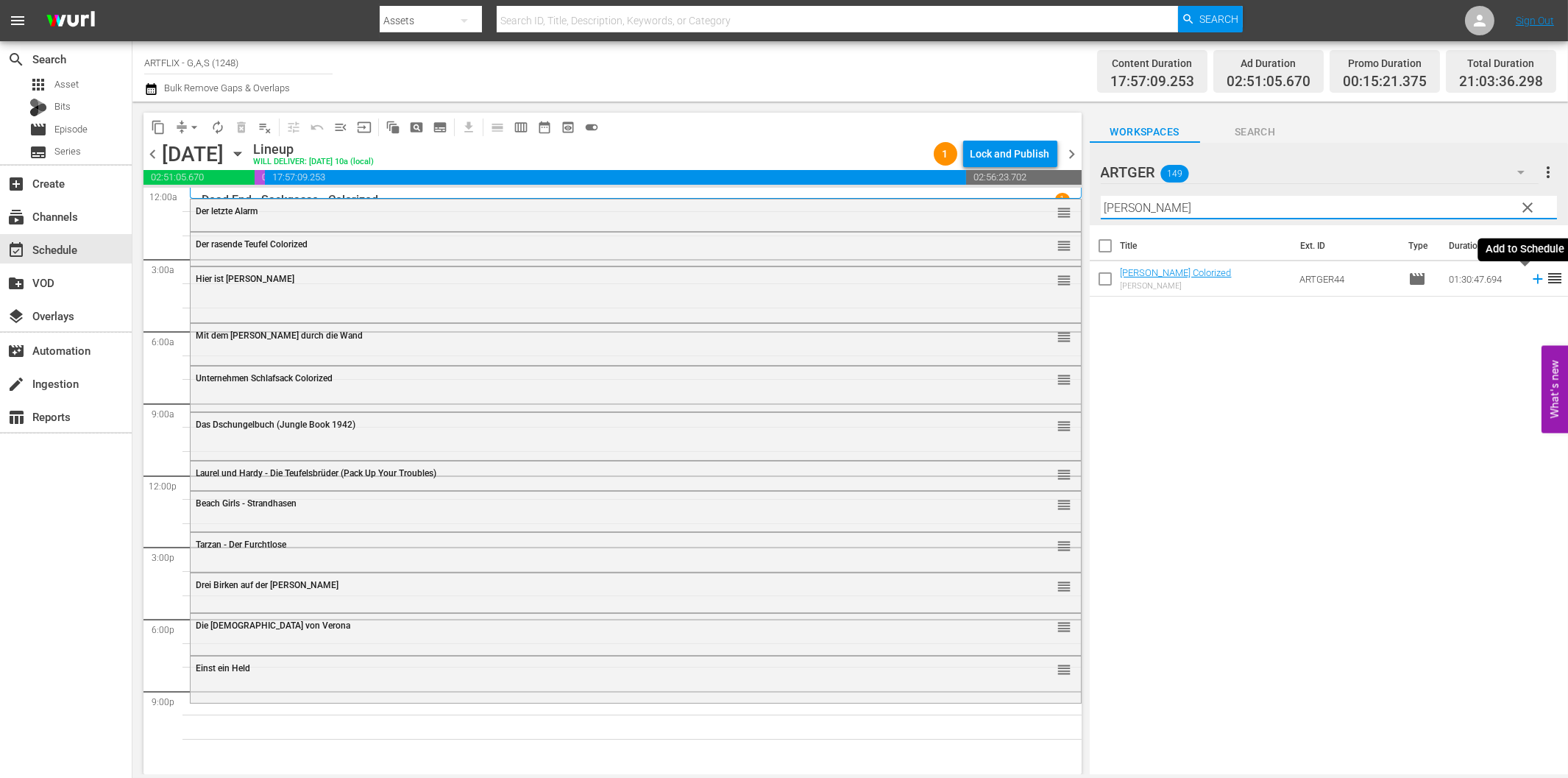
click at [1530, 275] on icon at bounding box center [1537, 279] width 16 height 16
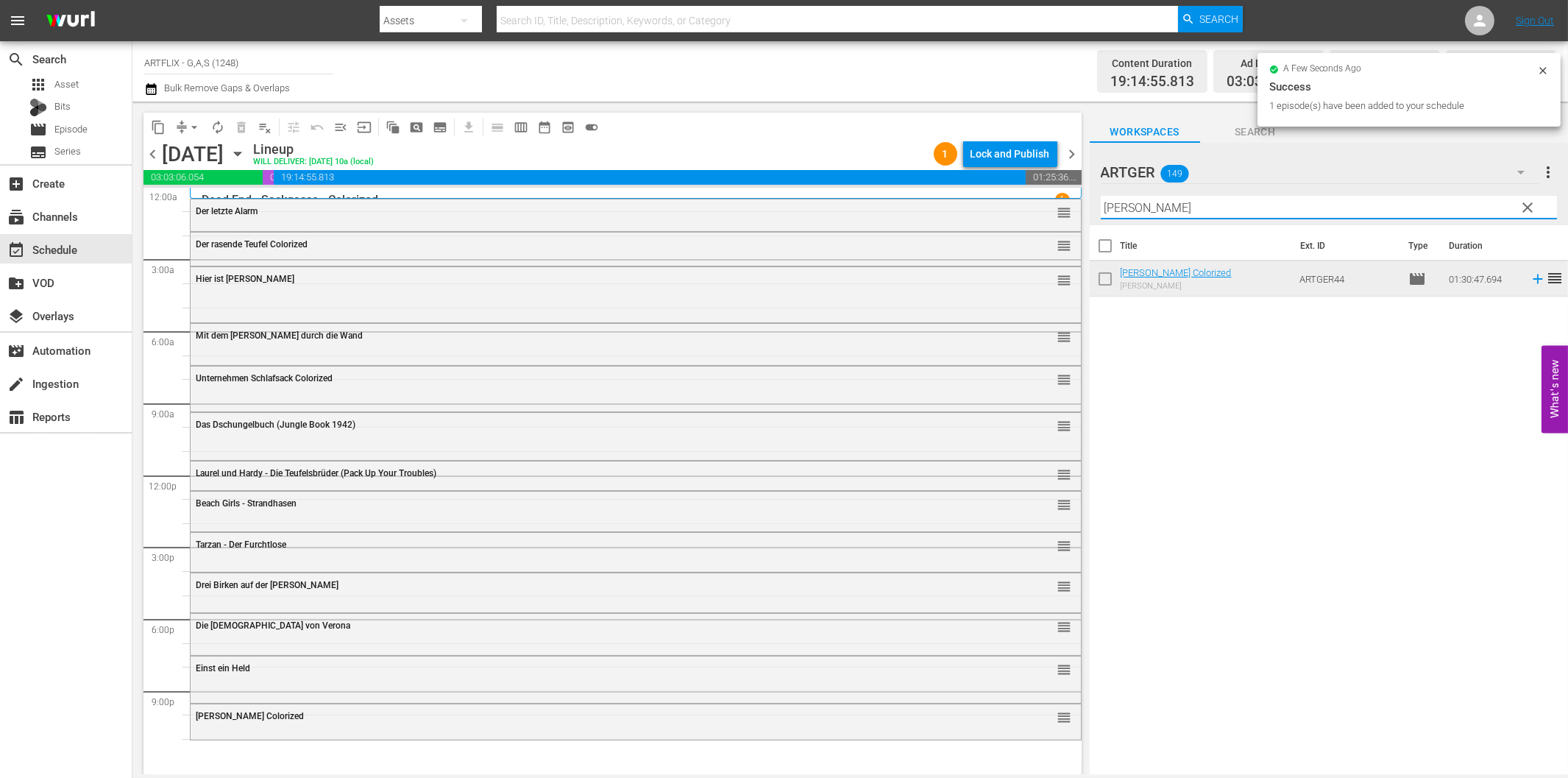
click at [1298, 199] on input "[PERSON_NAME]" at bounding box center [1328, 207] width 456 height 24
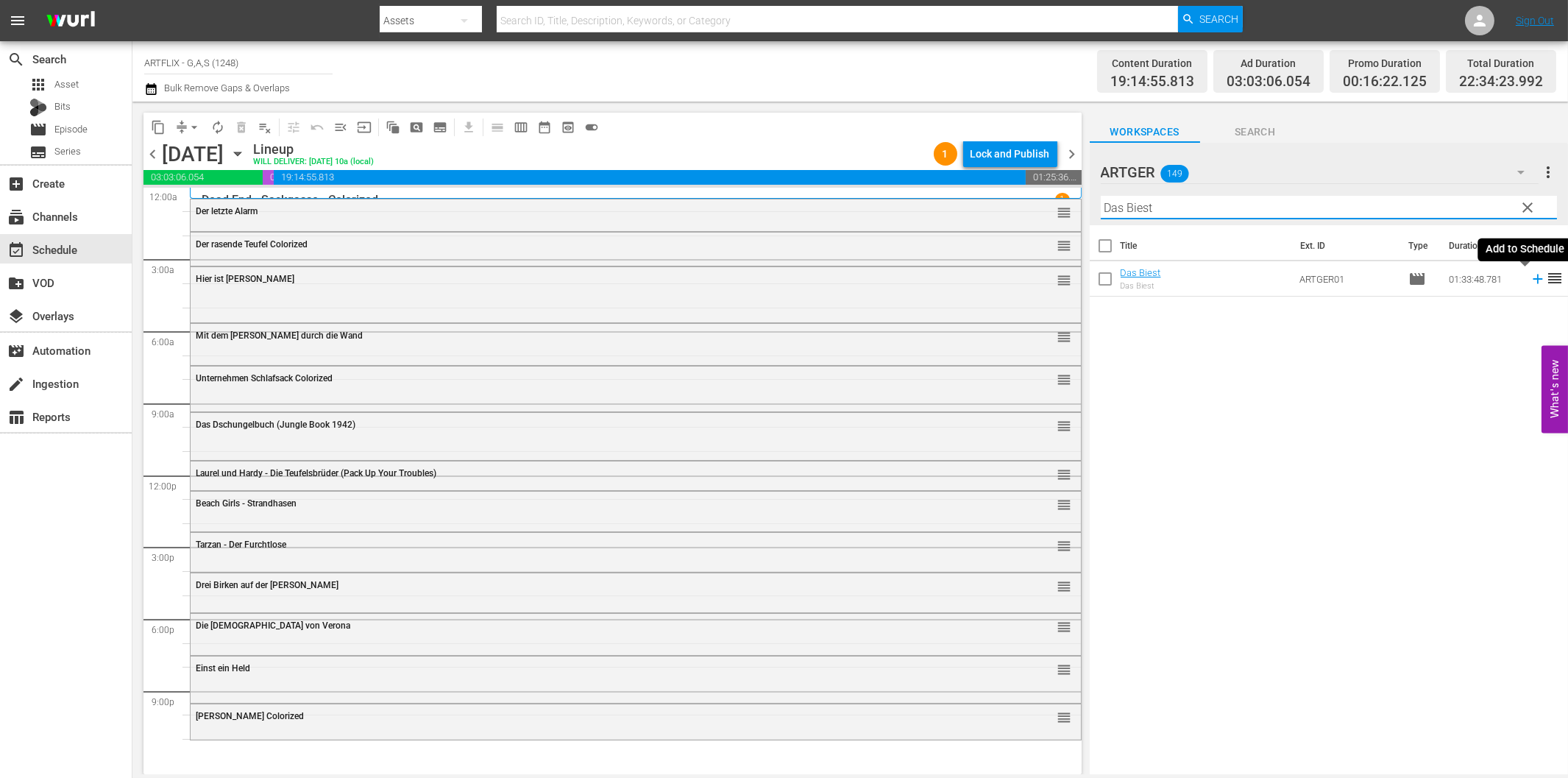
type input "Das Biest"
click at [1533, 280] on icon at bounding box center [1537, 279] width 9 height 9
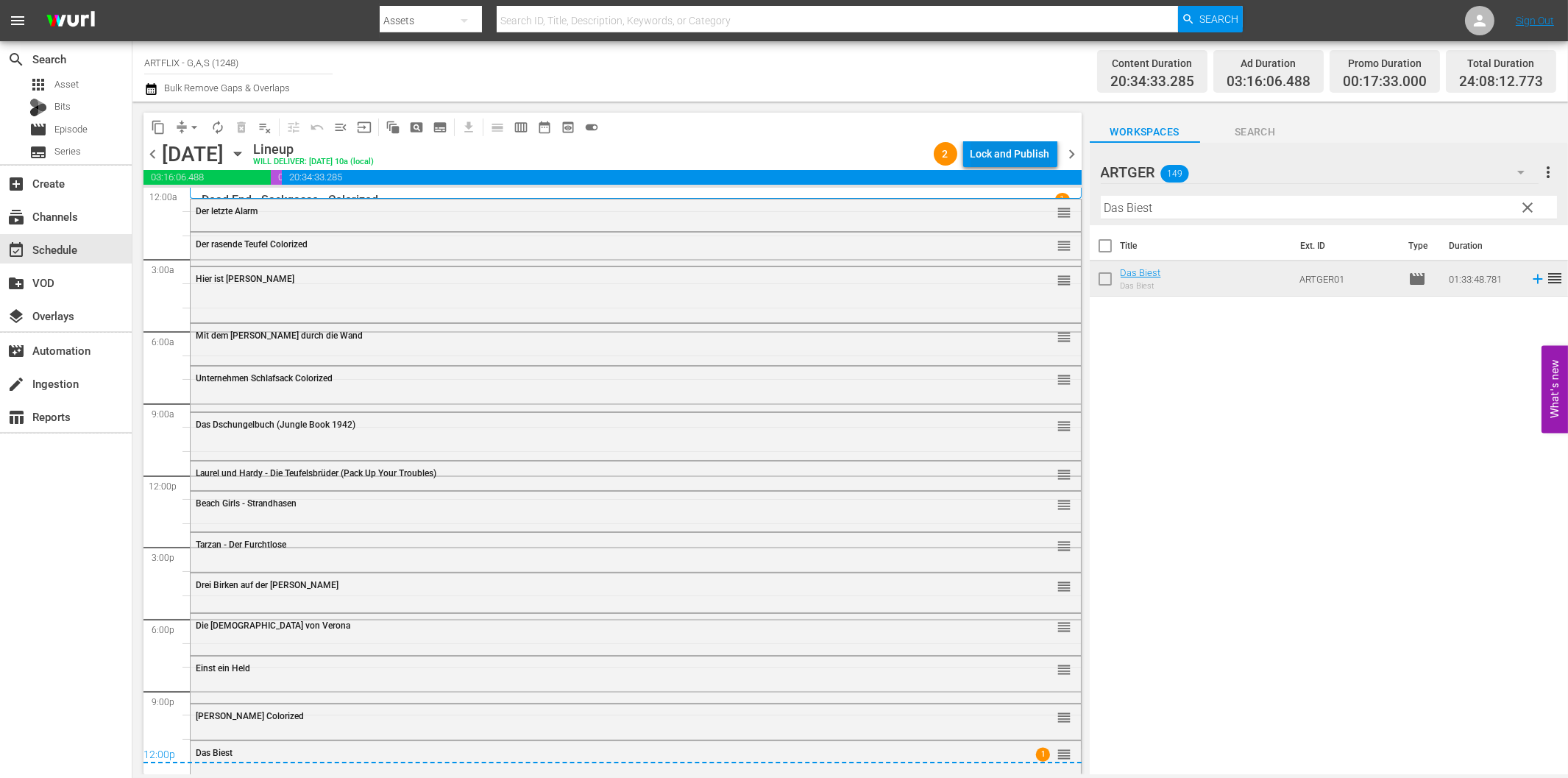
click at [1020, 157] on div "Lock and Publish" at bounding box center [1010, 154] width 79 height 26
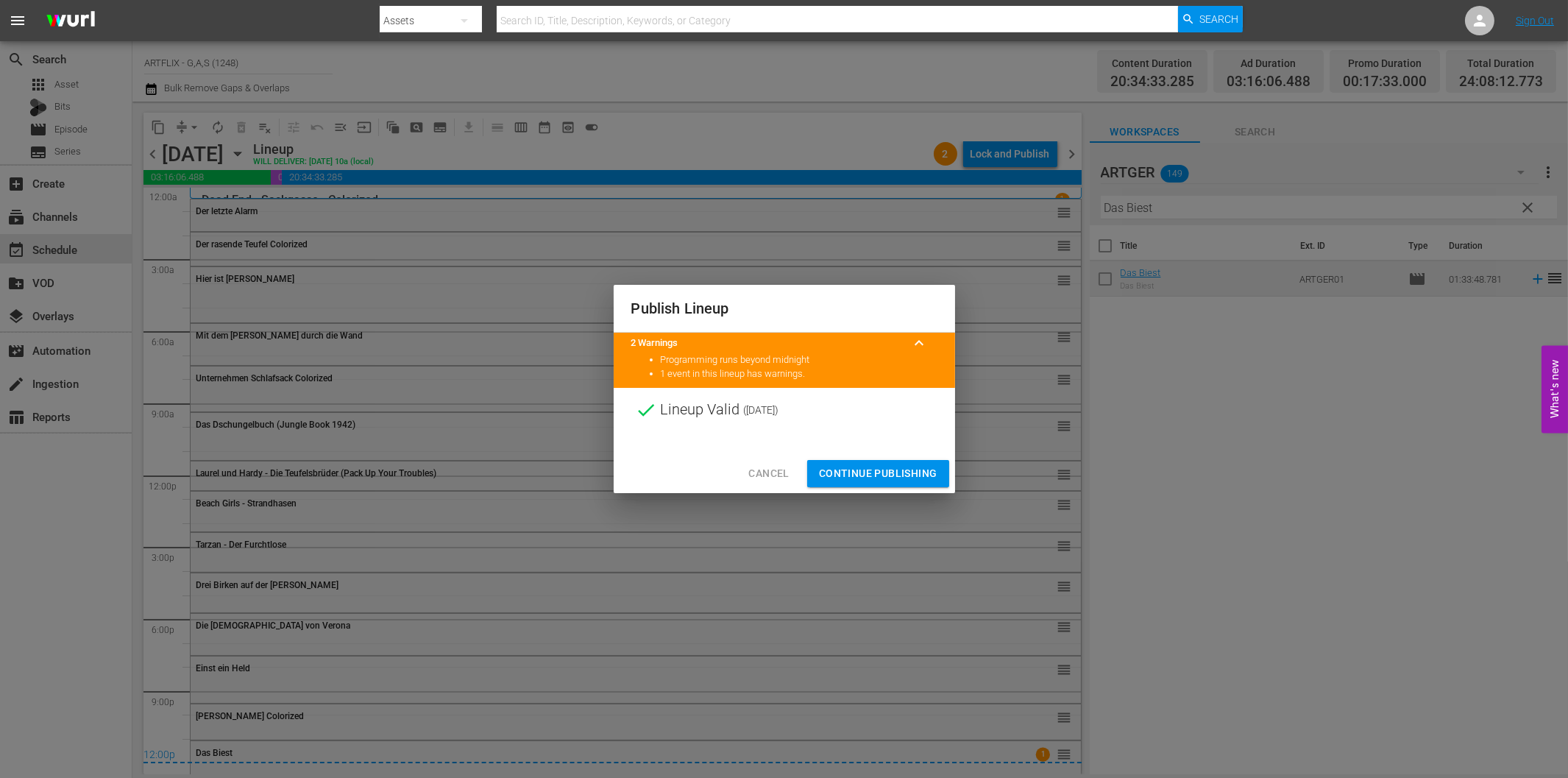
click at [882, 465] on span "Continue Publishing" at bounding box center [878, 474] width 118 height 18
